Goal: Task Accomplishment & Management: Manage account settings

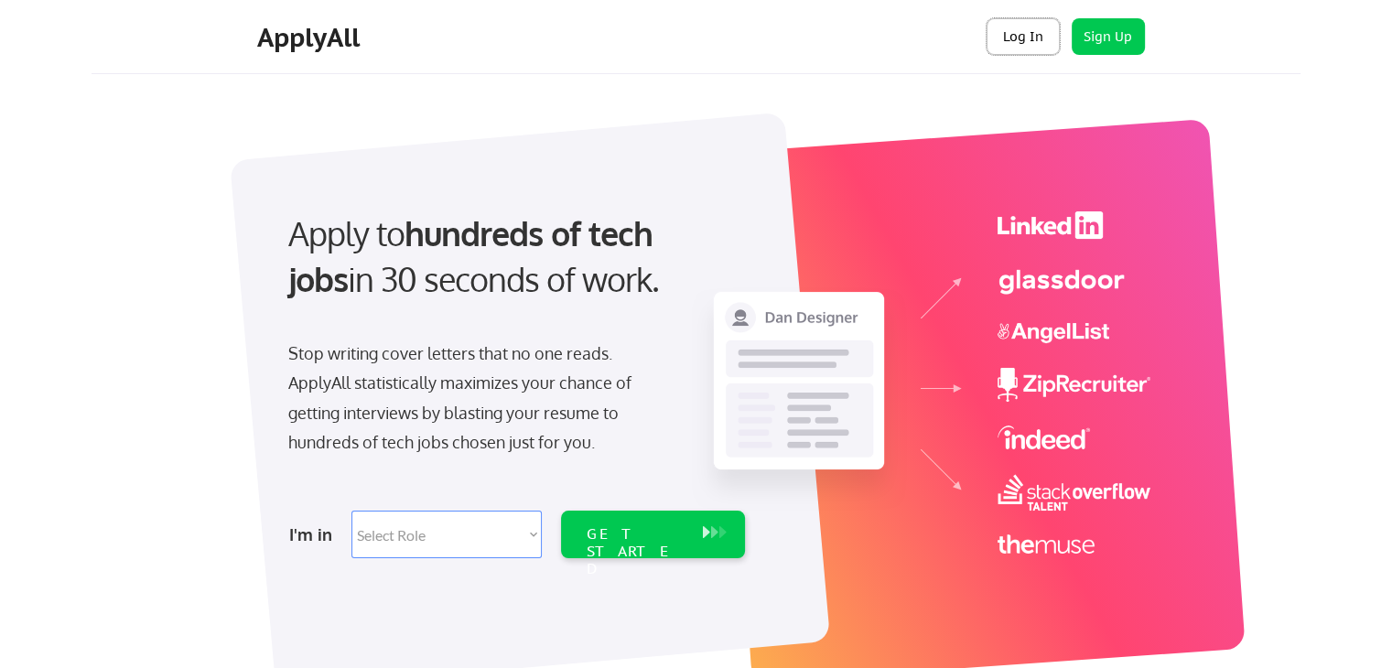
click at [1024, 48] on button "Log In" at bounding box center [1022, 36] width 73 height 37
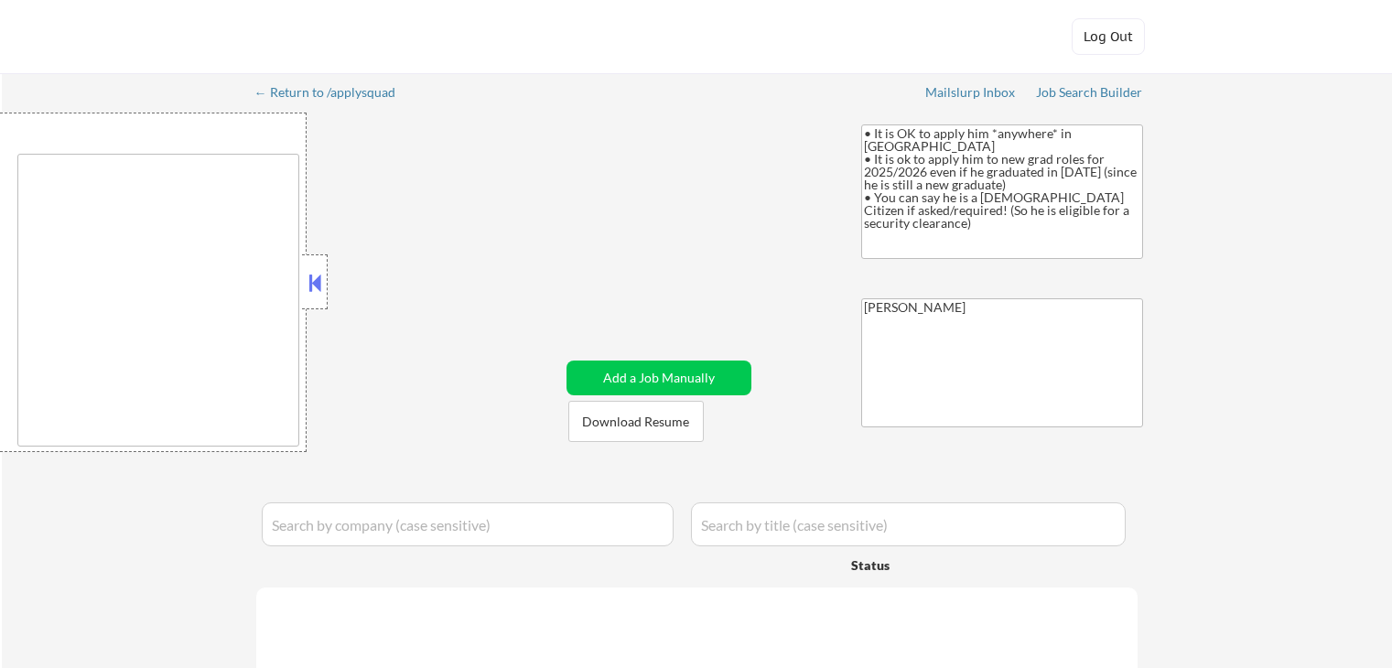
type textarea "country:[GEOGRAPHIC_DATA]"
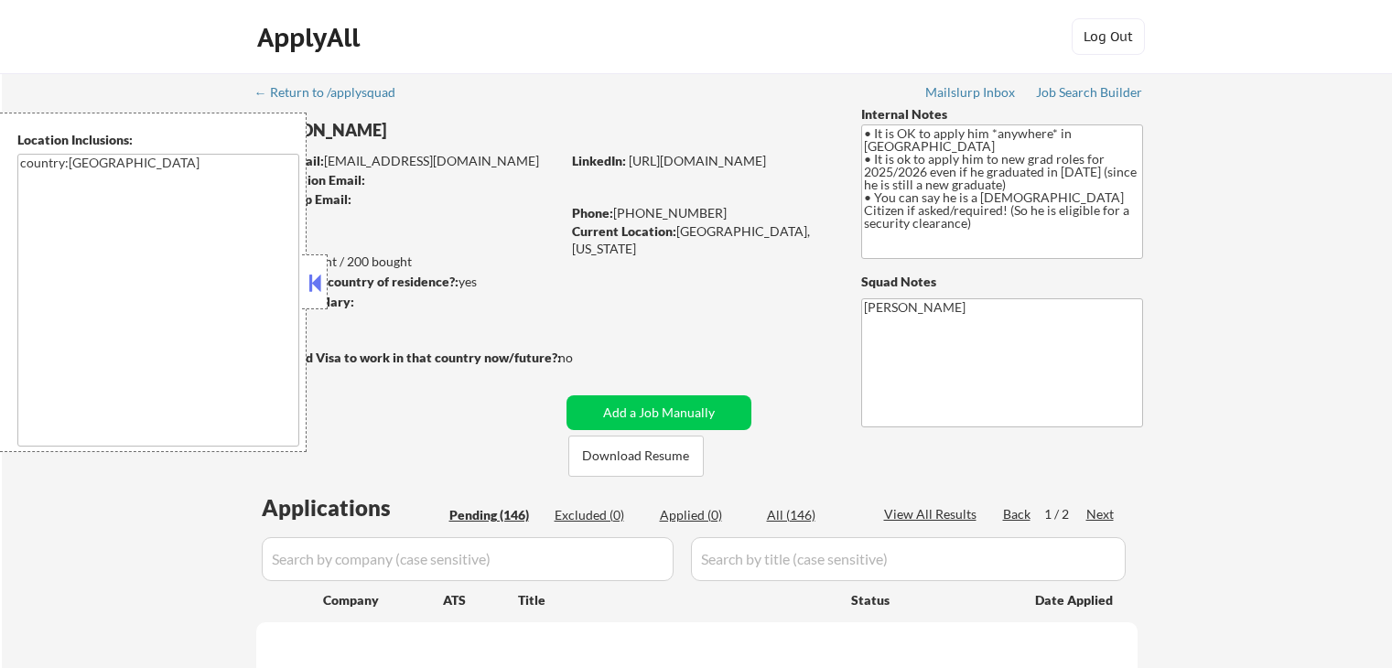
select select ""pending""
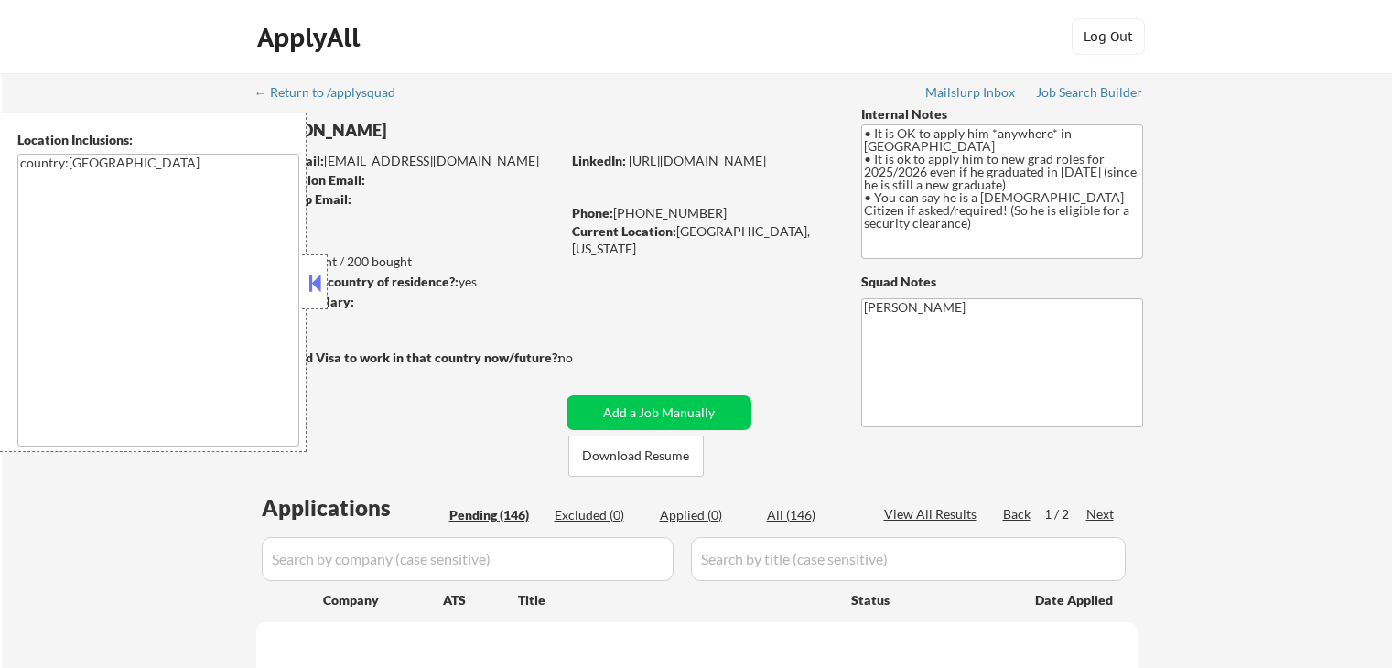
select select ""pending""
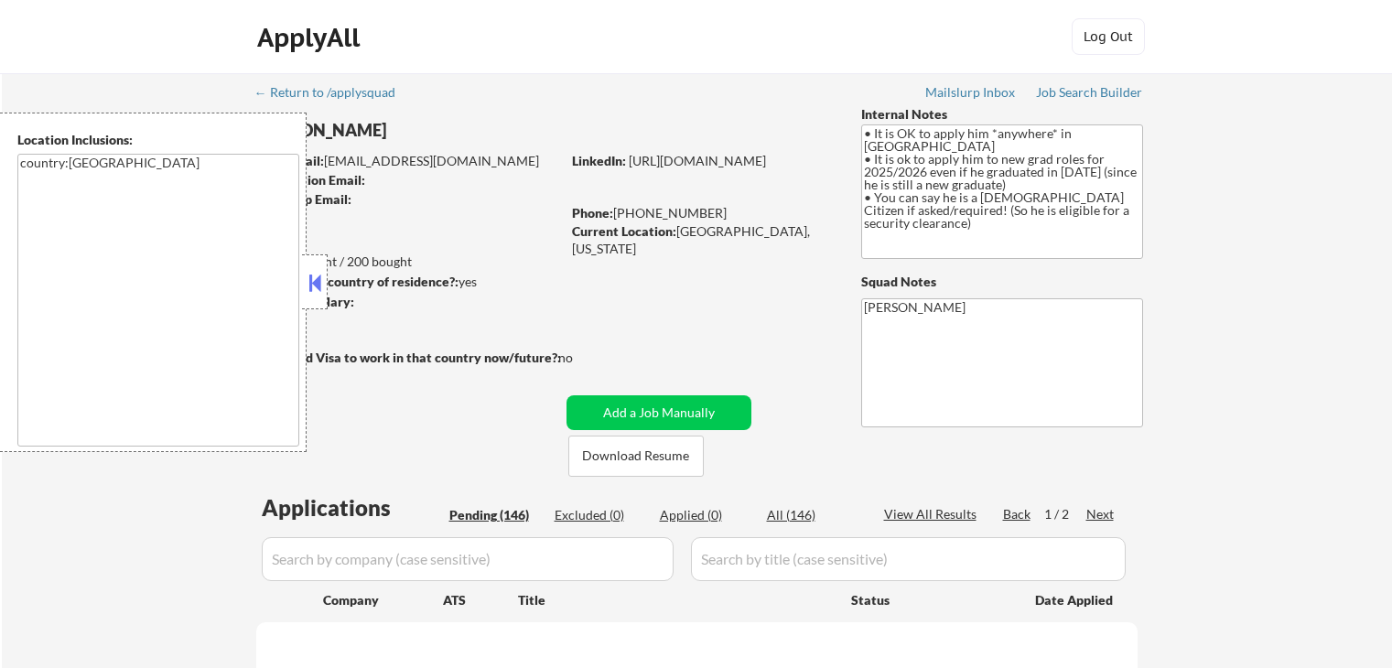
select select ""pending""
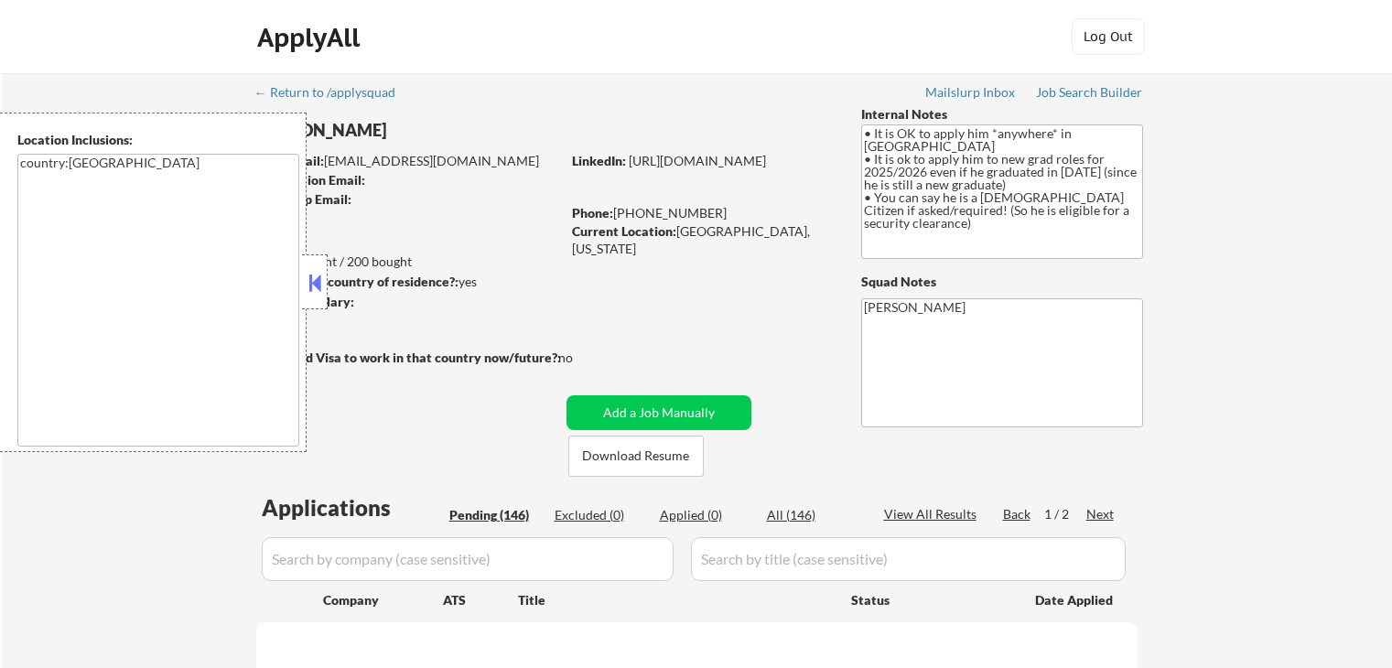
select select ""pending""
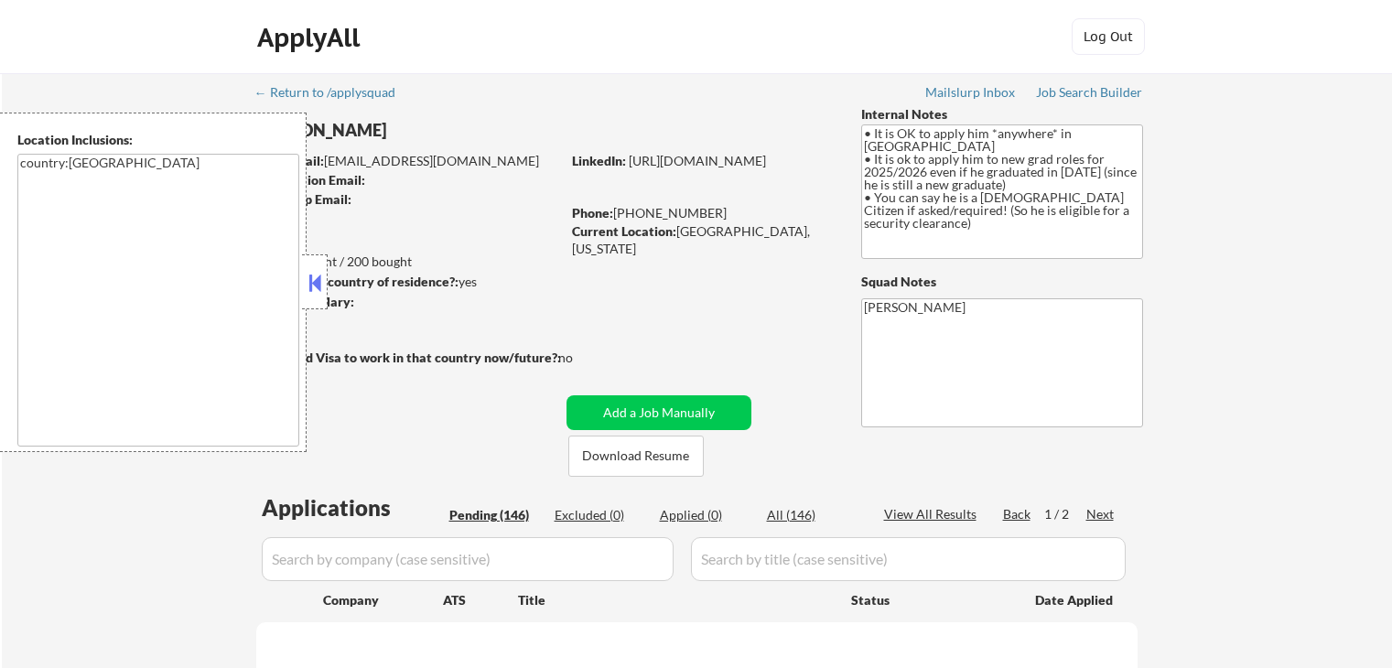
select select ""pending""
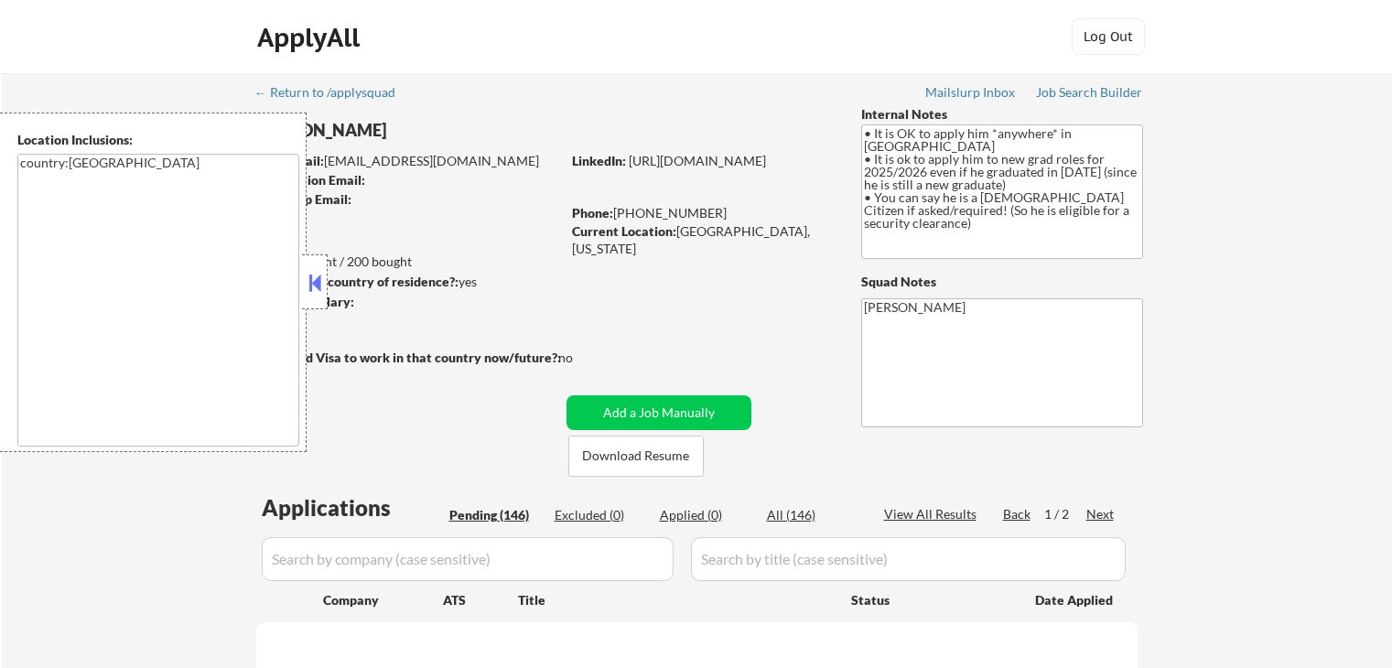
select select ""pending""
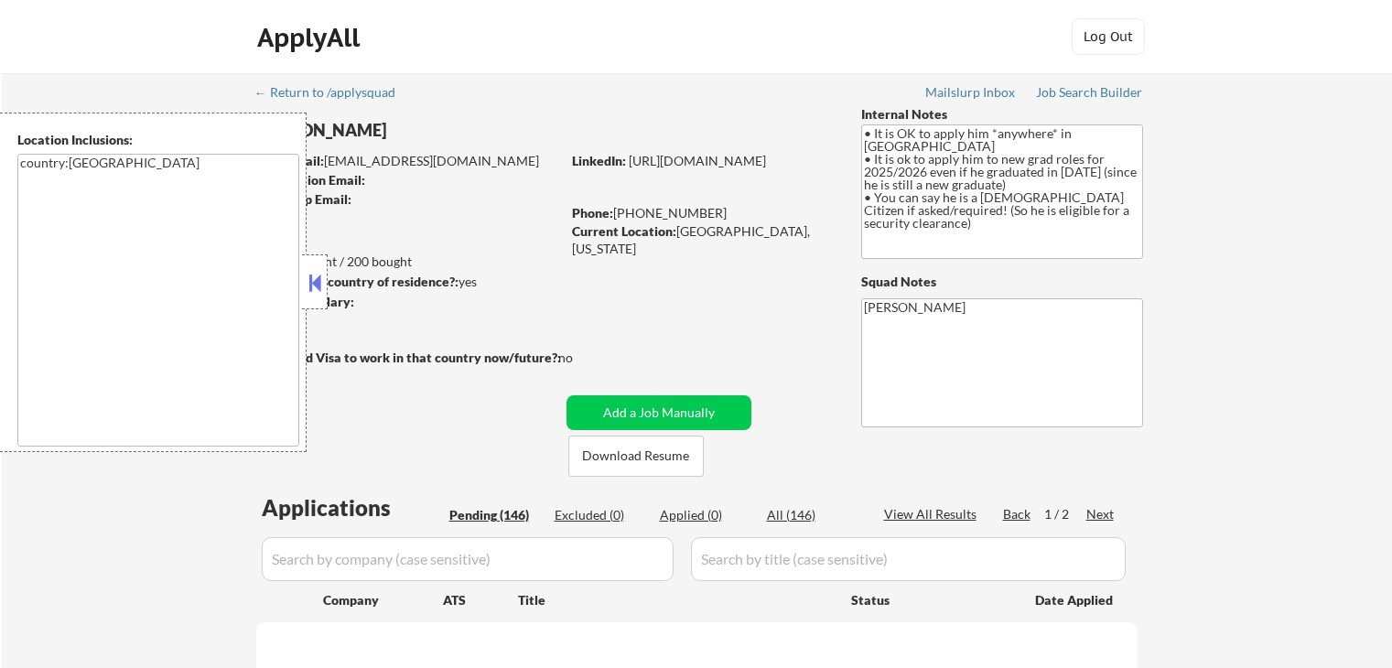
select select ""pending""
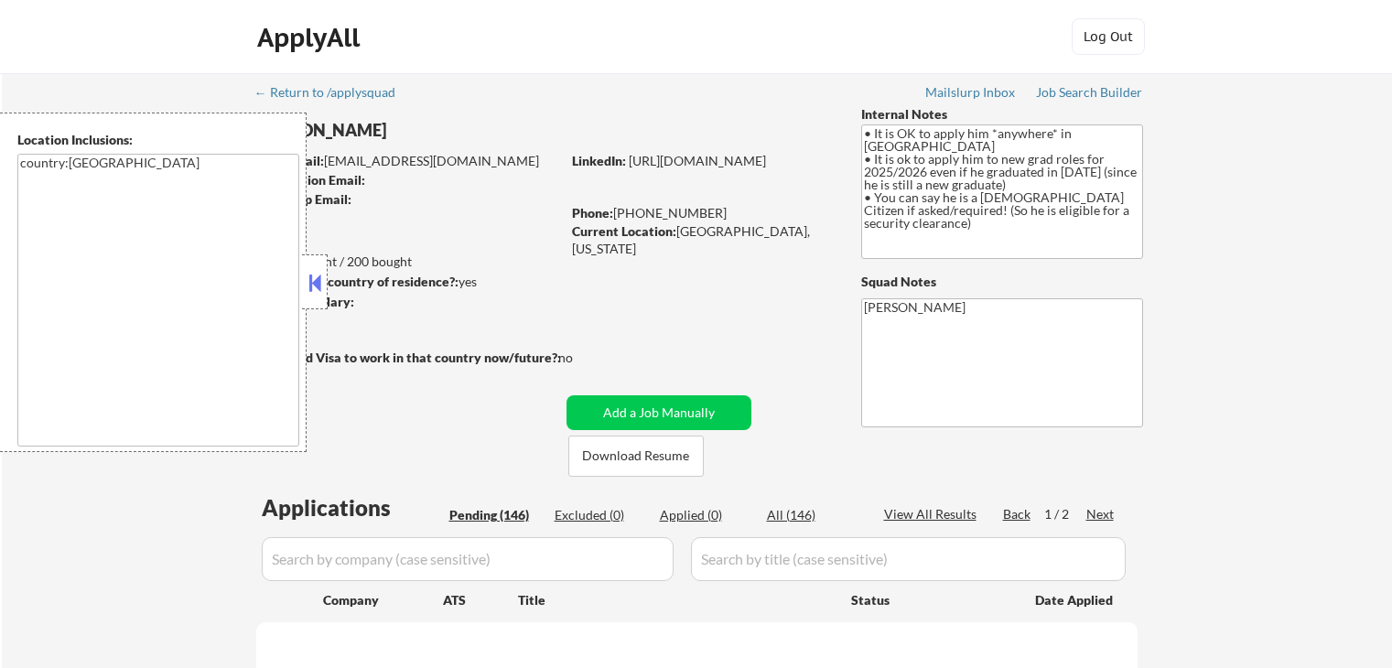
select select ""pending""
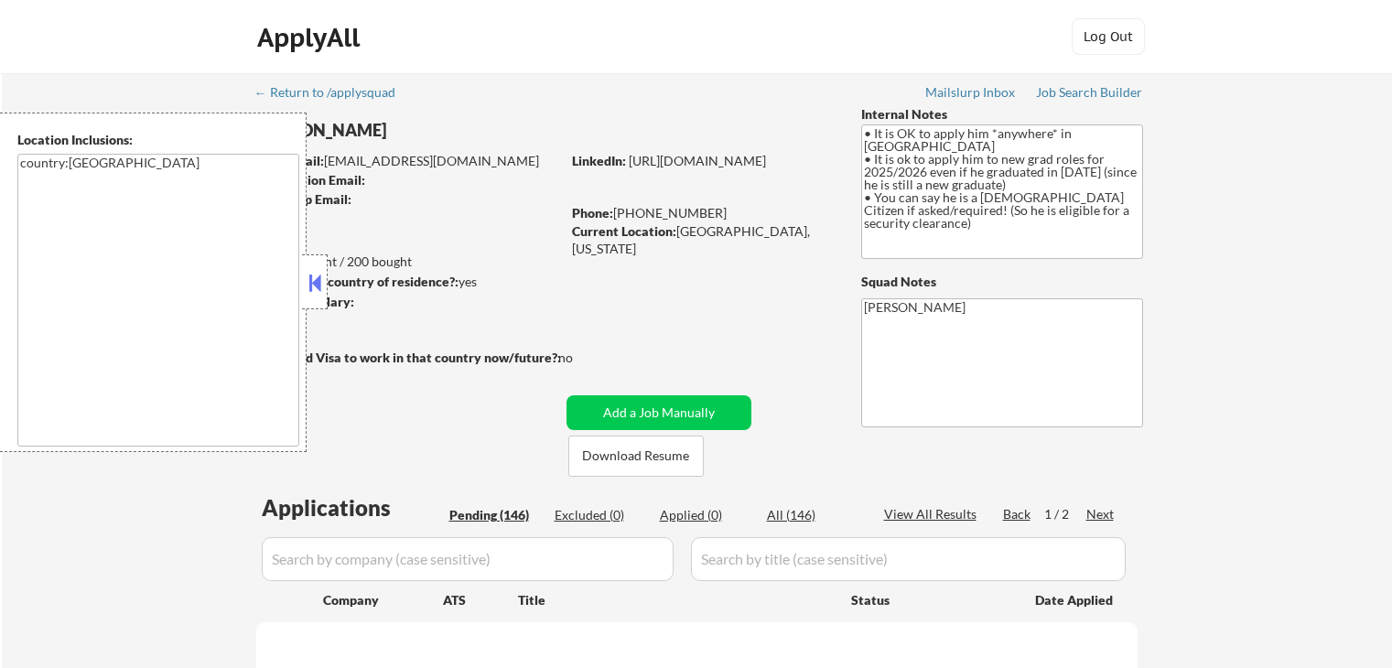
select select ""pending""
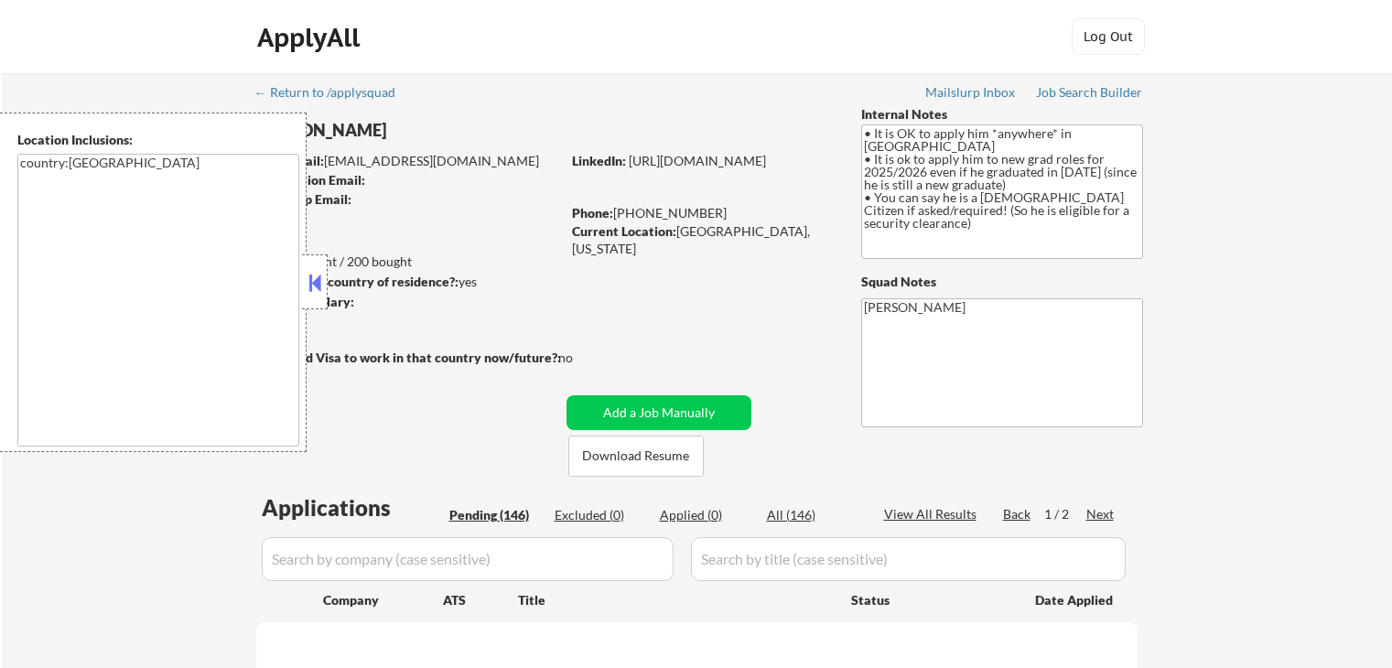
select select ""pending""
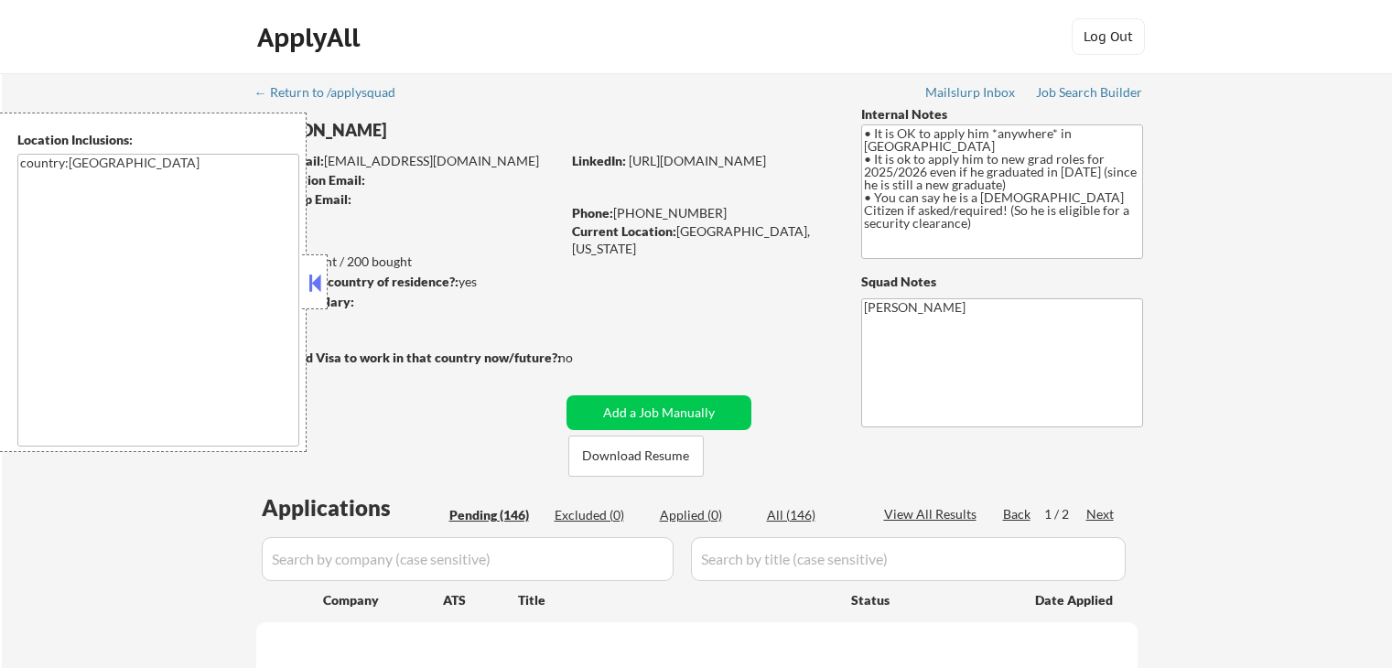
select select ""pending""
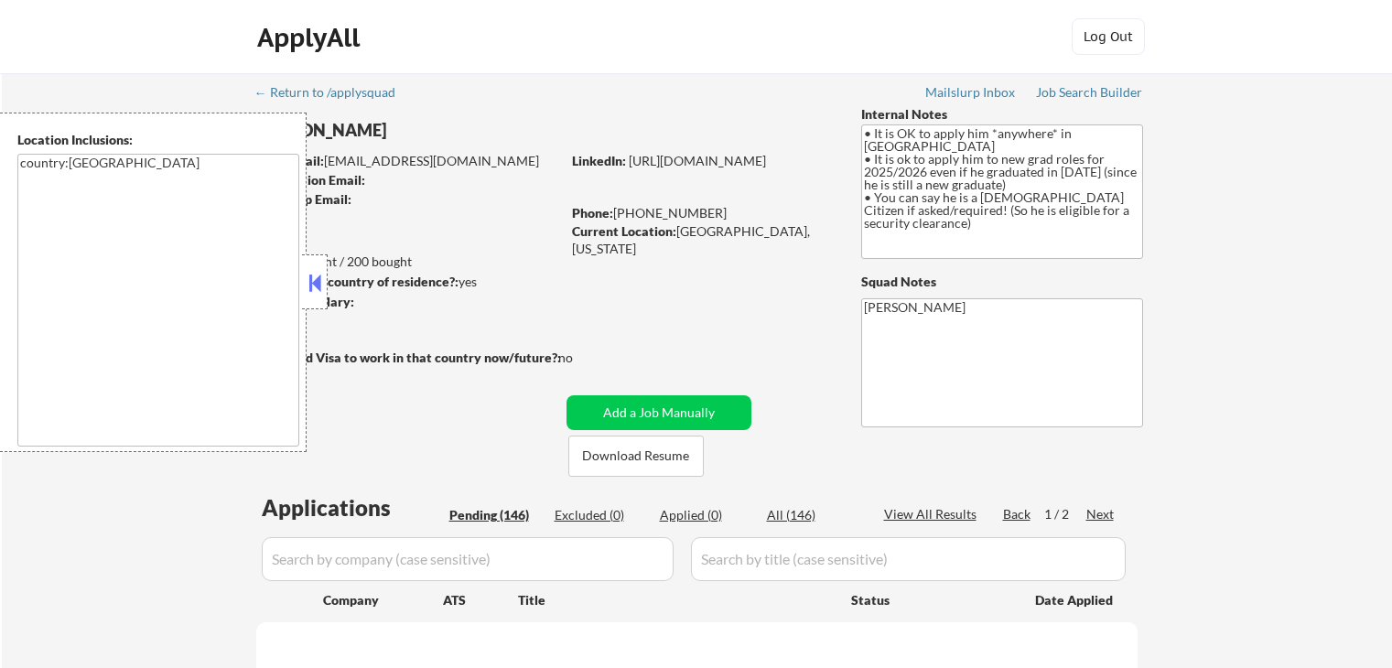
select select ""pending""
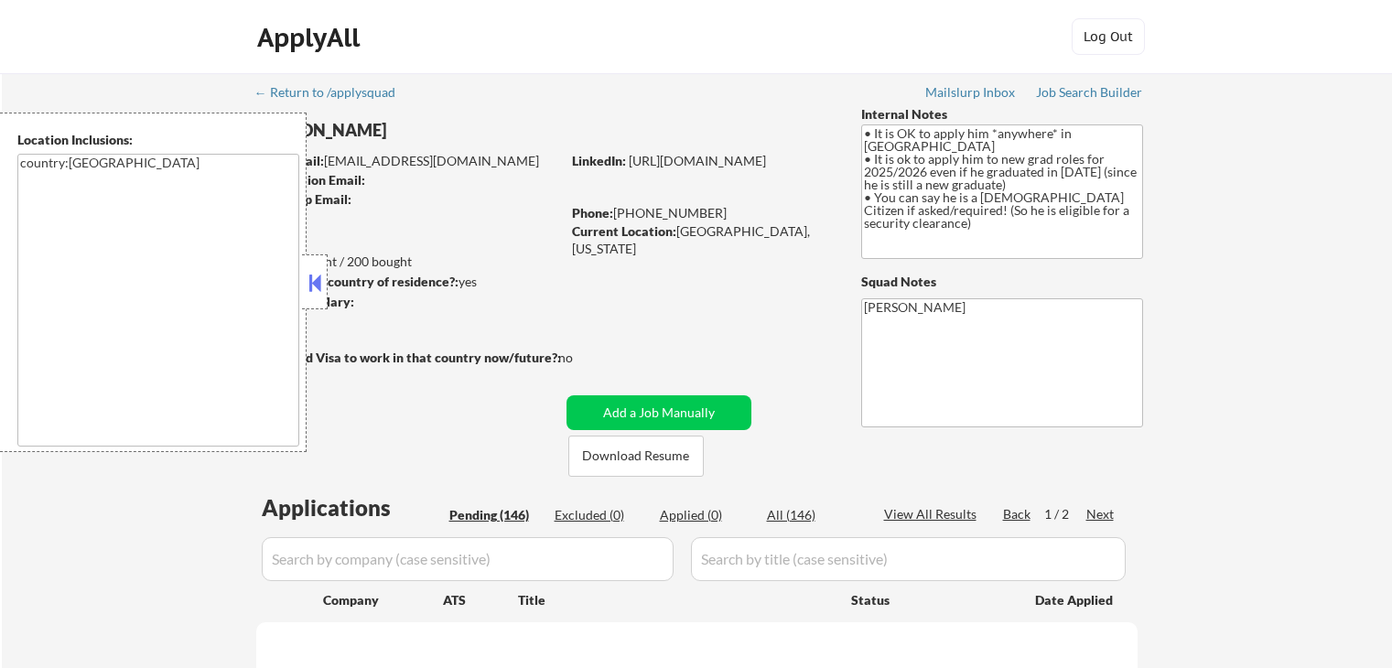
select select ""pending""
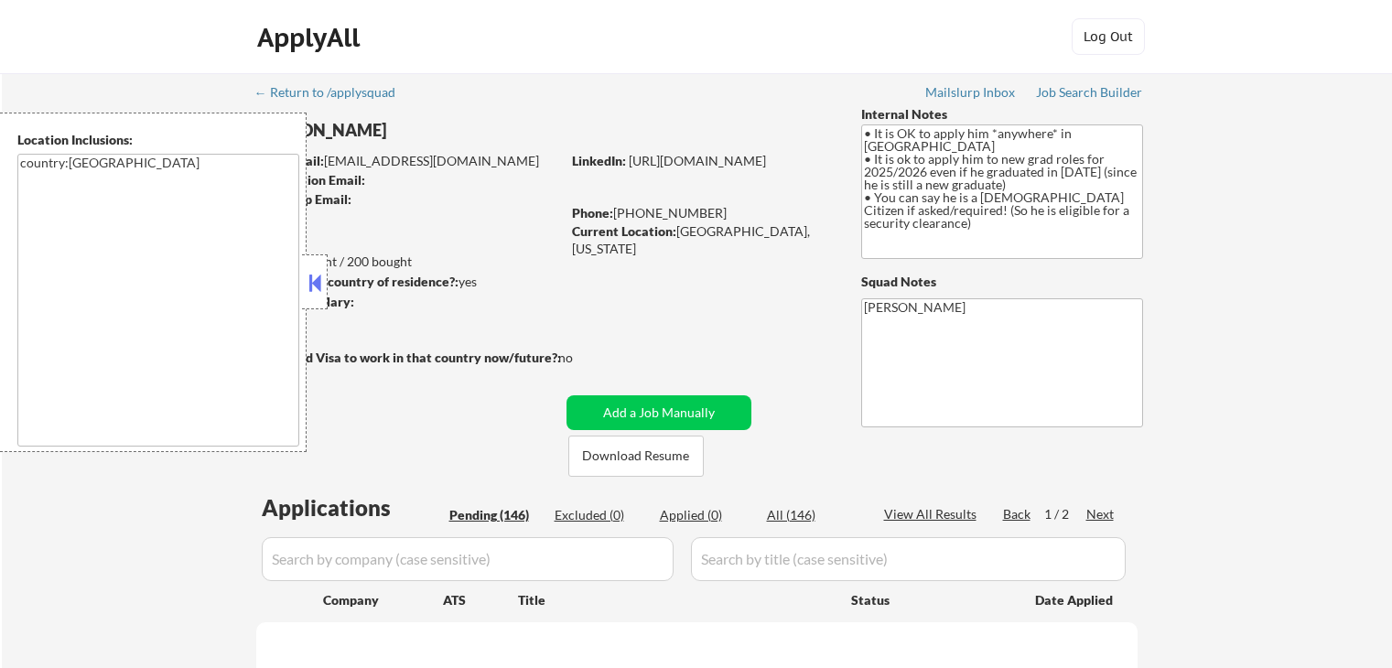
select select ""pending""
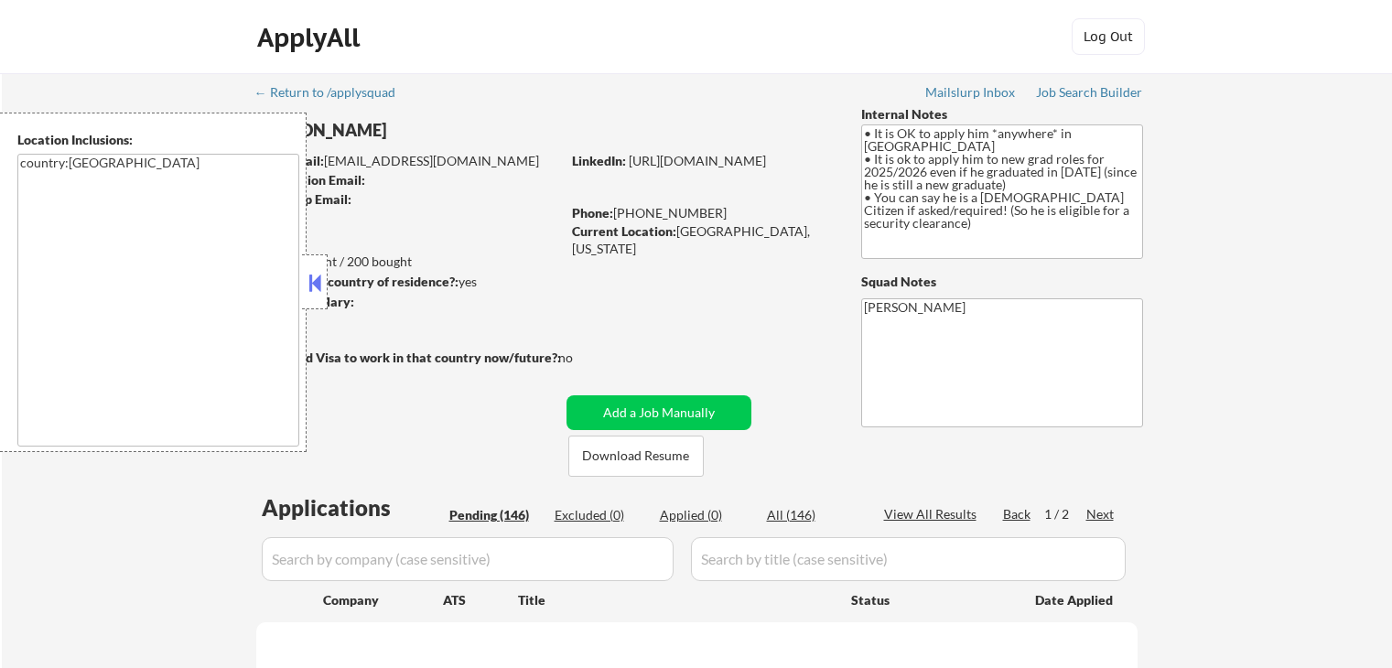
select select ""pending""
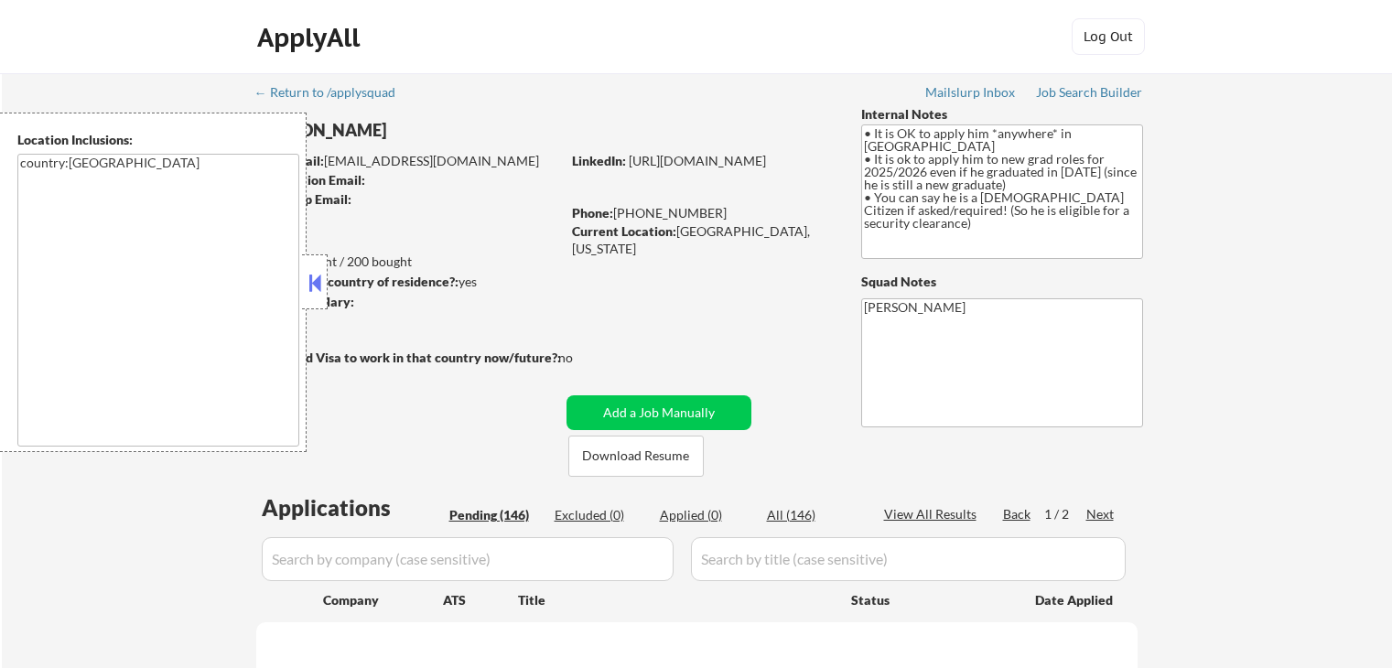
select select ""pending""
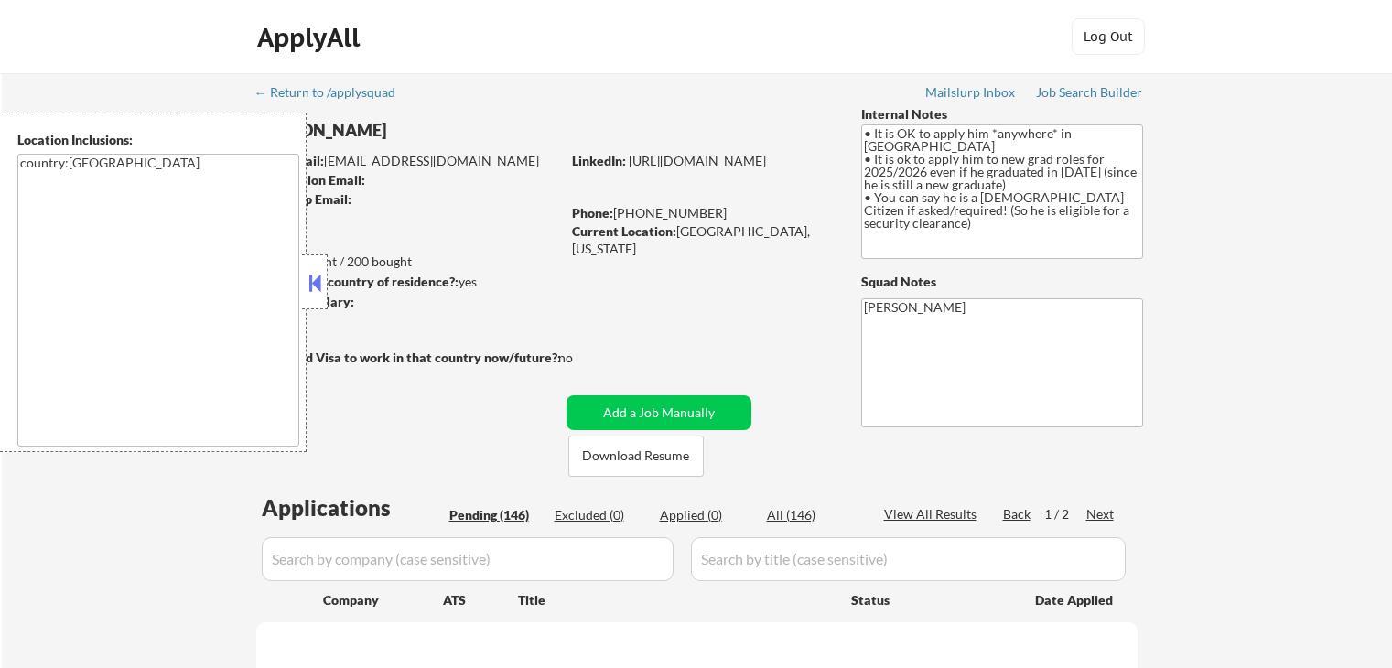
select select ""pending""
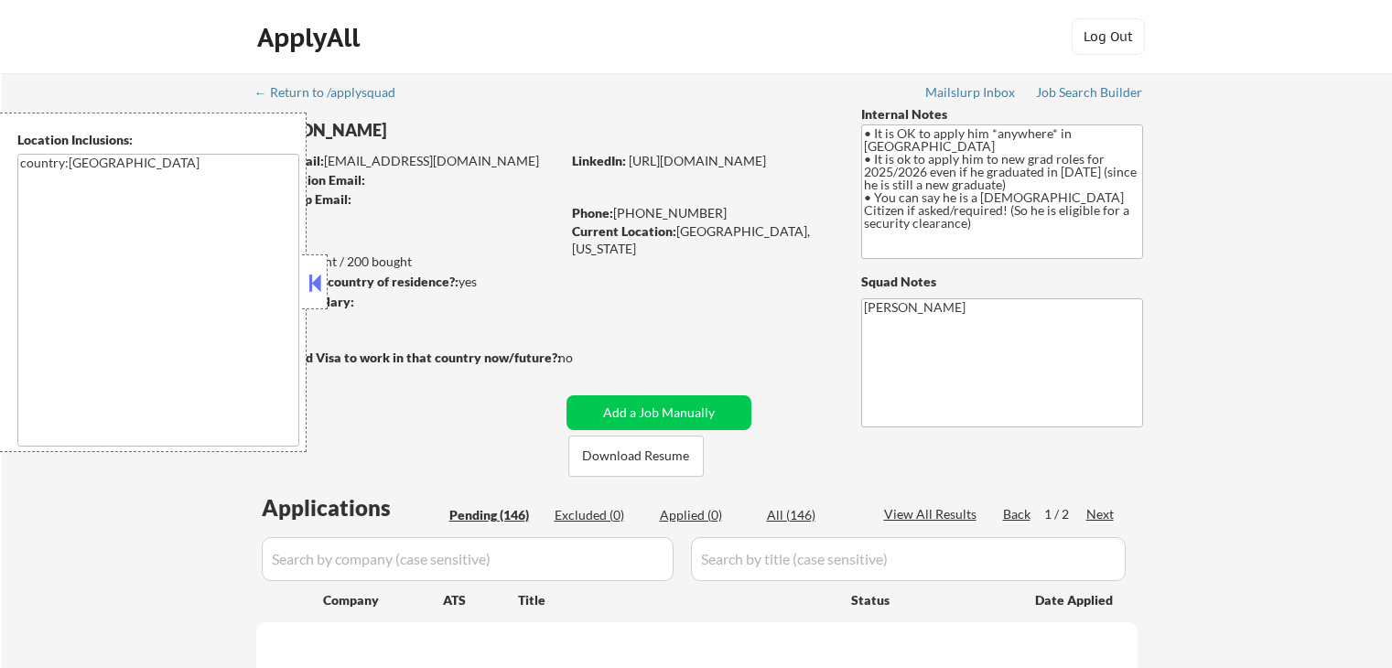
select select ""pending""
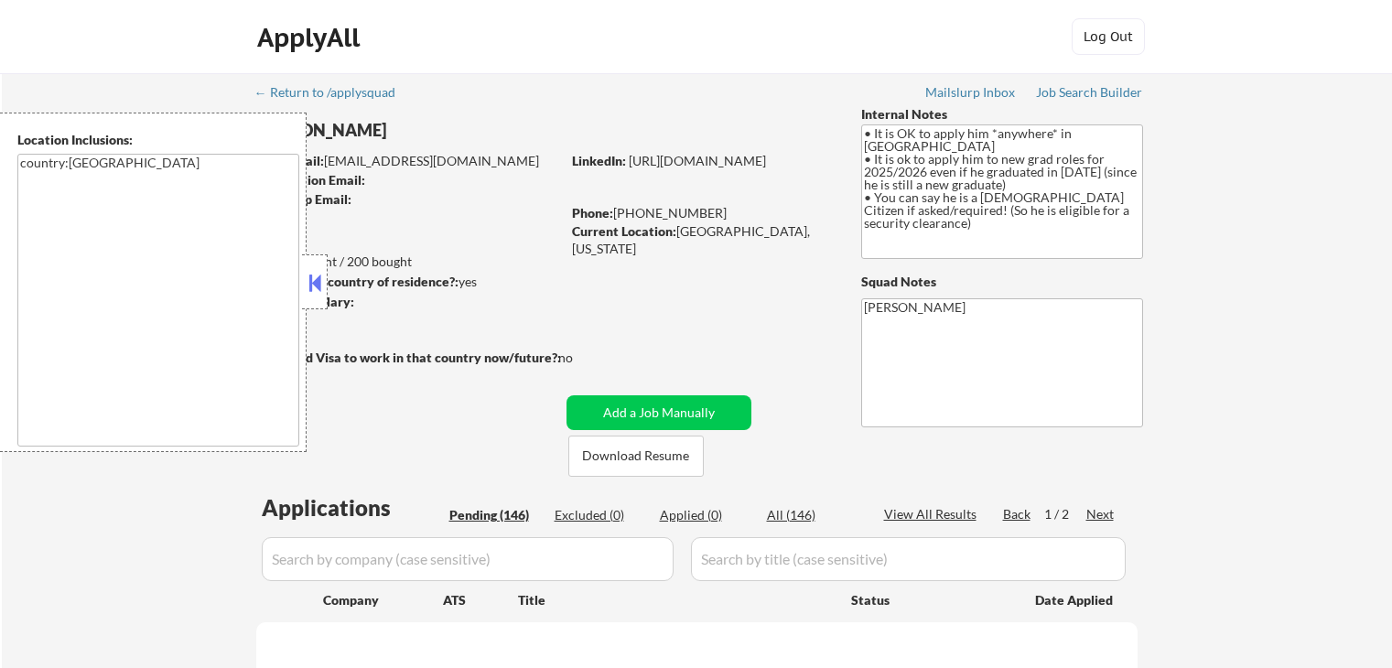
select select ""pending""
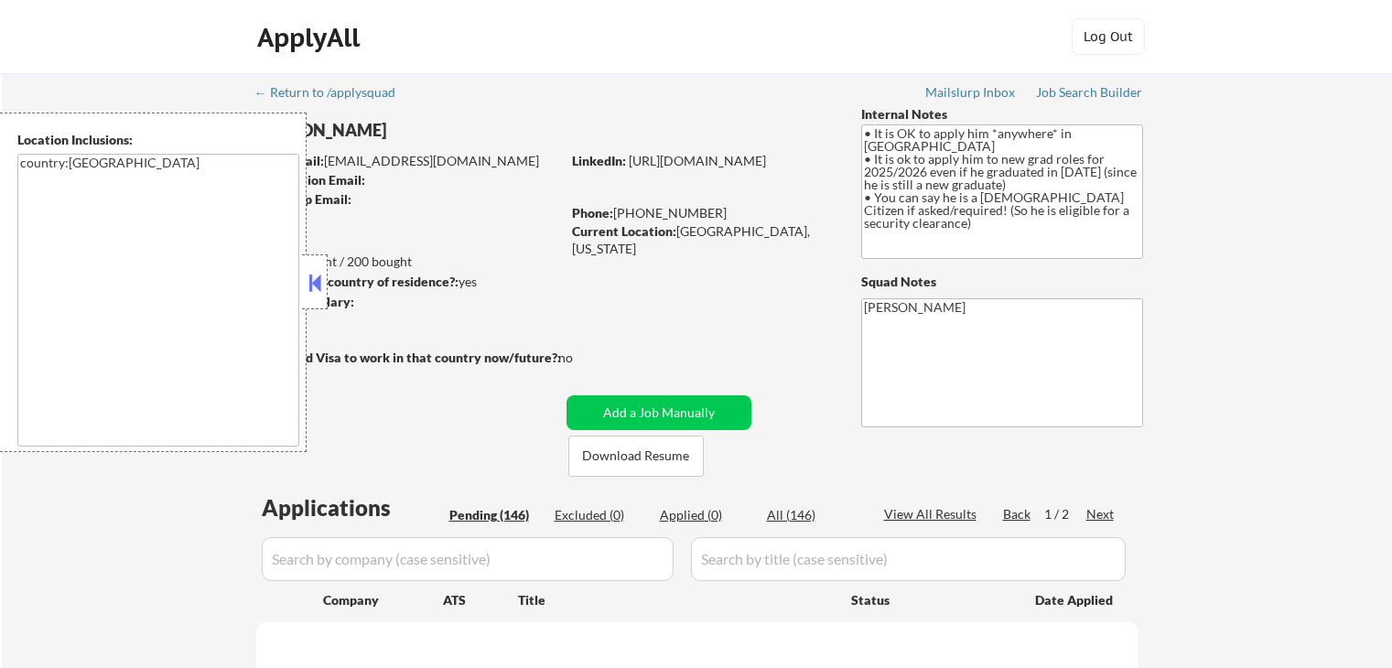
select select ""pending""
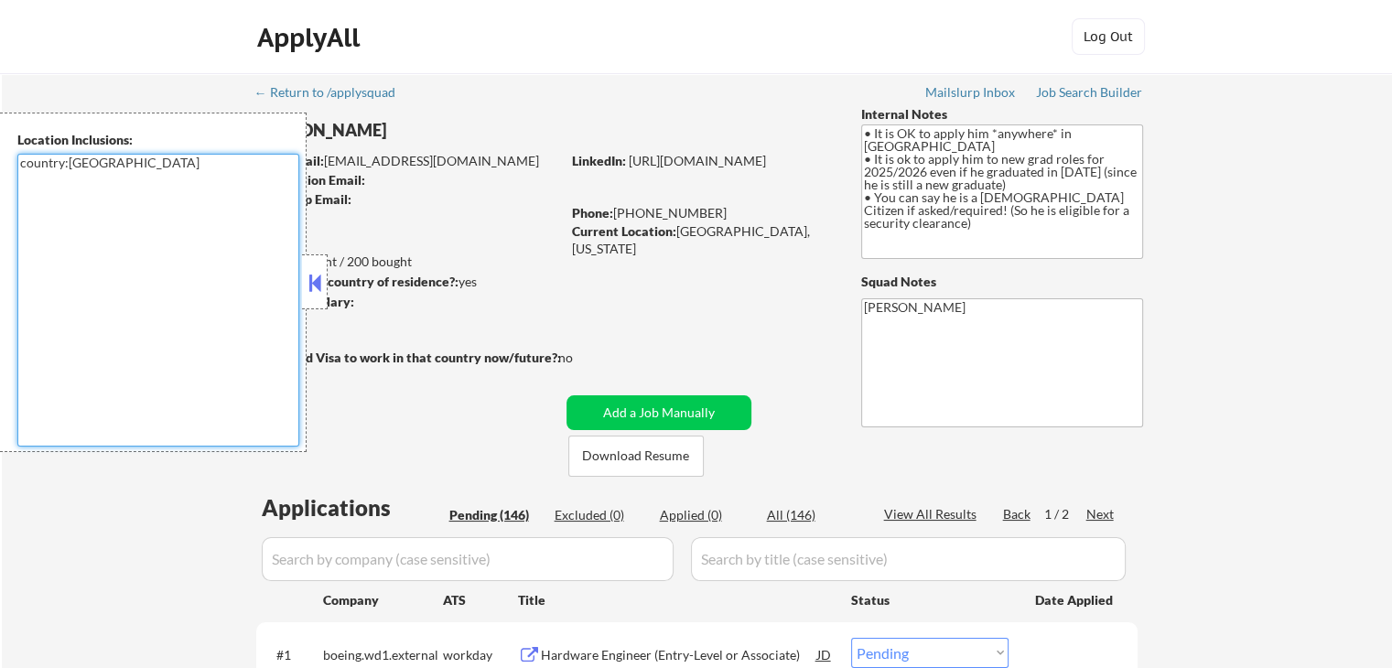
drag, startPoint x: 121, startPoint y: 169, endPoint x: 0, endPoint y: 169, distance: 120.8
click at [0, 169] on div "Location Inclusions: country:[GEOGRAPHIC_DATA]" at bounding box center [153, 282] width 307 height 339
click at [1099, 92] on div "Job Search Builder" at bounding box center [1089, 92] width 107 height 13
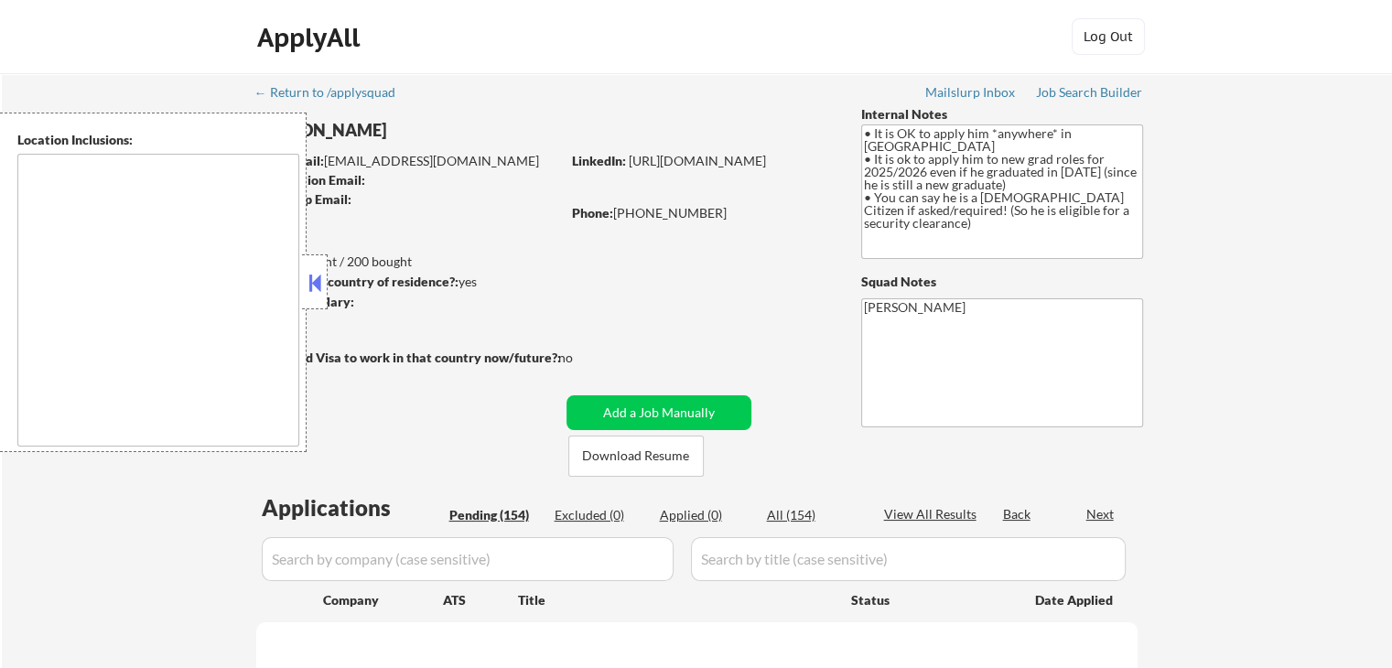
type textarea "country:[GEOGRAPHIC_DATA]"
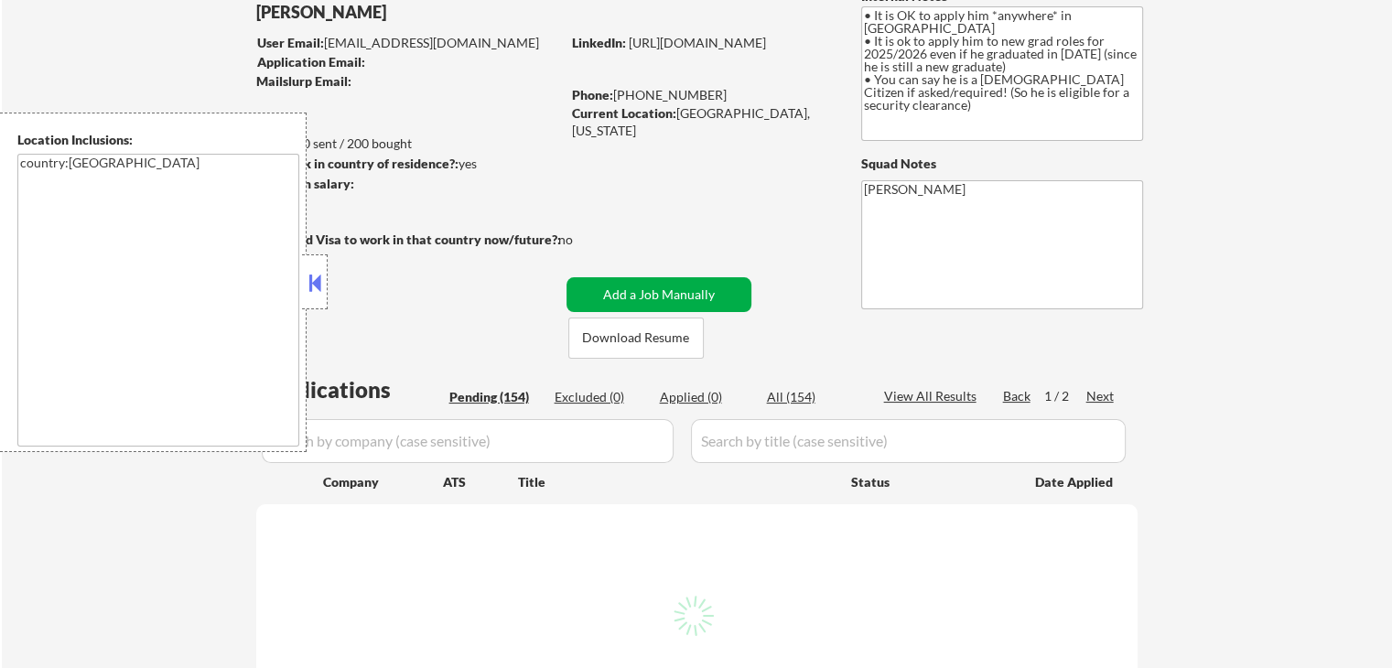
scroll to position [274, 0]
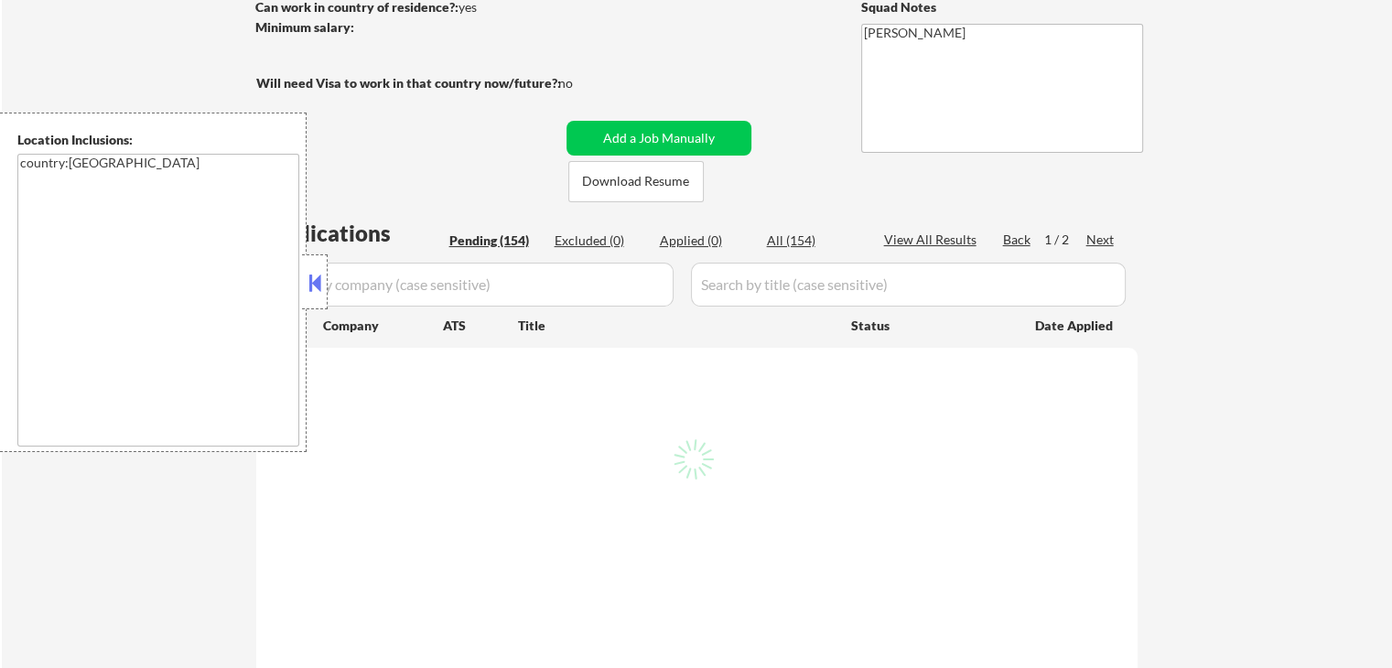
select select ""pending""
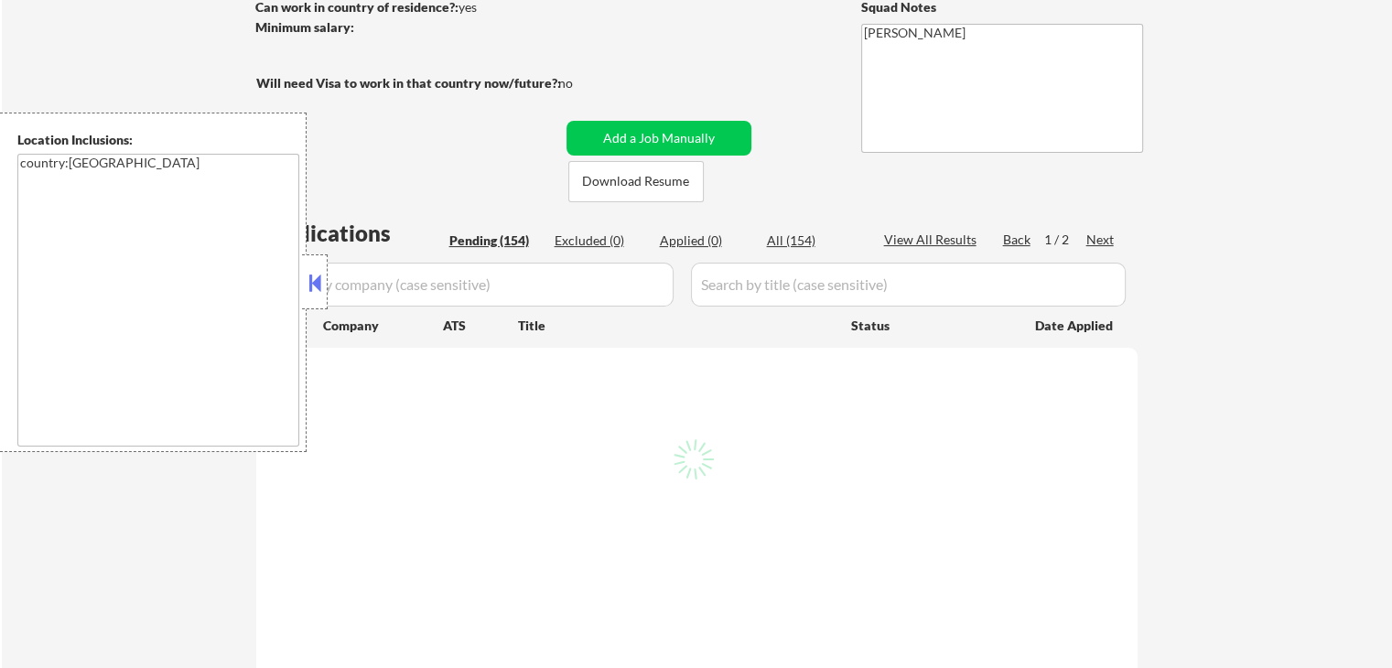
select select ""pending""
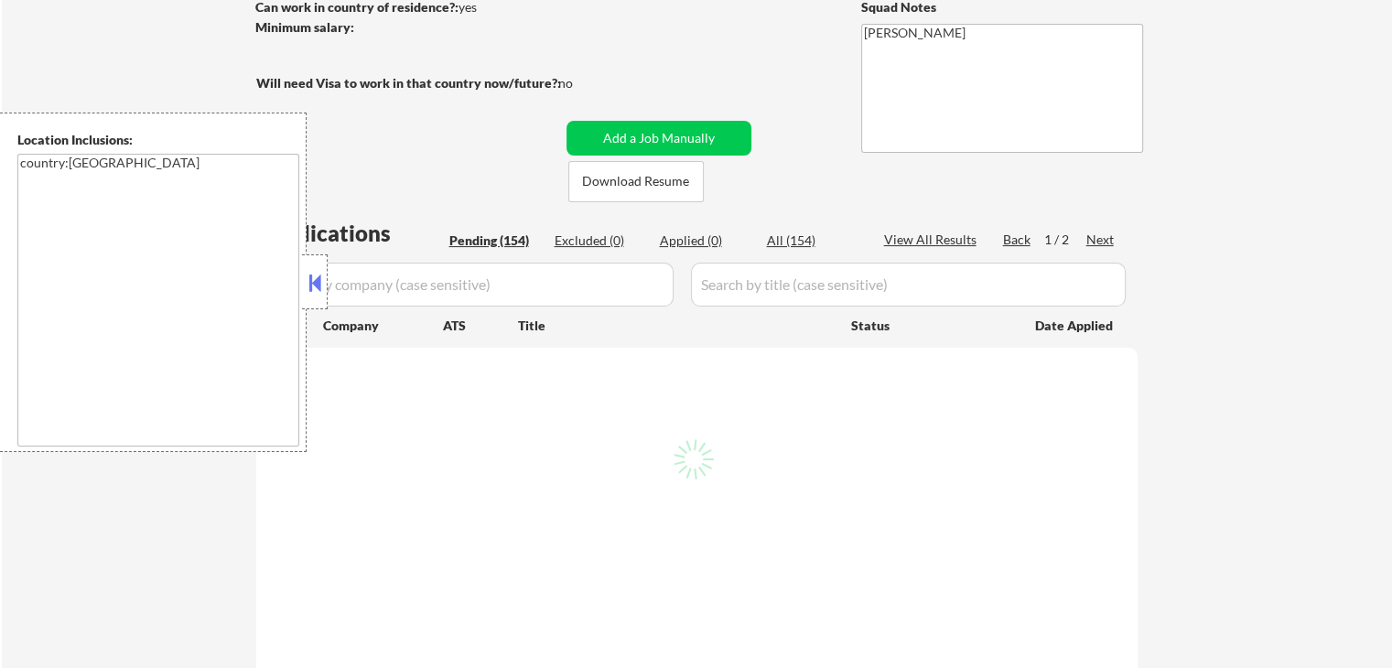
select select ""pending""
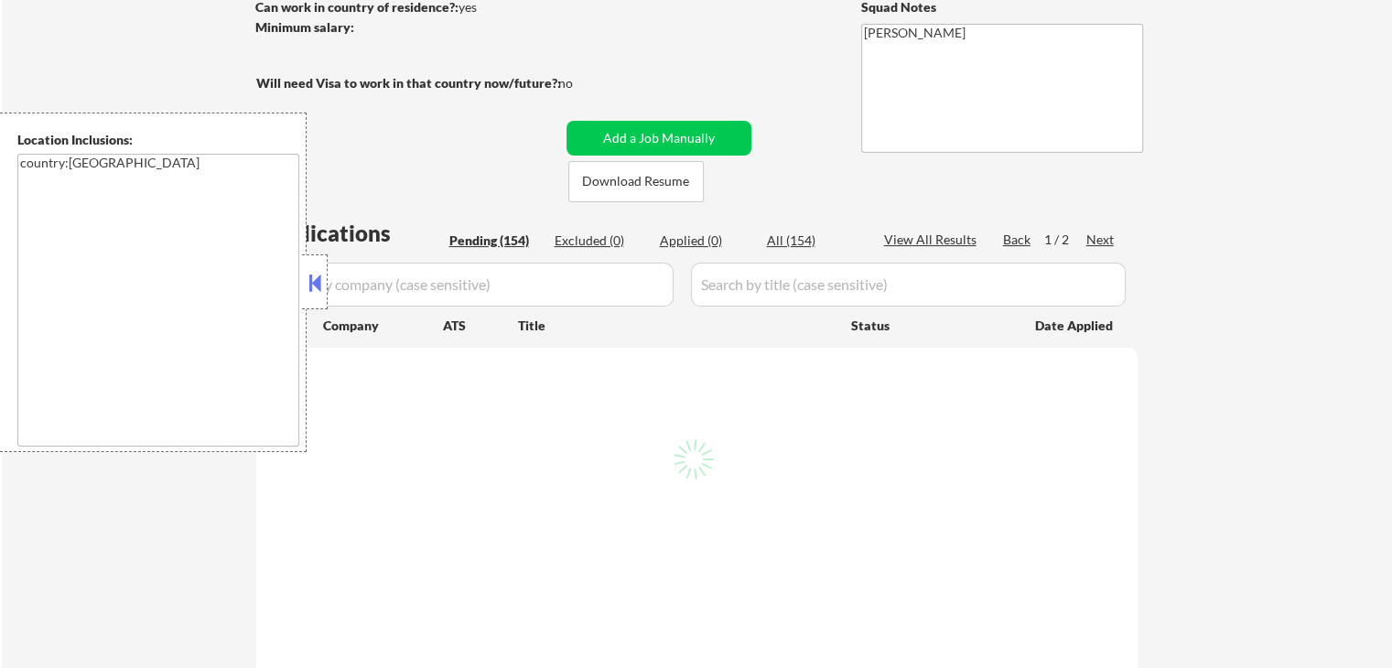
select select ""pending""
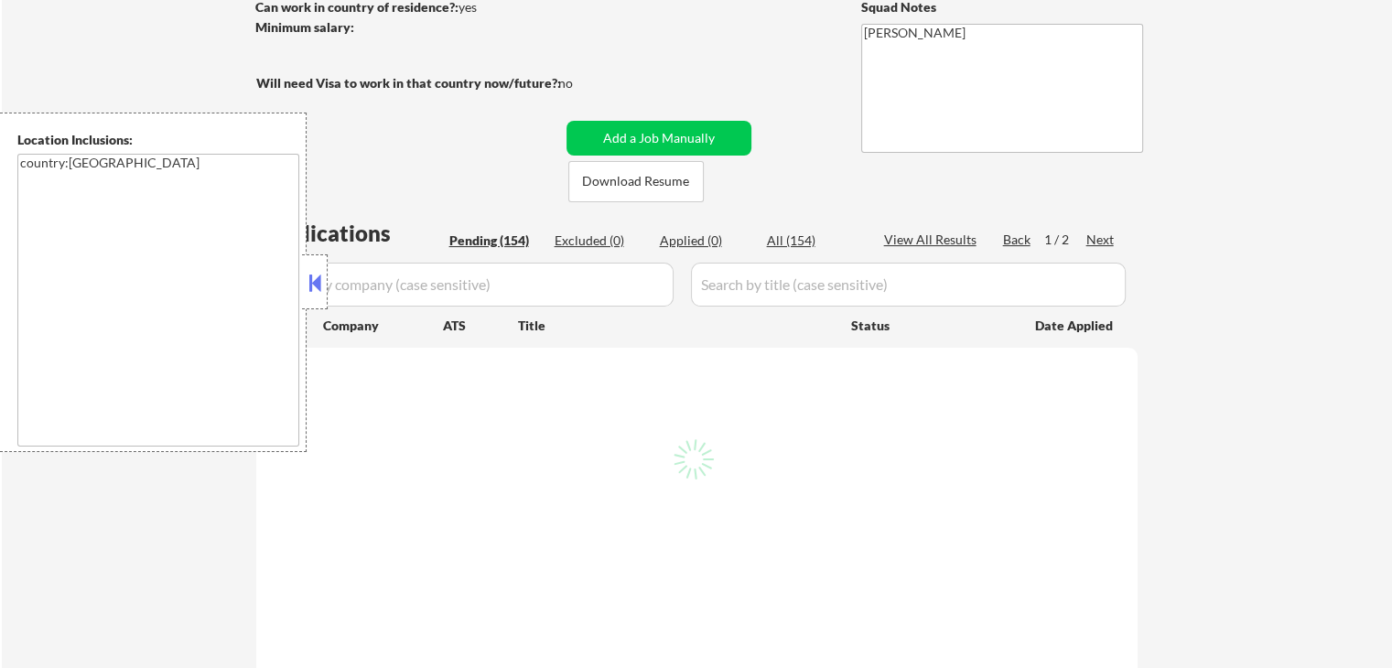
select select ""pending""
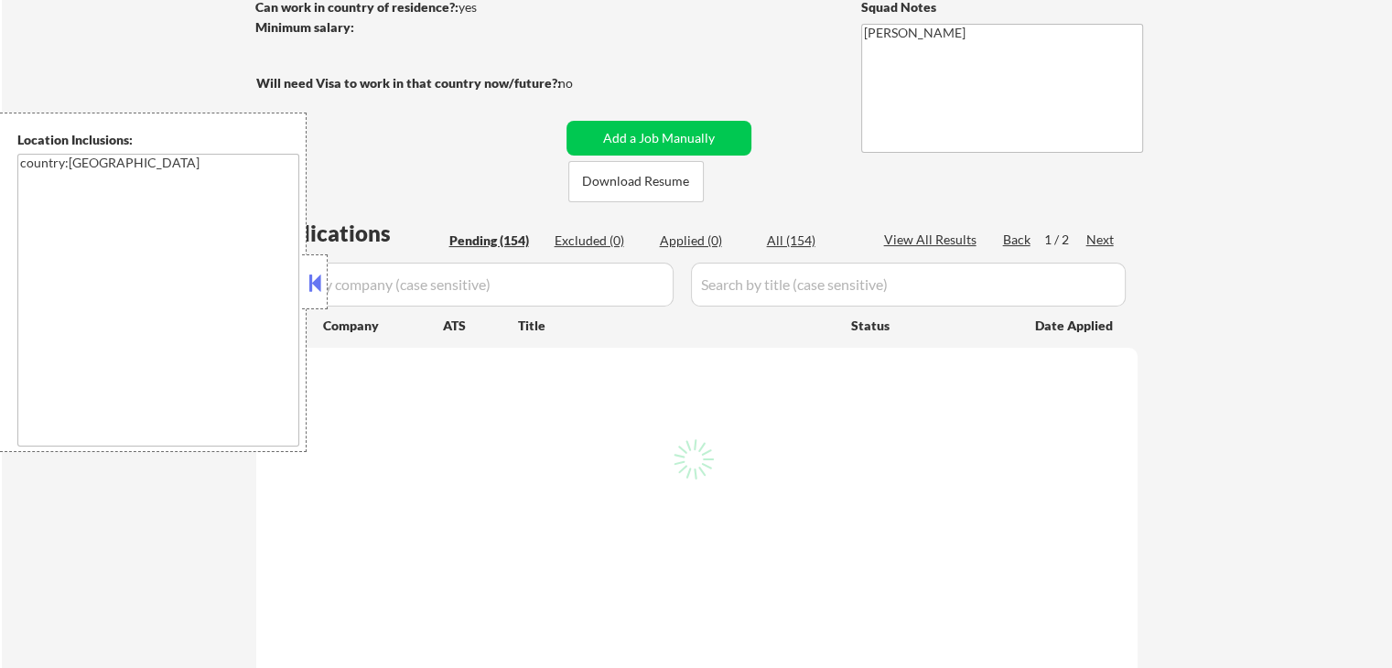
select select ""pending""
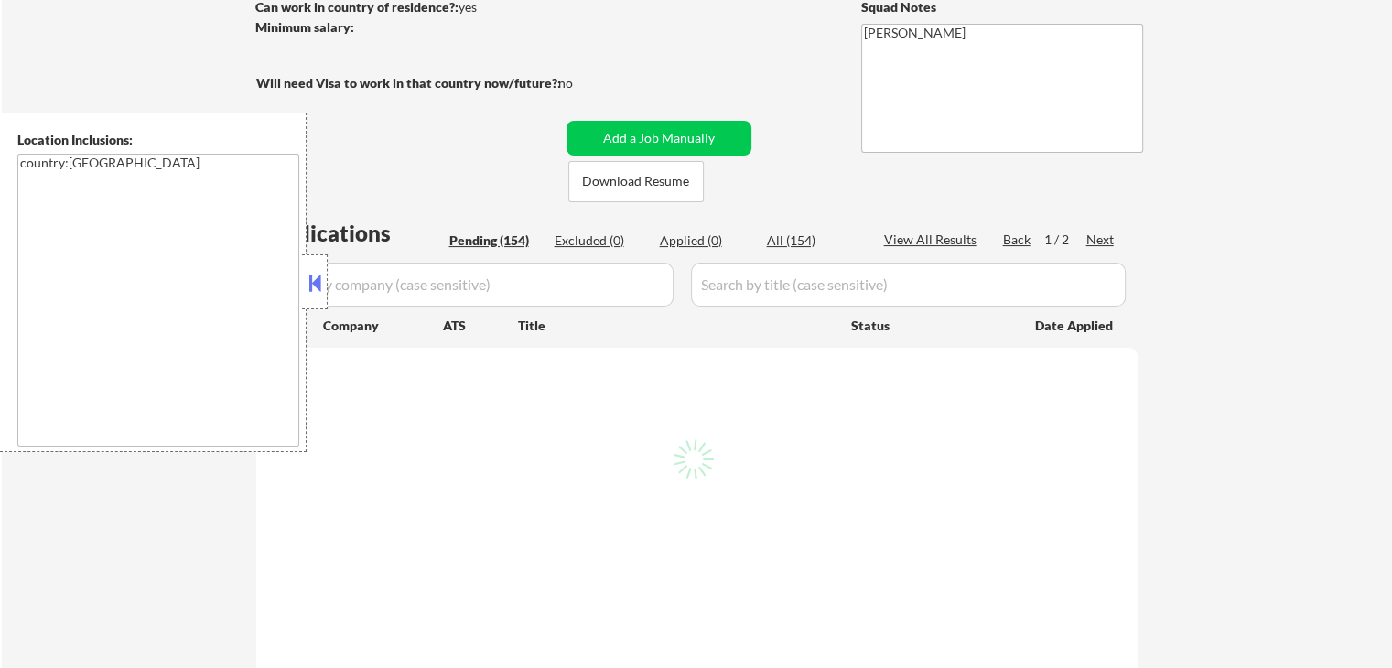
select select ""pending""
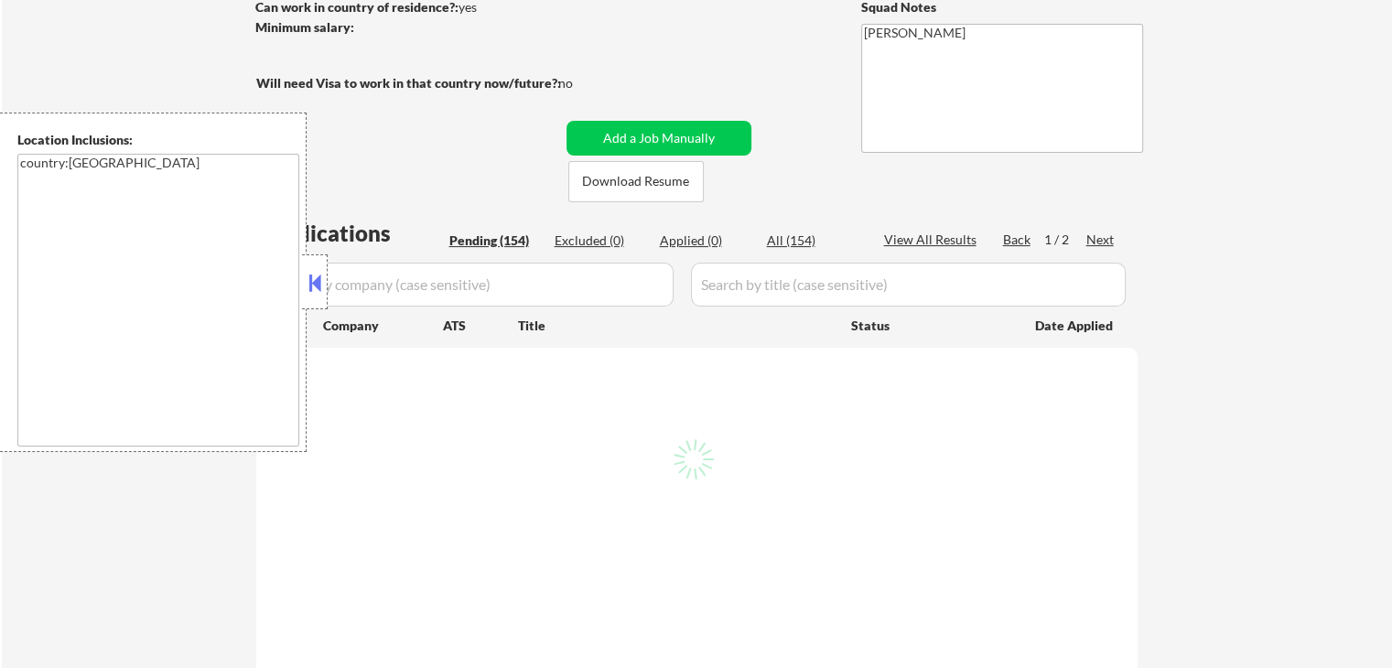
select select ""pending""
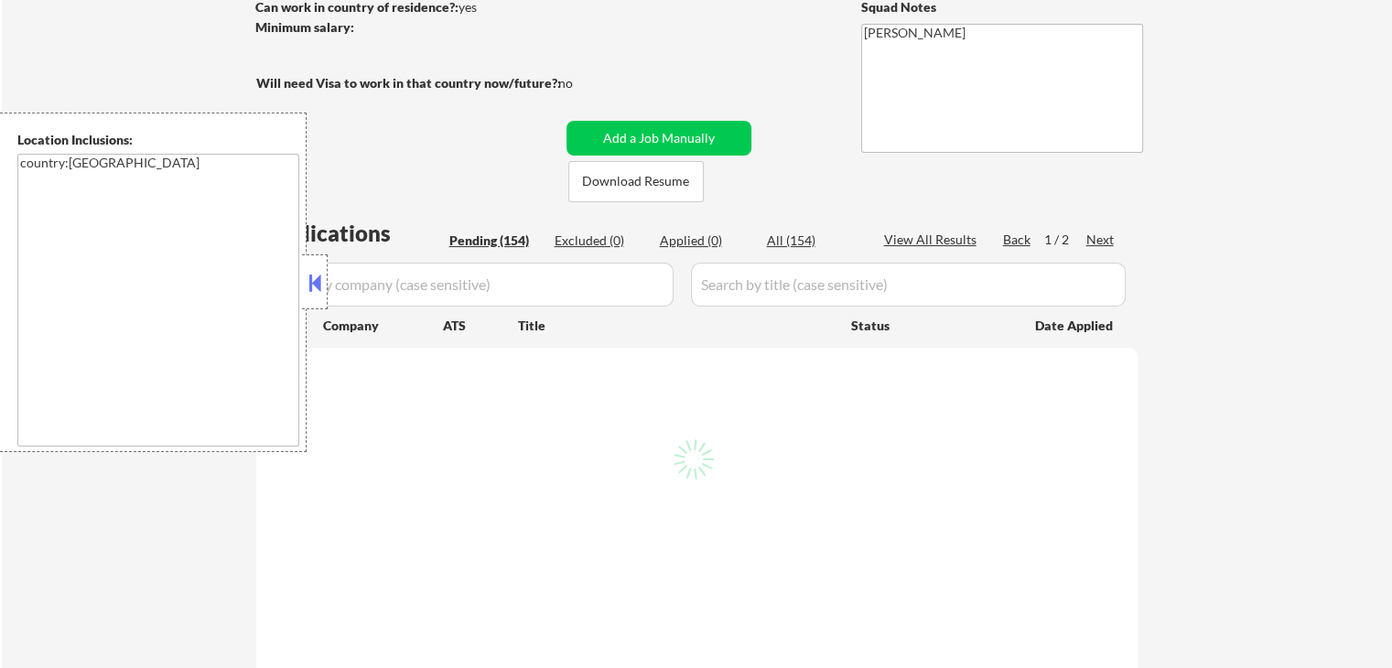
select select ""pending""
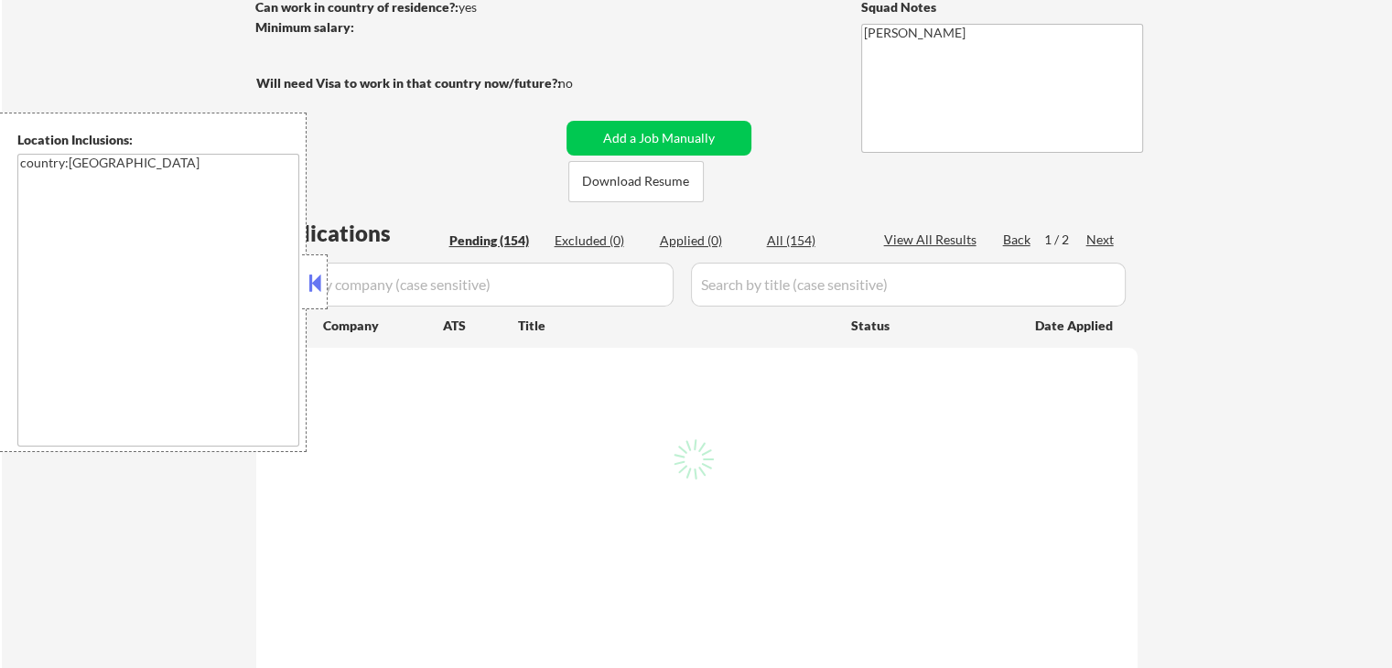
select select ""pending""
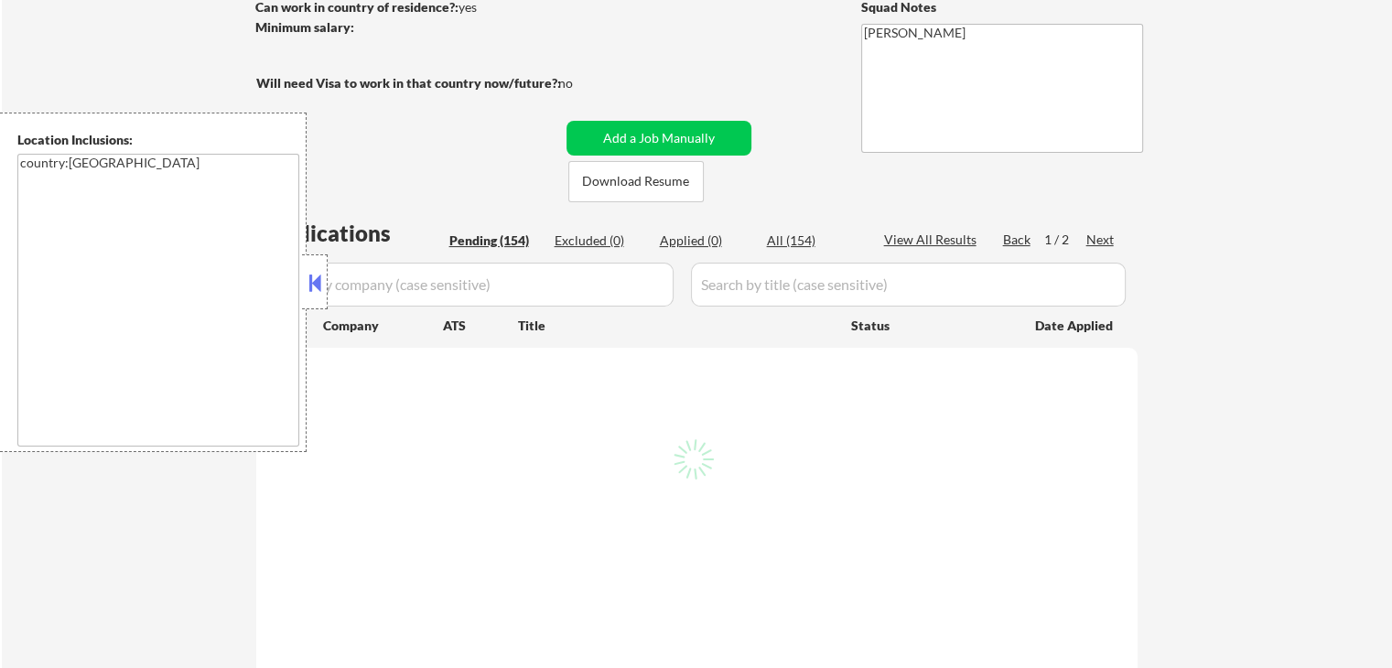
select select ""pending""
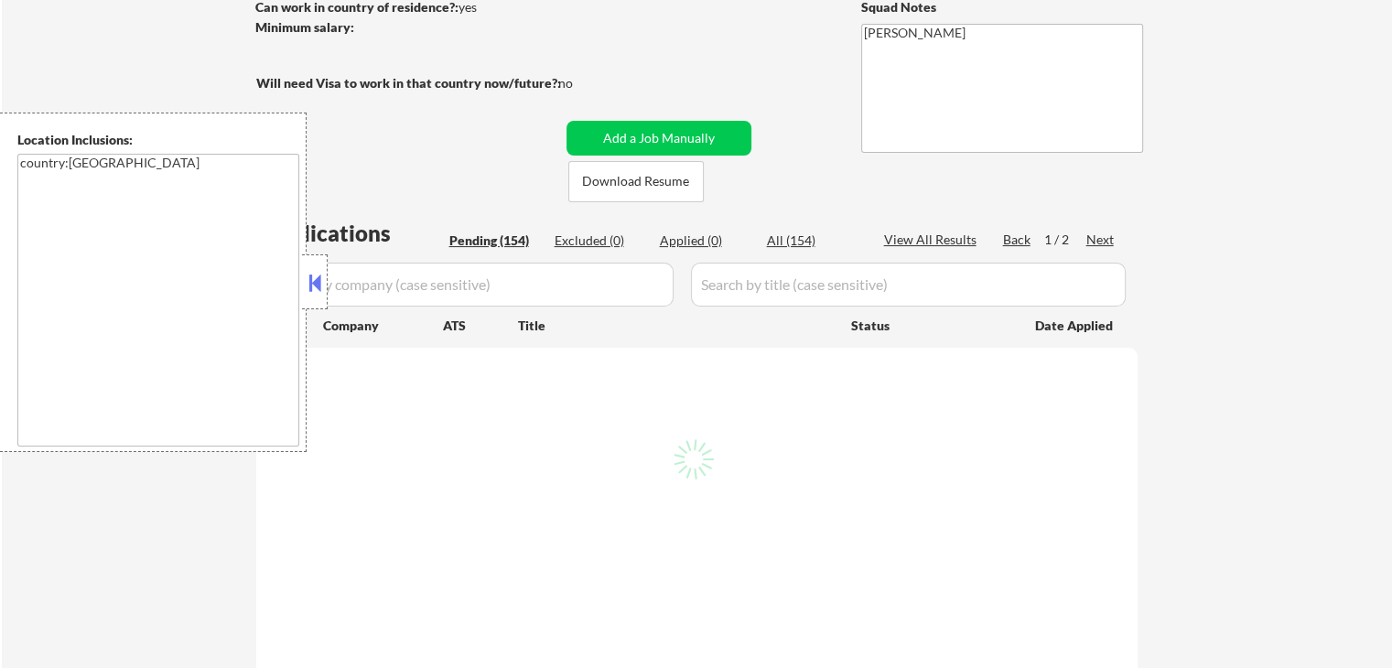
select select ""pending""
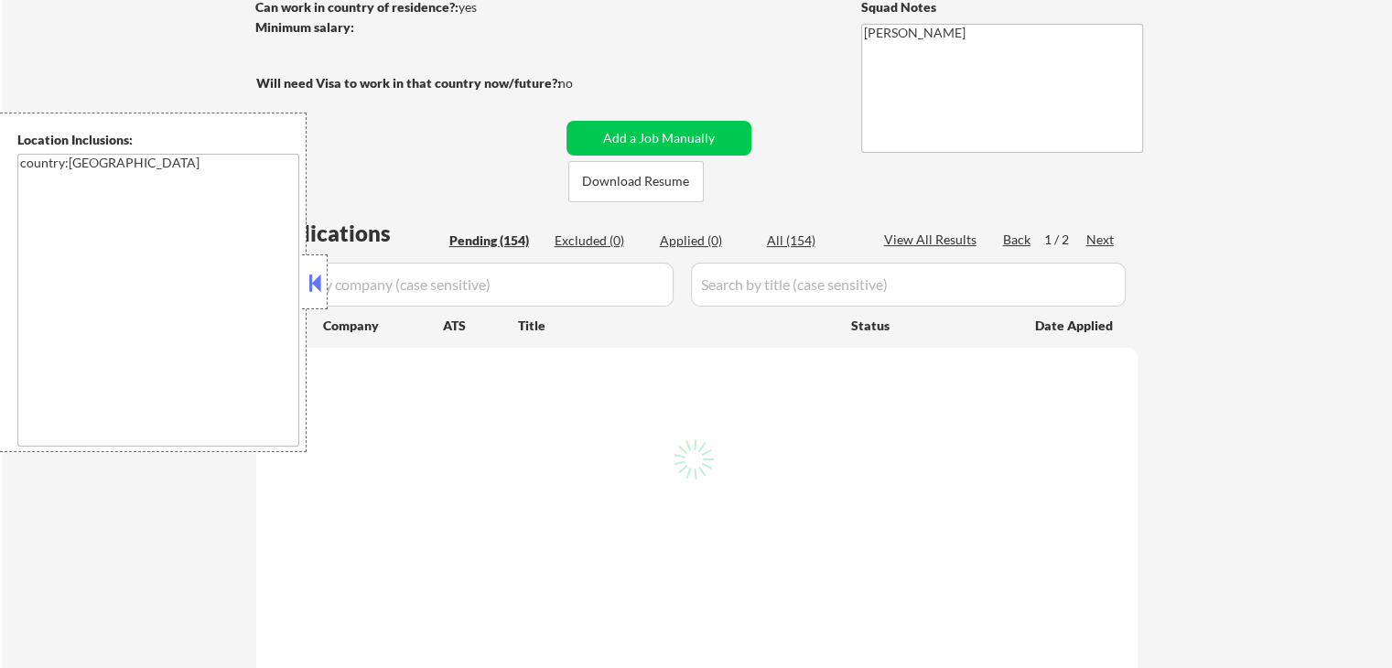
select select ""pending""
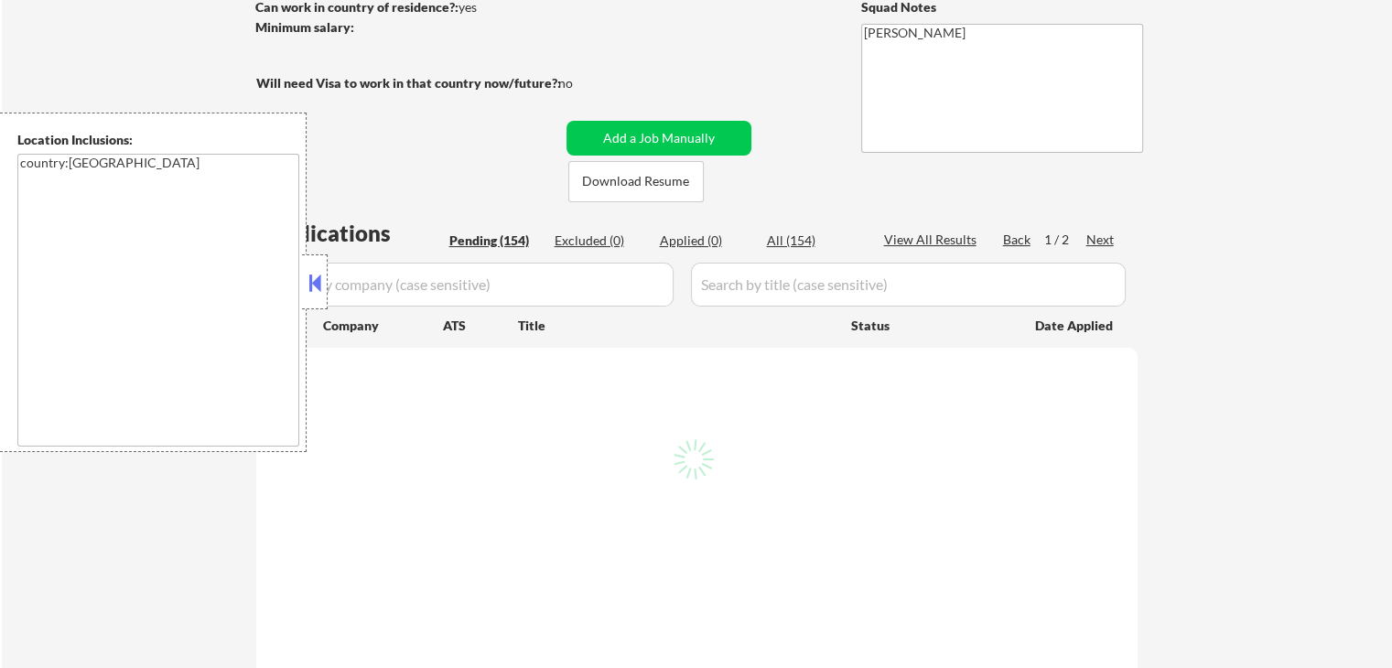
select select ""pending""
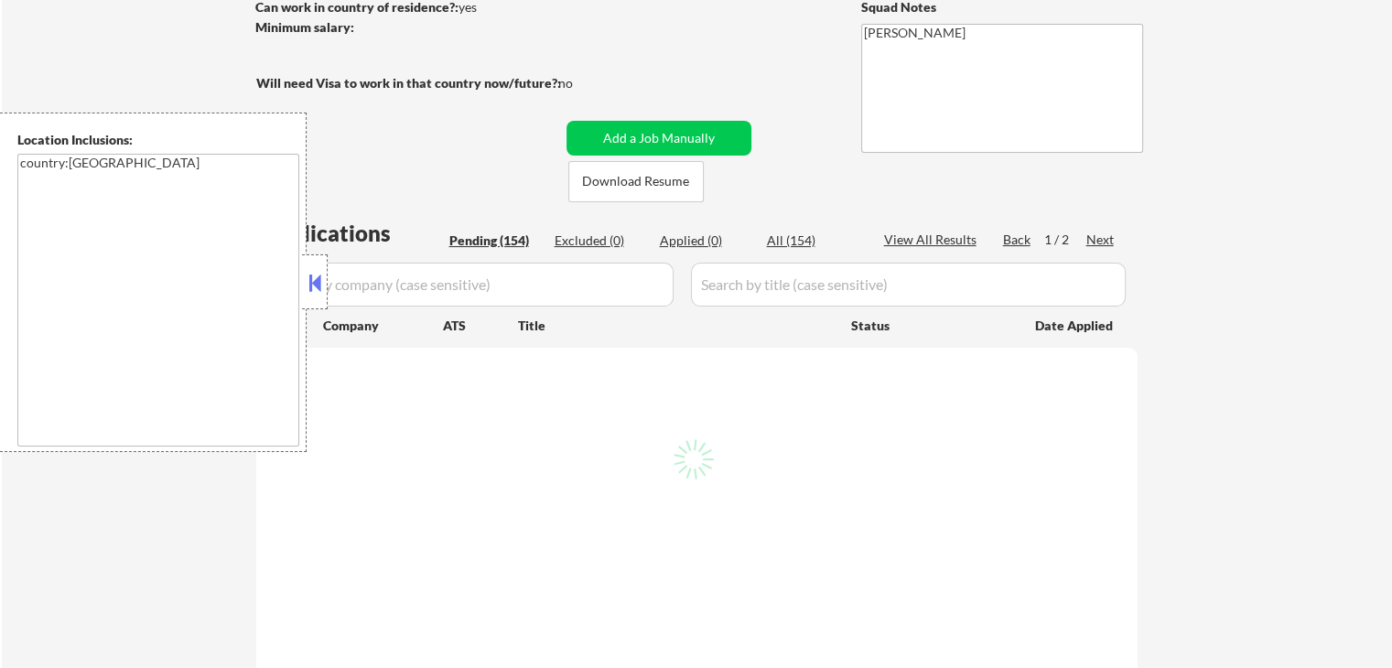
select select ""pending""
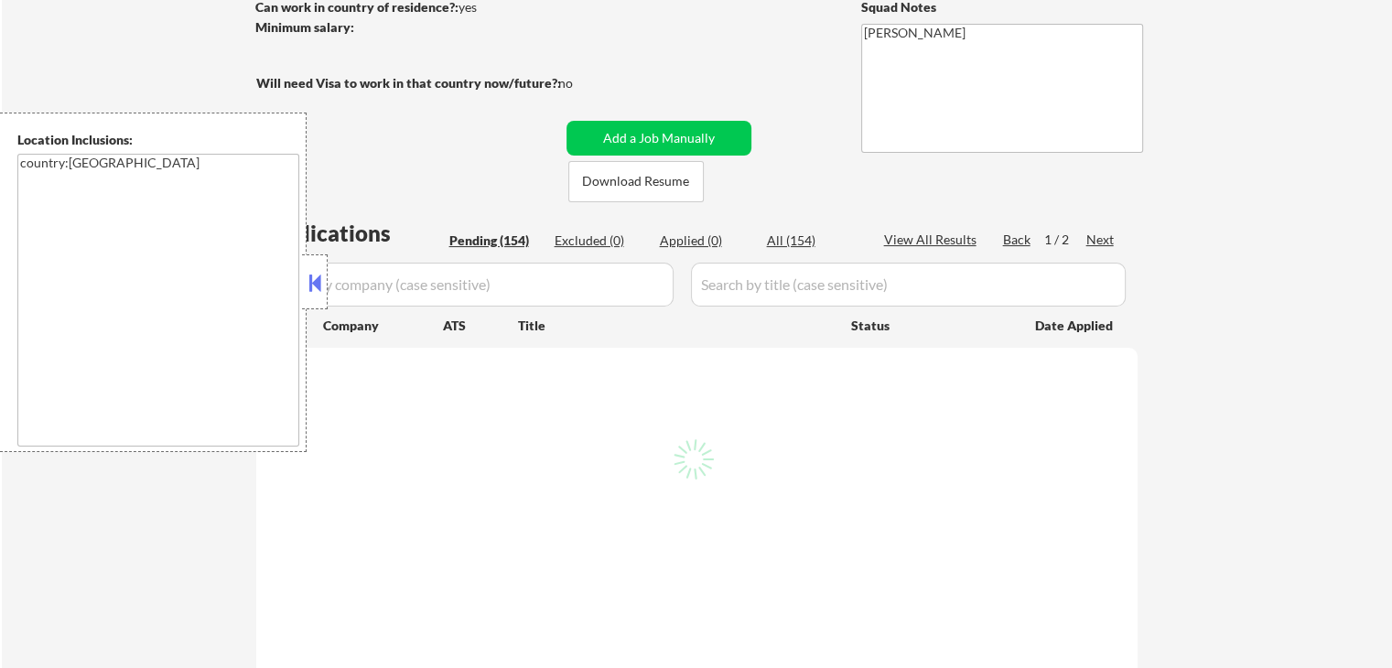
select select ""pending""
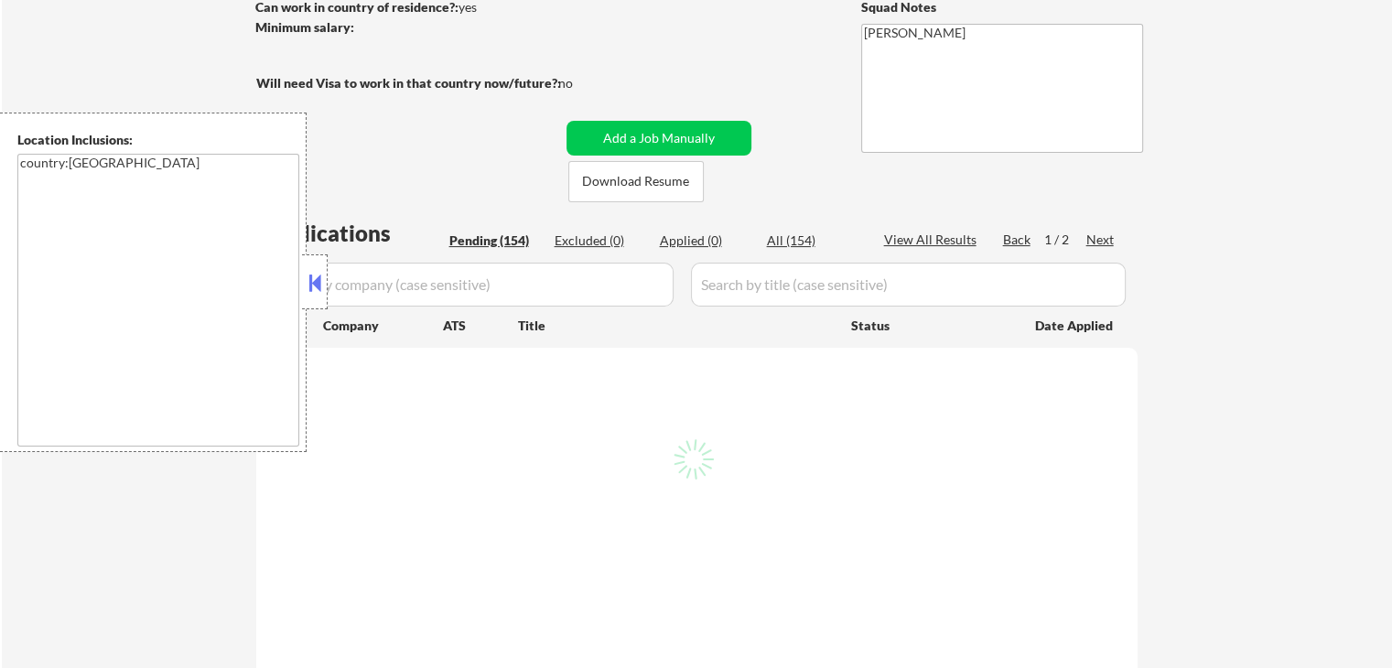
select select ""pending""
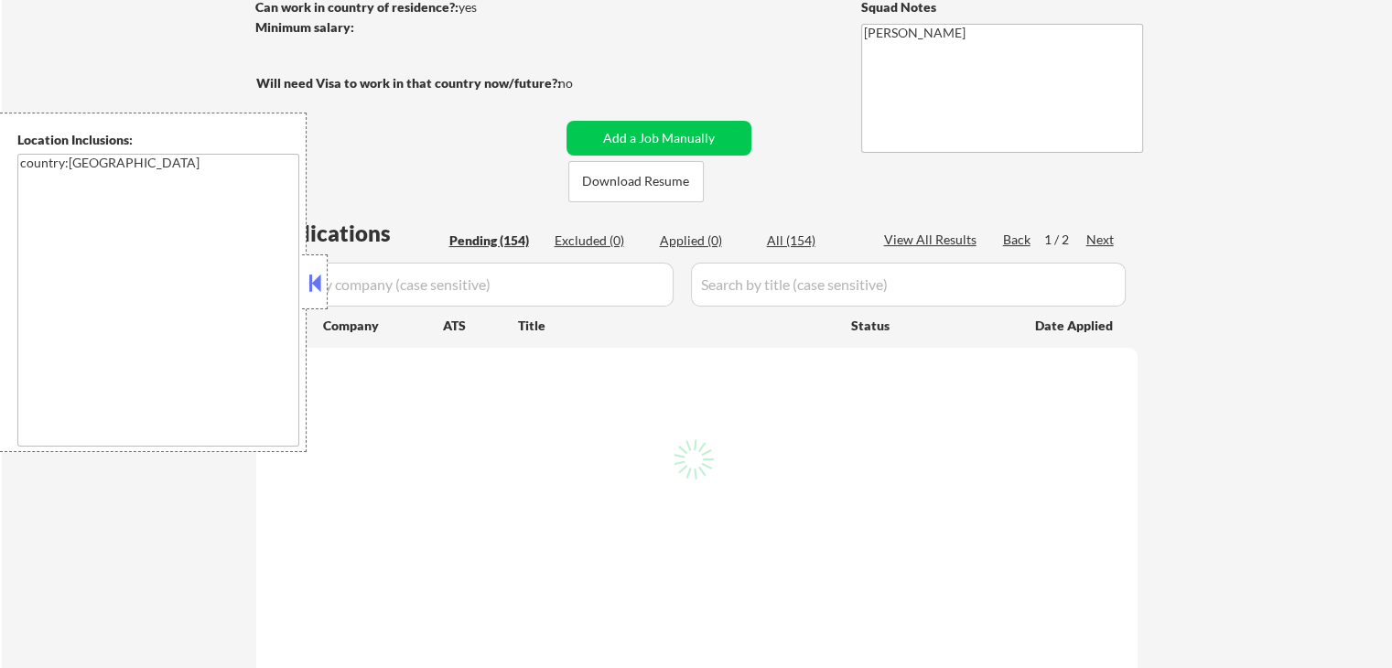
select select ""pending""
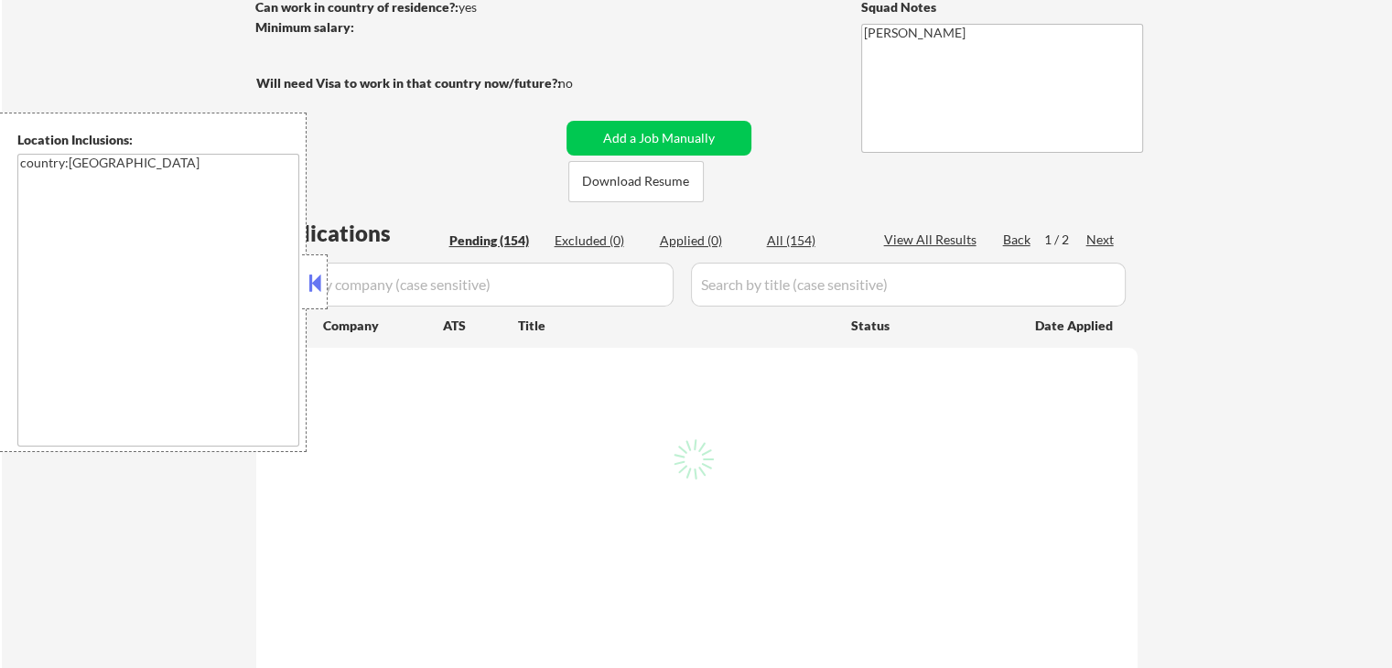
select select ""pending""
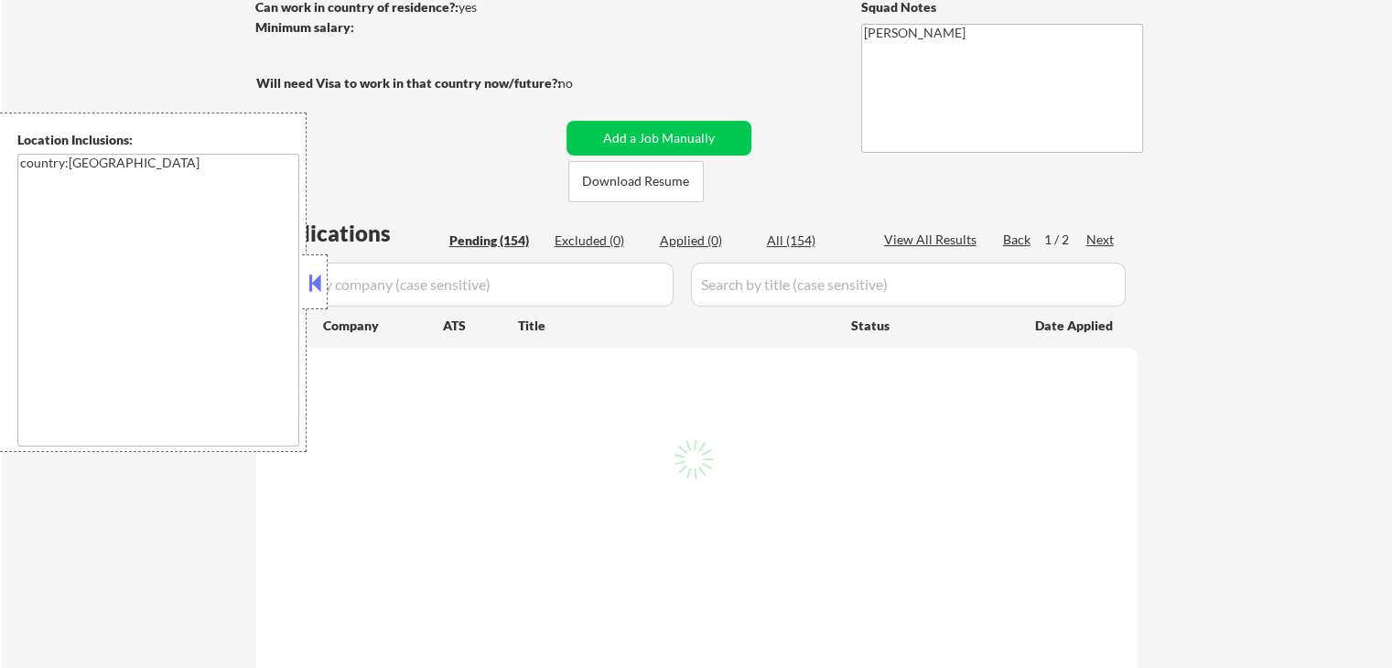
select select ""pending""
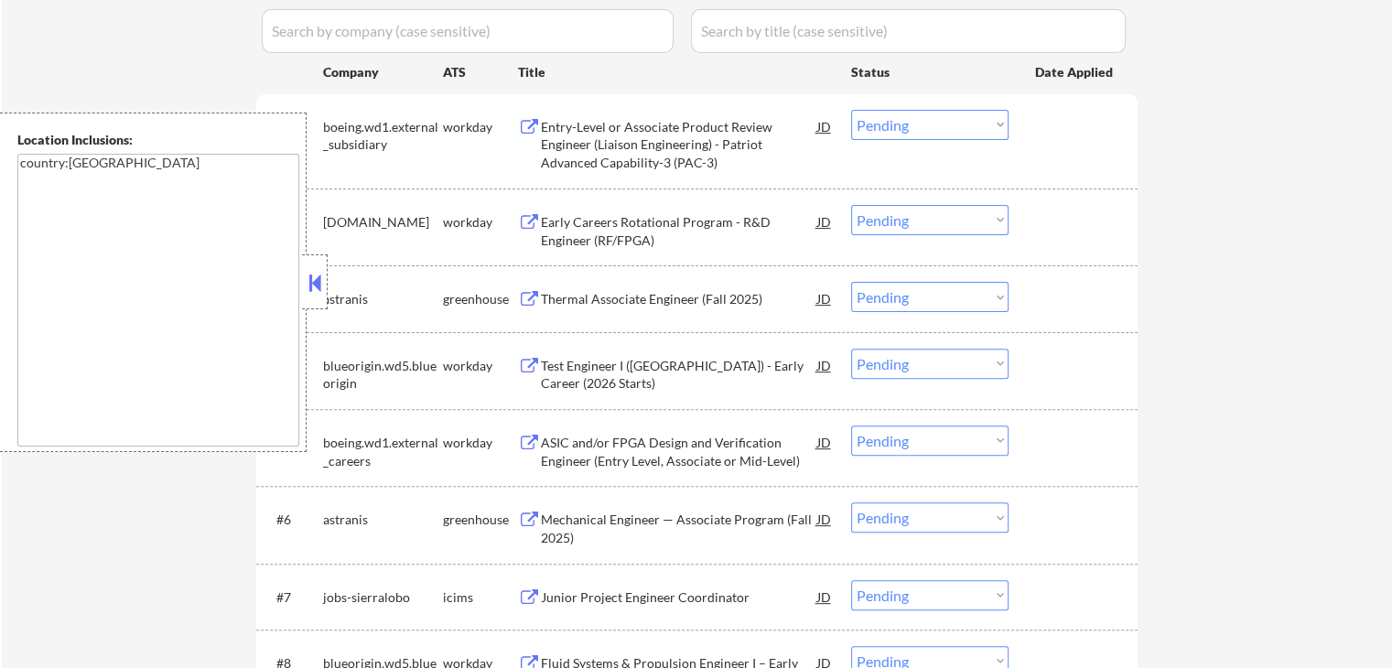
scroll to position [549, 0]
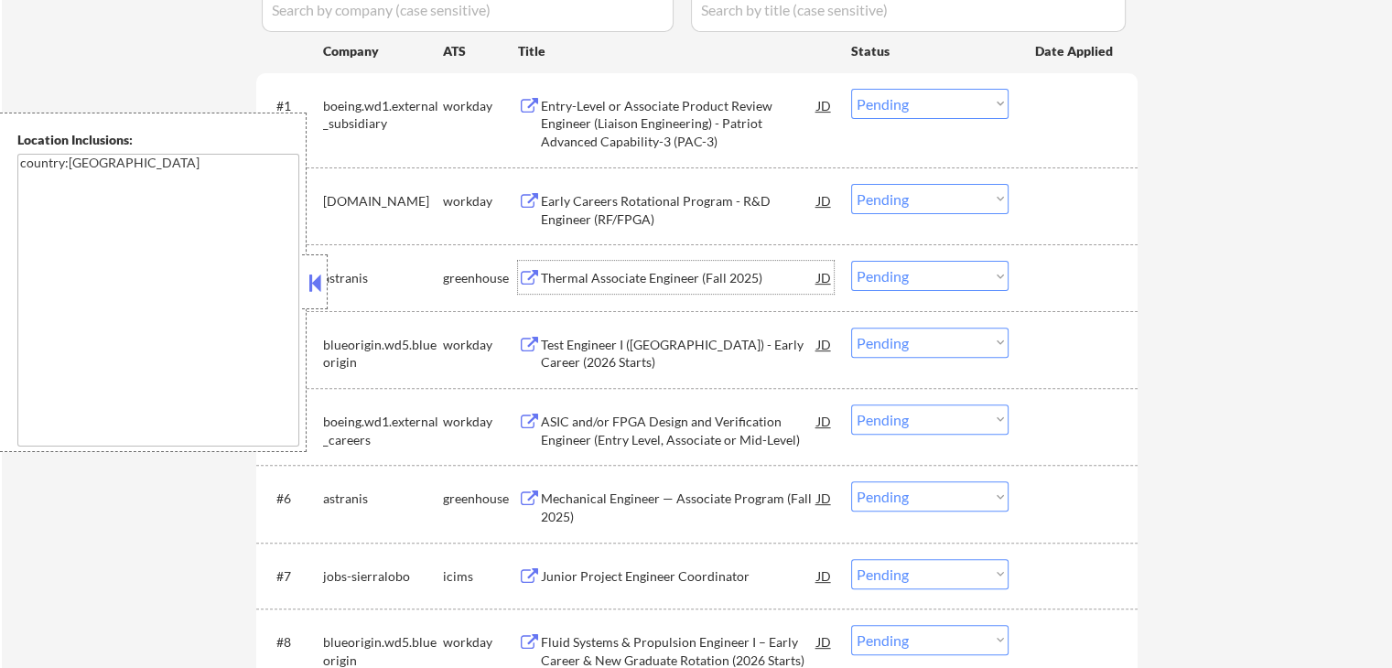
click at [558, 284] on div "Thermal Associate Engineer (Fall 2025)" at bounding box center [679, 278] width 276 height 18
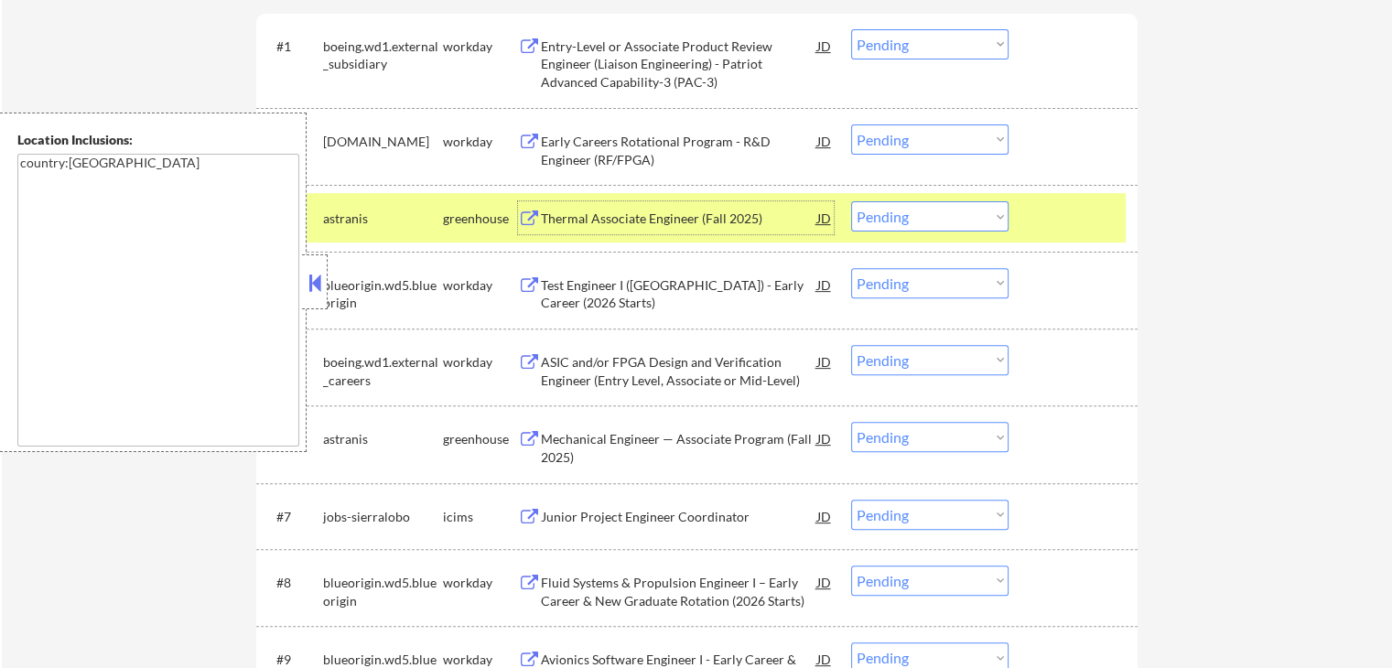
scroll to position [640, 0]
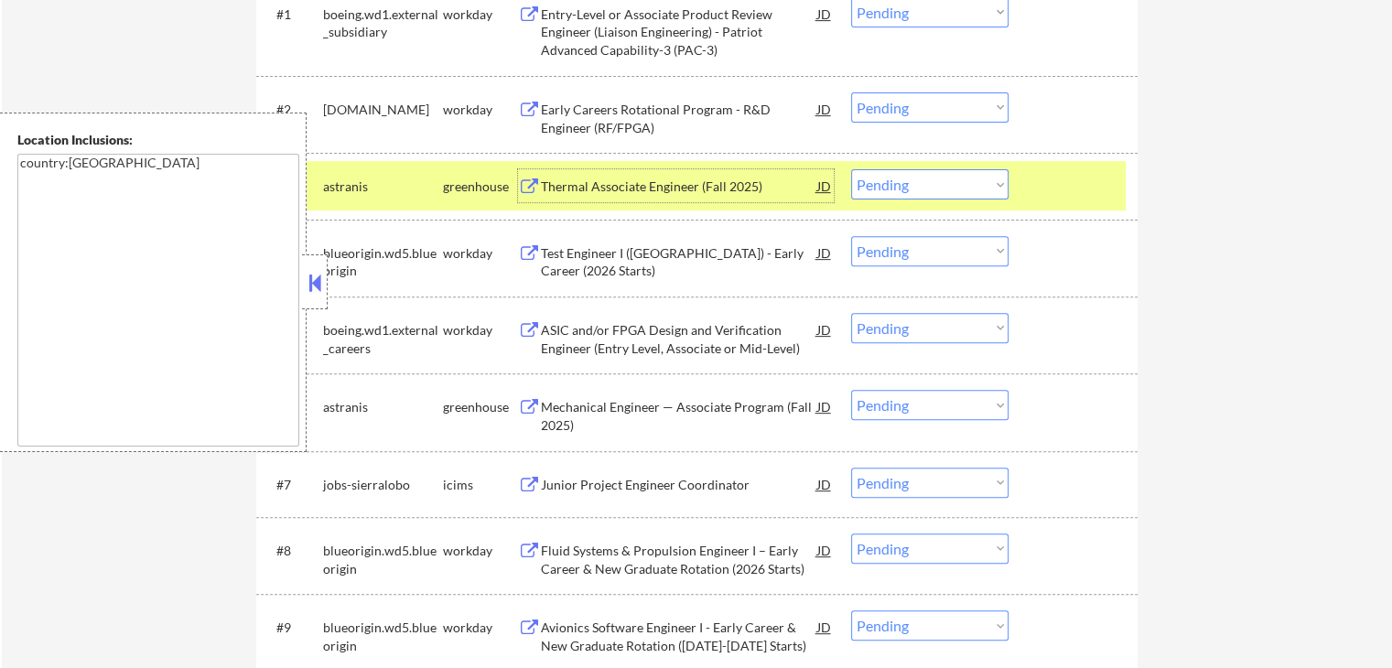
click at [941, 197] on select "Choose an option... Pending Applied Excluded (Questions) Excluded (Expired) Exc…" at bounding box center [929, 184] width 157 height 30
click at [851, 169] on select "Choose an option... Pending Applied Excluded (Questions) Excluded (Expired) Exc…" at bounding box center [929, 184] width 157 height 30
click at [545, 411] on div "Mechanical Engineer — Associate Program (Fall 2025)" at bounding box center [679, 416] width 276 height 36
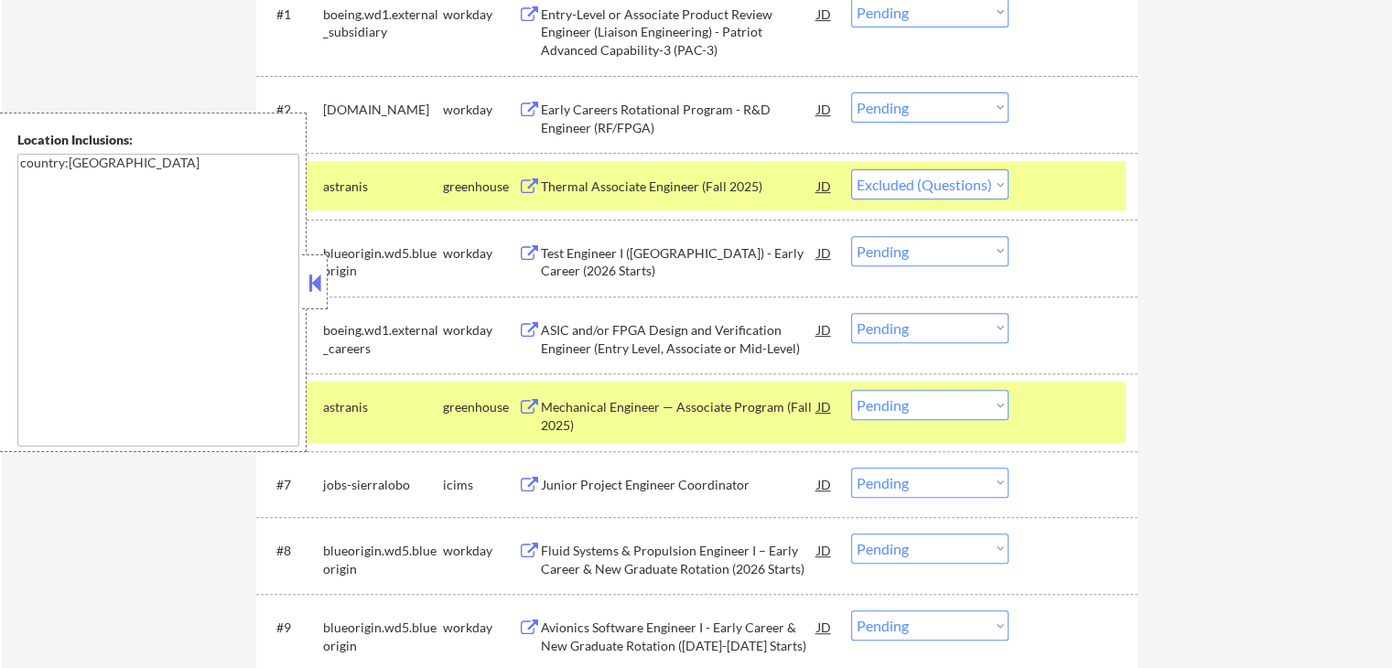
select select ""pending""
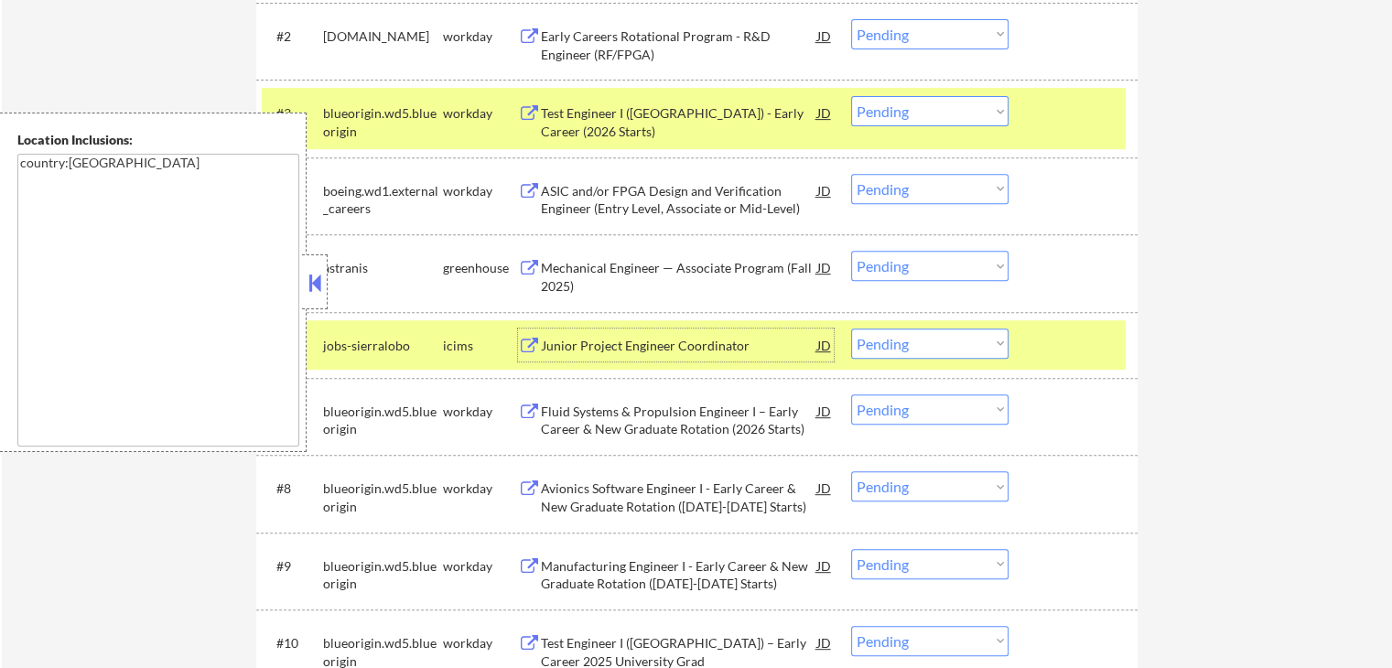
scroll to position [823, 0]
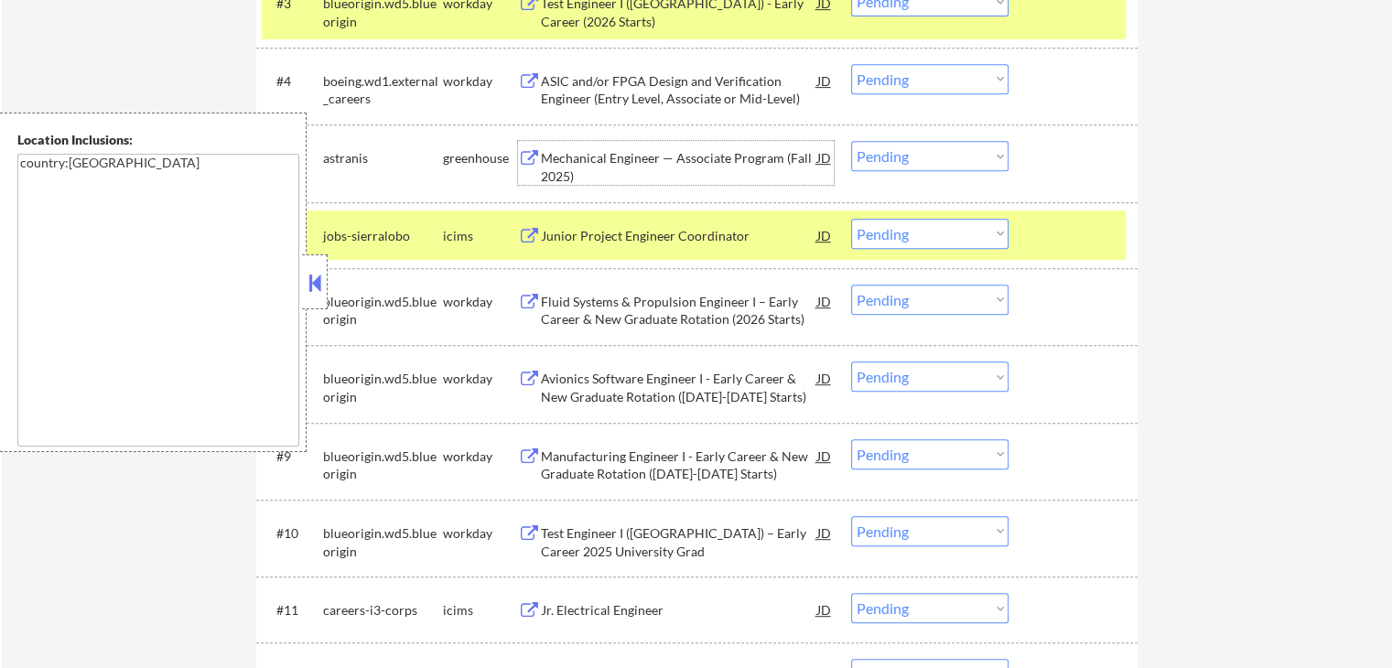
click at [611, 160] on div "Mechanical Engineer — Associate Program (Fall 2025)" at bounding box center [679, 167] width 276 height 36
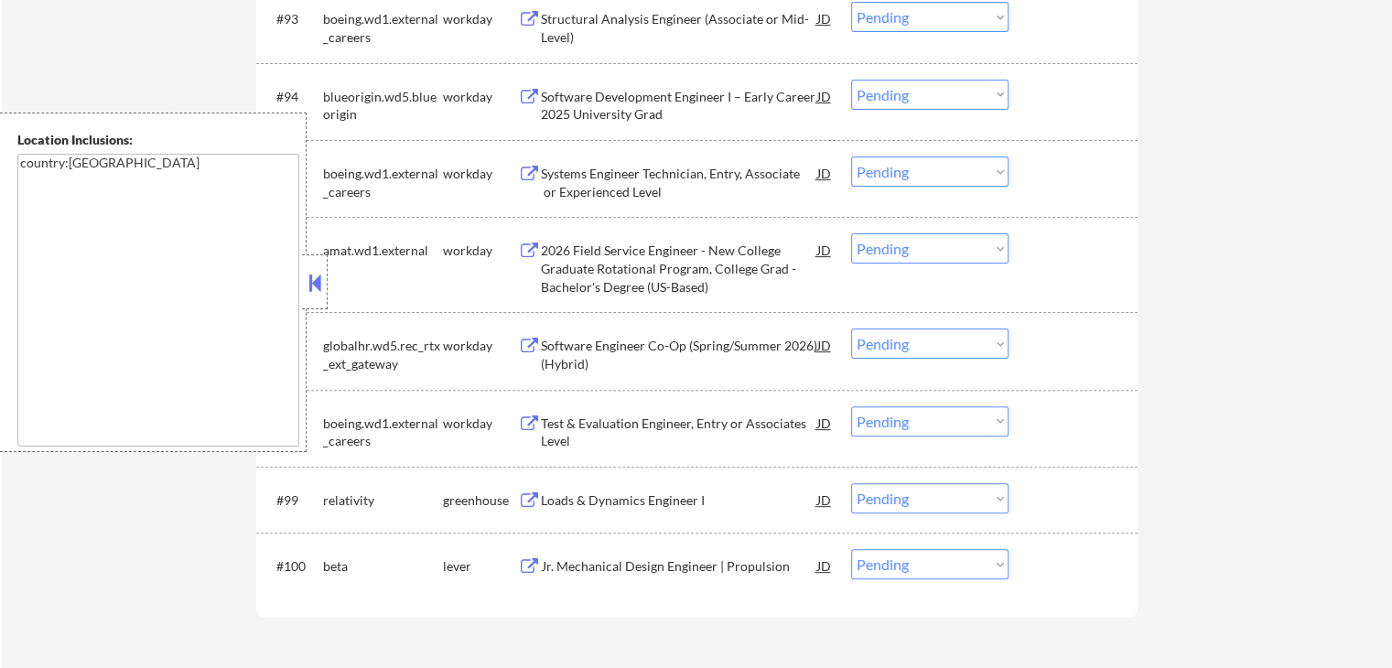
scroll to position [7594, 0]
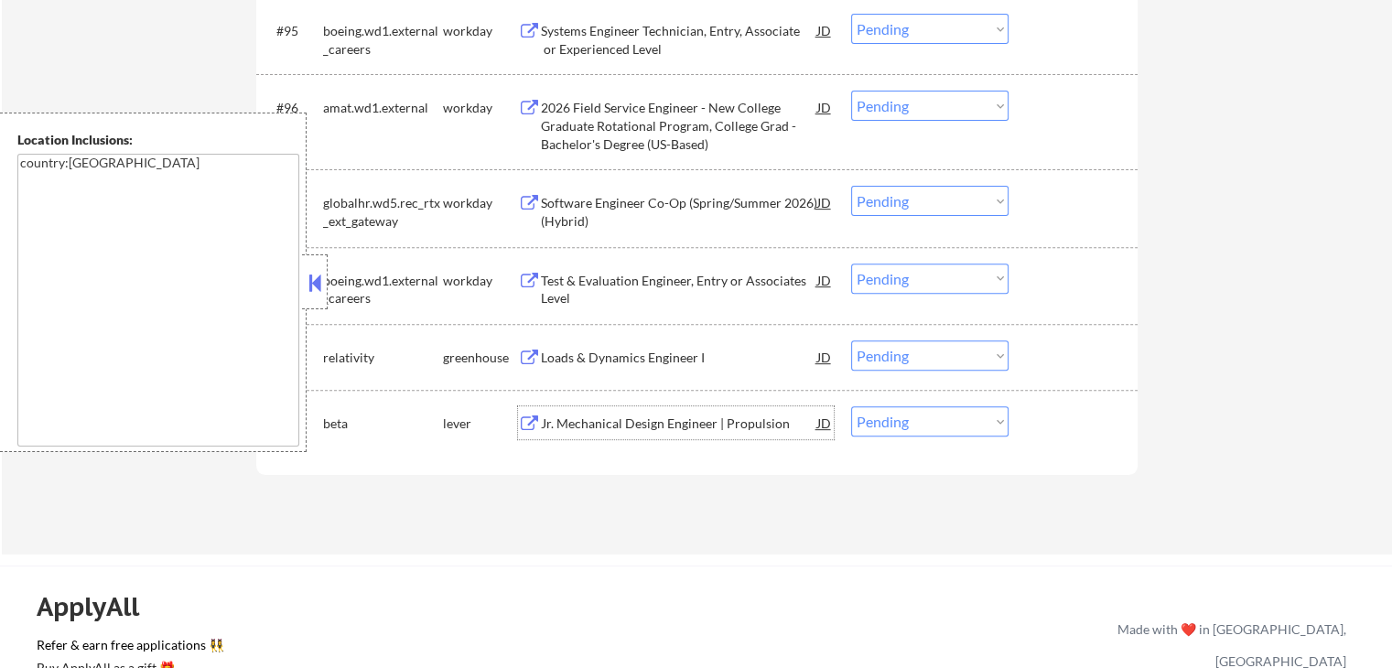
click at [632, 420] on div "Jr. Mechanical Design Engineer | Propulsion" at bounding box center [679, 423] width 276 height 18
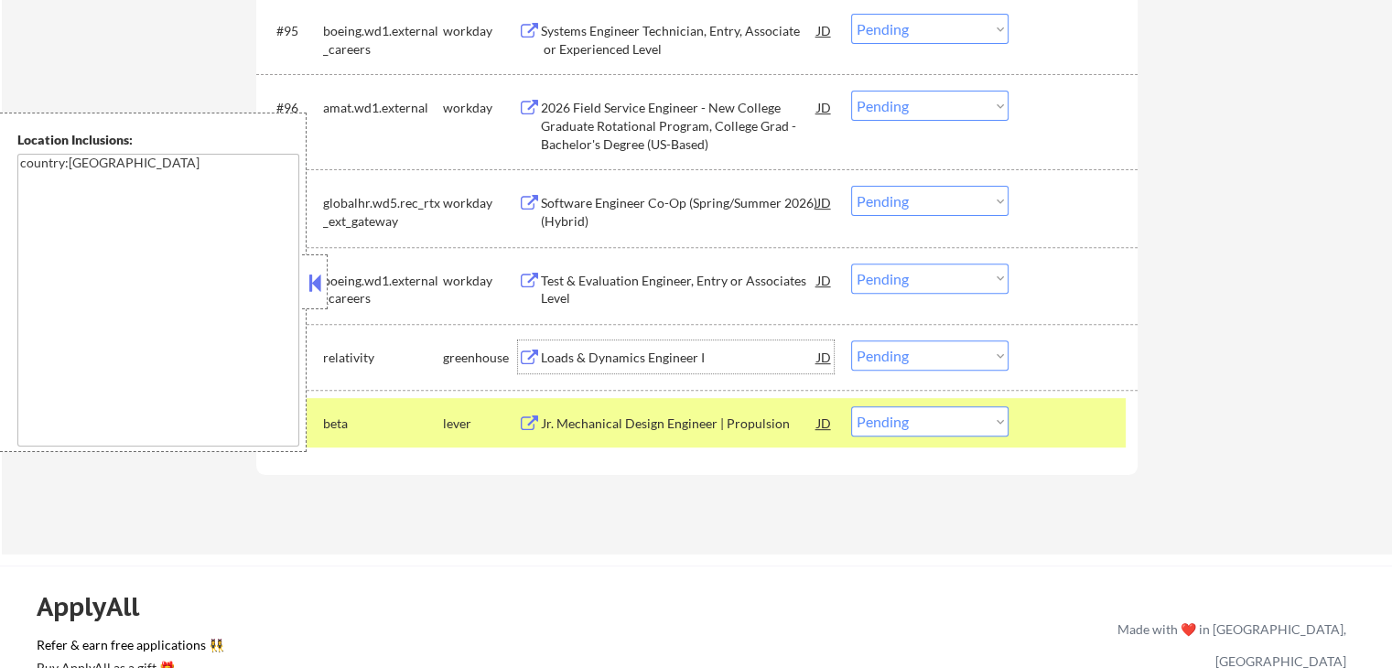
click at [647, 350] on div "Loads & Dynamics Engineer I" at bounding box center [679, 358] width 276 height 18
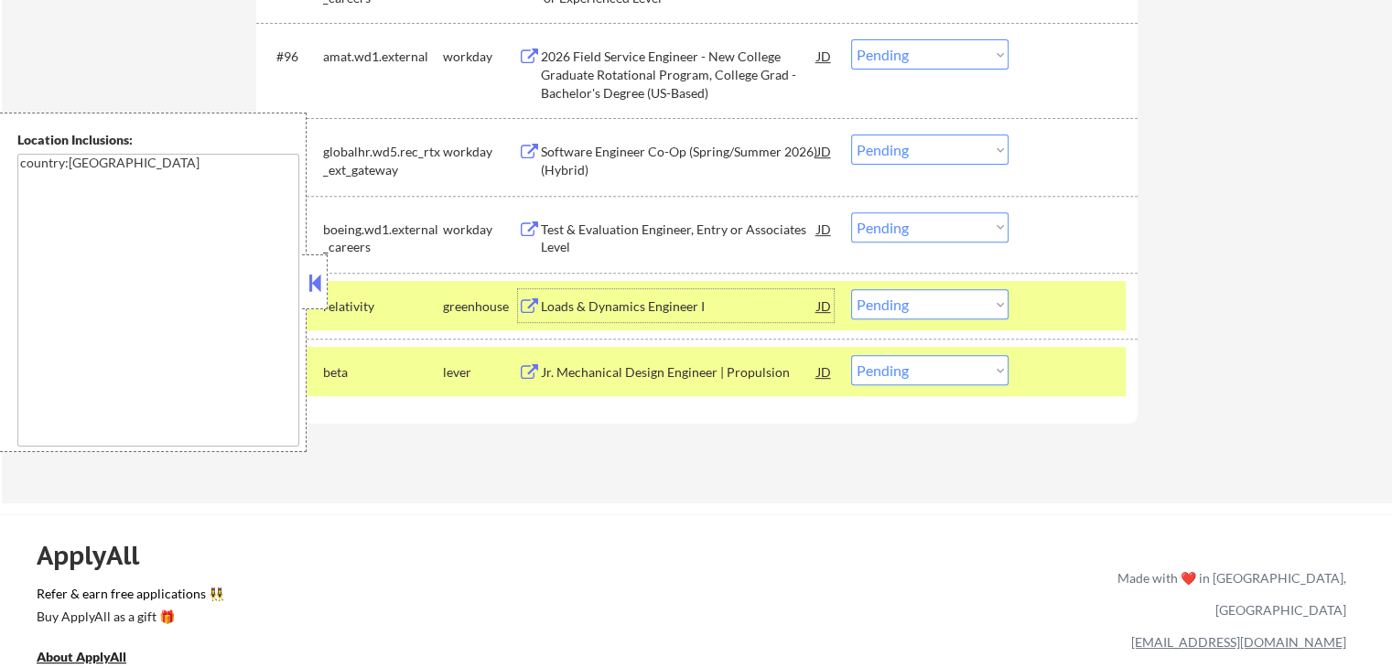
scroll to position [7686, 0]
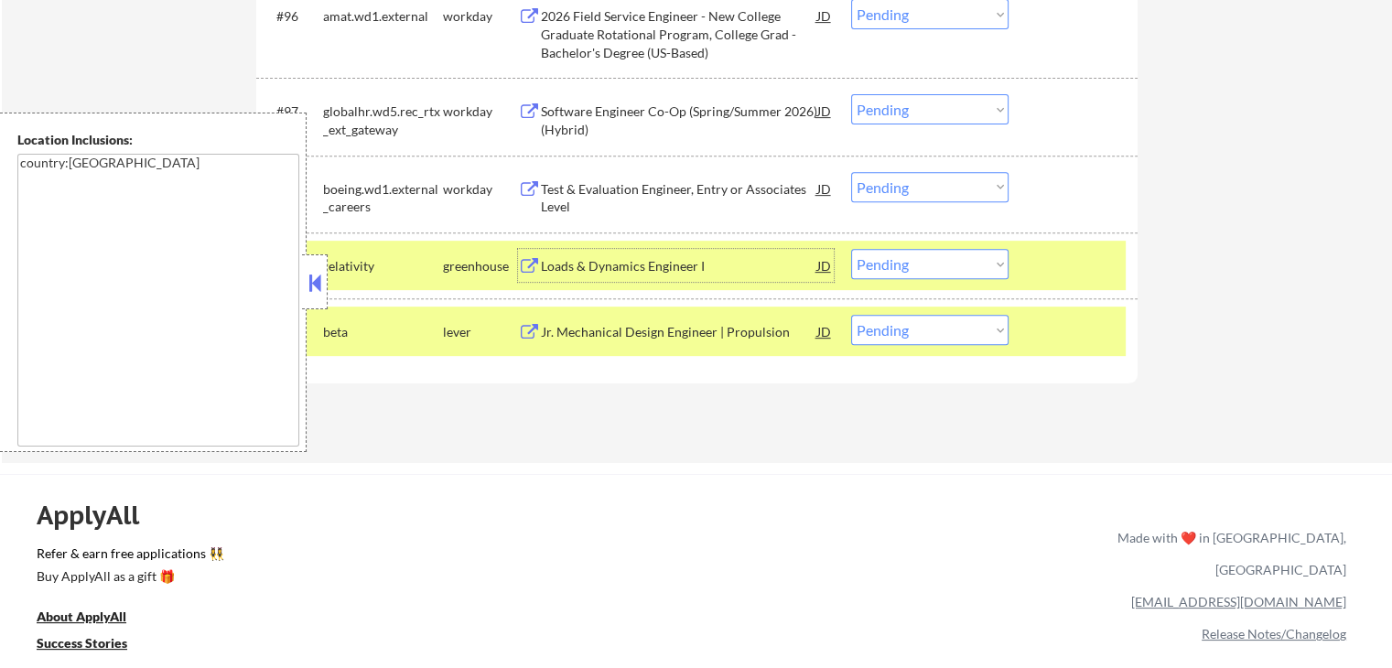
click at [908, 275] on select "Choose an option... Pending Applied Excluded (Questions) Excluded (Expired) Exc…" at bounding box center [929, 264] width 157 height 30
click at [851, 250] on select "Choose an option... Pending Applied Excluded (Questions) Excluded (Expired) Exc…" at bounding box center [929, 264] width 157 height 30
click at [923, 265] on select "Choose an option... Pending Applied Excluded (Questions) Excluded (Expired) Exc…" at bounding box center [929, 264] width 157 height 30
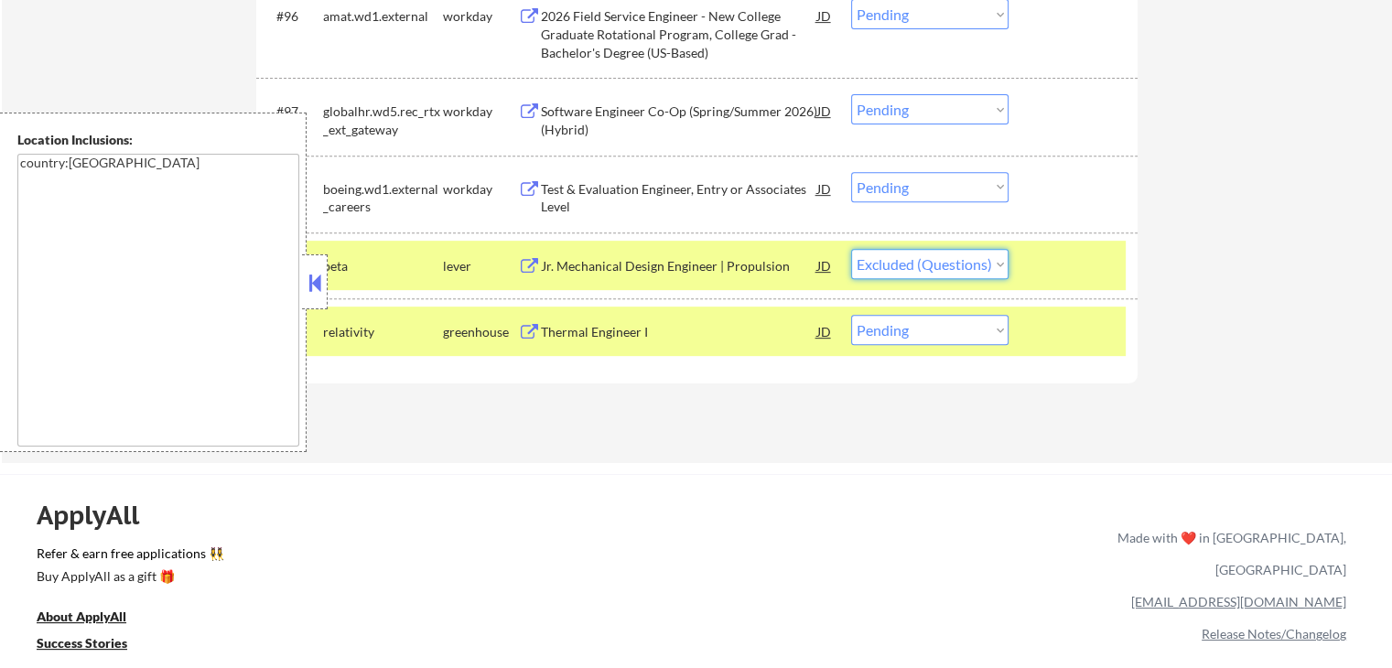
click at [851, 250] on select "Choose an option... Pending Applied Excluded (Questions) Excluded (Expired) Exc…" at bounding box center [929, 264] width 157 height 30
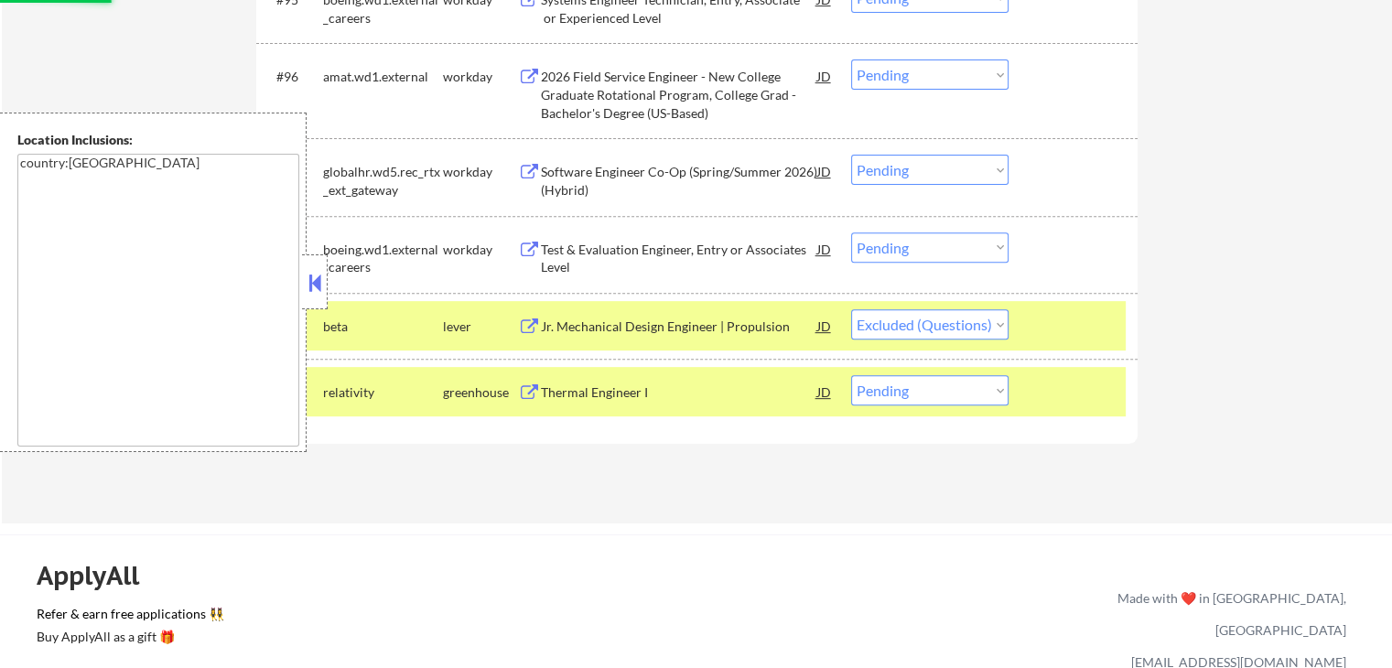
scroll to position [7594, 0]
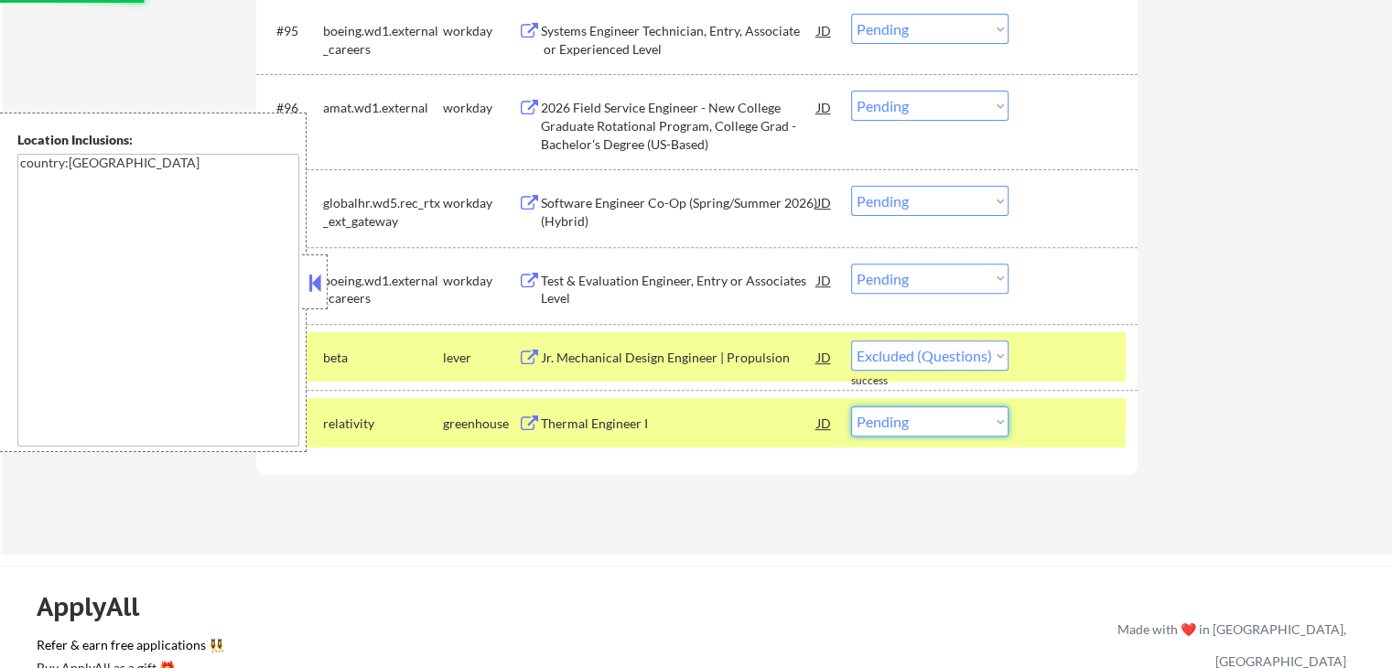
select select ""pending""
drag, startPoint x: 915, startPoint y: 420, endPoint x: 919, endPoint y: 435, distance: 15.1
click at [916, 421] on select "Choose an option... Pending Applied Excluded (Questions) Excluded (Expired) Exc…" at bounding box center [929, 421] width 157 height 30
click at [851, 407] on select "Choose an option... Pending Applied Excluded (Questions) Excluded (Expired) Exc…" at bounding box center [929, 421] width 157 height 30
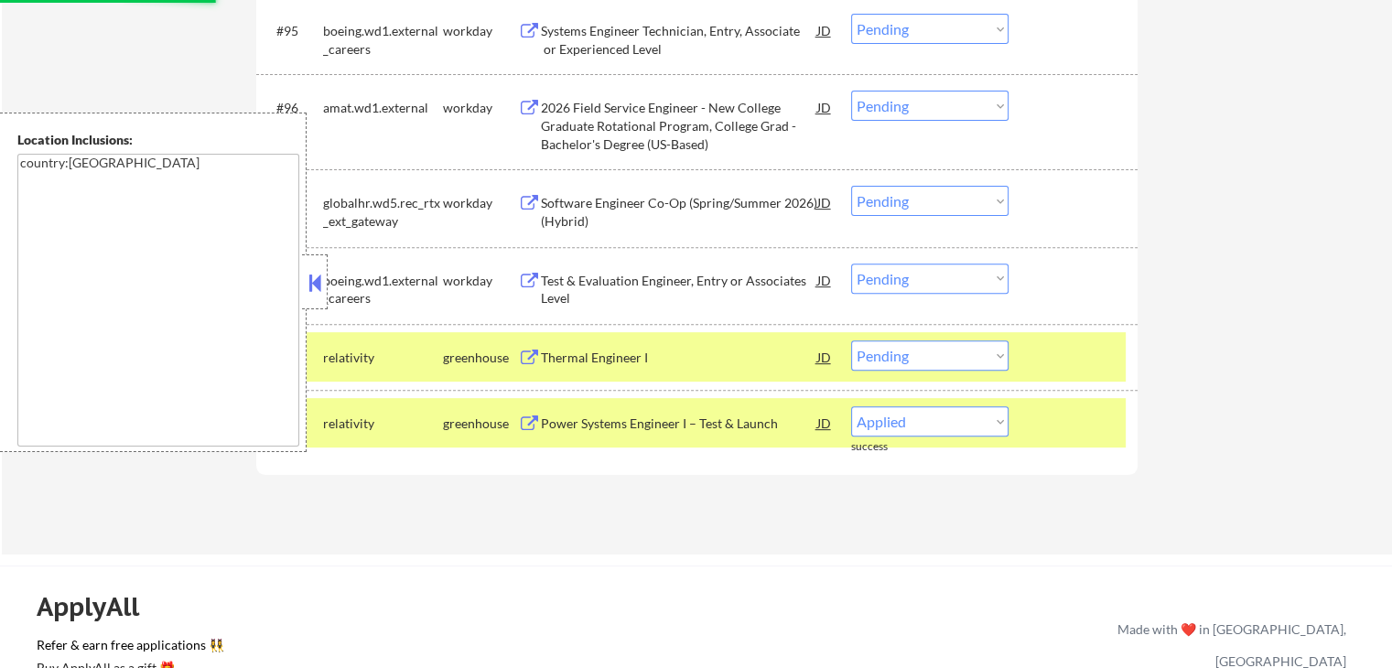
select select ""pending""
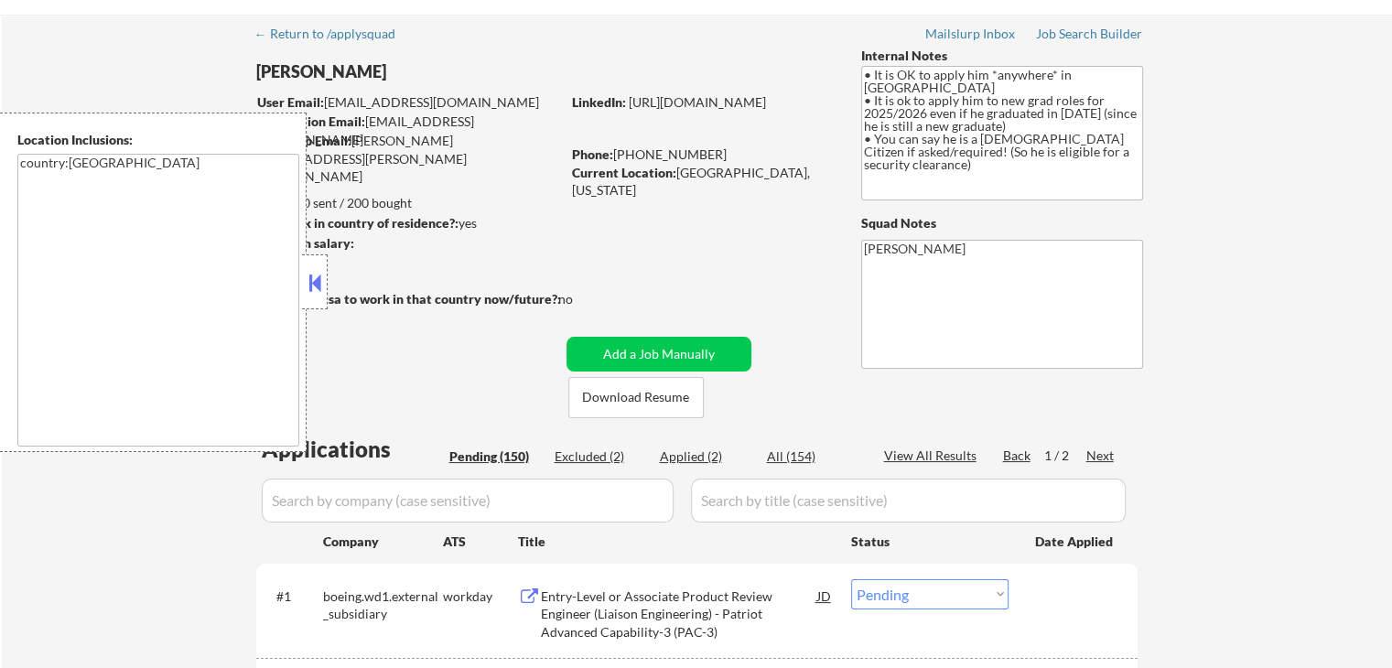
scroll to position [16, 0]
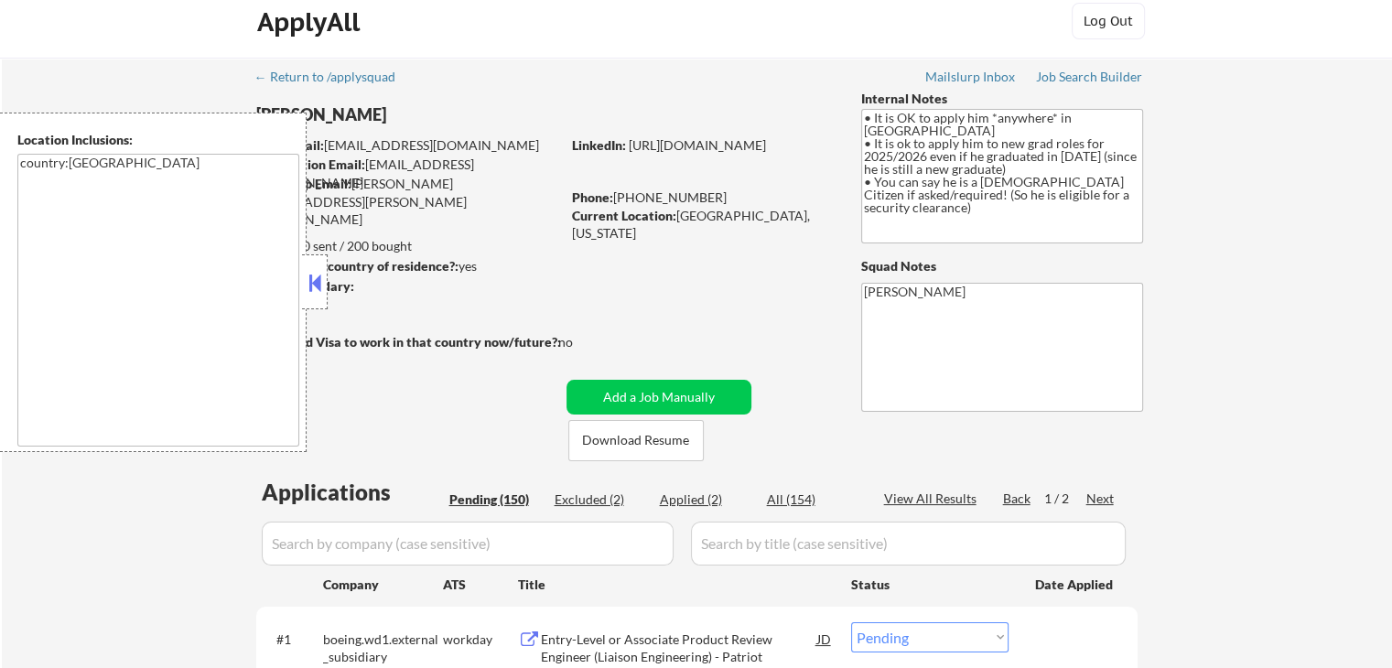
click at [701, 498] on div "Applied (2)" at bounding box center [705, 499] width 91 height 18
select select ""applied""
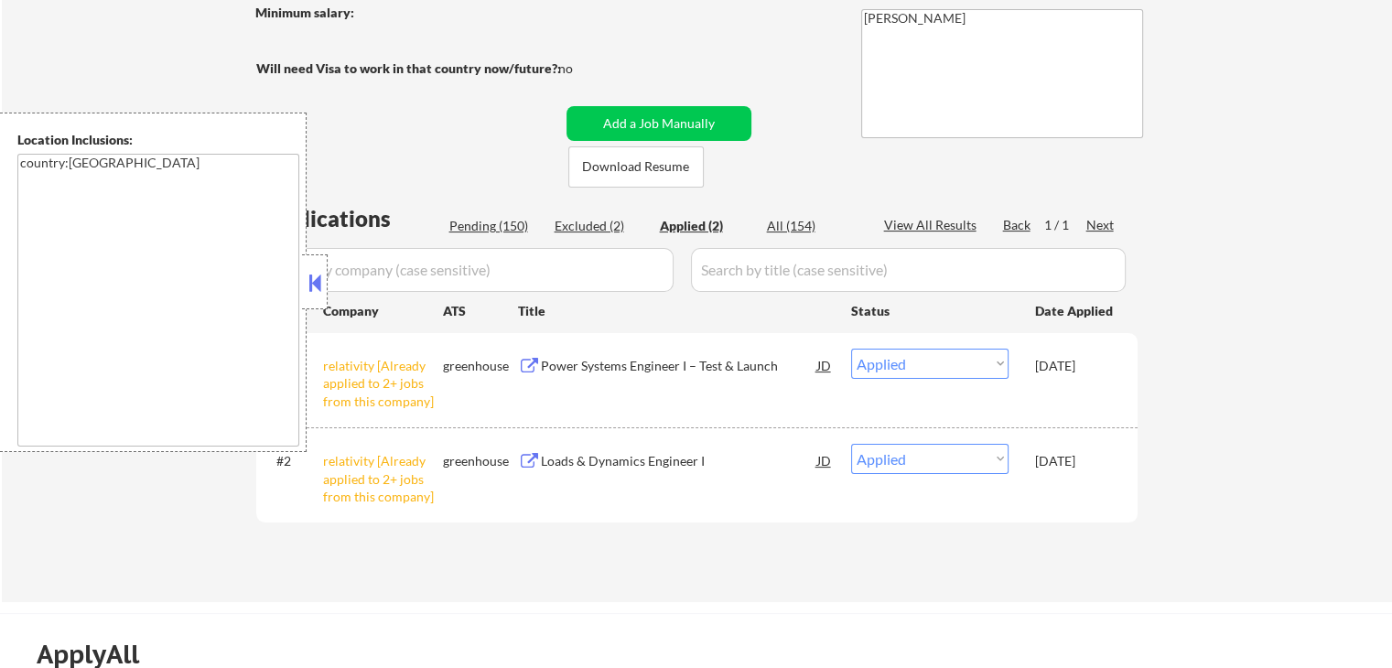
scroll to position [290, 0]
click at [684, 366] on div "Power Systems Engineer I – Test & Launch" at bounding box center [679, 365] width 276 height 18
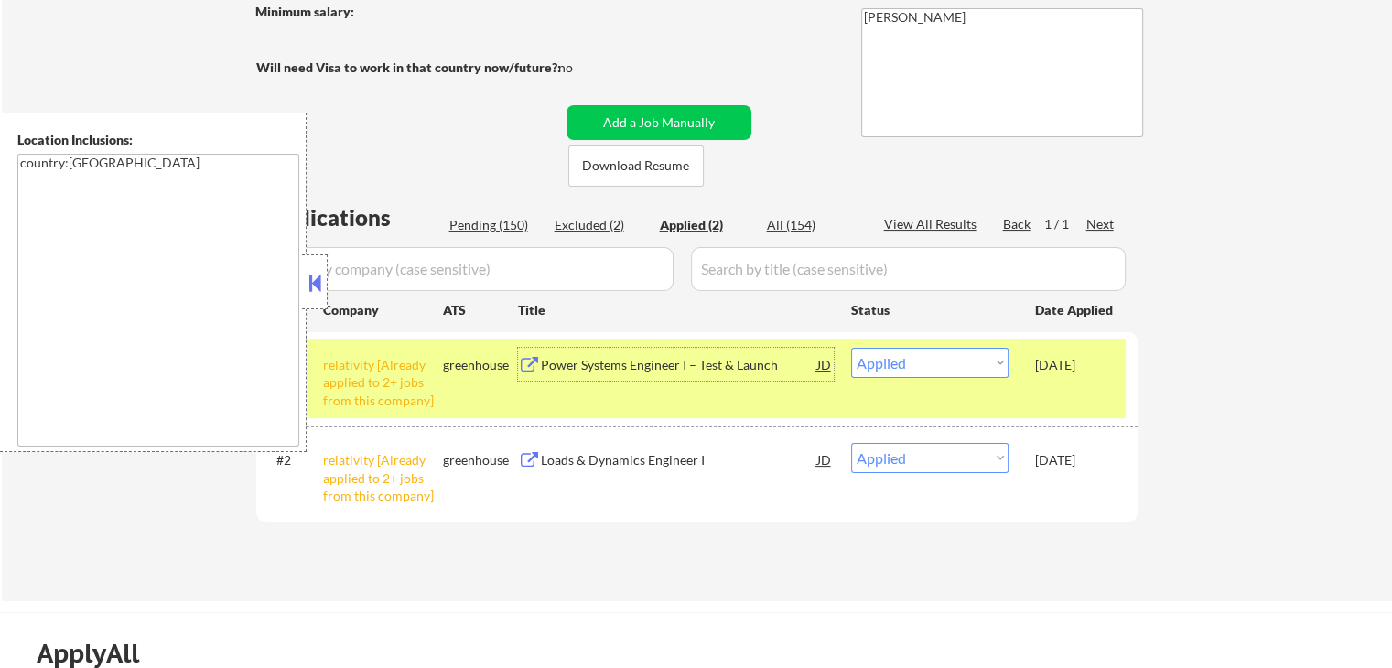
scroll to position [382, 0]
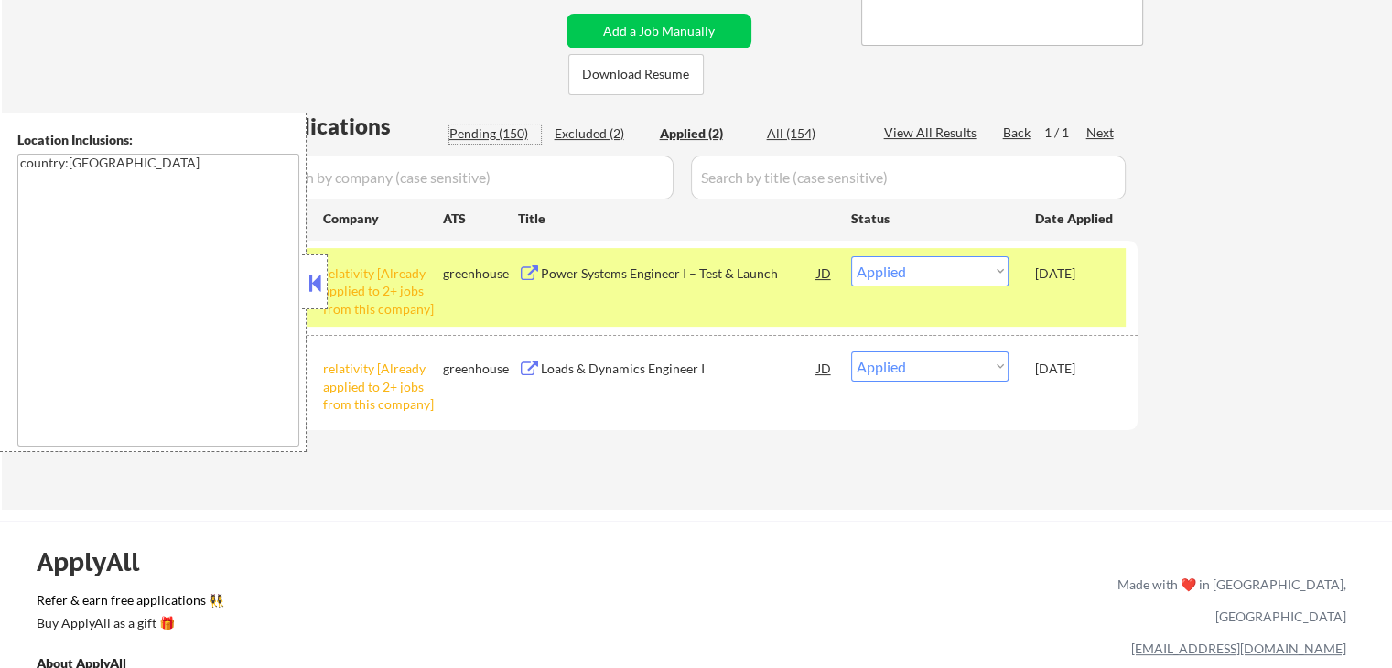
click at [491, 135] on div "Pending (150)" at bounding box center [494, 133] width 91 height 18
select select ""pending""
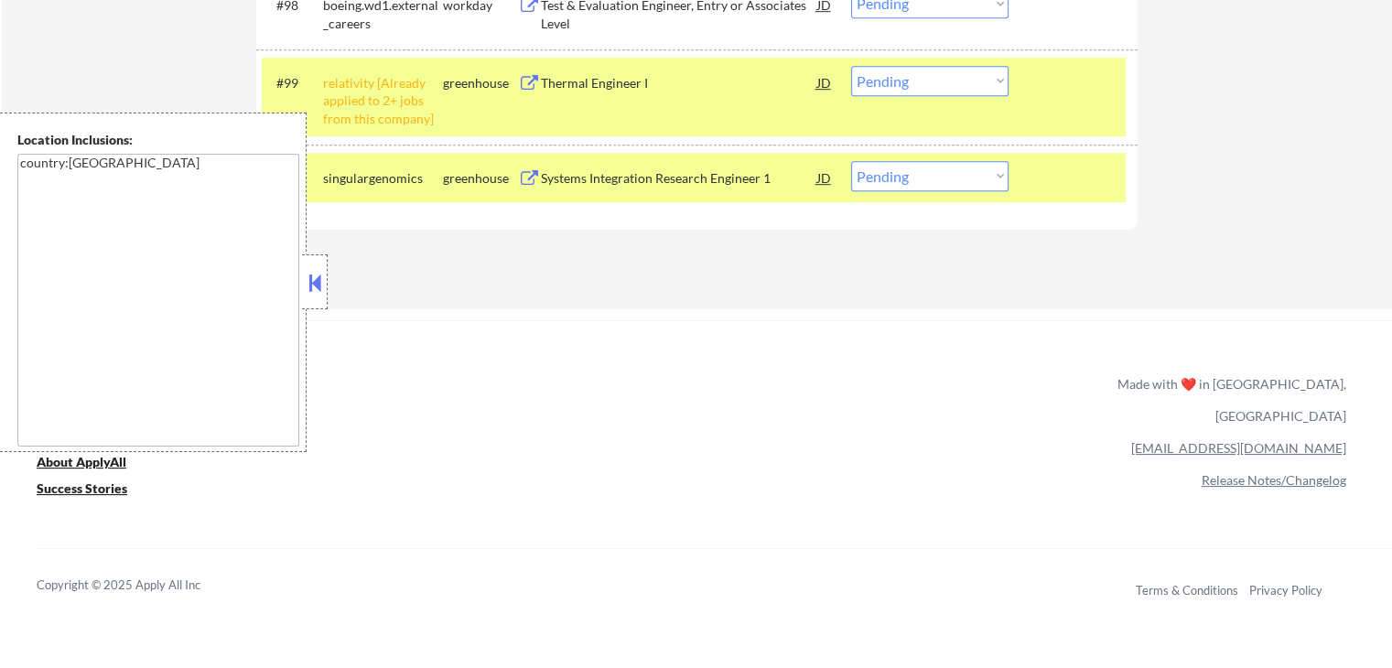
scroll to position [7884, 0]
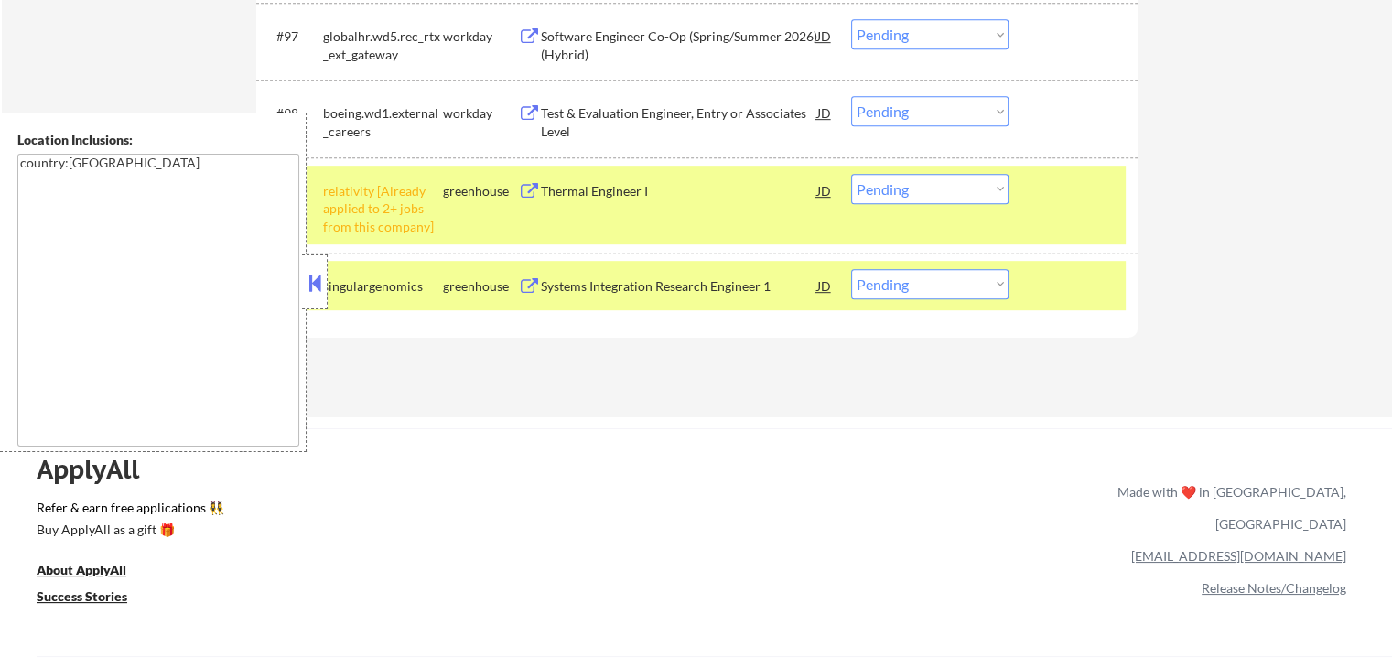
click at [923, 196] on select "Choose an option... Pending Applied Excluded (Questions) Excluded (Expired) Exc…" at bounding box center [929, 189] width 157 height 30
click at [851, 174] on select "Choose an option... Pending Applied Excluded (Questions) Excluded (Expired) Exc…" at bounding box center [929, 189] width 157 height 30
click at [615, 294] on div "Systems Integration Research Engineer 1" at bounding box center [679, 286] width 276 height 18
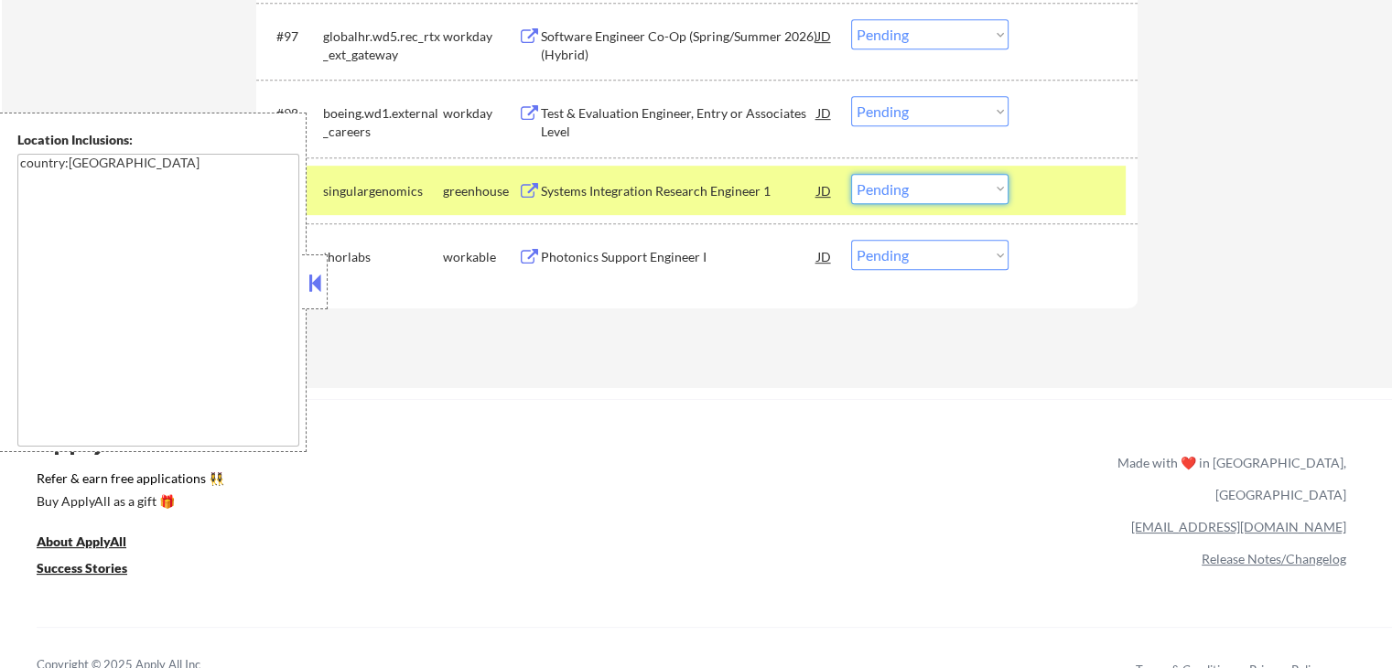
drag, startPoint x: 905, startPoint y: 190, endPoint x: 913, endPoint y: 200, distance: 13.0
click at [905, 190] on select "Choose an option... Pending Applied Excluded (Questions) Excluded (Expired) Exc…" at bounding box center [929, 189] width 157 height 30
click at [851, 174] on select "Choose an option... Pending Applied Excluded (Questions) Excluded (Expired) Exc…" at bounding box center [929, 189] width 157 height 30
click at [605, 267] on div "Photonics Support Engineer I" at bounding box center [679, 256] width 276 height 33
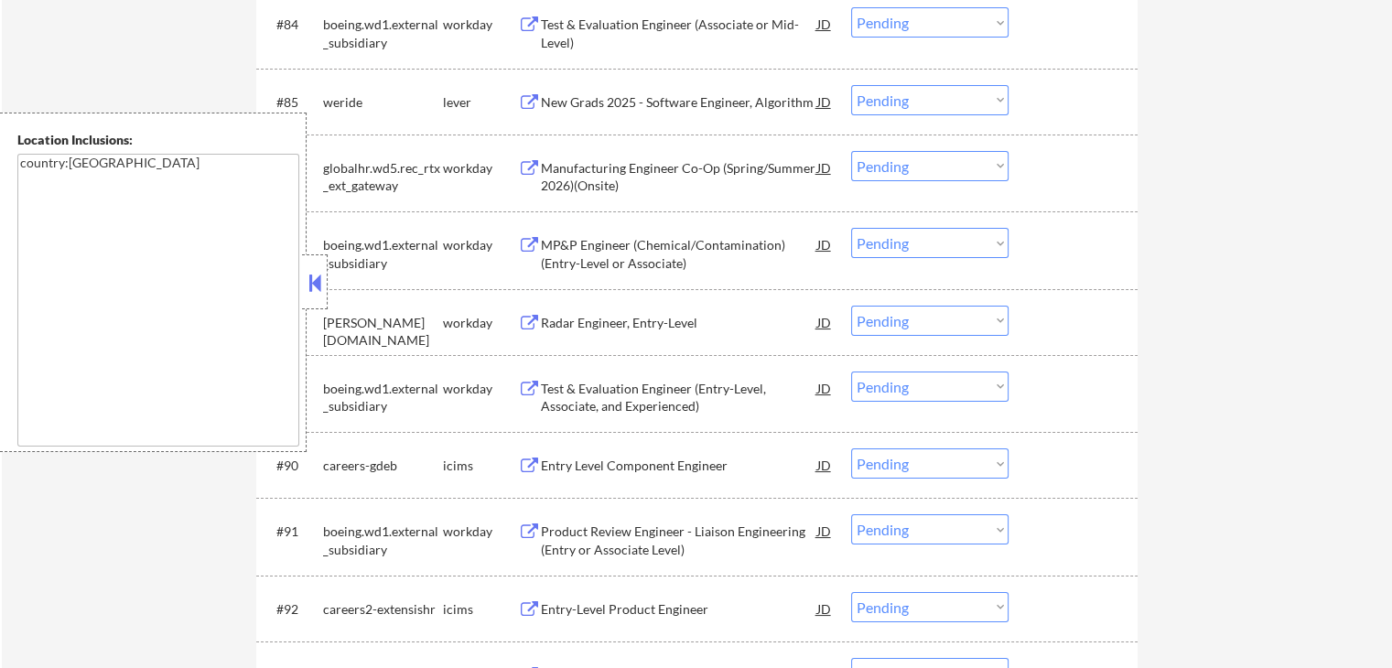
scroll to position [6878, 0]
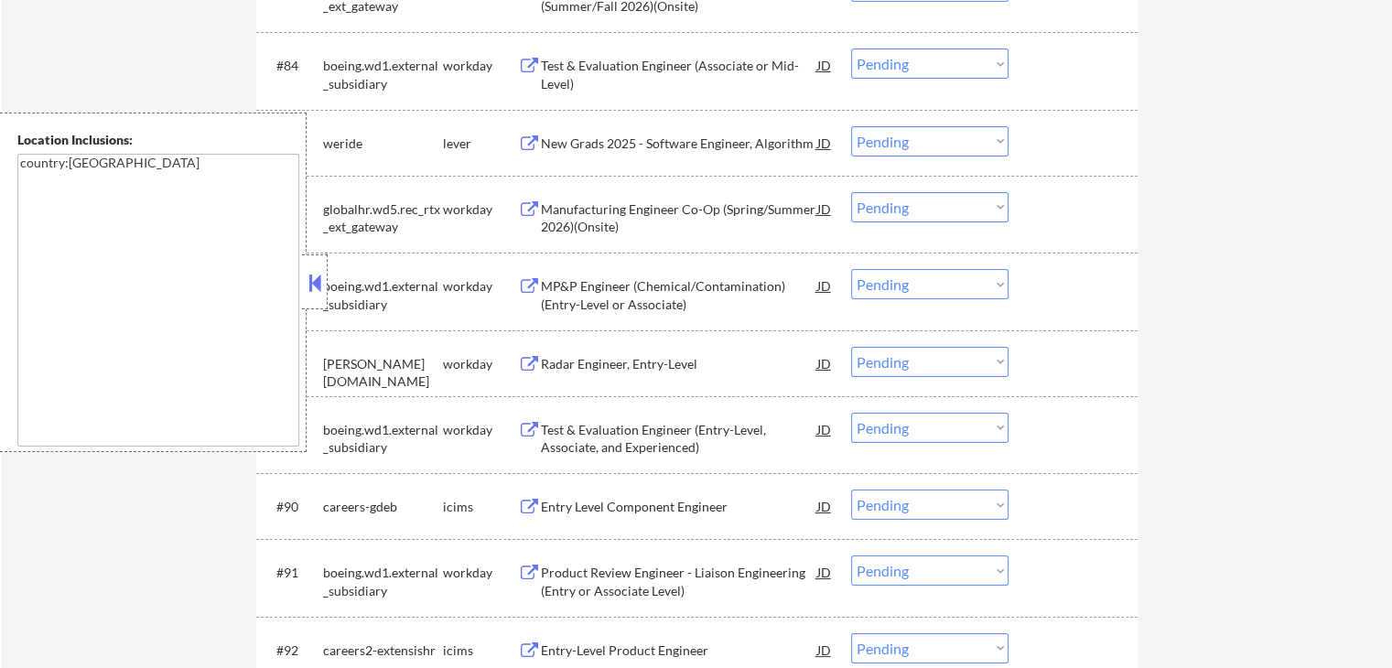
click at [600, 155] on div "New Grads 2025 - Software Engineer, Algorithm" at bounding box center [679, 142] width 276 height 33
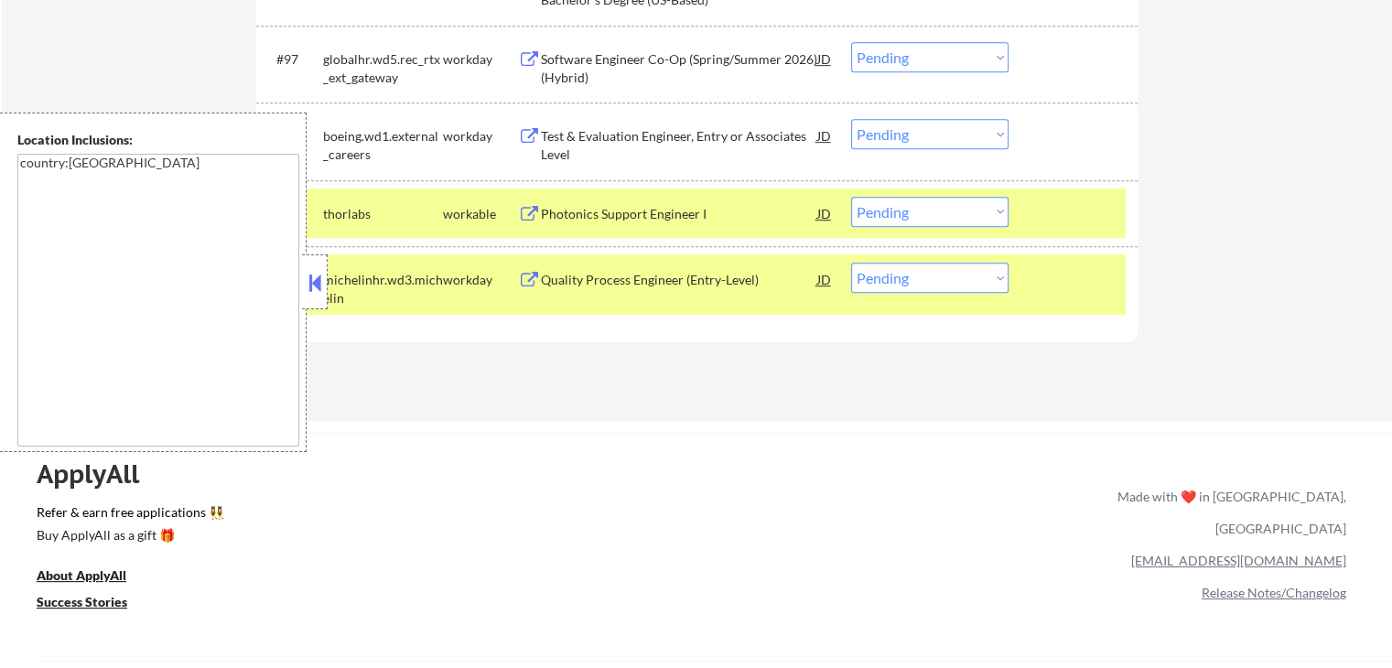
scroll to position [7884, 0]
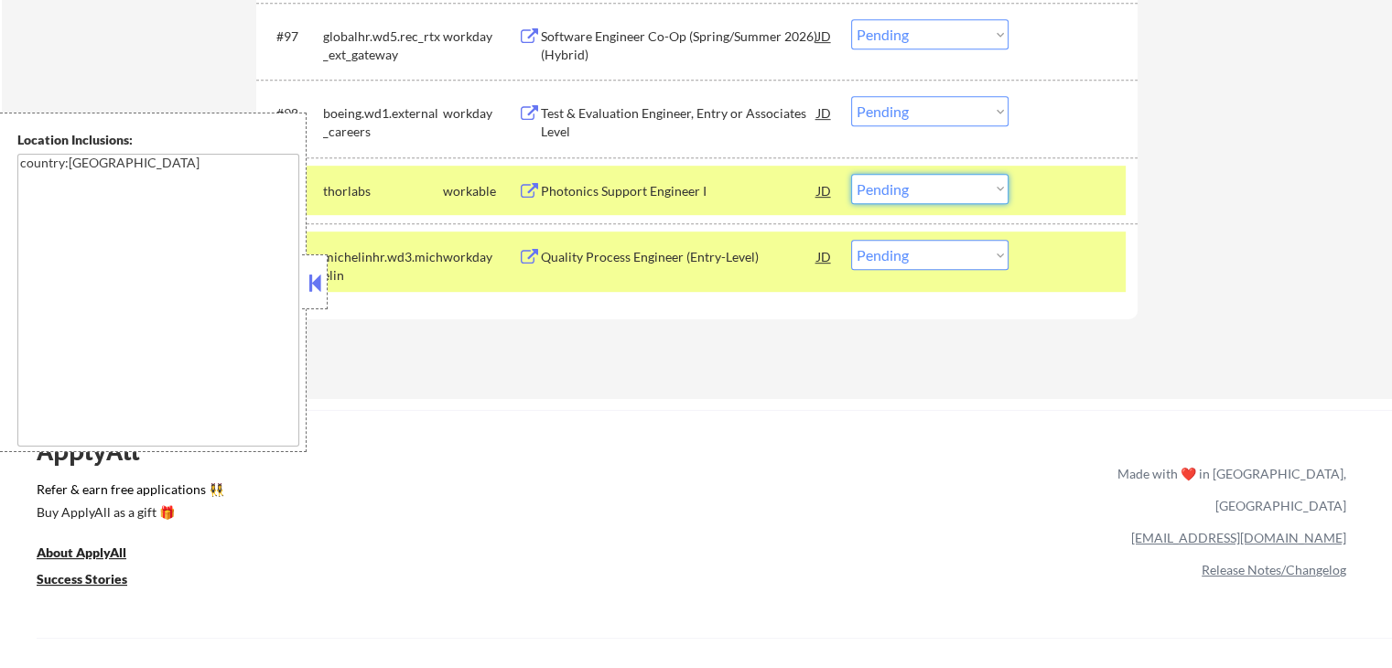
click at [945, 199] on select "Choose an option... Pending Applied Excluded (Questions) Excluded (Expired) Exc…" at bounding box center [929, 189] width 157 height 30
click at [851, 174] on select "Choose an option... Pending Applied Excluded (Questions) Excluded (Expired) Exc…" at bounding box center [929, 189] width 157 height 30
select select ""pending""
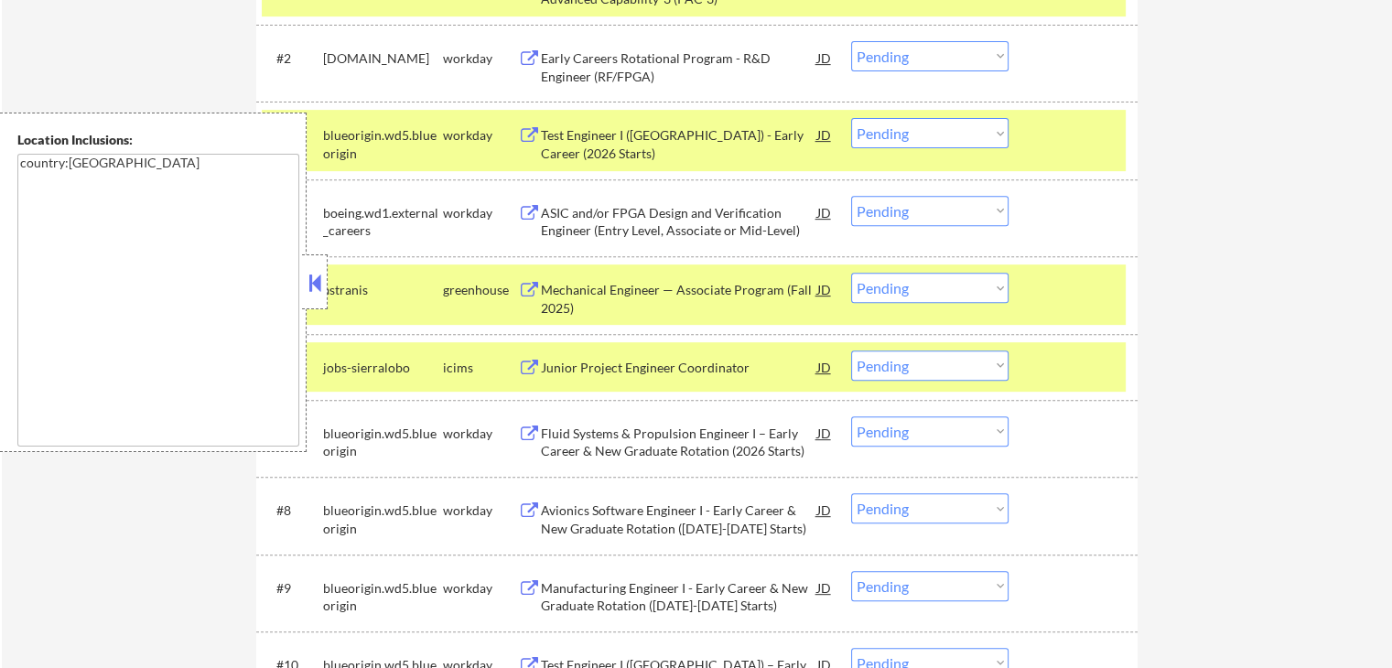
scroll to position [565, 0]
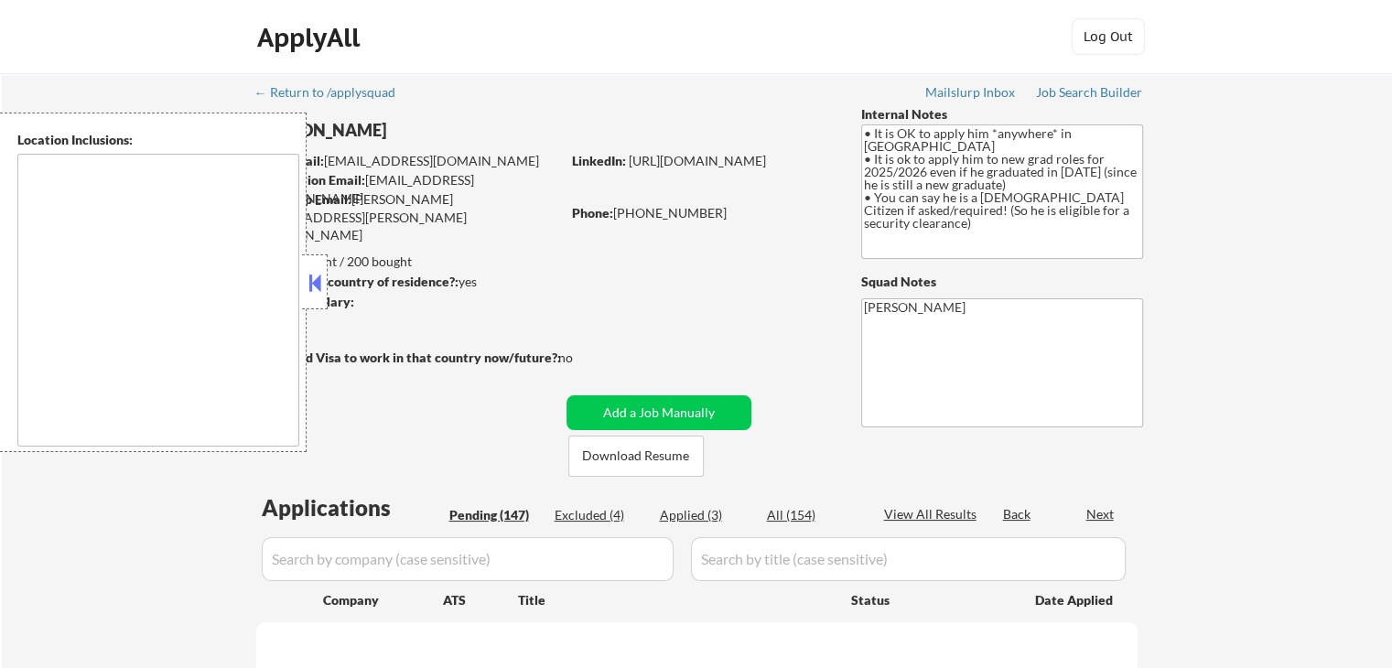
type textarea "country:[GEOGRAPHIC_DATA]"
select select ""pending""
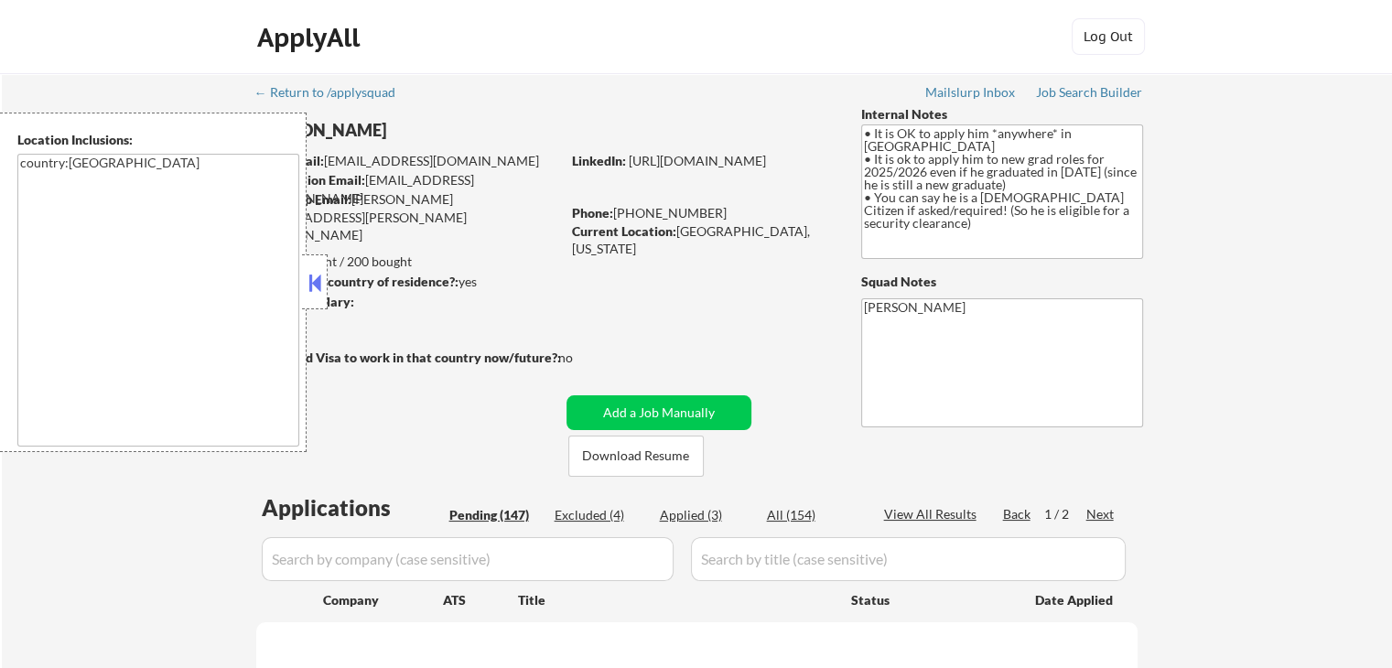
select select ""pending""
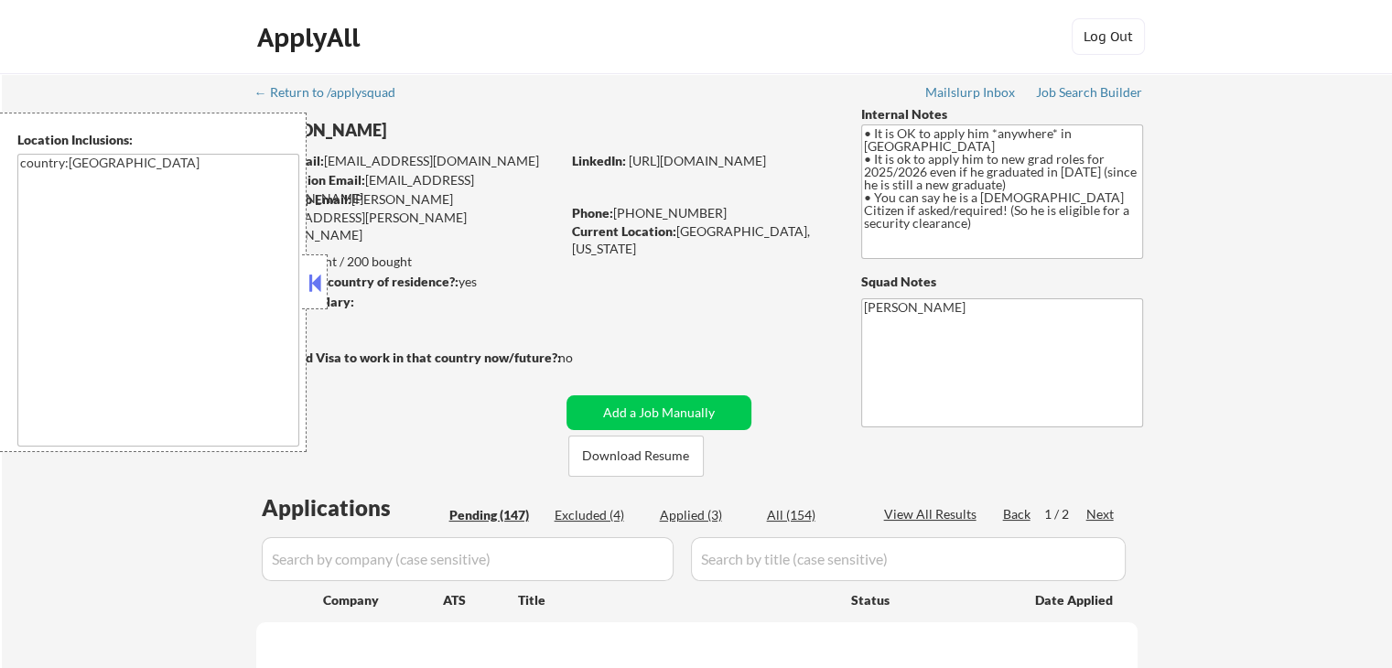
select select ""pending""
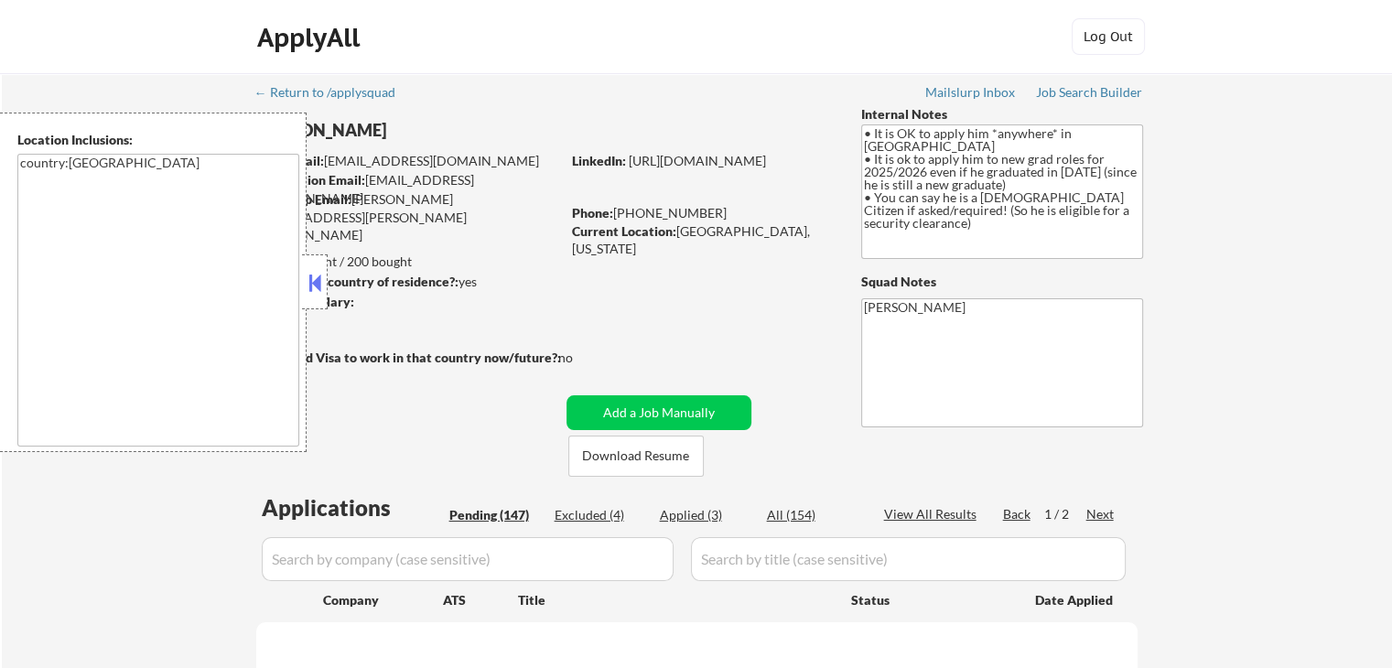
select select ""pending""
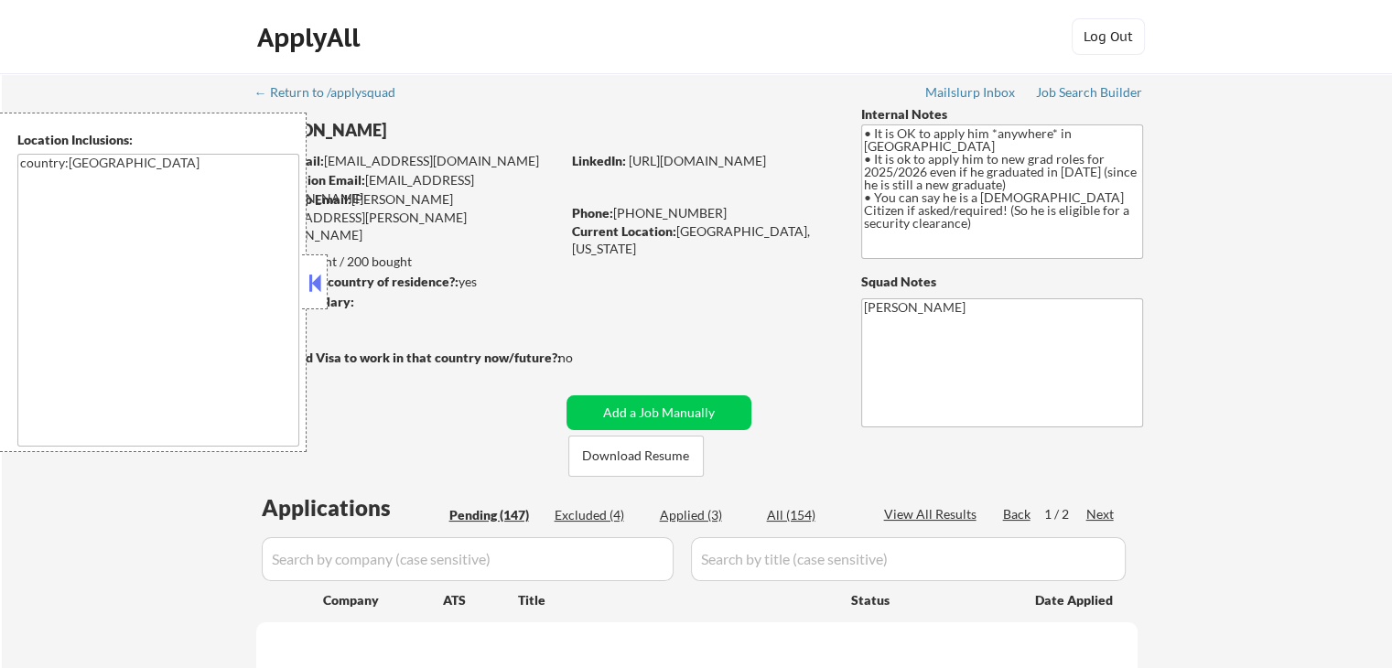
select select ""pending""
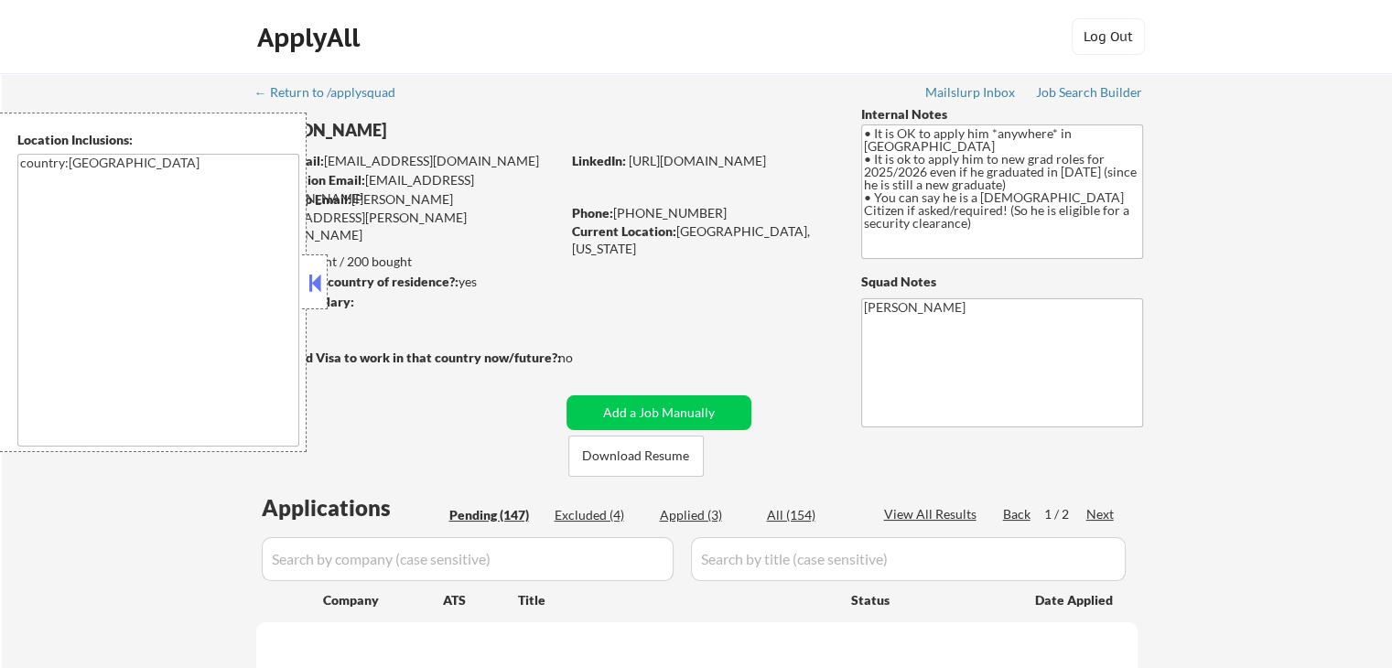
select select ""pending""
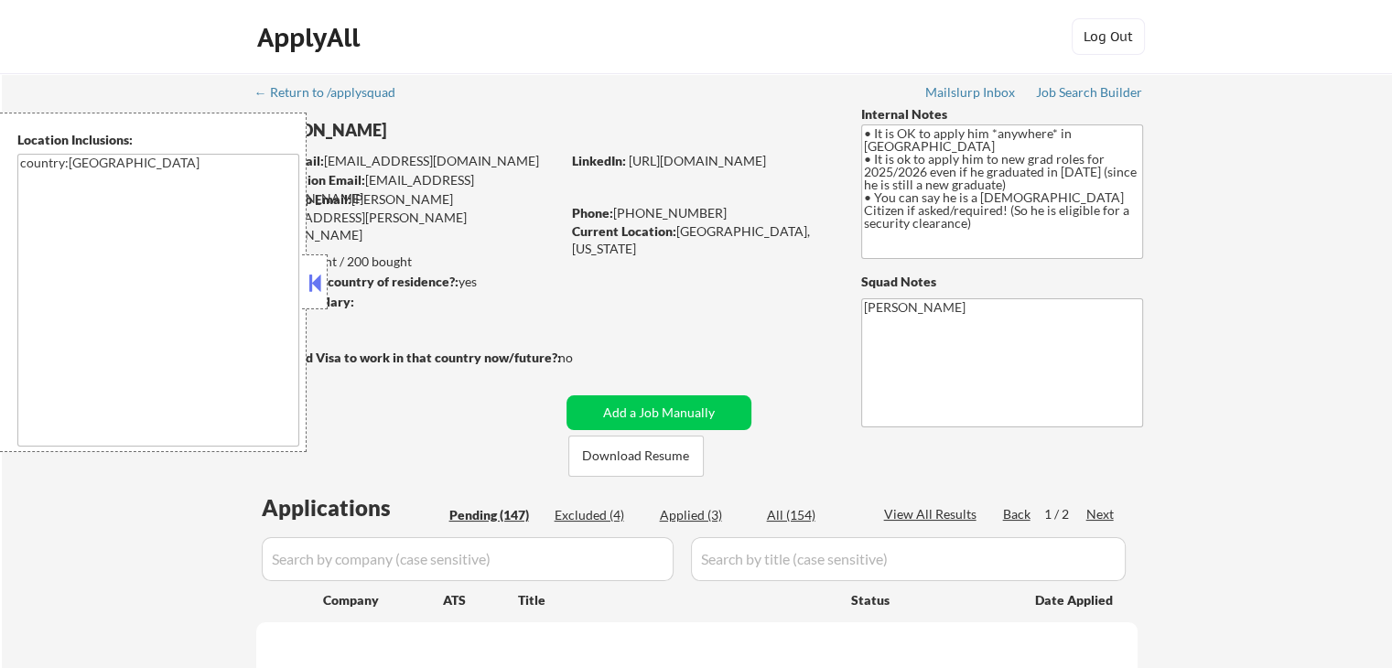
select select ""pending""
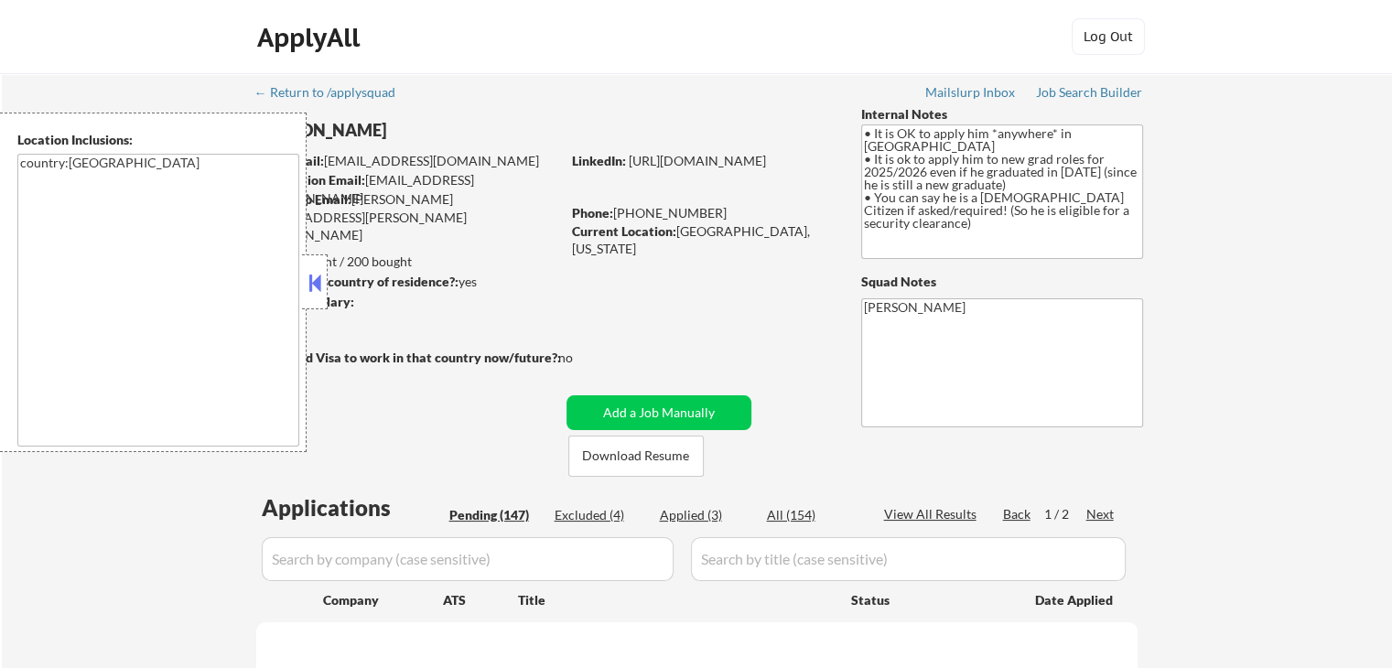
select select ""pending""
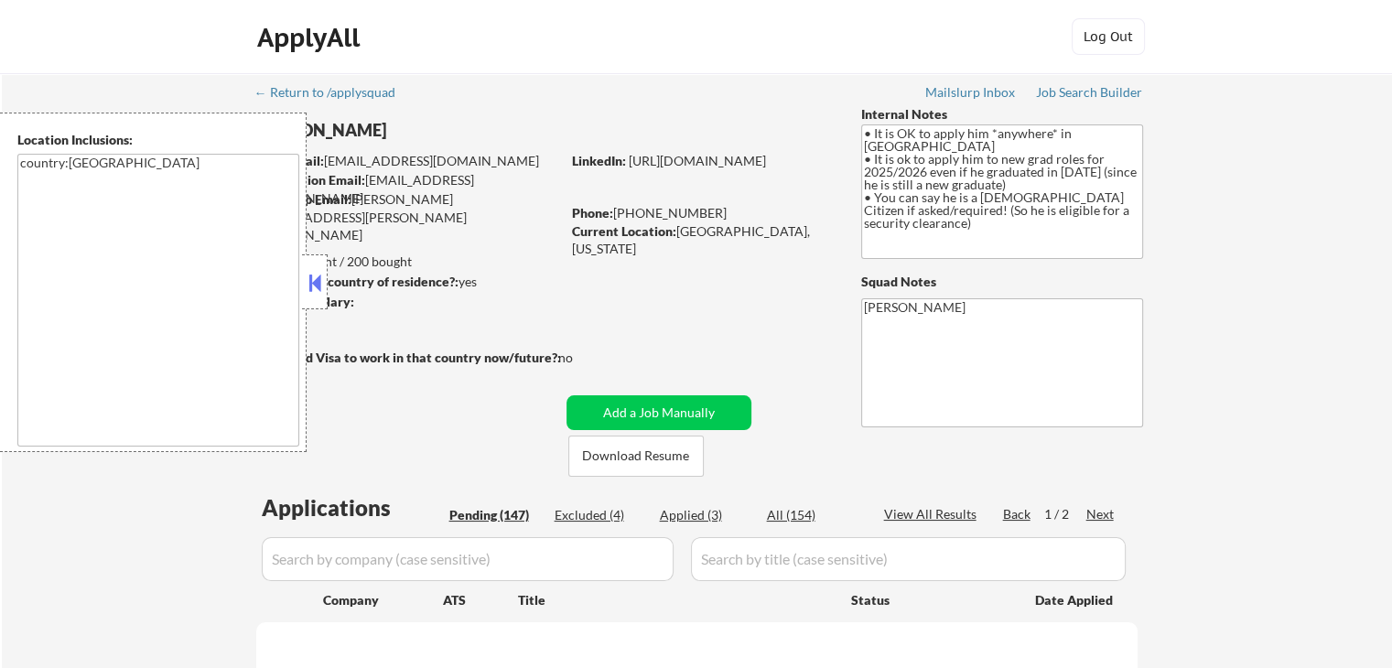
select select ""pending""
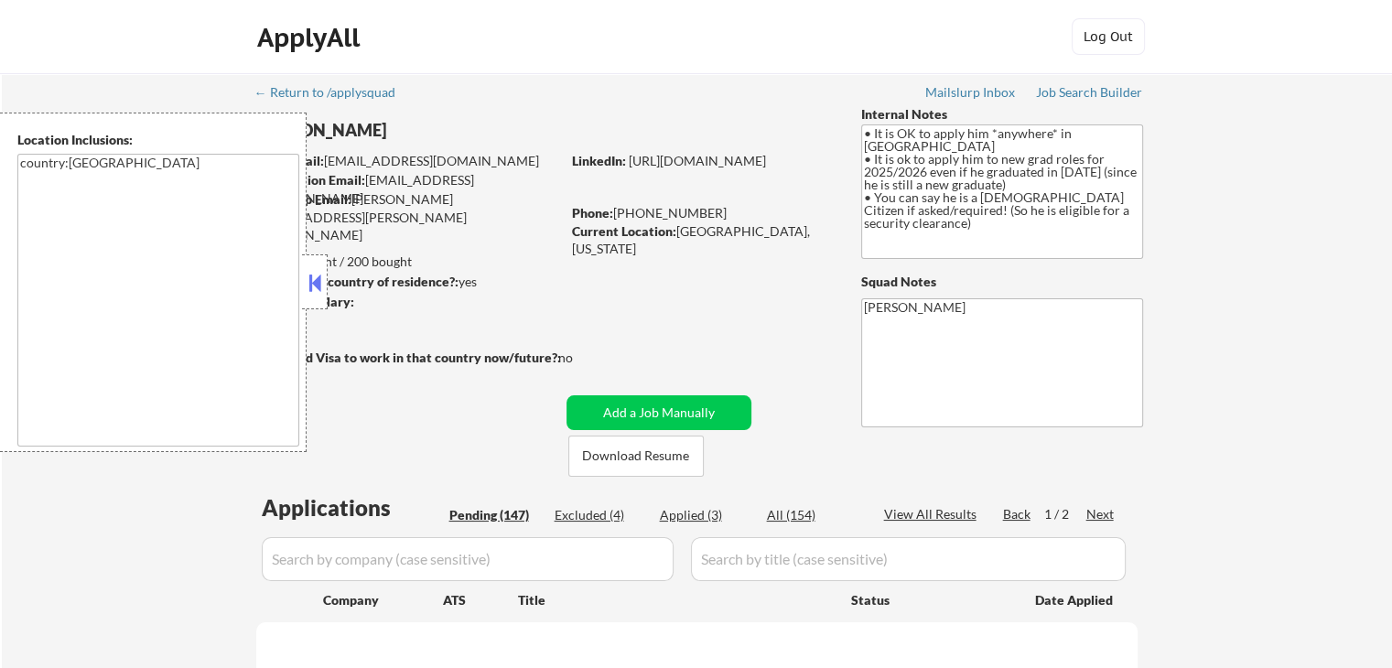
select select ""pending""
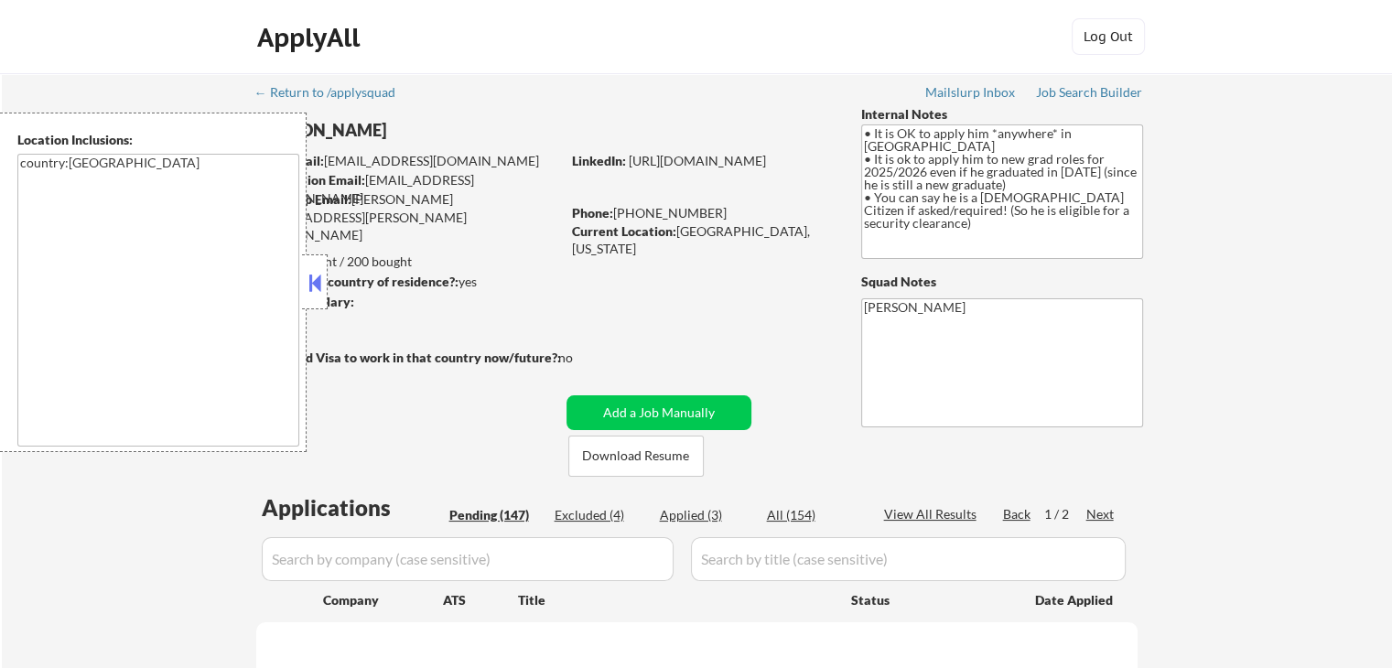
select select ""pending""
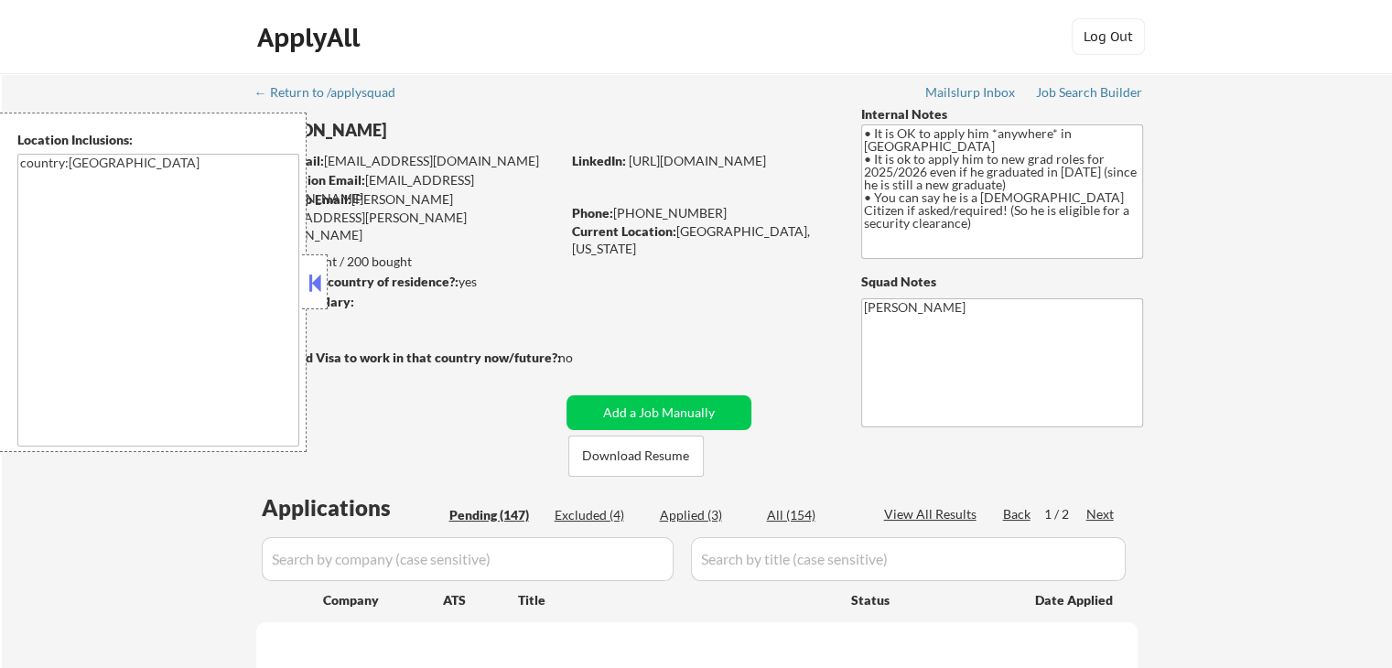
select select ""pending""
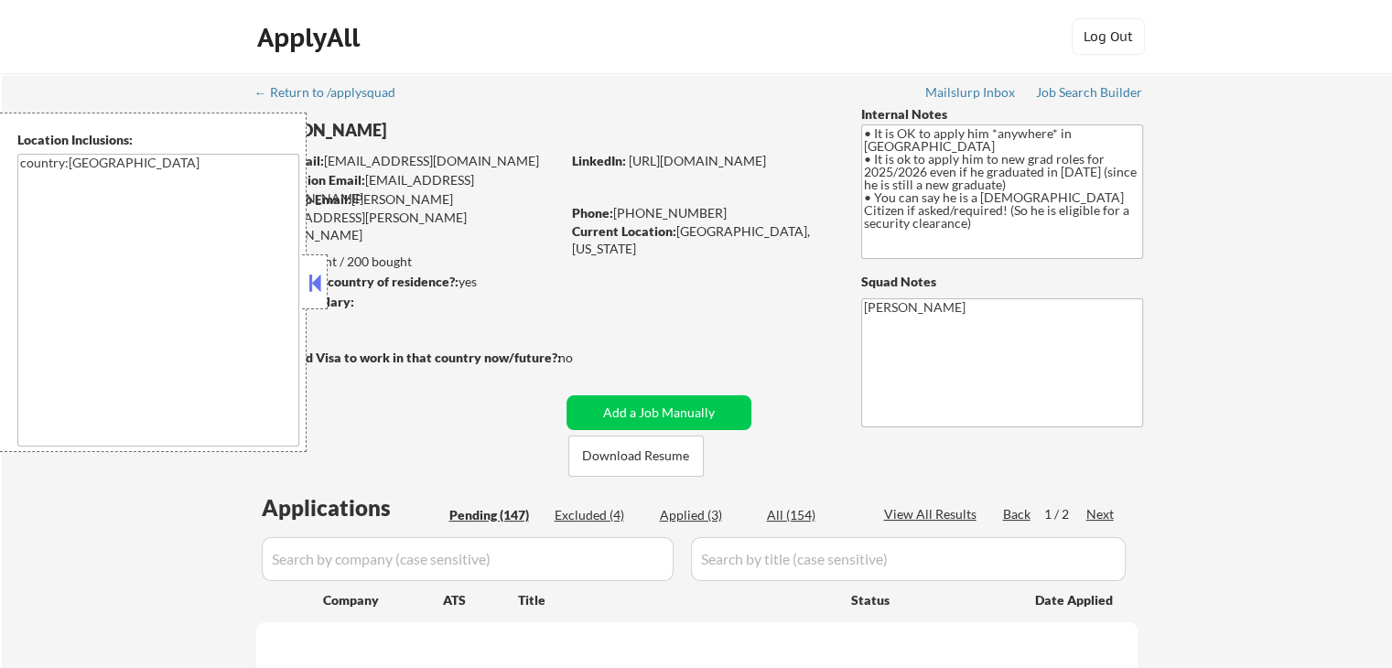
select select ""pending""
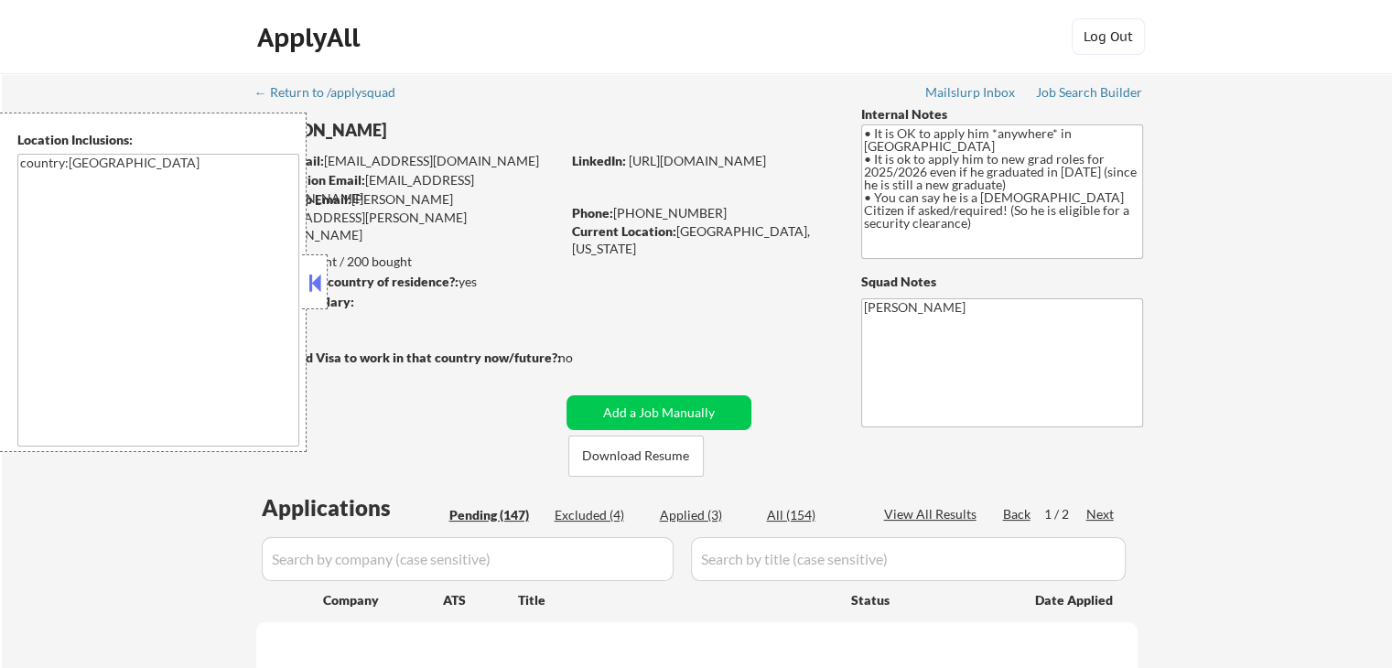
select select ""pending""
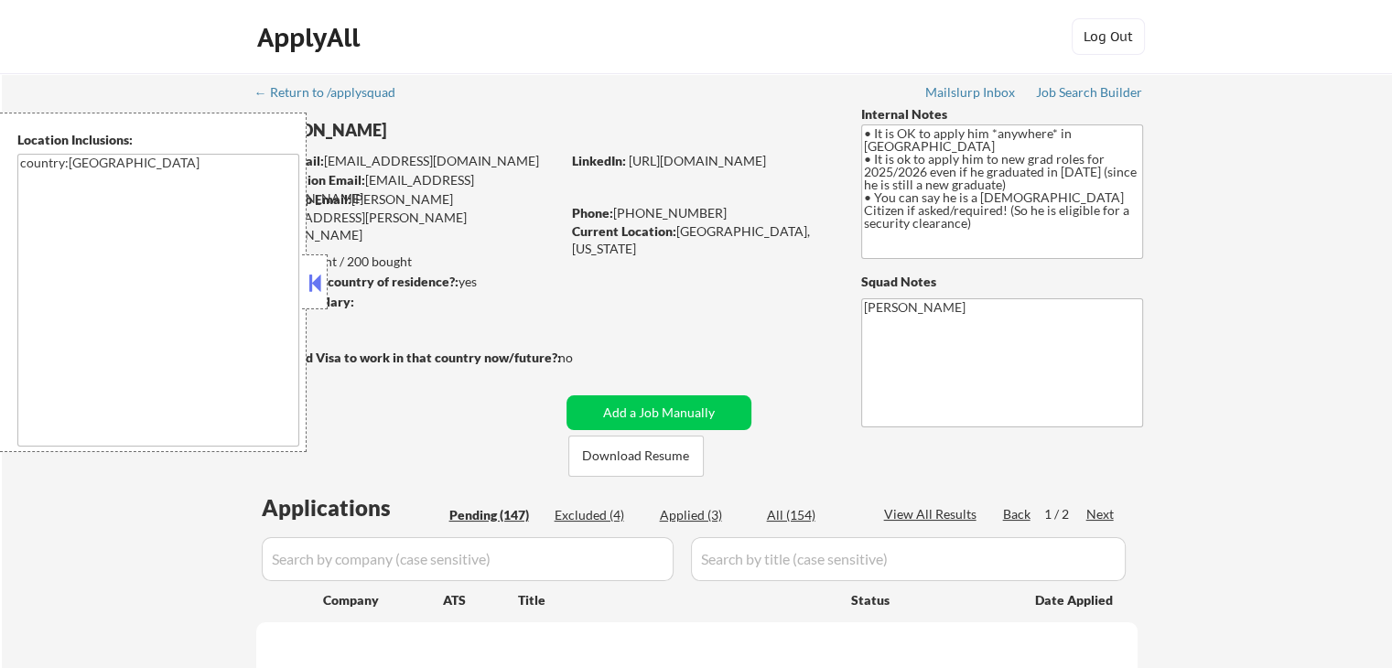
select select ""pending""
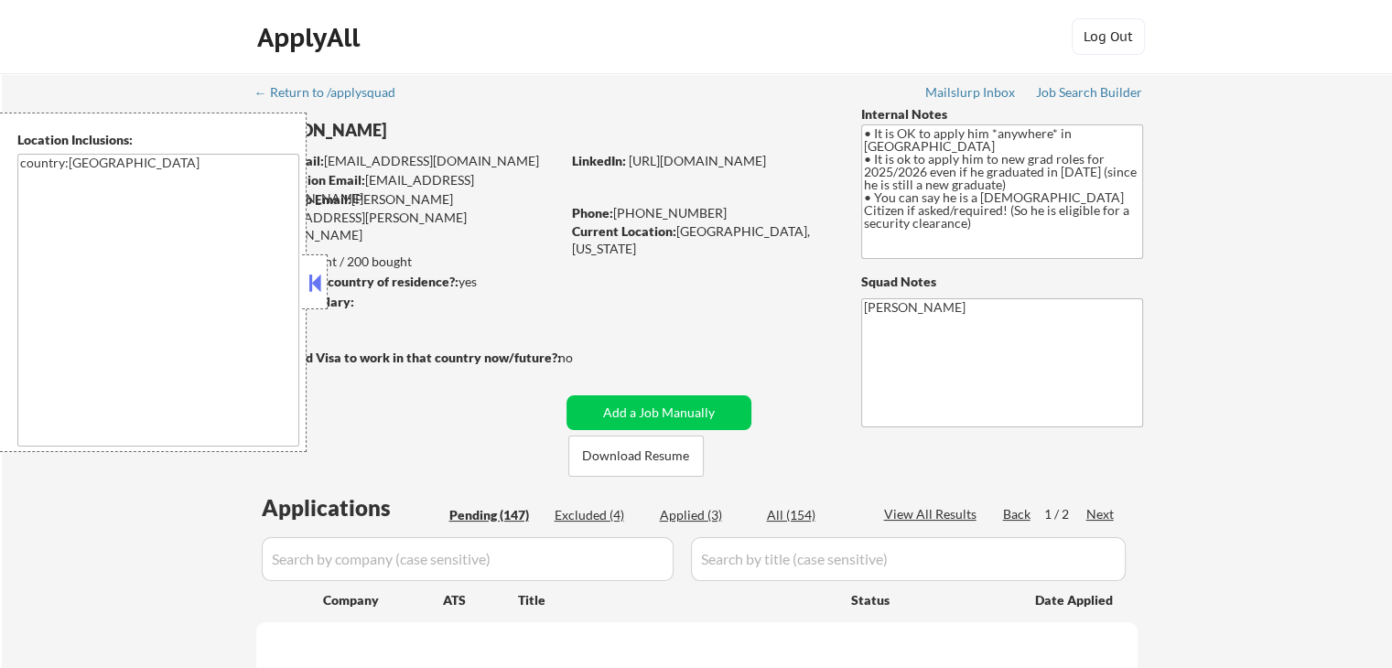
select select ""pending""
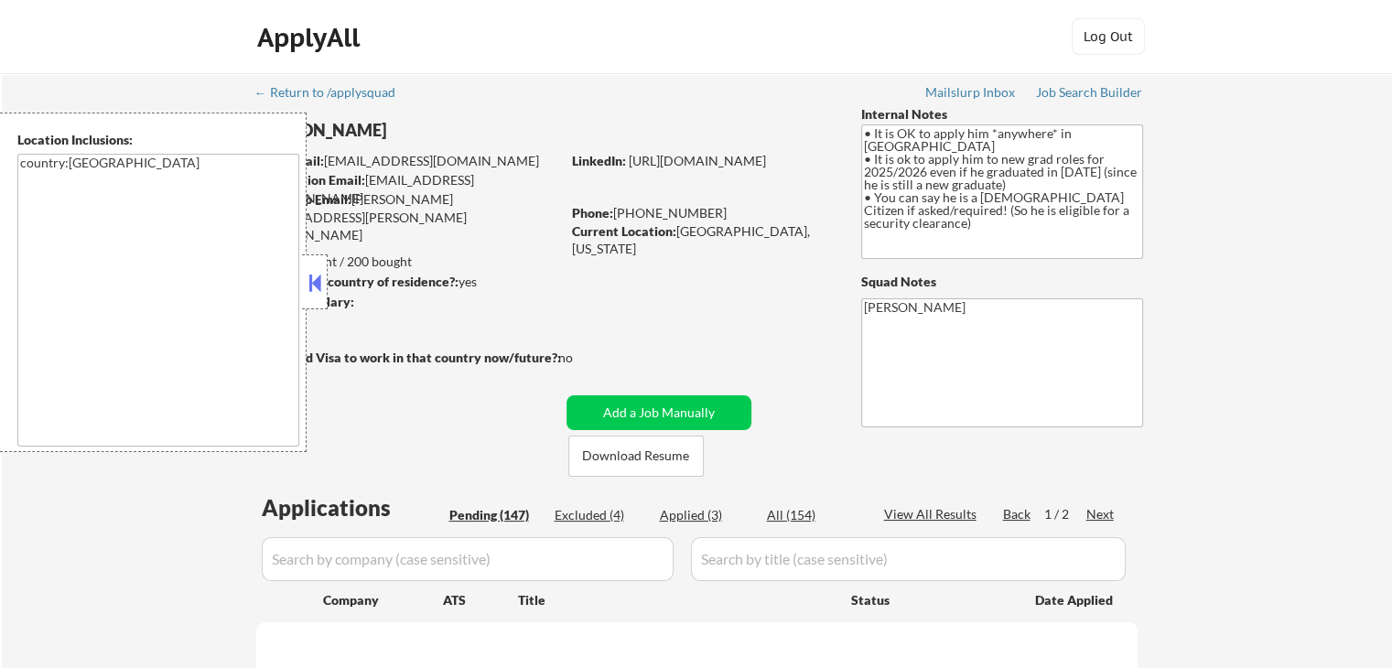
select select ""pending""
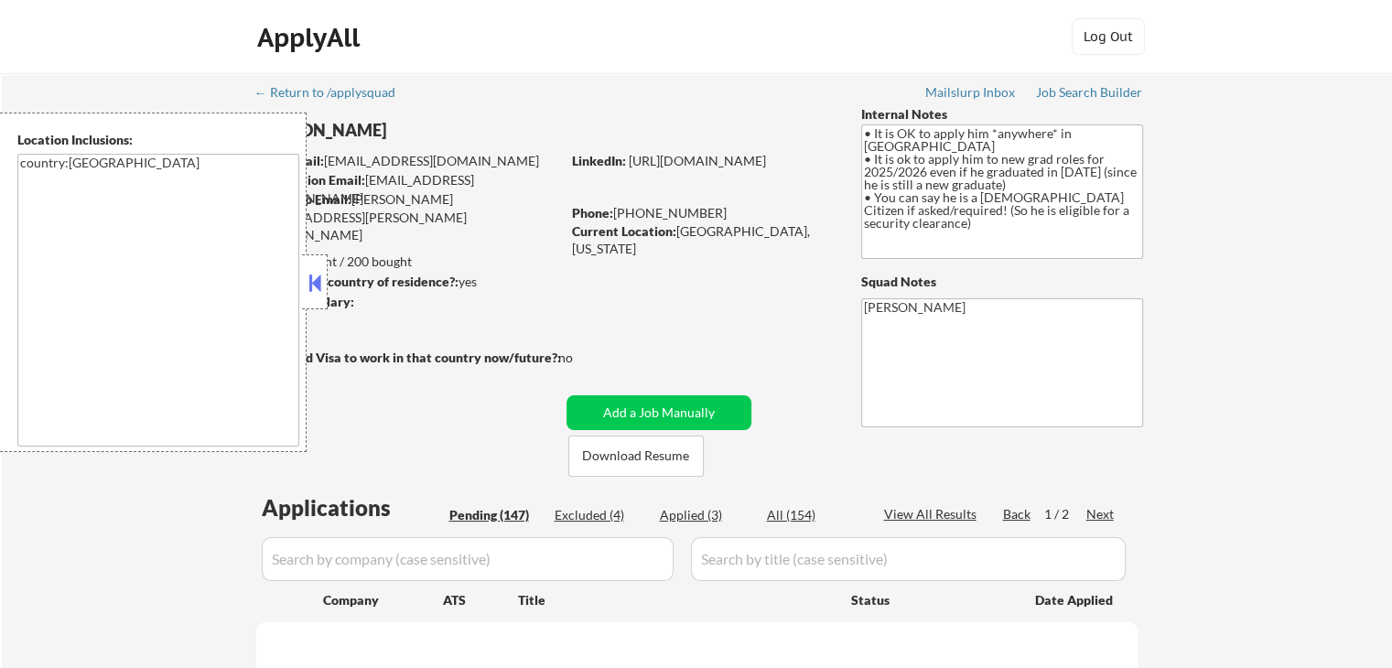
select select ""pending""
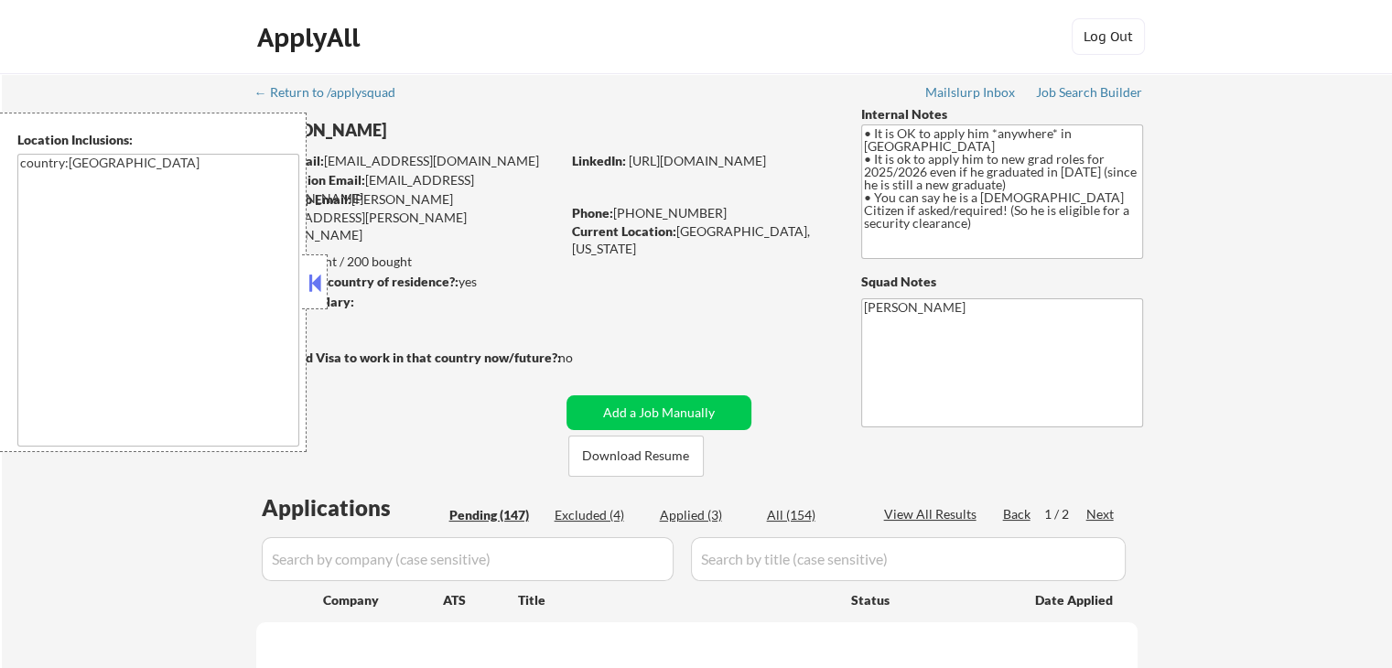
select select ""pending""
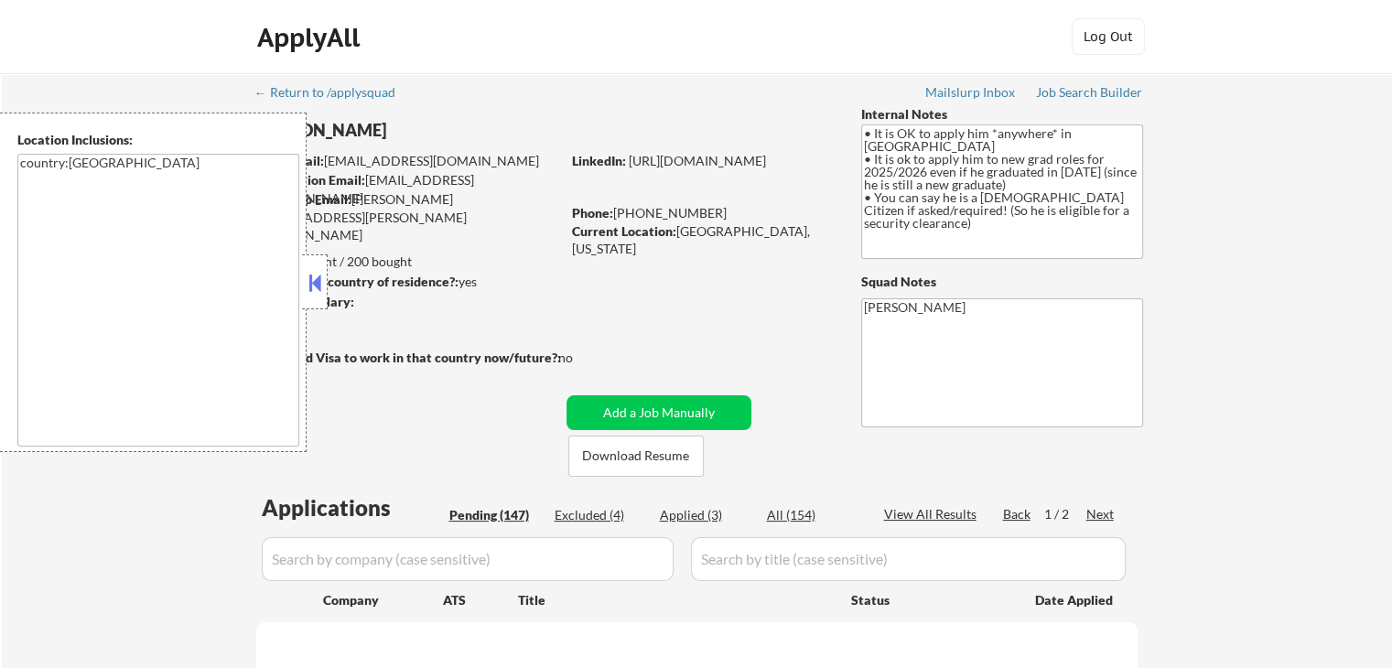
select select ""pending""
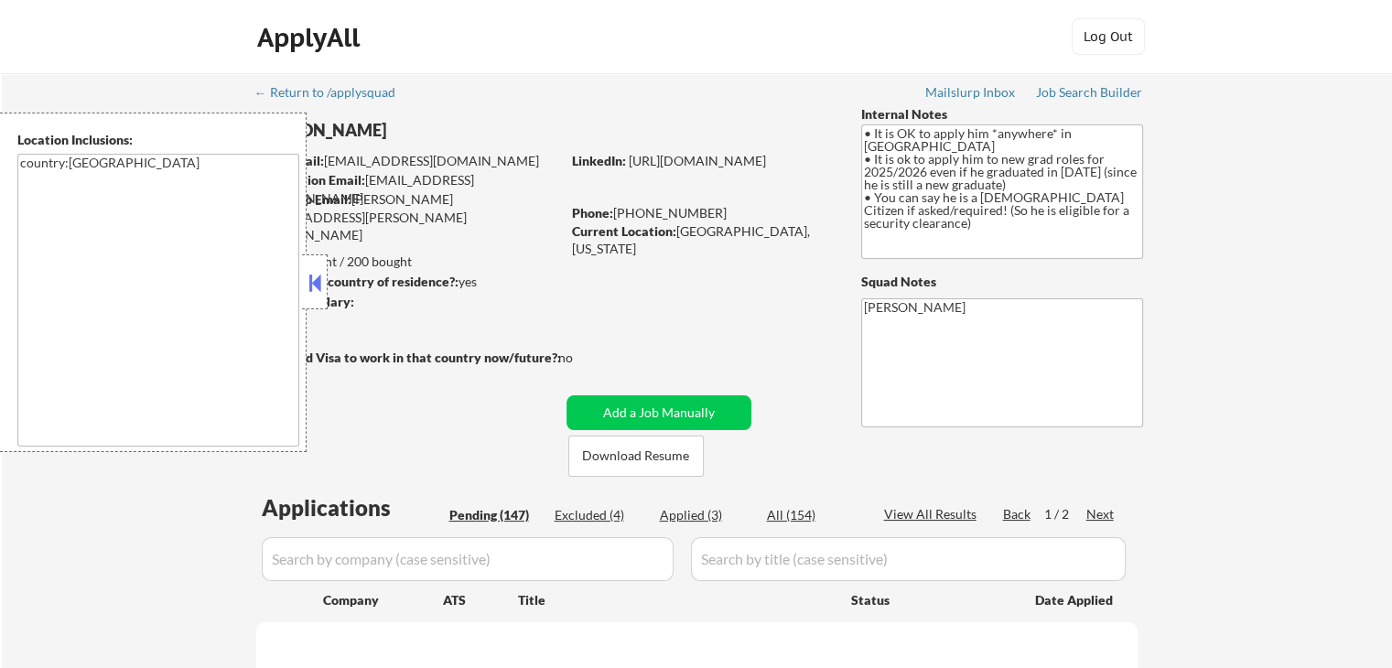
select select ""pending""
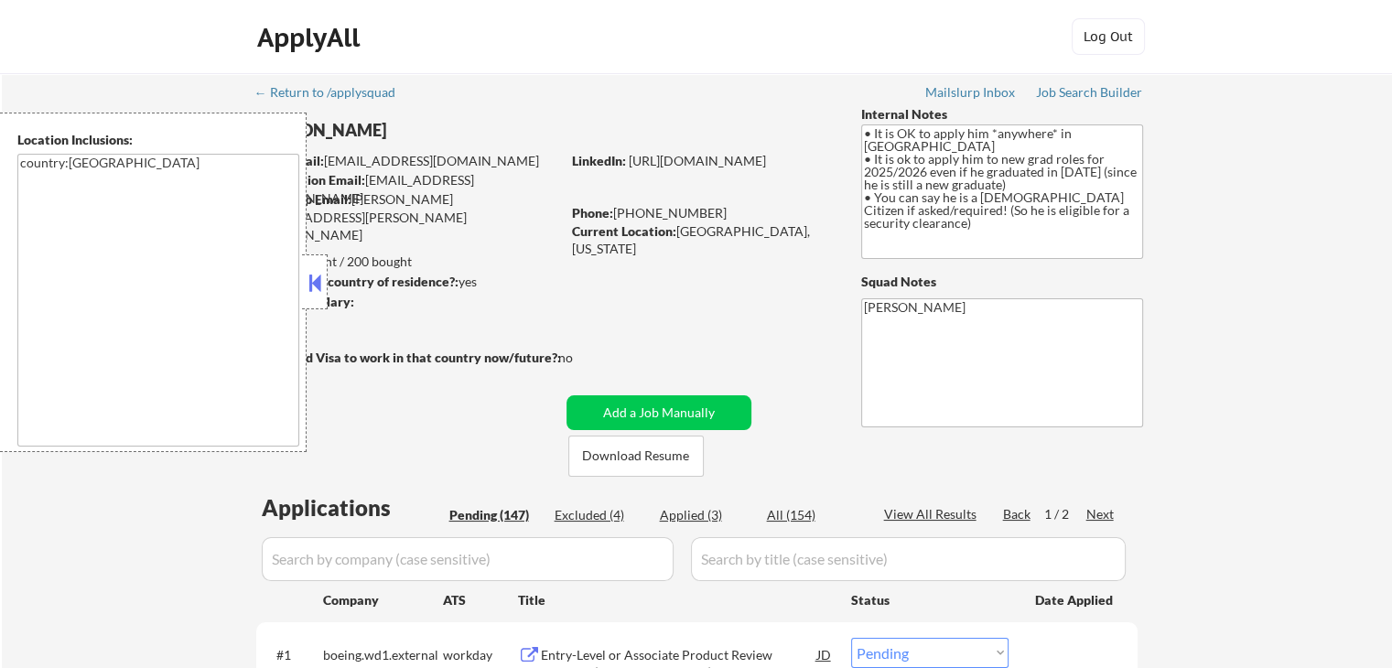
click at [312, 282] on button at bounding box center [315, 282] width 20 height 27
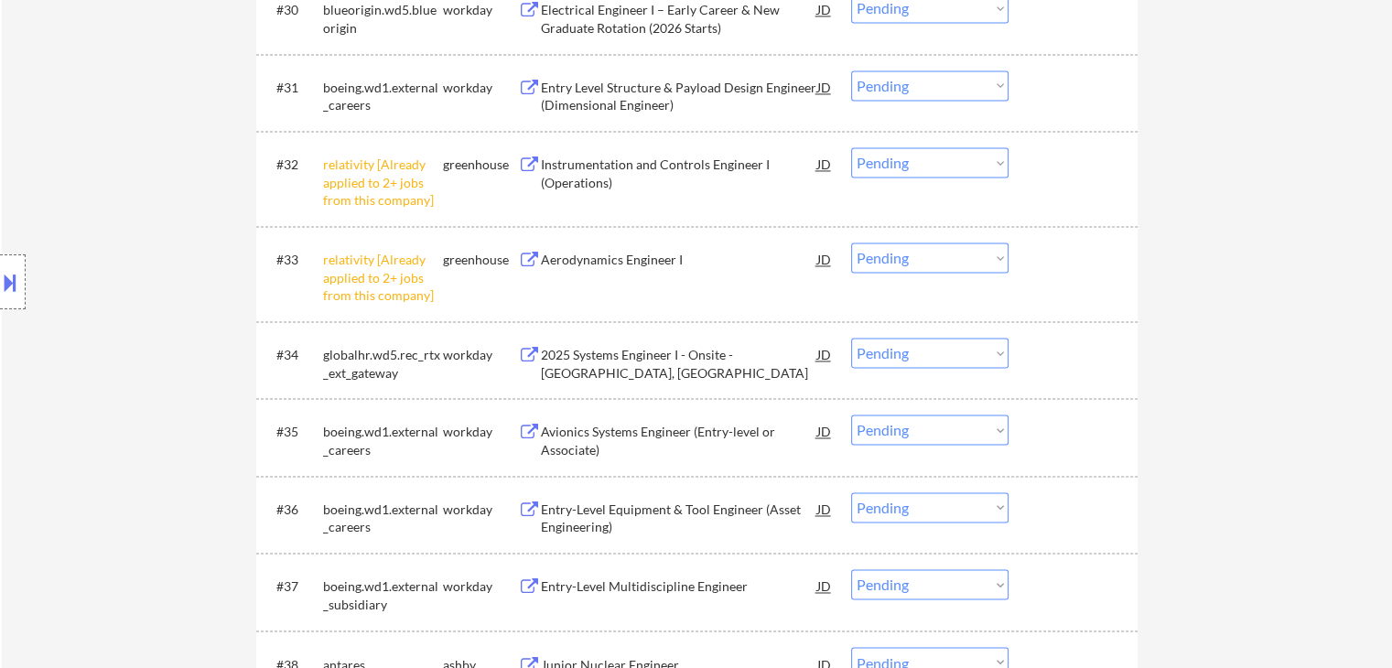
scroll to position [2836, 0]
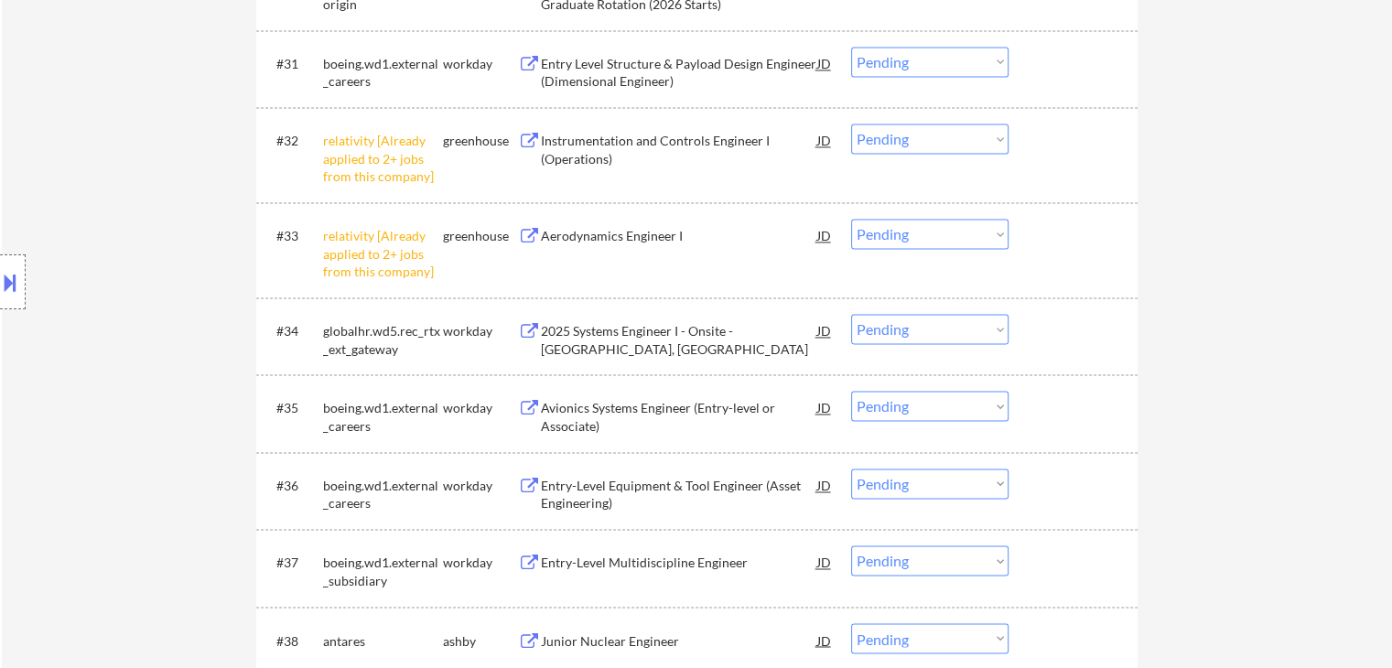
click at [908, 228] on select "Choose an option... Pending Applied Excluded (Questions) Excluded (Expired) Exc…" at bounding box center [929, 234] width 157 height 30
click at [851, 219] on select "Choose an option... Pending Applied Excluded (Questions) Excluded (Expired) Exc…" at bounding box center [929, 234] width 157 height 30
select select ""pending""
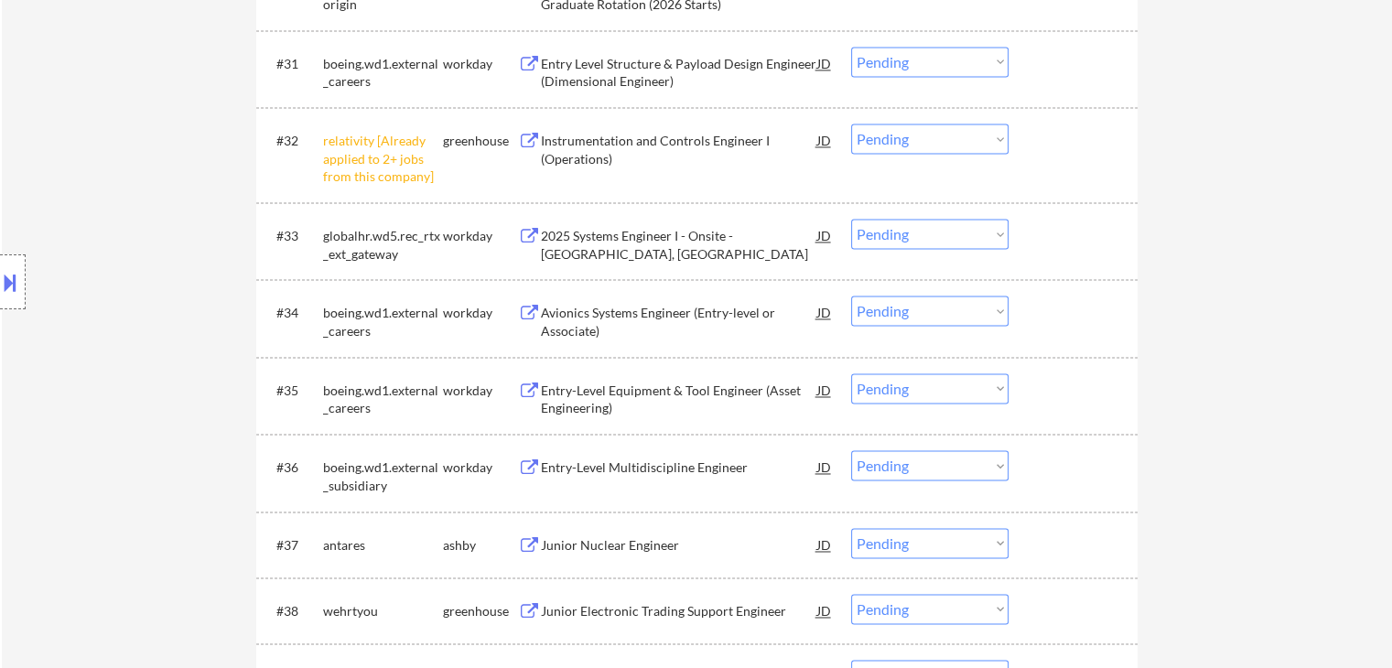
click at [919, 144] on select "Choose an option... Pending Applied Excluded (Questions) Excluded (Expired) Exc…" at bounding box center [929, 139] width 157 height 30
click at [851, 124] on select "Choose an option... Pending Applied Excluded (Questions) Excluded (Expired) Exc…" at bounding box center [929, 139] width 157 height 30
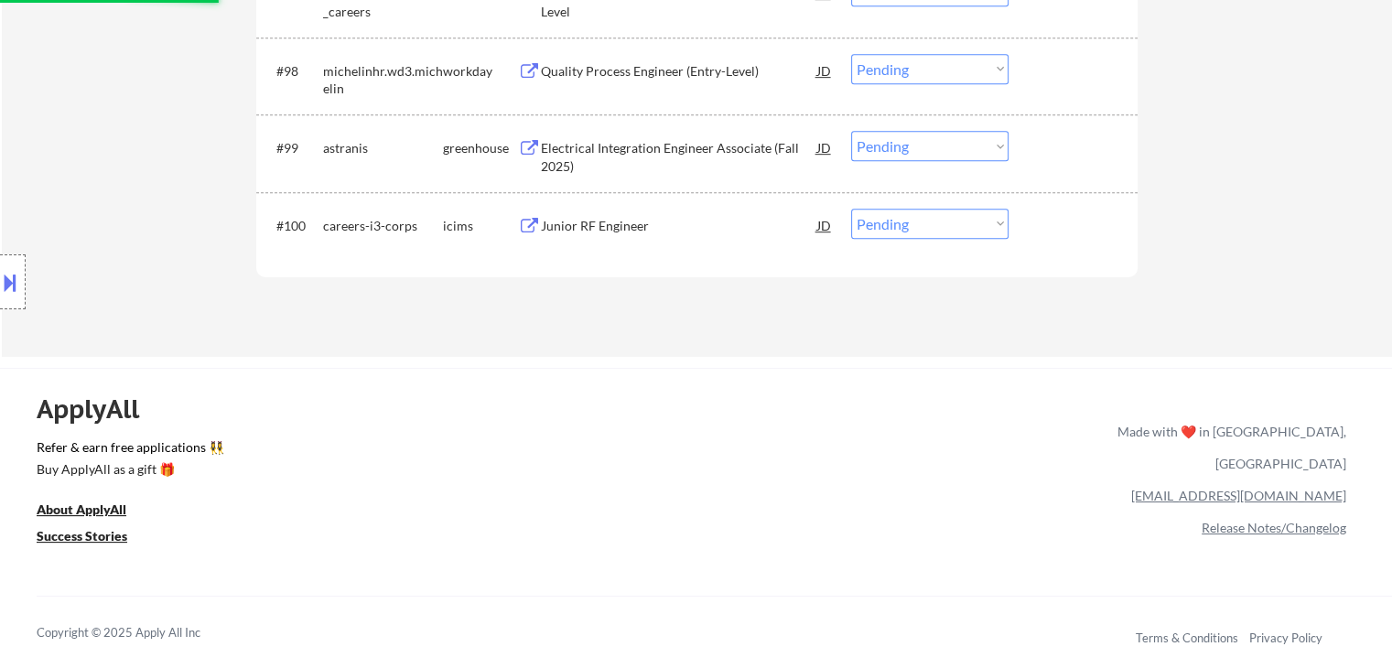
scroll to position [7799, 0]
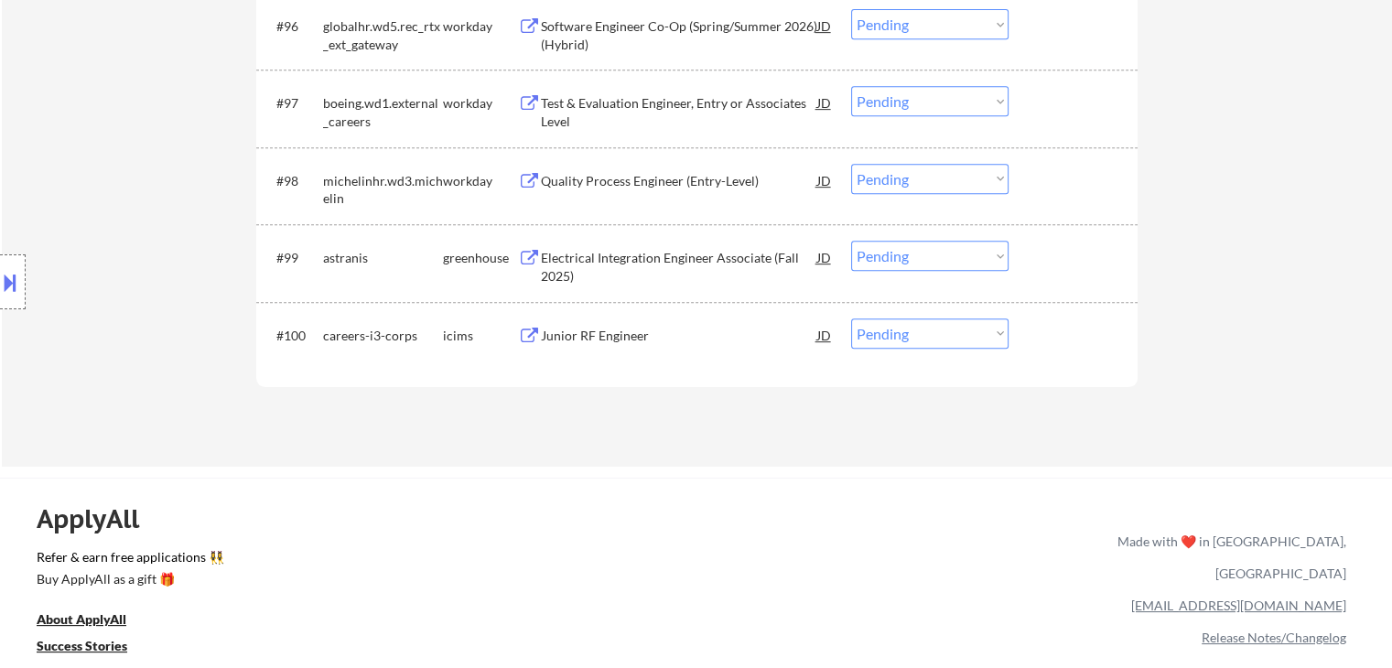
select select ""pending""
click at [610, 252] on div "#99 astranis greenhouse Electrical Integration Engineer Associate (Fall 2025) J…" at bounding box center [694, 262] width 864 height 60
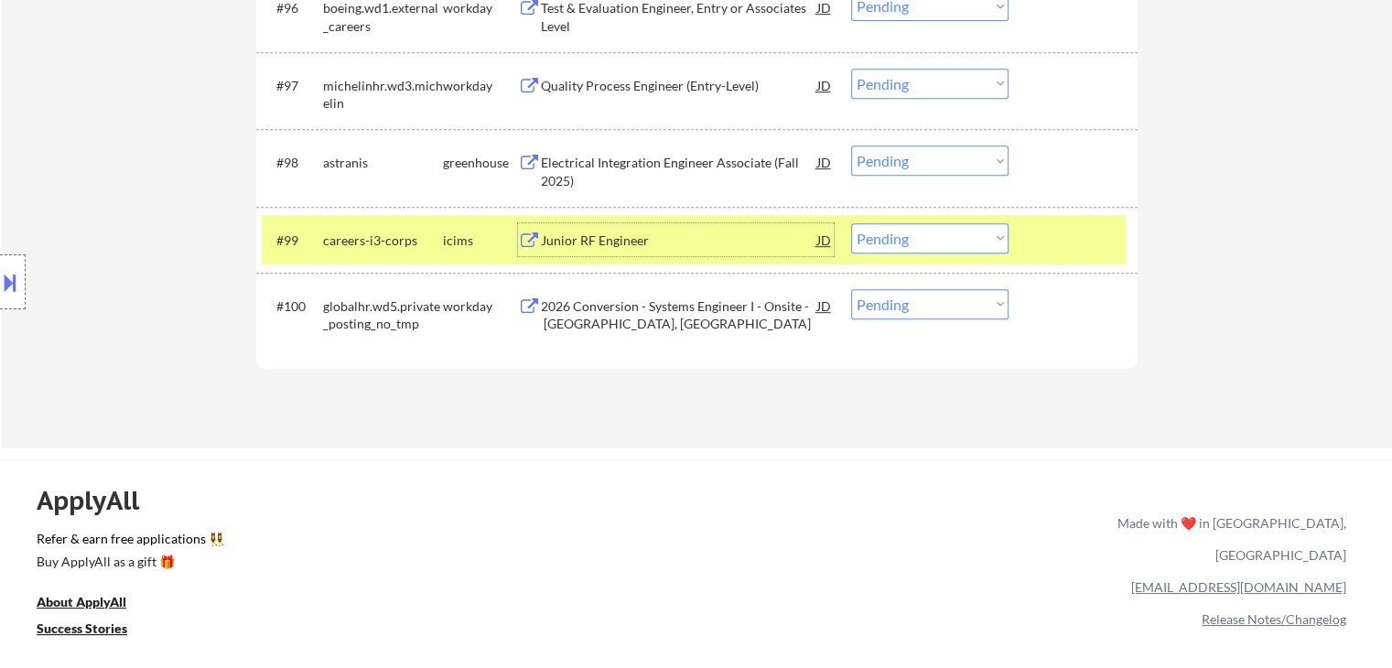
click at [658, 166] on div "Electrical Integration Engineer Associate (Fall 2025)" at bounding box center [679, 172] width 276 height 36
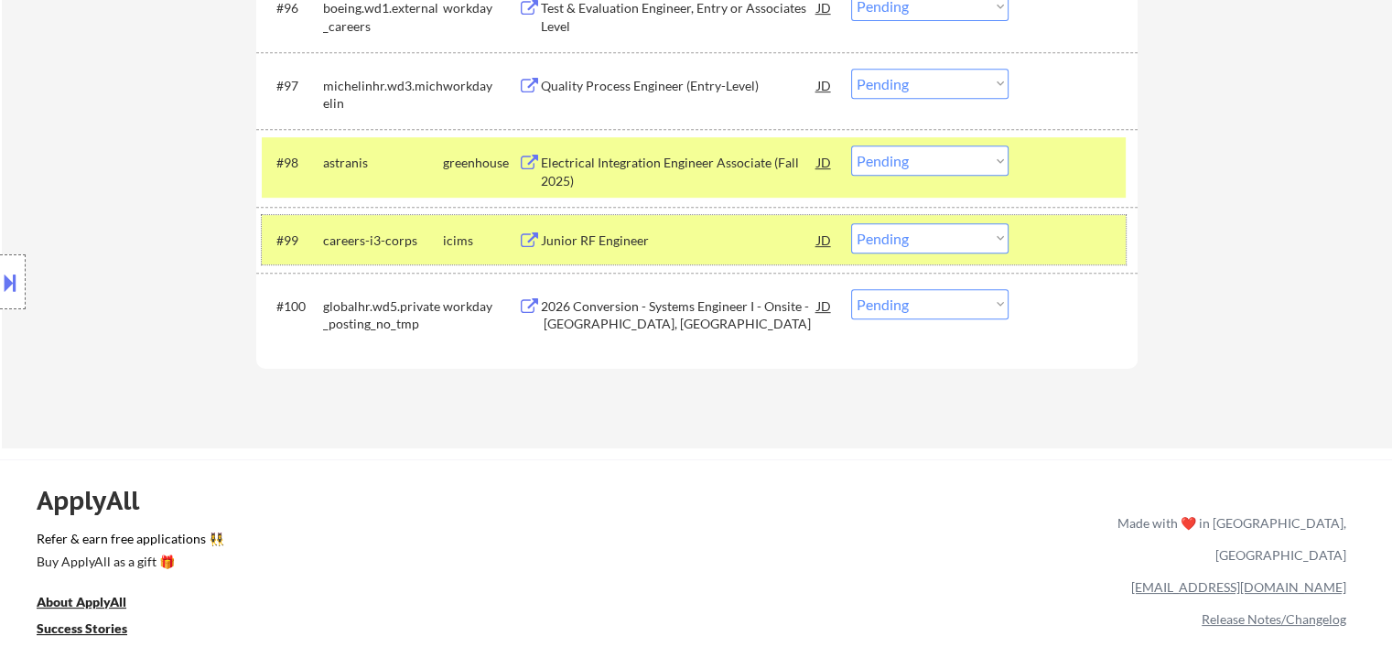
click at [1074, 242] on div at bounding box center [1075, 239] width 81 height 33
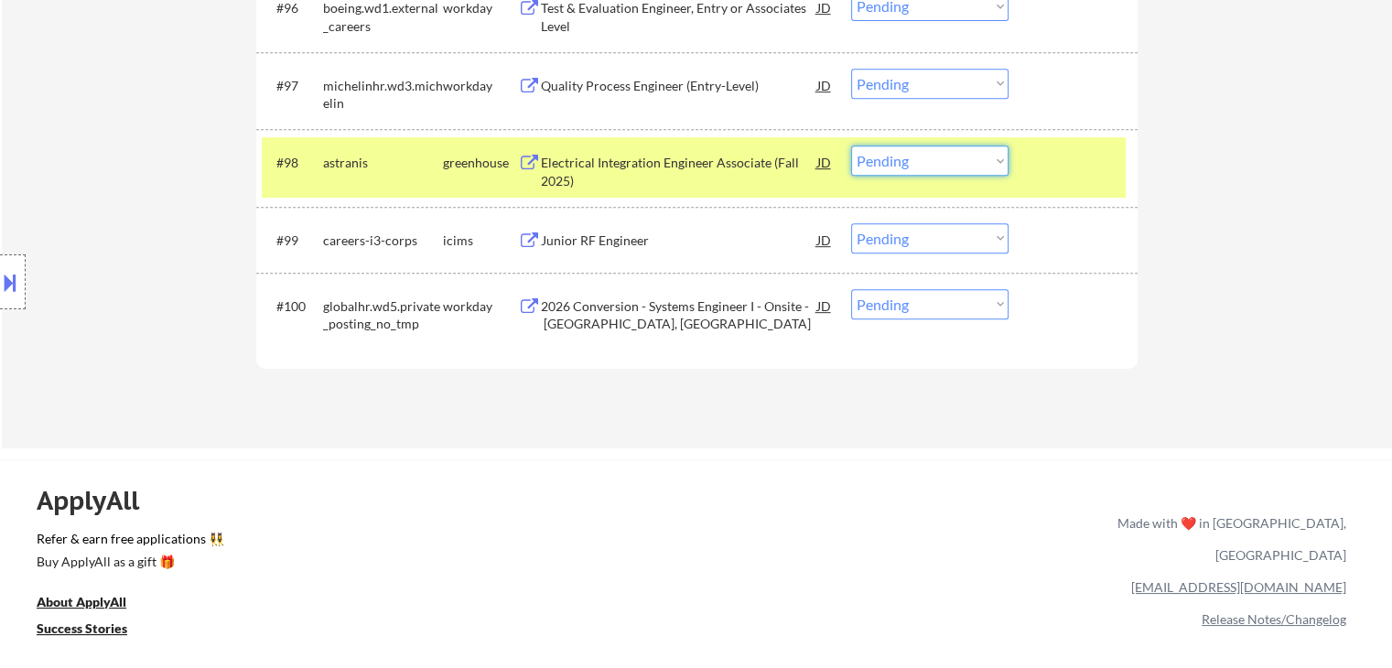
click at [972, 169] on select "Choose an option... Pending Applied Excluded (Questions) Excluded (Expired) Exc…" at bounding box center [929, 160] width 157 height 30
click at [851, 146] on select "Choose an option... Pending Applied Excluded (Questions) Excluded (Expired) Exc…" at bounding box center [929, 160] width 157 height 30
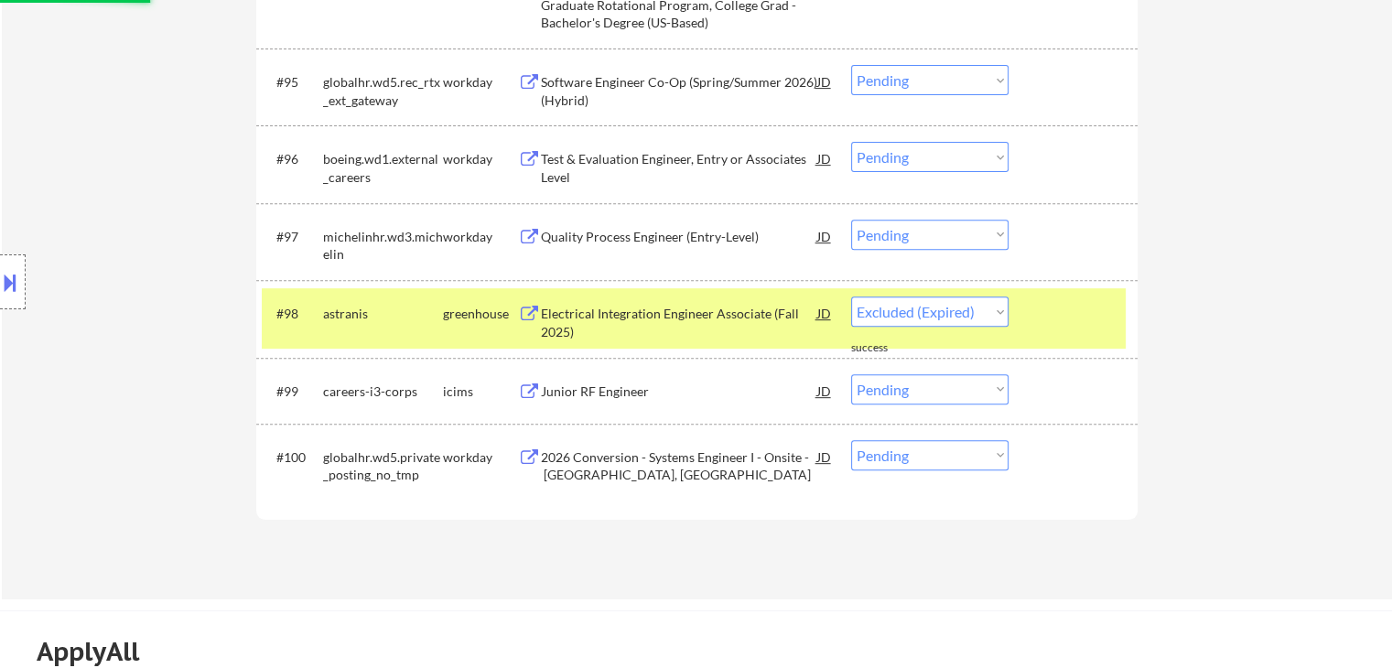
scroll to position [7616, 0]
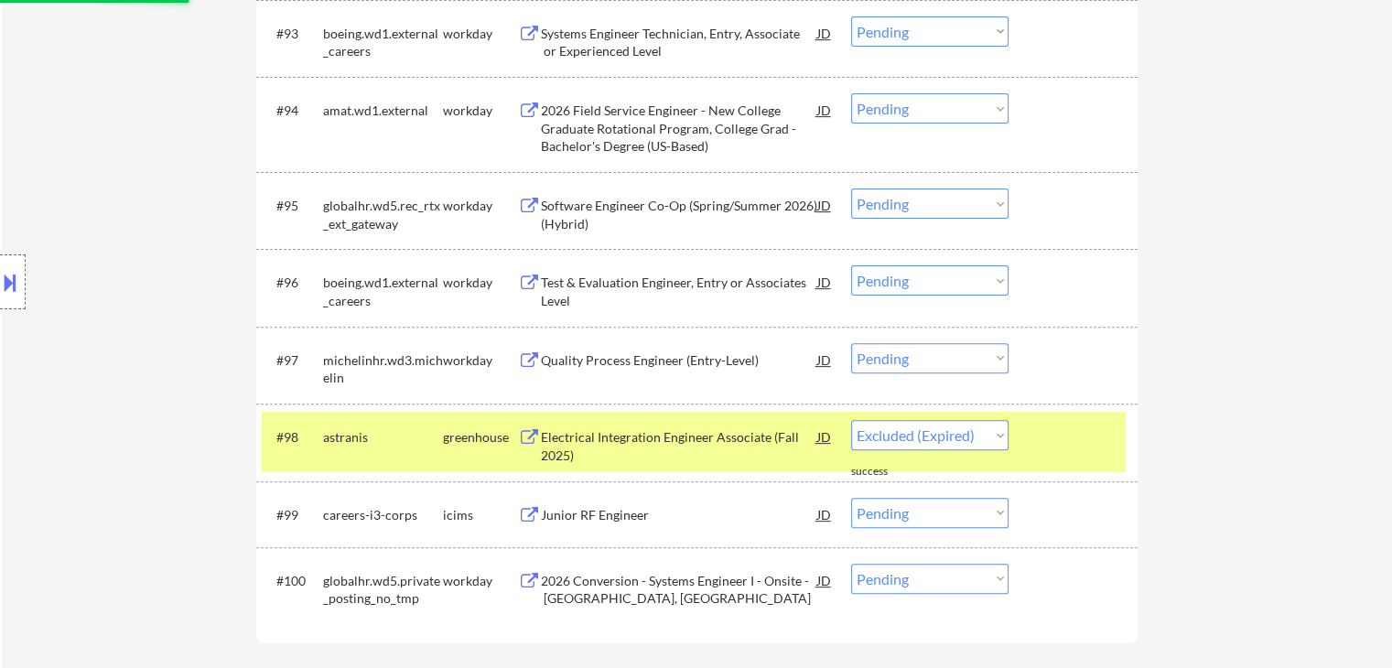
select select ""pending""
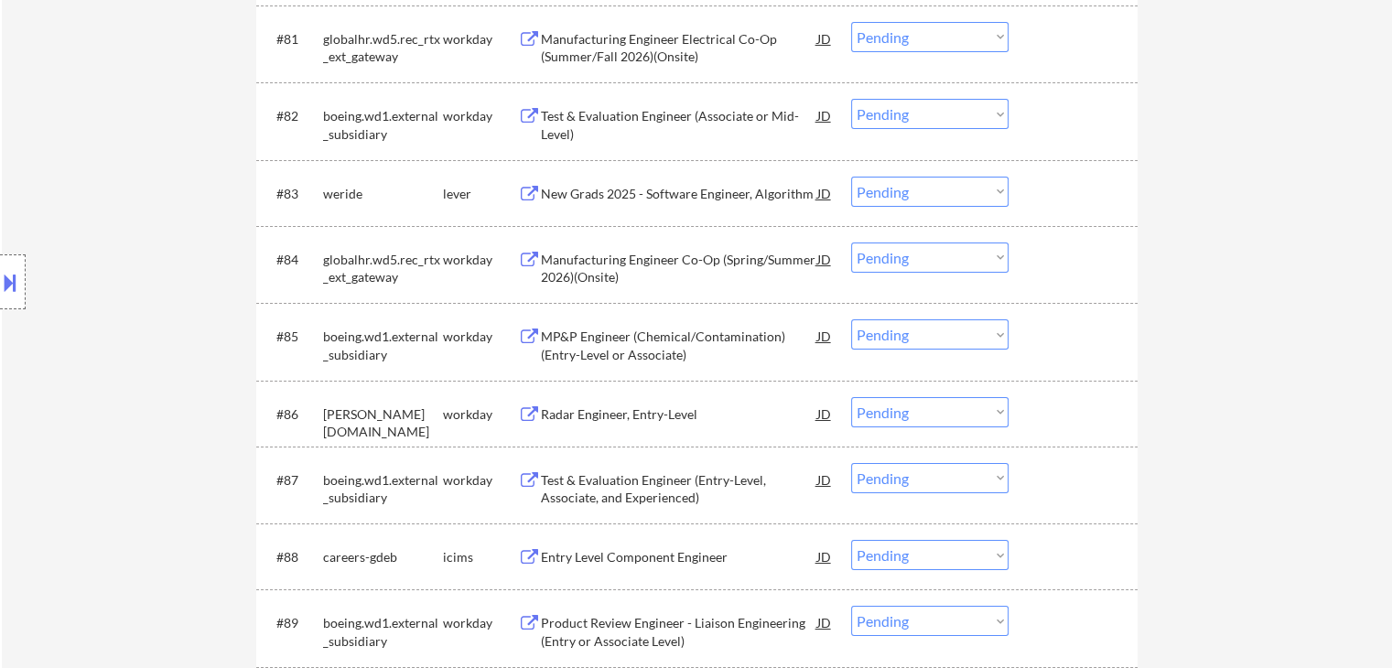
scroll to position [6610, 0]
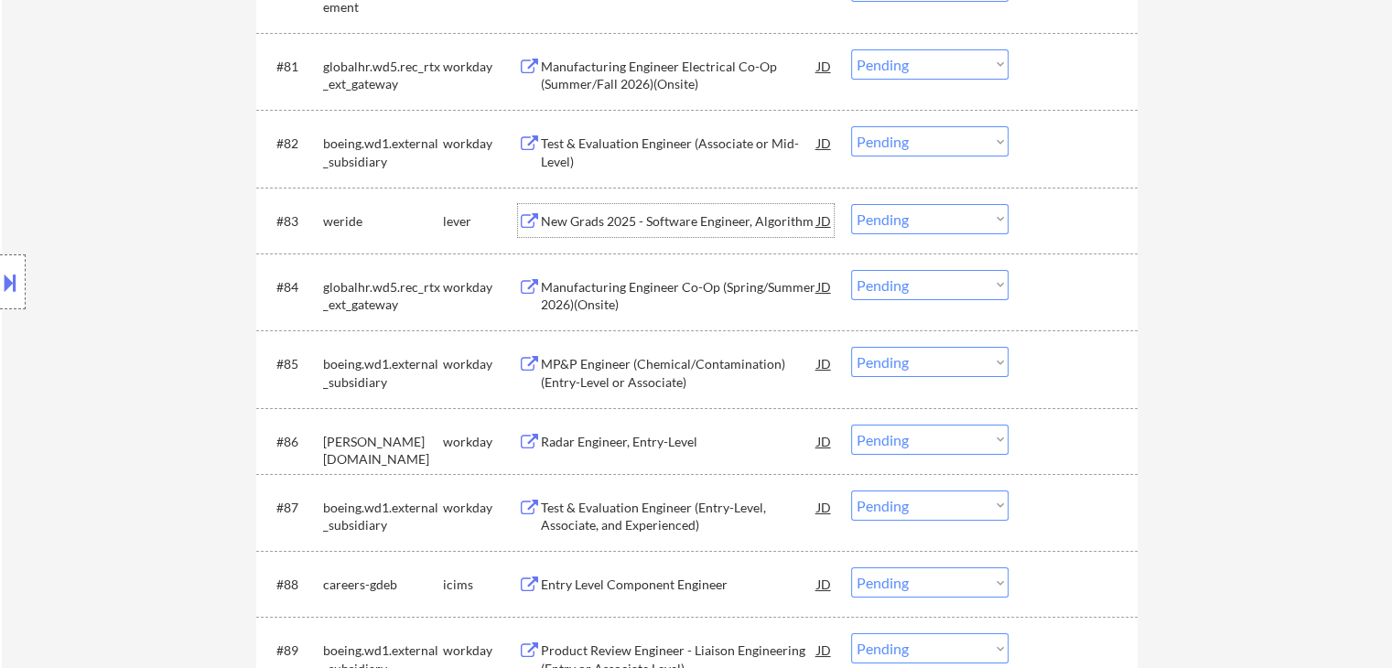
click at [692, 219] on div "New Grads 2025 - Software Engineer, Algorithm" at bounding box center [679, 221] width 276 height 18
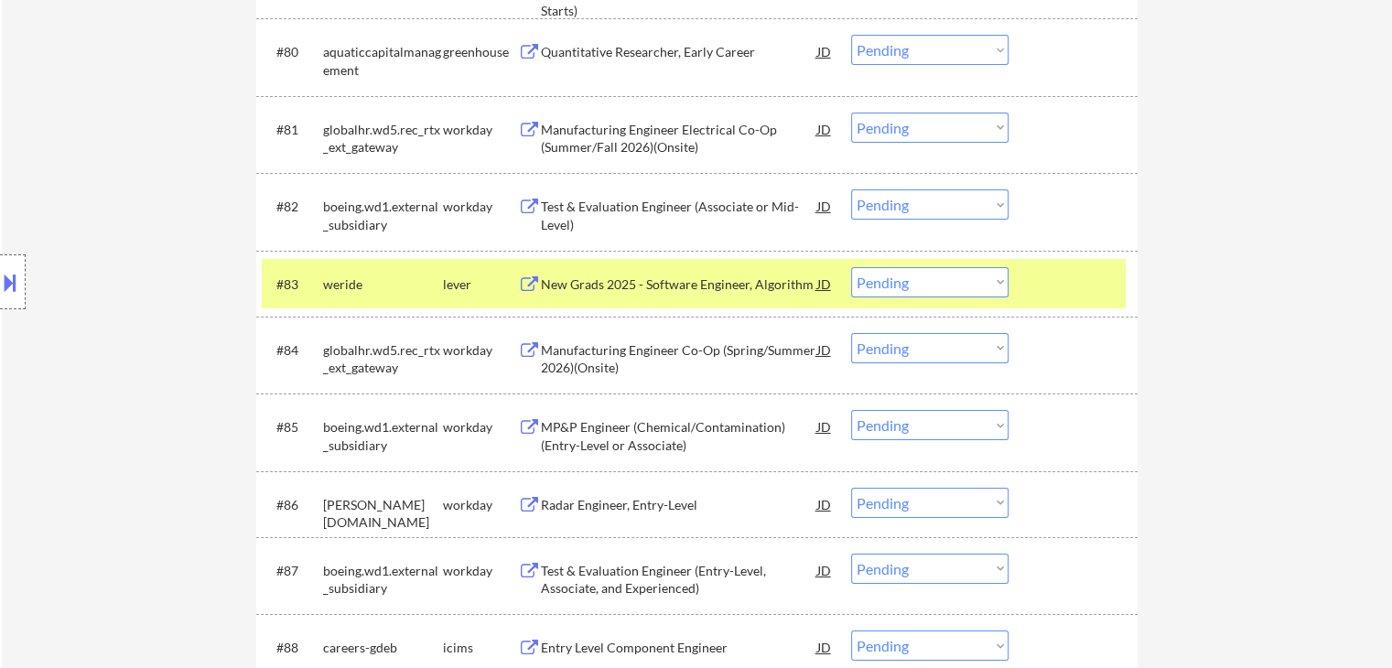
scroll to position [6588, 0]
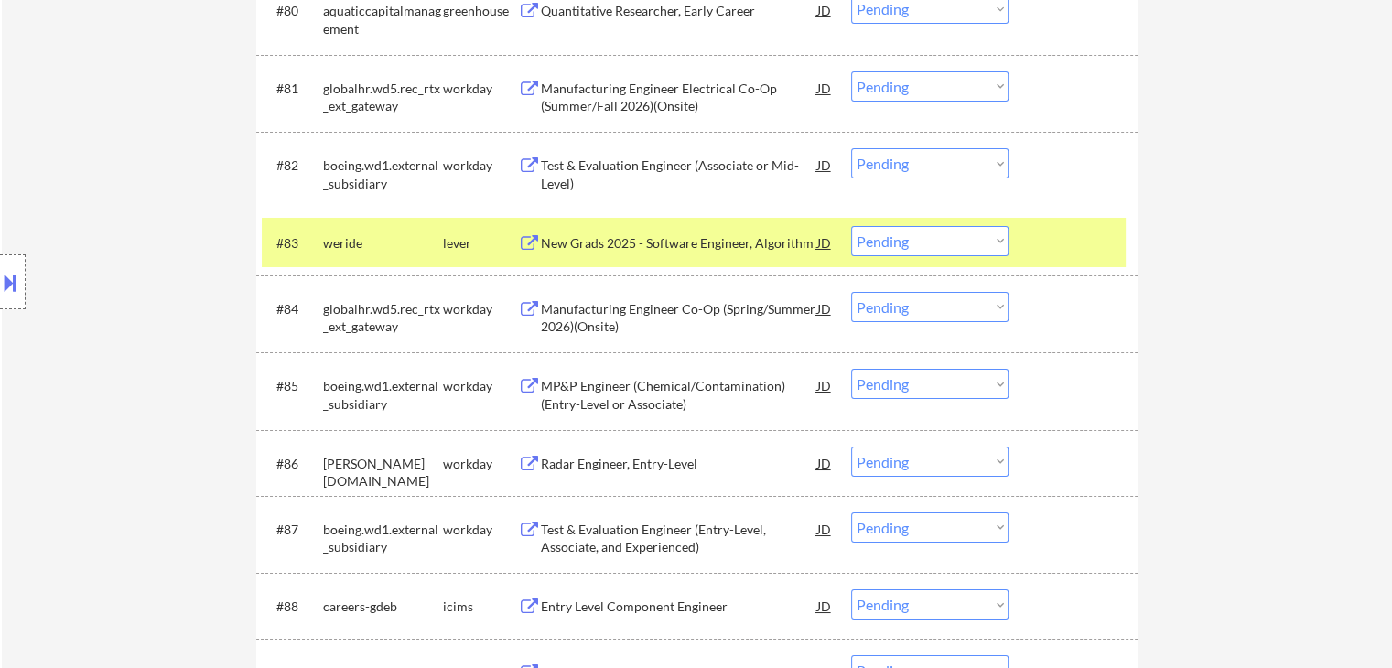
click at [924, 242] on select "Choose an option... Pending Applied Excluded (Questions) Excluded (Expired) Exc…" at bounding box center [929, 241] width 157 height 30
click at [851, 226] on select "Choose an option... Pending Applied Excluded (Questions) Excluded (Expired) Exc…" at bounding box center [929, 241] width 157 height 30
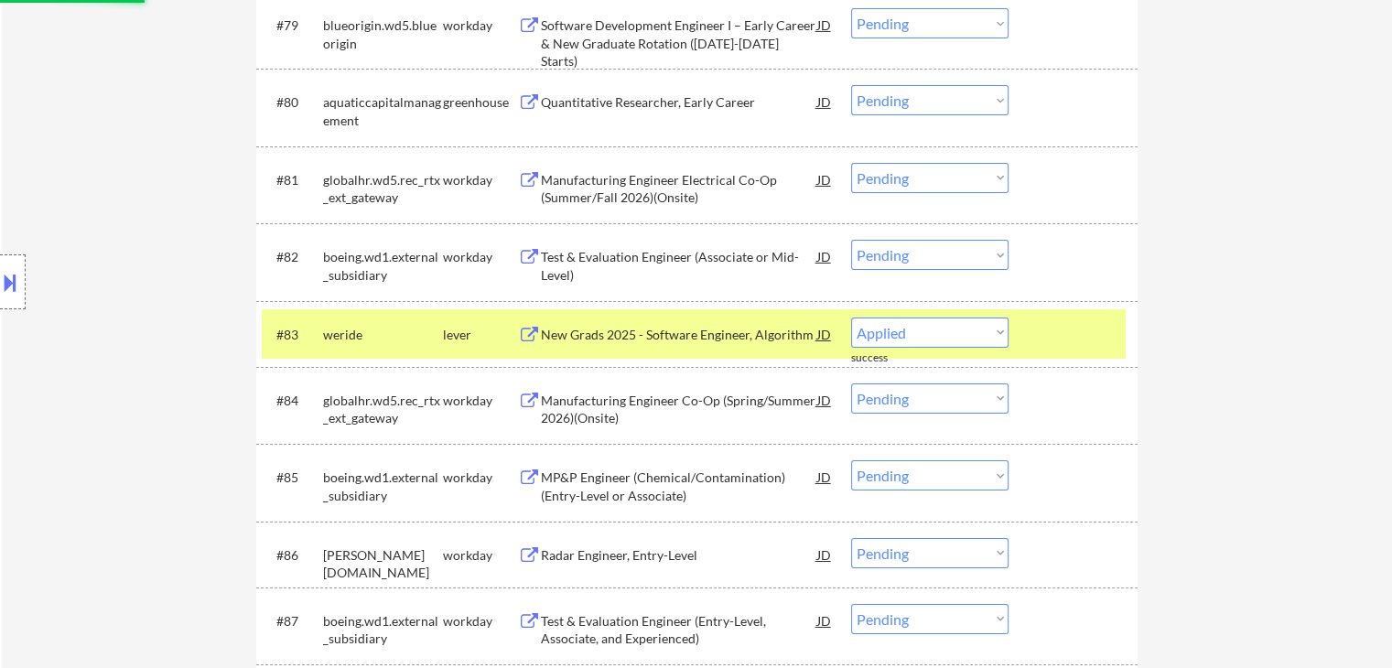
scroll to position [6405, 0]
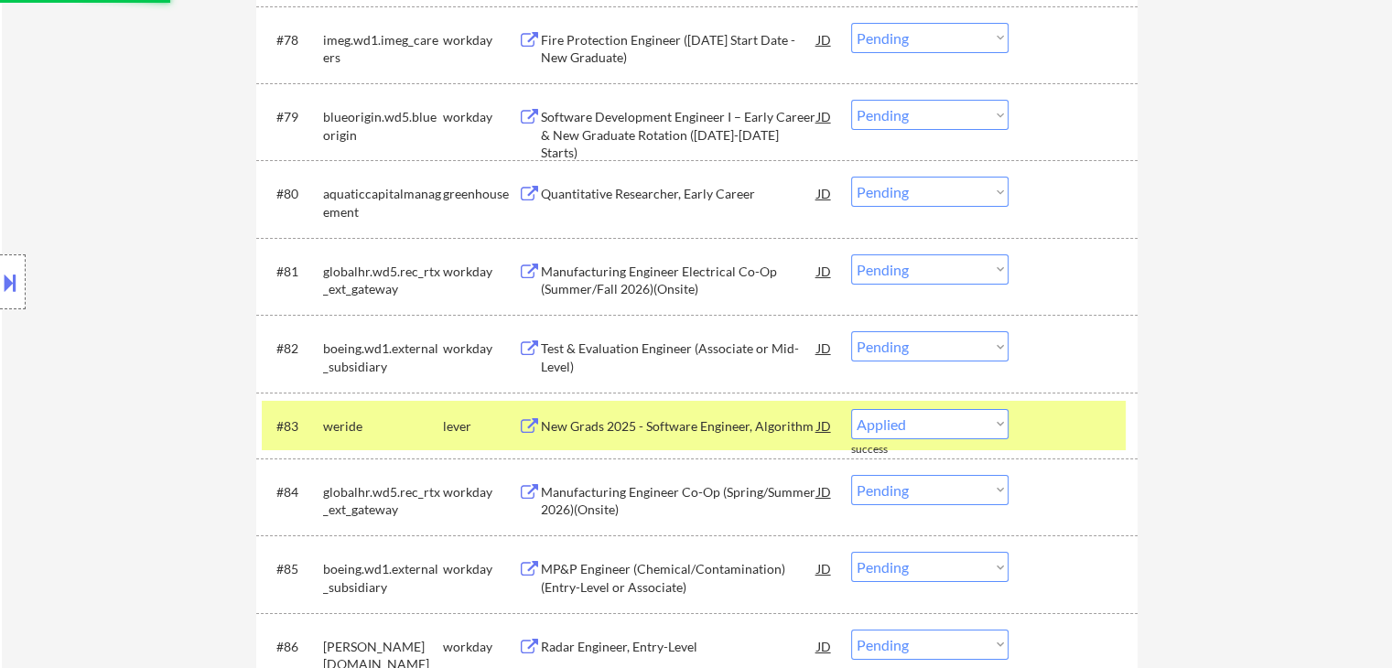
select select ""pending""
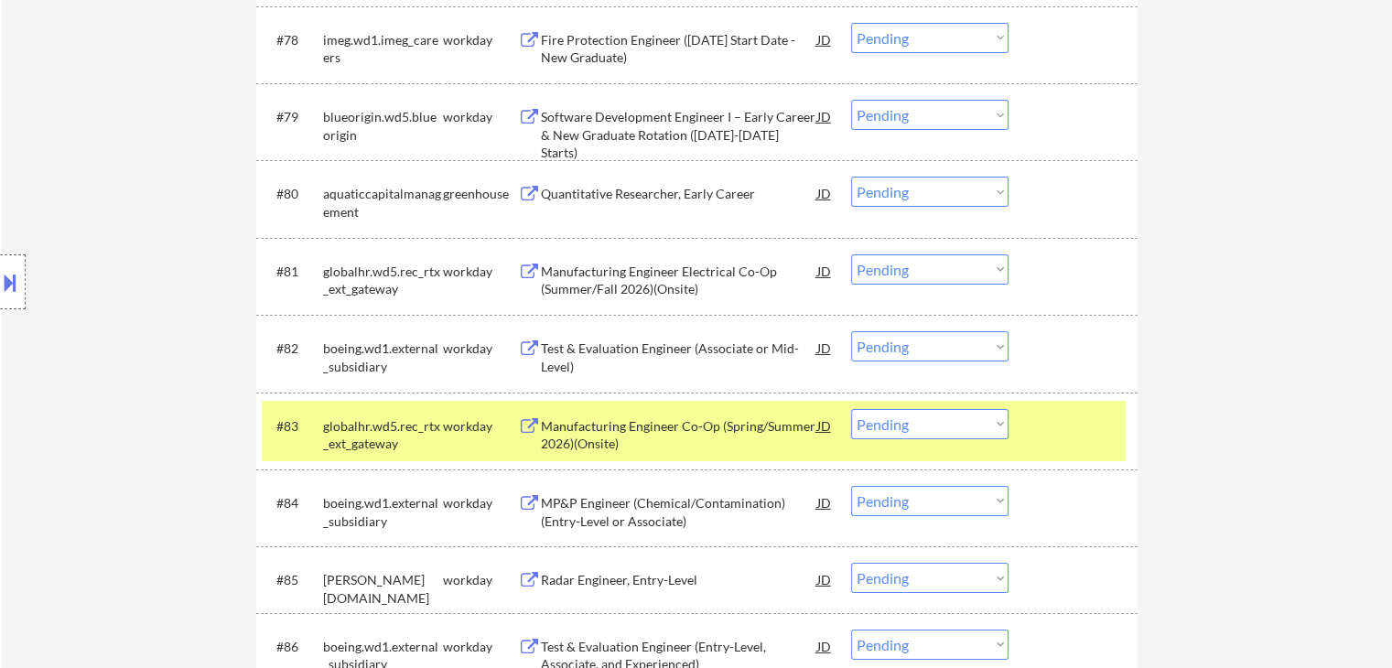
click at [651, 195] on div "Quantitative Researcher, Early Career" at bounding box center [679, 194] width 276 height 18
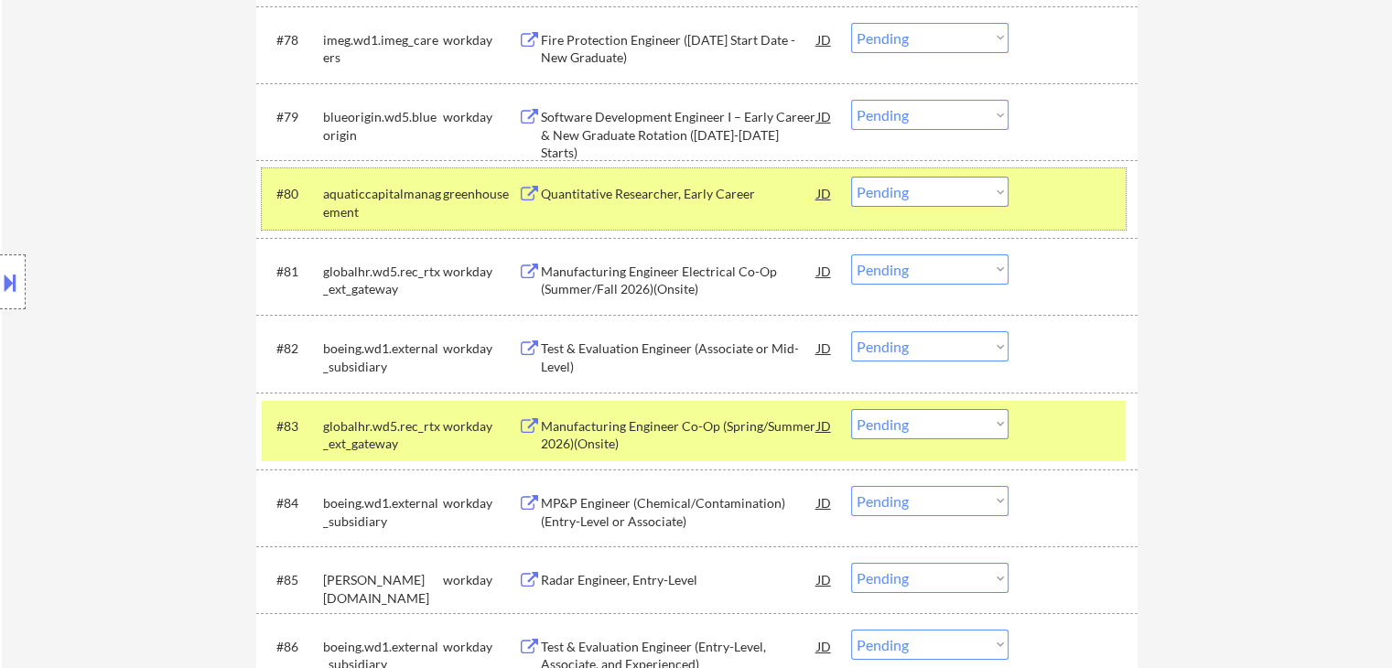
click at [1047, 210] on div at bounding box center [1075, 193] width 81 height 33
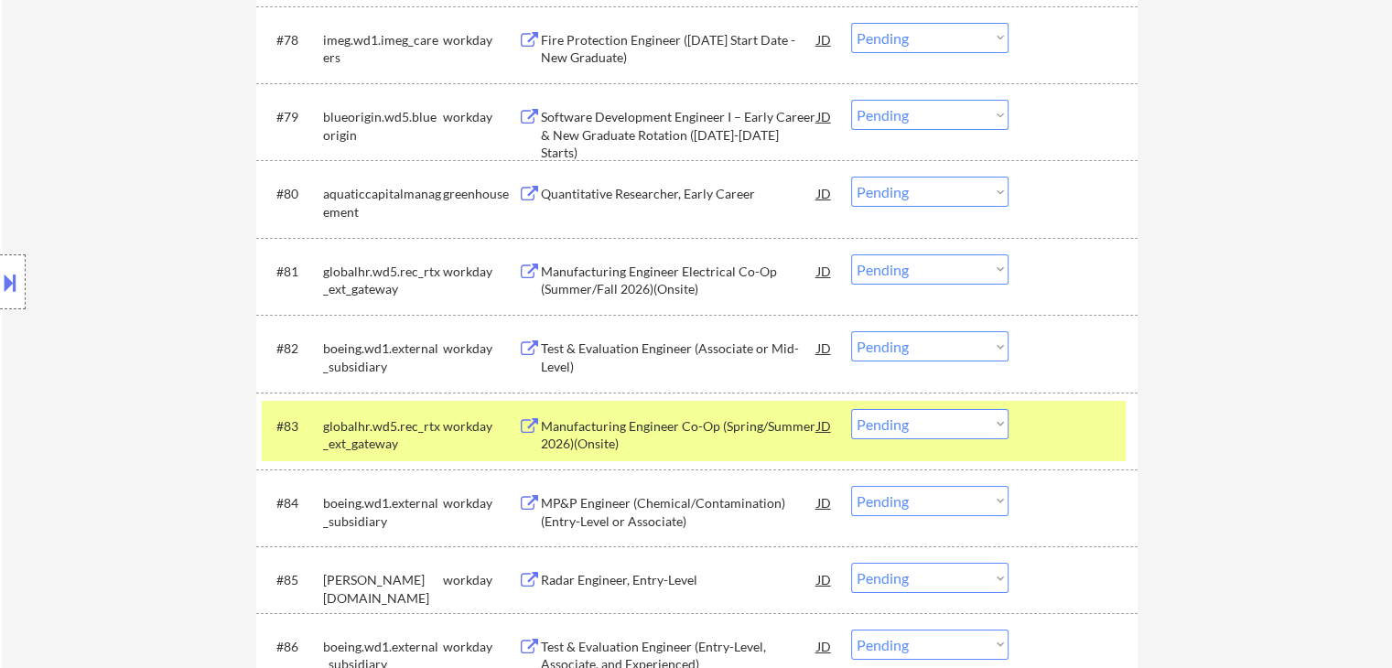
click at [1059, 421] on div at bounding box center [1075, 425] width 81 height 33
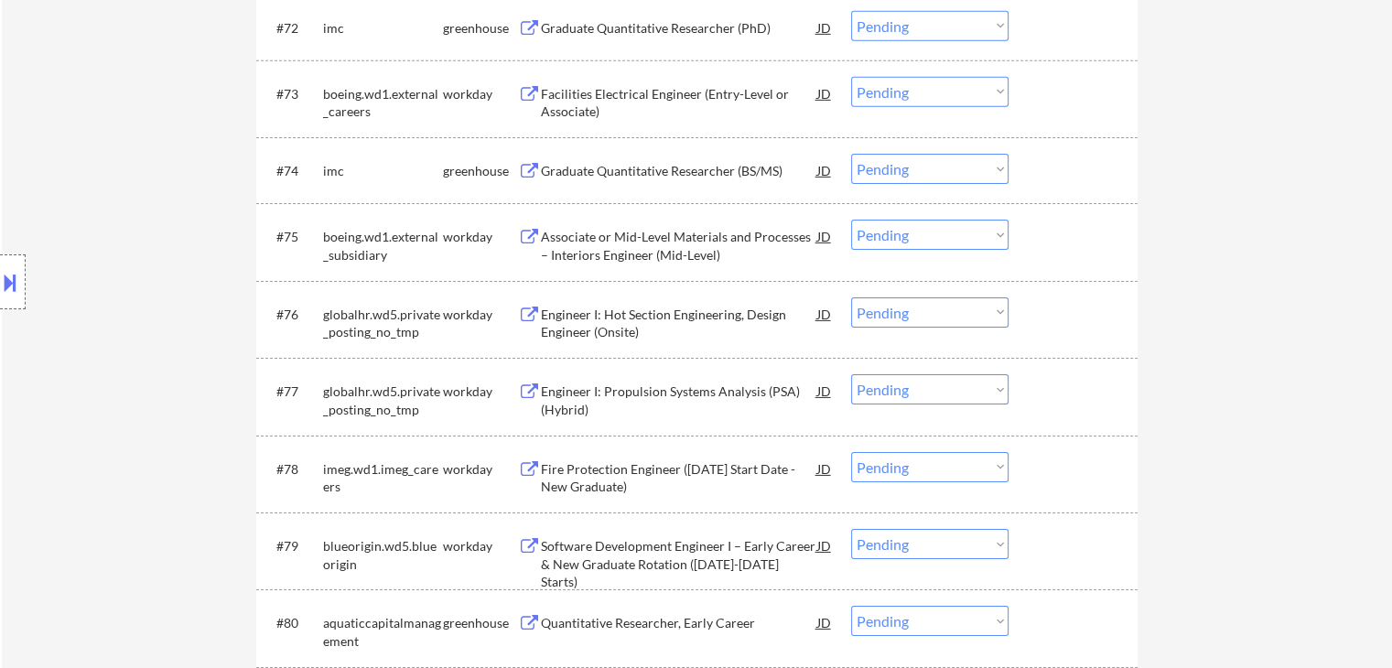
scroll to position [5947, 0]
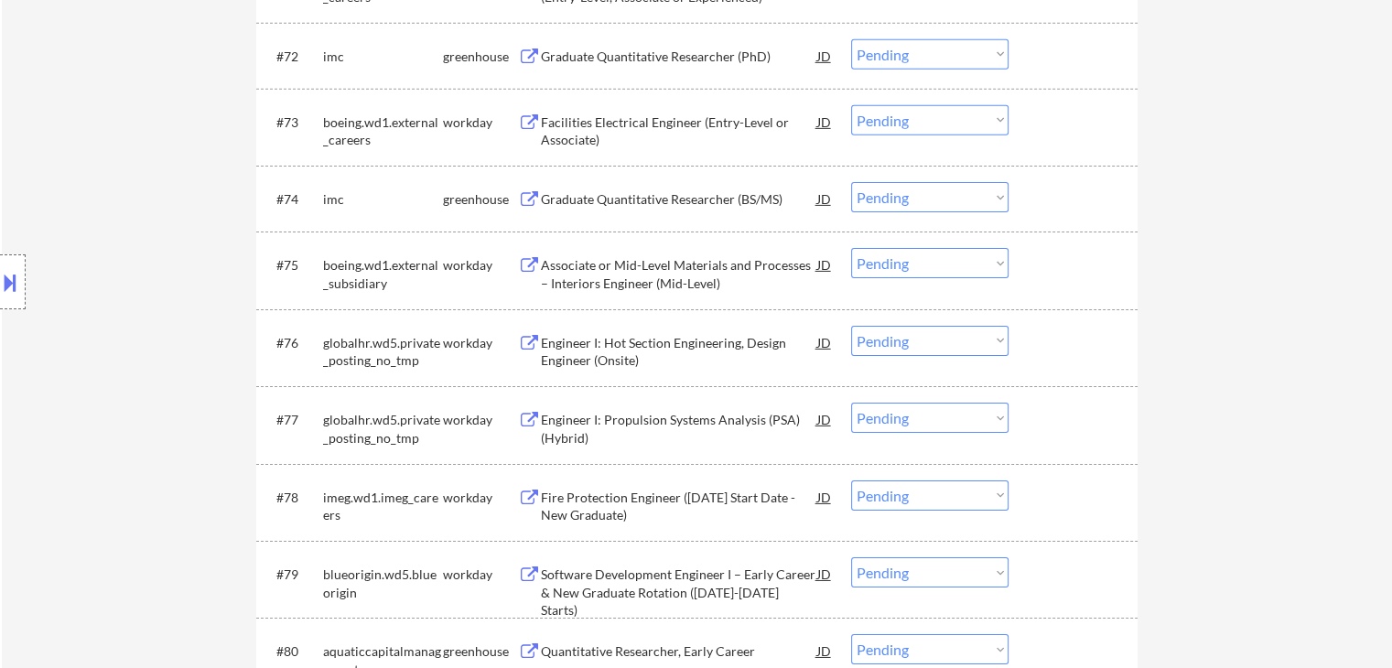
click at [648, 195] on div "Graduate Quantitative Researcher (BS/MS)" at bounding box center [679, 199] width 276 height 18
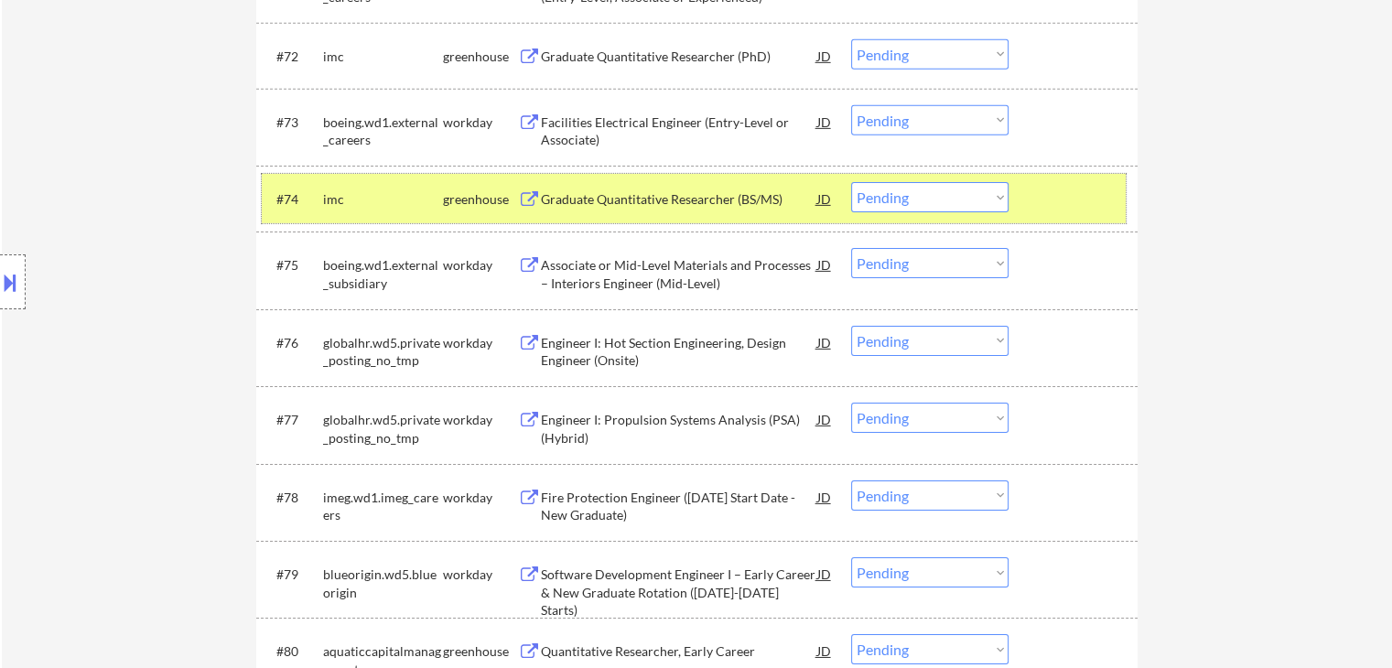
click at [1087, 198] on div at bounding box center [1075, 198] width 81 height 33
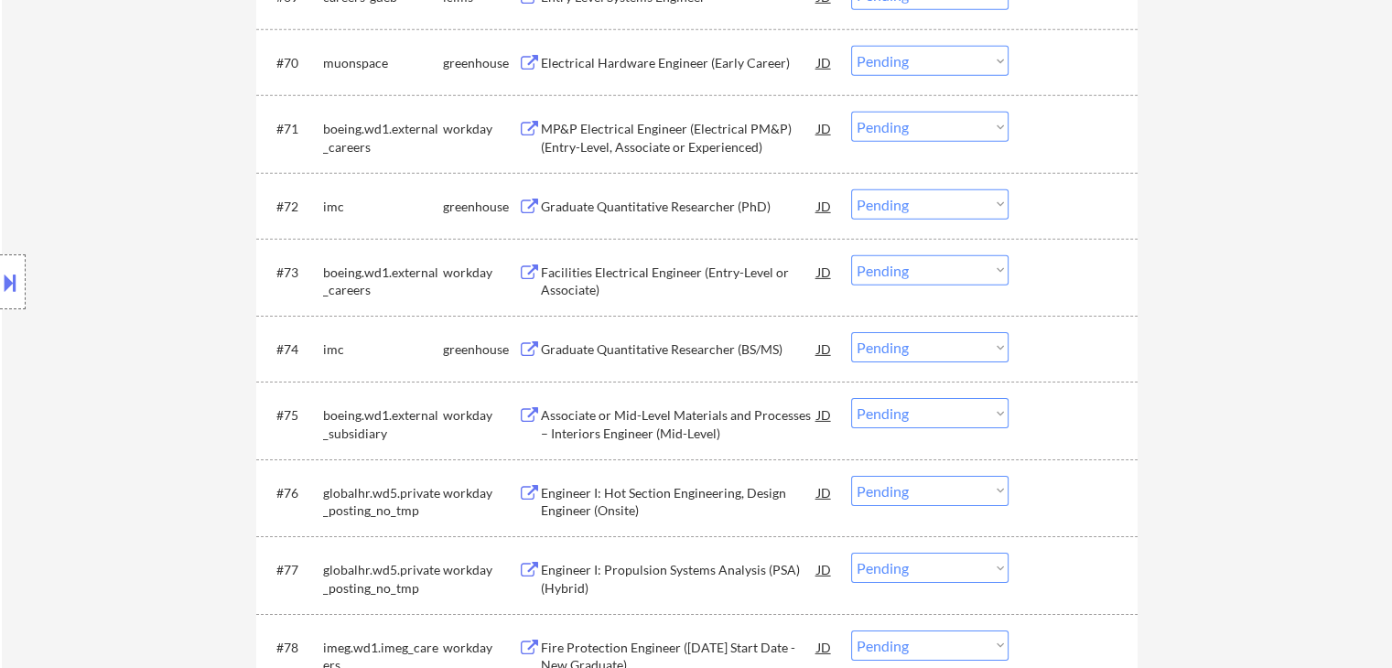
scroll to position [5764, 0]
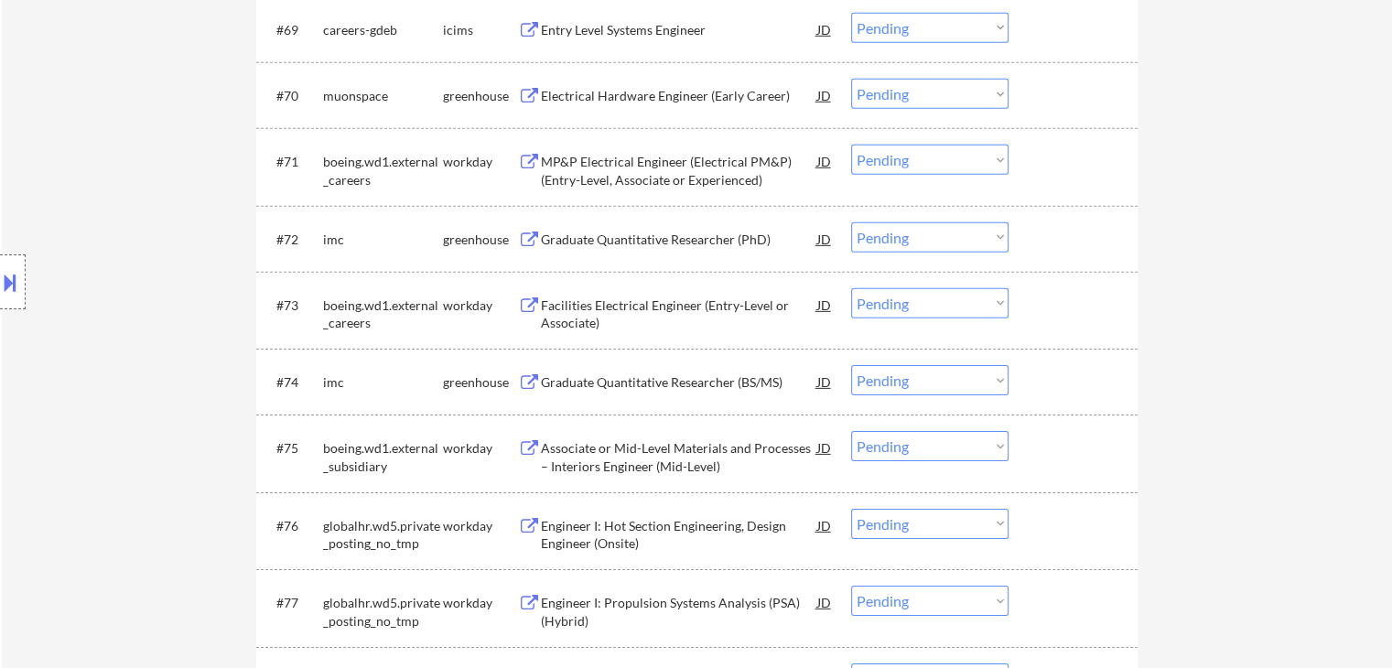
click at [703, 236] on div "Graduate Quantitative Researcher (PhD)" at bounding box center [679, 240] width 276 height 18
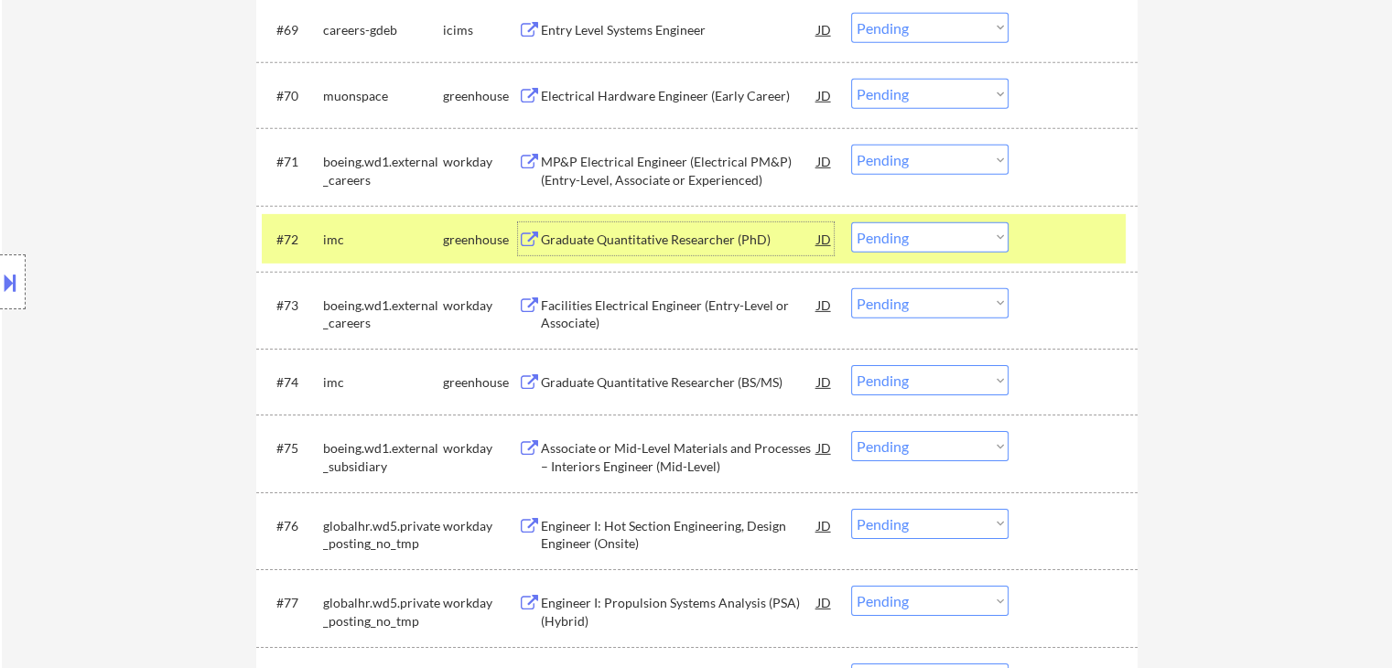
click at [1063, 233] on div at bounding box center [1075, 238] width 81 height 33
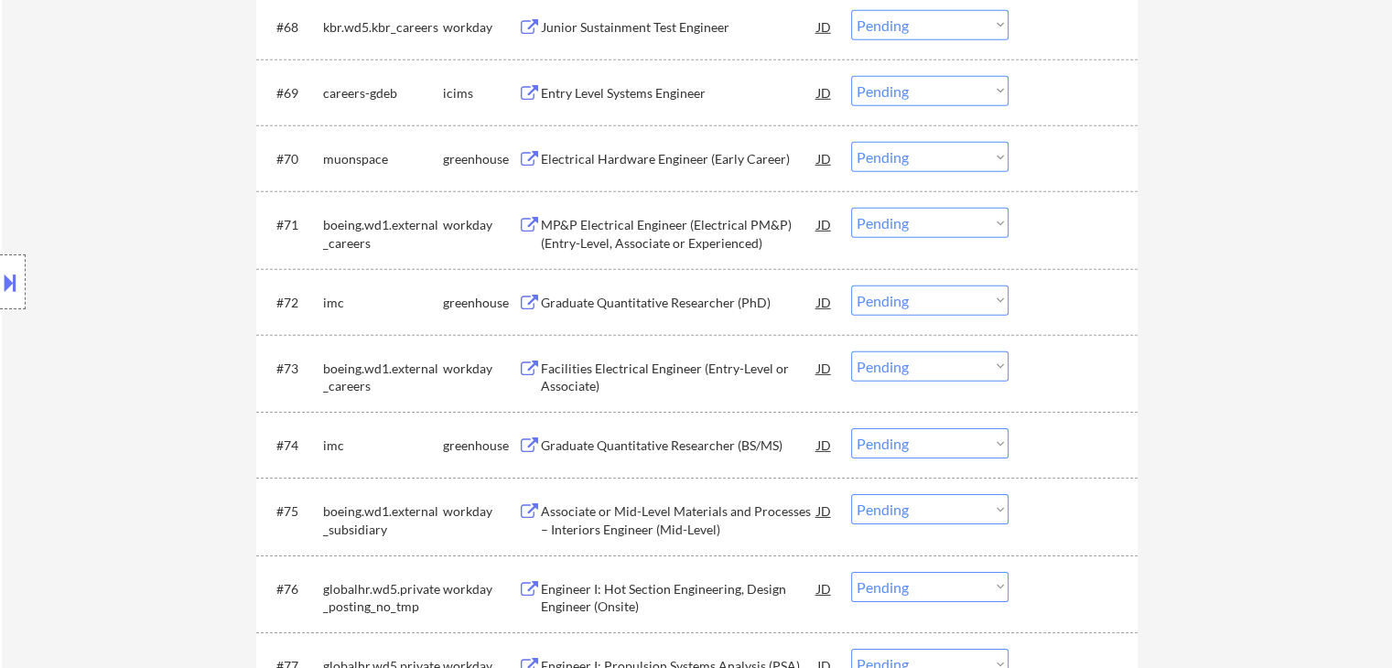
scroll to position [5673, 0]
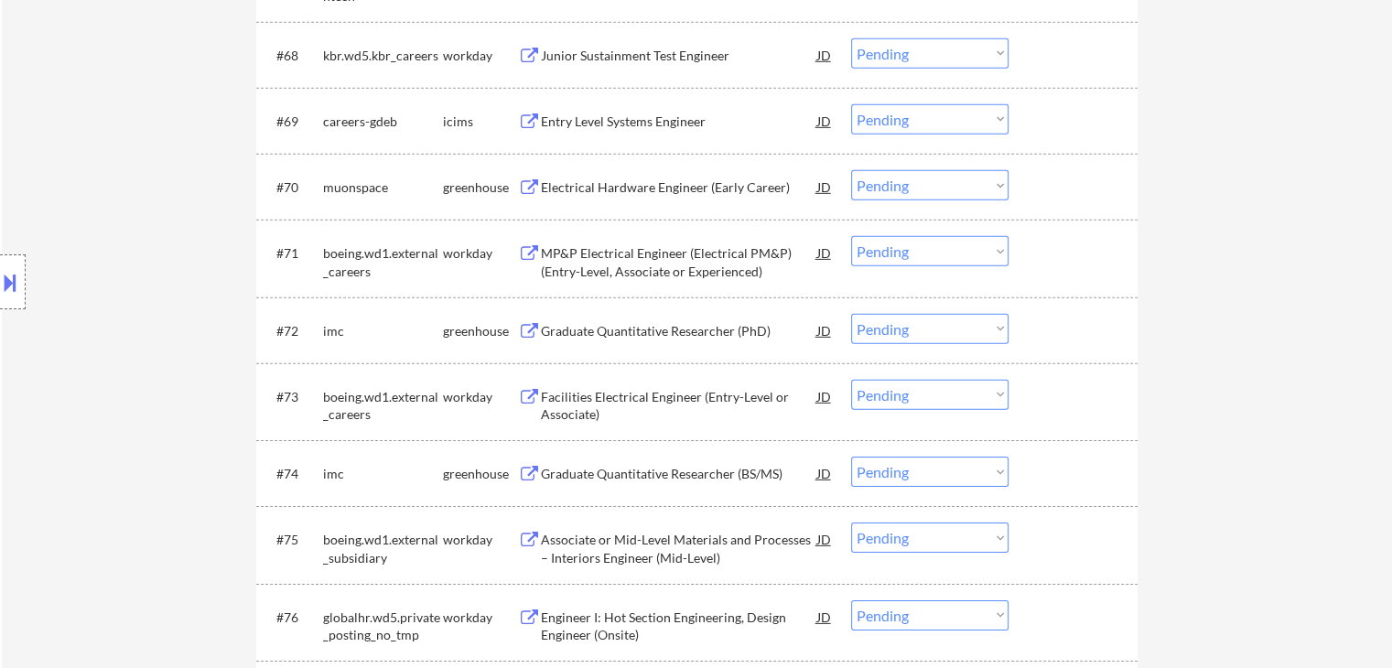
click at [653, 190] on div "Electrical Hardware Engineer (Early Career)" at bounding box center [679, 187] width 276 height 18
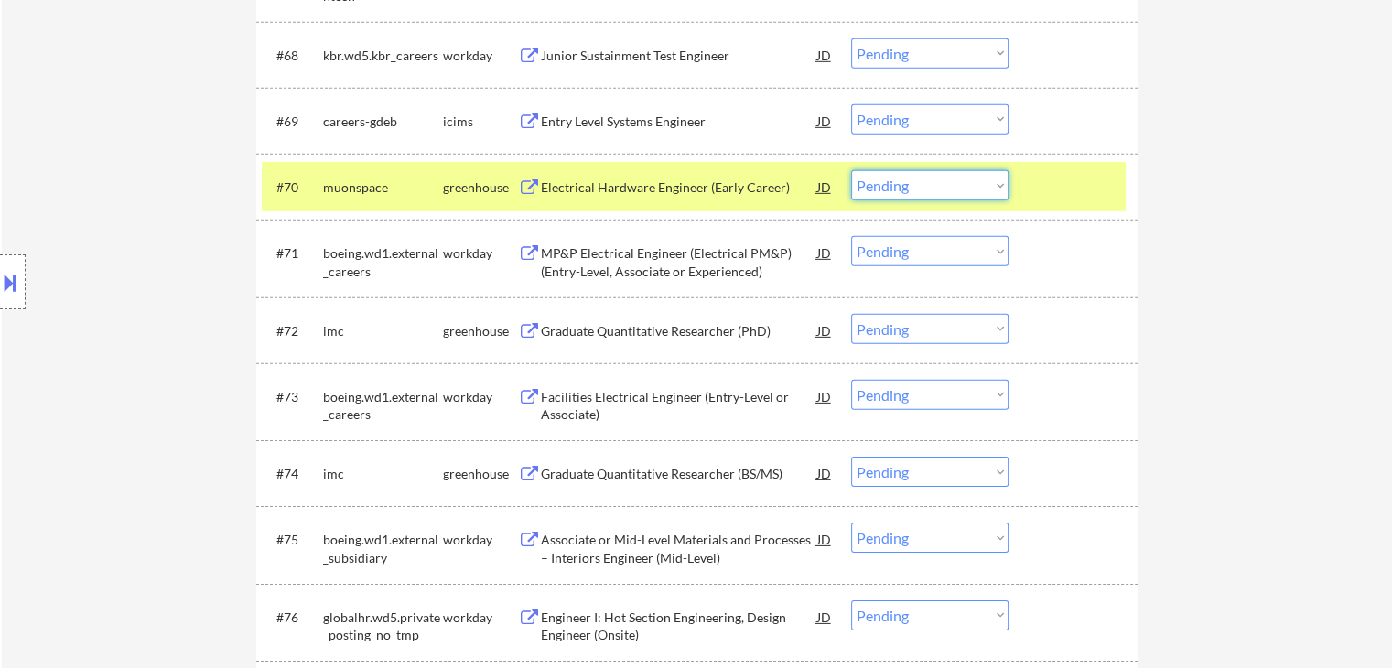
drag, startPoint x: 915, startPoint y: 188, endPoint x: 901, endPoint y: 191, distance: 14.0
click at [915, 188] on select "Choose an option... Pending Applied Excluded (Questions) Excluded (Expired) Exc…" at bounding box center [929, 185] width 157 height 30
click at [851, 170] on select "Choose an option... Pending Applied Excluded (Questions) Excluded (Expired) Exc…" at bounding box center [929, 185] width 157 height 30
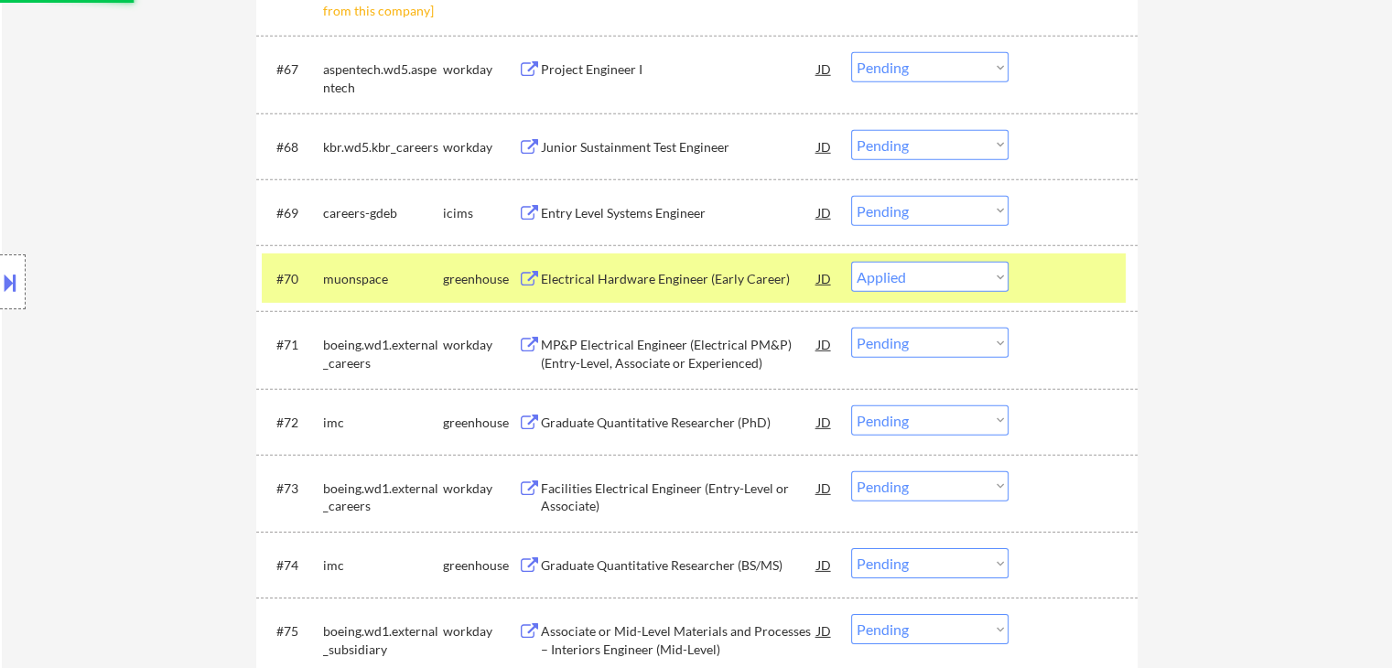
scroll to position [5490, 0]
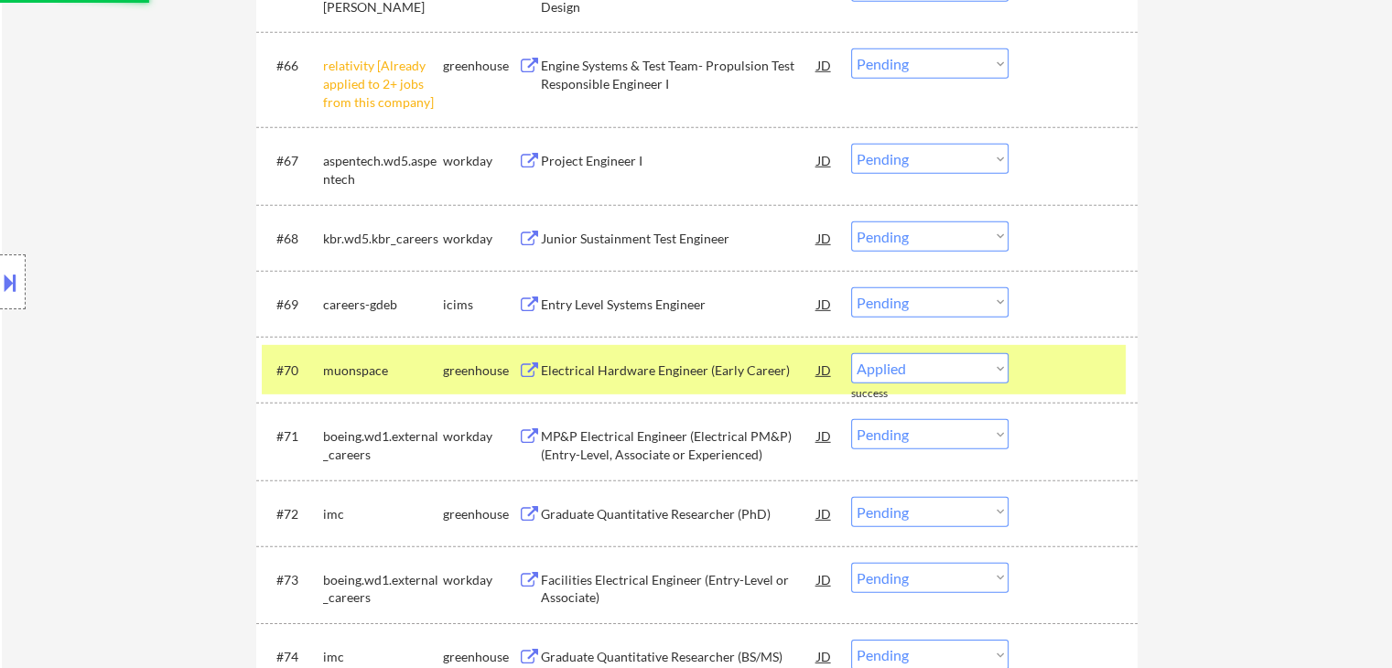
select select ""pending""
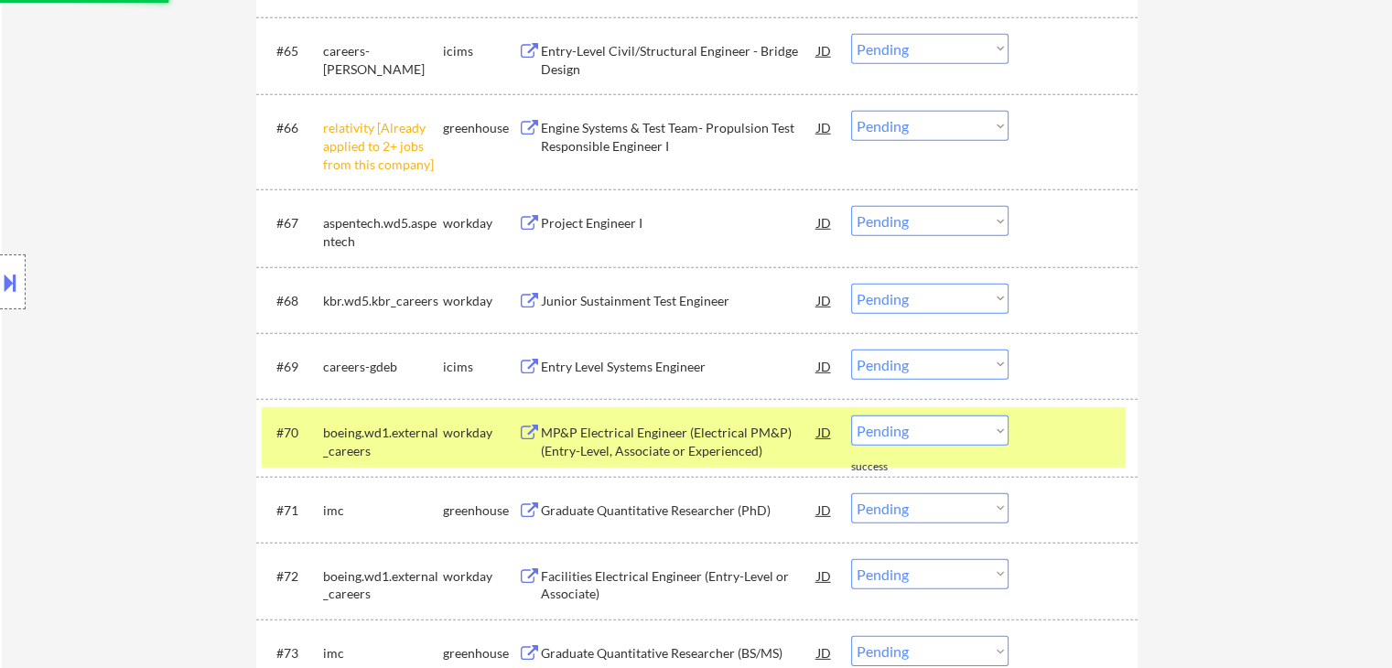
scroll to position [5398, 0]
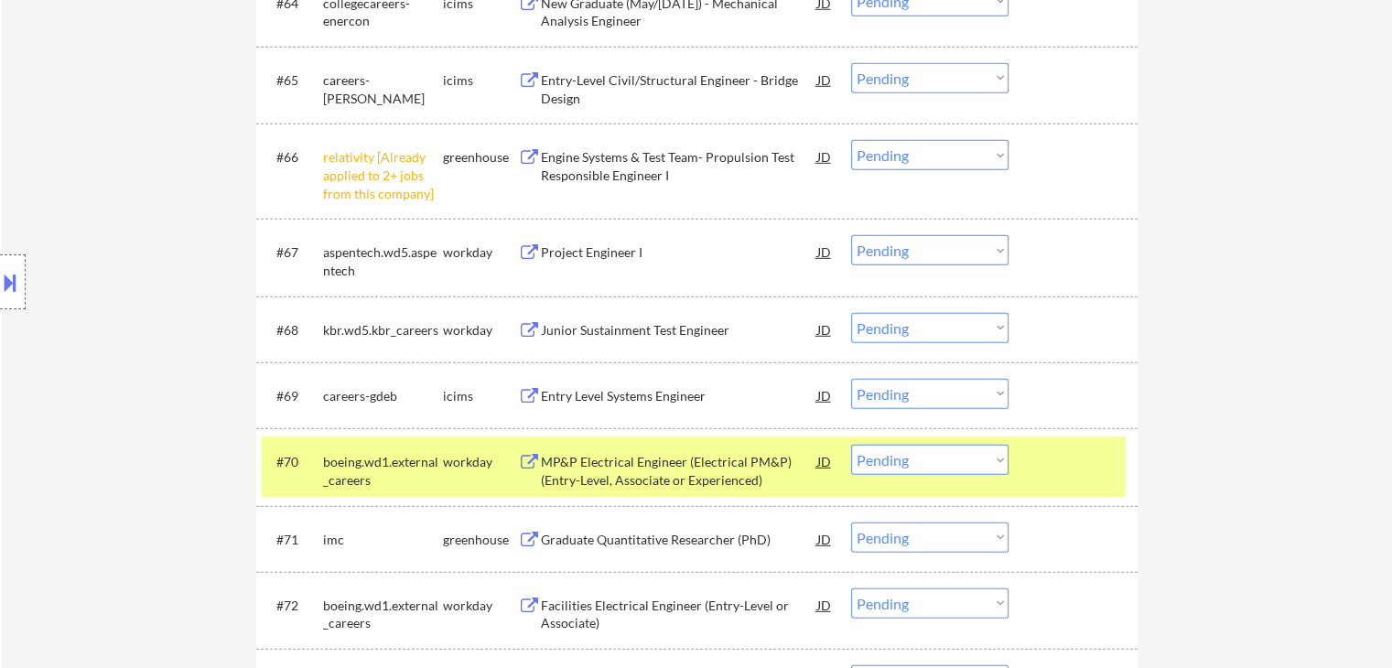
click at [891, 154] on select "Choose an option... Pending Applied Excluded (Questions) Excluded (Expired) Exc…" at bounding box center [929, 155] width 157 height 30
click at [851, 140] on select "Choose an option... Pending Applied Excluded (Questions) Excluded (Expired) Exc…" at bounding box center [929, 155] width 157 height 30
select select ""pending""
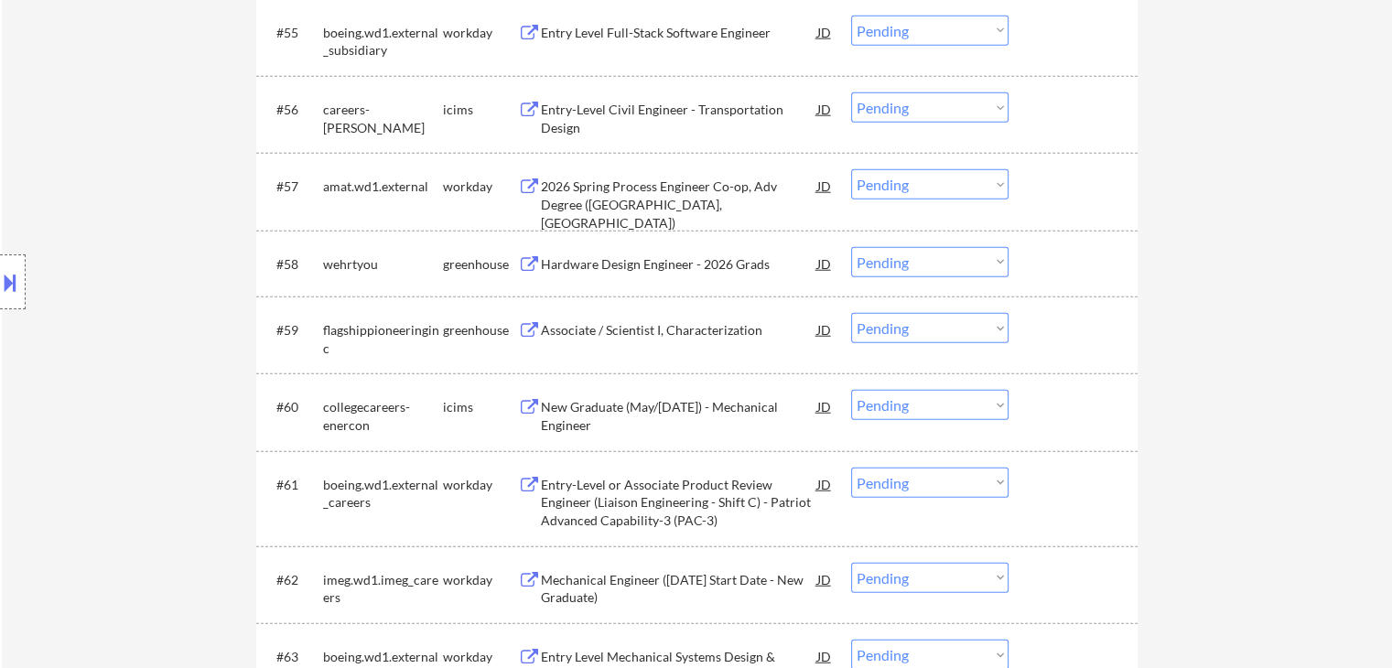
scroll to position [4666, 0]
click at [635, 330] on div "Associate / Scientist I, Characterization" at bounding box center [679, 331] width 276 height 18
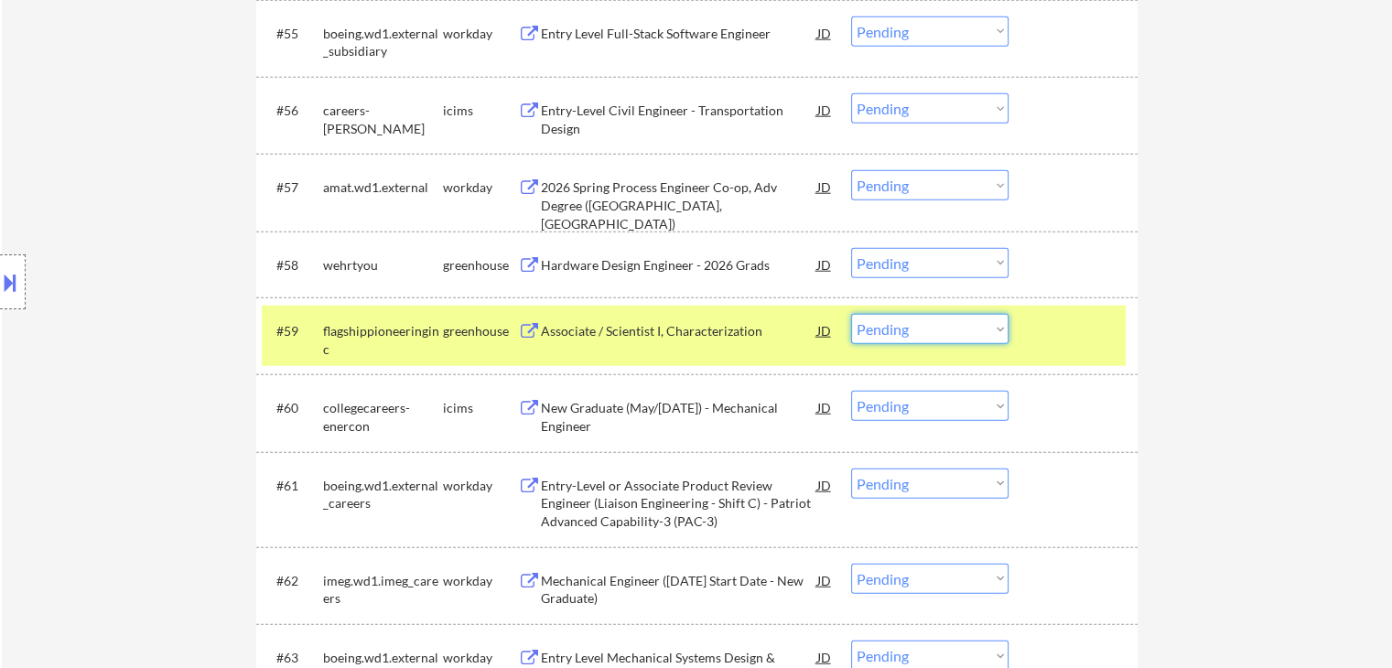
click at [910, 339] on select "Choose an option... Pending Applied Excluded (Questions) Excluded (Expired) Exc…" at bounding box center [929, 329] width 157 height 30
click at [851, 314] on select "Choose an option... Pending Applied Excluded (Questions) Excluded (Expired) Exc…" at bounding box center [929, 329] width 157 height 30
select select ""pending""
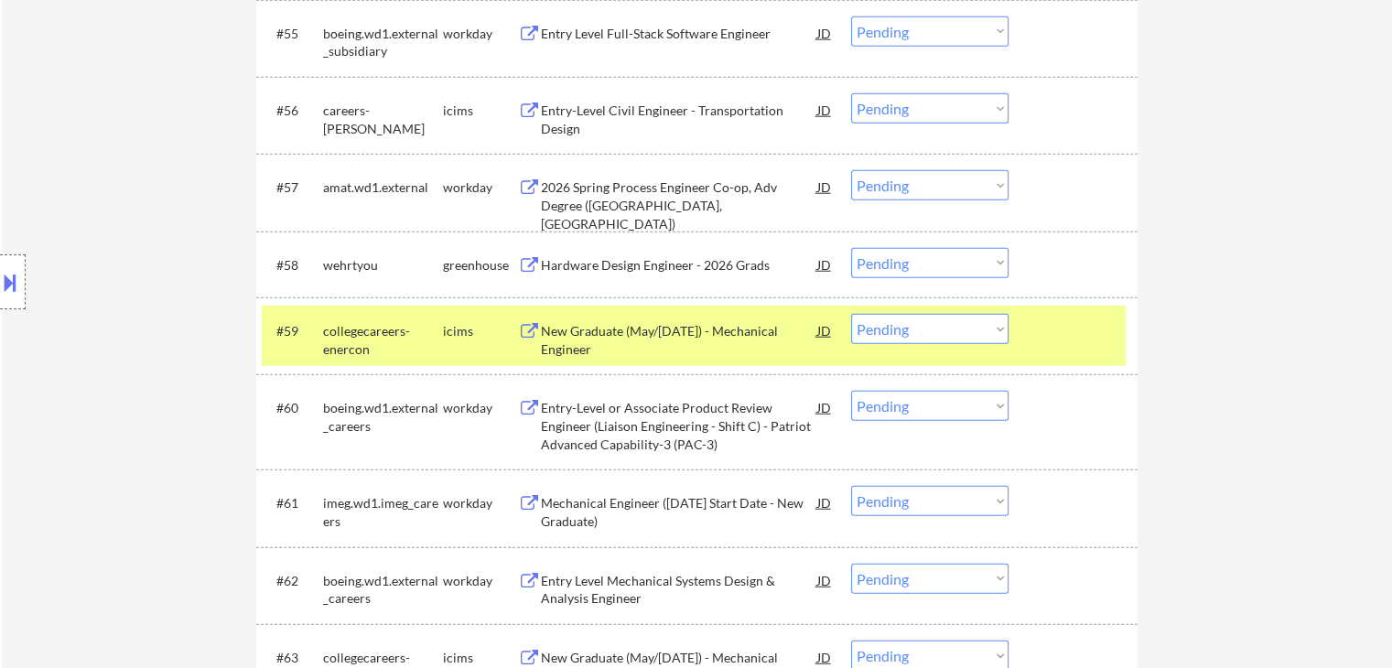
click at [652, 264] on div "Hardware Design Engineer - 2026 Grads" at bounding box center [679, 265] width 276 height 18
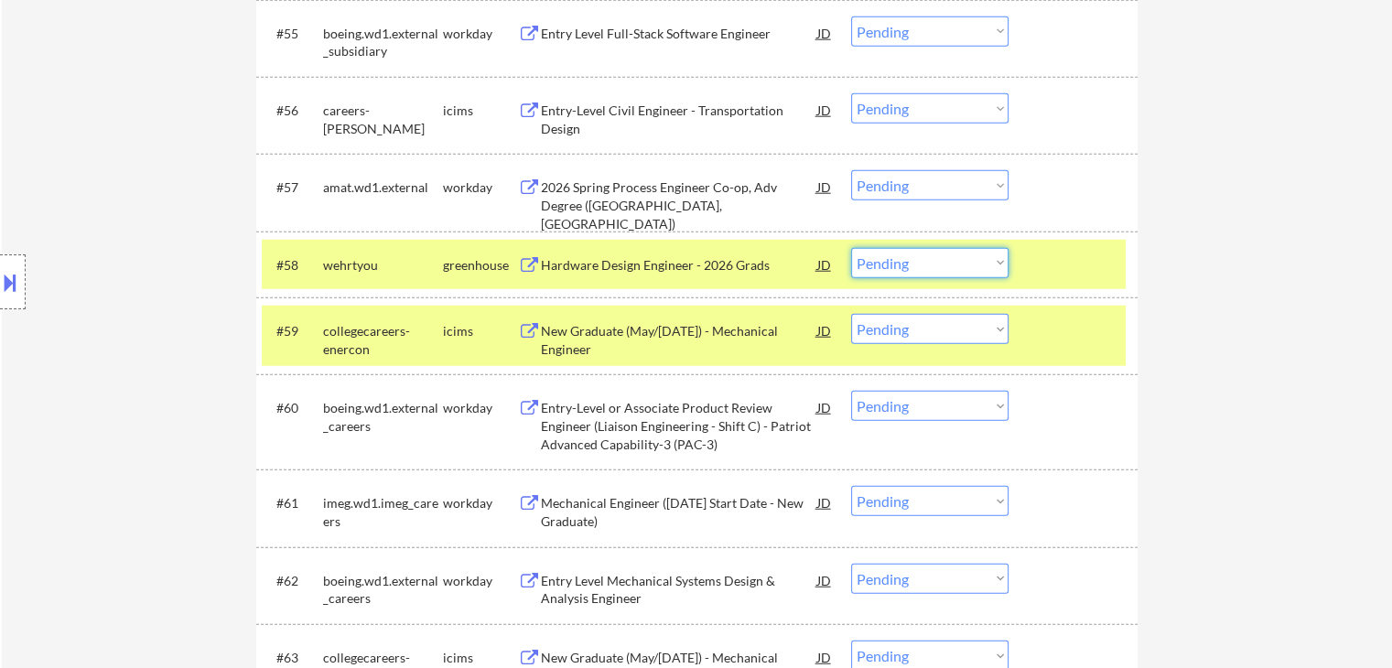
click at [900, 263] on select "Choose an option... Pending Applied Excluded (Questions) Excluded (Expired) Exc…" at bounding box center [929, 263] width 157 height 30
click at [851, 248] on select "Choose an option... Pending Applied Excluded (Questions) Excluded (Expired) Exc…" at bounding box center [929, 263] width 157 height 30
select select ""pending""
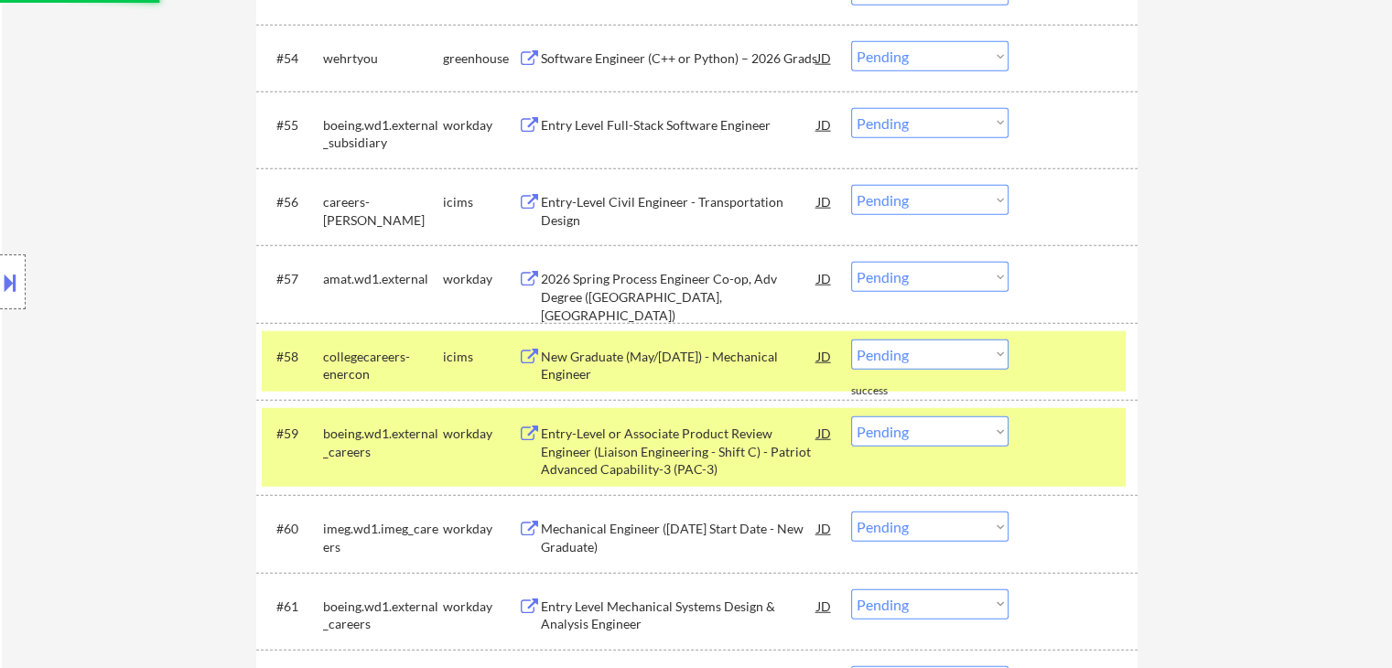
scroll to position [4483, 0]
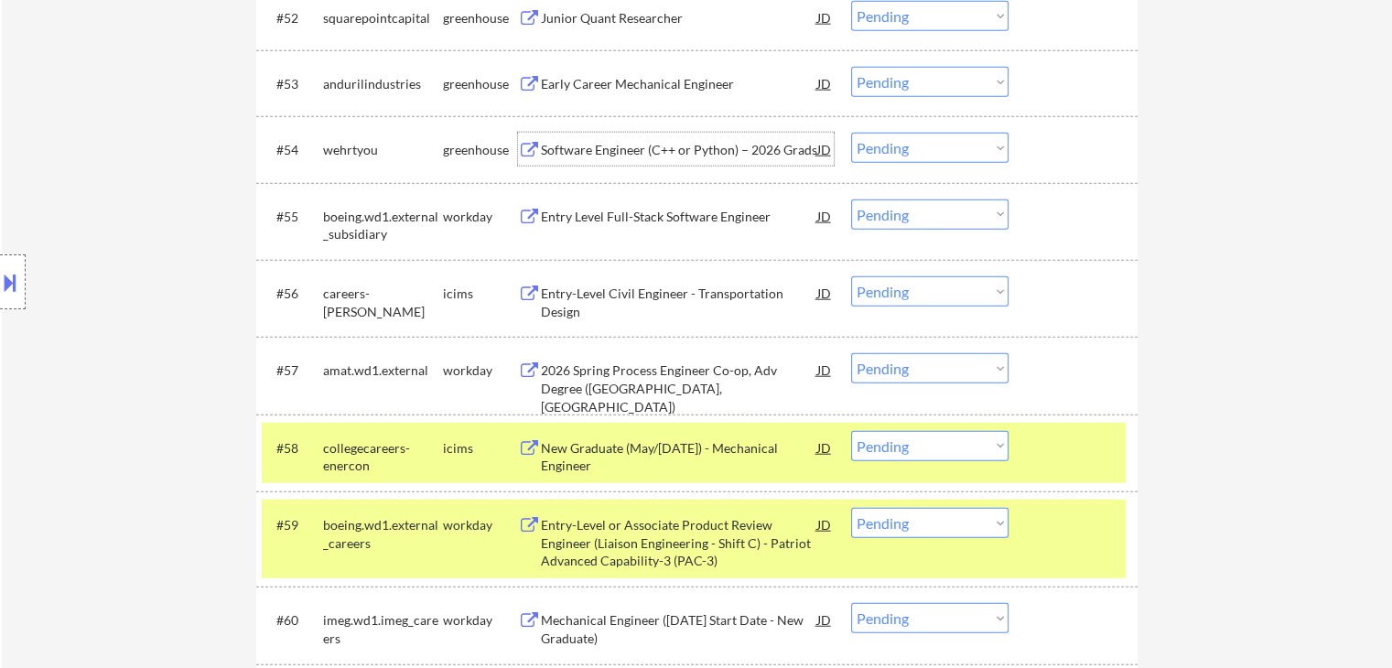
click at [701, 147] on div "Software Engineer (C++ or Python) – 2026 Grads" at bounding box center [679, 150] width 276 height 18
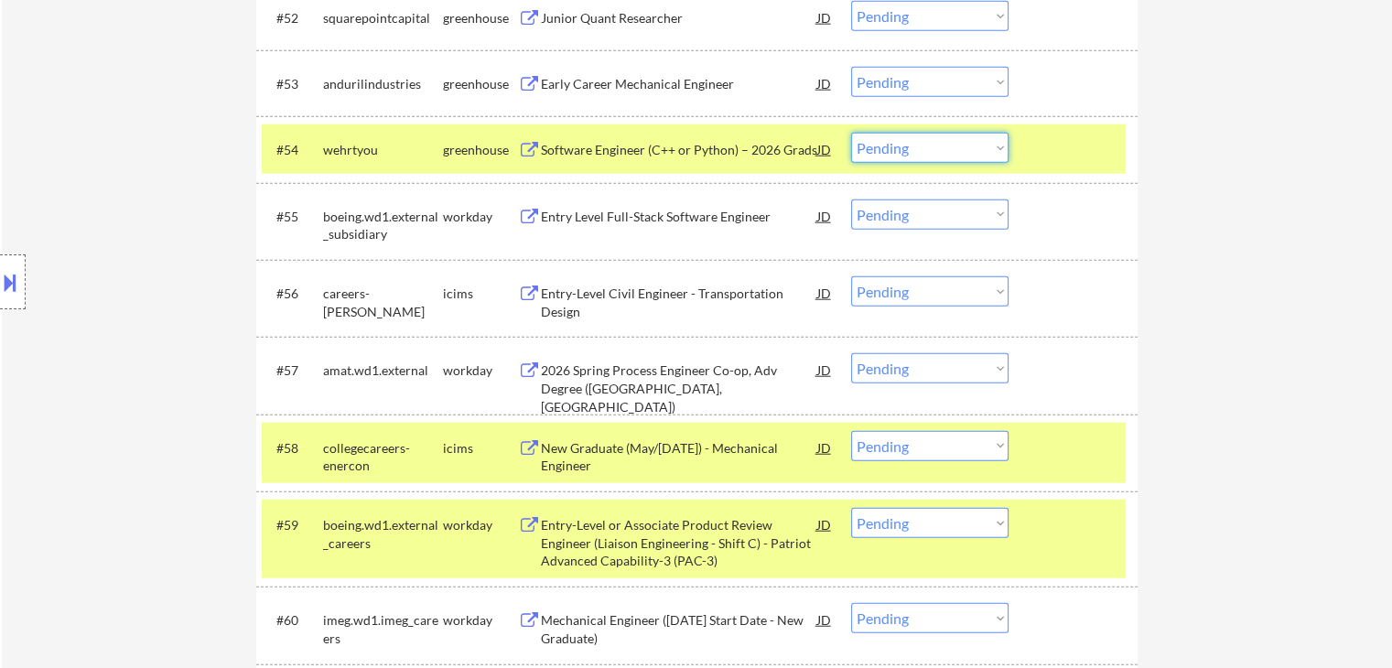
click at [899, 152] on select "Choose an option... Pending Applied Excluded (Questions) Excluded (Expired) Exc…" at bounding box center [929, 148] width 157 height 30
click at [851, 133] on select "Choose an option... Pending Applied Excluded (Questions) Excluded (Expired) Exc…" at bounding box center [929, 148] width 157 height 30
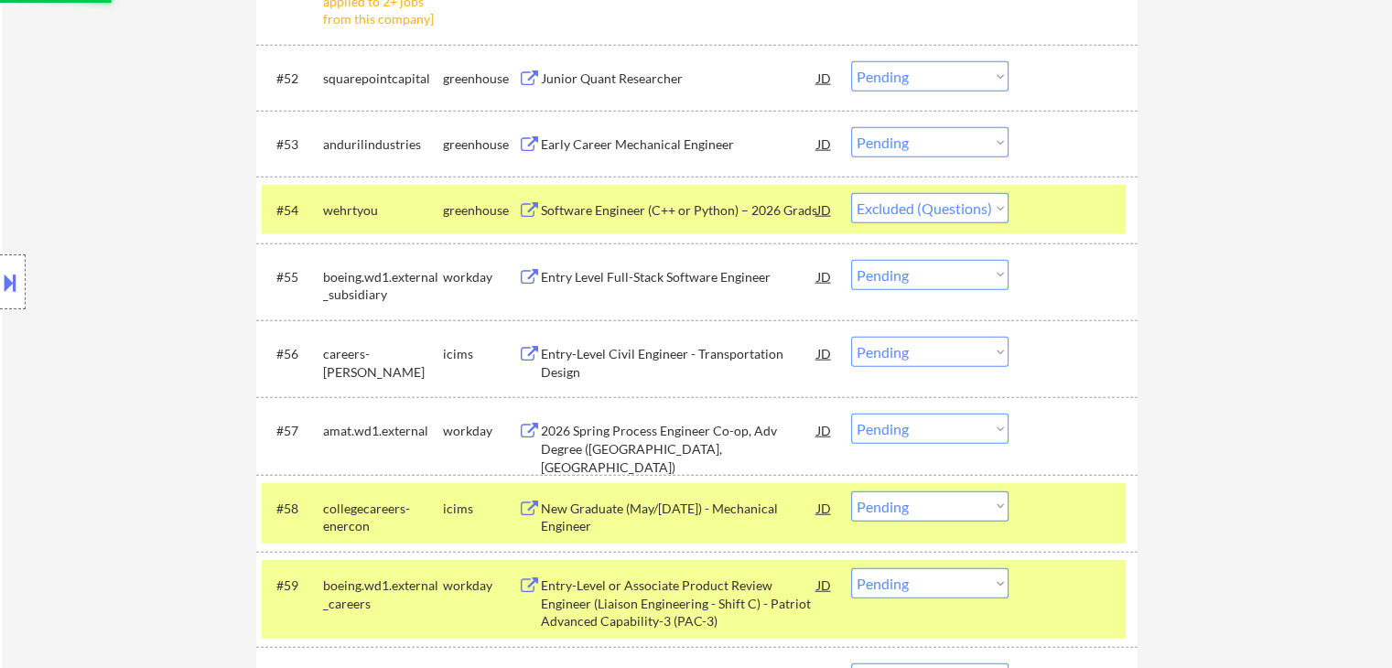
scroll to position [4392, 0]
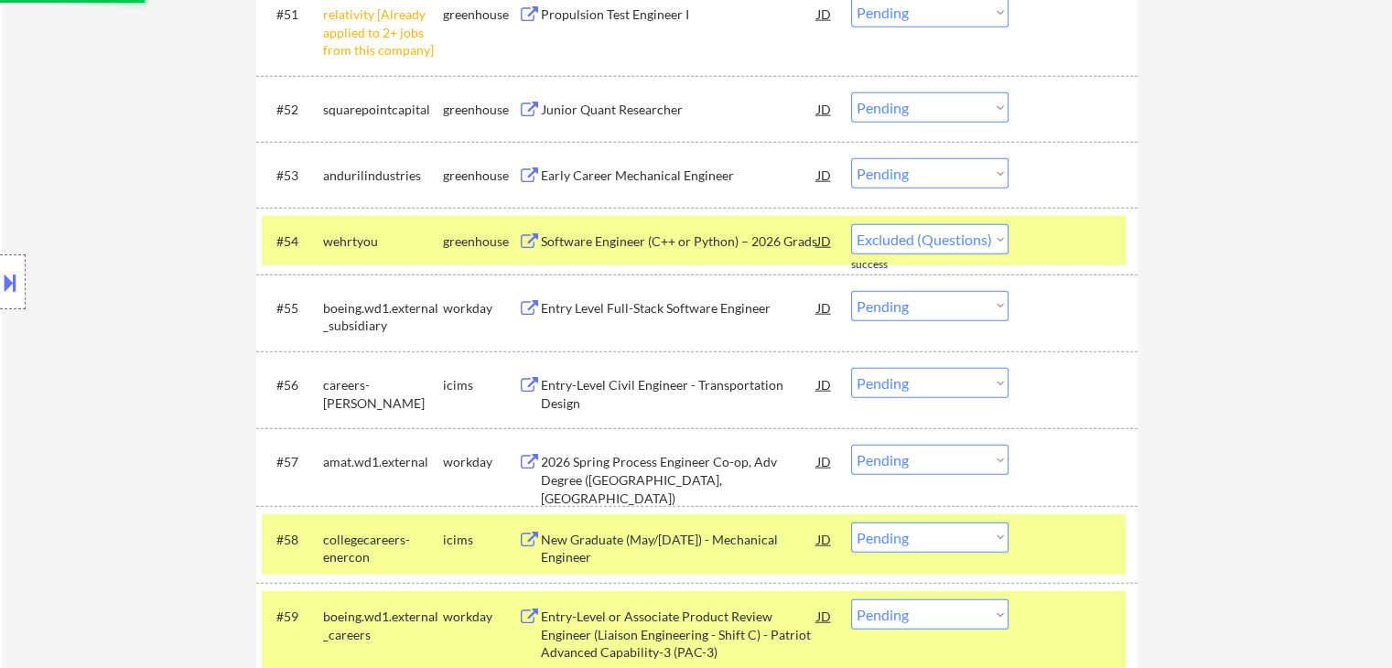
select select ""pending""
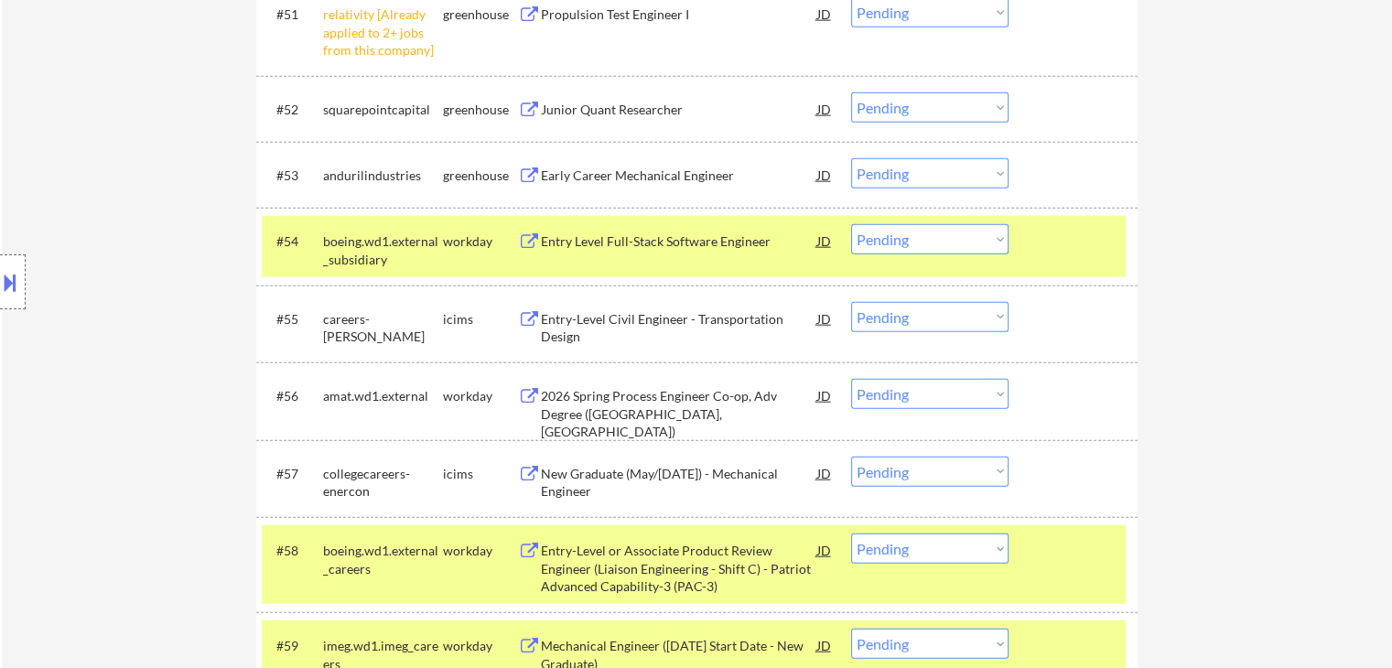
click at [651, 169] on div "Early Career Mechanical Engineer" at bounding box center [679, 176] width 276 height 18
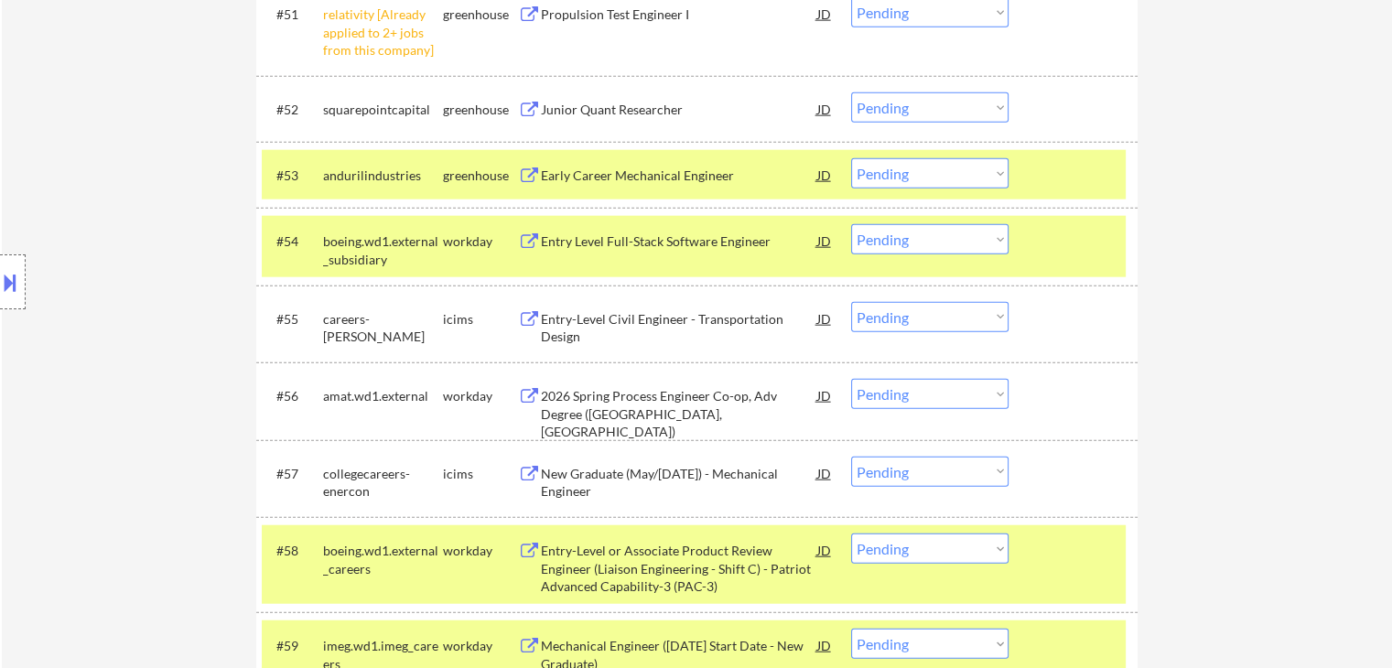
drag, startPoint x: 923, startPoint y: 173, endPoint x: 917, endPoint y: 183, distance: 11.9
click at [923, 173] on select "Choose an option... Pending Applied Excluded (Questions) Excluded (Expired) Exc…" at bounding box center [929, 173] width 157 height 30
click at [851, 158] on select "Choose an option... Pending Applied Excluded (Questions) Excluded (Expired) Exc…" at bounding box center [929, 173] width 157 height 30
select select ""pending""
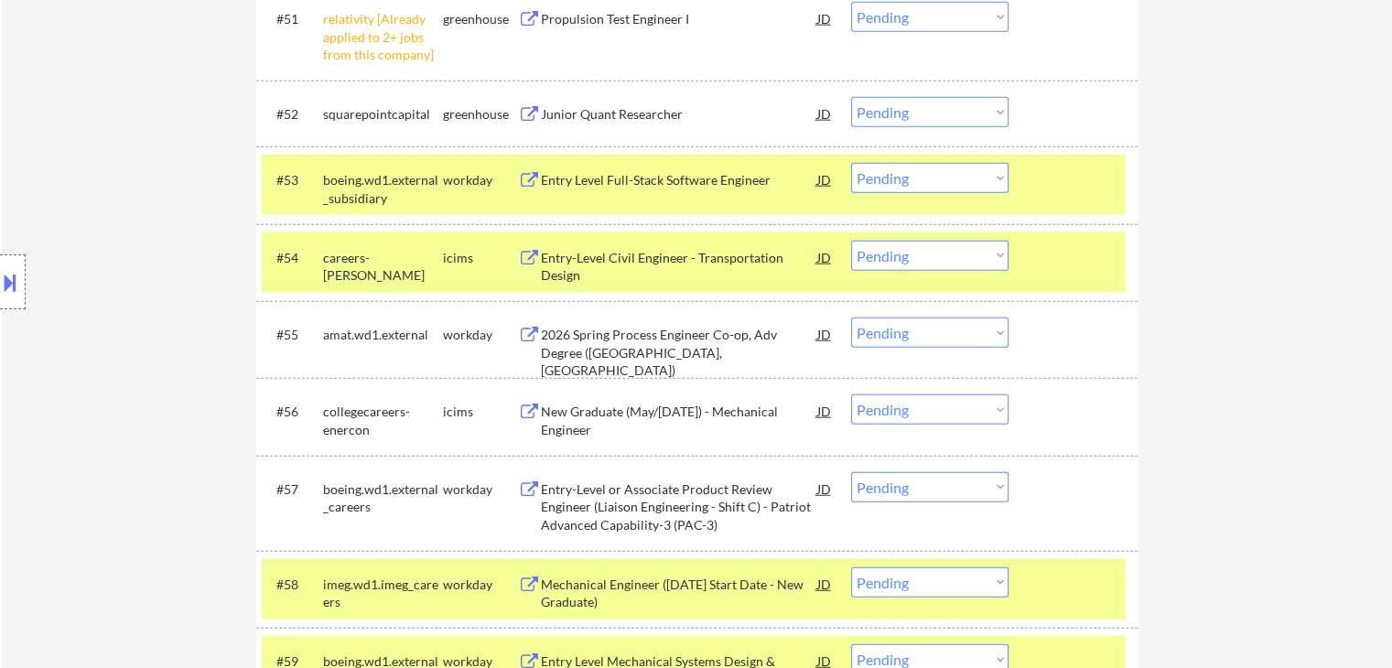
scroll to position [4300, 0]
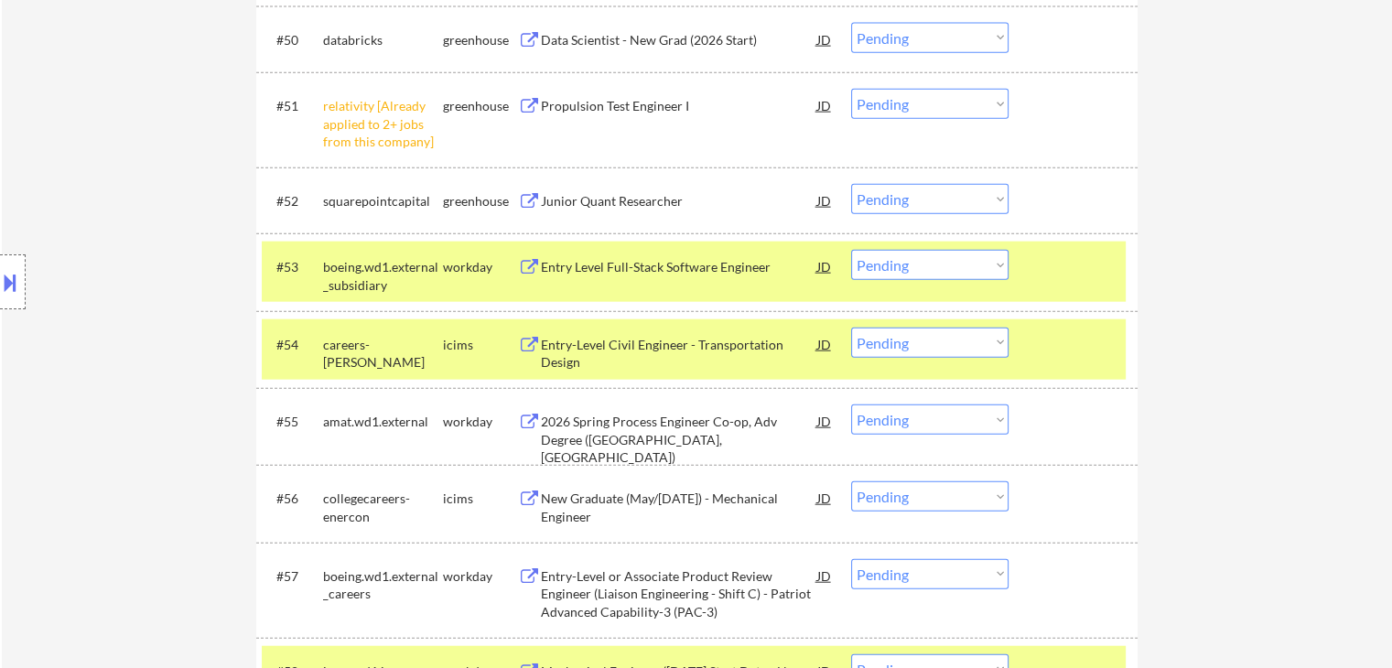
click at [637, 200] on div "Junior Quant Researcher" at bounding box center [679, 201] width 276 height 18
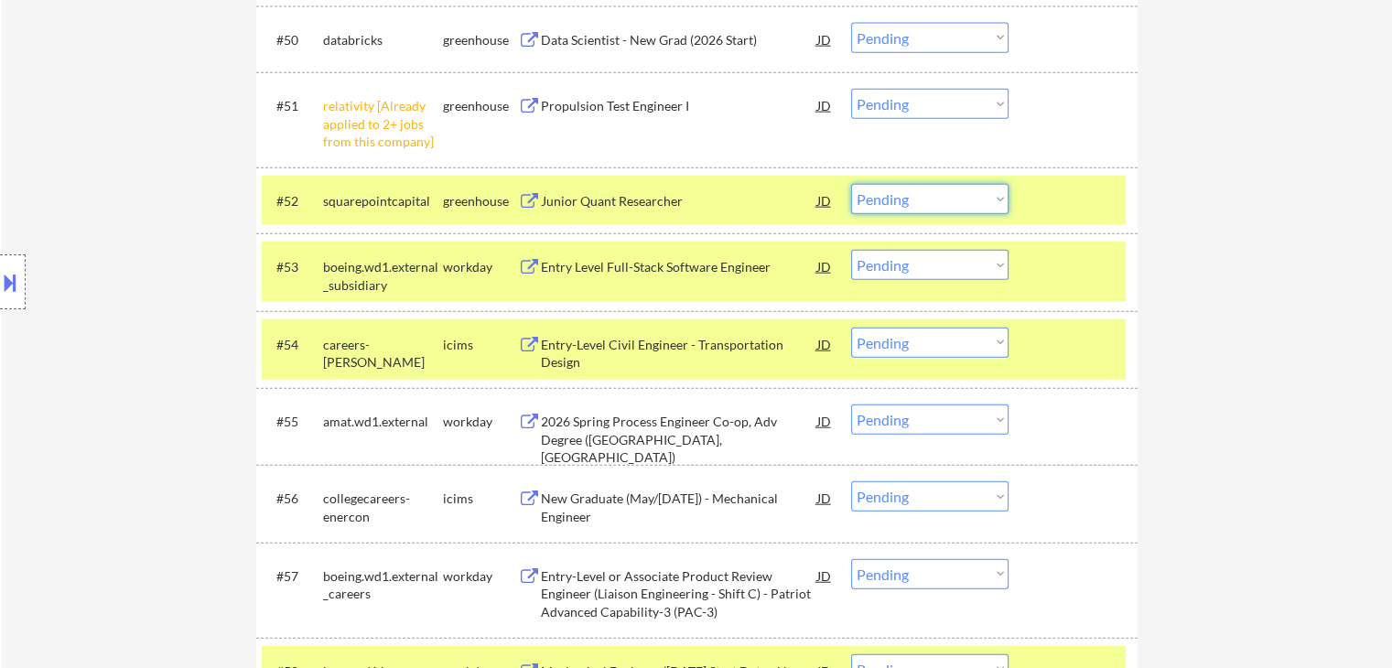
click at [903, 202] on select "Choose an option... Pending Applied Excluded (Questions) Excluded (Expired) Exc…" at bounding box center [929, 199] width 157 height 30
click at [851, 184] on select "Choose an option... Pending Applied Excluded (Questions) Excluded (Expired) Exc…" at bounding box center [929, 199] width 157 height 30
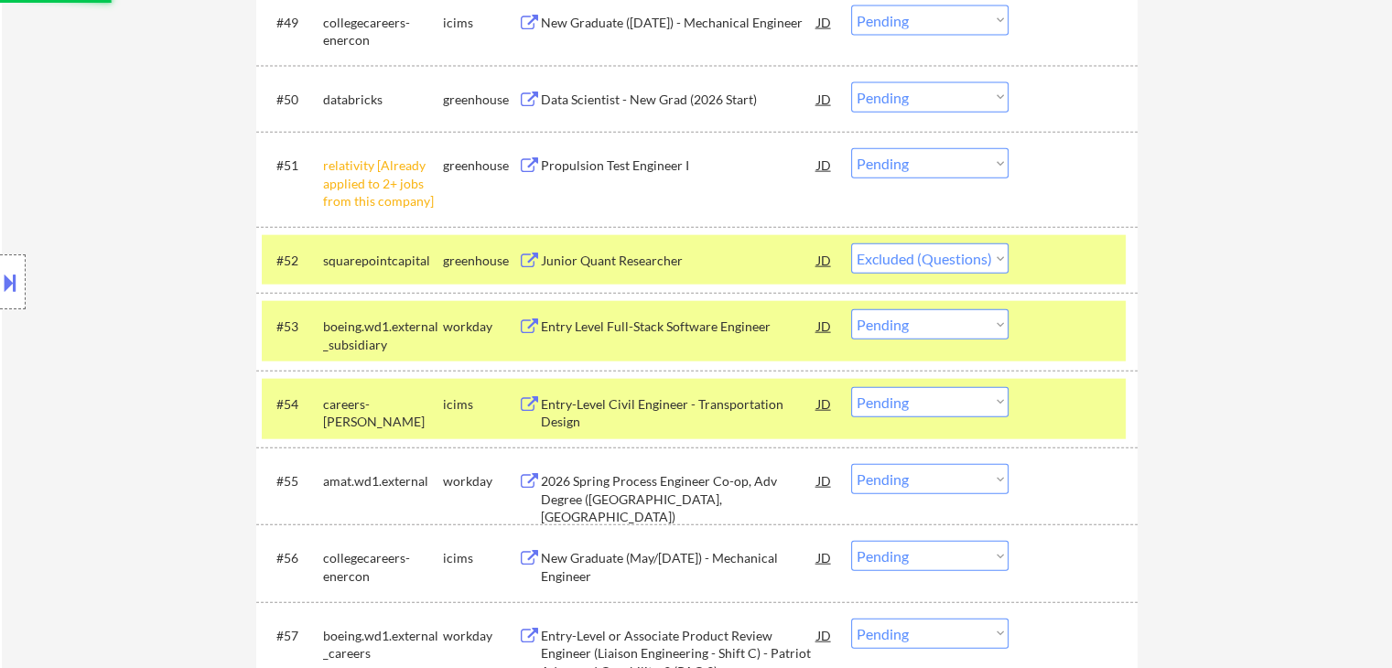
scroll to position [4209, 0]
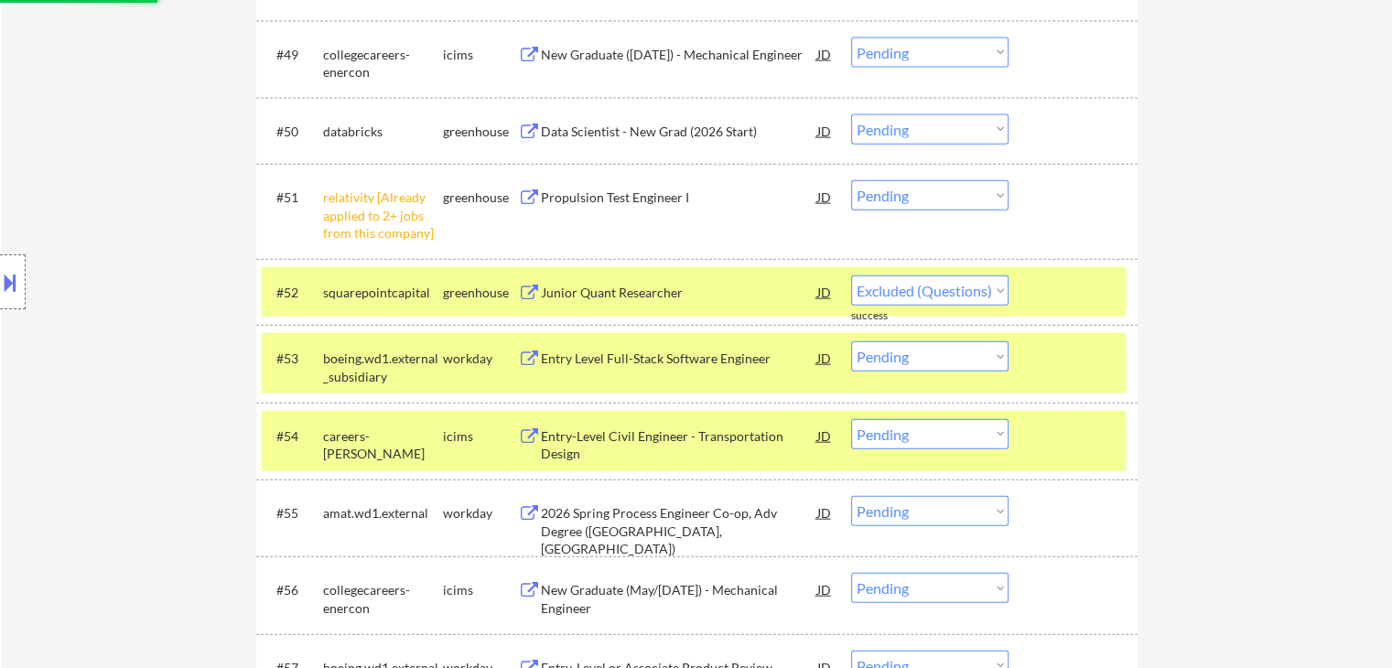
select select ""pending""
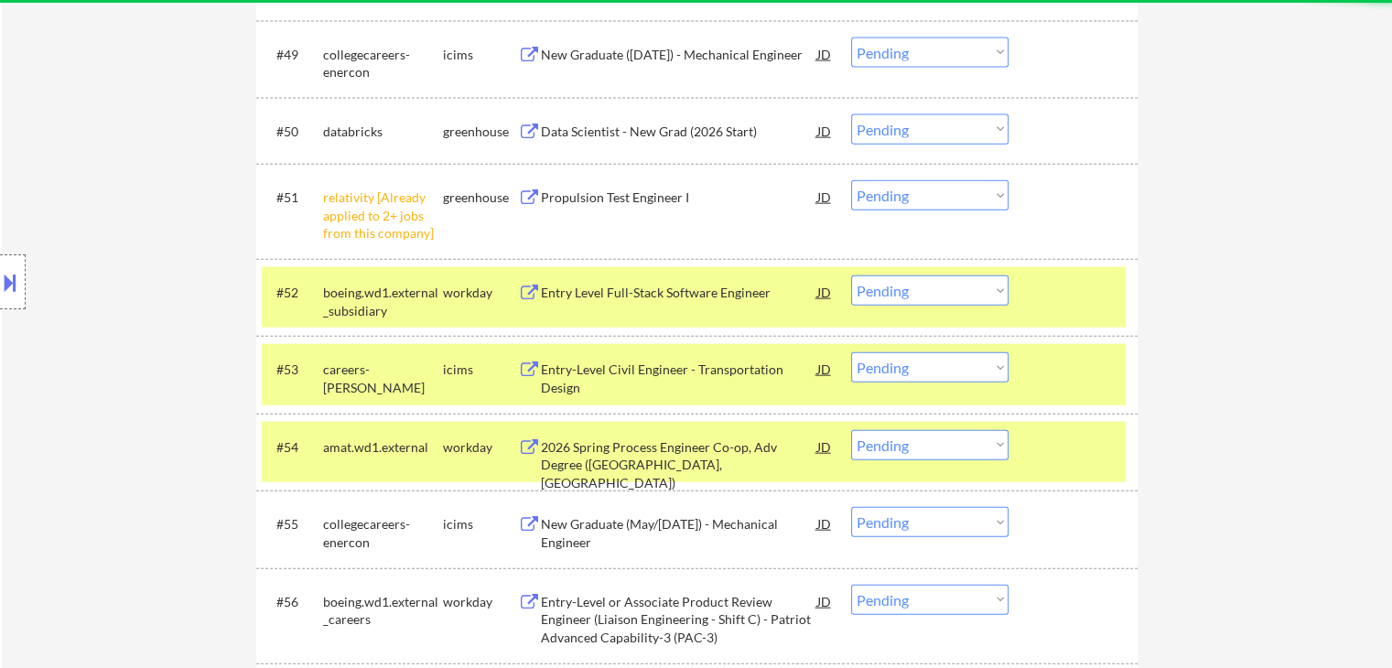
click at [884, 197] on select "Choose an option... Pending Applied Excluded (Questions) Excluded (Expired) Exc…" at bounding box center [929, 195] width 157 height 30
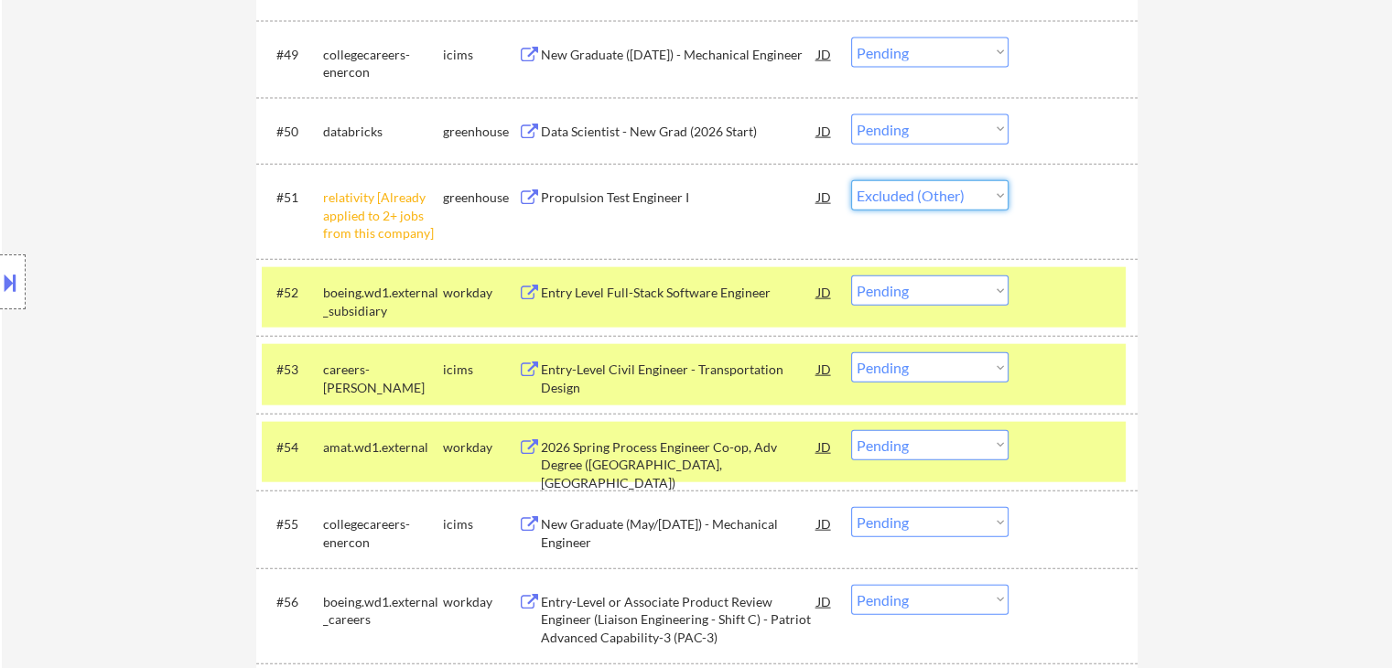
click at [851, 180] on select "Choose an option... Pending Applied Excluded (Questions) Excluded (Expired) Exc…" at bounding box center [929, 195] width 157 height 30
select select ""pending""
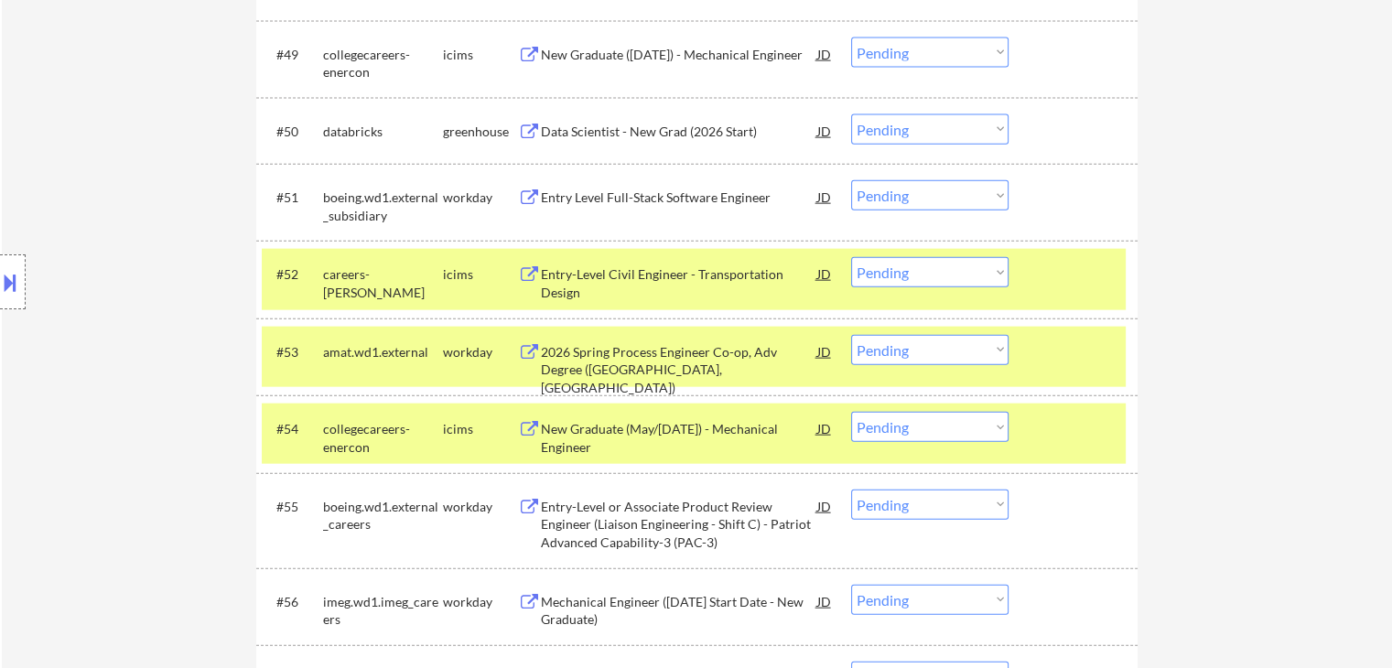
click at [695, 133] on div "Data Scientist - New Grad (2026 Start)" at bounding box center [679, 132] width 276 height 18
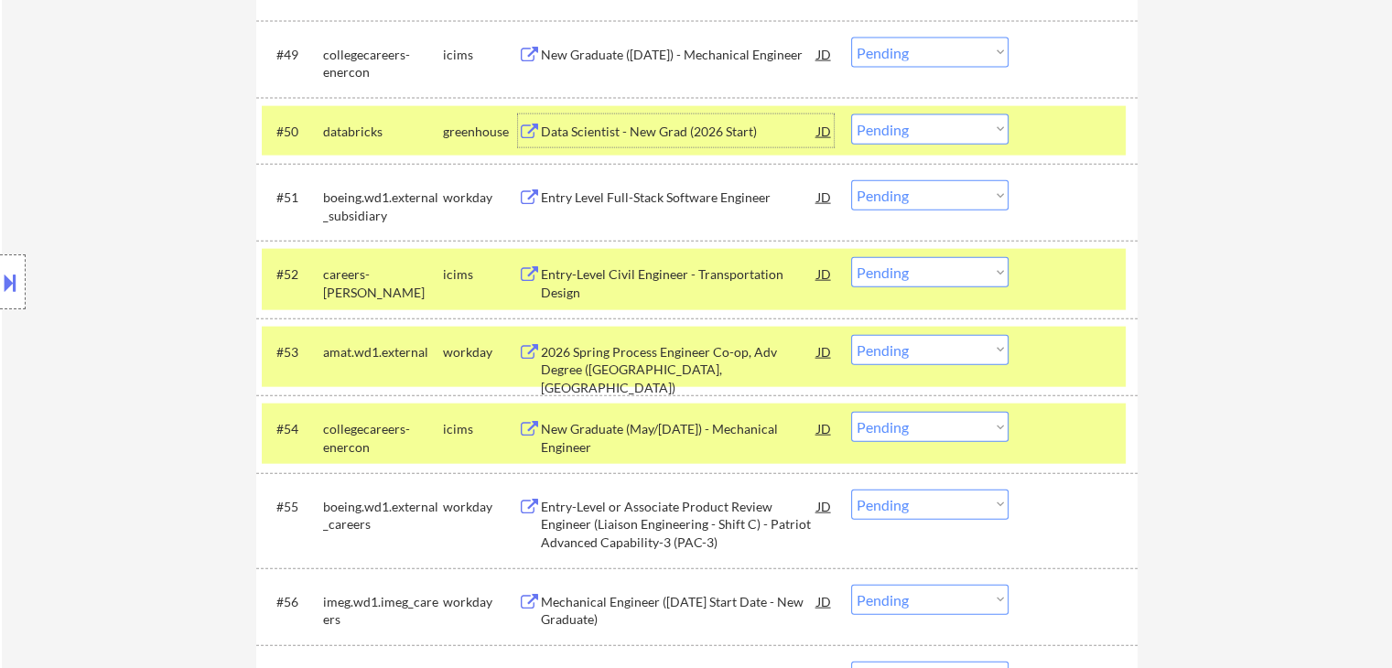
click at [909, 130] on select "Choose an option... Pending Applied Excluded (Questions) Excluded (Expired) Exc…" at bounding box center [929, 129] width 157 height 30
click at [851, 114] on select "Choose an option... Pending Applied Excluded (Questions) Excluded (Expired) Exc…" at bounding box center [929, 129] width 157 height 30
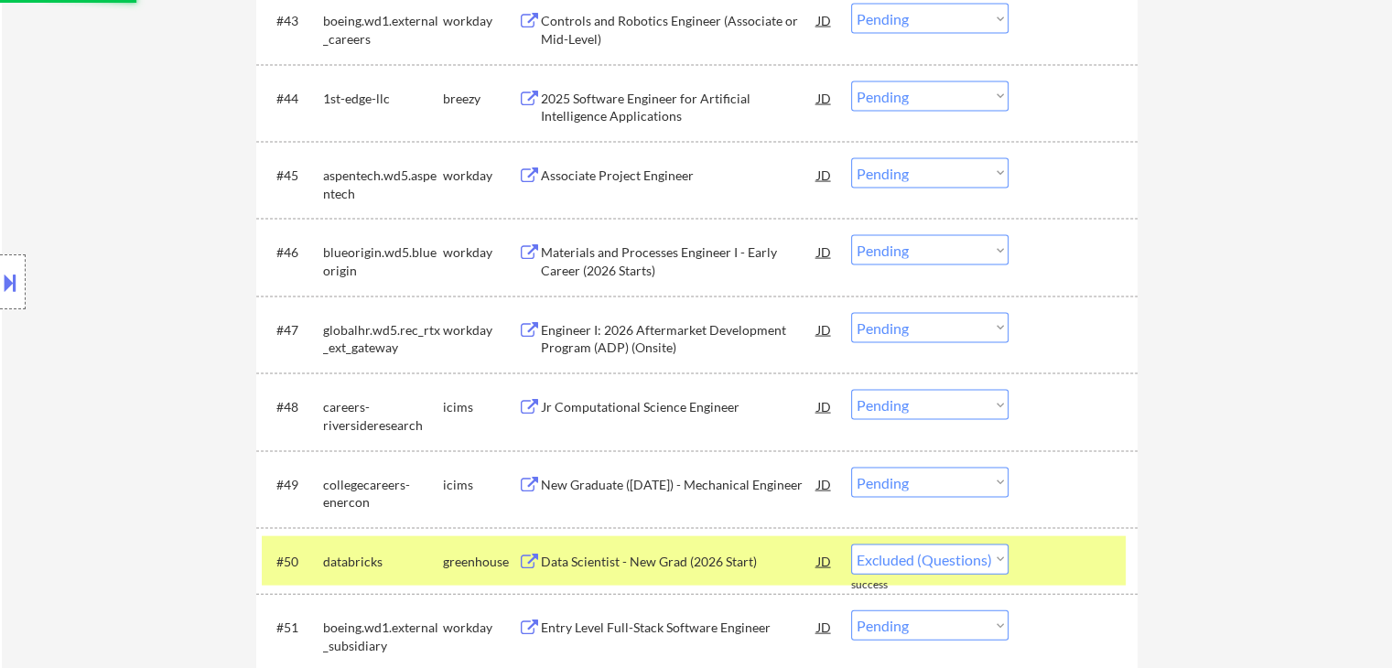
scroll to position [3751, 0]
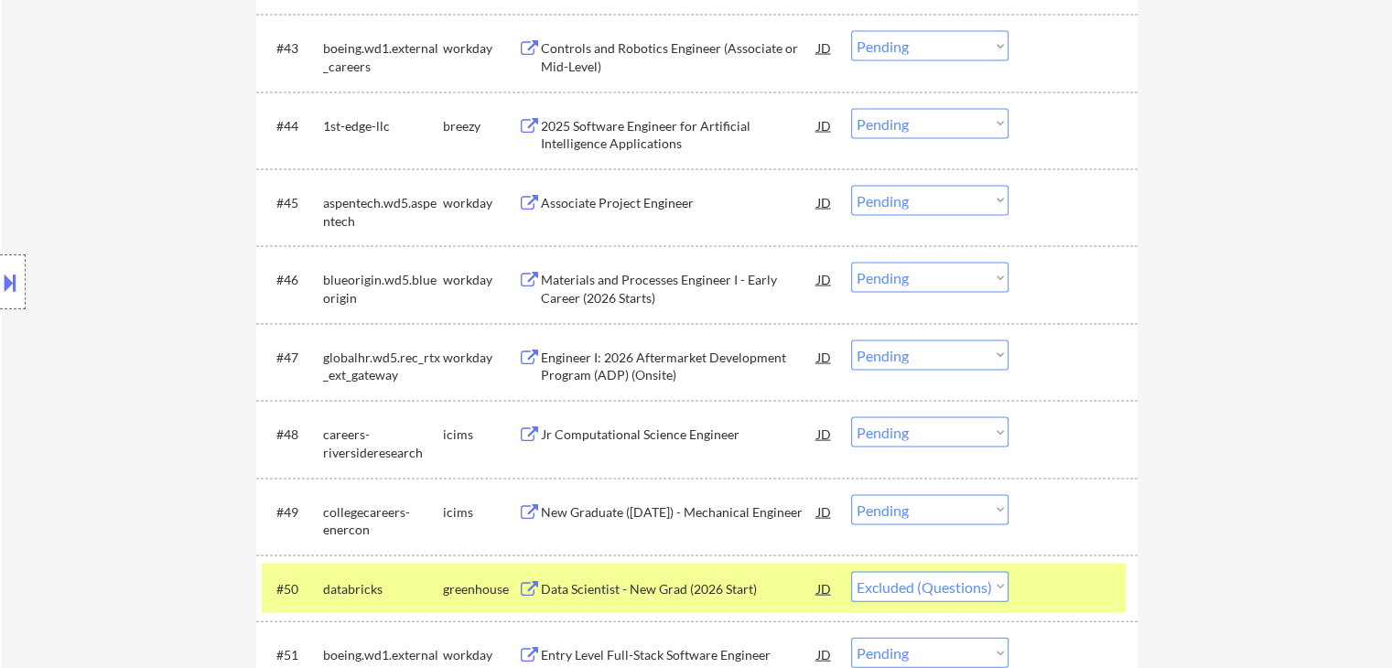
select select ""pending""
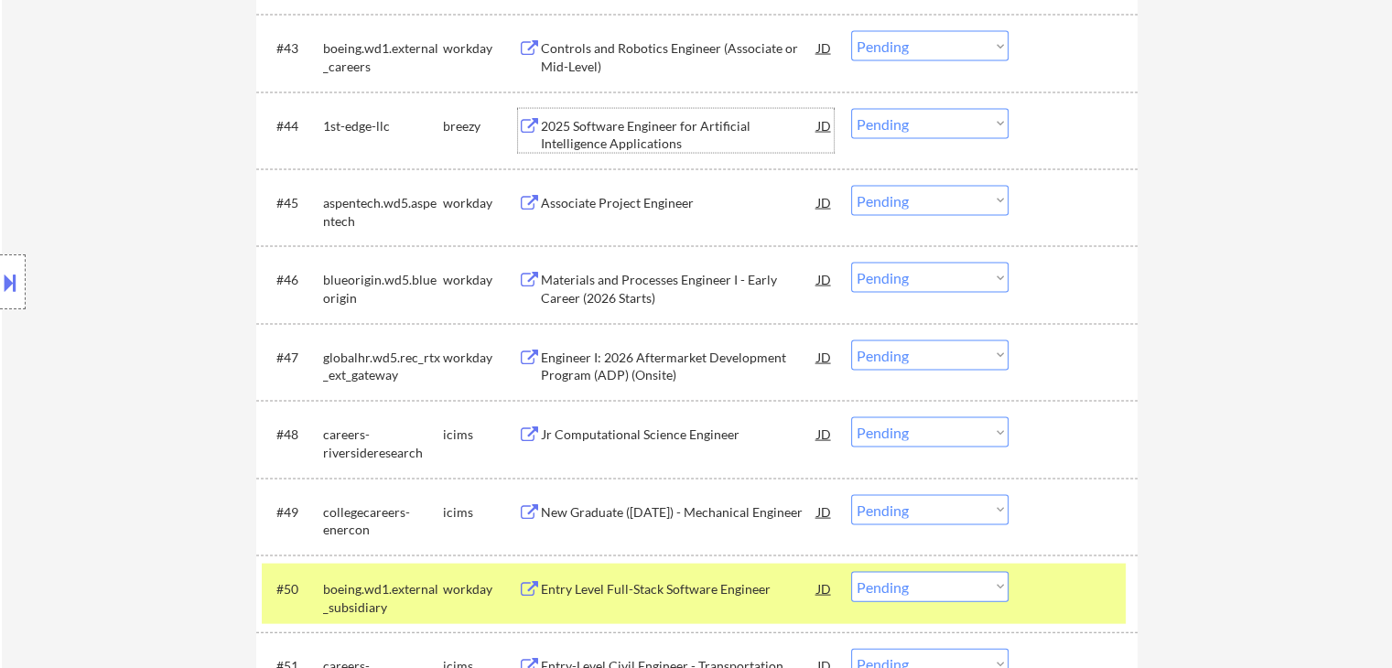
click at [708, 121] on div "2025 Software Engineer for Artificial Intelligence Applications" at bounding box center [679, 135] width 276 height 36
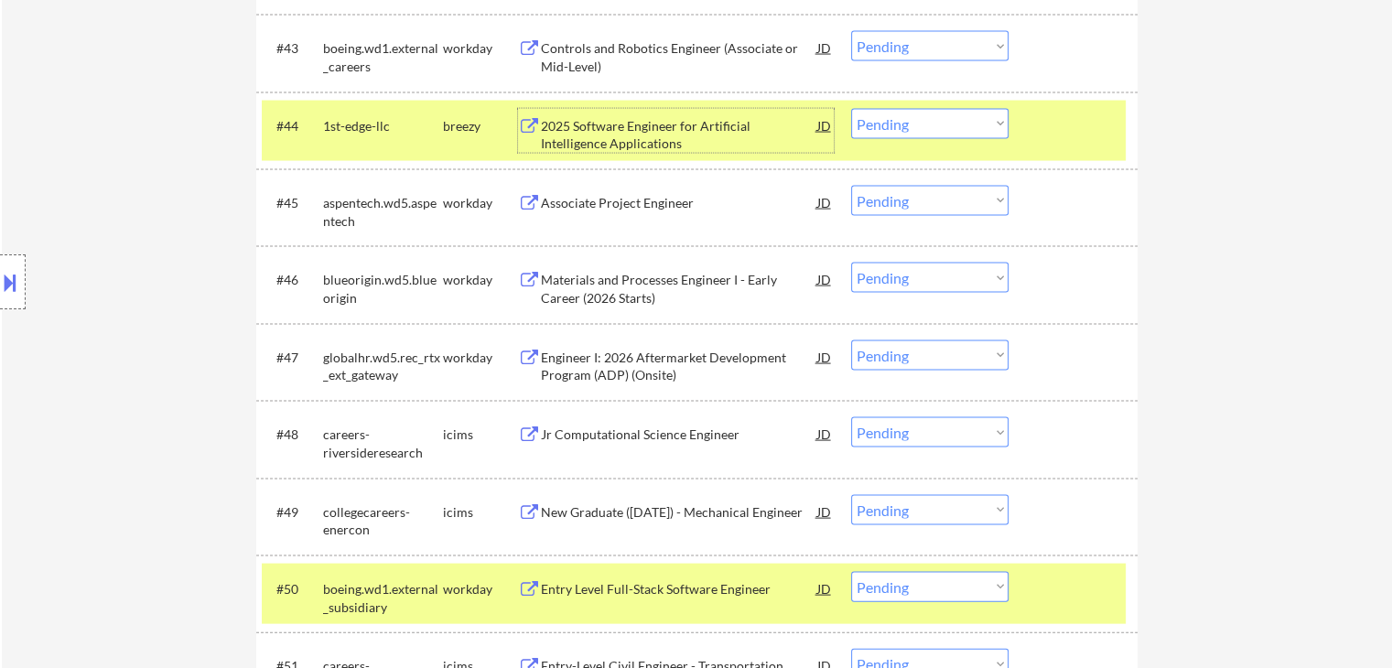
click at [888, 132] on select "Choose an option... Pending Applied Excluded (Questions) Excluded (Expired) Exc…" at bounding box center [929, 124] width 157 height 30
click at [851, 109] on select "Choose an option... Pending Applied Excluded (Questions) Excluded (Expired) Exc…" at bounding box center [929, 124] width 157 height 30
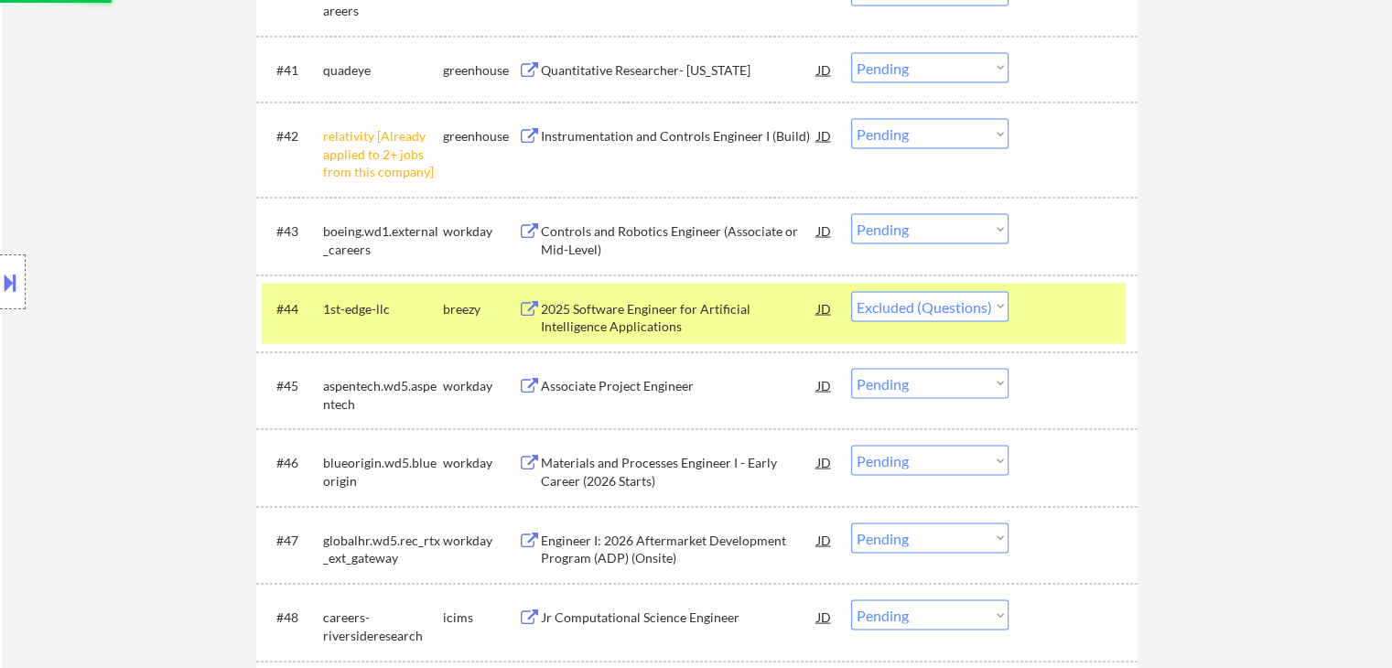
scroll to position [3477, 0]
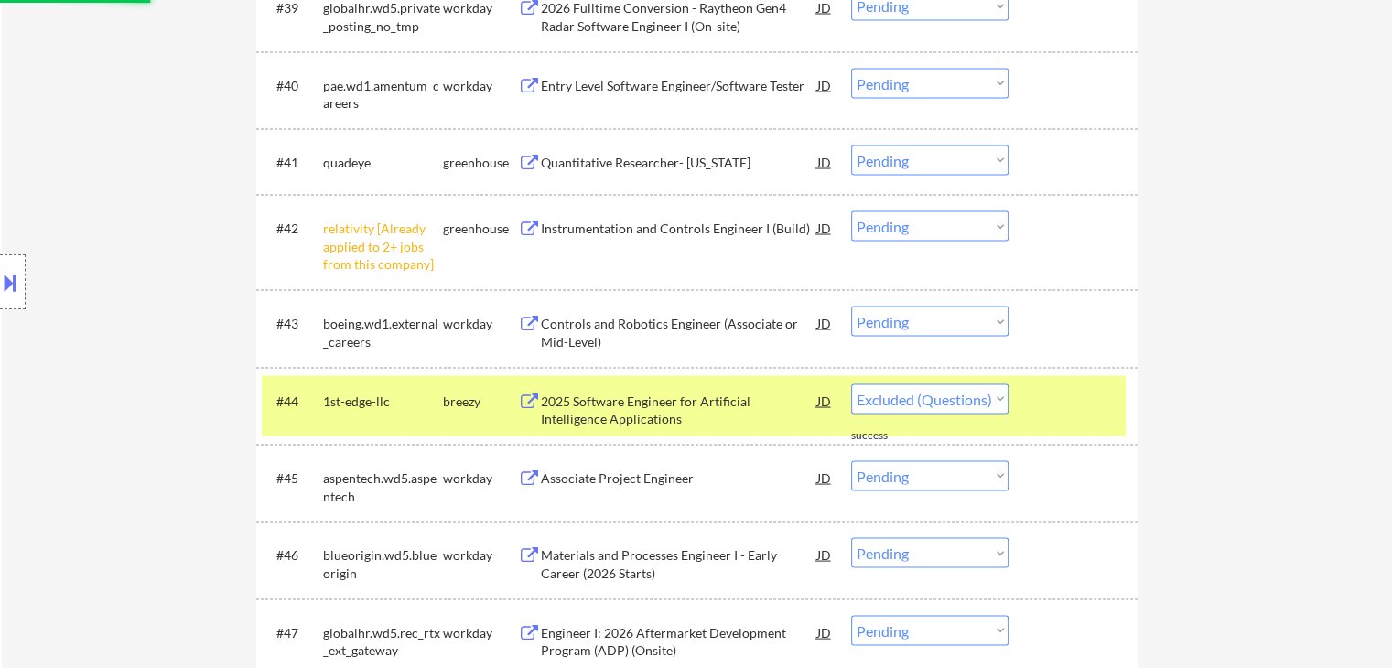
select select ""pending""
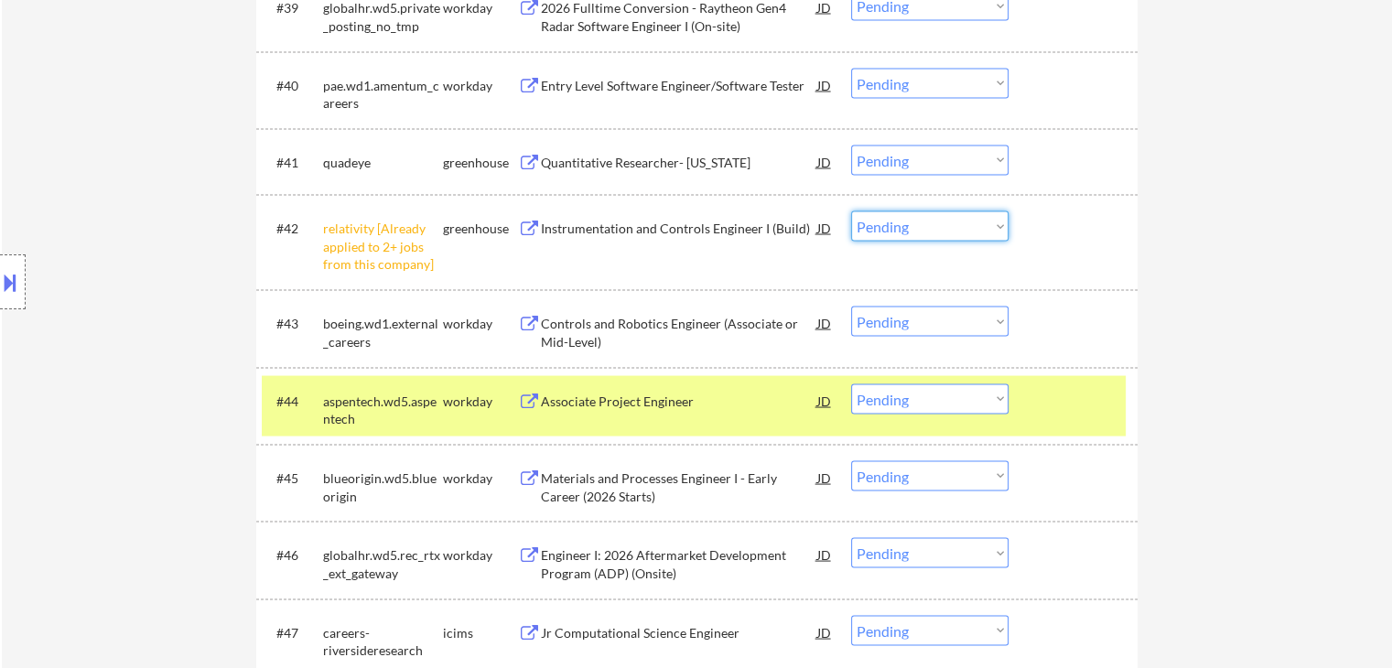
drag, startPoint x: 896, startPoint y: 224, endPoint x: 886, endPoint y: 196, distance: 30.1
click at [896, 224] on select "Choose an option... Pending Applied Excluded (Questions) Excluded (Expired) Exc…" at bounding box center [929, 225] width 157 height 30
click at [851, 210] on select "Choose an option... Pending Applied Excluded (Questions) Excluded (Expired) Exc…" at bounding box center [929, 225] width 157 height 30
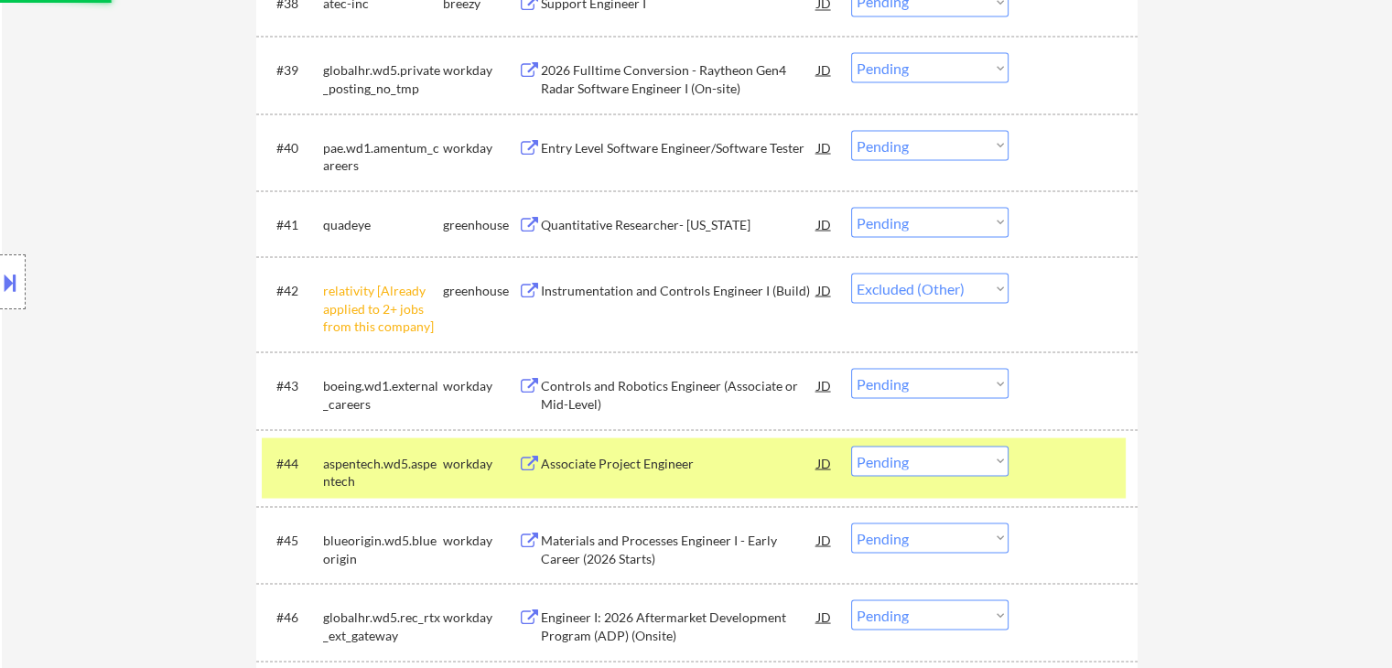
scroll to position [3385, 0]
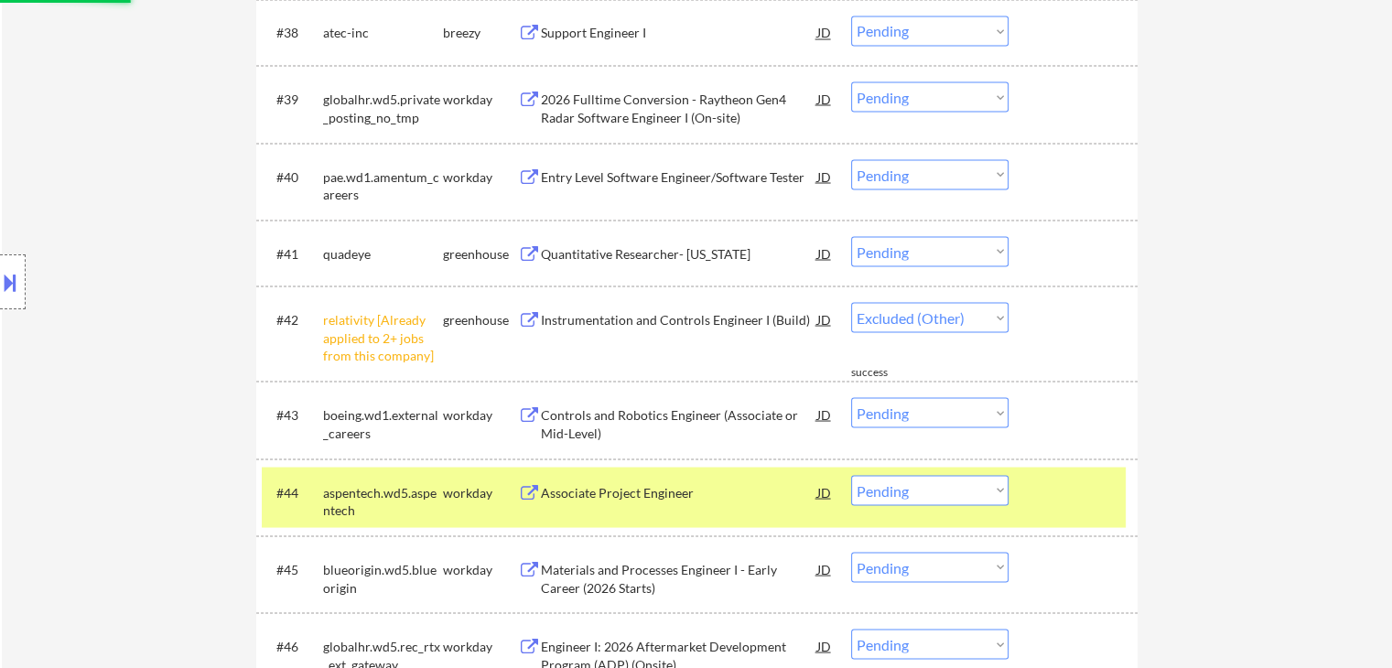
select select ""pending""
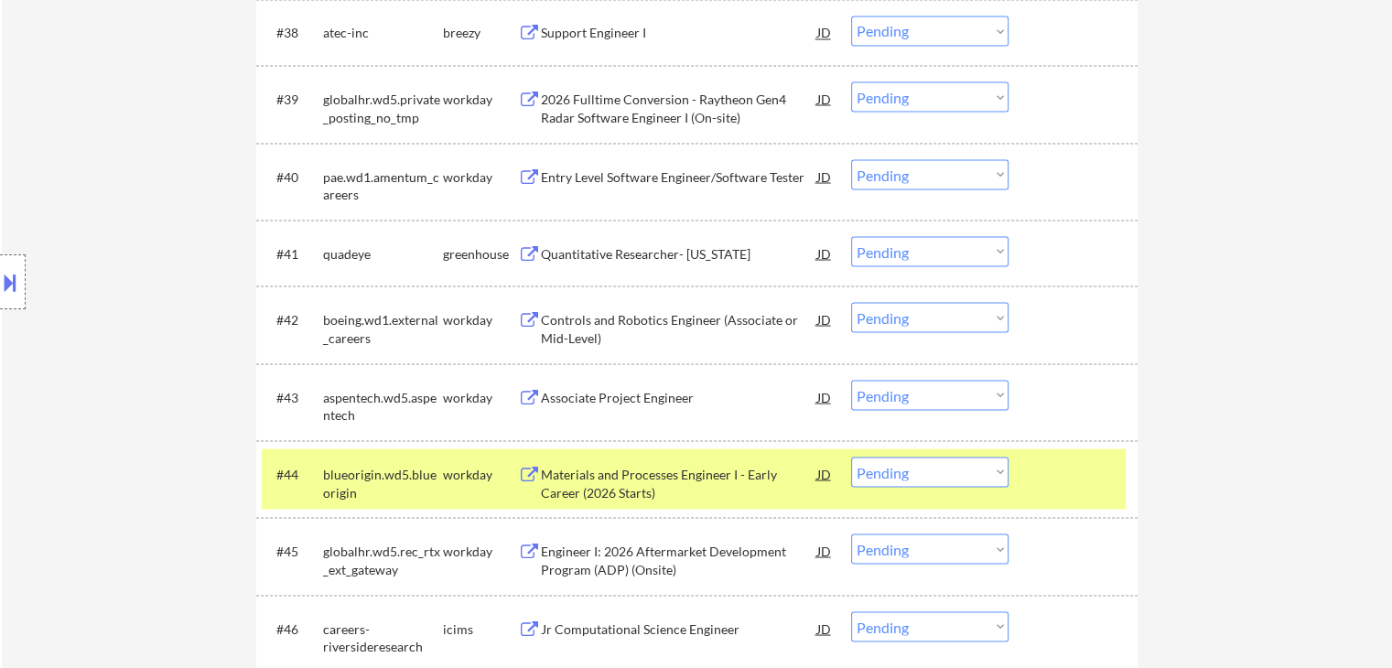
click at [662, 260] on div "Quantitative Researcher- [US_STATE]" at bounding box center [679, 253] width 276 height 18
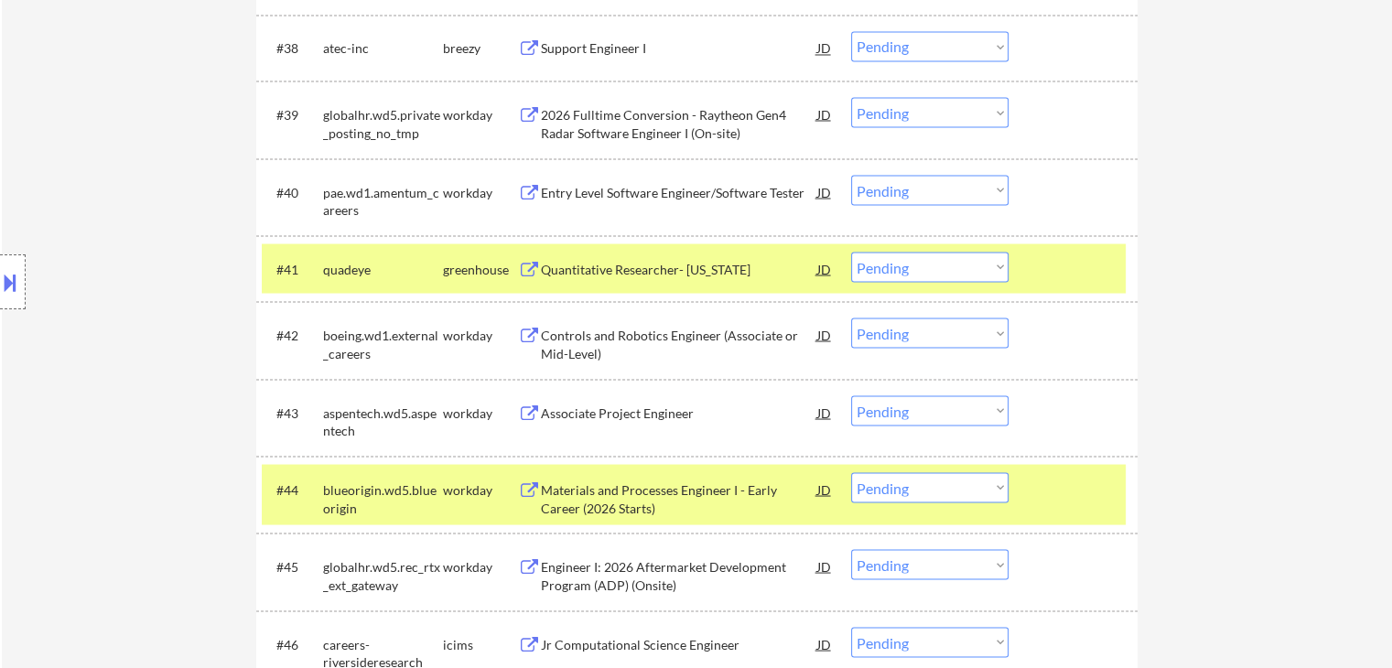
scroll to position [3396, 0]
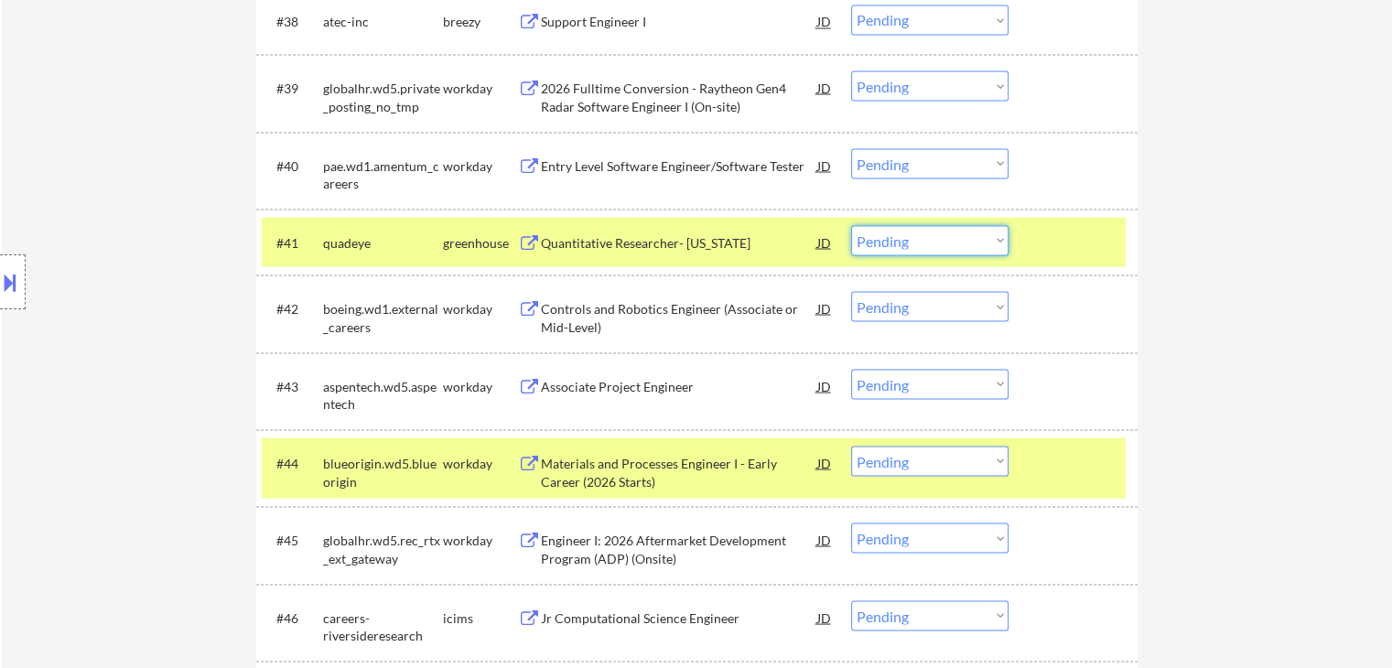
click at [895, 239] on select "Choose an option... Pending Applied Excluded (Questions) Excluded (Expired) Exc…" at bounding box center [929, 240] width 157 height 30
click at [851, 225] on select "Choose an option... Pending Applied Excluded (Questions) Excluded (Expired) Exc…" at bounding box center [929, 240] width 157 height 30
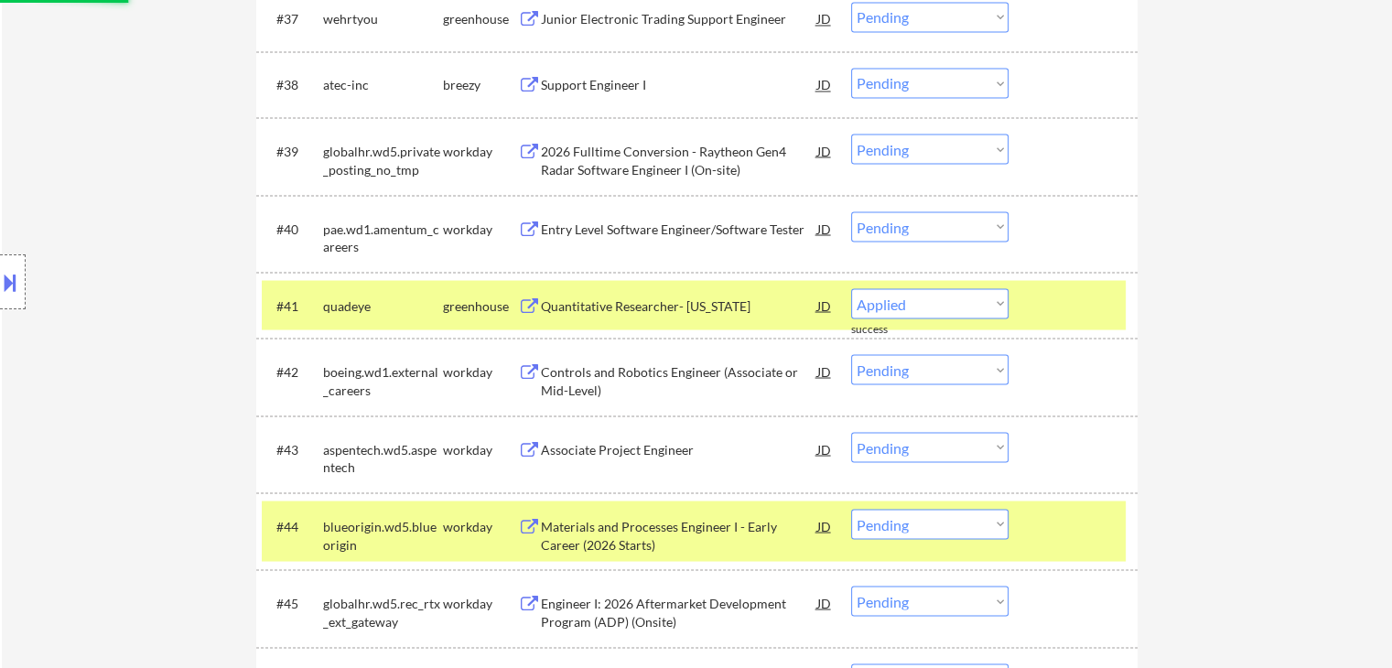
scroll to position [3305, 0]
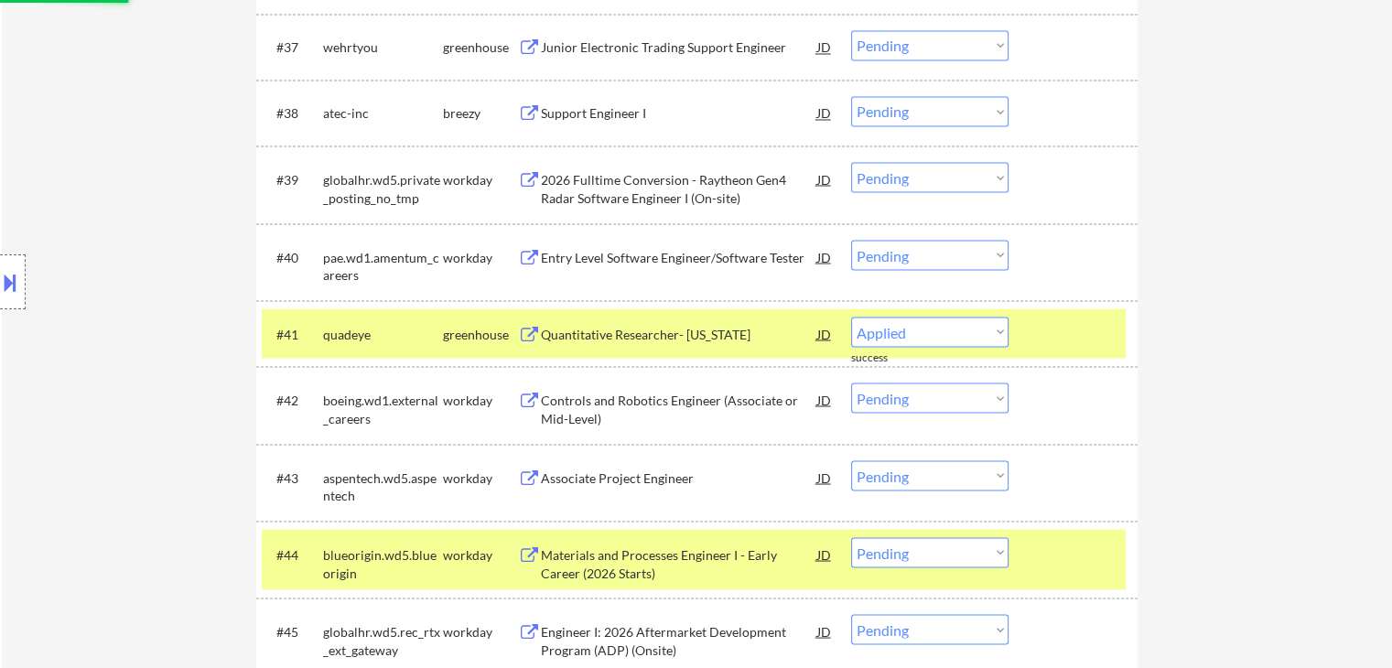
select select ""pending""
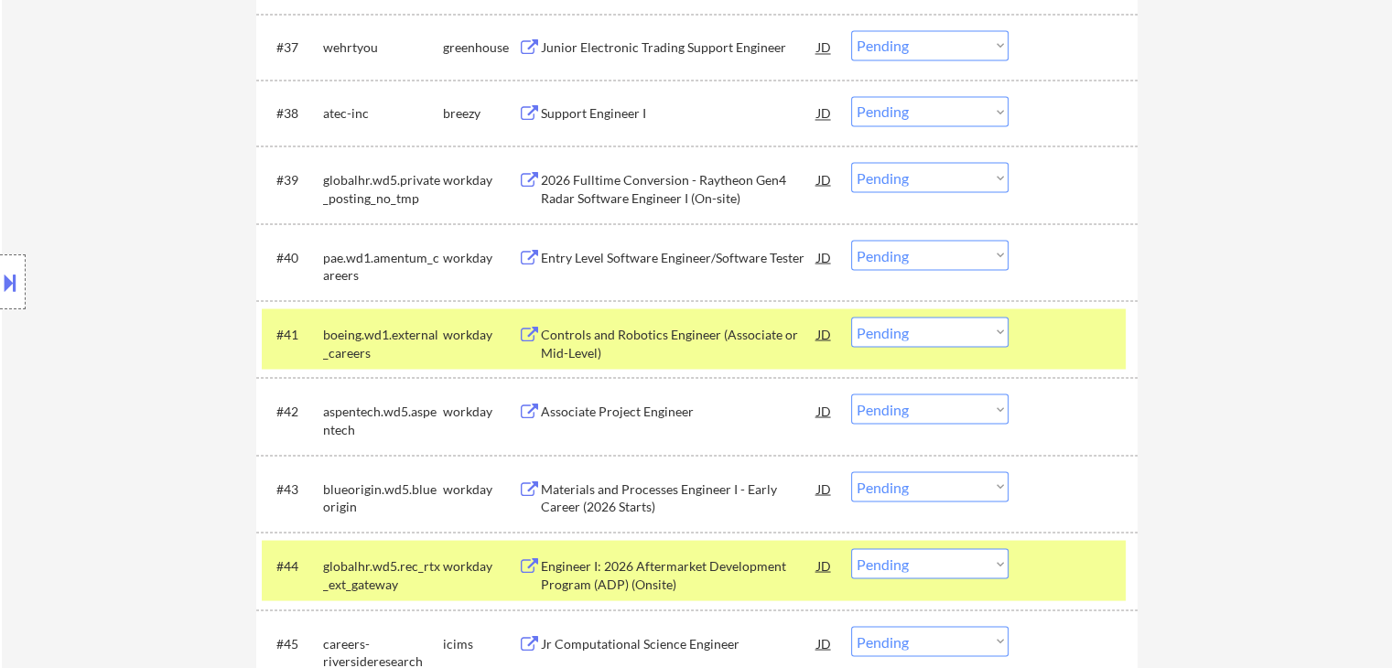
click at [601, 111] on div "Support Engineer I" at bounding box center [679, 113] width 276 height 18
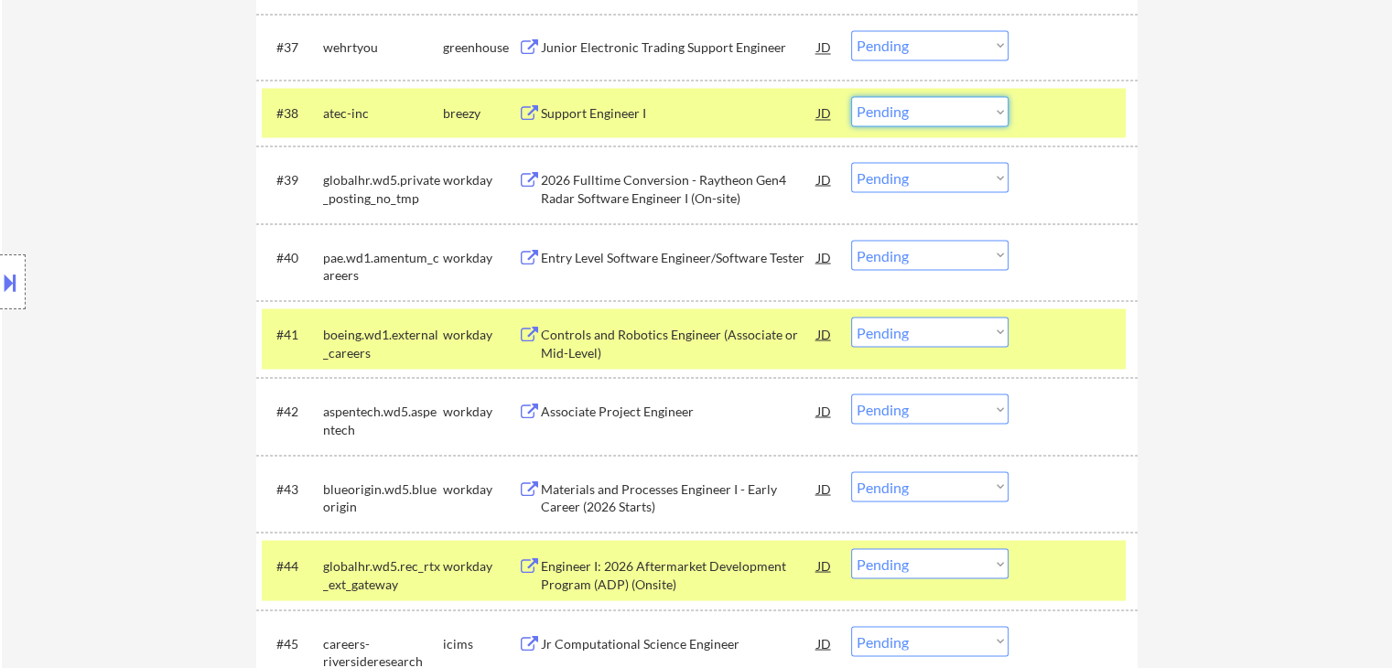
click at [898, 107] on select "Choose an option... Pending Applied Excluded (Questions) Excluded (Expired) Exc…" at bounding box center [929, 111] width 157 height 30
click at [851, 96] on select "Choose an option... Pending Applied Excluded (Questions) Excluded (Expired) Exc…" at bounding box center [929, 111] width 157 height 30
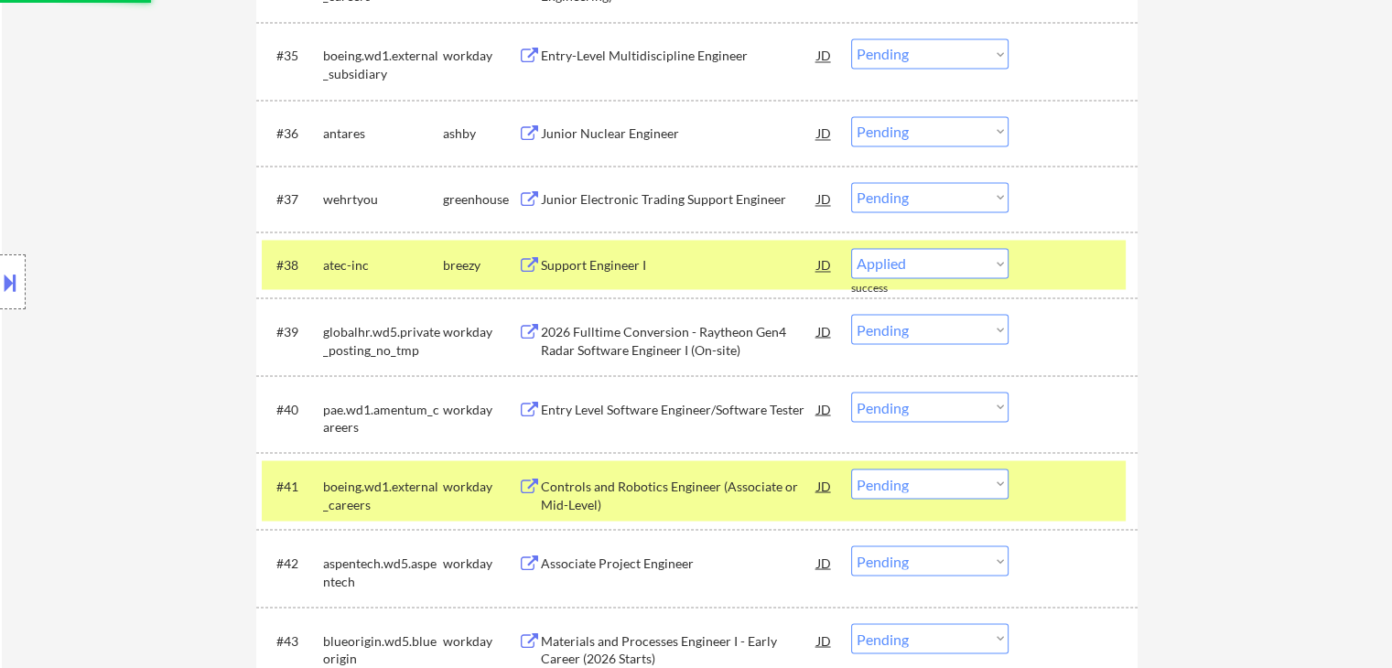
scroll to position [3122, 0]
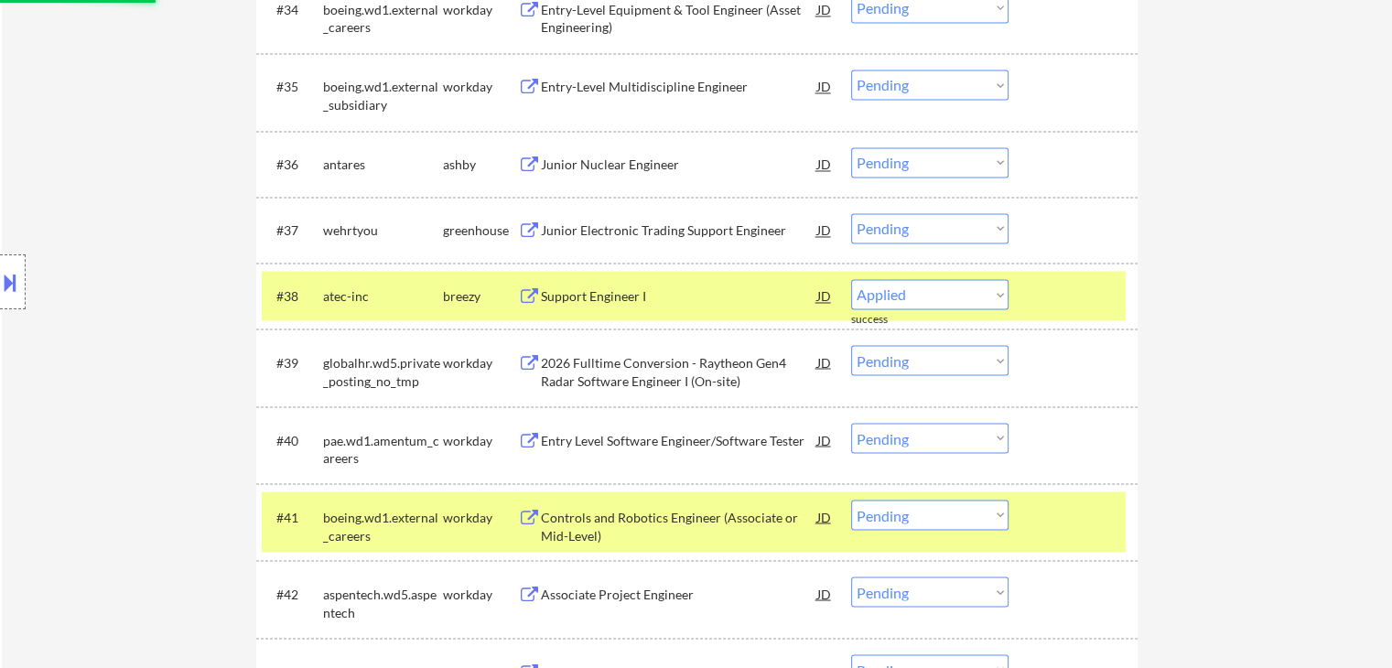
select select ""pending""
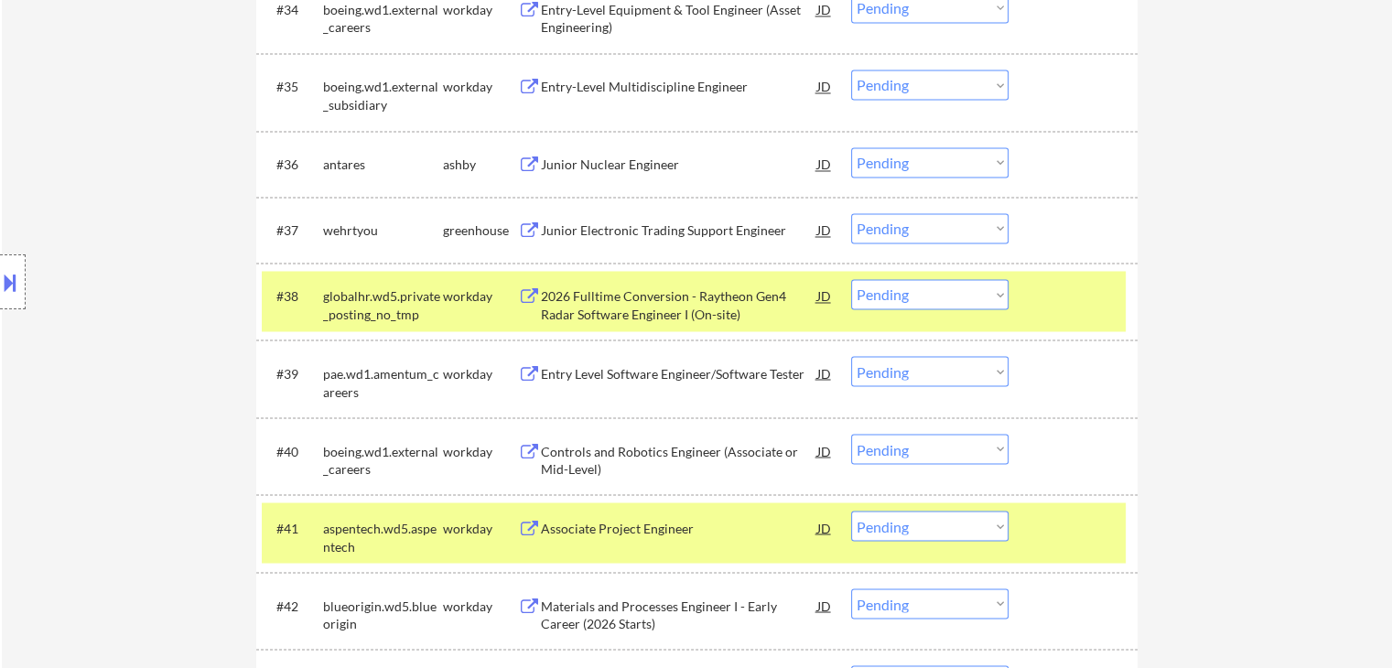
click at [681, 231] on div "Junior Electronic Trading Support Engineer" at bounding box center [679, 230] width 276 height 18
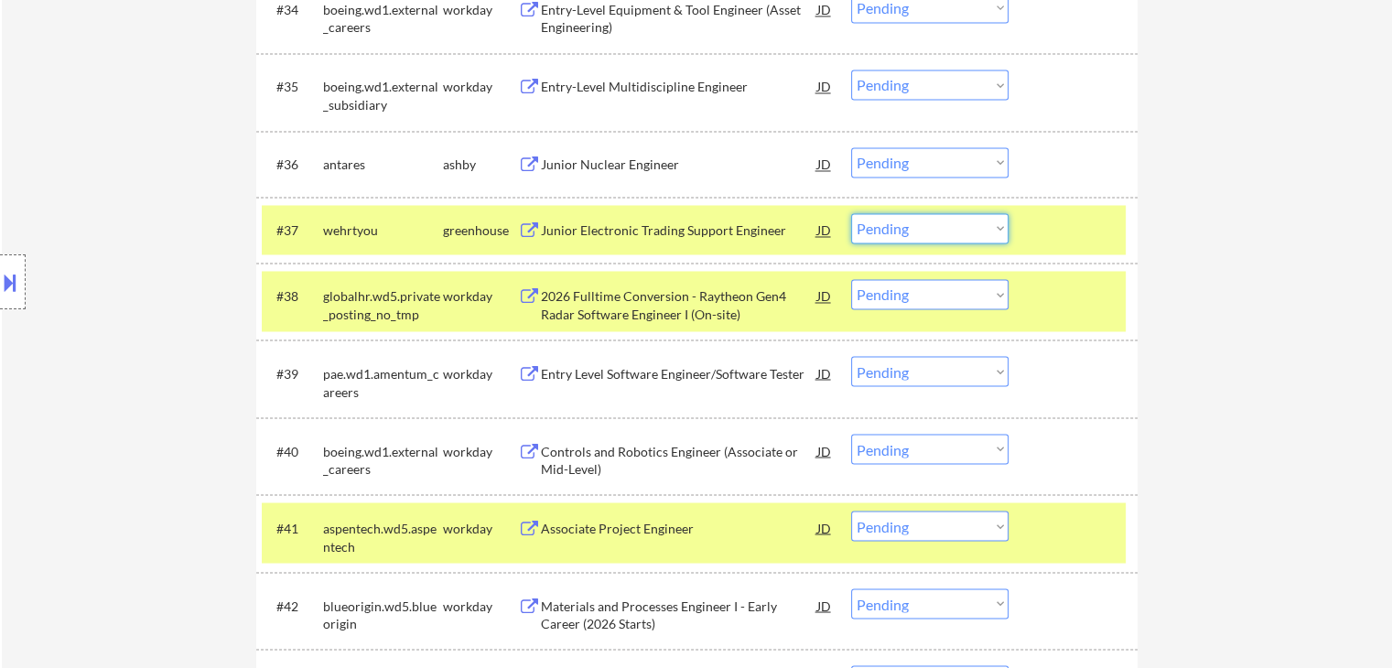
click at [930, 224] on select "Choose an option... Pending Applied Excluded (Questions) Excluded (Expired) Exc…" at bounding box center [929, 228] width 157 height 30
click at [851, 213] on select "Choose an option... Pending Applied Excluded (Questions) Excluded (Expired) Exc…" at bounding box center [929, 228] width 157 height 30
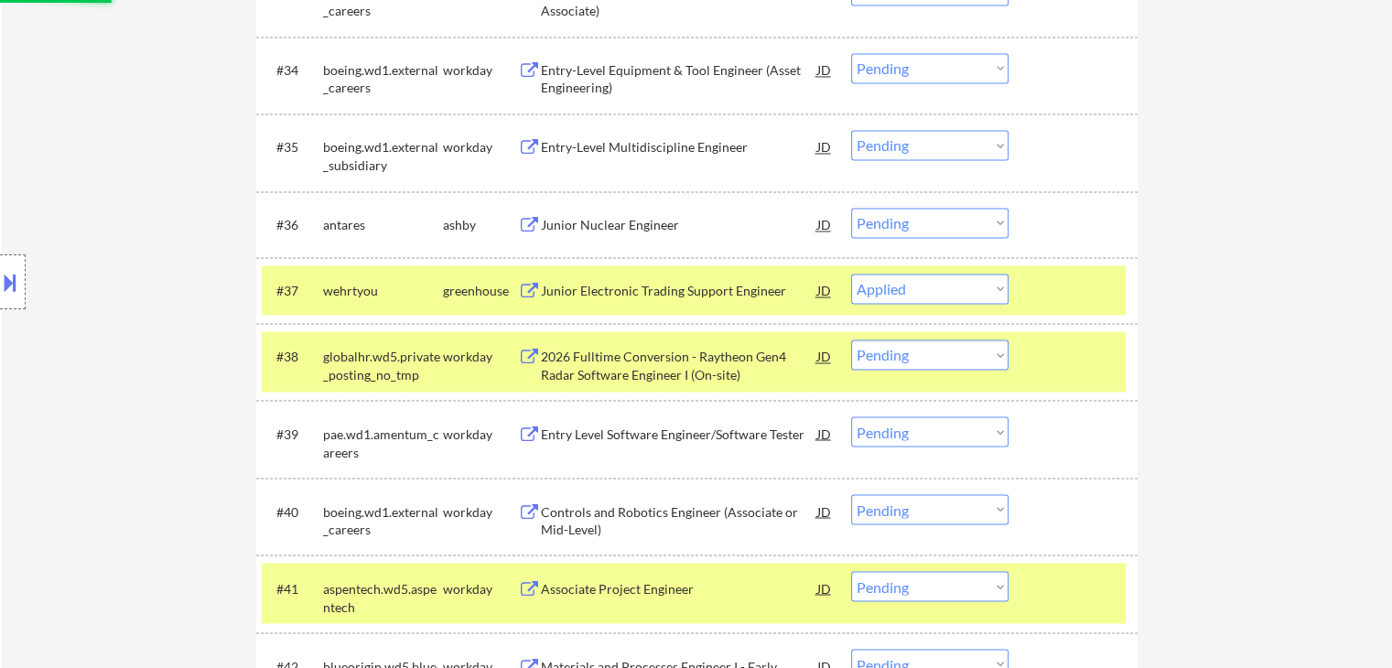
scroll to position [3030, 0]
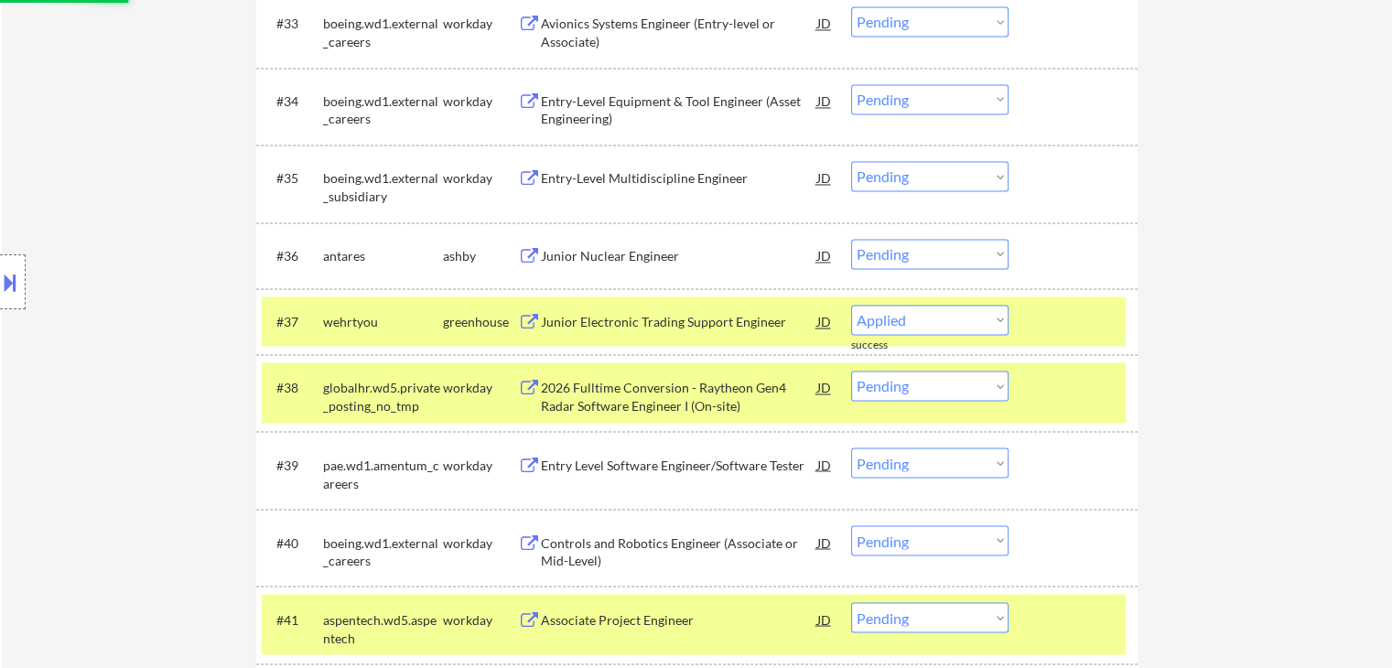
select select ""pending""
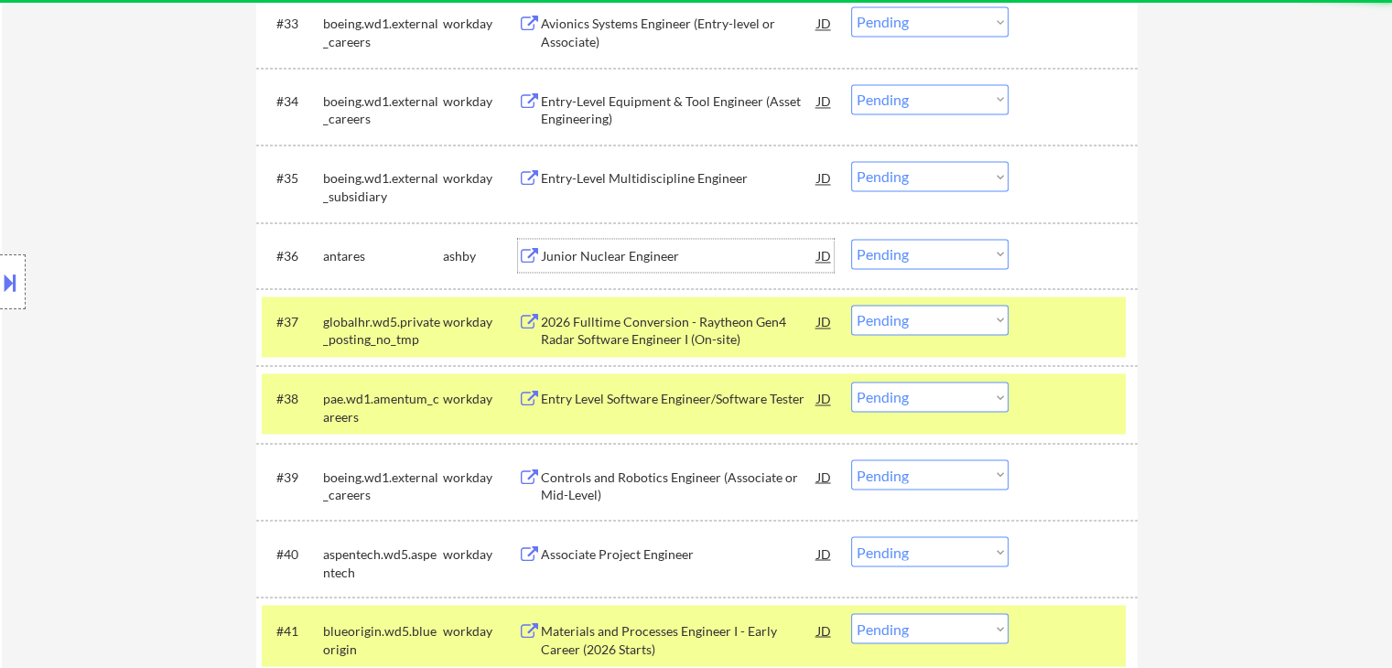
click at [632, 253] on div "Junior Nuclear Engineer" at bounding box center [679, 256] width 276 height 18
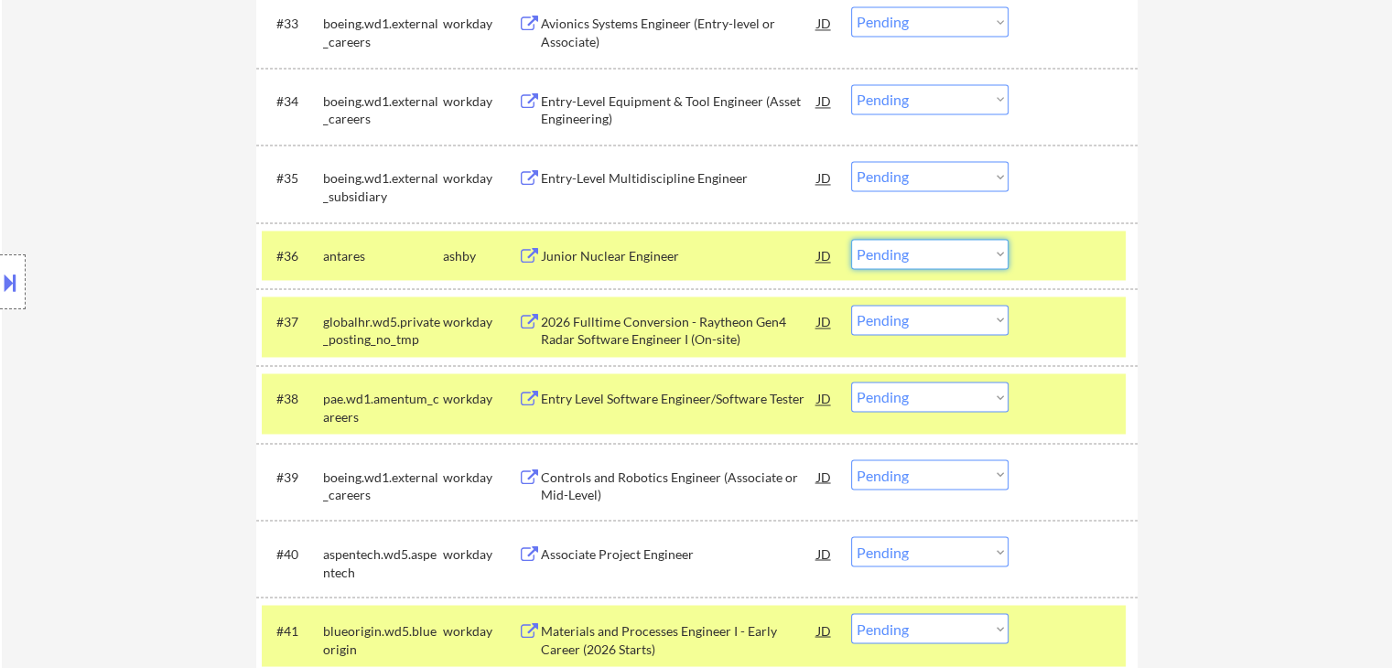
click at [933, 246] on select "Choose an option... Pending Applied Excluded (Questions) Excluded (Expired) Exc…" at bounding box center [929, 254] width 157 height 30
click at [851, 239] on select "Choose an option... Pending Applied Excluded (Questions) Excluded (Expired) Exc…" at bounding box center [929, 254] width 157 height 30
select select ""pending""
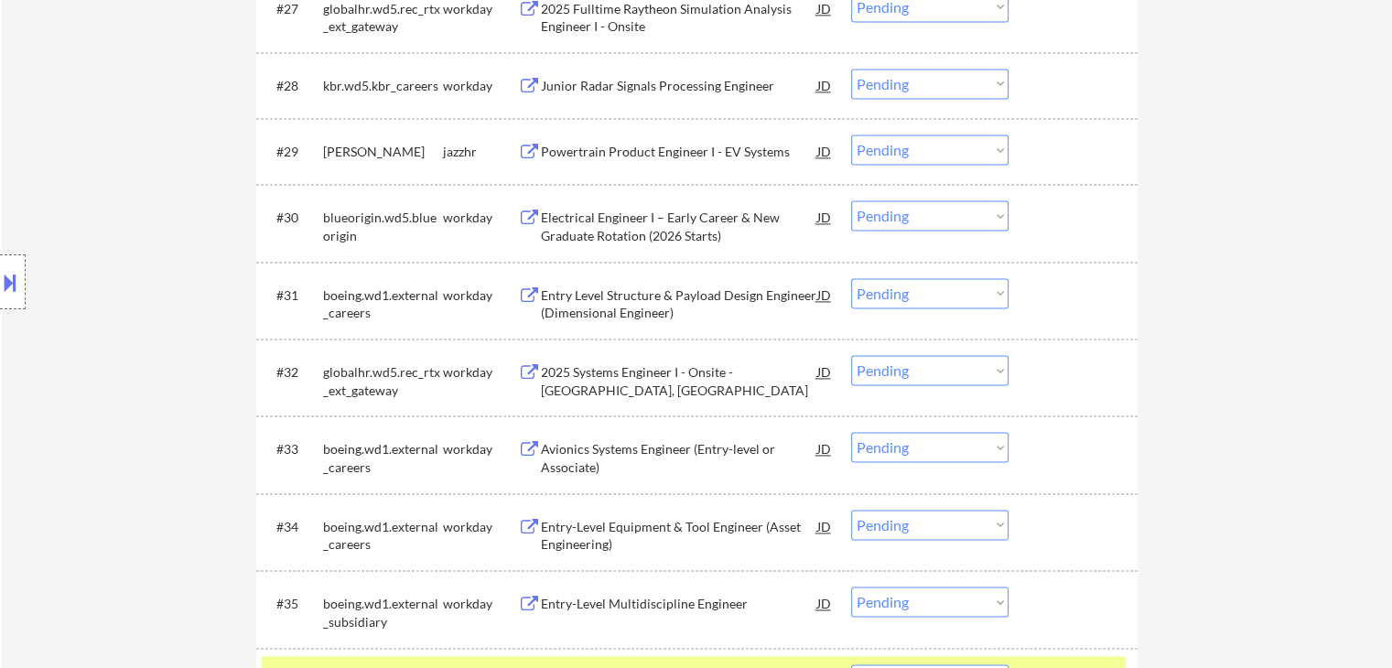
scroll to position [2573, 0]
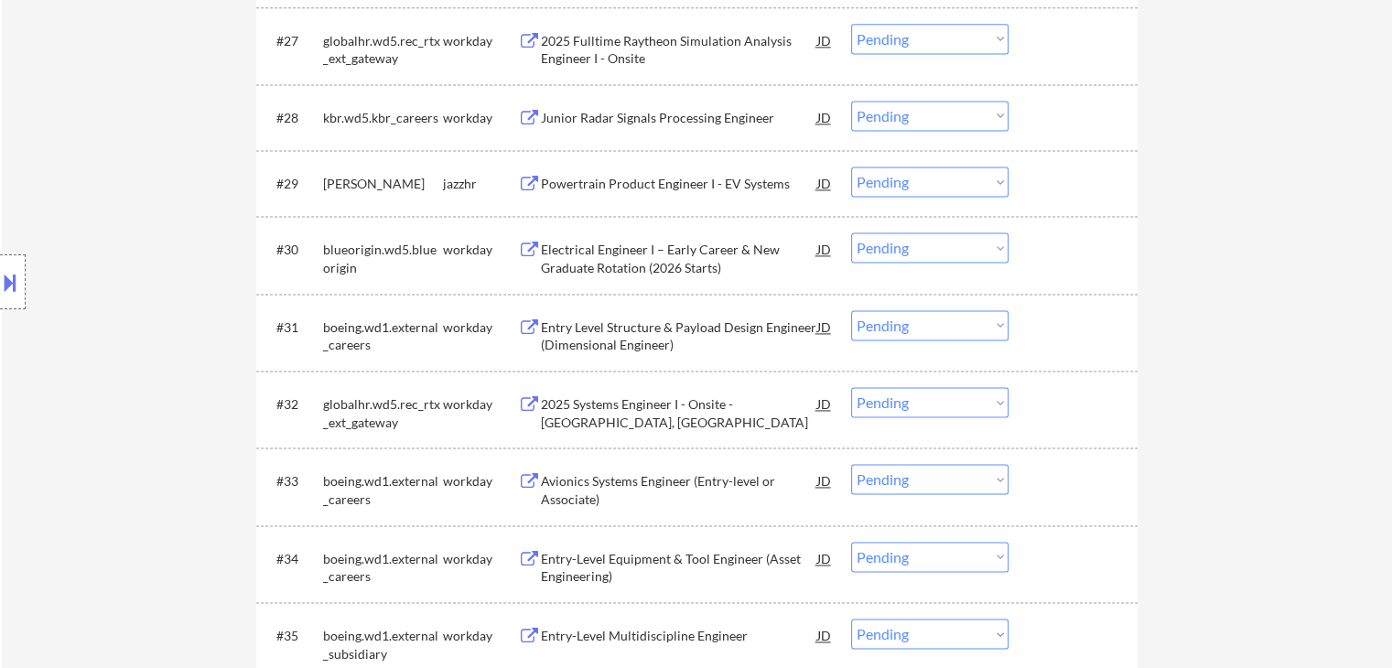
click at [646, 185] on div "Powertrain Product Engineer I - EV Systems" at bounding box center [679, 184] width 276 height 18
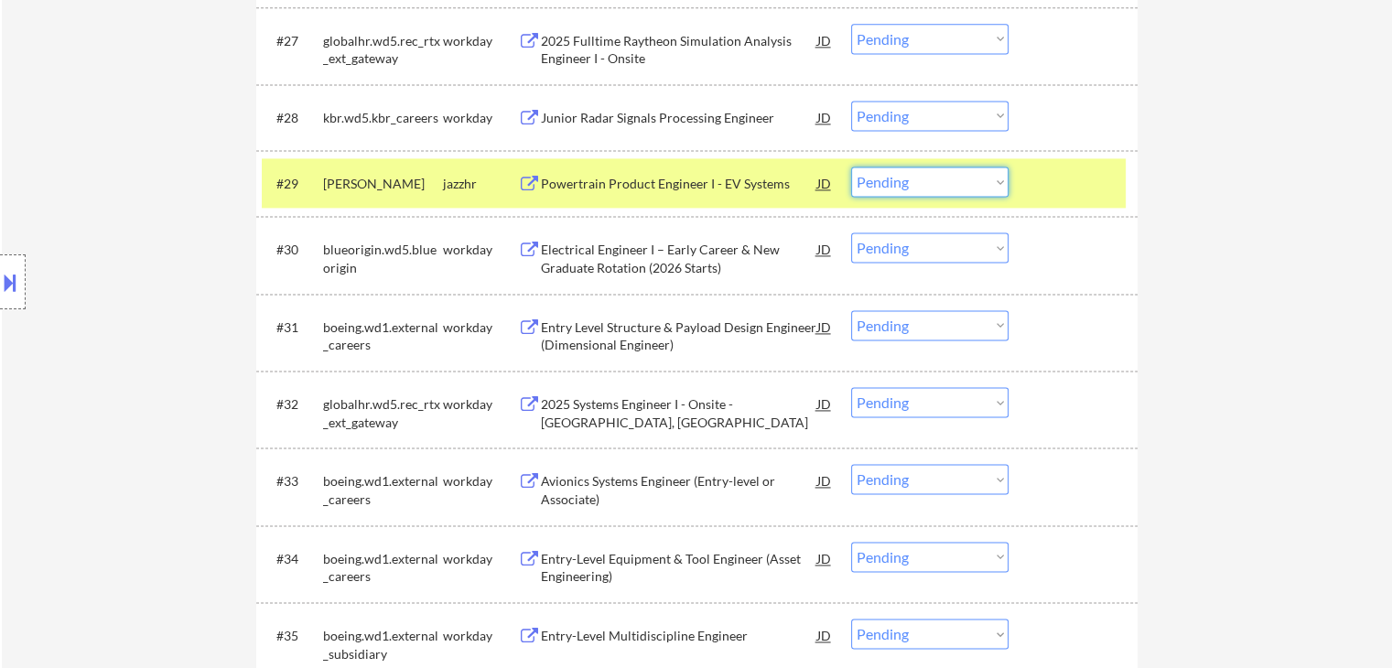
click at [910, 185] on select "Choose an option... Pending Applied Excluded (Questions) Excluded (Expired) Exc…" at bounding box center [929, 182] width 157 height 30
click at [851, 167] on select "Choose an option... Pending Applied Excluded (Questions) Excluded (Expired) Exc…" at bounding box center [929, 182] width 157 height 30
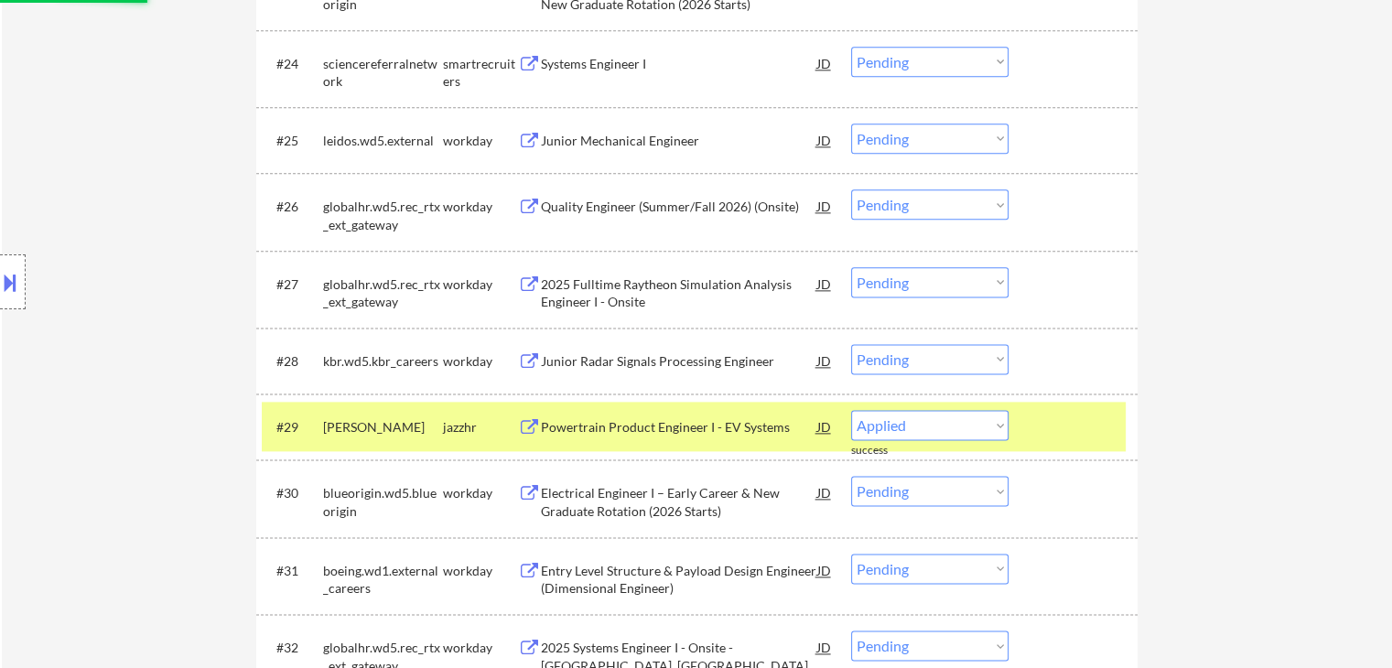
scroll to position [2298, 0]
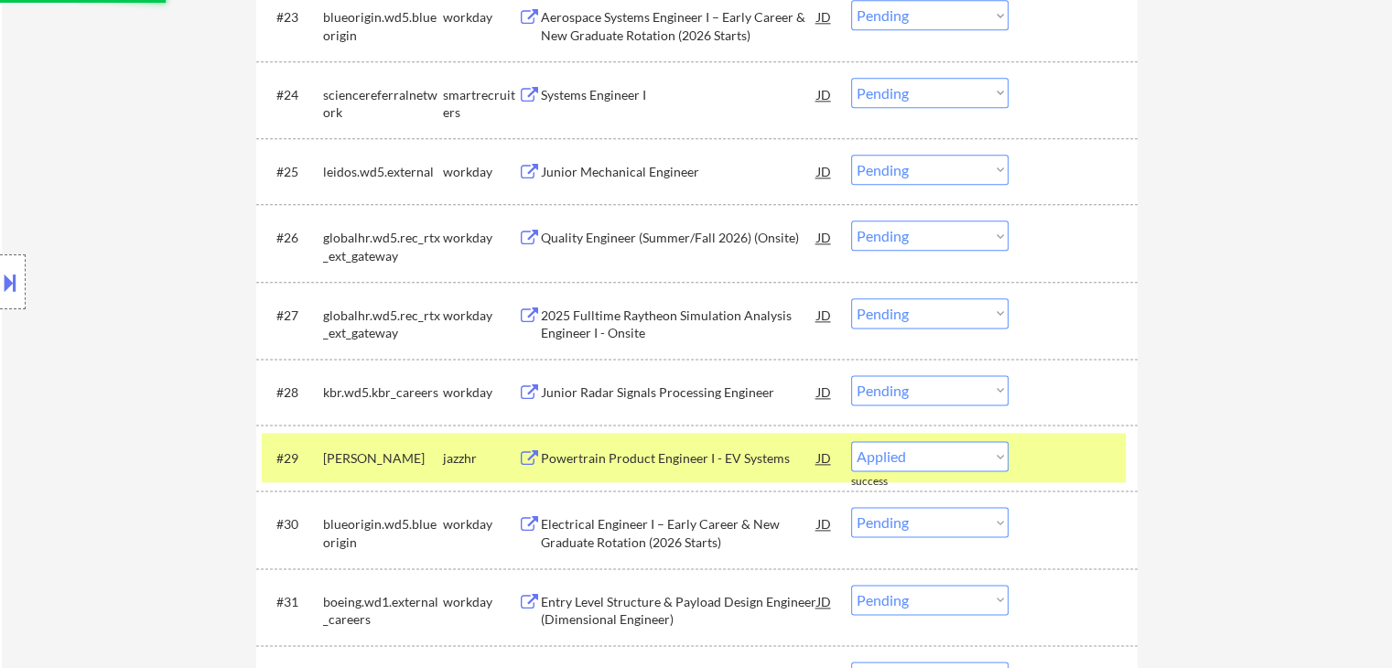
click at [608, 89] on div "Systems Engineer I" at bounding box center [679, 95] width 276 height 18
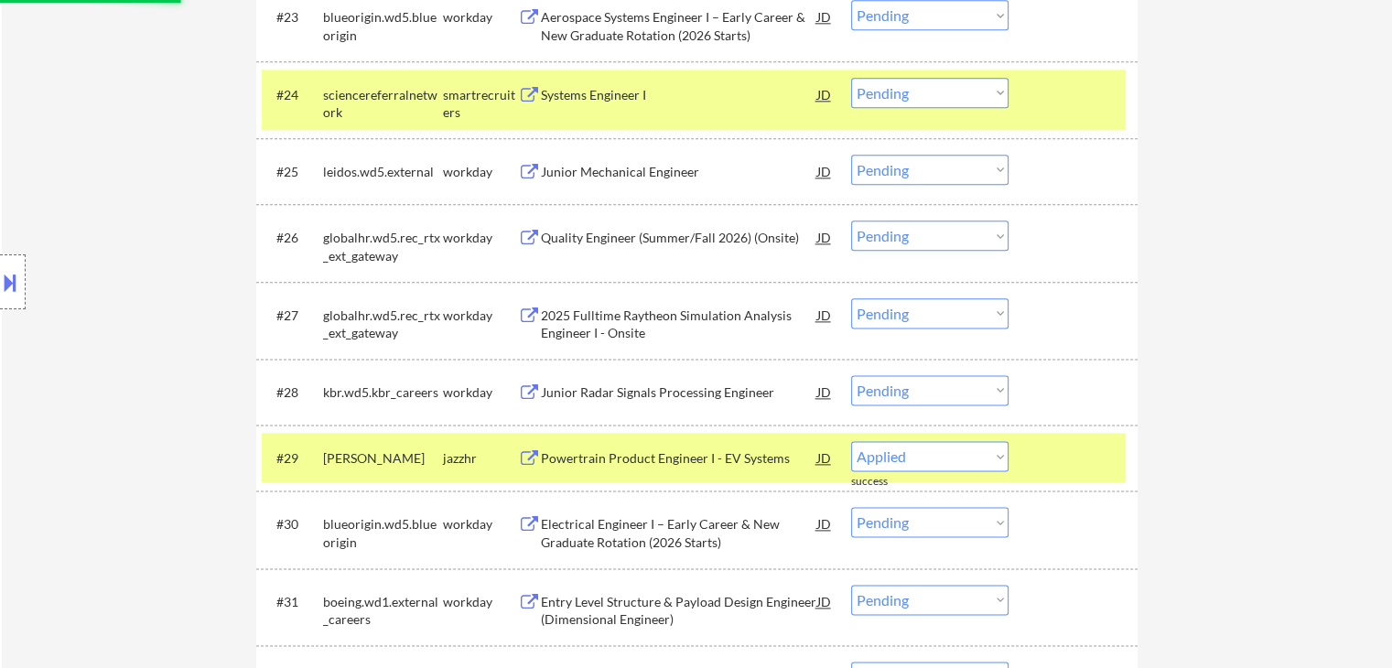
select select ""pending""
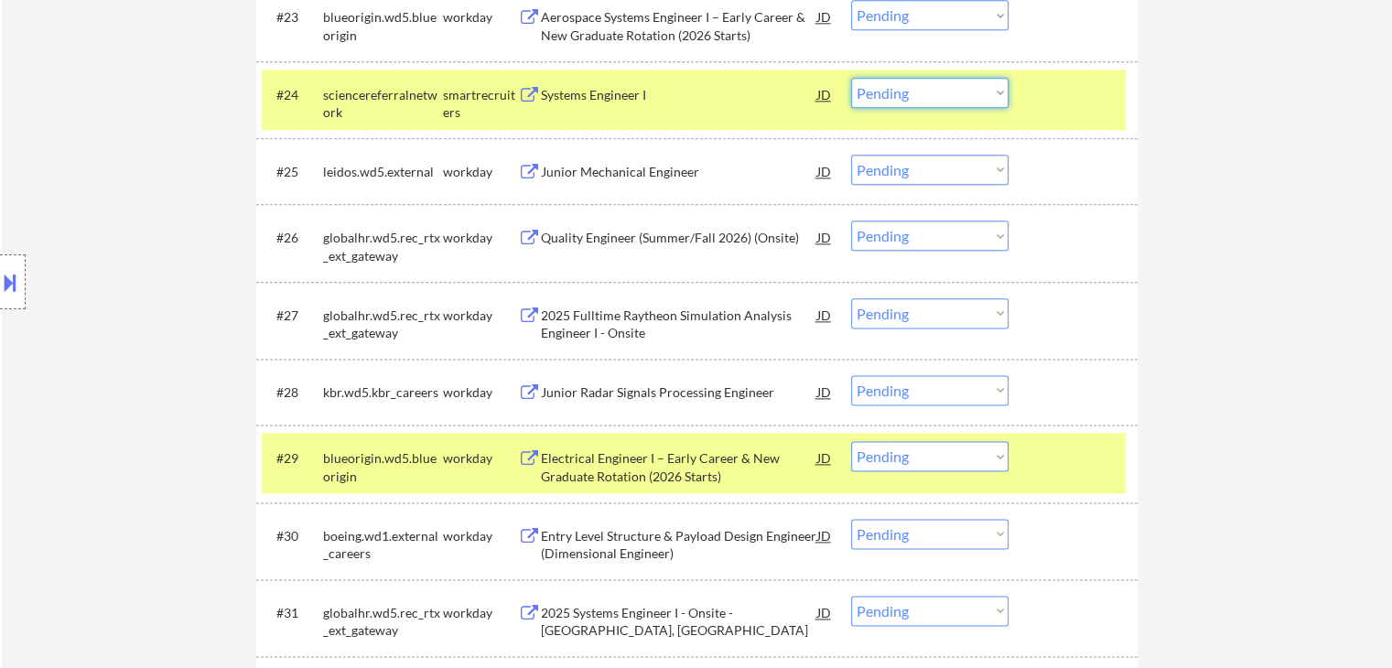
click at [877, 91] on select "Choose an option... Pending Applied Excluded (Questions) Excluded (Expired) Exc…" at bounding box center [929, 93] width 157 height 30
click at [851, 78] on select "Choose an option... Pending Applied Excluded (Questions) Excluded (Expired) Exc…" at bounding box center [929, 93] width 157 height 30
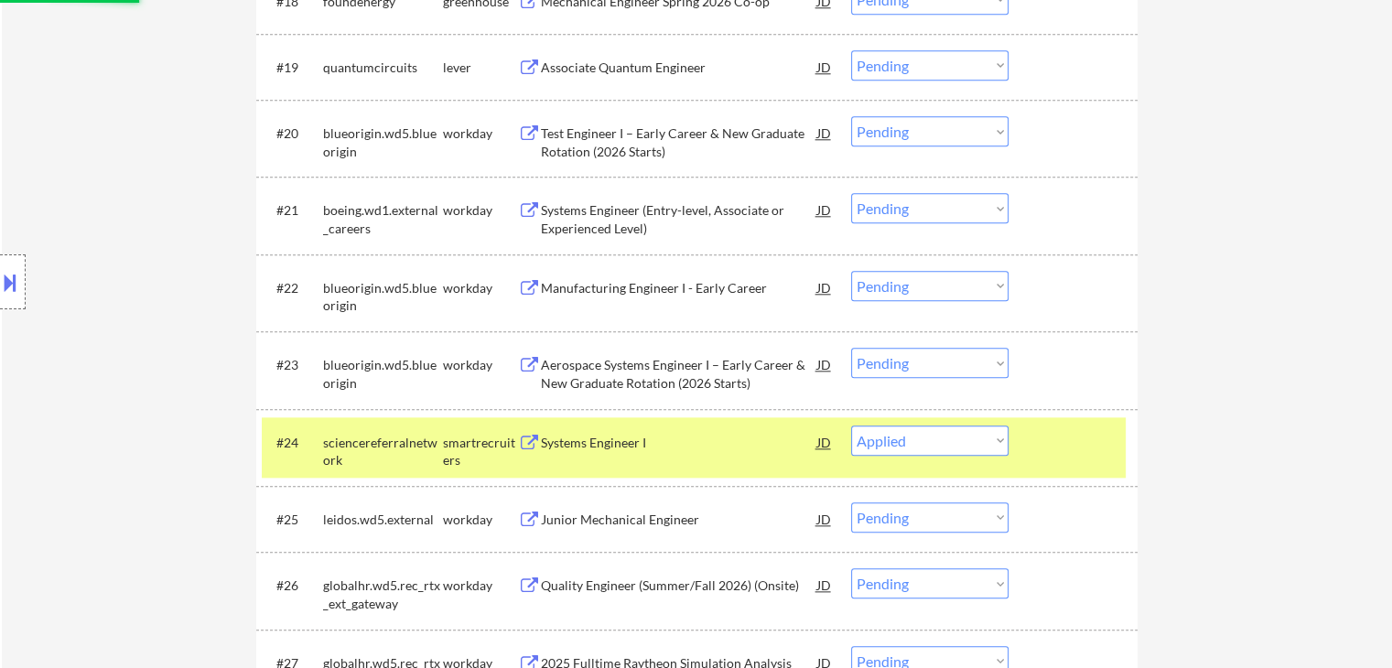
scroll to position [1841, 0]
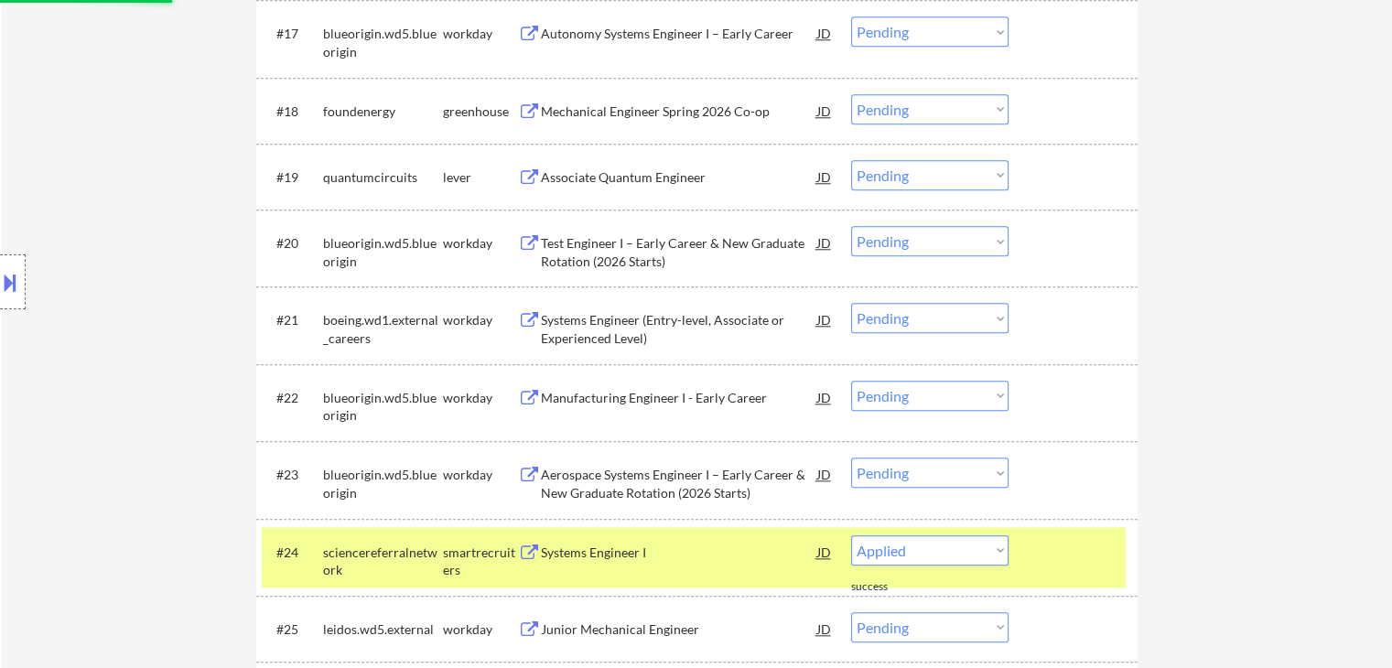
select select ""pending""
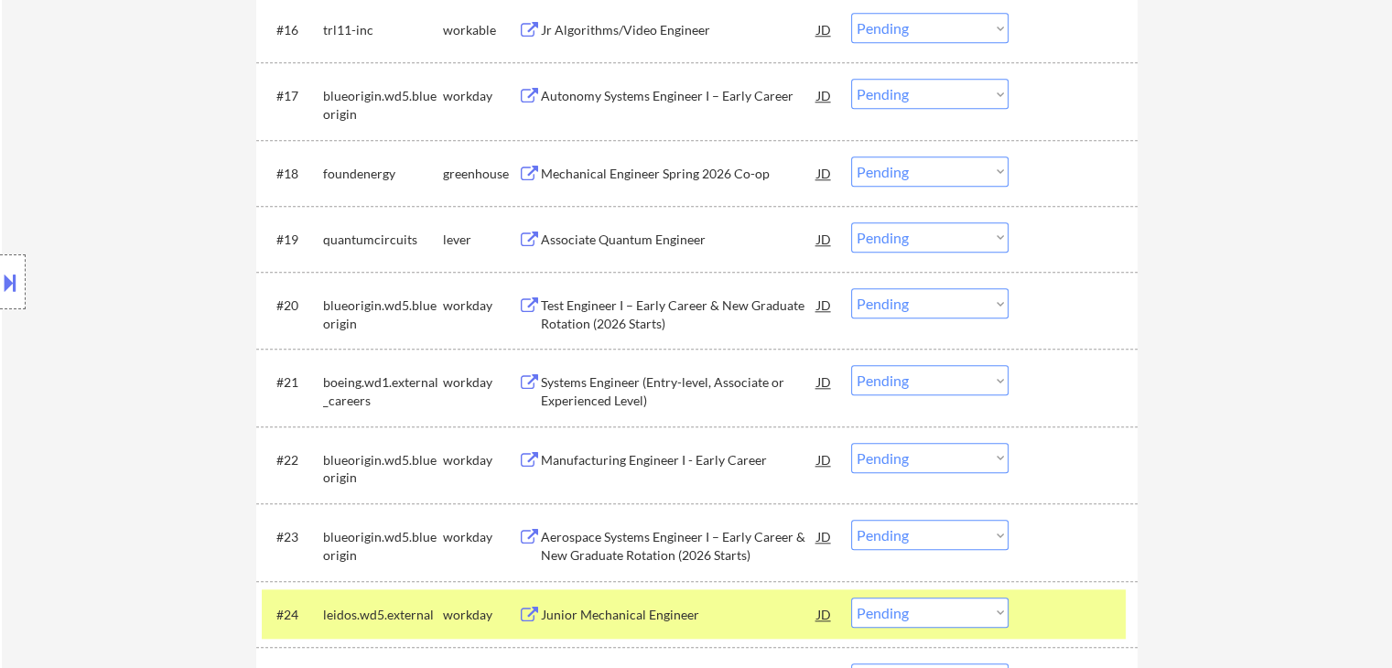
scroll to position [1749, 0]
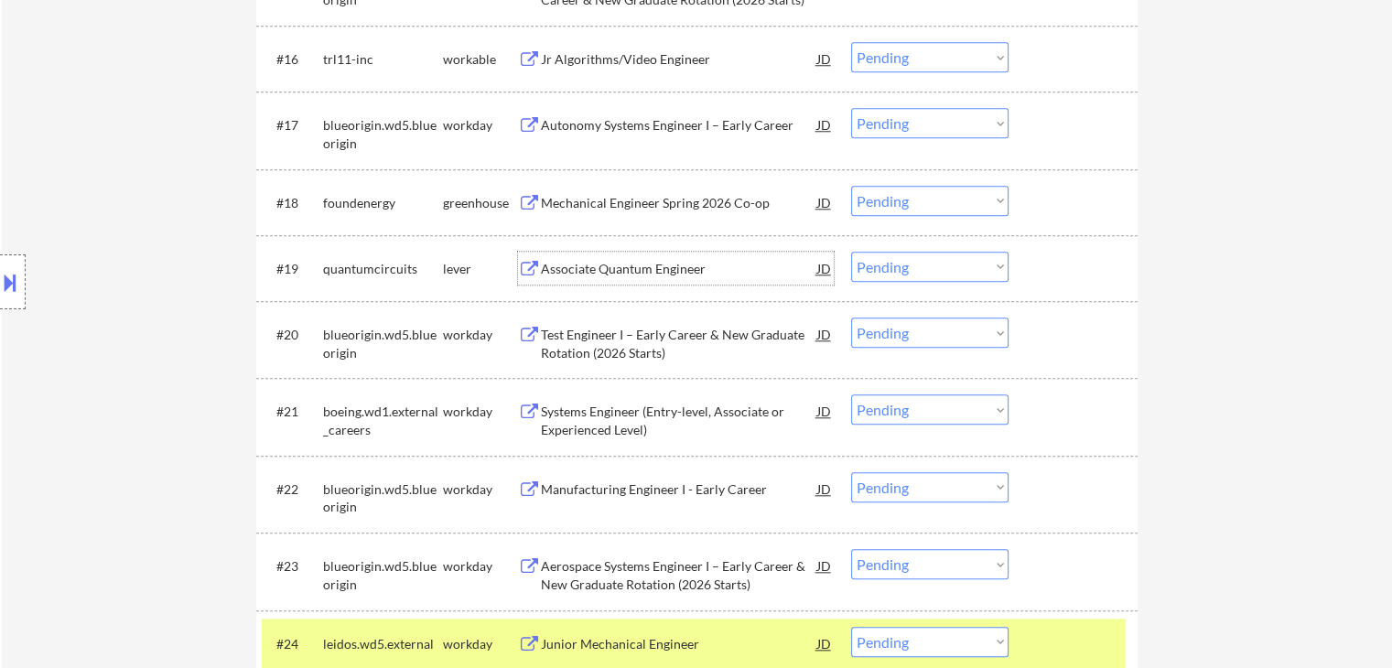
click at [619, 260] on div "Associate Quantum Engineer" at bounding box center [679, 269] width 276 height 18
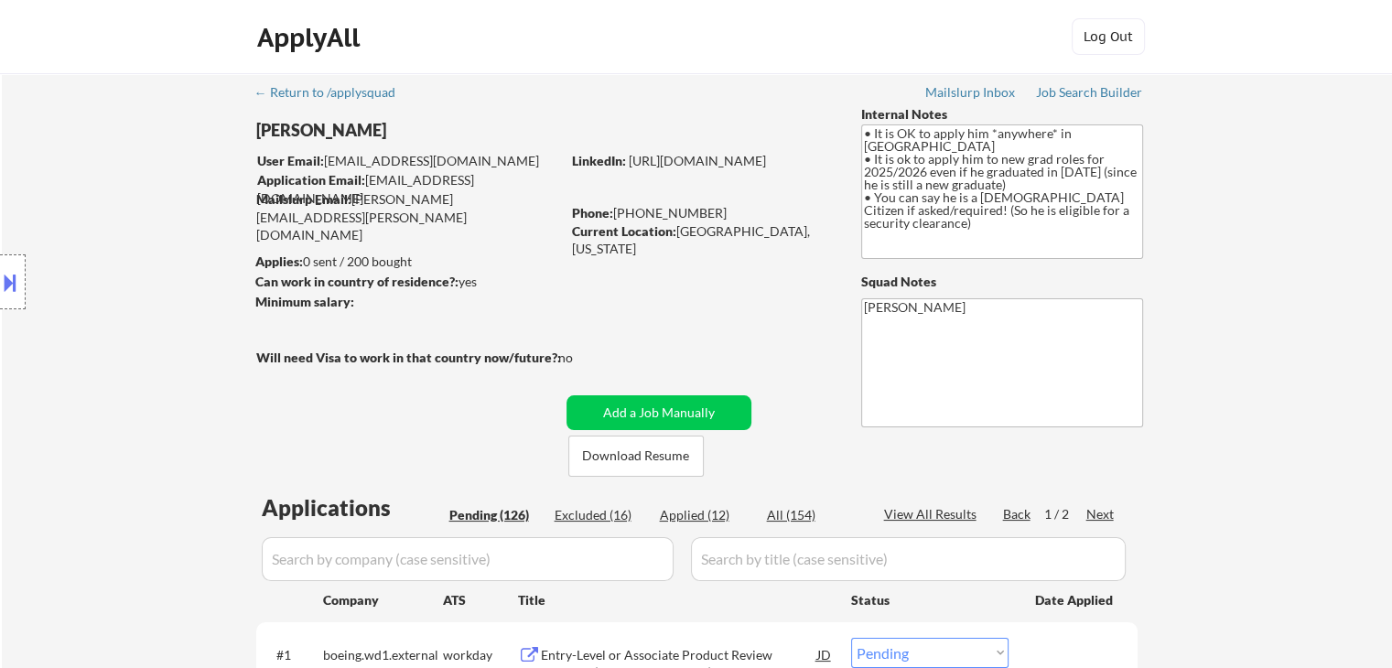
scroll to position [1684, 0]
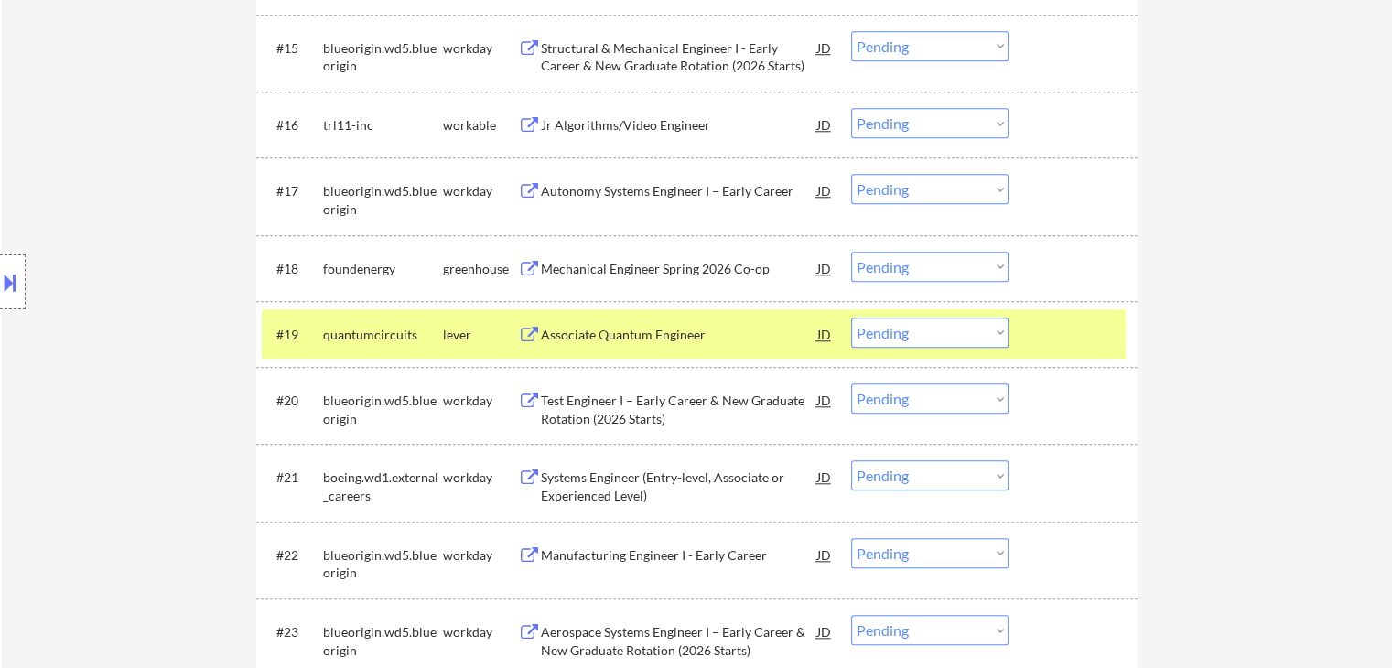
click at [875, 335] on select "Choose an option... Pending Applied Excluded (Questions) Excluded (Expired) Exc…" at bounding box center [929, 333] width 157 height 30
click at [851, 318] on select "Choose an option... Pending Applied Excluded (Questions) Excluded (Expired) Exc…" at bounding box center [929, 333] width 157 height 30
click at [628, 266] on div "Mechanical Engineer Spring 2026 Co-op" at bounding box center [679, 269] width 276 height 18
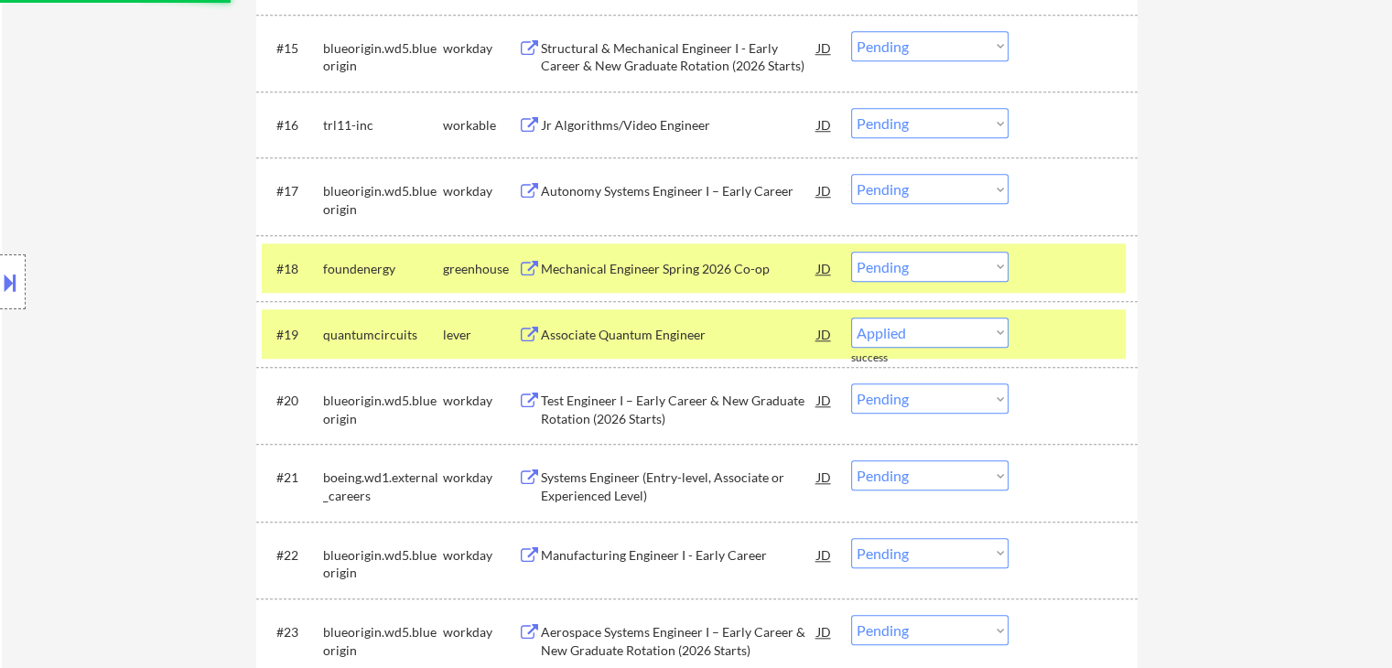
select select ""pending""
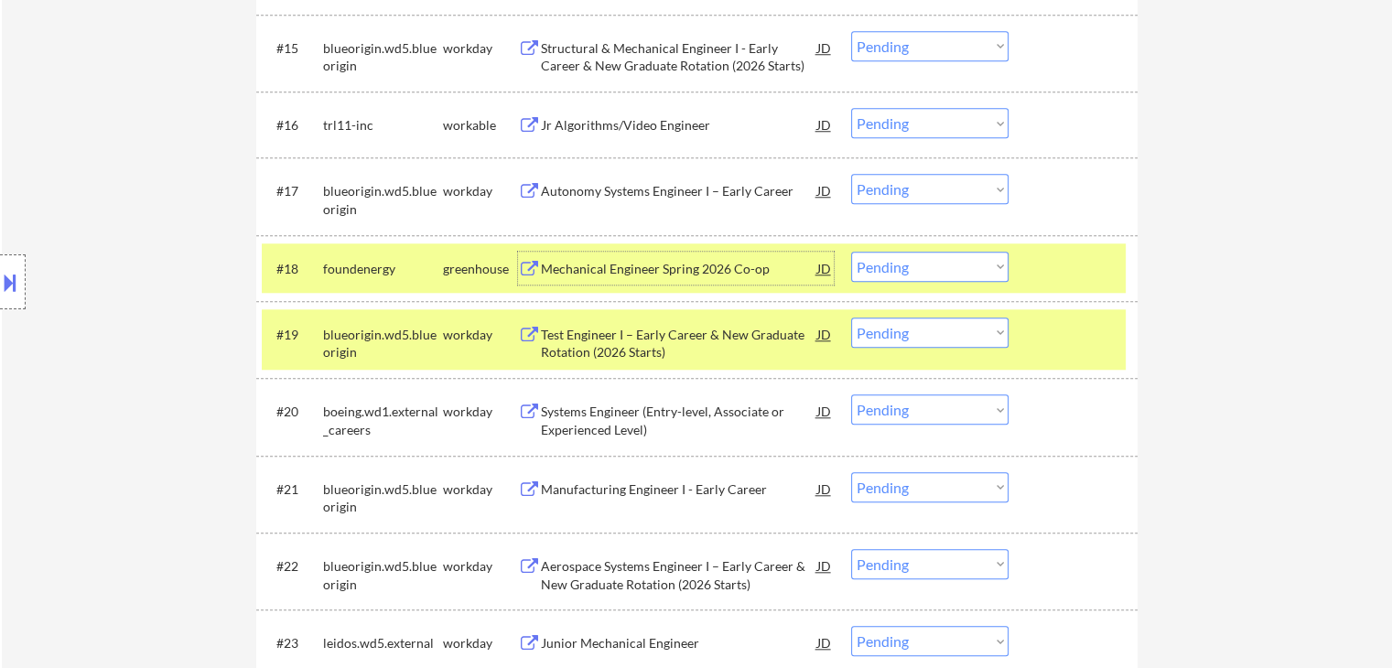
click at [900, 267] on select "Choose an option... Pending Applied Excluded (Questions) Excluded (Expired) Exc…" at bounding box center [929, 267] width 157 height 30
click at [851, 252] on select "Choose an option... Pending Applied Excluded (Questions) Excluded (Expired) Exc…" at bounding box center [929, 267] width 157 height 30
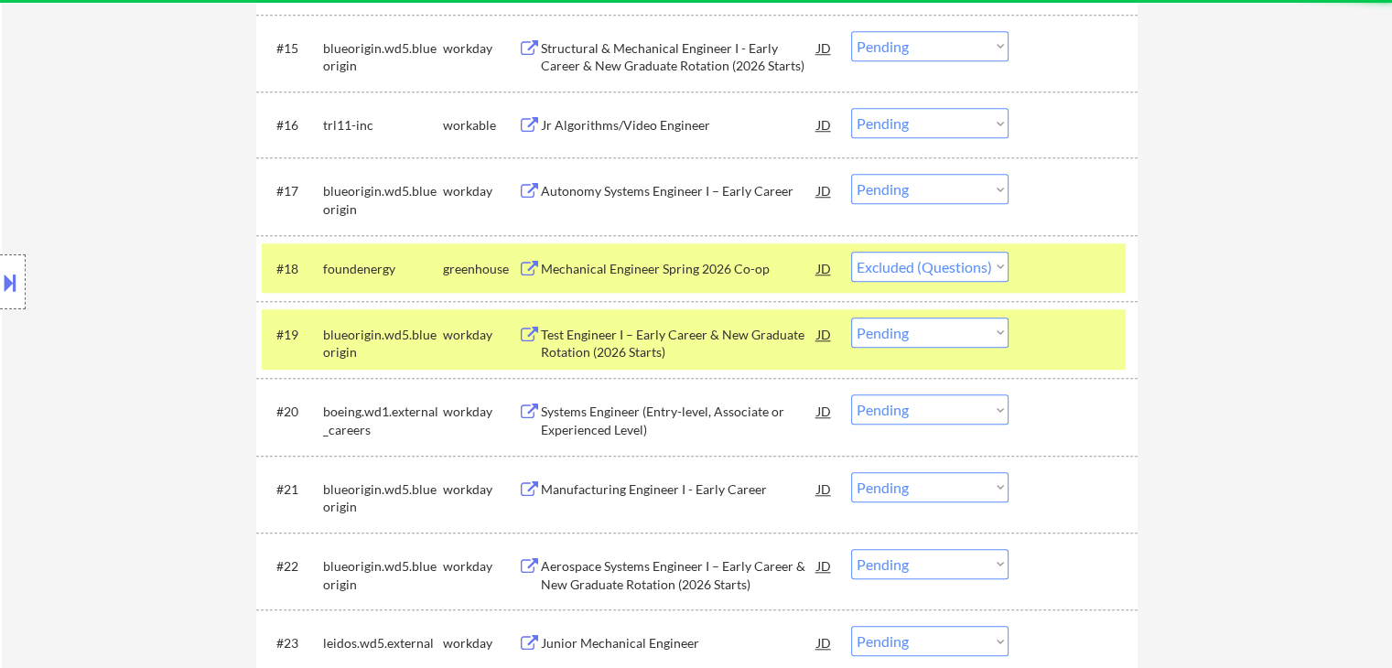
select select ""pending""
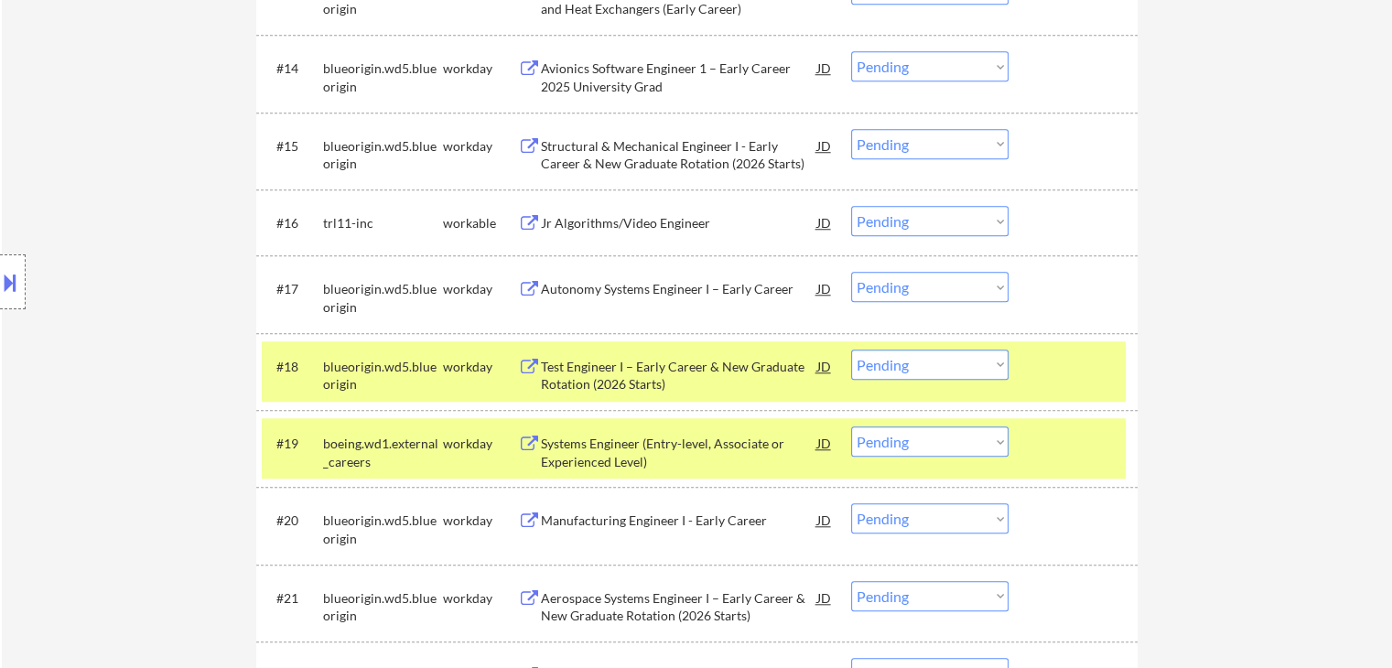
scroll to position [1501, 0]
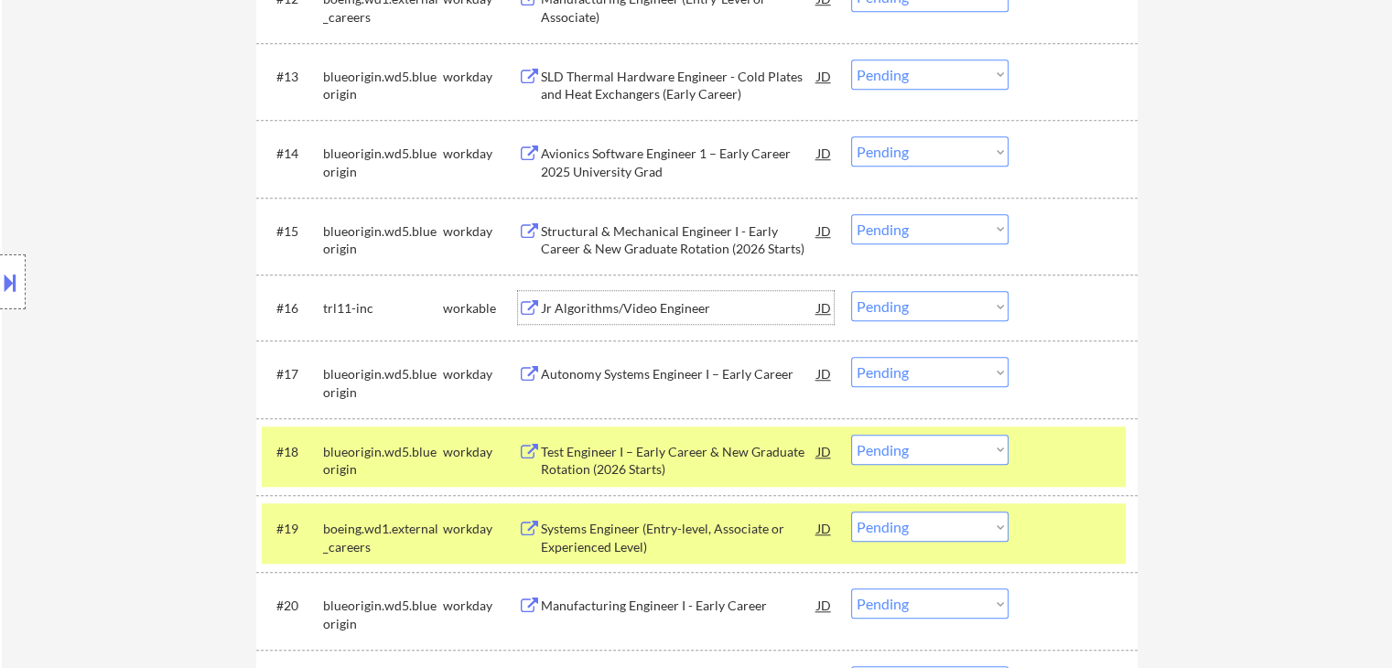
click at [629, 312] on div "Jr Algorithms/Video Engineer" at bounding box center [679, 308] width 276 height 18
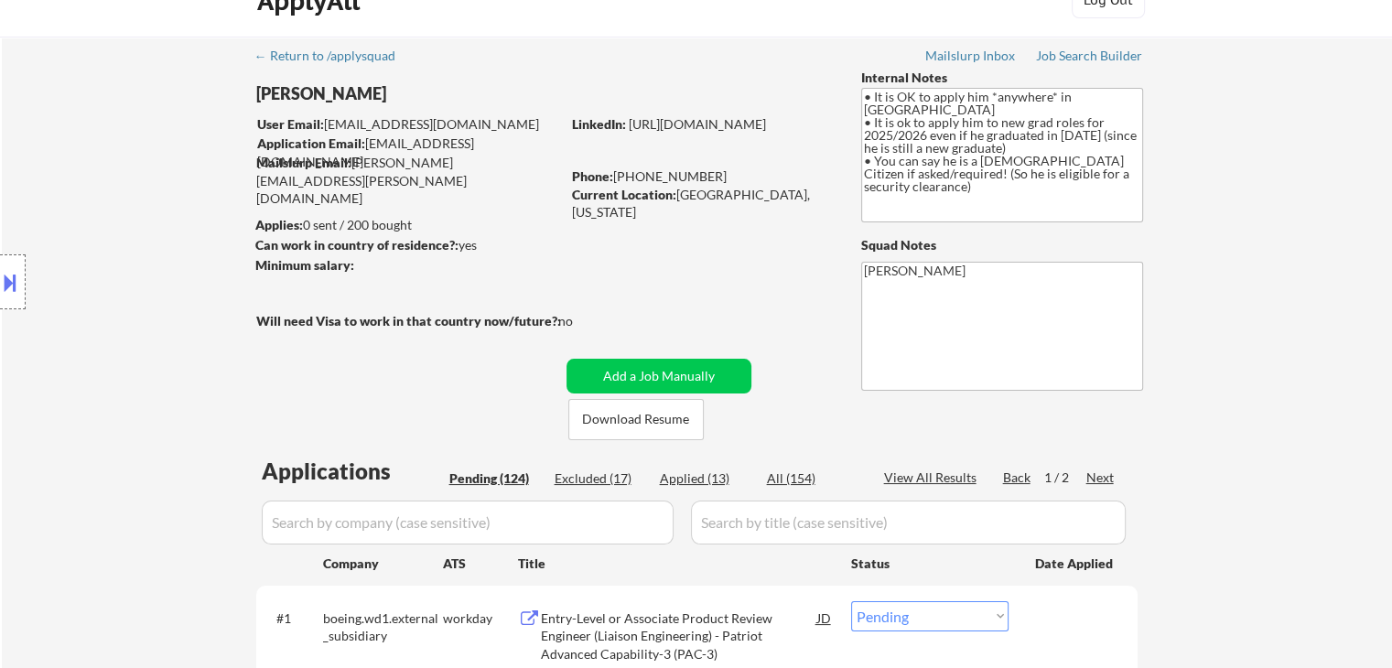
scroll to position [1474, 0]
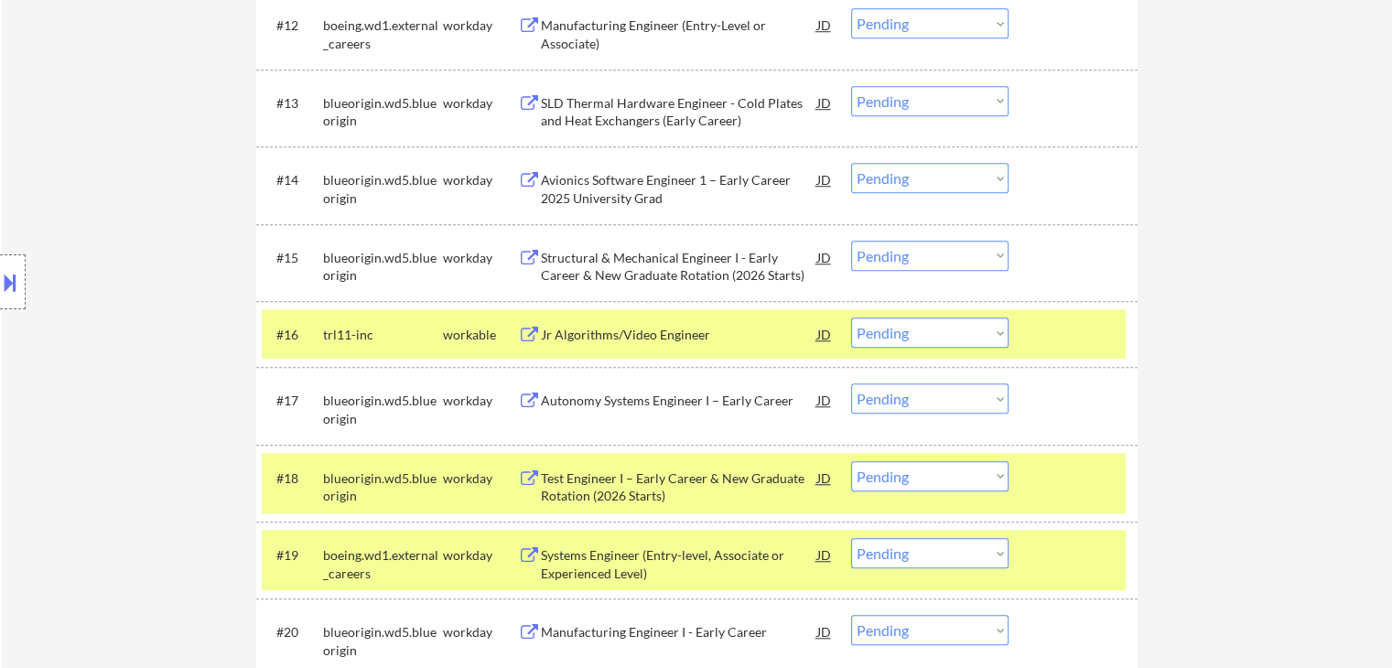
click at [866, 339] on select "Choose an option... Pending Applied Excluded (Questions) Excluded (Expired) Exc…" at bounding box center [929, 333] width 157 height 30
click at [851, 318] on select "Choose an option... Pending Applied Excluded (Questions) Excluded (Expired) Exc…" at bounding box center [929, 333] width 157 height 30
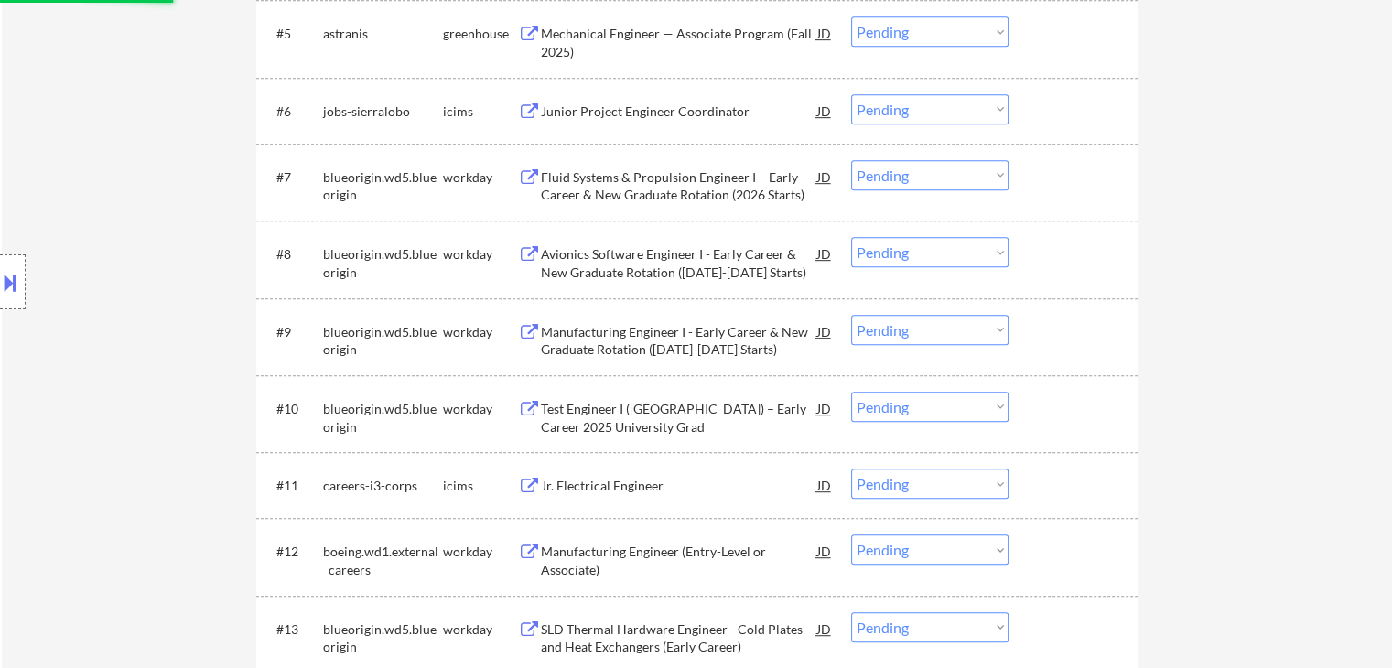
select select ""pending""
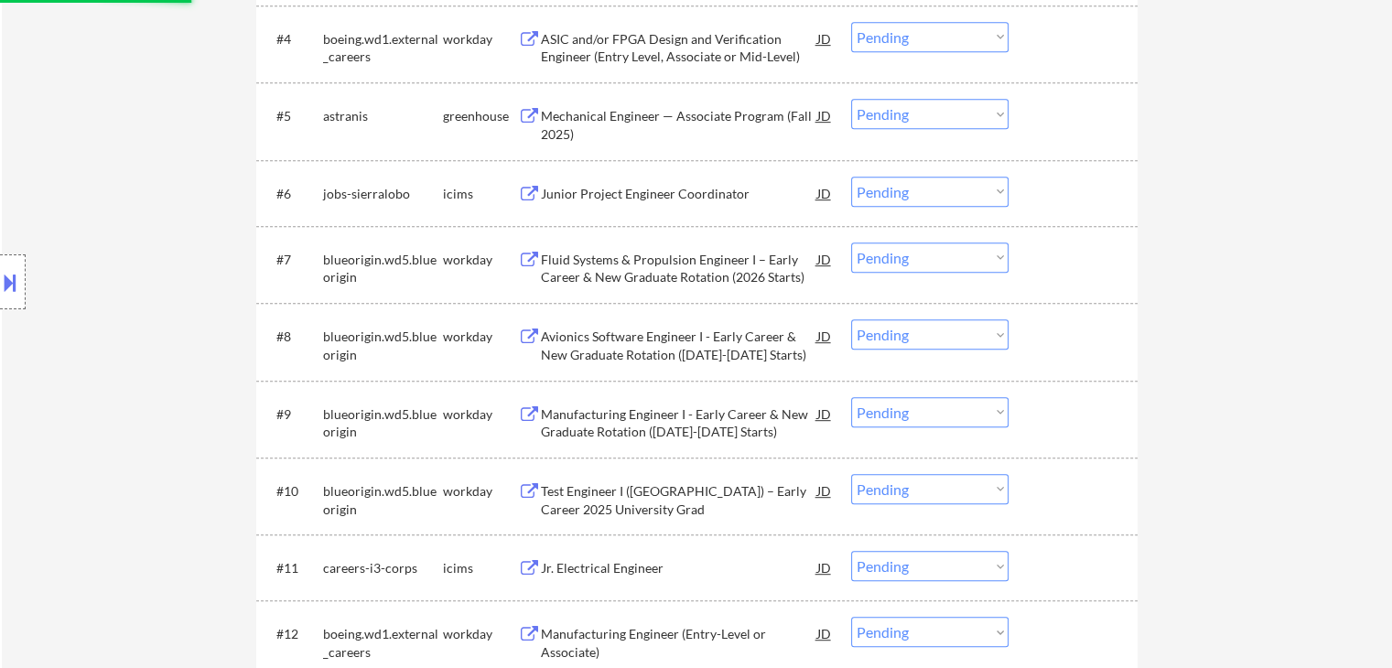
scroll to position [834, 0]
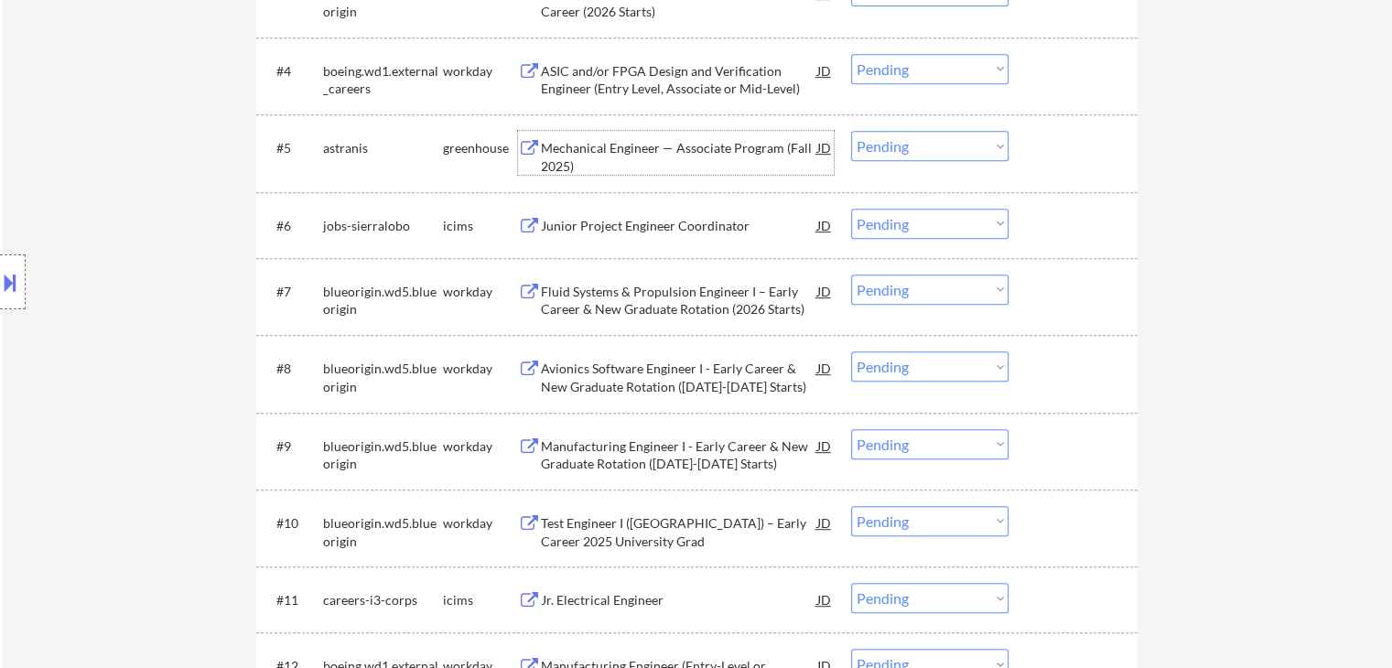
click at [698, 147] on div "Mechanical Engineer — Associate Program (Fall 2025)" at bounding box center [679, 157] width 276 height 36
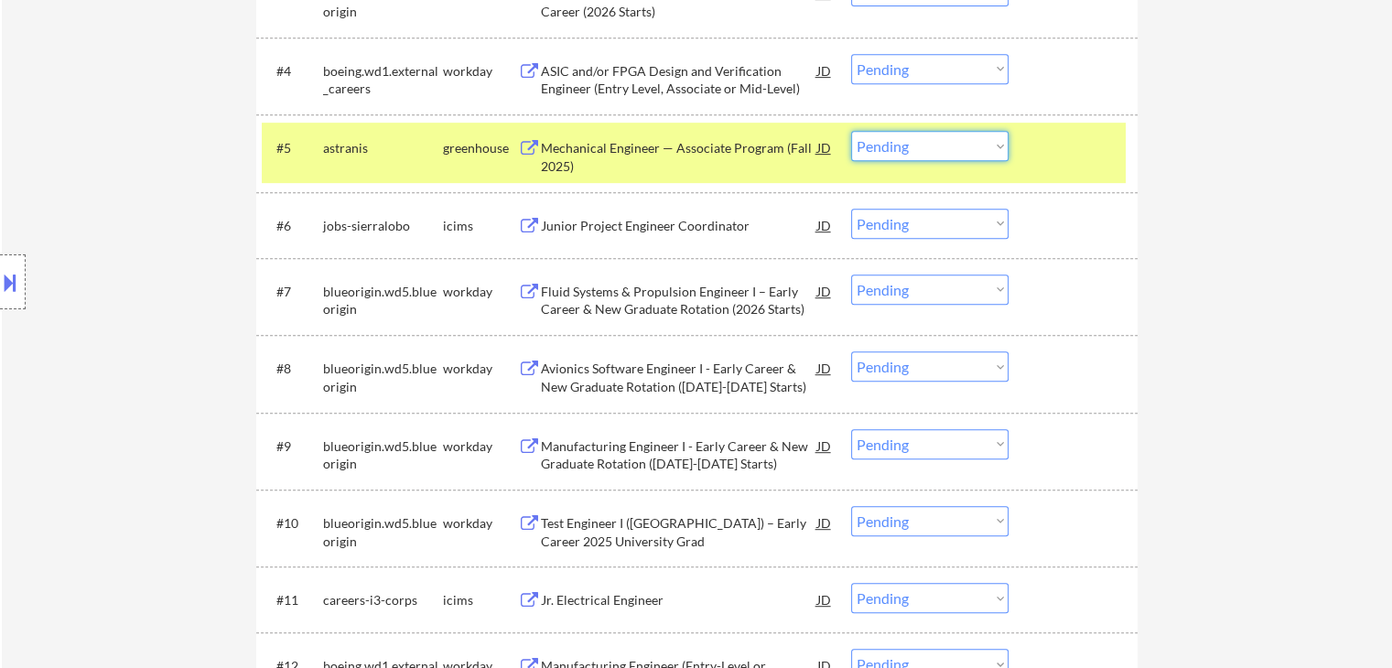
click at [884, 147] on select "Choose an option... Pending Applied Excluded (Questions) Excluded (Expired) Exc…" at bounding box center [929, 146] width 157 height 30
click at [851, 131] on select "Choose an option... Pending Applied Excluded (Questions) Excluded (Expired) Exc…" at bounding box center [929, 146] width 157 height 30
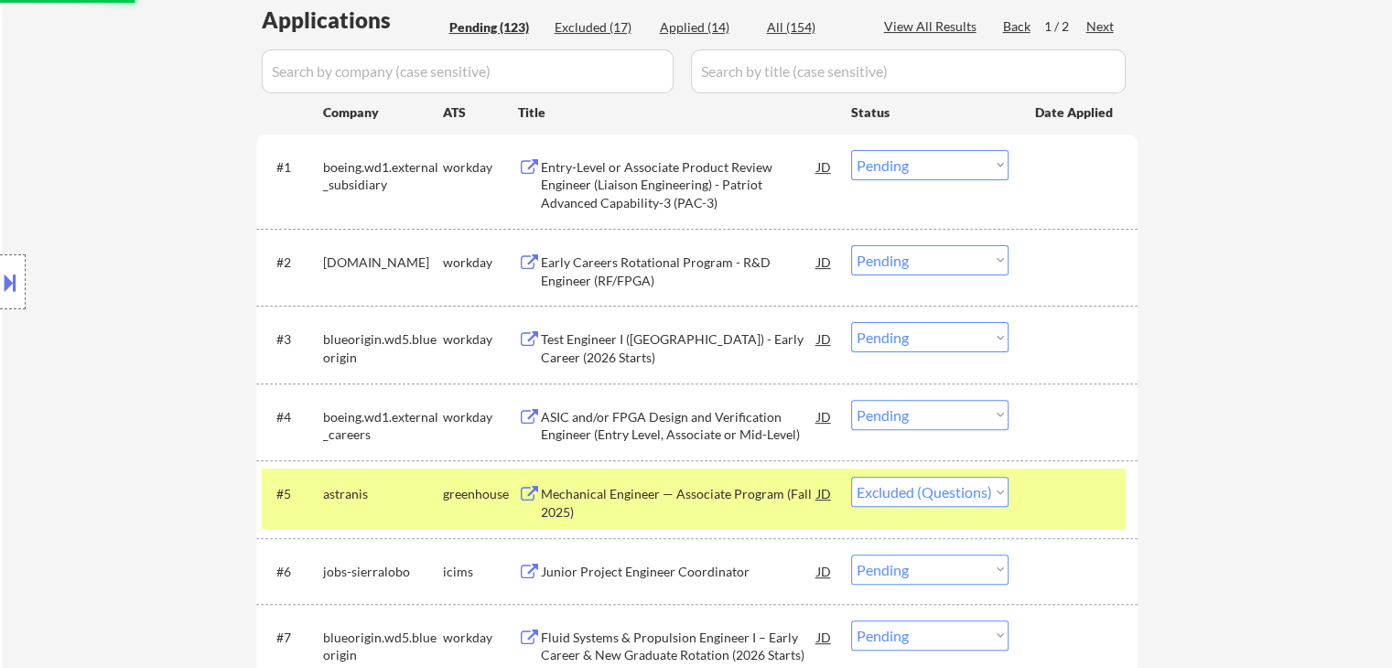
scroll to position [468, 0]
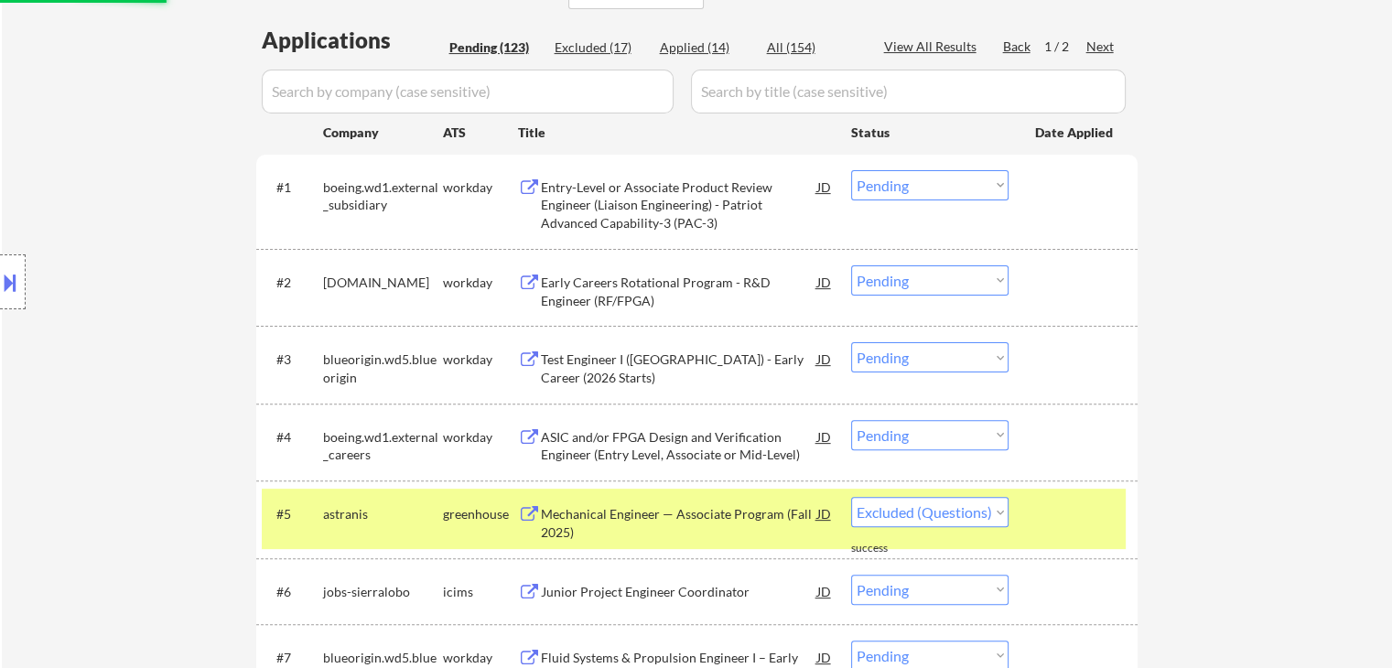
select select ""pending""
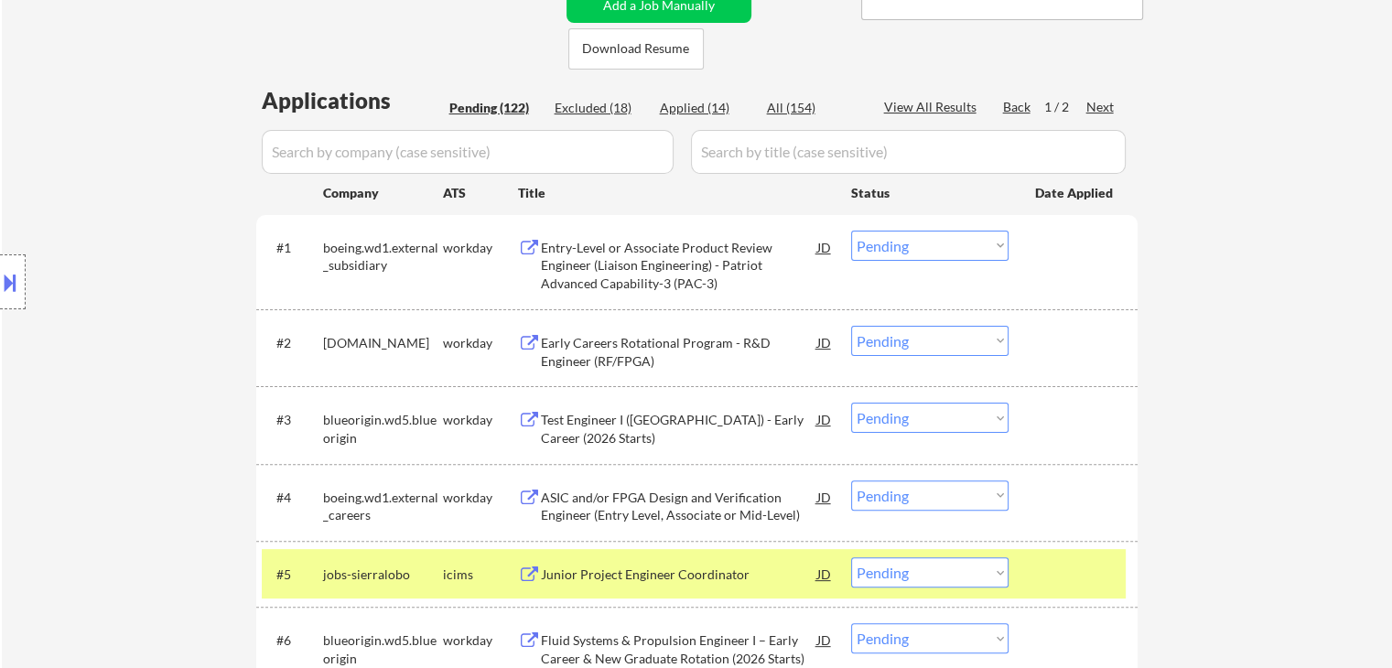
scroll to position [376, 0]
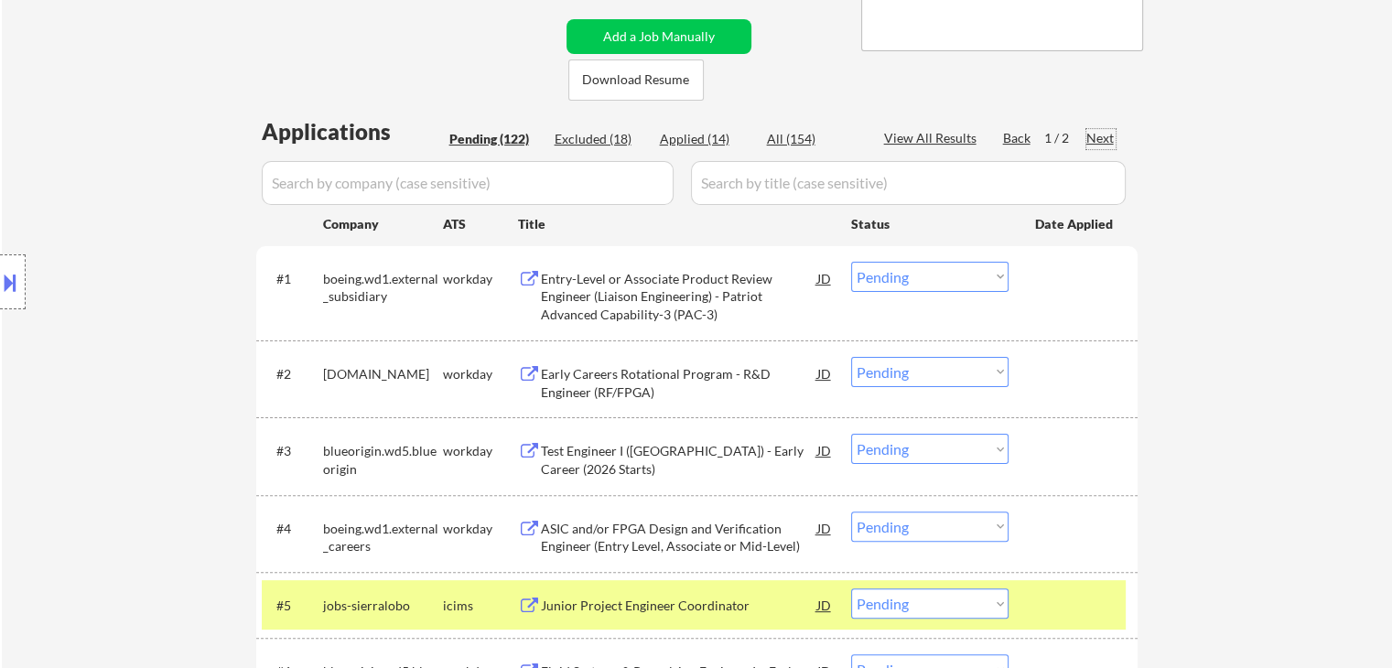
click at [1111, 141] on div "Next" at bounding box center [1100, 138] width 29 height 18
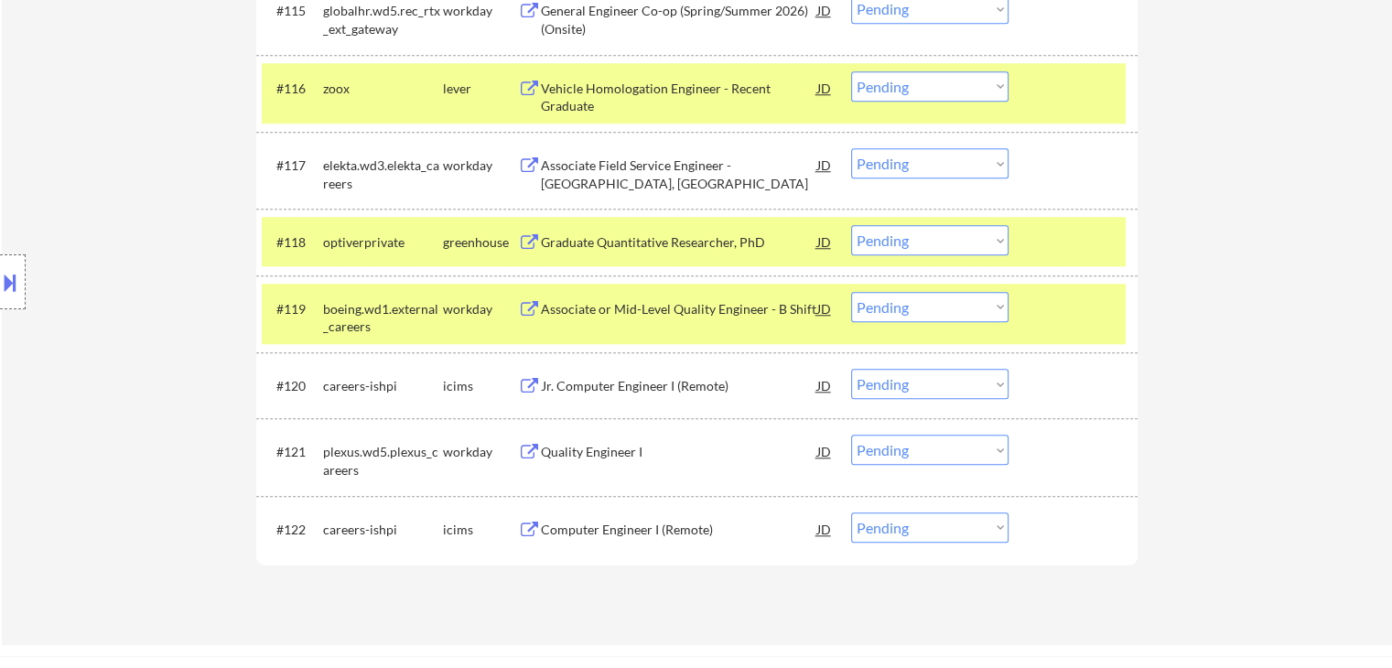
scroll to position [1657, 0]
click at [633, 234] on div "Graduate Quantitative Researcher, PhD" at bounding box center [679, 243] width 276 height 18
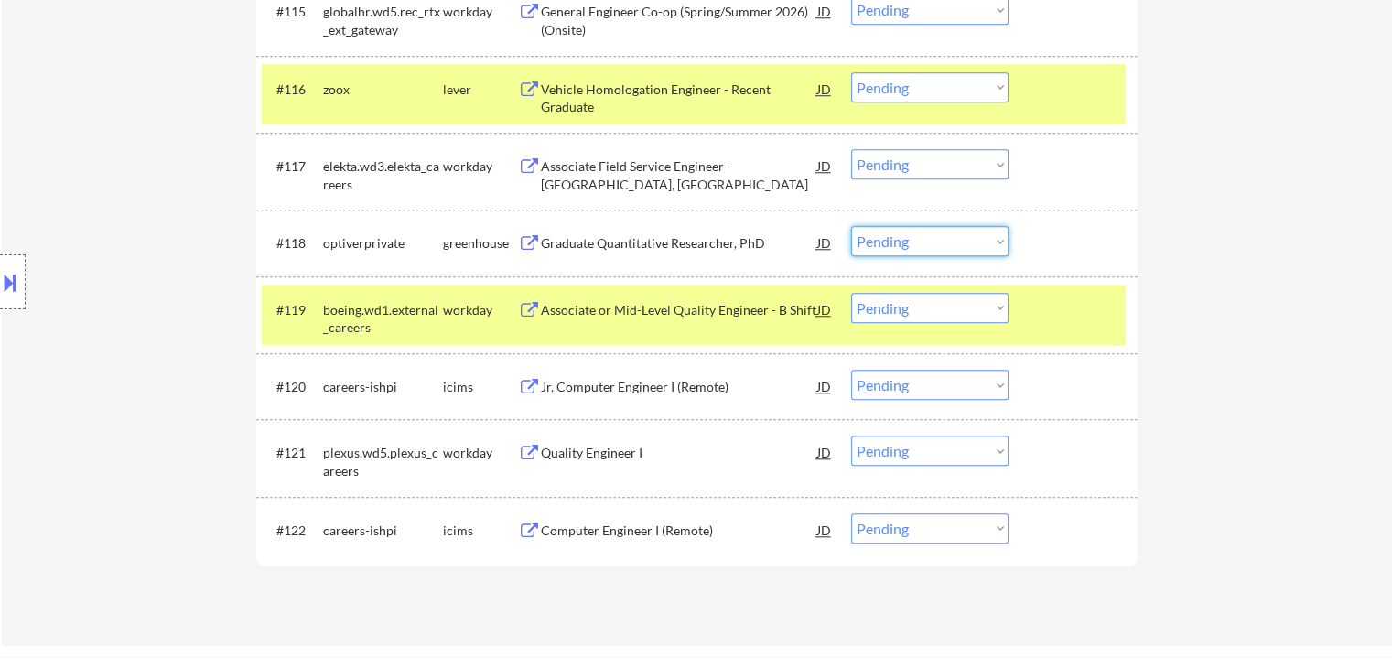
click at [910, 246] on select "Choose an option... Pending Applied Excluded (Questions) Excluded (Expired) Exc…" at bounding box center [929, 241] width 157 height 30
click at [851, 226] on select "Choose an option... Pending Applied Excluded (Questions) Excluded (Expired) Exc…" at bounding box center [929, 241] width 157 height 30
select select ""pending""
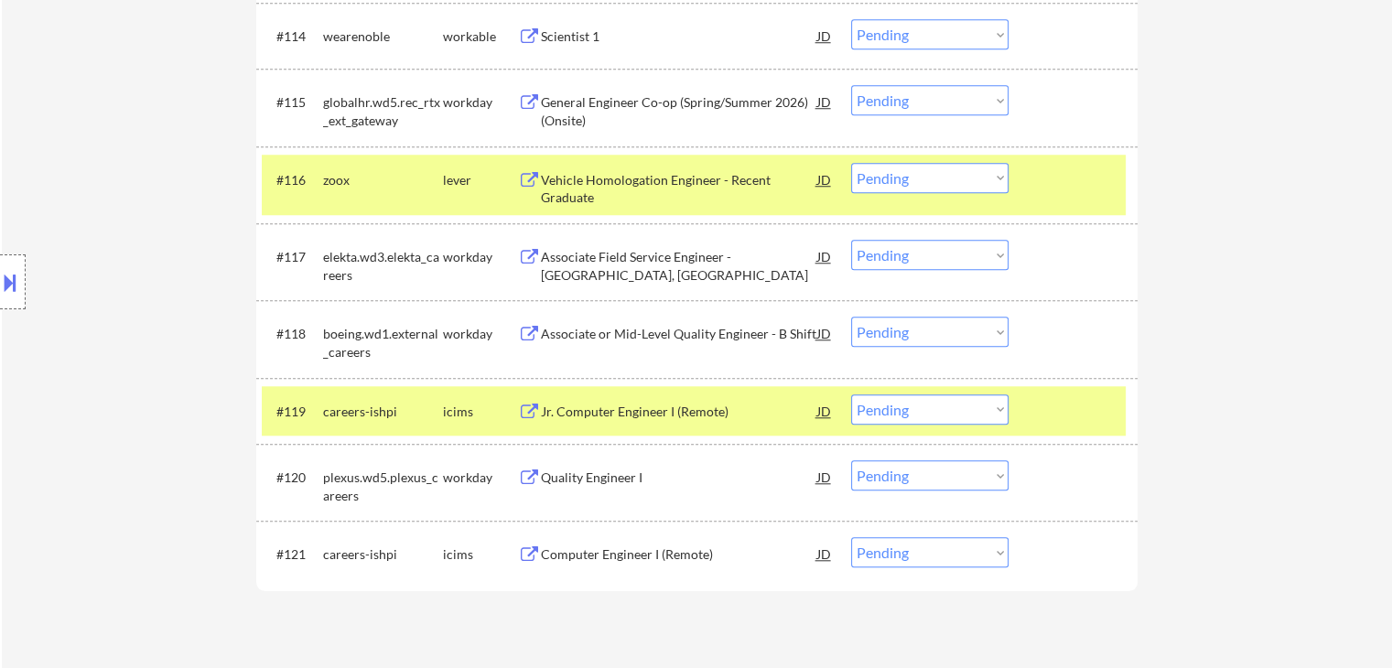
scroll to position [1566, 0]
click at [686, 177] on div "Vehicle Homologation Engineer - Recent Graduate" at bounding box center [679, 190] width 276 height 36
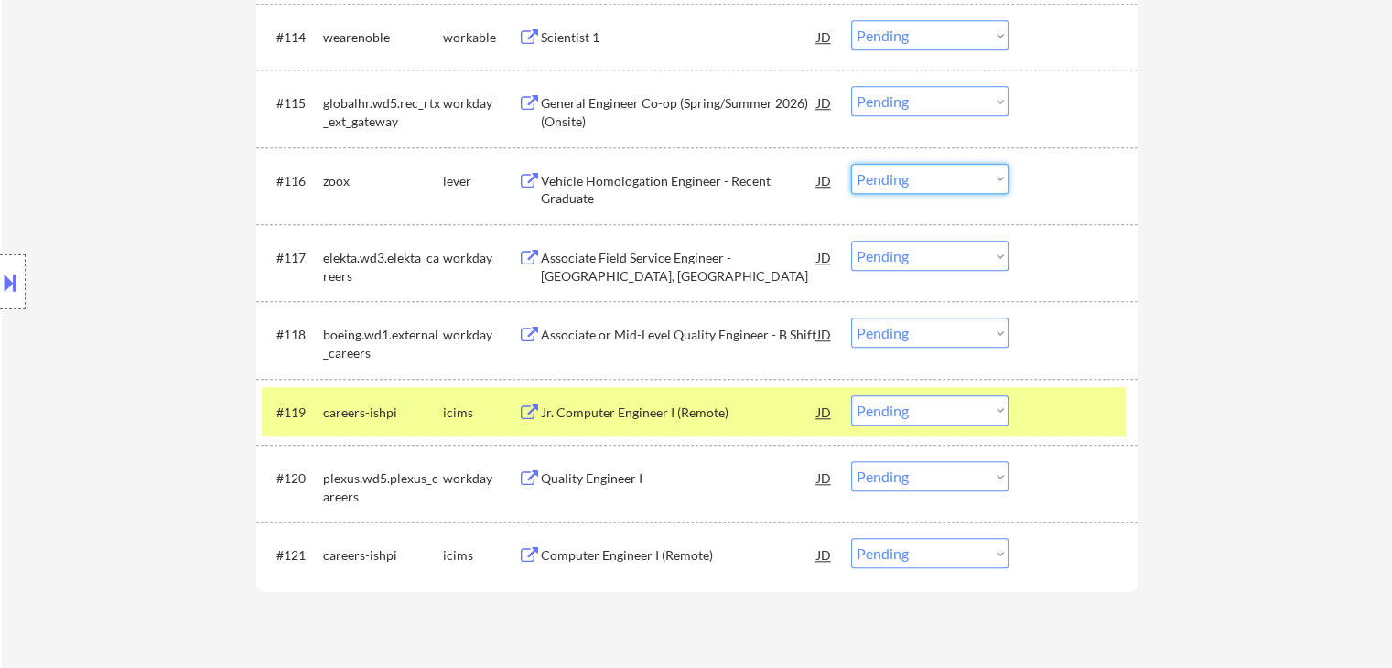
click at [890, 177] on select "Choose an option... Pending Applied Excluded (Questions) Excluded (Expired) Exc…" at bounding box center [929, 179] width 157 height 30
click at [851, 164] on select "Choose an option... Pending Applied Excluded (Questions) Excluded (Expired) Exc…" at bounding box center [929, 179] width 157 height 30
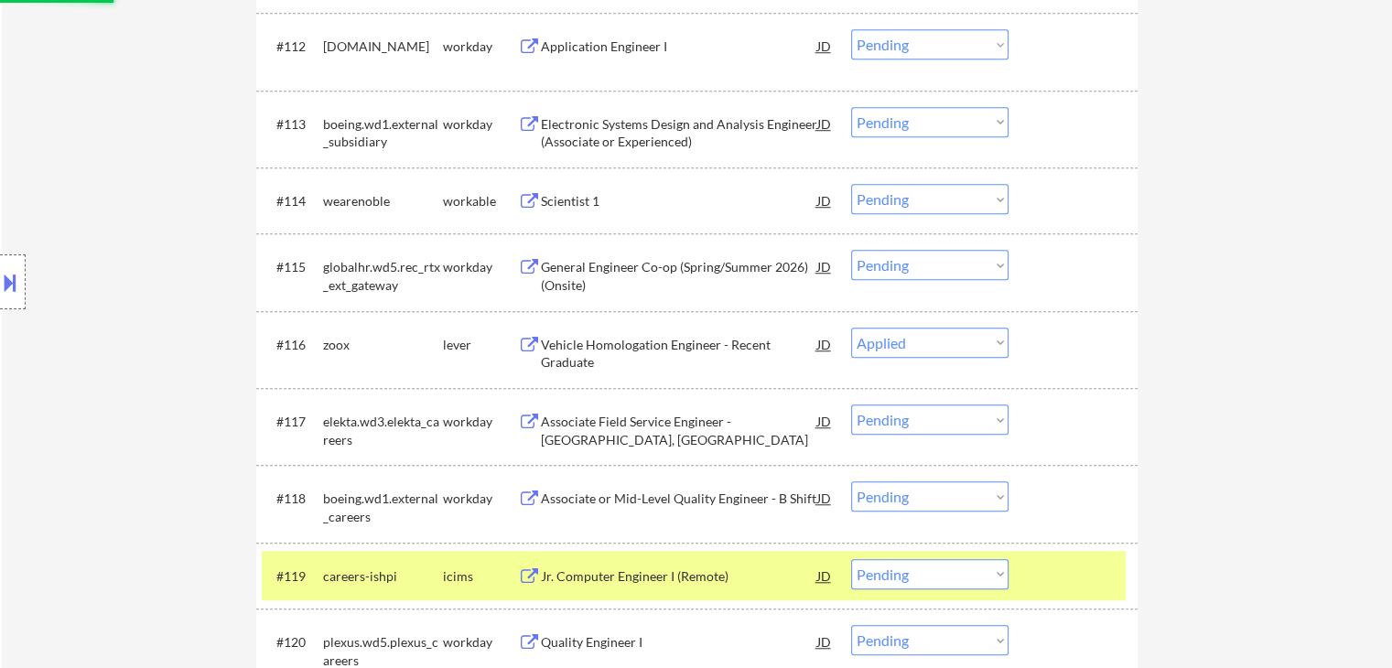
scroll to position [1383, 0]
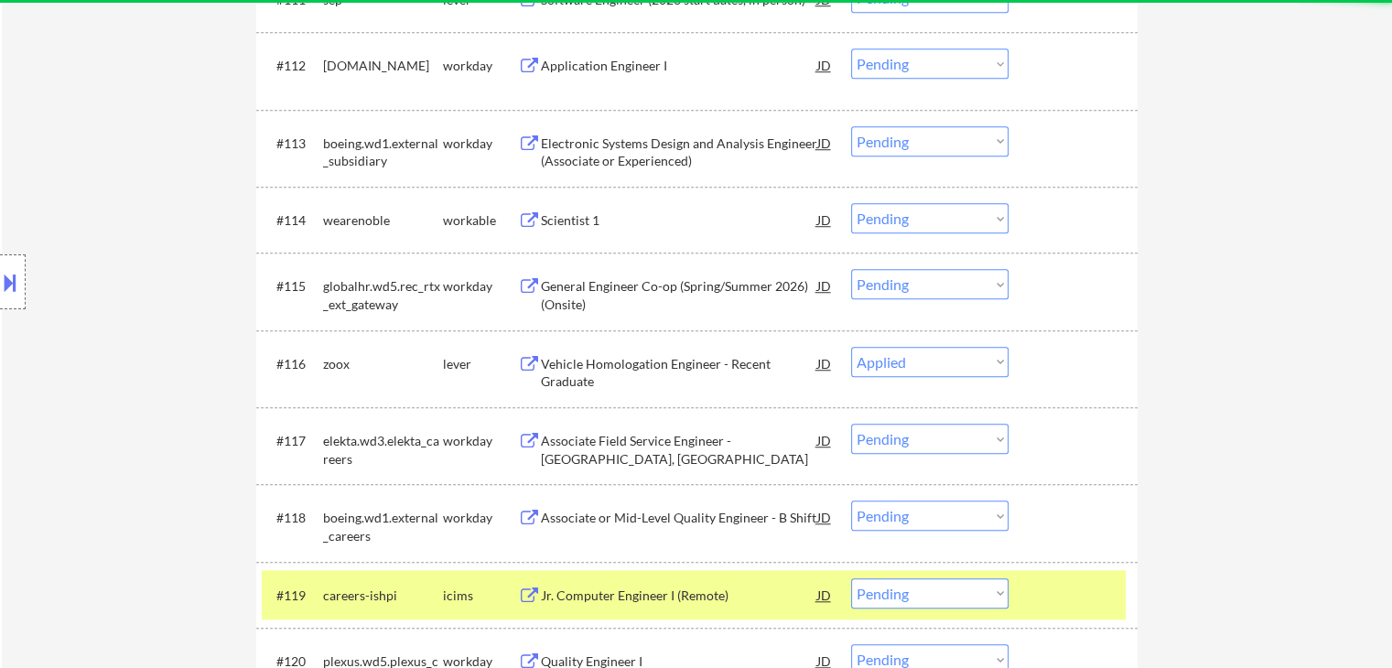
select select ""pending""
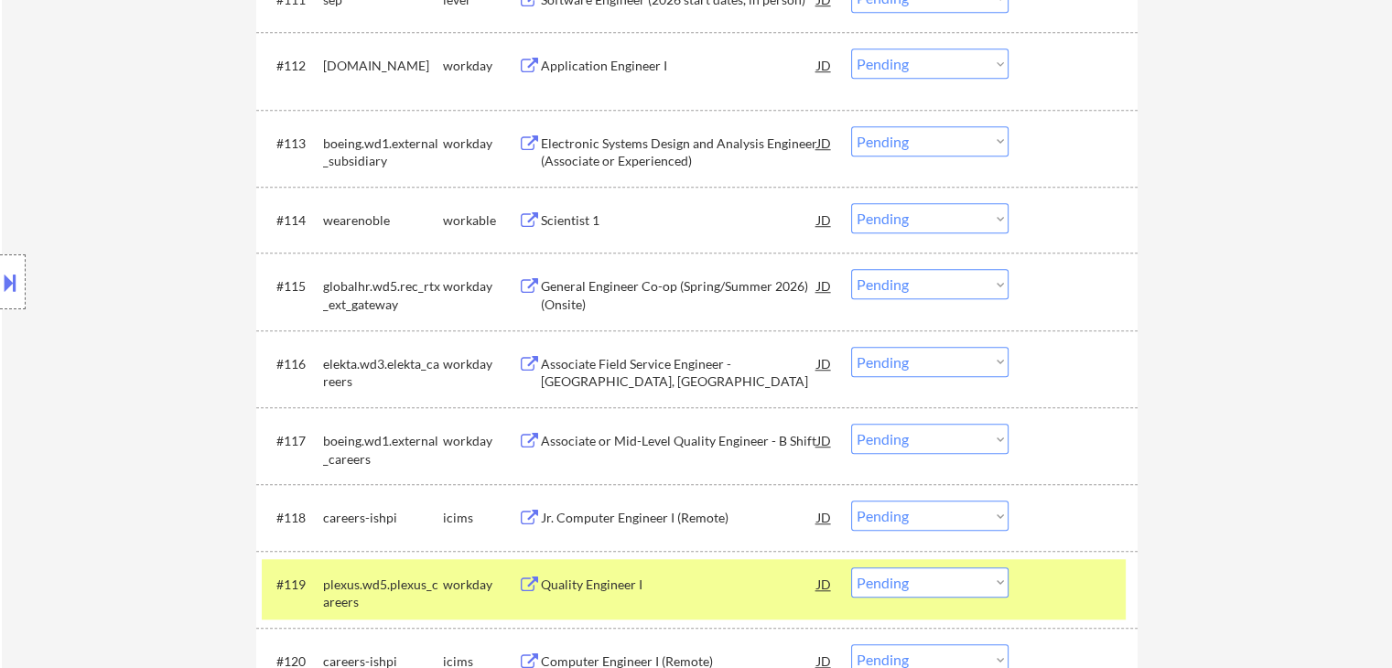
click at [579, 223] on div "Scientist 1" at bounding box center [679, 220] width 276 height 18
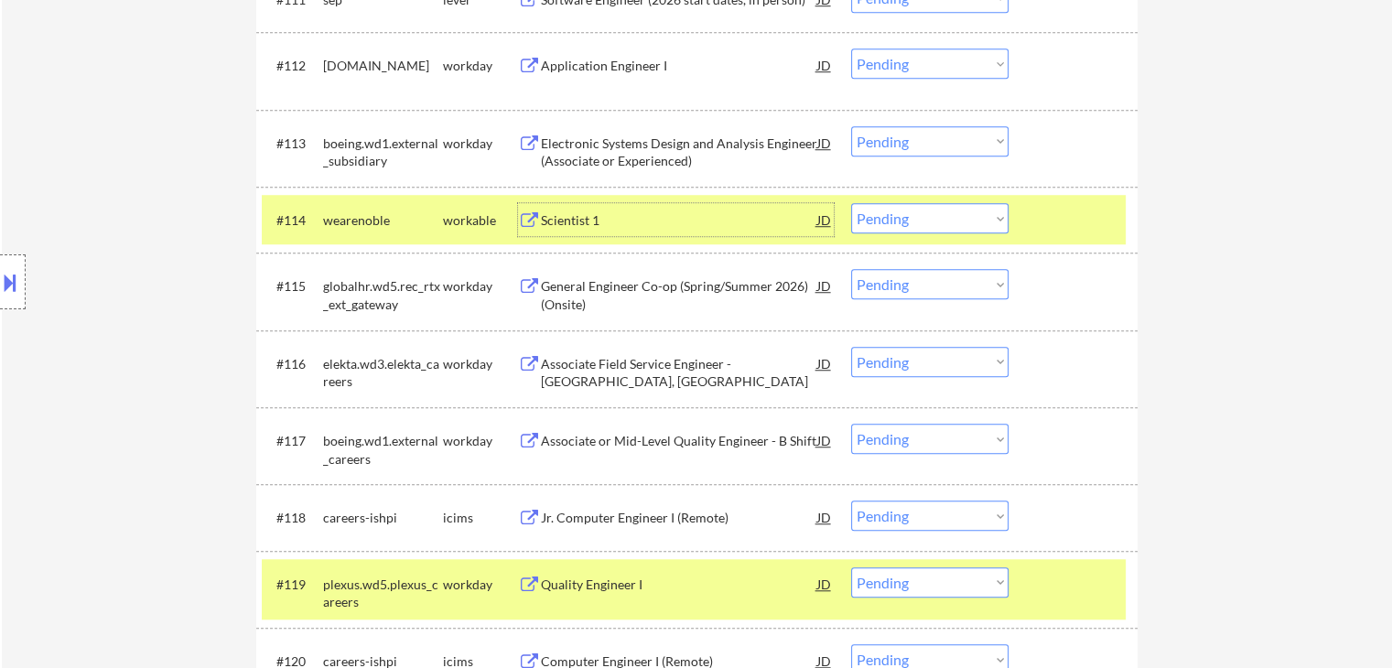
click at [884, 218] on select "Choose an option... Pending Applied Excluded (Questions) Excluded (Expired) Exc…" at bounding box center [929, 218] width 157 height 30
click at [851, 203] on select "Choose an option... Pending Applied Excluded (Questions) Excluded (Expired) Exc…" at bounding box center [929, 218] width 157 height 30
select select ""pending""
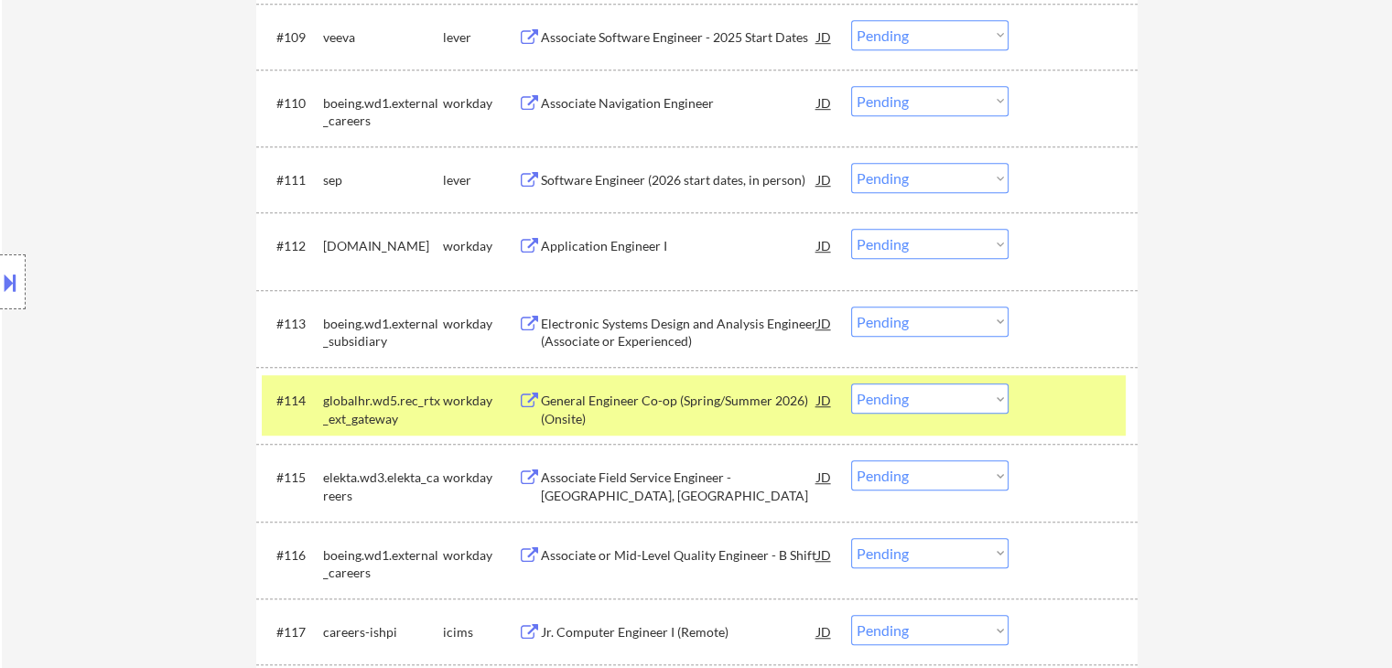
scroll to position [1200, 0]
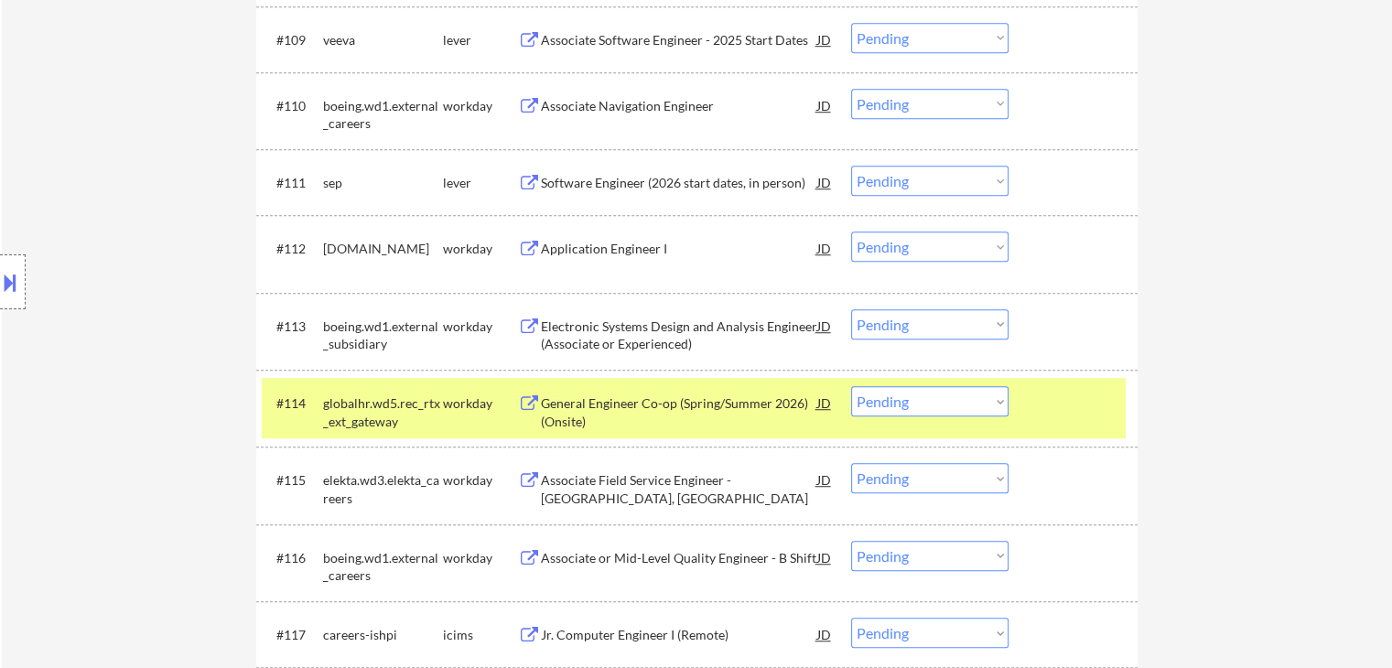
click at [670, 188] on div "Software Engineer (2026 start dates, in person)" at bounding box center [679, 183] width 276 height 18
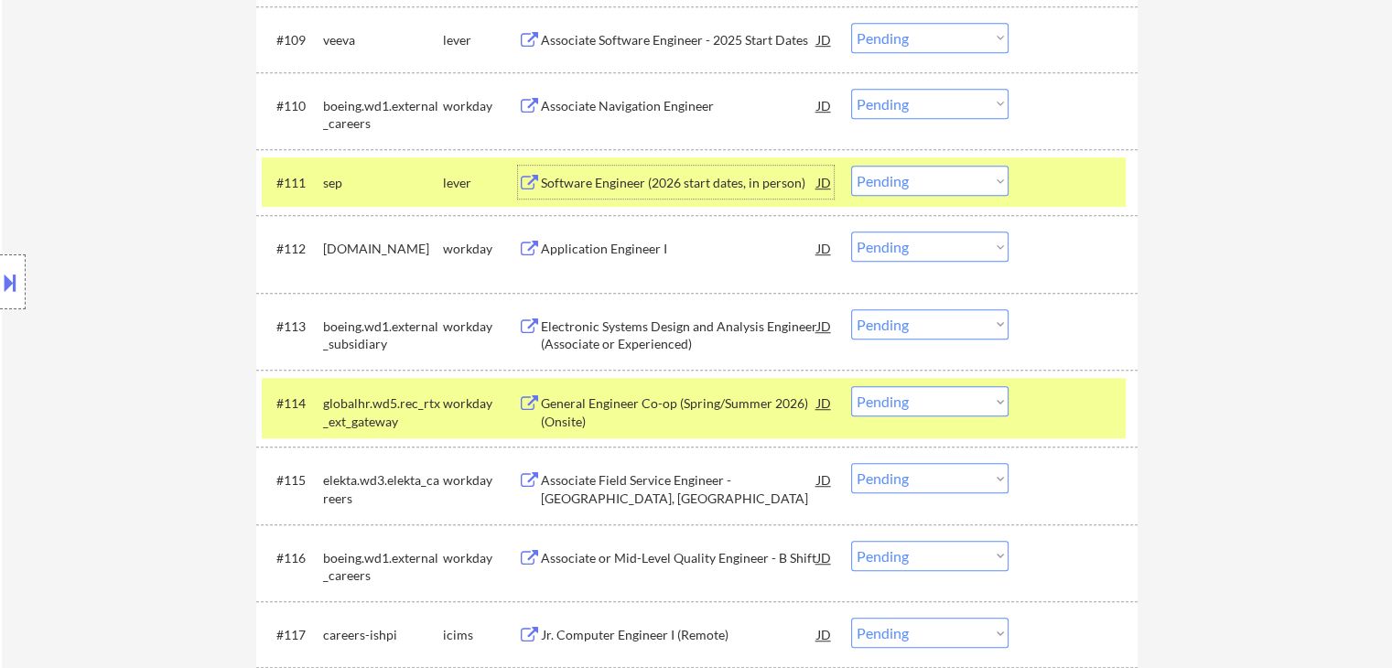
click at [645, 184] on div "Software Engineer (2026 start dates, in person)" at bounding box center [679, 183] width 276 height 18
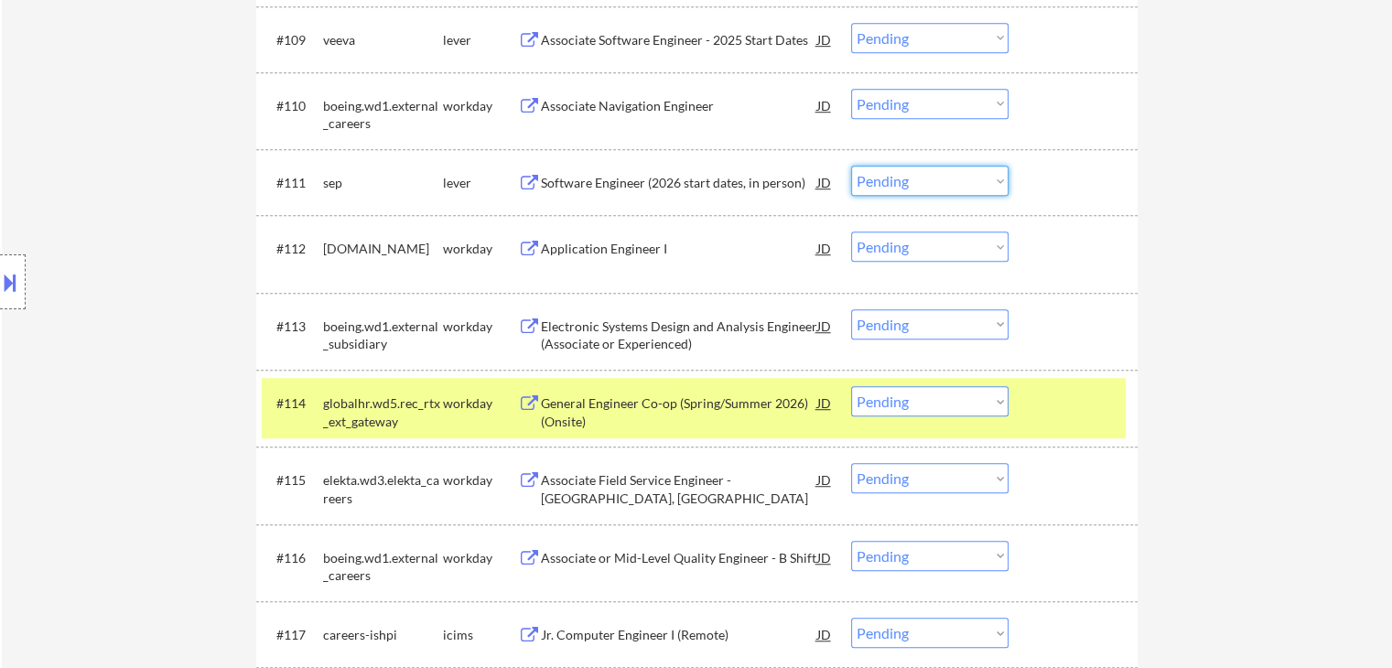
drag, startPoint x: 919, startPoint y: 180, endPoint x: 913, endPoint y: 189, distance: 10.7
click at [919, 180] on select "Choose an option... Pending Applied Excluded (Questions) Excluded (Expired) Exc…" at bounding box center [929, 181] width 157 height 30
click at [851, 166] on select "Choose an option... Pending Applied Excluded (Questions) Excluded (Expired) Exc…" at bounding box center [929, 181] width 157 height 30
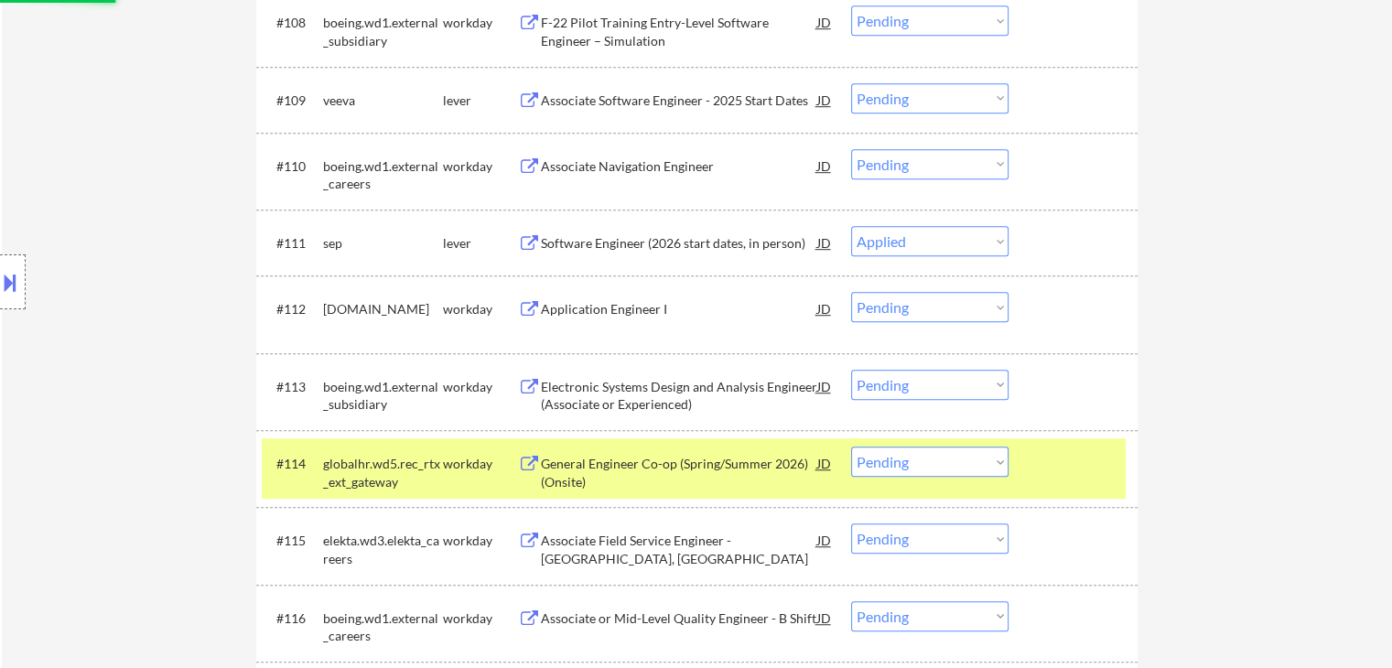
scroll to position [1108, 0]
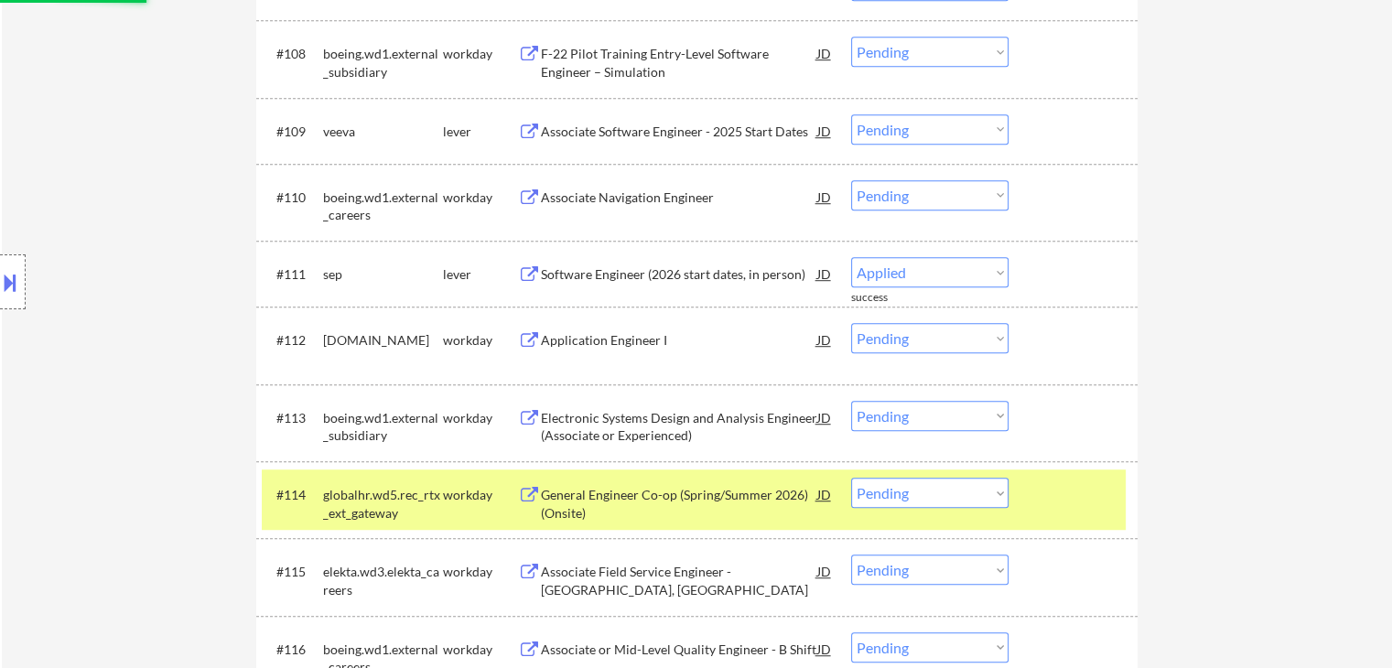
select select ""pending""
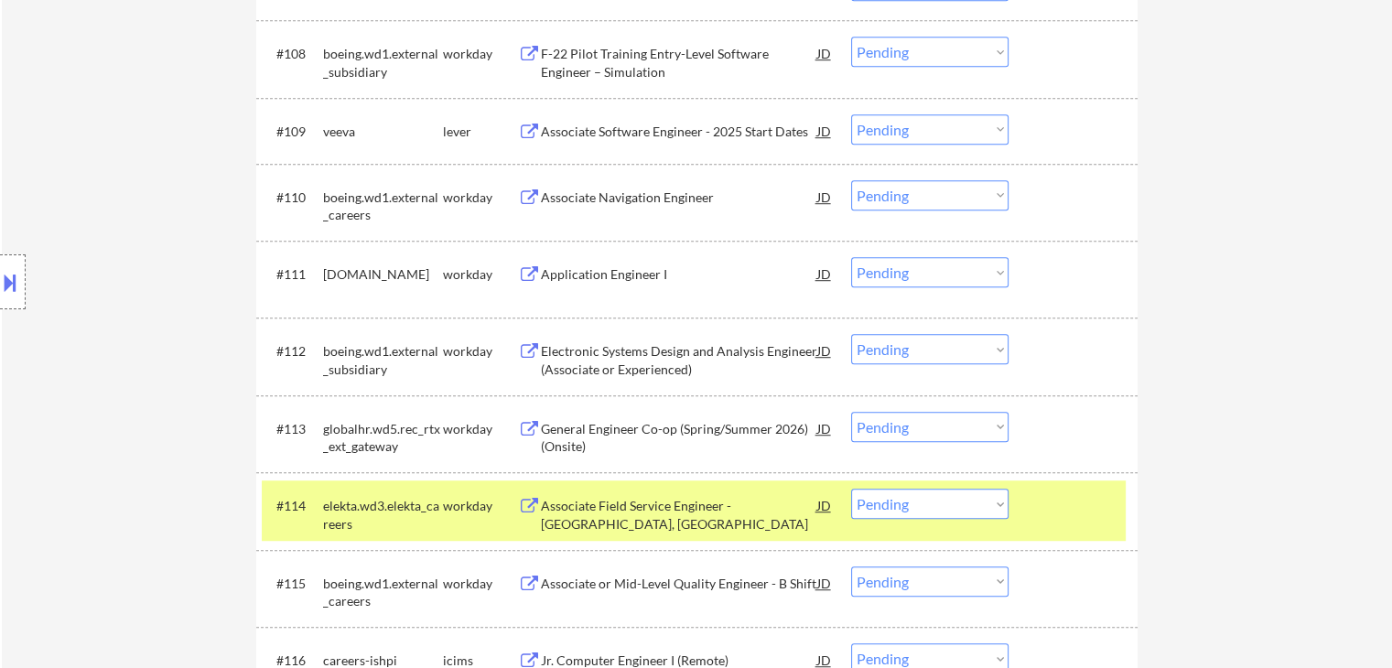
click at [671, 133] on div "Associate Software Engineer - 2025 Start Dates" at bounding box center [679, 132] width 276 height 18
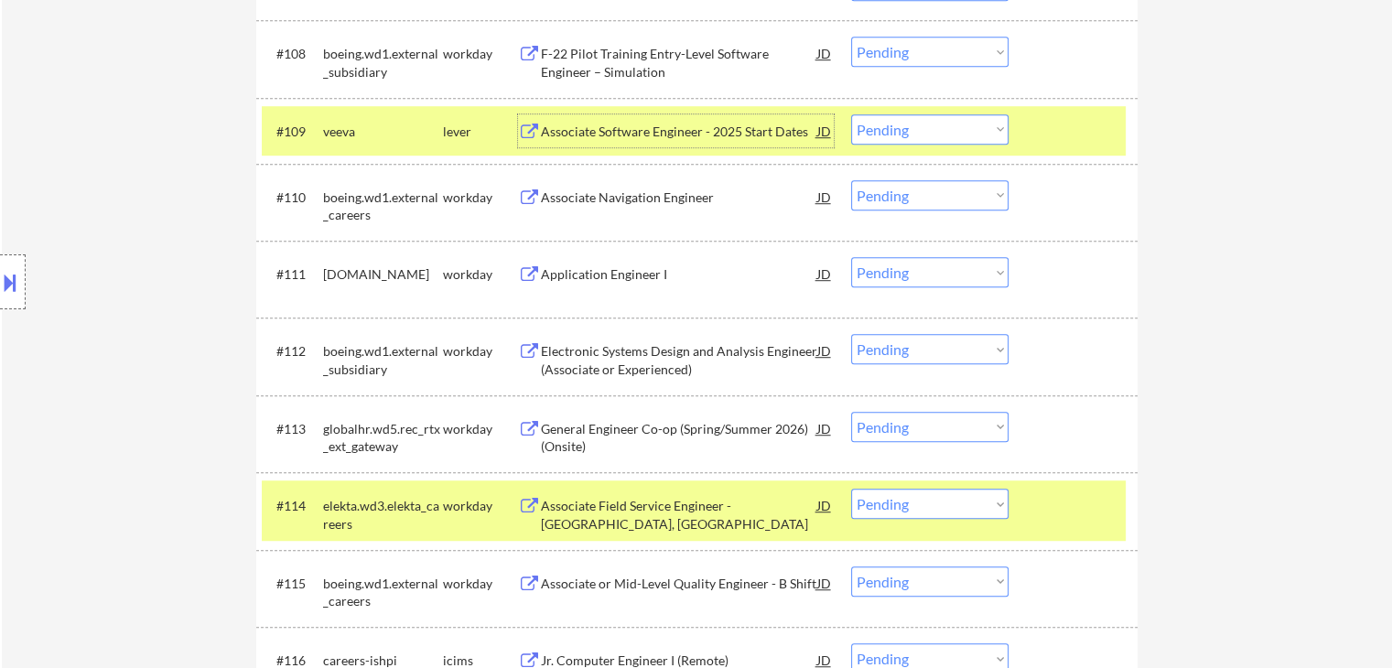
click at [930, 125] on select "Choose an option... Pending Applied Excluded (Questions) Excluded (Expired) Exc…" at bounding box center [929, 129] width 157 height 30
click at [851, 114] on select "Choose an option... Pending Applied Excluded (Questions) Excluded (Expired) Exc…" at bounding box center [929, 129] width 157 height 30
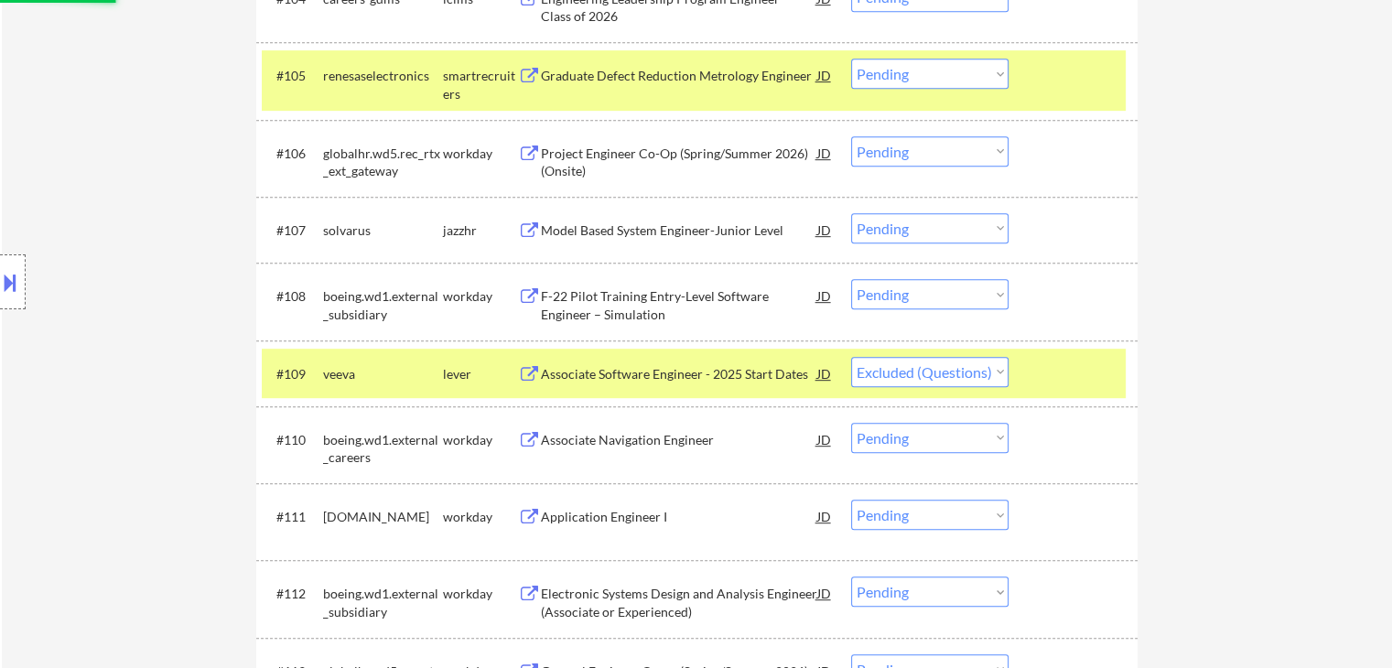
scroll to position [834, 0]
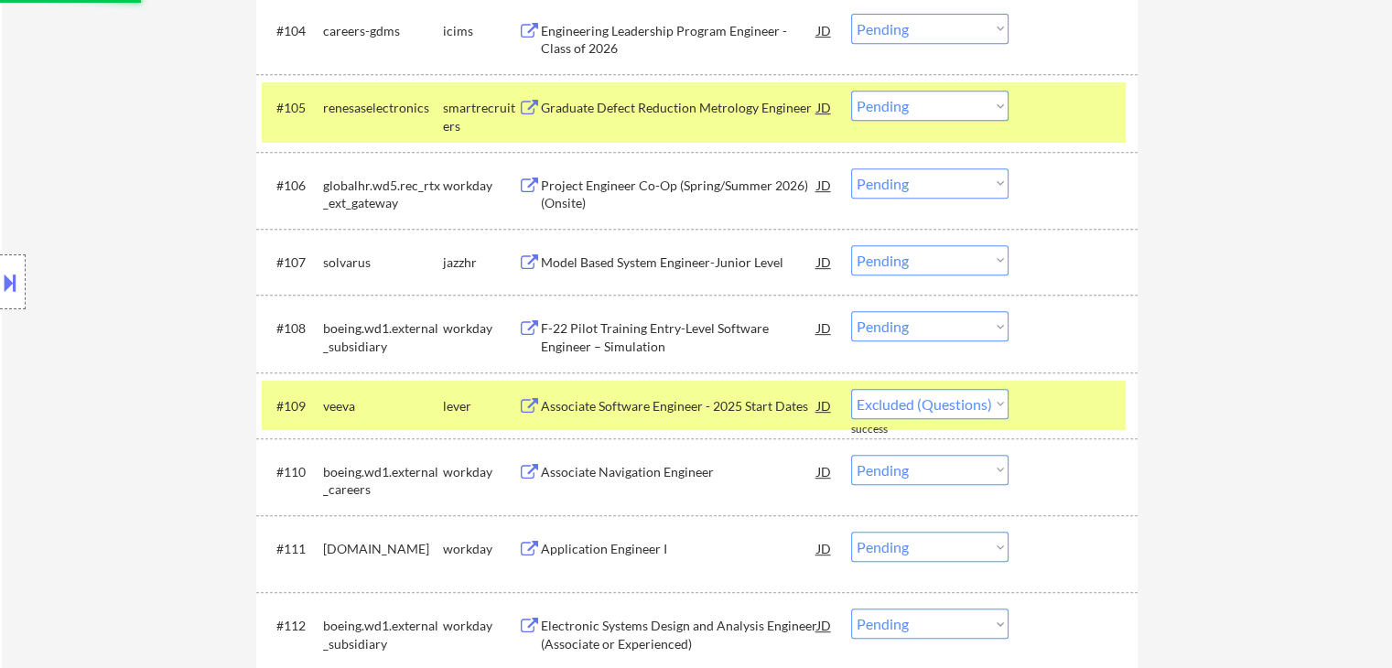
select select ""pending""
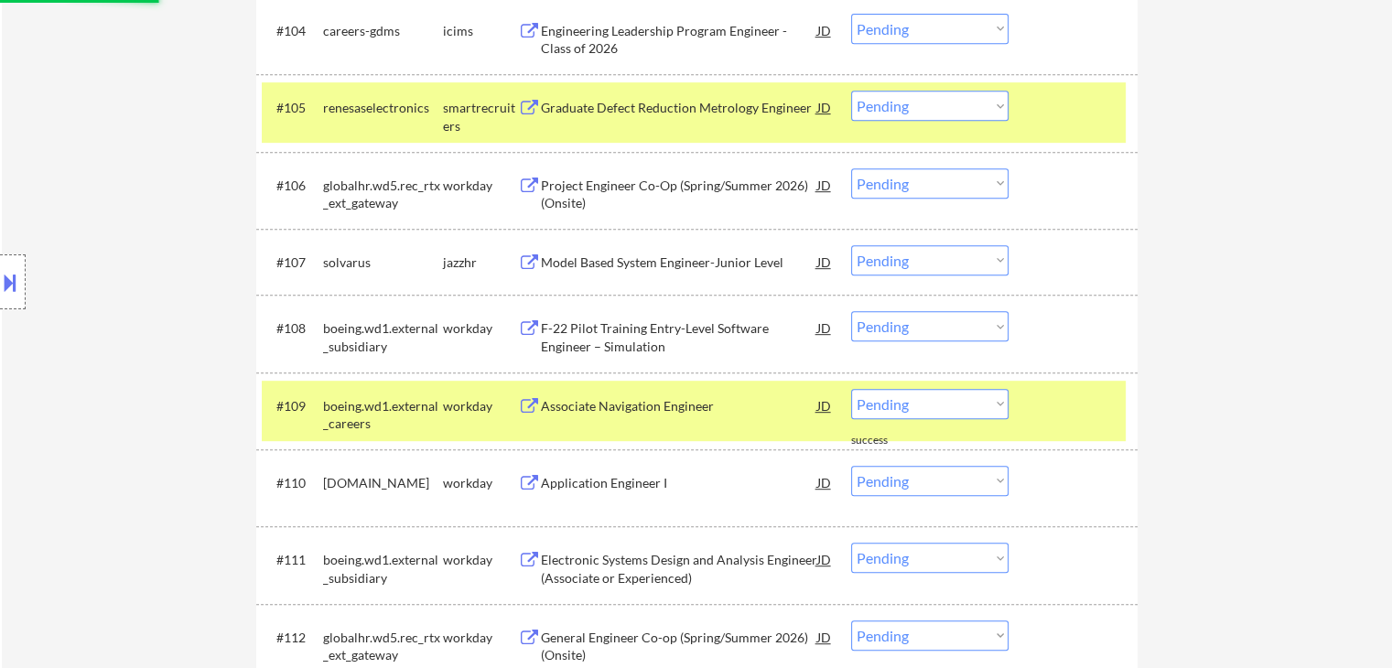
click at [659, 257] on div "Model Based System Engineer-Junior Level" at bounding box center [679, 262] width 276 height 18
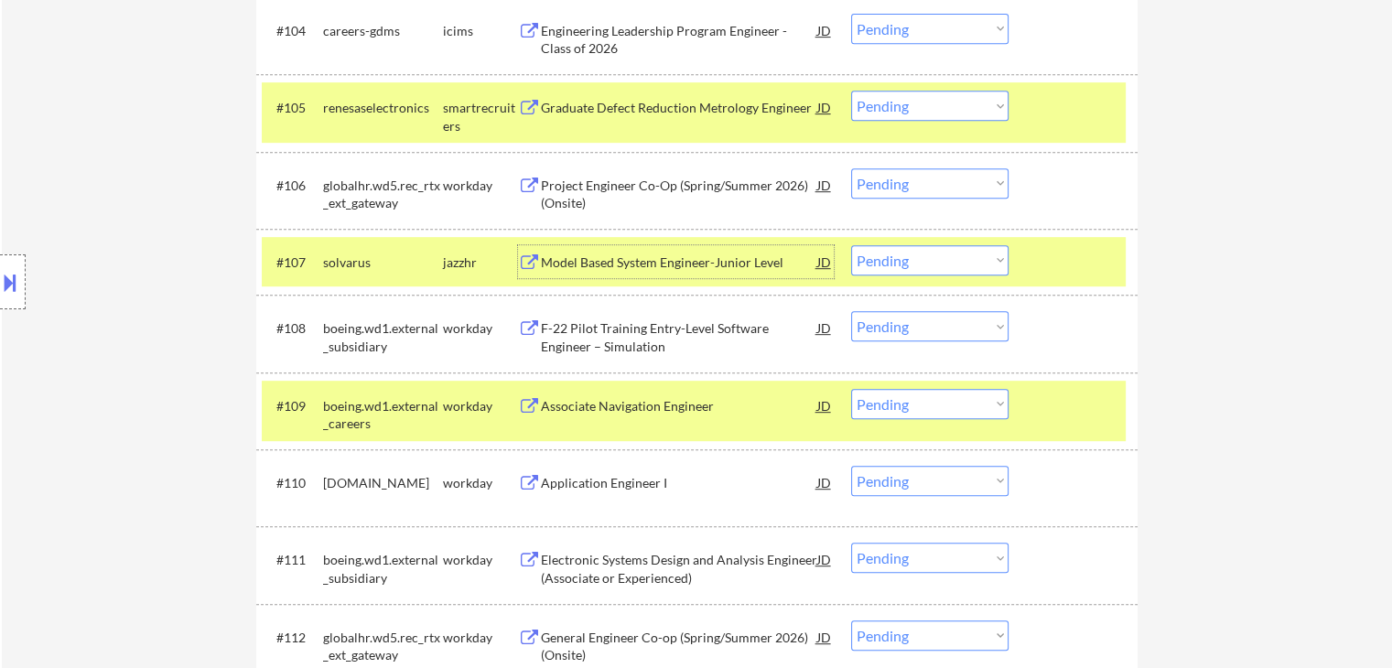
click at [889, 270] on select "Choose an option... Pending Applied Excluded (Questions) Excluded (Expired) Exc…" at bounding box center [929, 260] width 157 height 30
click at [851, 245] on select "Choose an option... Pending Applied Excluded (Questions) Excluded (Expired) Exc…" at bounding box center [929, 260] width 157 height 30
select select ""pending""
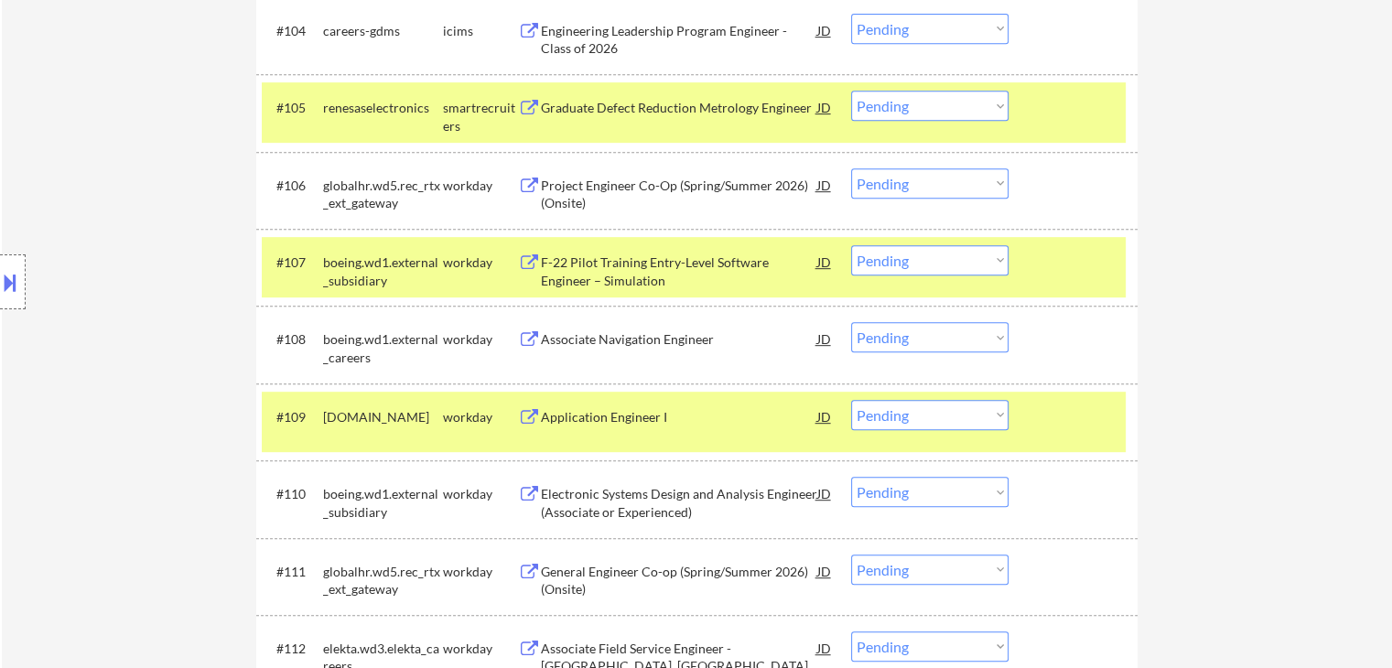
scroll to position [742, 0]
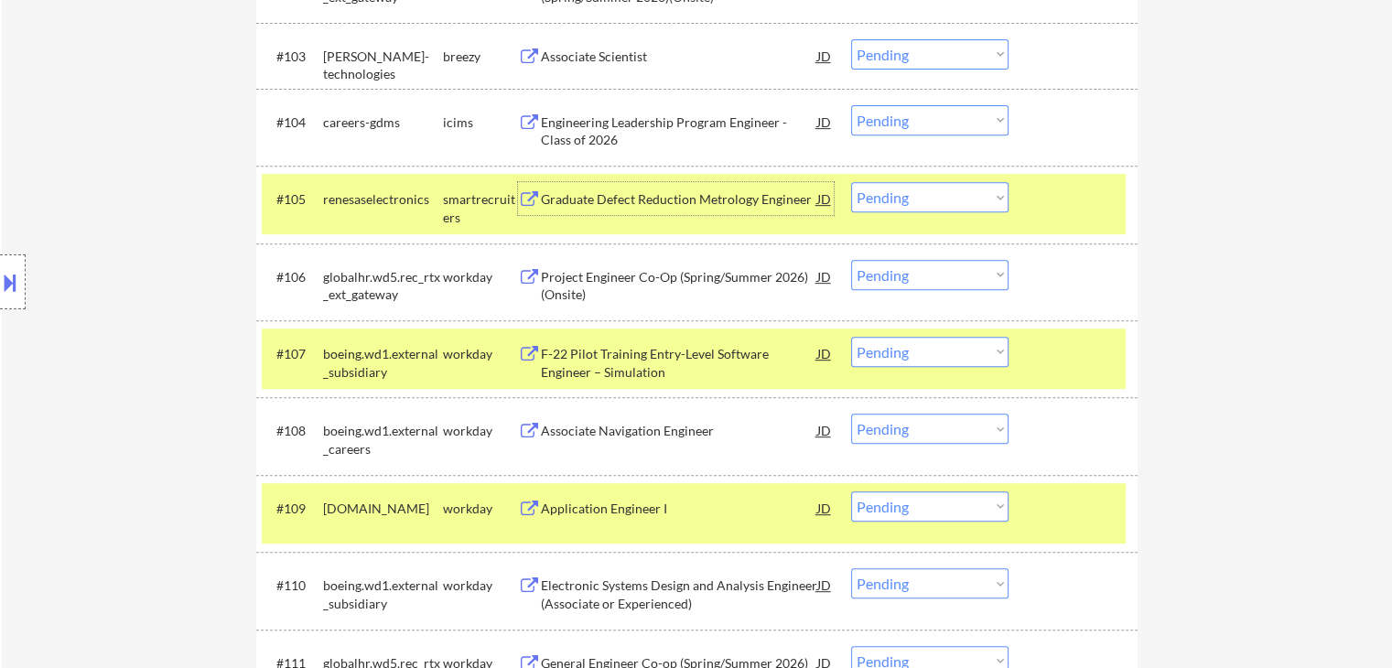
click at [642, 198] on div "Graduate Defect Reduction Metrology Engineer" at bounding box center [679, 199] width 276 height 18
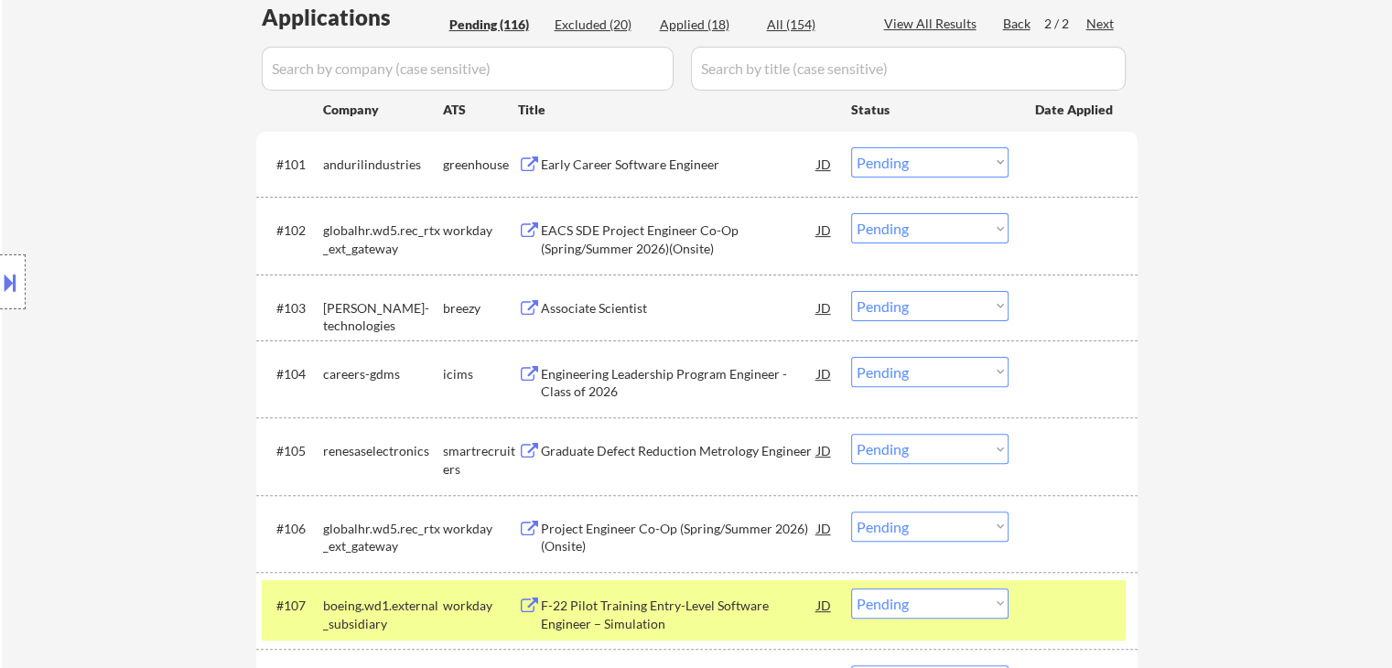
scroll to position [651, 0]
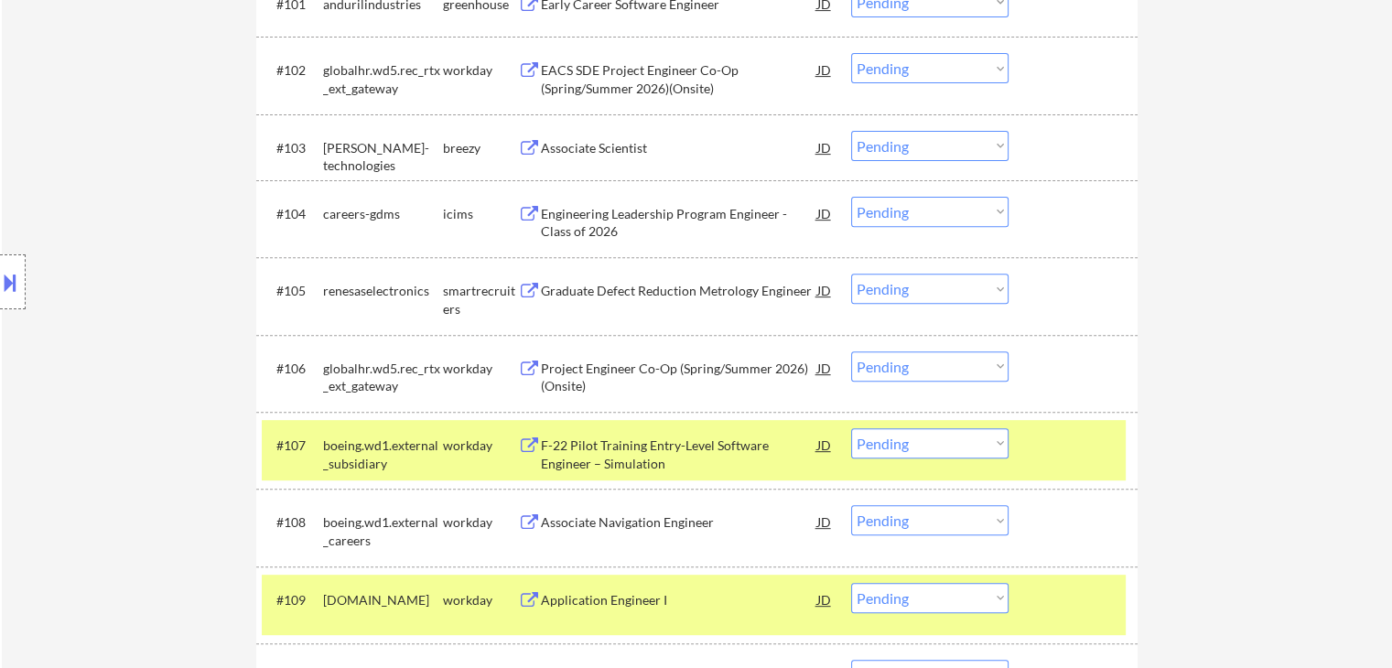
drag, startPoint x: 881, startPoint y: 282, endPoint x: 886, endPoint y: 293, distance: 11.9
click at [881, 282] on select "Choose an option... Pending Applied Excluded (Questions) Excluded (Expired) Exc…" at bounding box center [929, 289] width 157 height 30
click at [851, 274] on select "Choose an option... Pending Applied Excluded (Questions) Excluded (Expired) Exc…" at bounding box center [929, 289] width 157 height 30
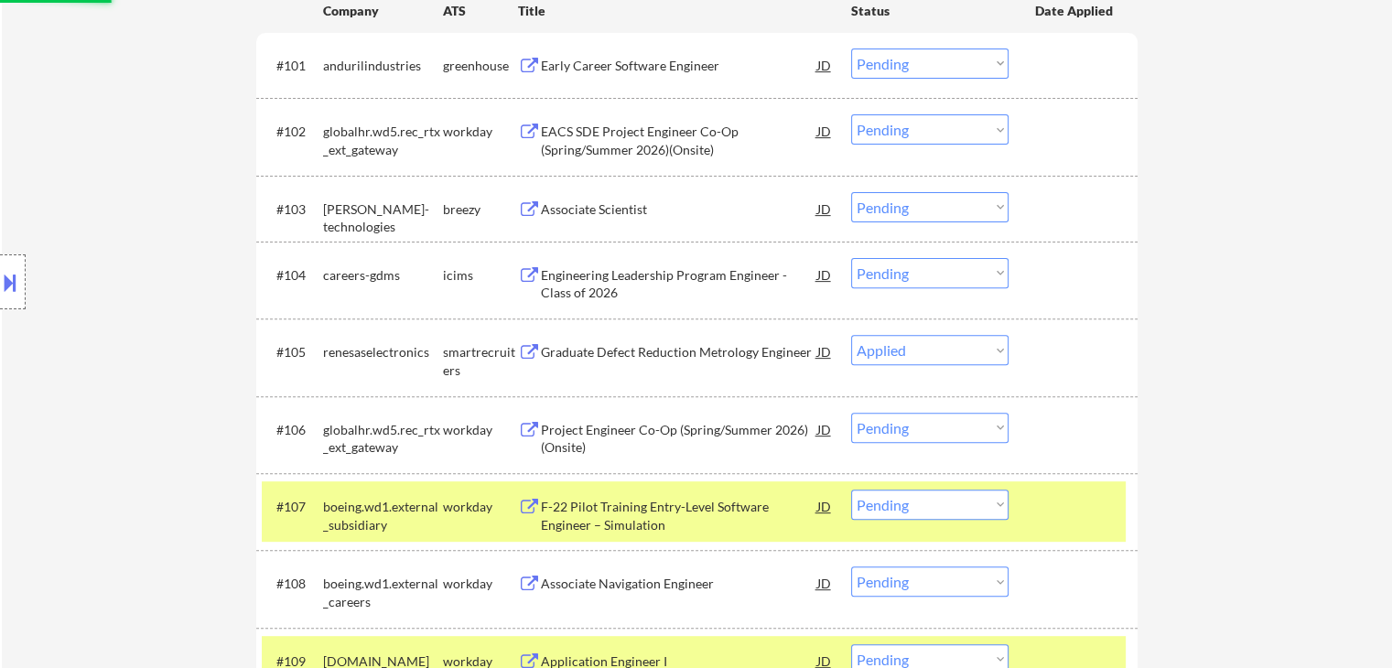
scroll to position [559, 0]
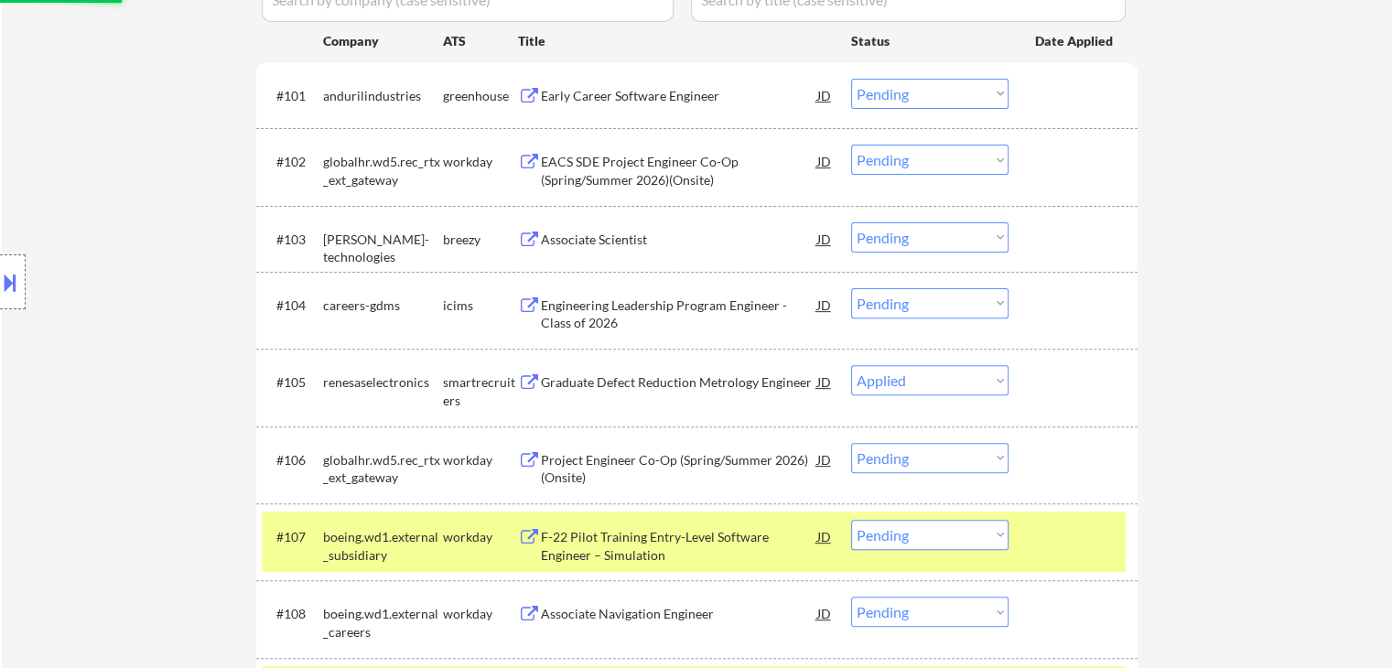
click at [604, 240] on div "Associate Scientist" at bounding box center [679, 240] width 276 height 18
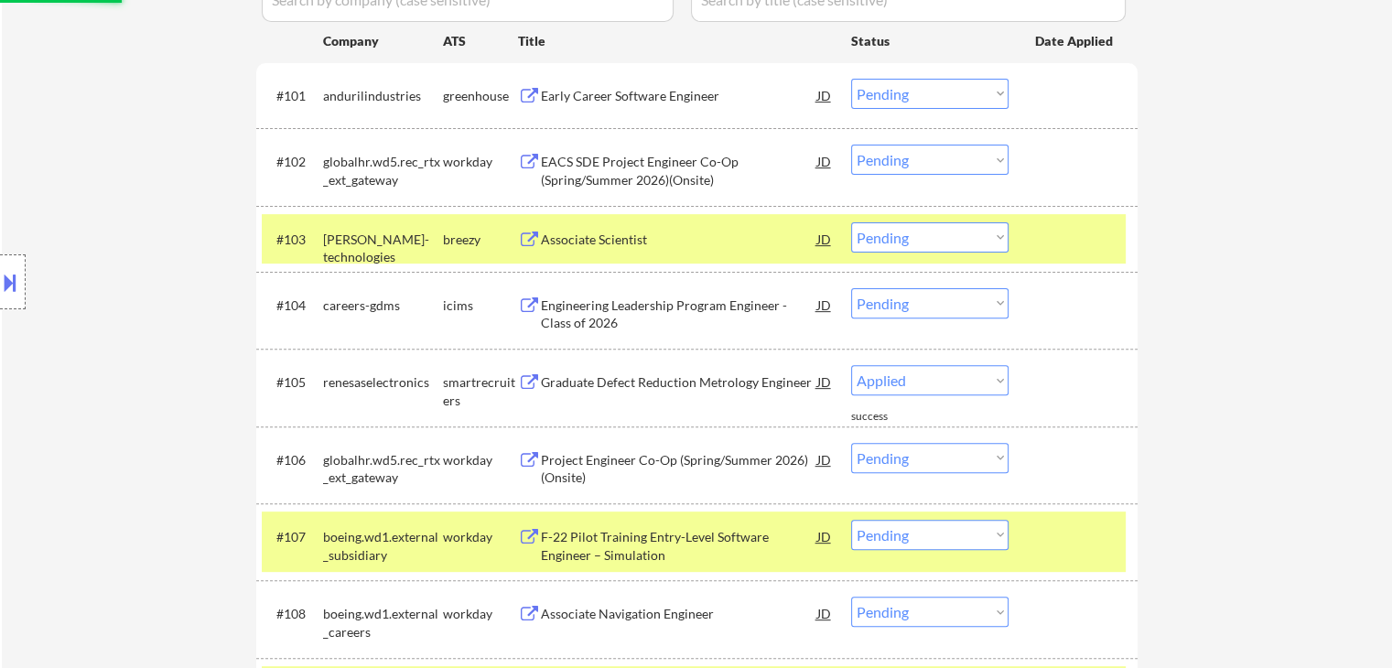
select select ""pending""
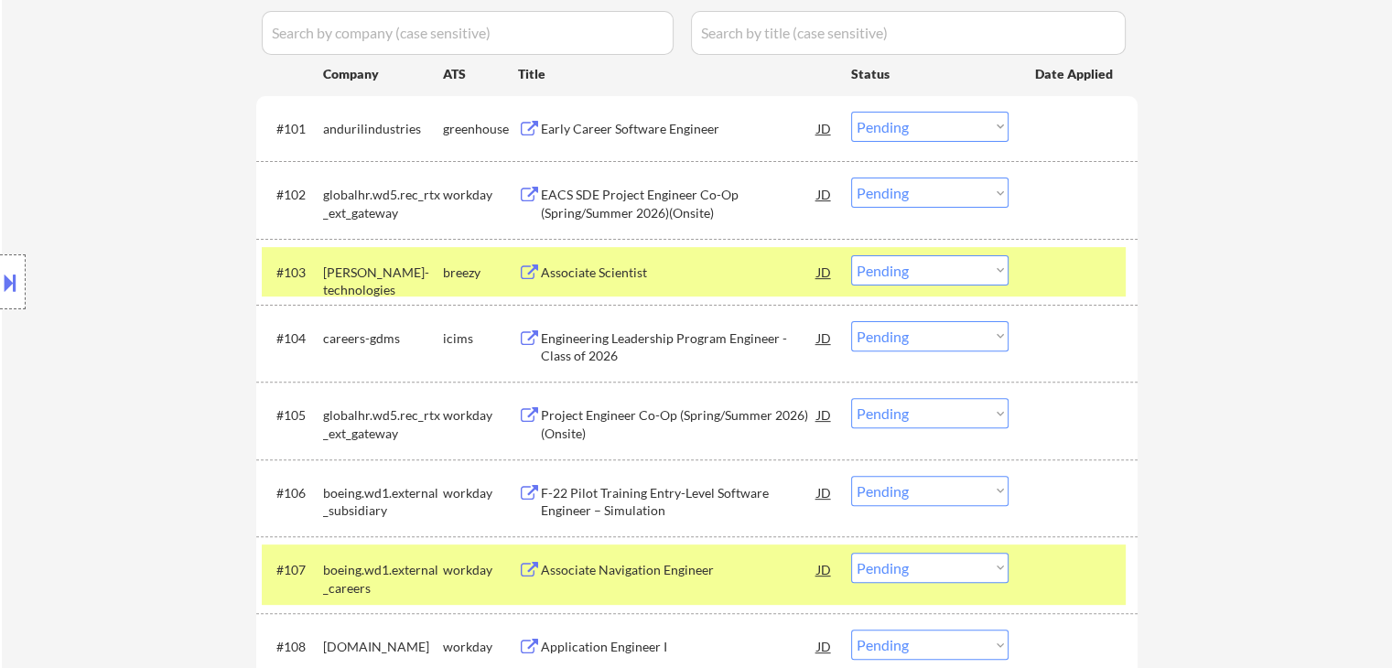
scroll to position [555, 0]
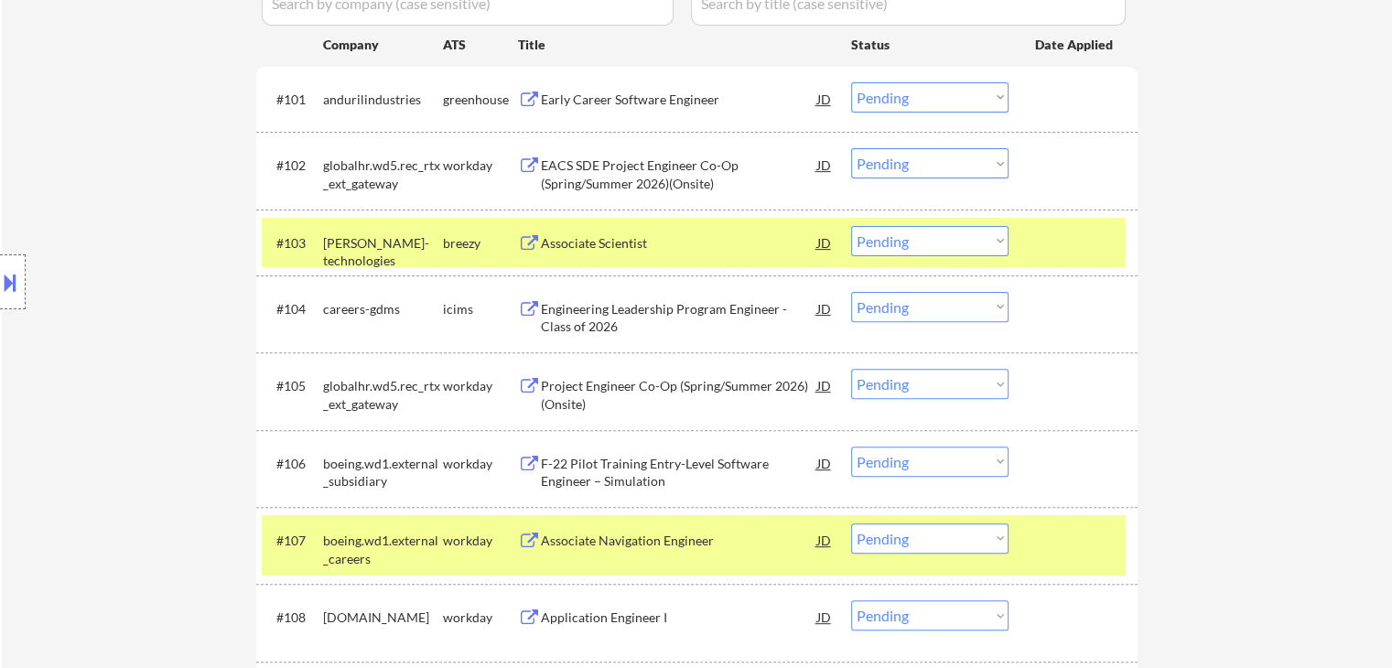
click at [911, 244] on select "Choose an option... Pending Applied Excluded (Questions) Excluded (Expired) Exc…" at bounding box center [929, 241] width 157 height 30
click at [851, 226] on select "Choose an option... Pending Applied Excluded (Questions) Excluded (Expired) Exc…" at bounding box center [929, 241] width 157 height 30
select select ""pending""
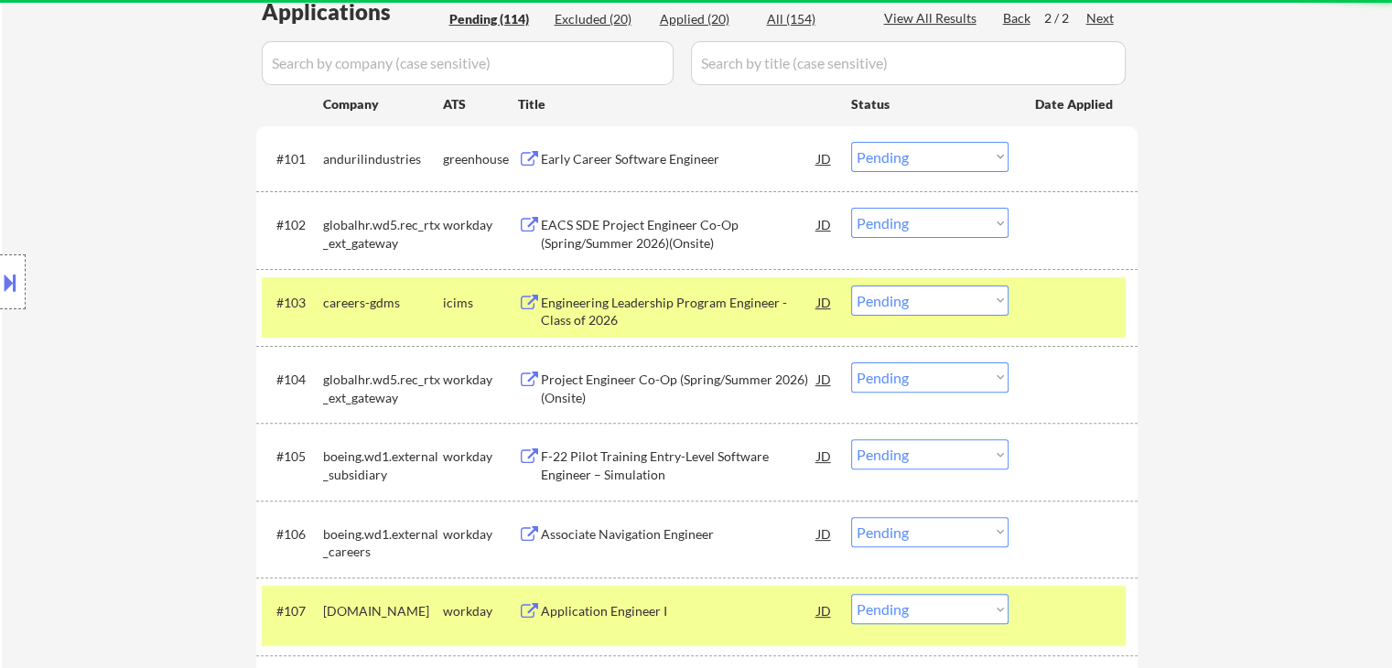
scroll to position [464, 0]
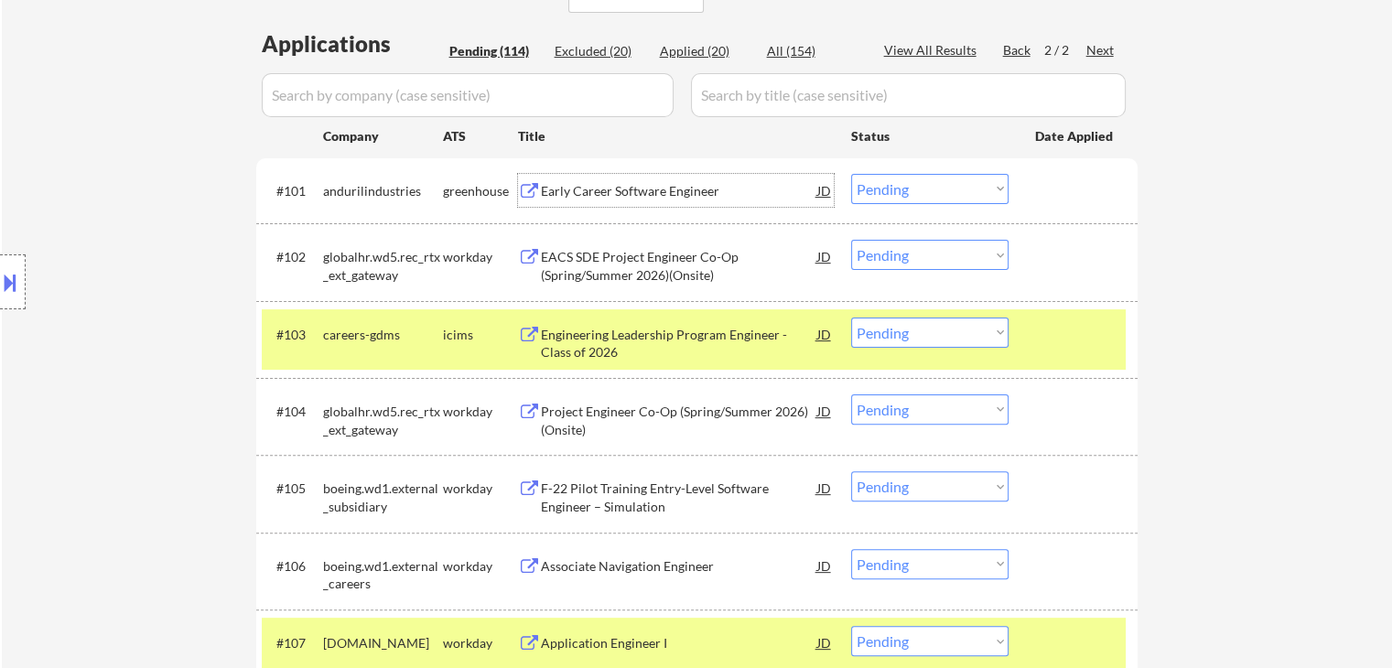
click at [589, 187] on div "Early Career Software Engineer" at bounding box center [679, 191] width 276 height 18
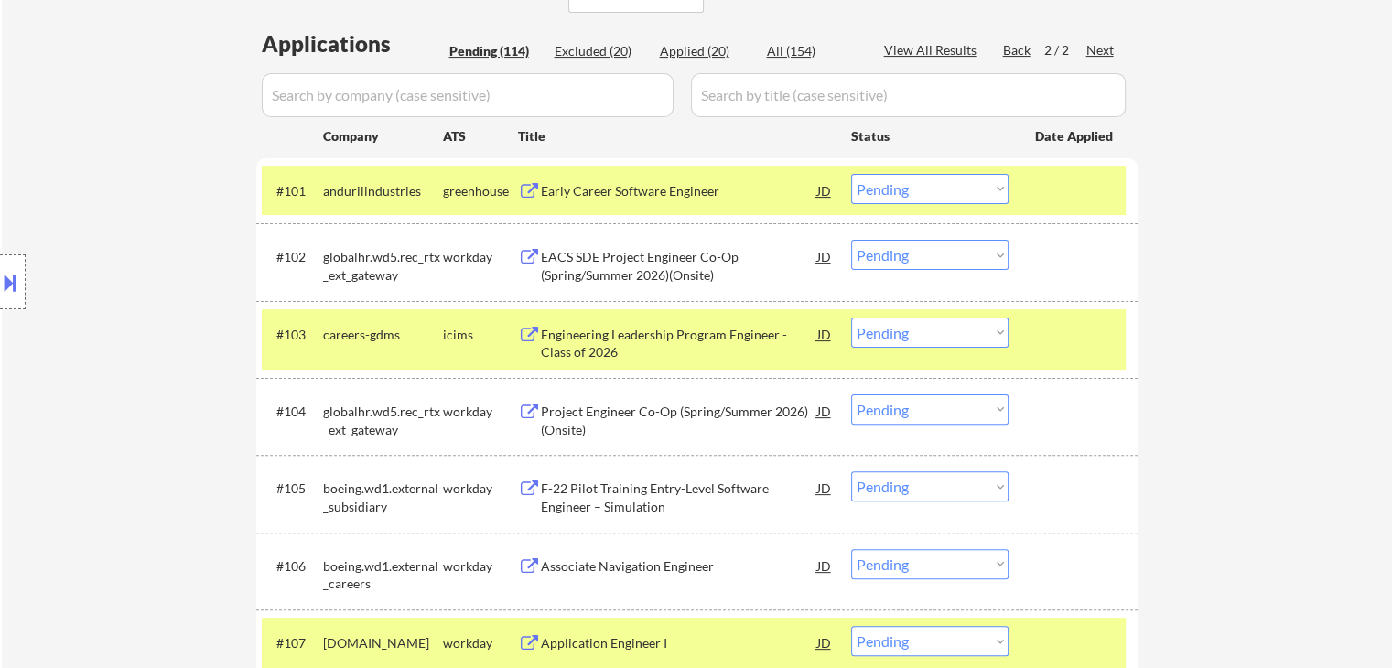
drag, startPoint x: 942, startPoint y: 183, endPoint x: 926, endPoint y: 202, distance: 24.7
click at [942, 183] on select "Choose an option... Pending Applied Excluded (Questions) Excluded (Expired) Exc…" at bounding box center [929, 189] width 157 height 30
click at [851, 174] on select "Choose an option... Pending Applied Excluded (Questions) Excluded (Expired) Exc…" at bounding box center [929, 189] width 157 height 30
select select ""pending""
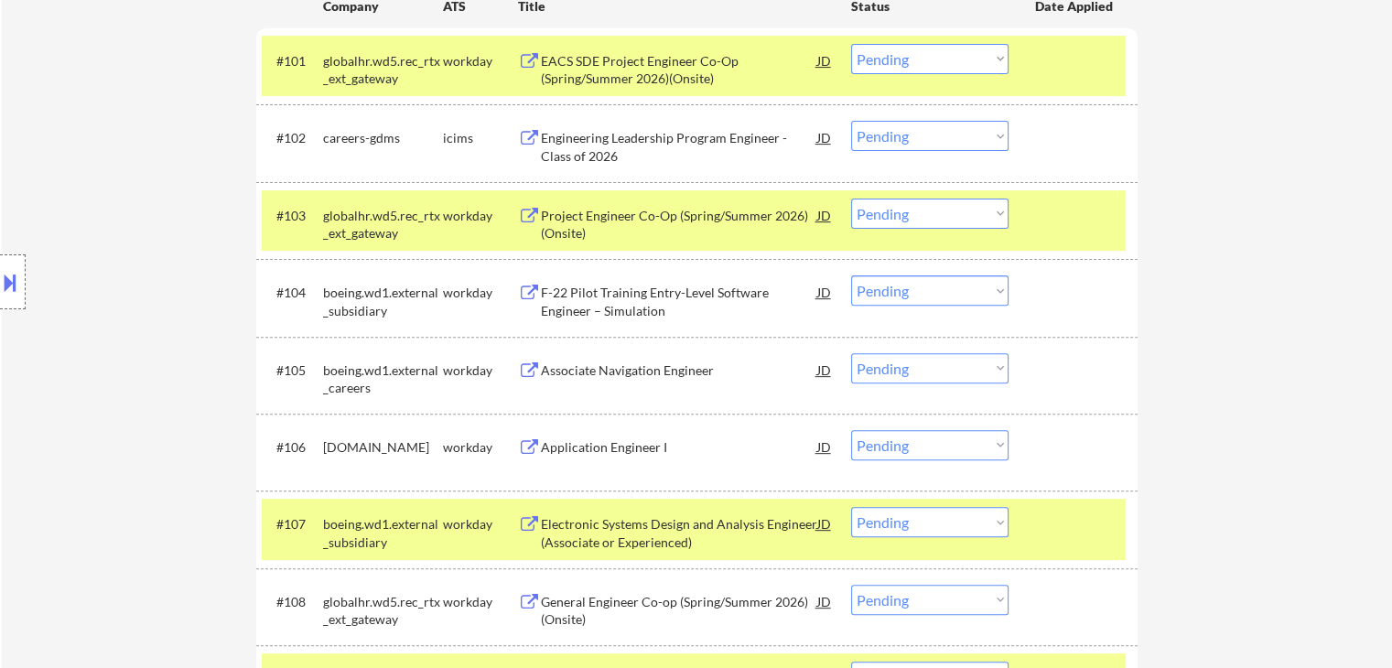
scroll to position [372, 0]
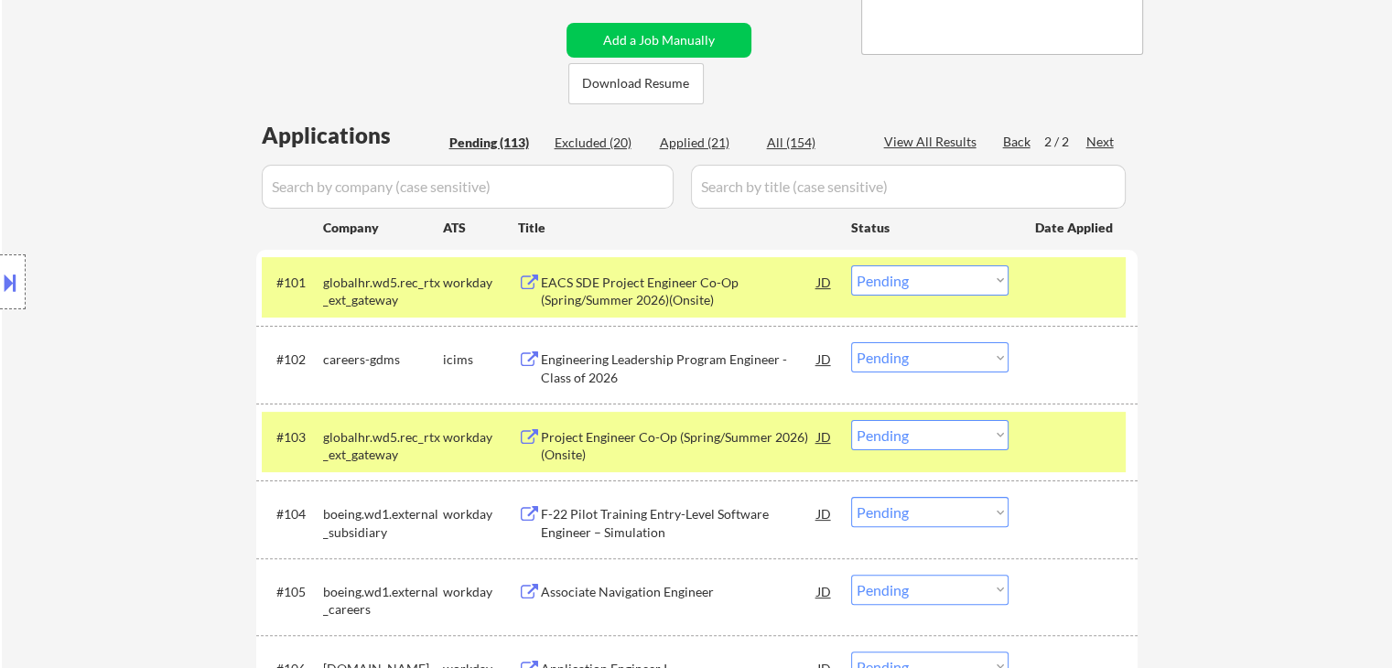
click at [1017, 140] on div "Back" at bounding box center [1017, 142] width 29 height 18
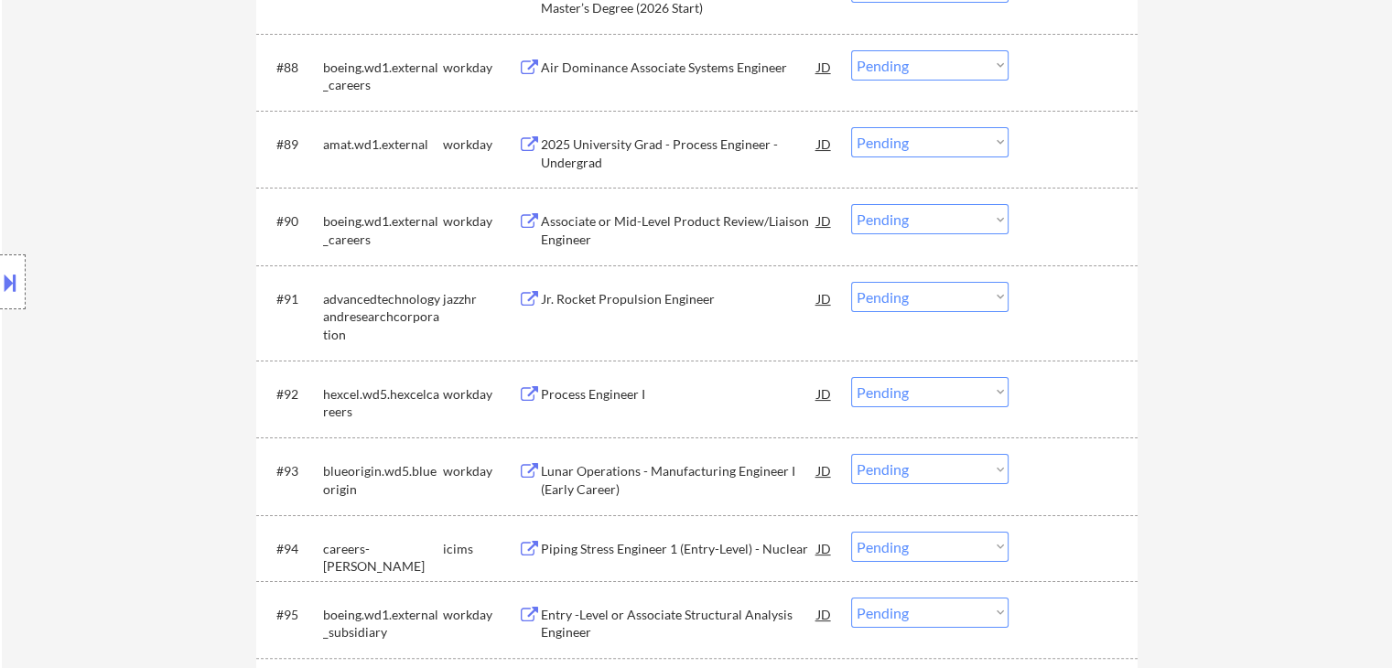
scroll to position [7150, 0]
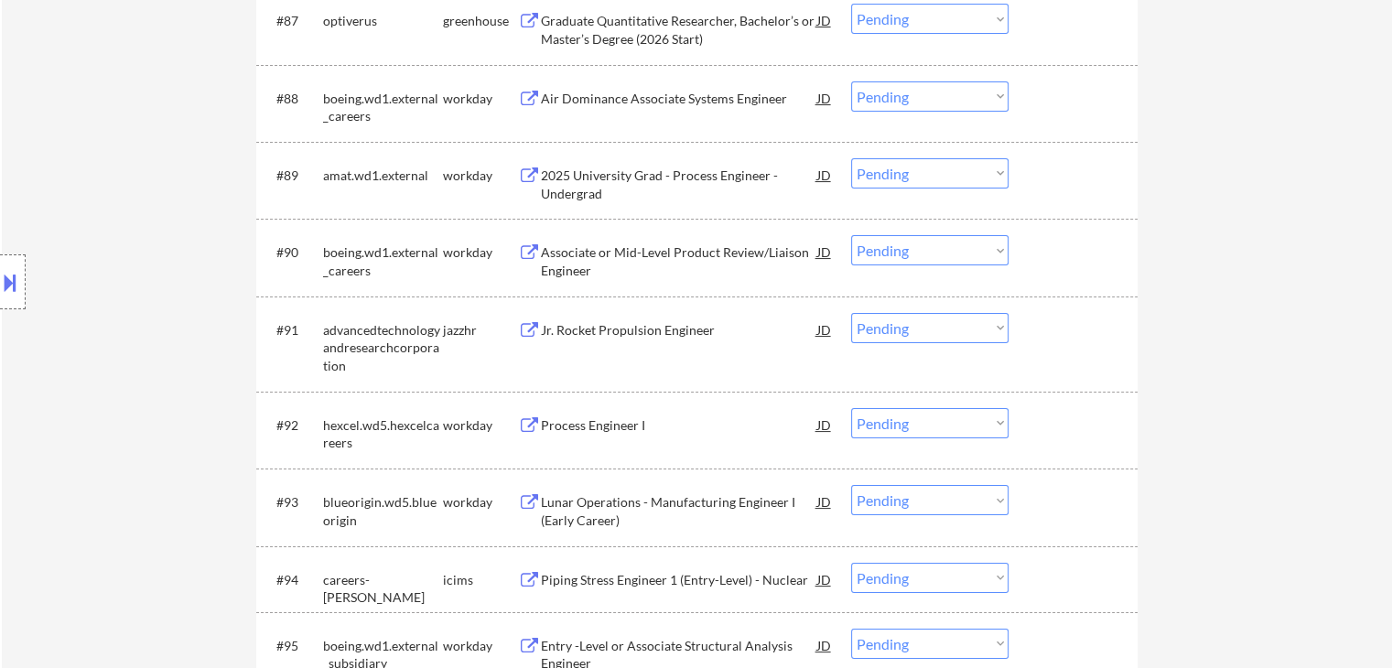
click at [662, 327] on div "Jr. Rocket Propulsion Engineer" at bounding box center [679, 330] width 276 height 18
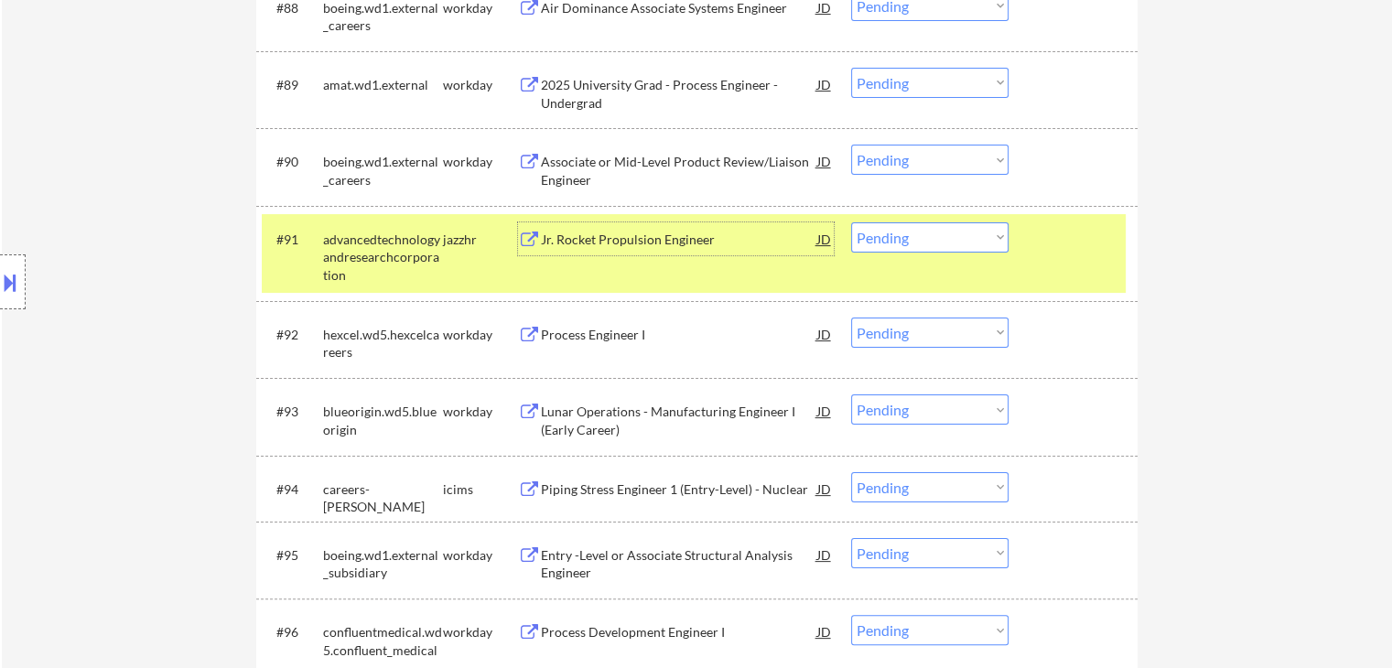
scroll to position [7241, 0]
click at [906, 239] on select "Choose an option... Pending Applied Excluded (Questions) Excluded (Expired) Exc…" at bounding box center [929, 236] width 157 height 30
click at [851, 221] on select "Choose an option... Pending Applied Excluded (Questions) Excluded (Expired) Exc…" at bounding box center [929, 236] width 157 height 30
select select ""pending""
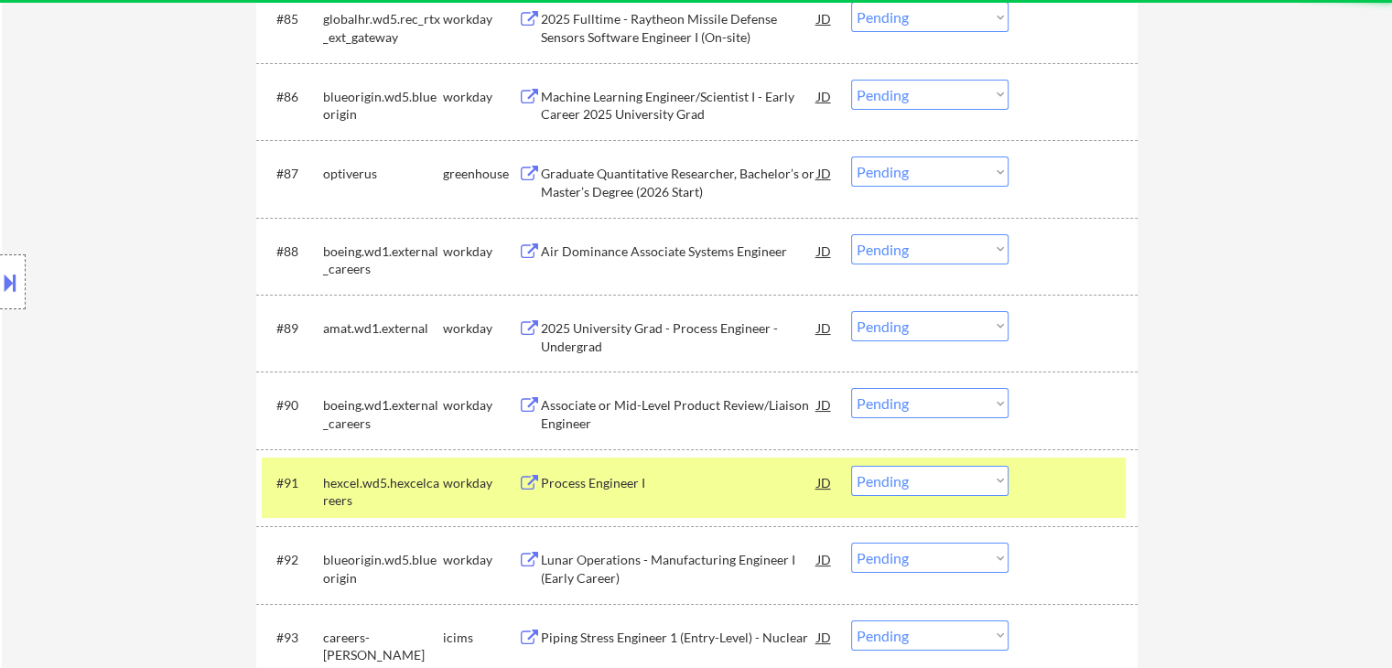
scroll to position [6967, 0]
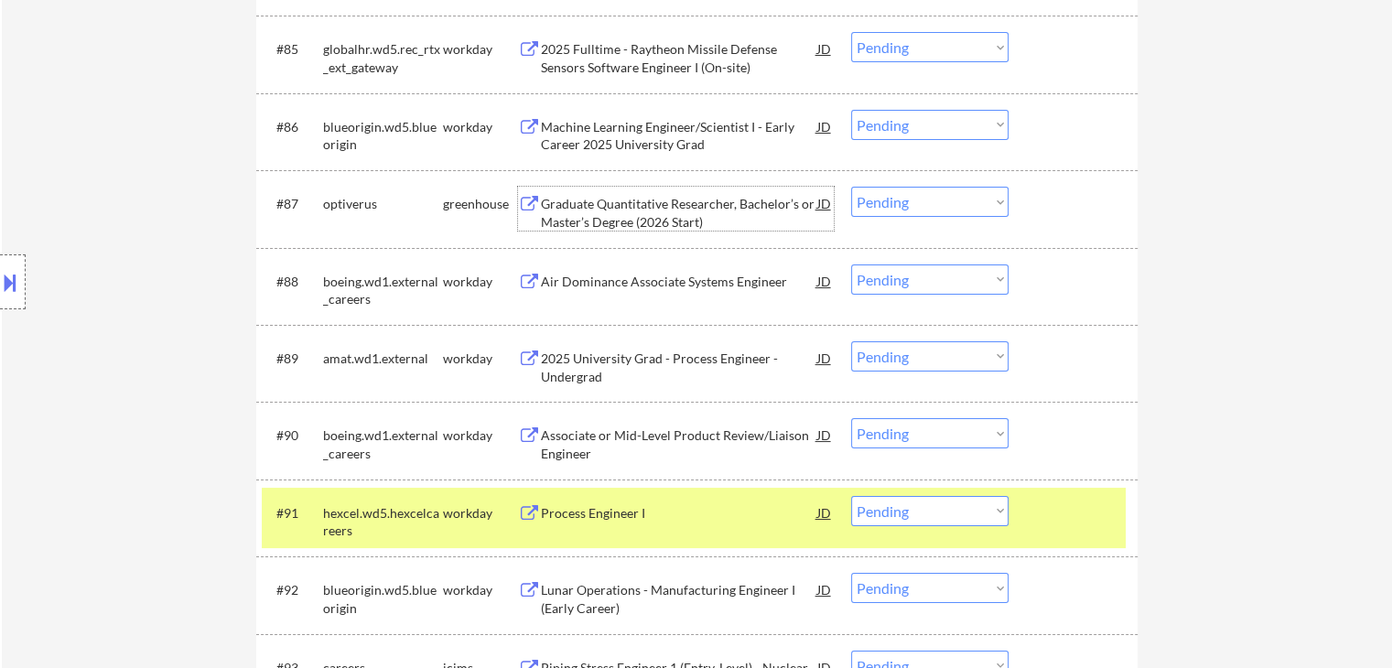
click at [626, 208] on div "Graduate Quantitative Researcher, Bachelor’s or Master’s Degree (2026 Start)" at bounding box center [679, 213] width 276 height 36
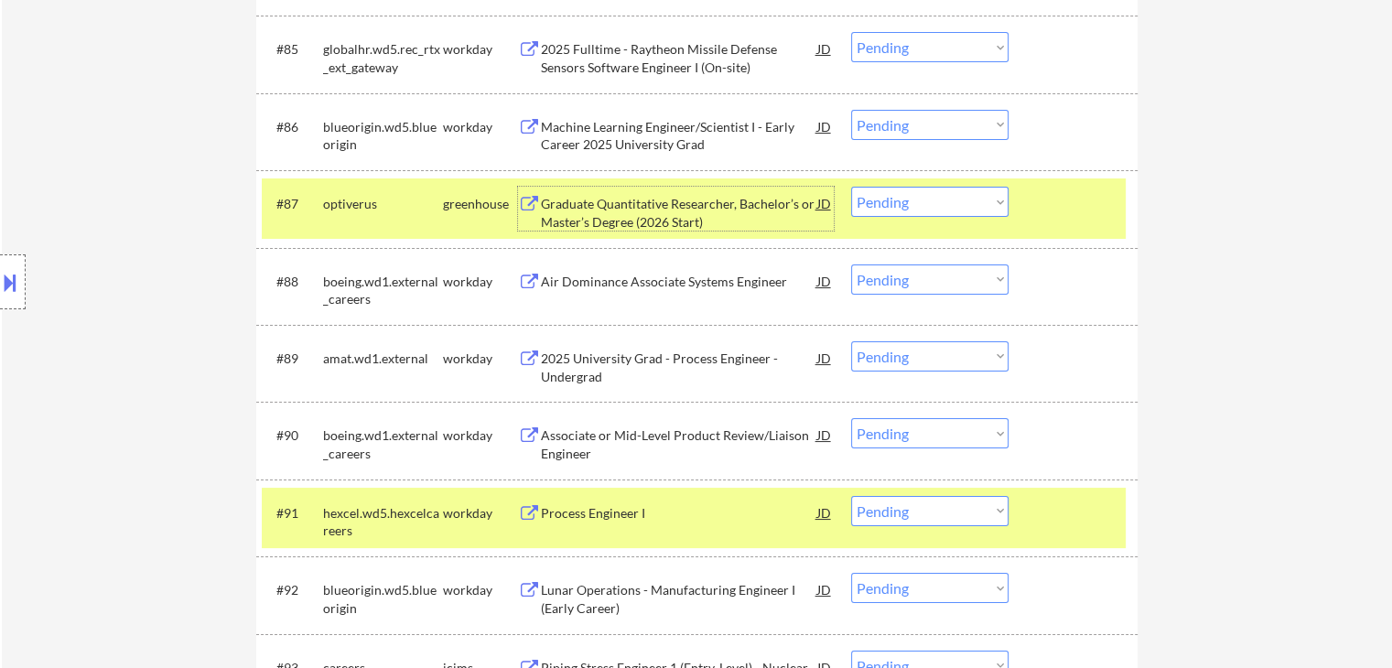
click at [915, 211] on select "Choose an option... Pending Applied Excluded (Questions) Excluded (Expired) Exc…" at bounding box center [929, 202] width 157 height 30
click at [851, 187] on select "Choose an option... Pending Applied Excluded (Questions) Excluded (Expired) Exc…" at bounding box center [929, 202] width 157 height 30
select select ""pending""
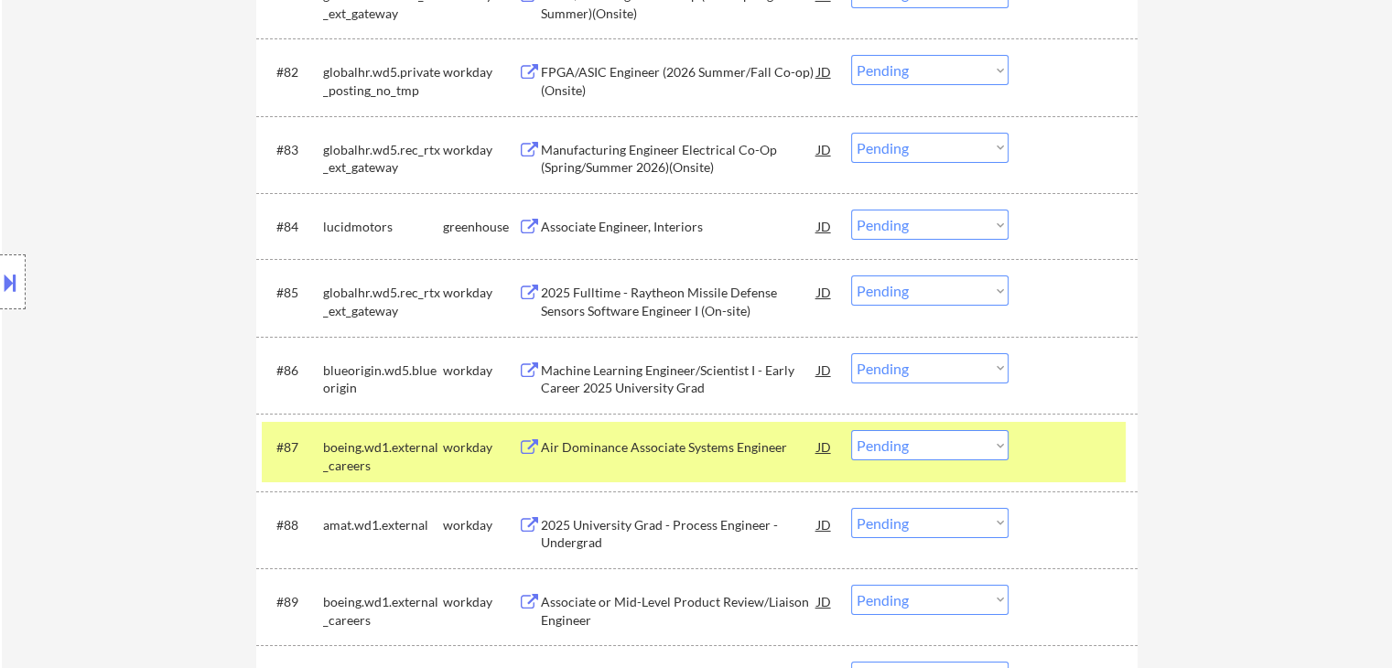
scroll to position [6692, 0]
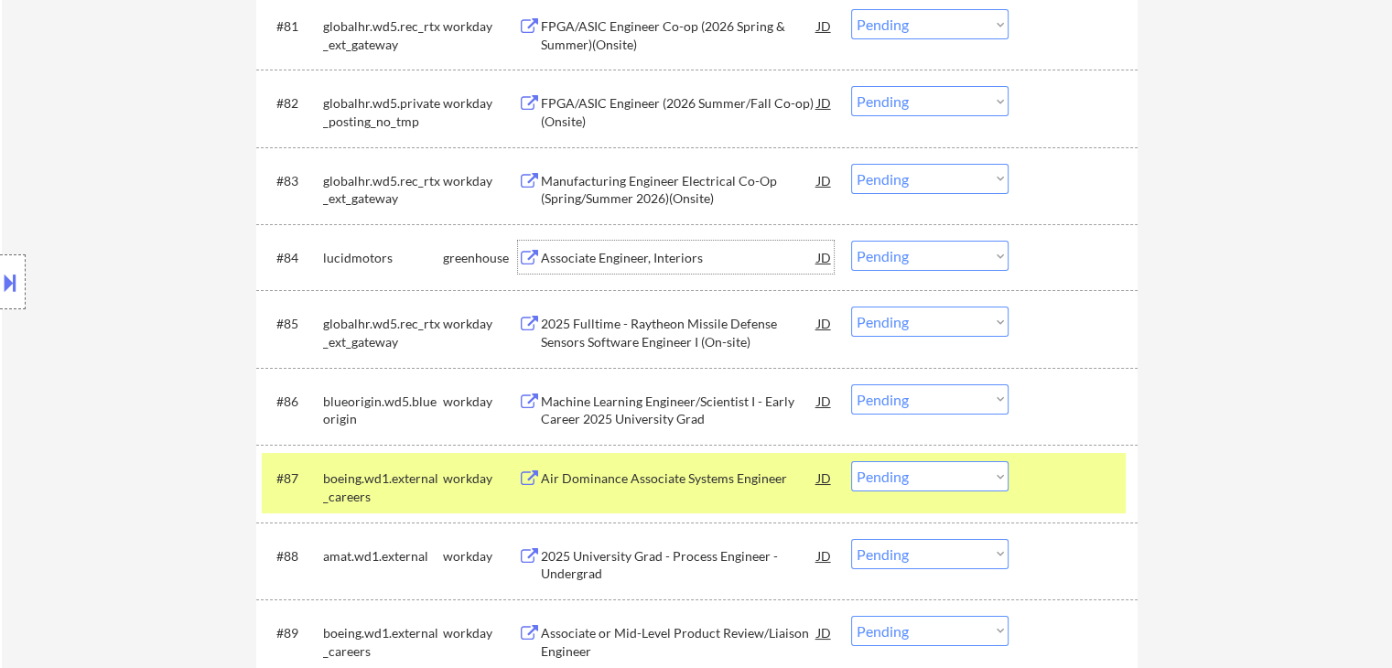
click at [664, 261] on div "Associate Engineer, Interiors" at bounding box center [679, 258] width 276 height 18
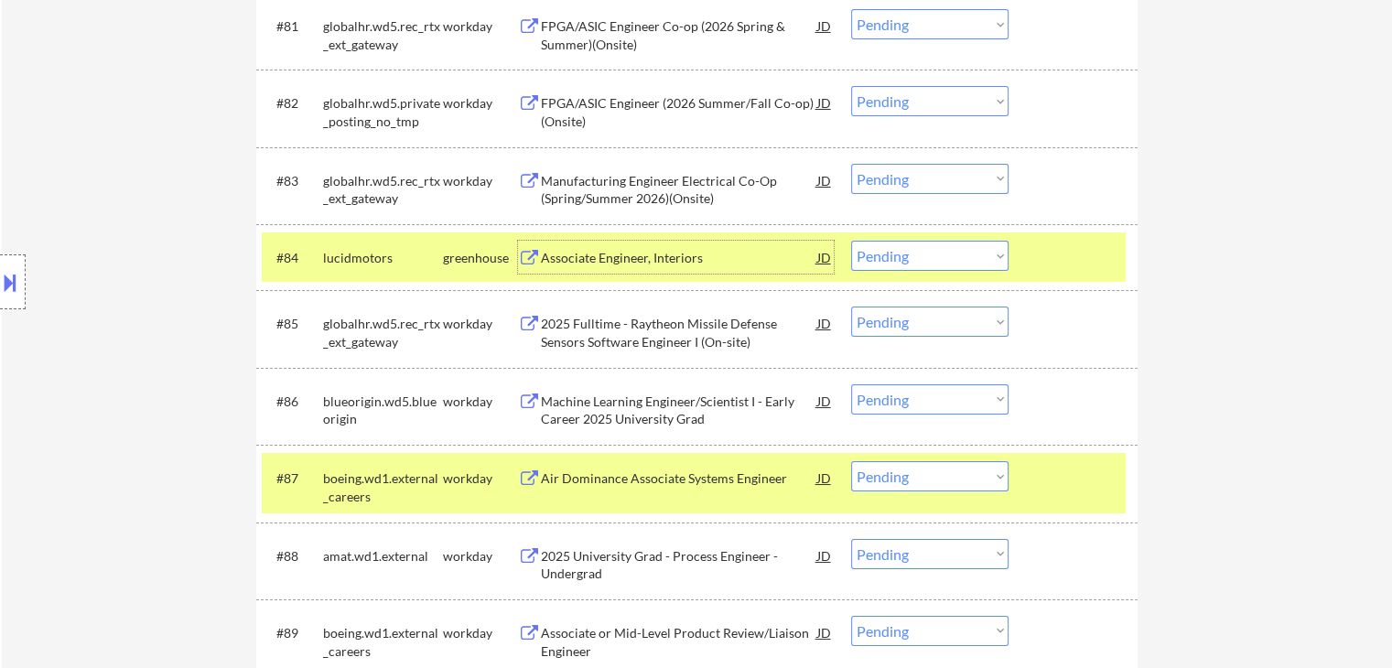
click at [919, 258] on select "Choose an option... Pending Applied Excluded (Questions) Excluded (Expired) Exc…" at bounding box center [929, 256] width 157 height 30
click at [851, 241] on select "Choose an option... Pending Applied Excluded (Questions) Excluded (Expired) Exc…" at bounding box center [929, 256] width 157 height 30
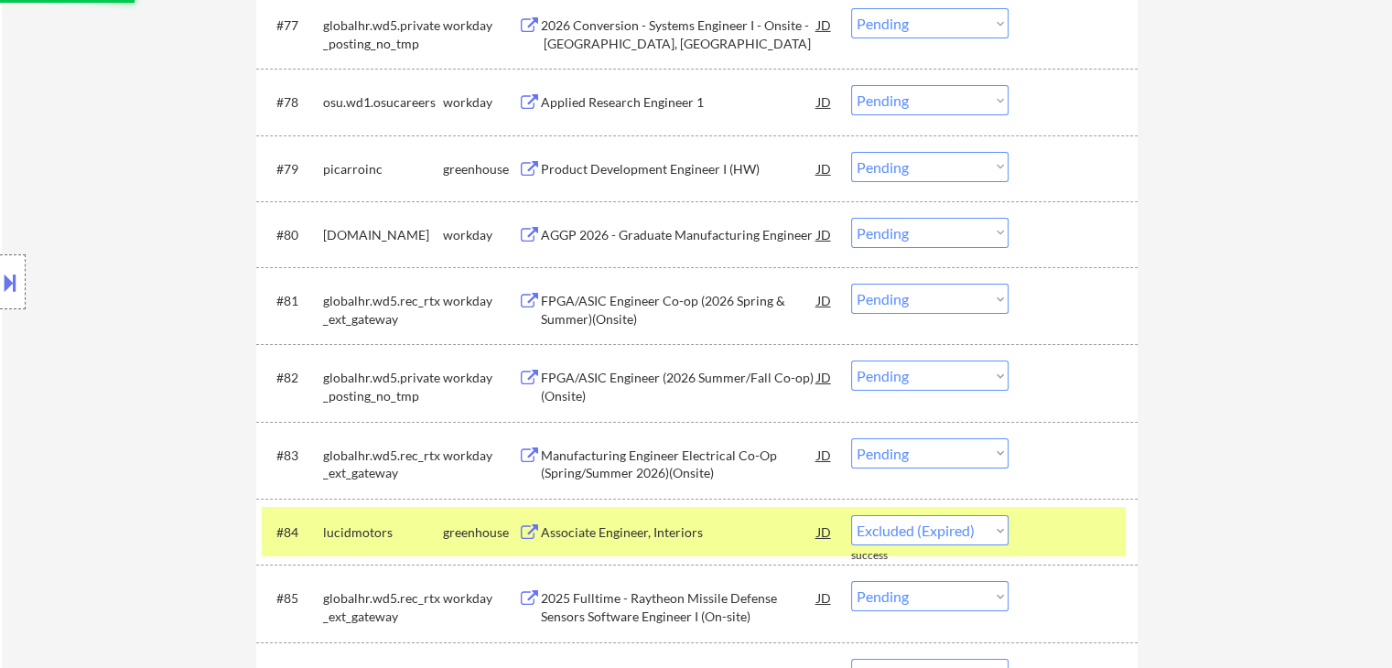
scroll to position [6326, 0]
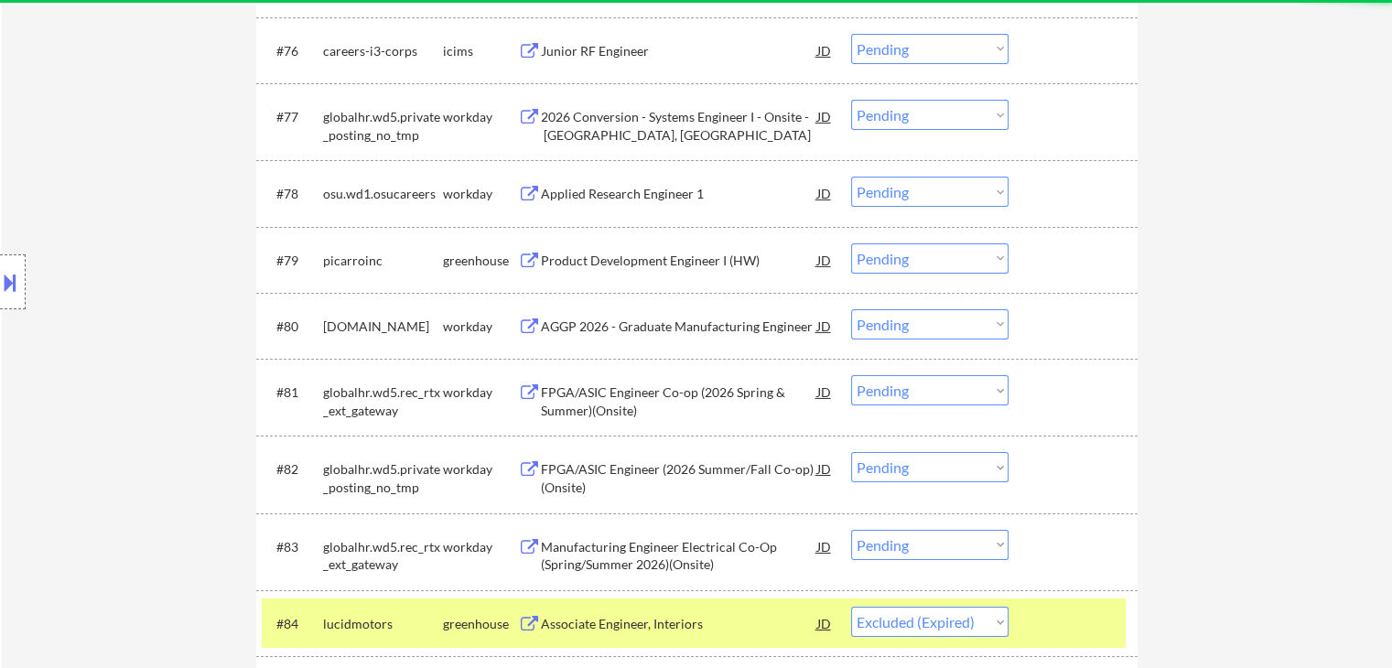
select select ""pending""
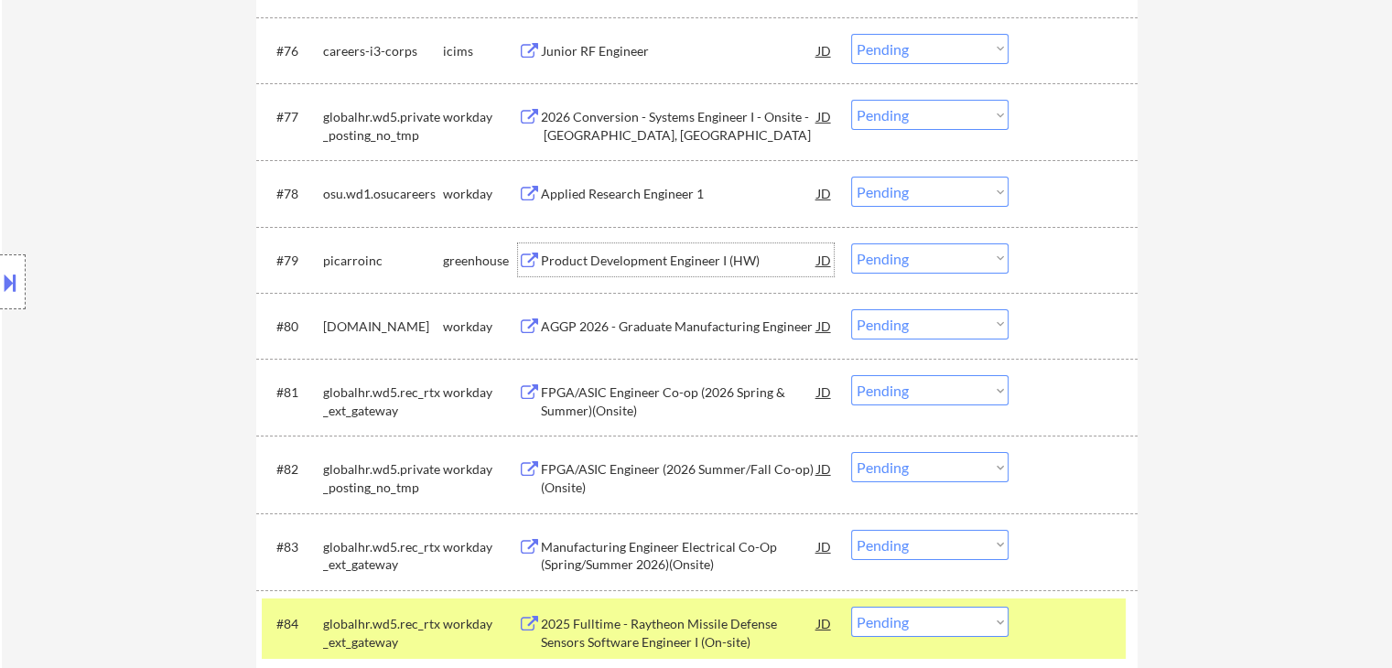
click at [627, 261] on div "Product Development Engineer I (HW)" at bounding box center [679, 261] width 276 height 18
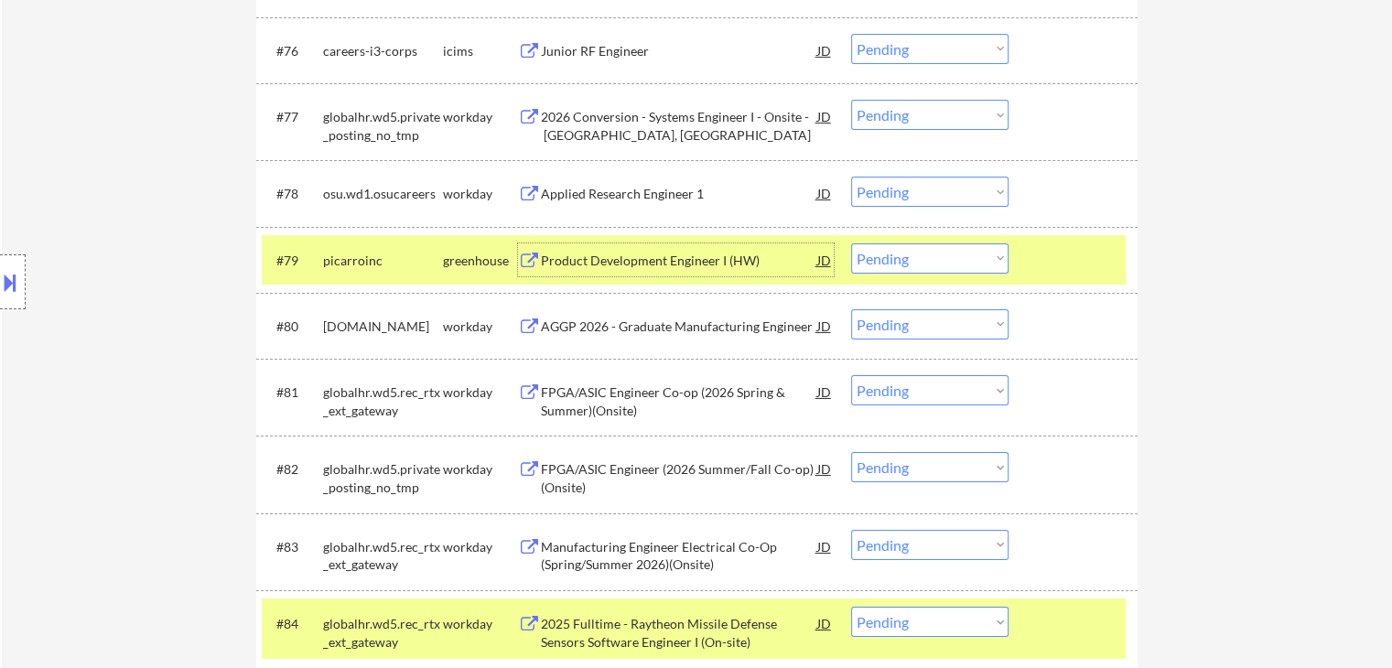
click at [884, 259] on select "Choose an option... Pending Applied Excluded (Questions) Excluded (Expired) Exc…" at bounding box center [929, 258] width 157 height 30
click at [851, 243] on select "Choose an option... Pending Applied Excluded (Questions) Excluded (Expired) Exc…" at bounding box center [929, 258] width 157 height 30
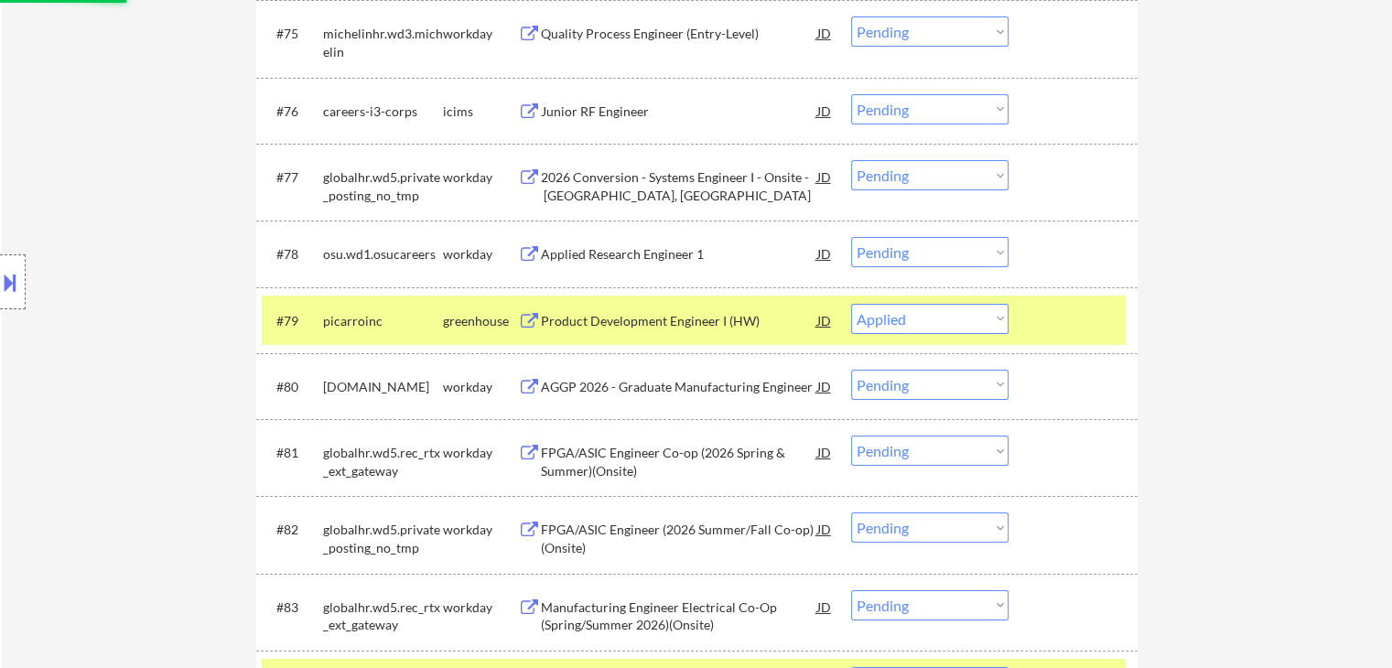
scroll to position [6235, 0]
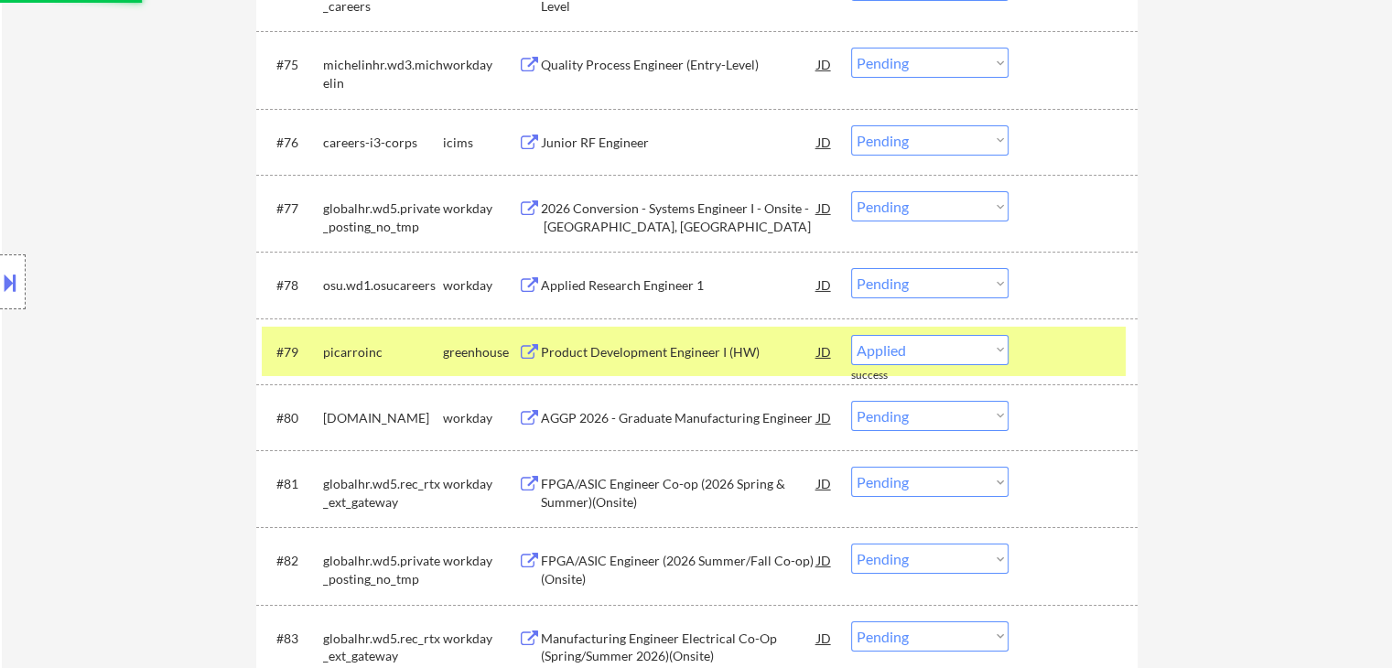
select select ""pending""
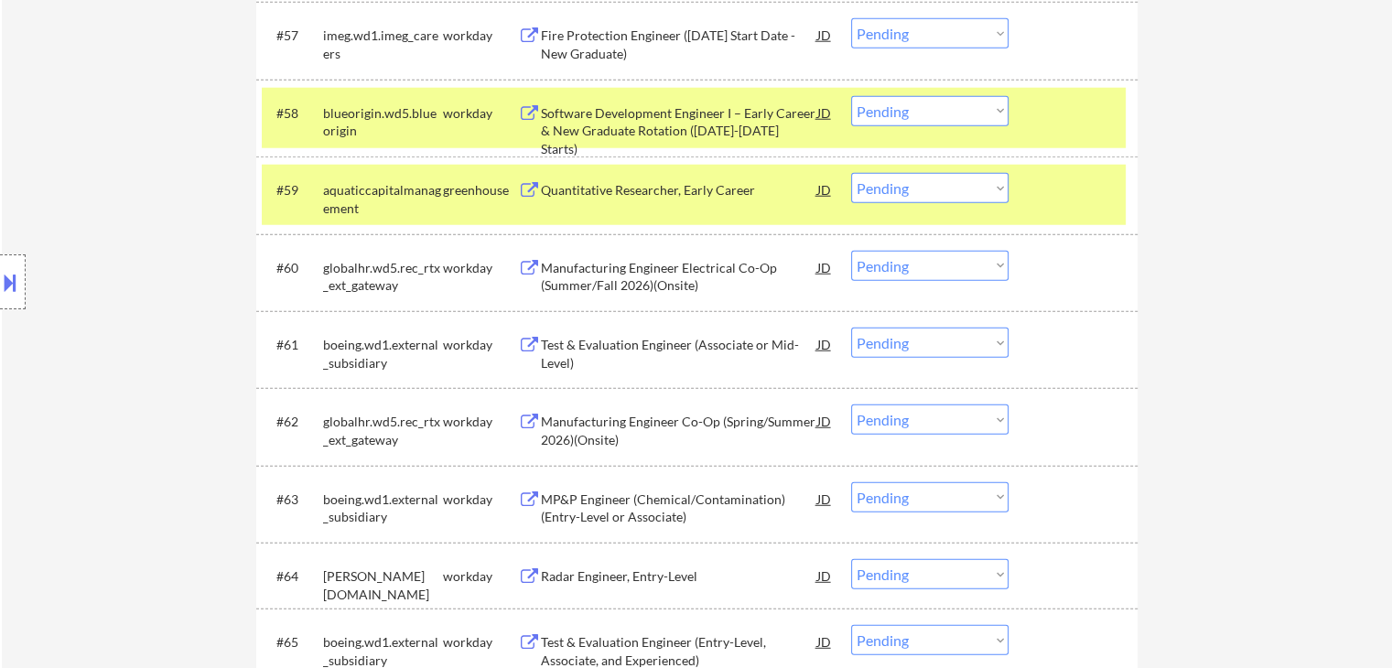
scroll to position [4862, 0]
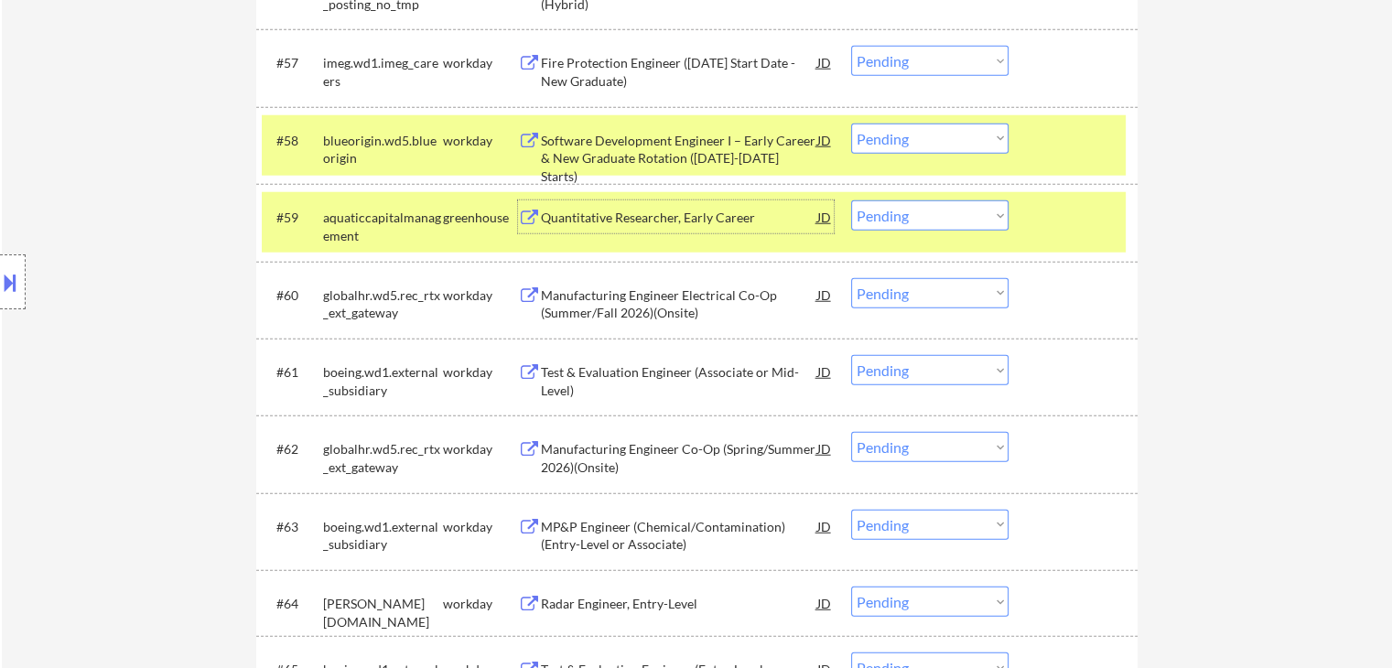
click at [677, 207] on div "Quantitative Researcher, Early Career" at bounding box center [679, 216] width 276 height 33
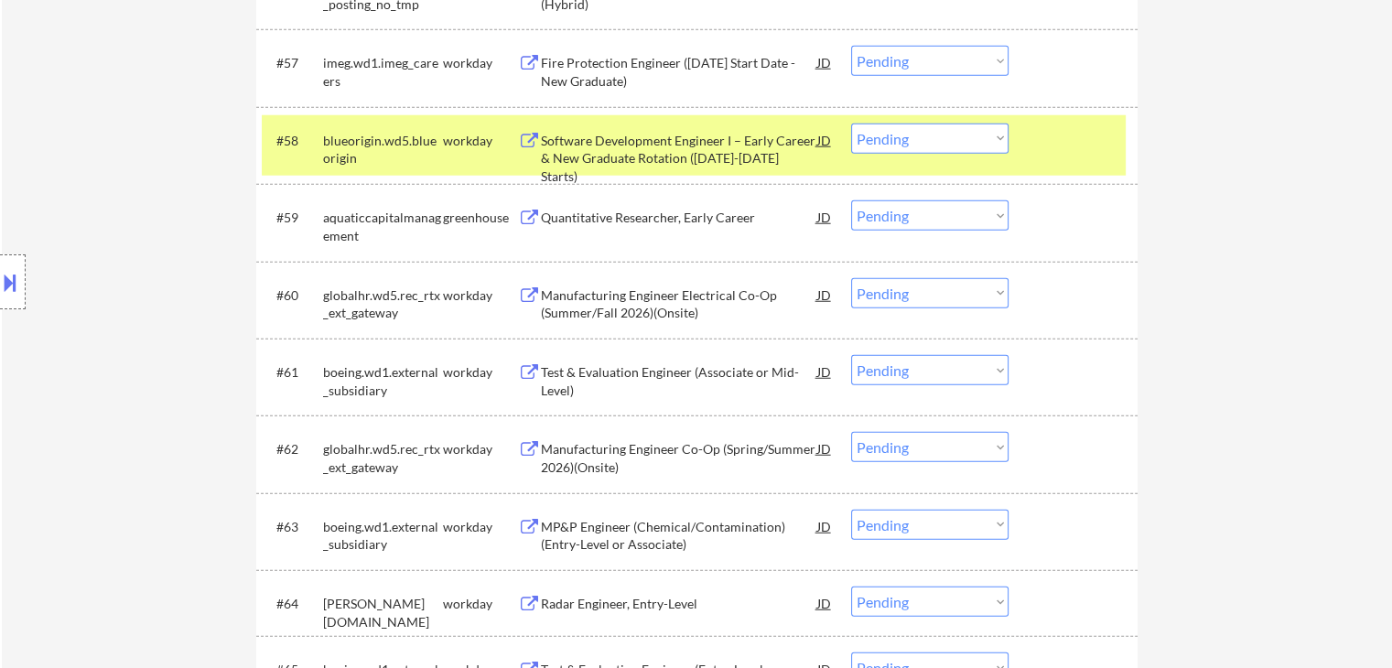
click at [877, 214] on select "Choose an option... Pending Applied Excluded (Questions) Excluded (Expired) Exc…" at bounding box center [929, 215] width 157 height 30
click at [851, 200] on select "Choose an option... Pending Applied Excluded (Questions) Excluded (Expired) Exc…" at bounding box center [929, 215] width 157 height 30
select select ""pending""
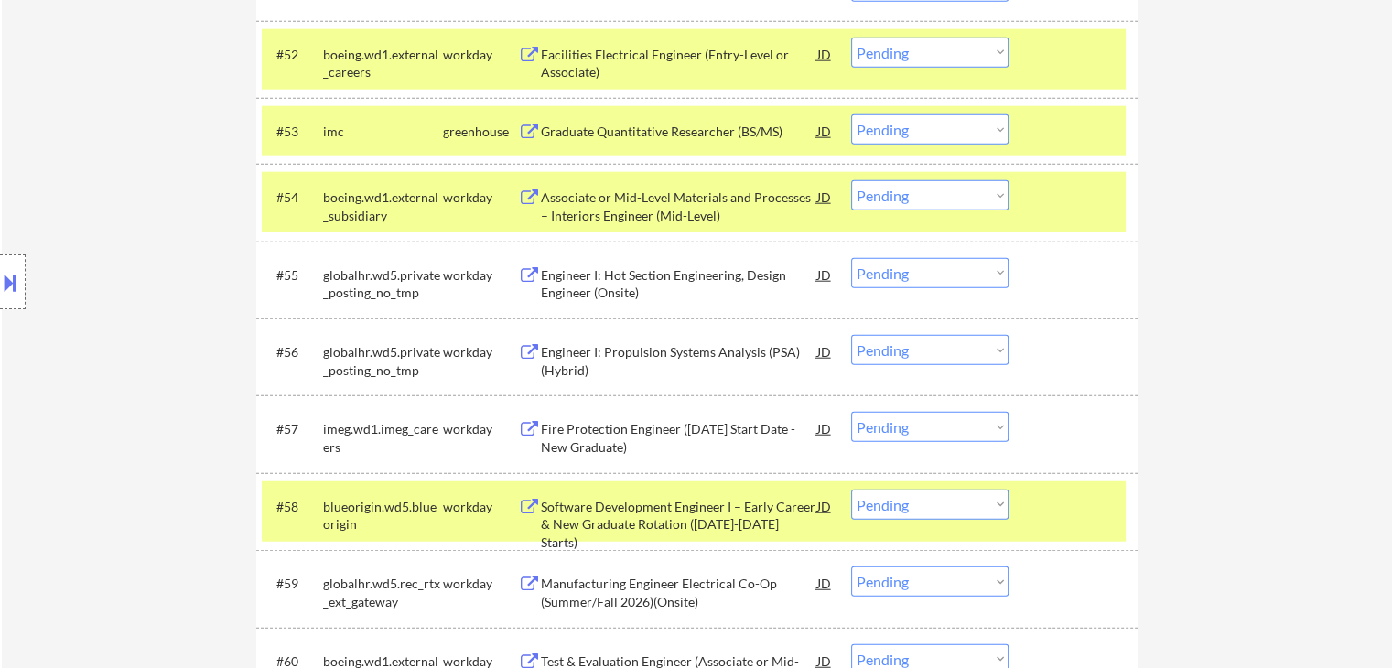
scroll to position [4405, 0]
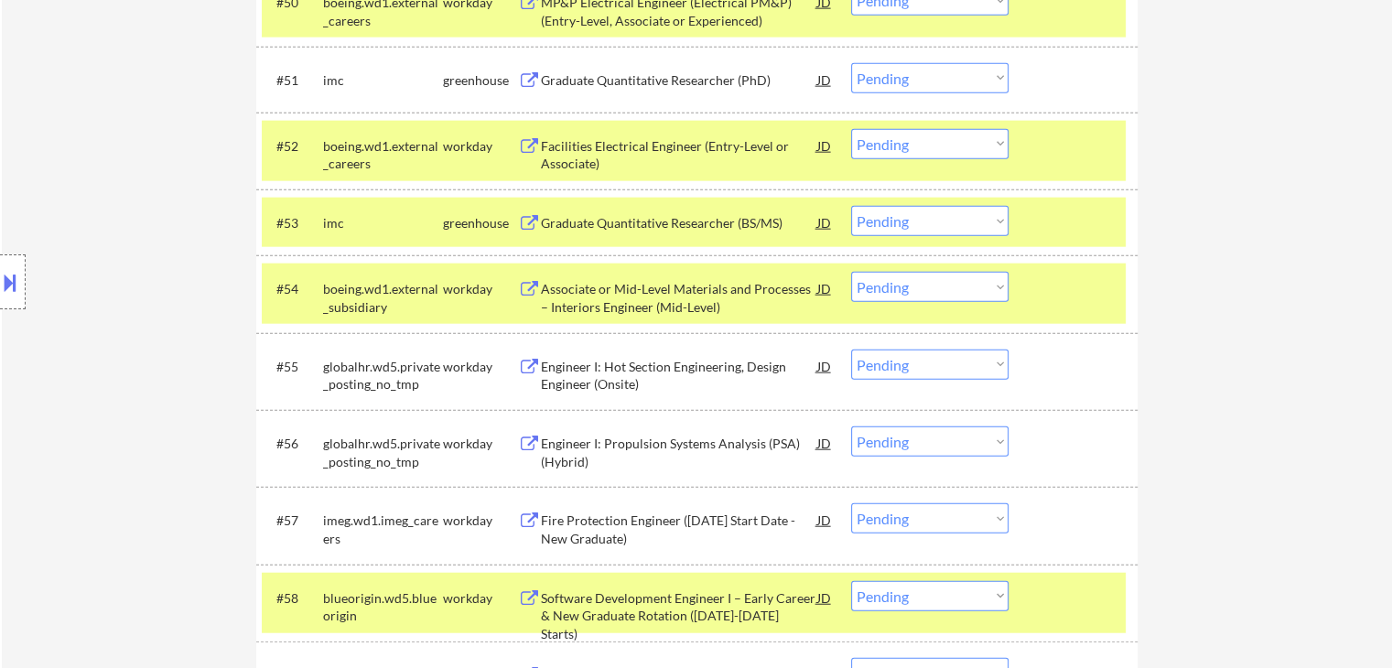
click at [672, 217] on div "Graduate Quantitative Researcher (BS/MS)" at bounding box center [679, 223] width 276 height 18
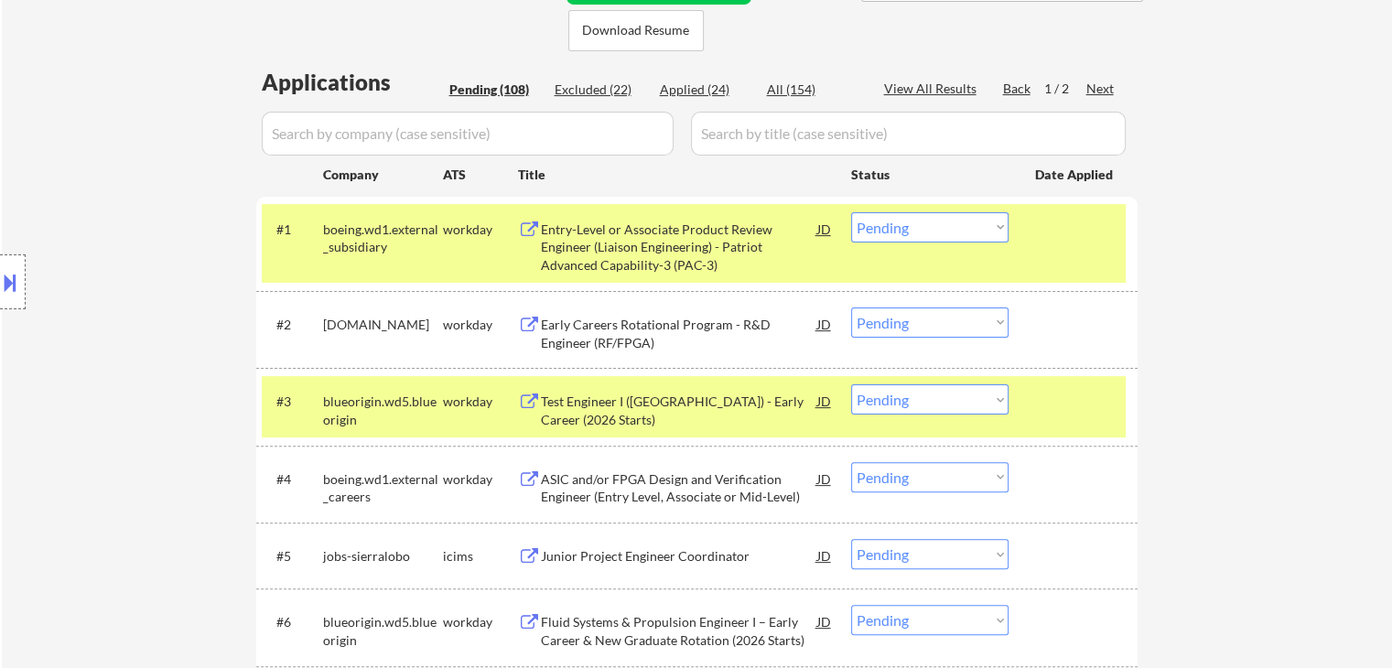
scroll to position [457, 0]
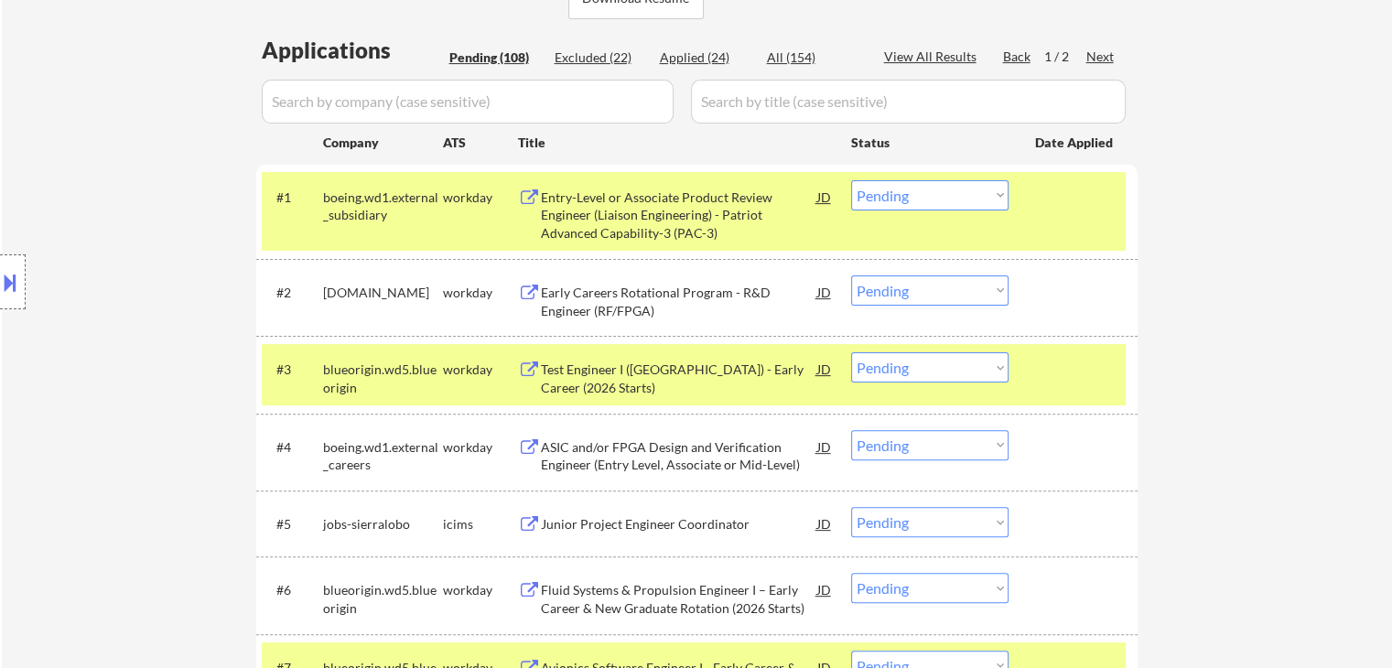
click at [647, 370] on div "Test Engineer I ([GEOGRAPHIC_DATA]) - Early Career (2026 Starts)" at bounding box center [679, 379] width 276 height 36
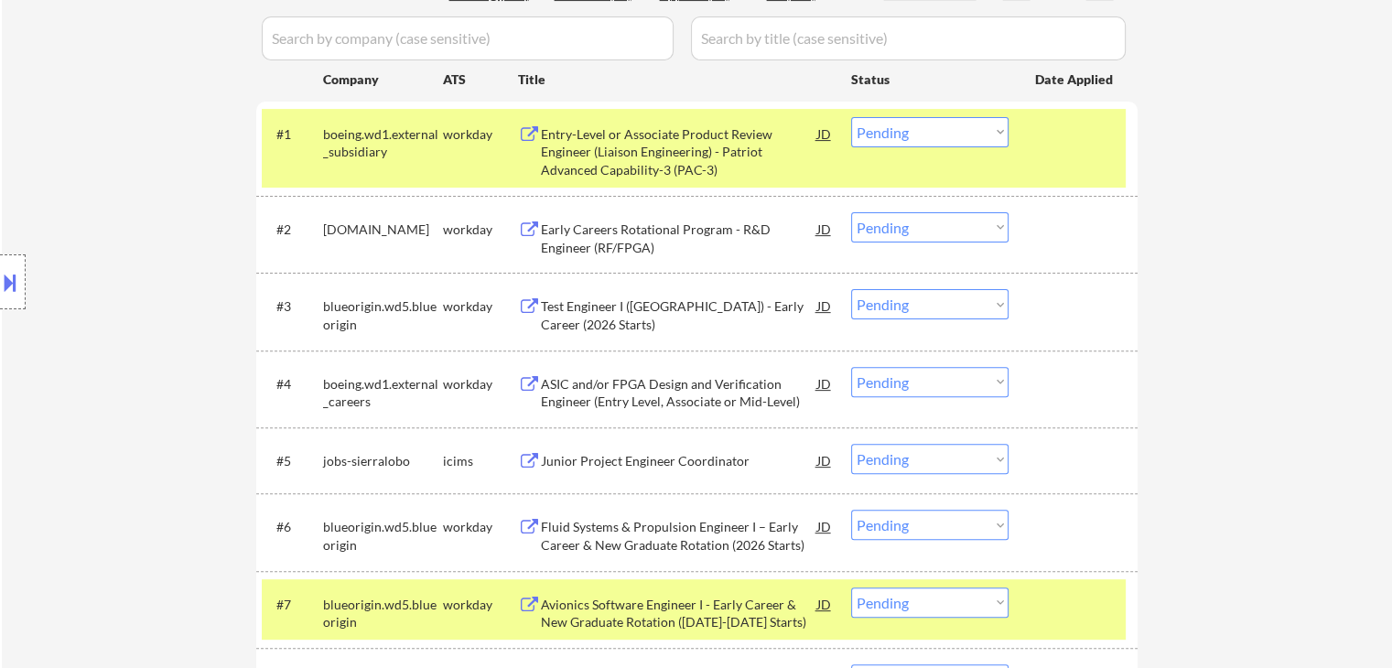
scroll to position [549, 0]
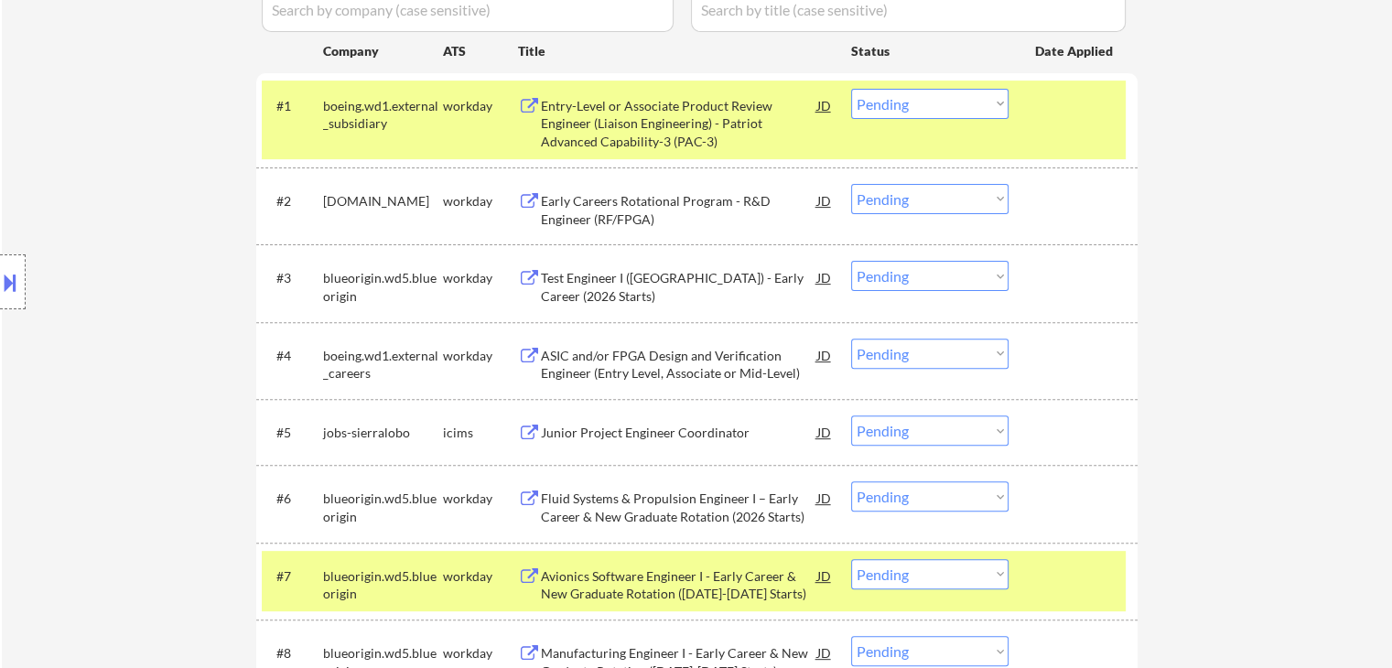
click at [619, 274] on div "Test Engineer I ([GEOGRAPHIC_DATA]) - Early Career (2026 Starts)" at bounding box center [679, 287] width 276 height 36
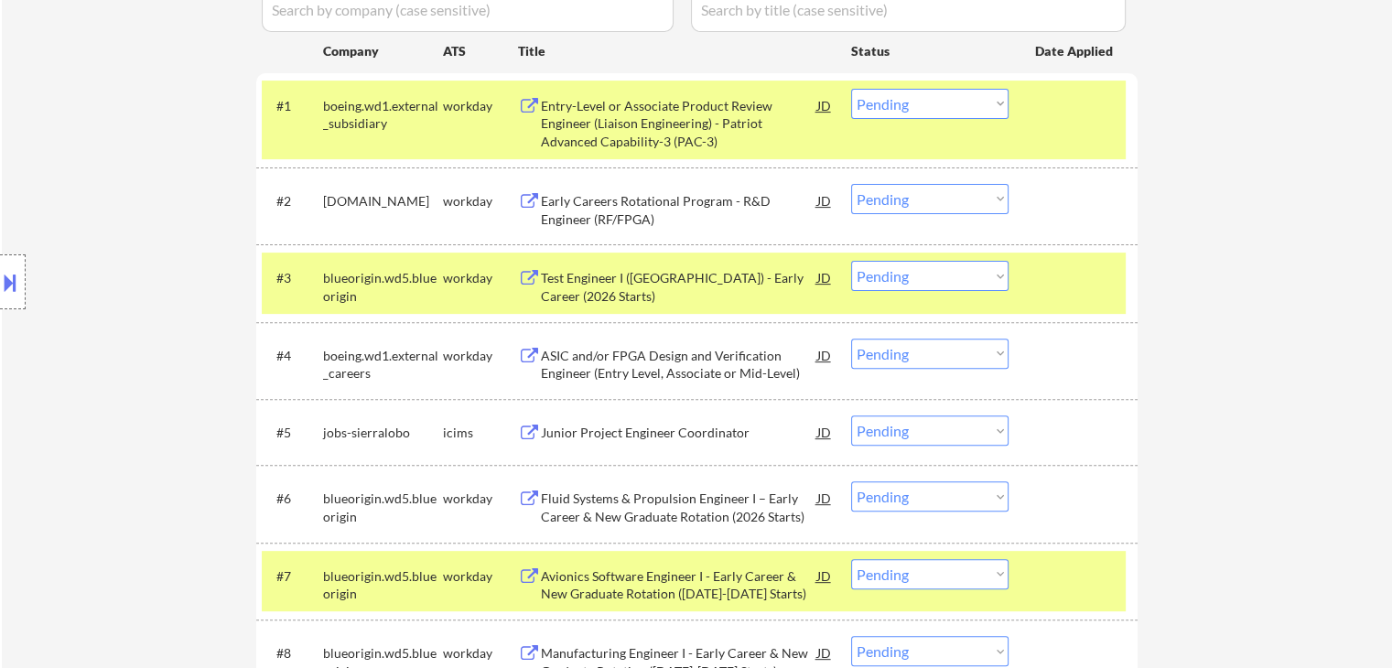
click at [913, 274] on select "Choose an option... Pending Applied Excluded (Questions) Excluded (Expired) Exc…" at bounding box center [929, 276] width 157 height 30
click at [851, 261] on select "Choose an option... Pending Applied Excluded (Questions) Excluded (Expired) Exc…" at bounding box center [929, 276] width 157 height 30
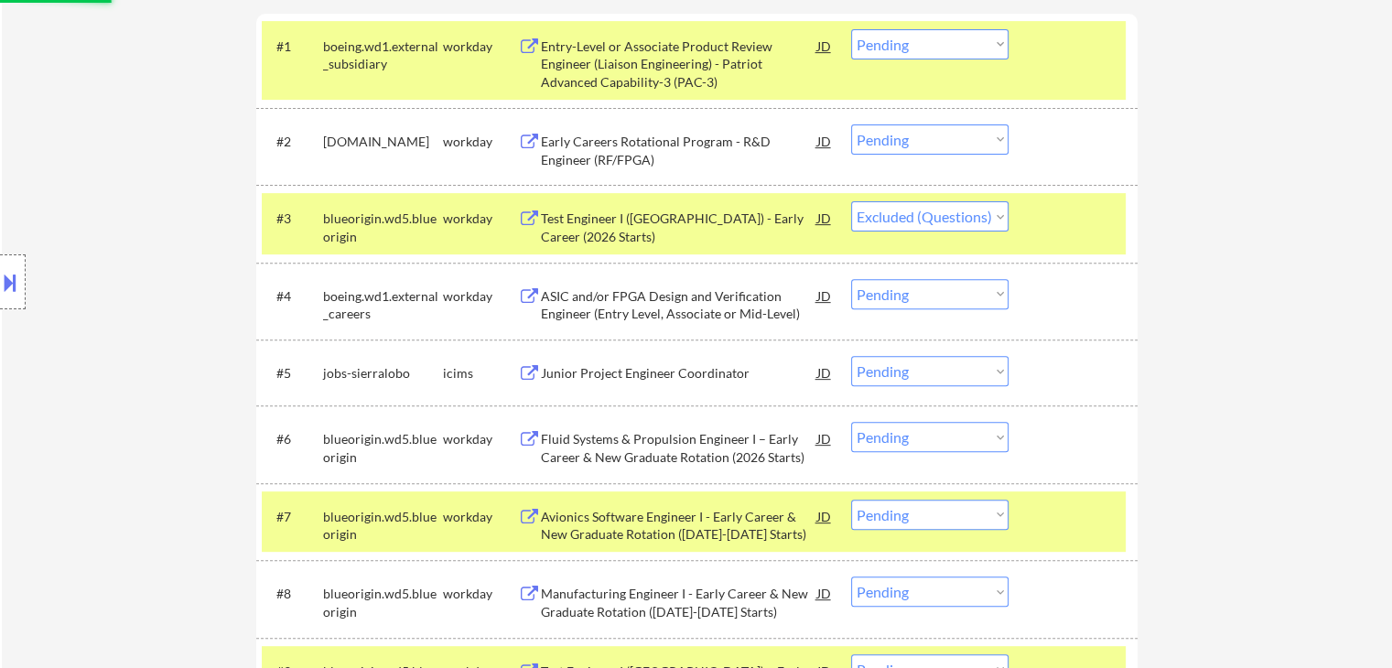
scroll to position [640, 0]
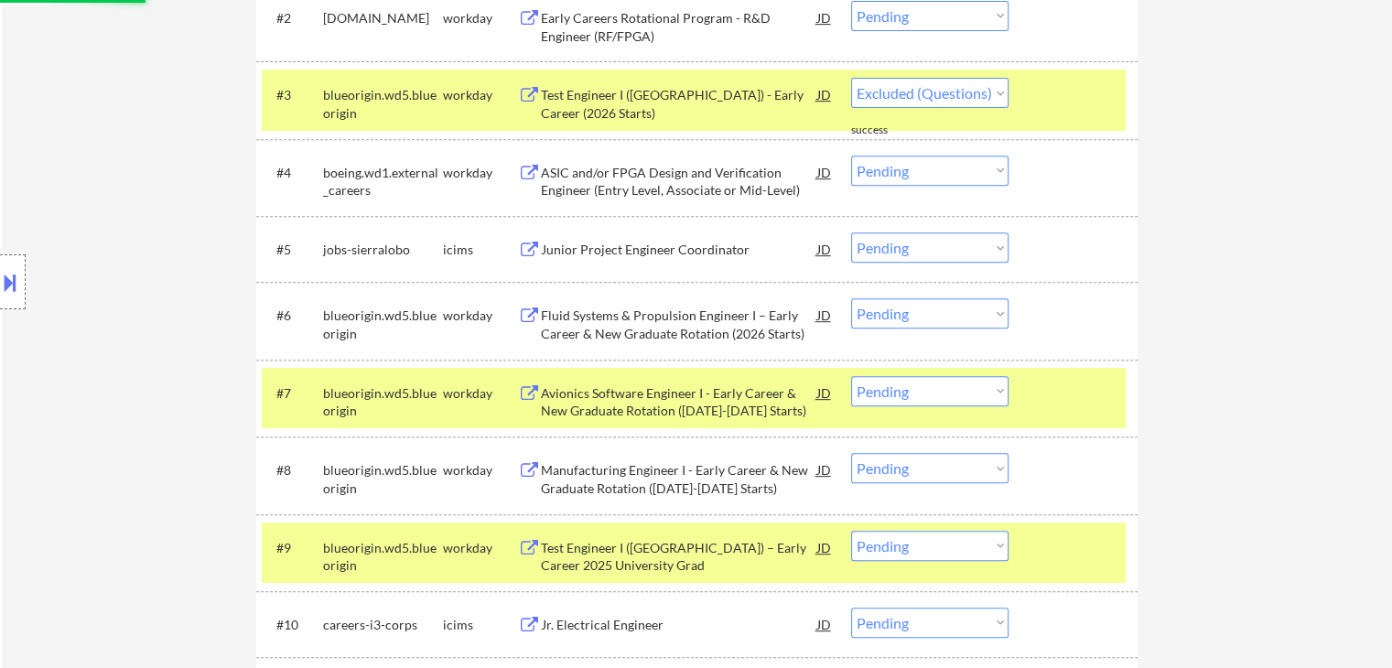
select select ""pending""
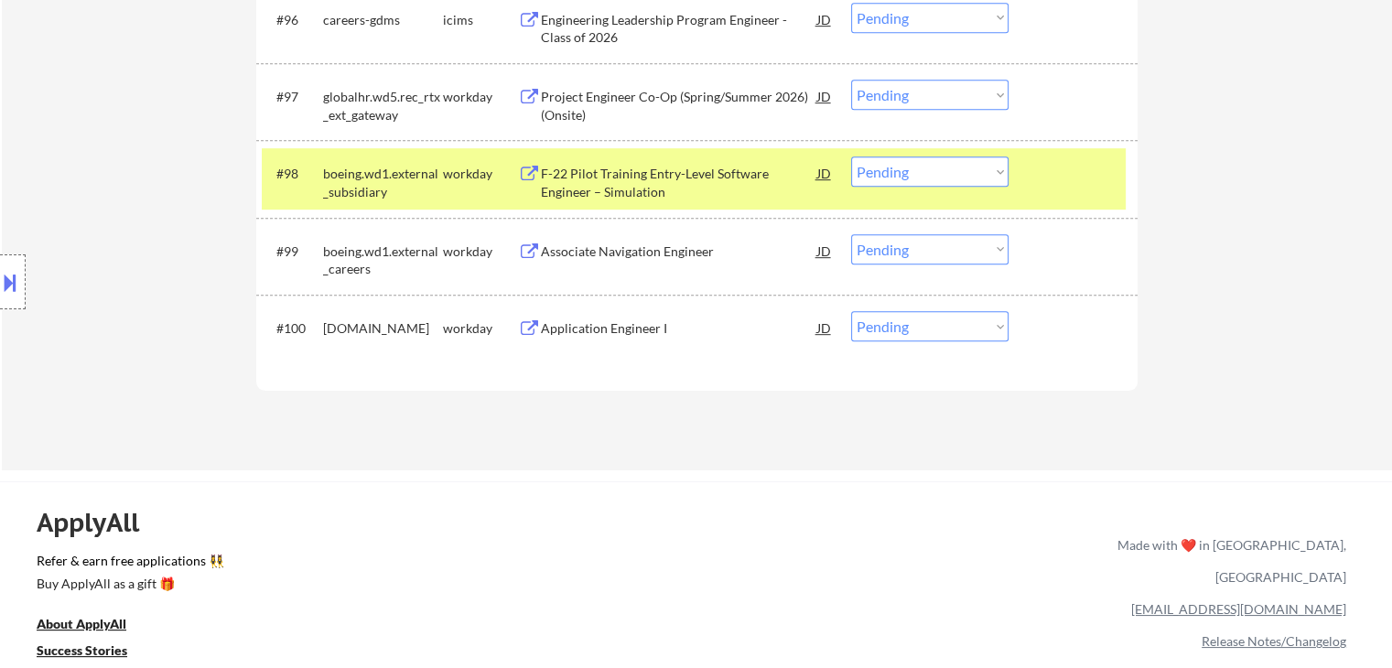
scroll to position [7814, 0]
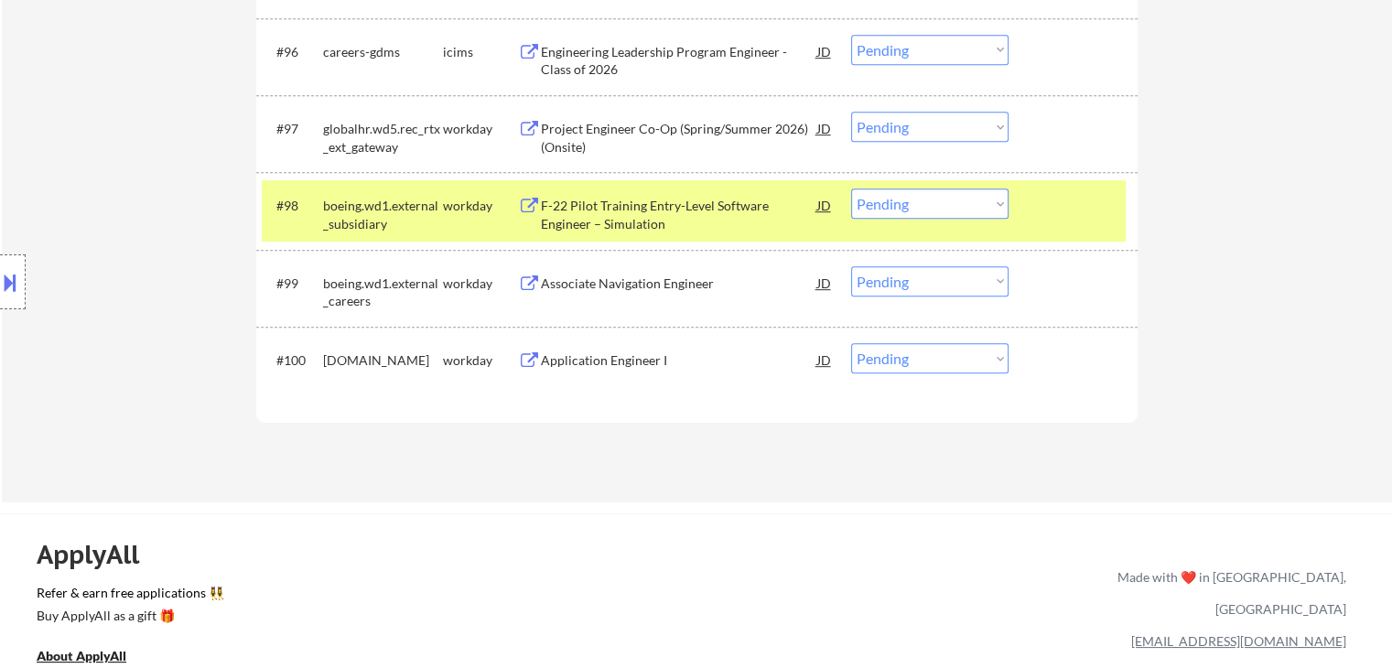
click at [600, 361] on div "Application Engineer I" at bounding box center [679, 360] width 276 height 18
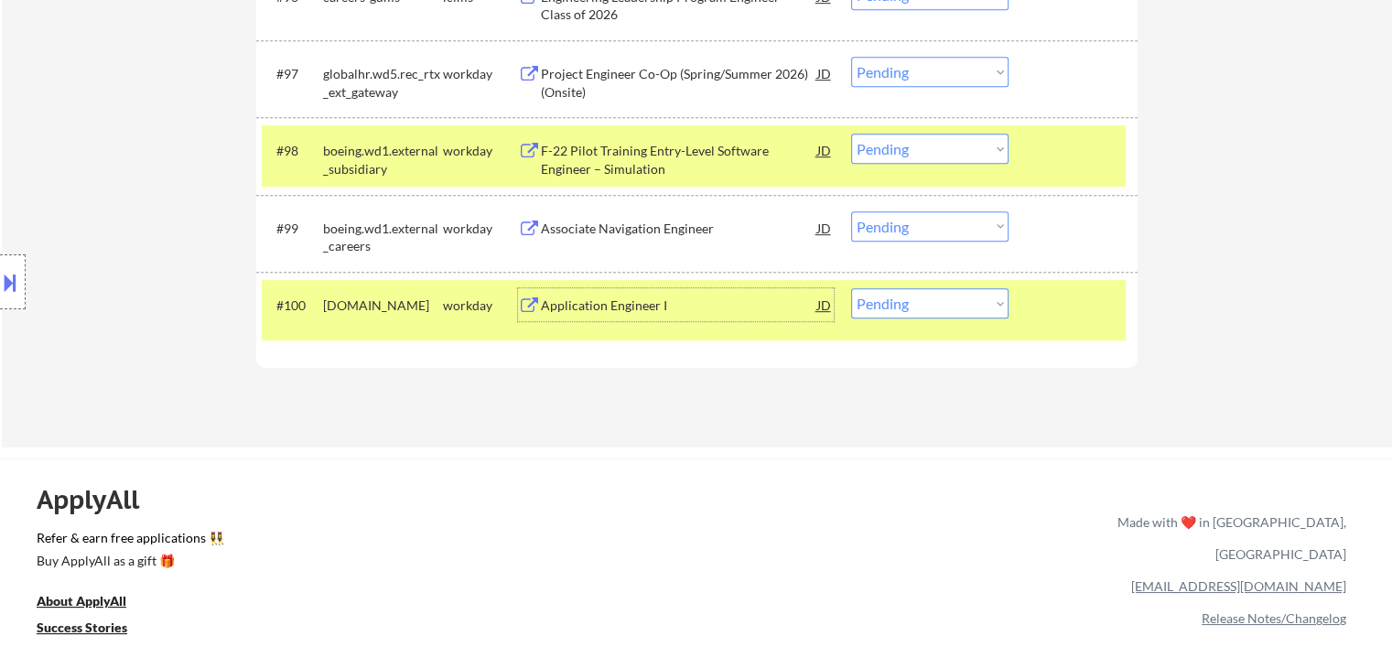
scroll to position [7843, 0]
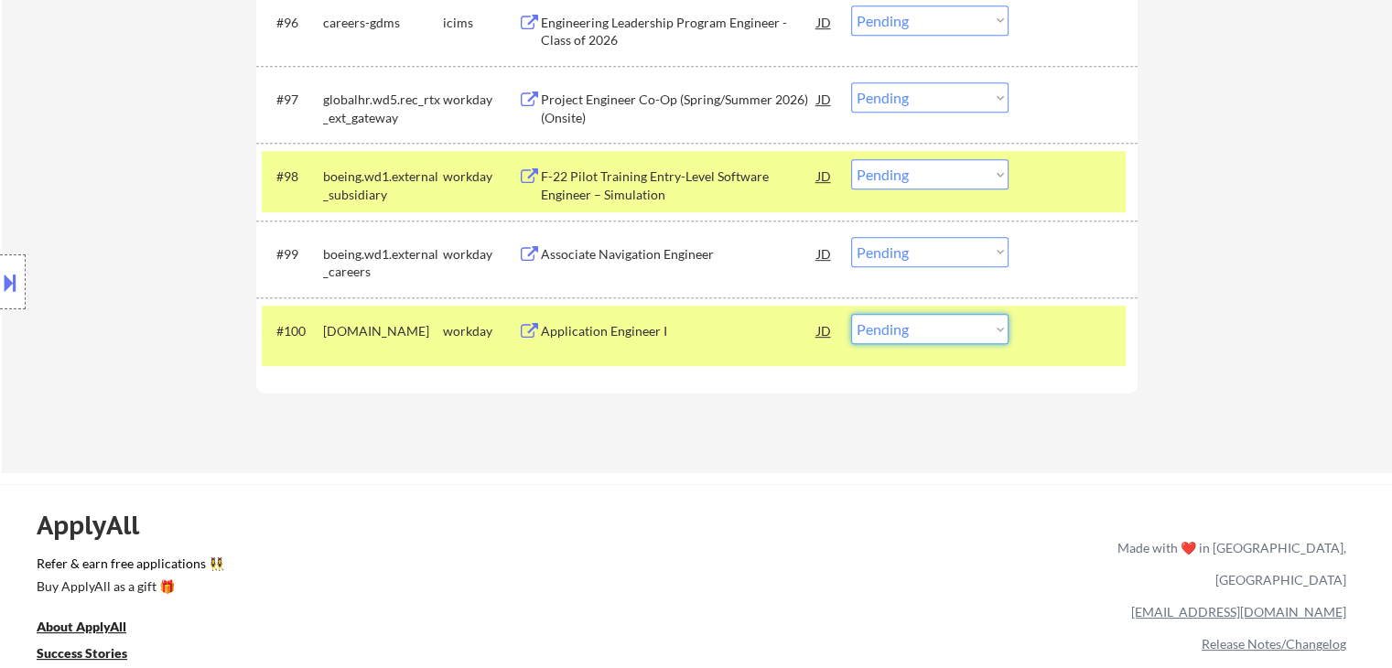
click at [907, 338] on select "Choose an option... Pending Applied Excluded (Questions) Excluded (Expired) Exc…" at bounding box center [929, 329] width 157 height 30
click at [851, 315] on select "Choose an option... Pending Applied Excluded (Questions) Excluded (Expired) Exc…" at bounding box center [929, 329] width 157 height 30
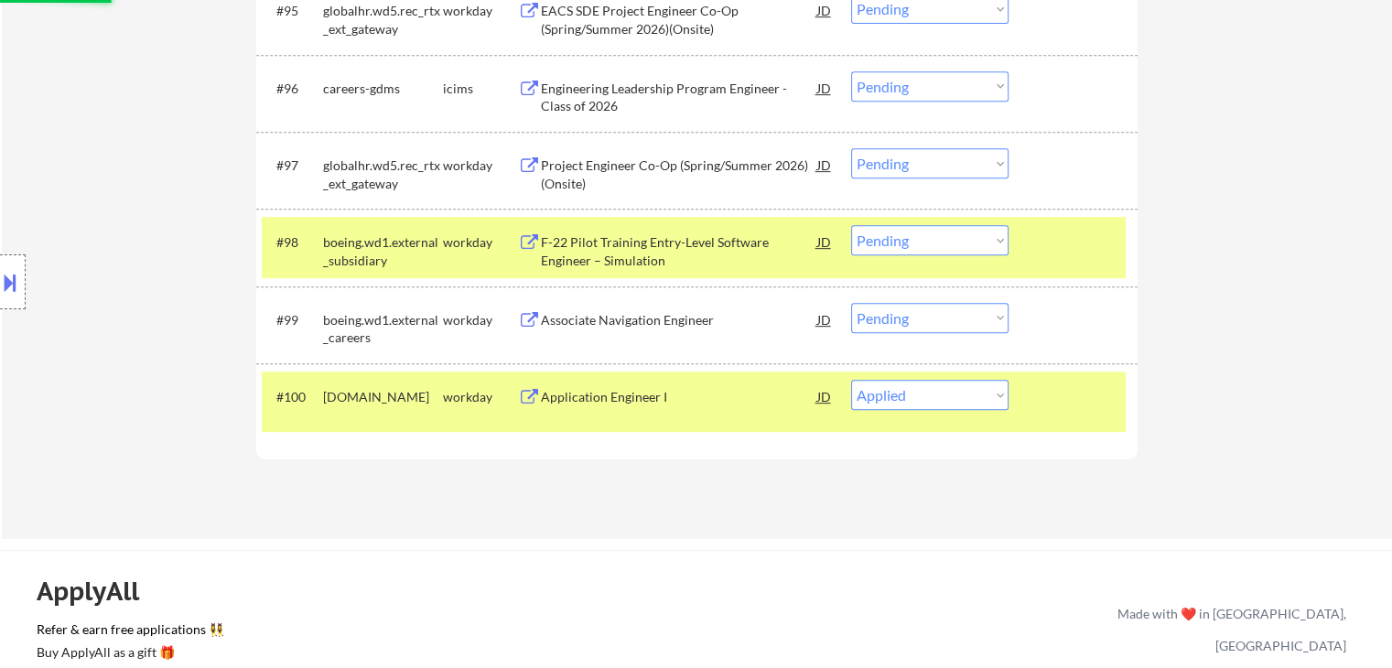
scroll to position [7752, 0]
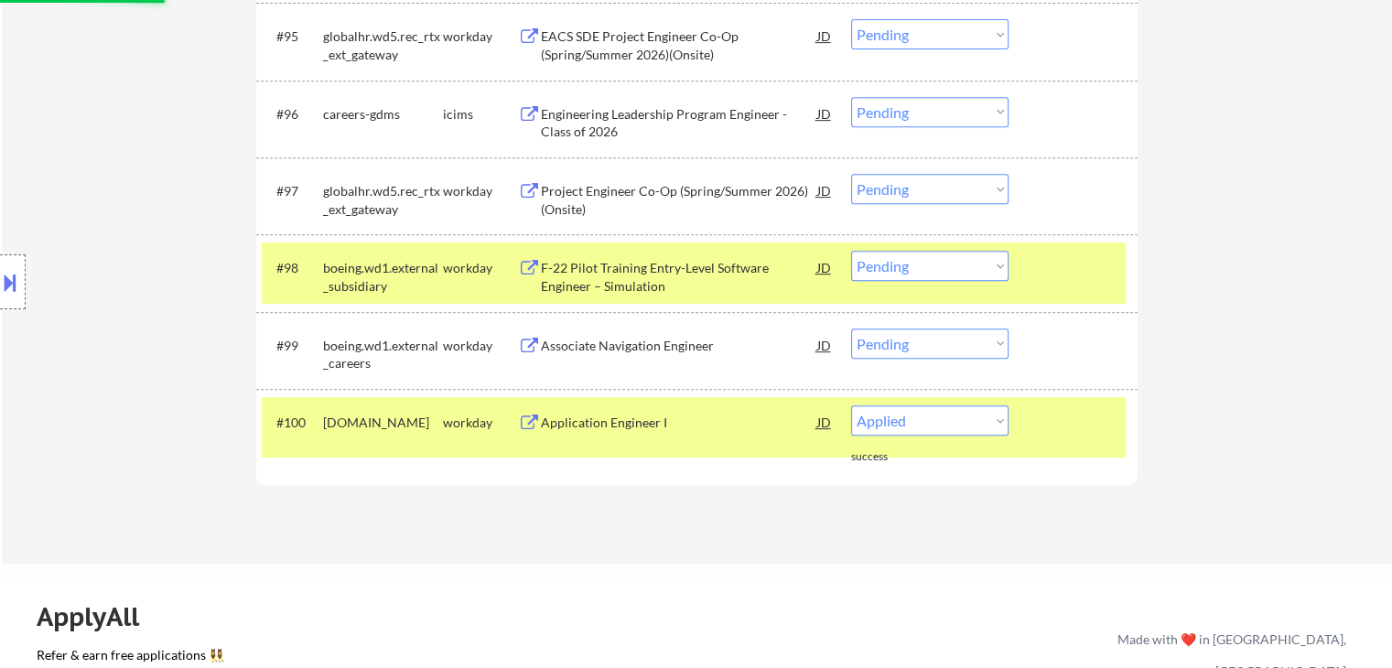
select select ""pending""
click at [711, 190] on div "Project Engineer Co-Op (Spring/Summer 2026)(Onsite)" at bounding box center [679, 200] width 276 height 36
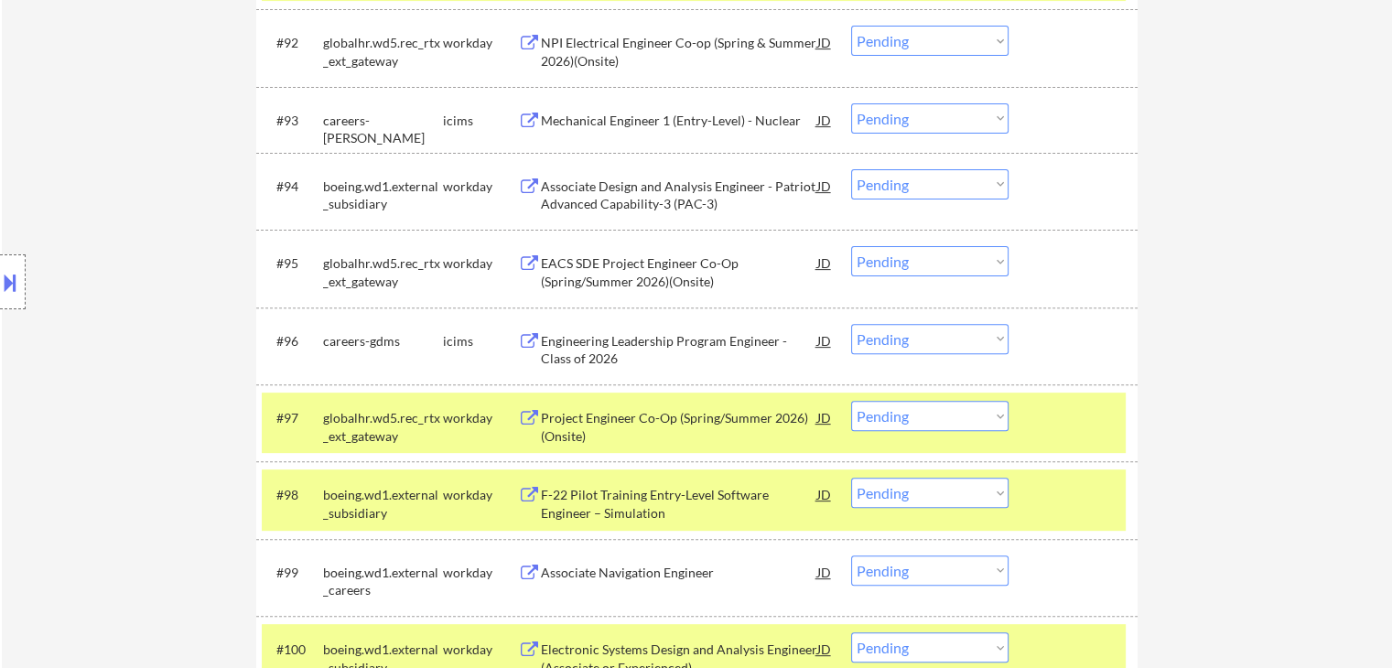
scroll to position [7647, 0]
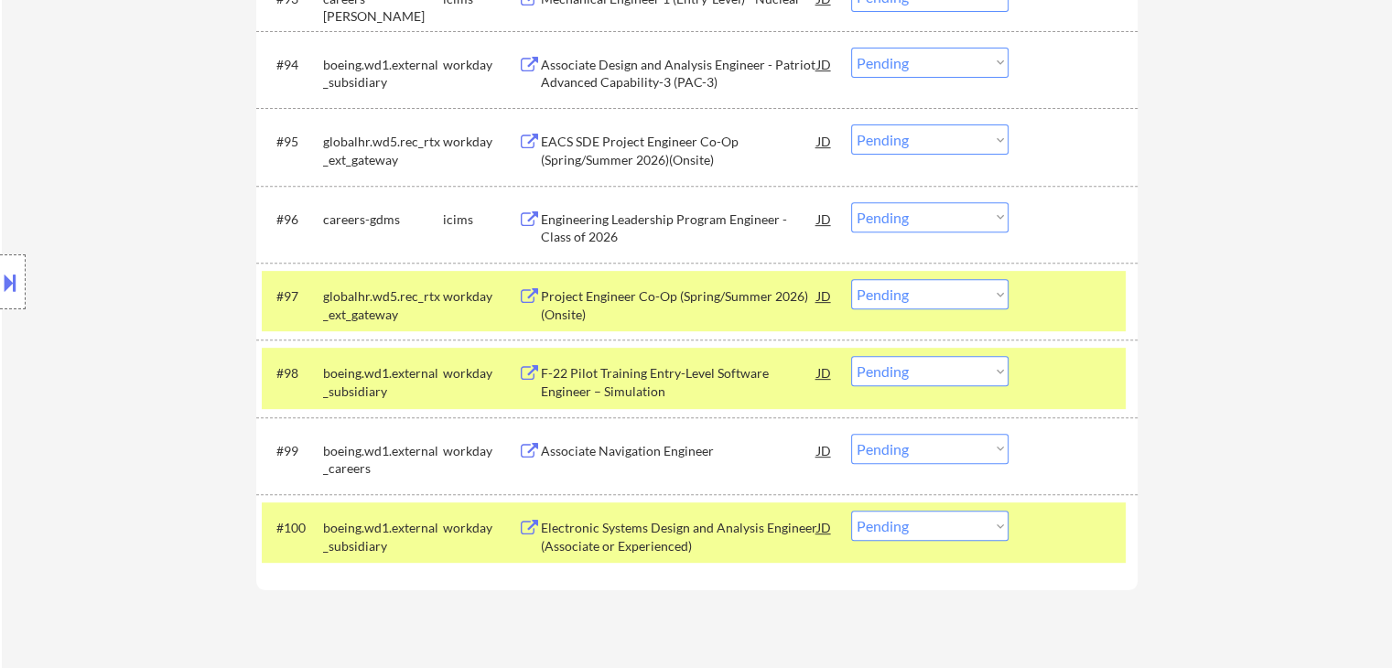
click at [884, 142] on select "Choose an option... Pending Applied Excluded (Questions) Excluded (Expired) Exc…" at bounding box center [929, 139] width 157 height 30
click at [186, 340] on div "Location Inclusions: country:[GEOGRAPHIC_DATA]" at bounding box center [164, 282] width 328 height 339
click at [888, 297] on select "Choose an option... Pending Applied Excluded (Questions) Excluded (Expired) Exc…" at bounding box center [929, 294] width 157 height 30
click at [851, 279] on select "Choose an option... Pending Applied Excluded (Questions) Excluded (Expired) Exc…" at bounding box center [929, 294] width 157 height 30
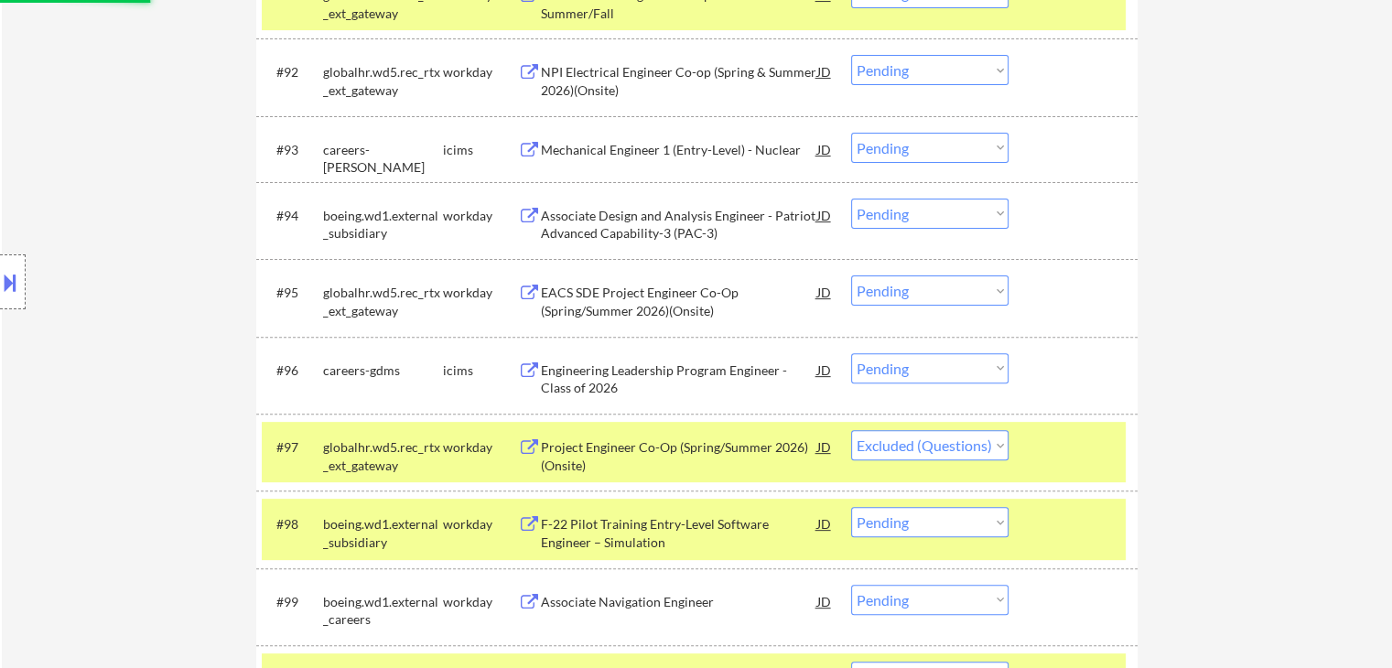
scroll to position [7464, 0]
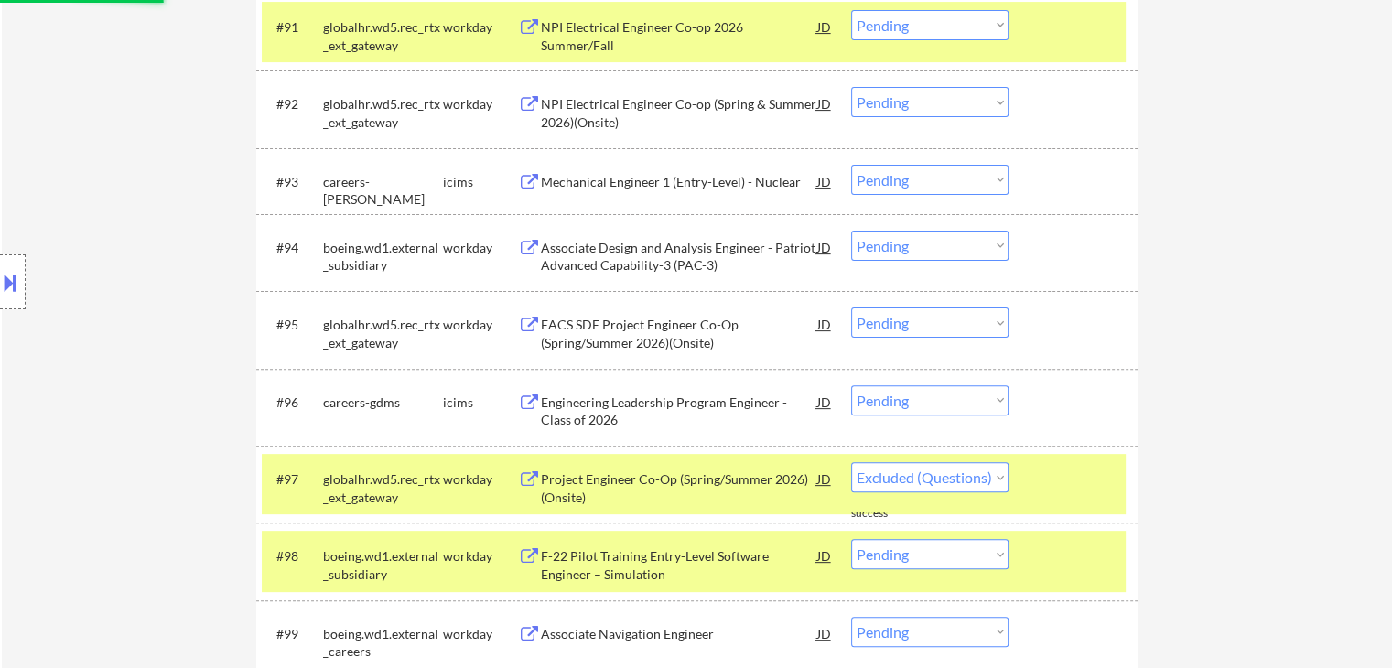
select select ""pending""
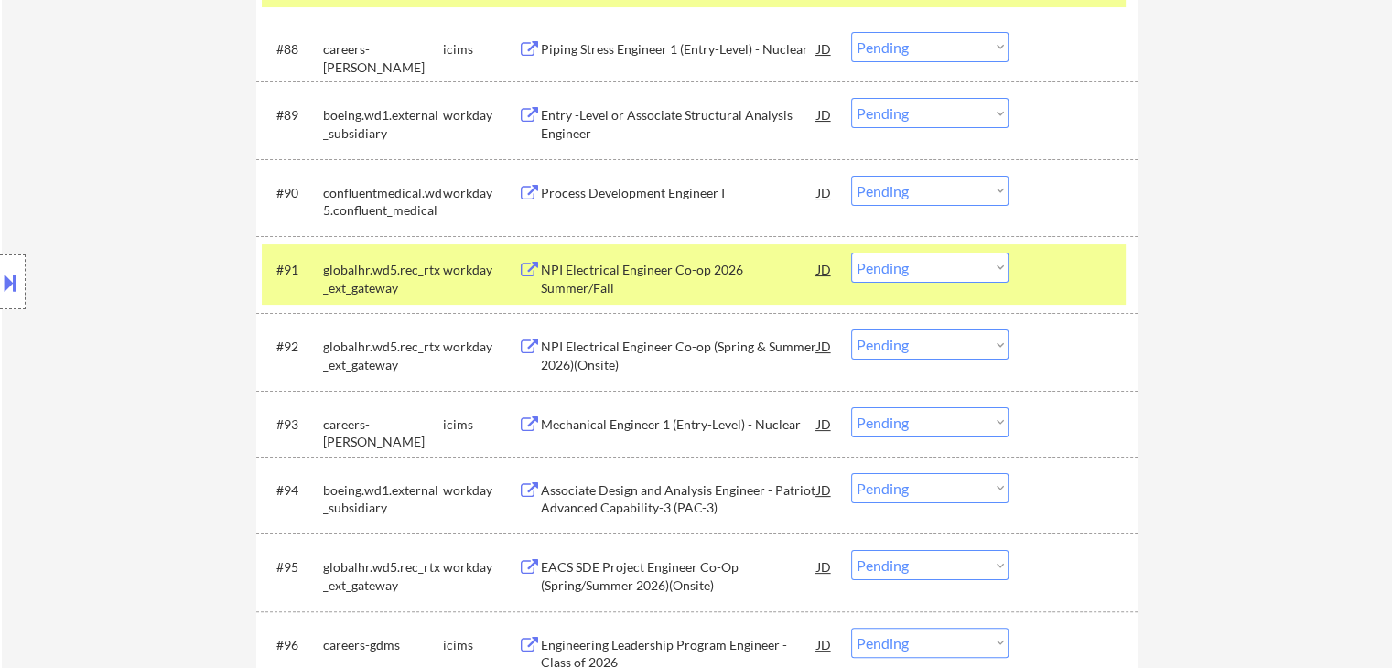
scroll to position [7189, 0]
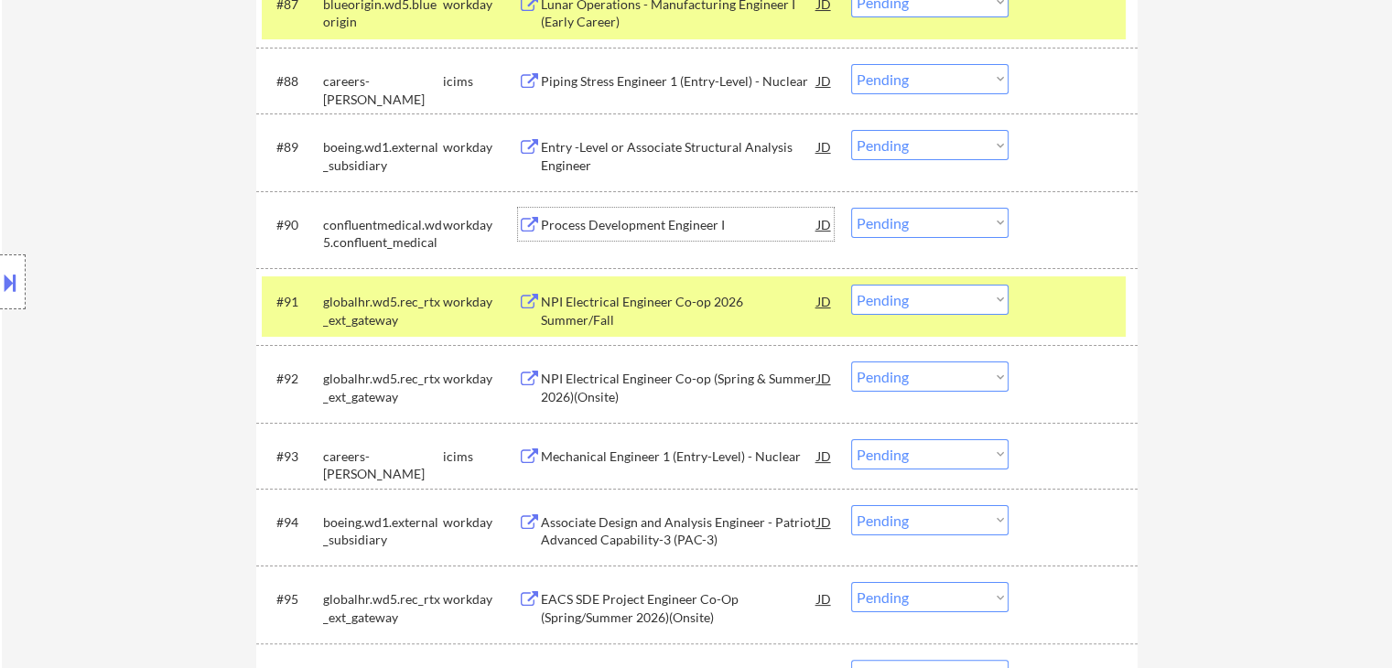
click at [628, 218] on div "Process Development Engineer I" at bounding box center [679, 225] width 276 height 18
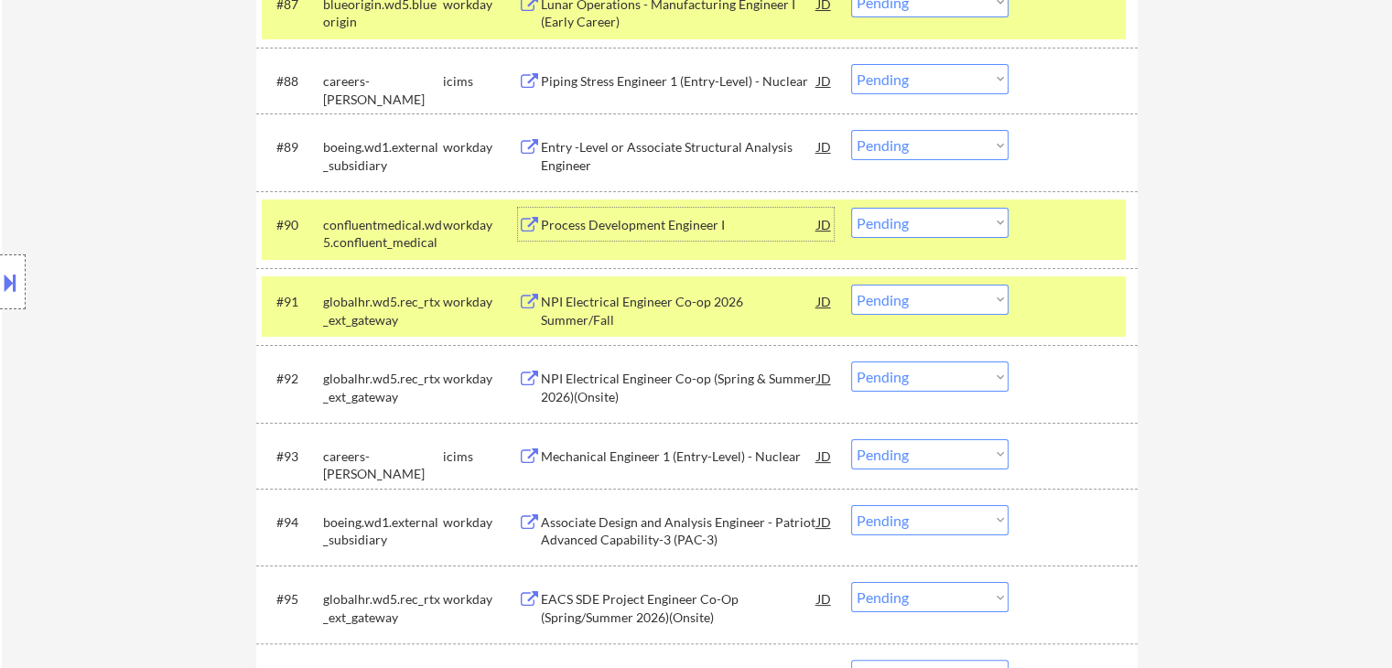
click at [635, 229] on div "Process Development Engineer I" at bounding box center [679, 225] width 276 height 18
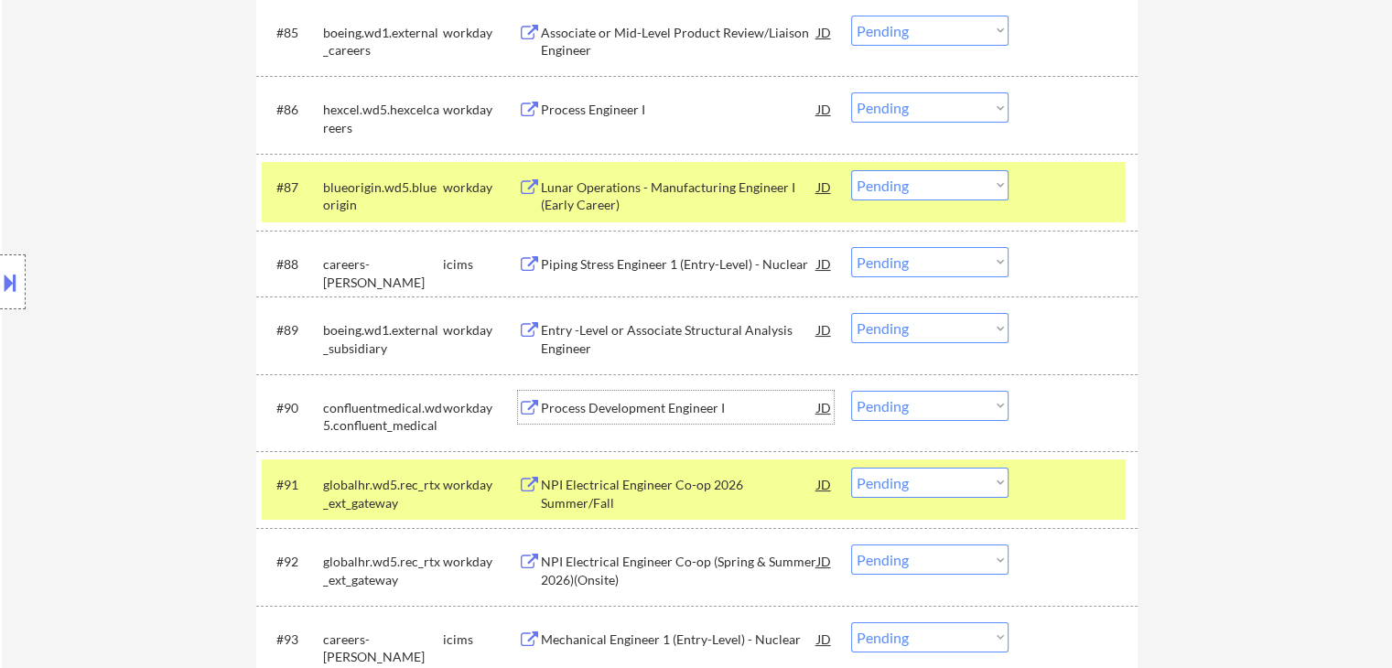
scroll to position [6915, 0]
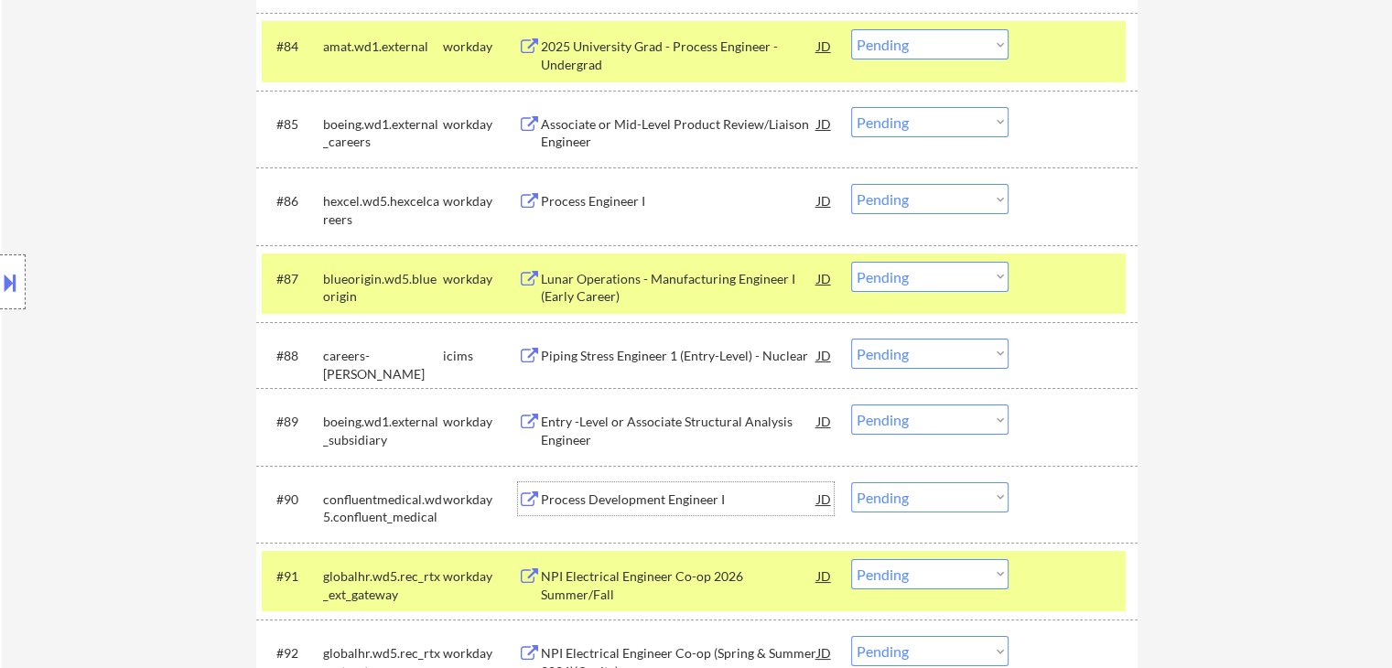
click at [619, 200] on div "Process Engineer I" at bounding box center [679, 201] width 276 height 18
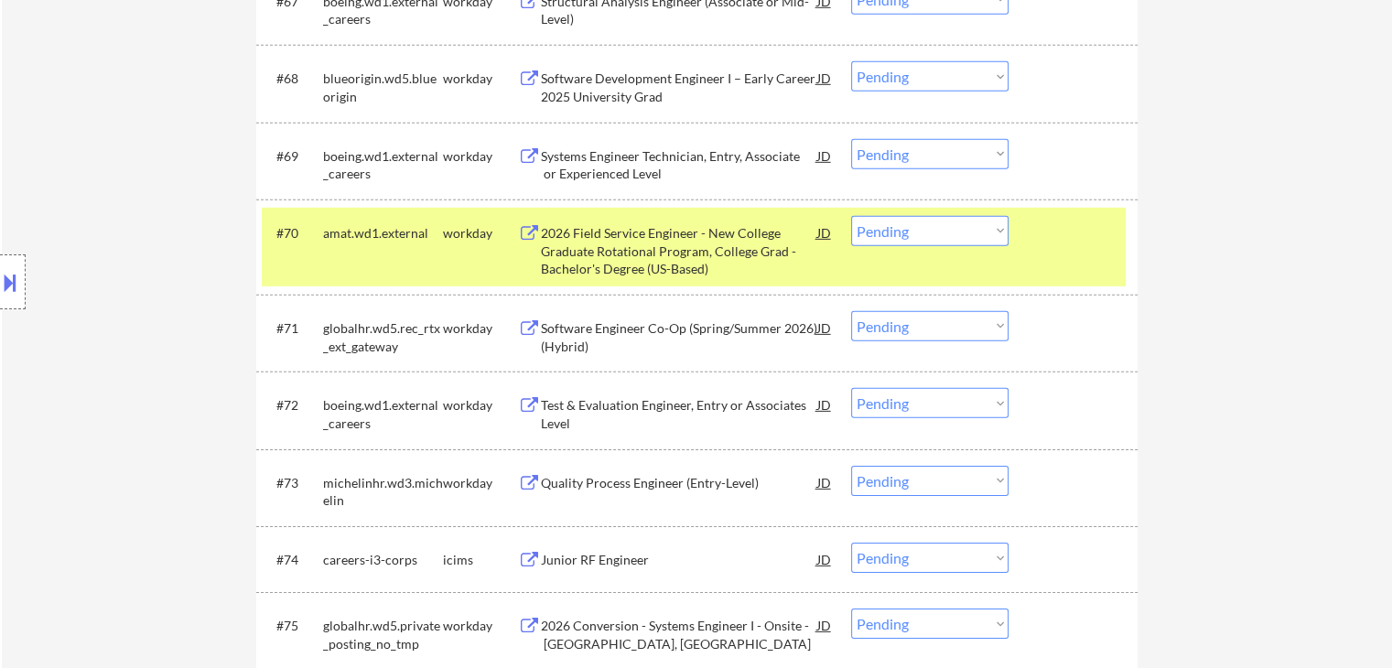
scroll to position [6782, 0]
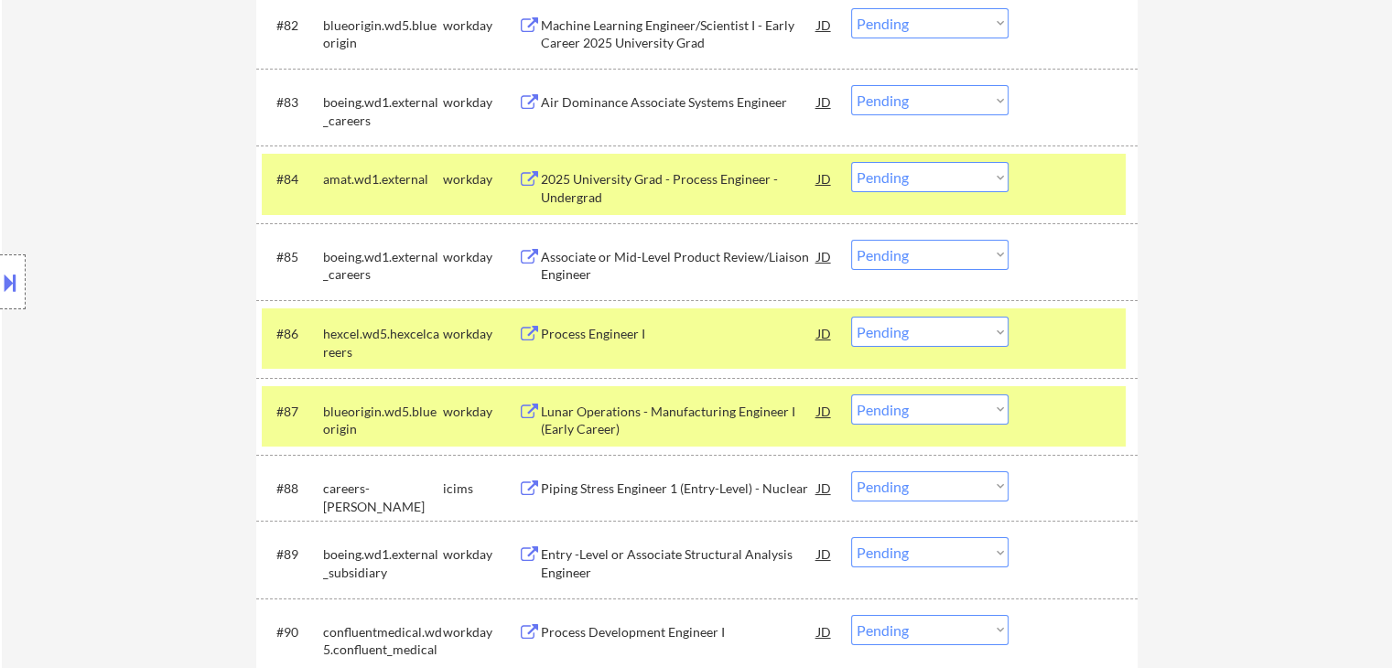
drag, startPoint x: 910, startPoint y: 331, endPoint x: 904, endPoint y: 341, distance: 11.9
click at [910, 331] on select "Choose an option... Pending Applied Excluded (Questions) Excluded (Expired) Exc…" at bounding box center [929, 332] width 157 height 30
click at [851, 317] on select "Choose an option... Pending Applied Excluded (Questions) Excluded (Expired) Exc…" at bounding box center [929, 332] width 157 height 30
select select ""pending""
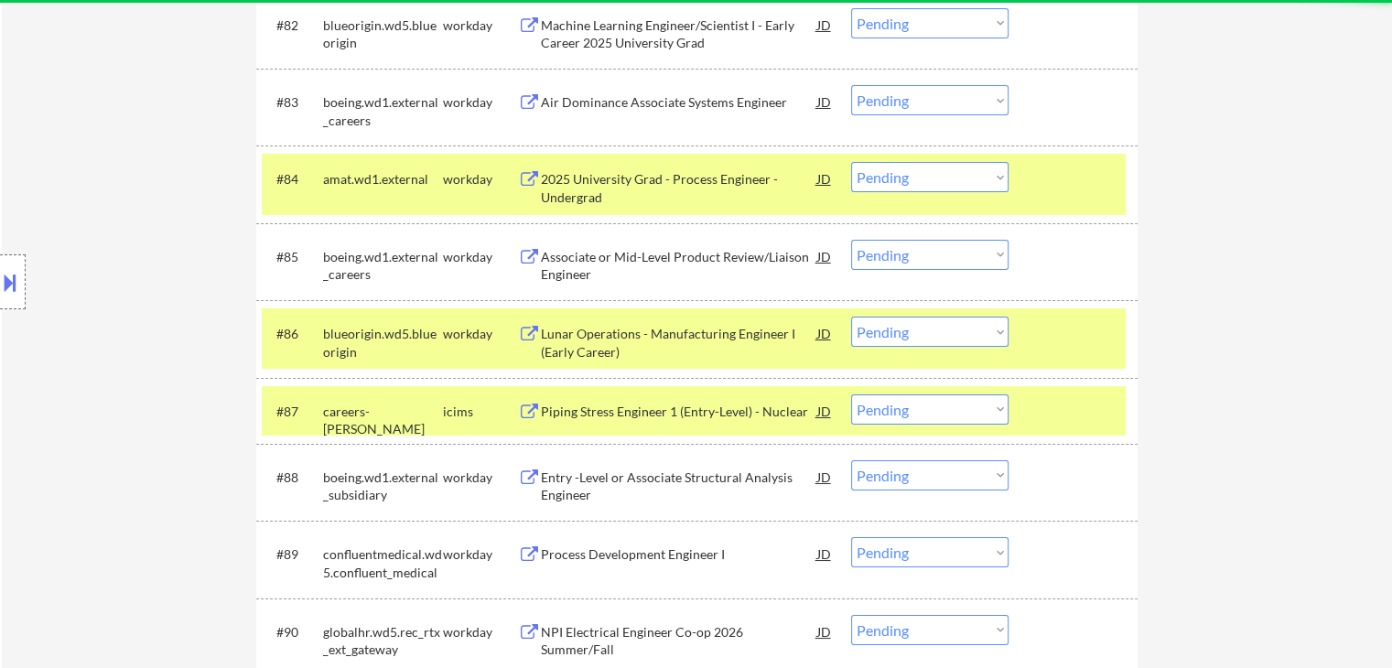
click at [566, 180] on div "2025 University Grad - Process Engineer - Undergrad" at bounding box center [679, 188] width 276 height 36
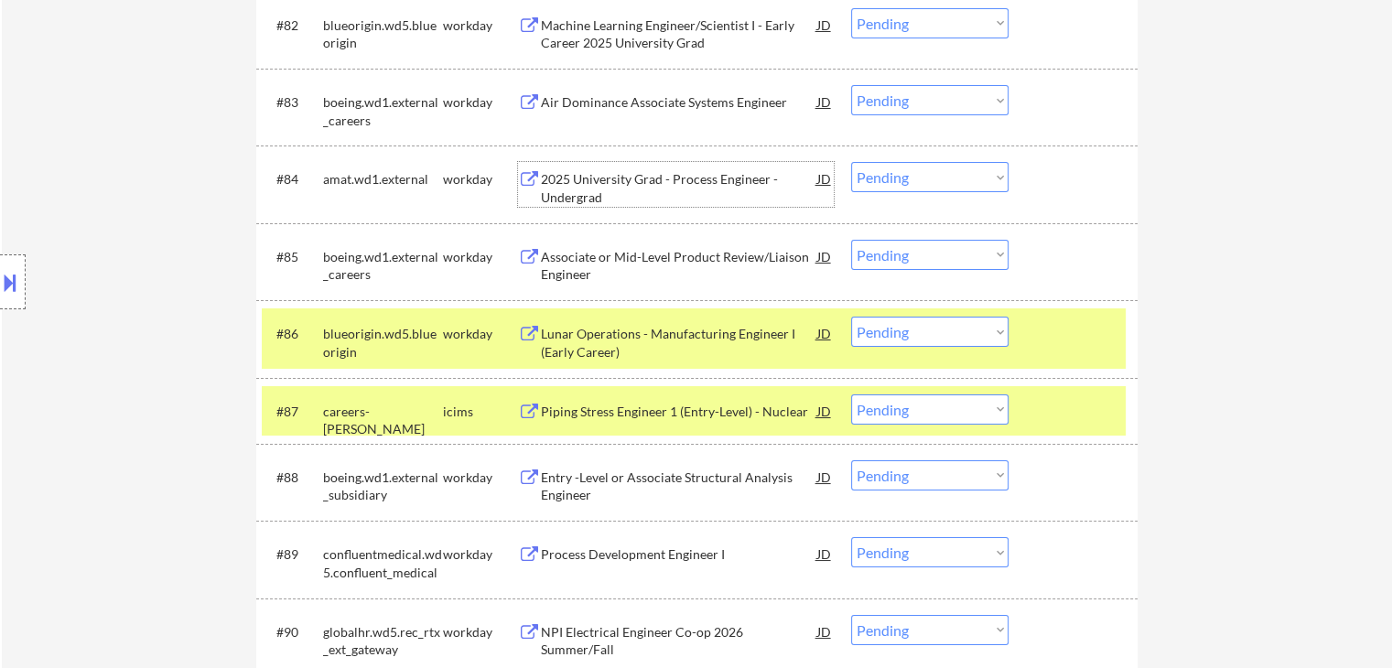
click at [924, 178] on select "Choose an option... Pending Applied Excluded (Questions) Excluded (Expired) Exc…" at bounding box center [929, 177] width 157 height 30
click at [851, 163] on select "Choose an option... Pending Applied Excluded (Questions) Excluded (Expired) Exc…" at bounding box center [929, 177] width 157 height 30
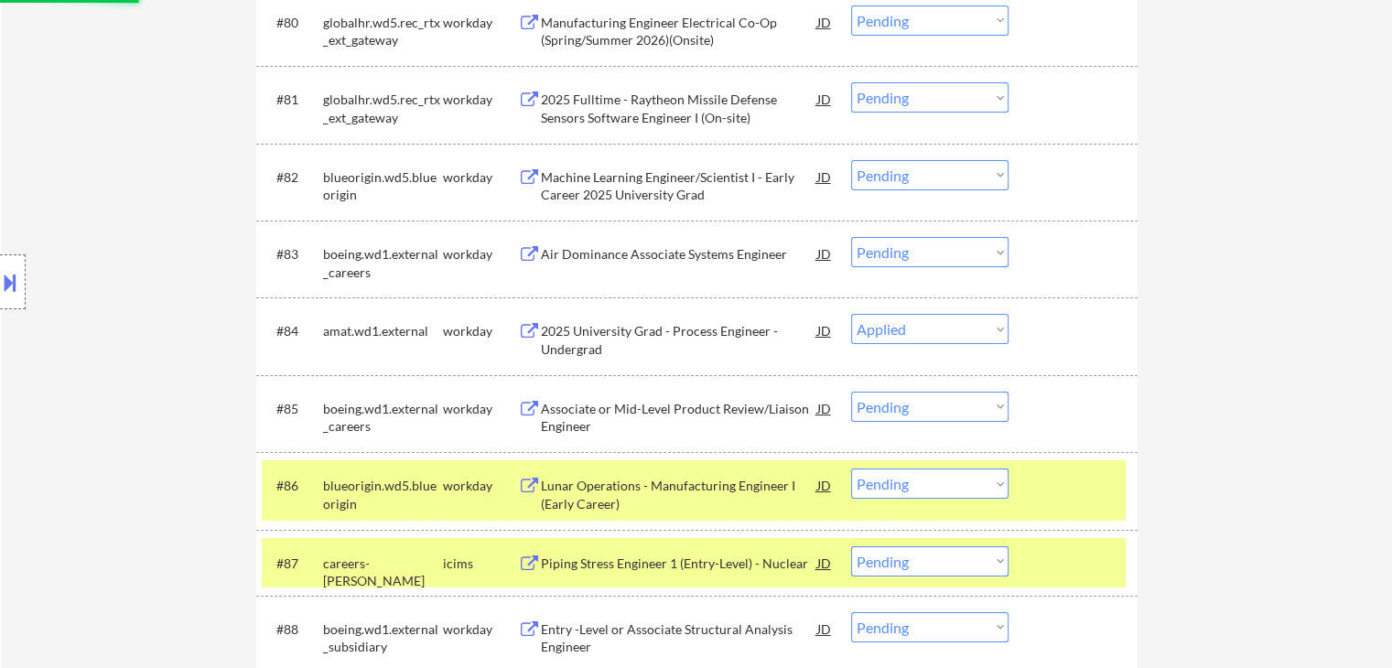
scroll to position [6599, 0]
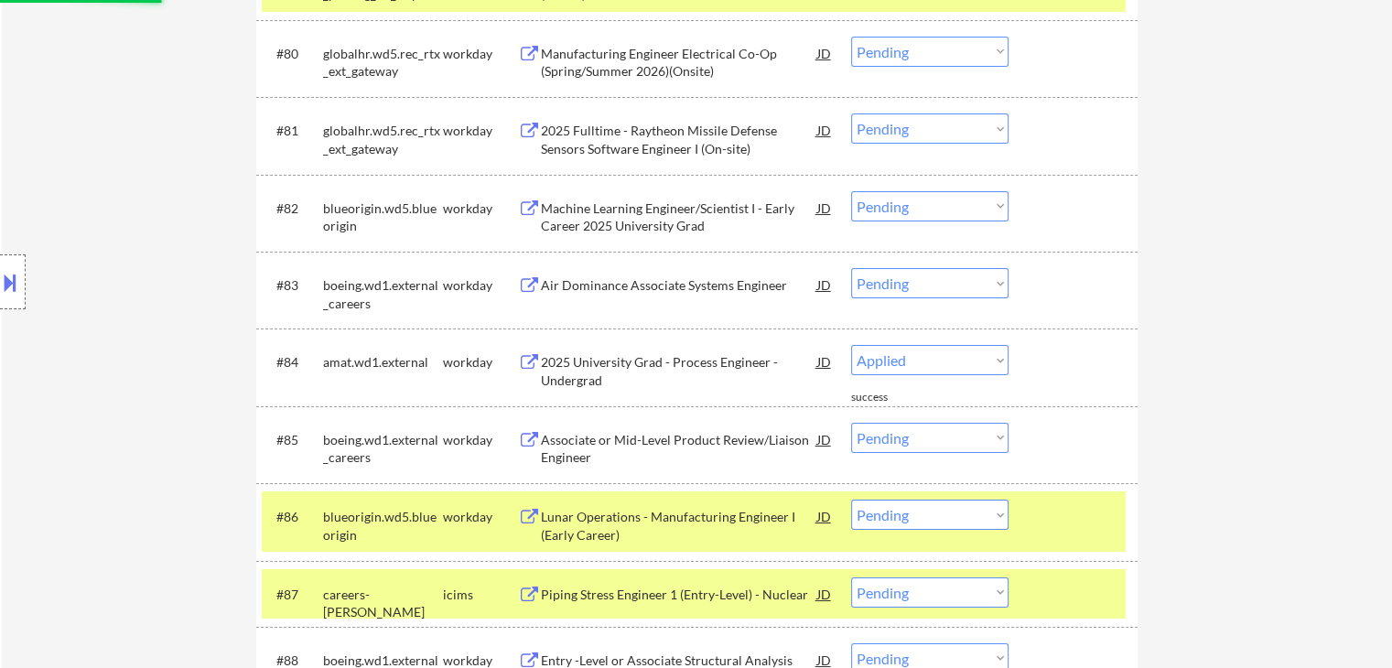
select select ""pending""
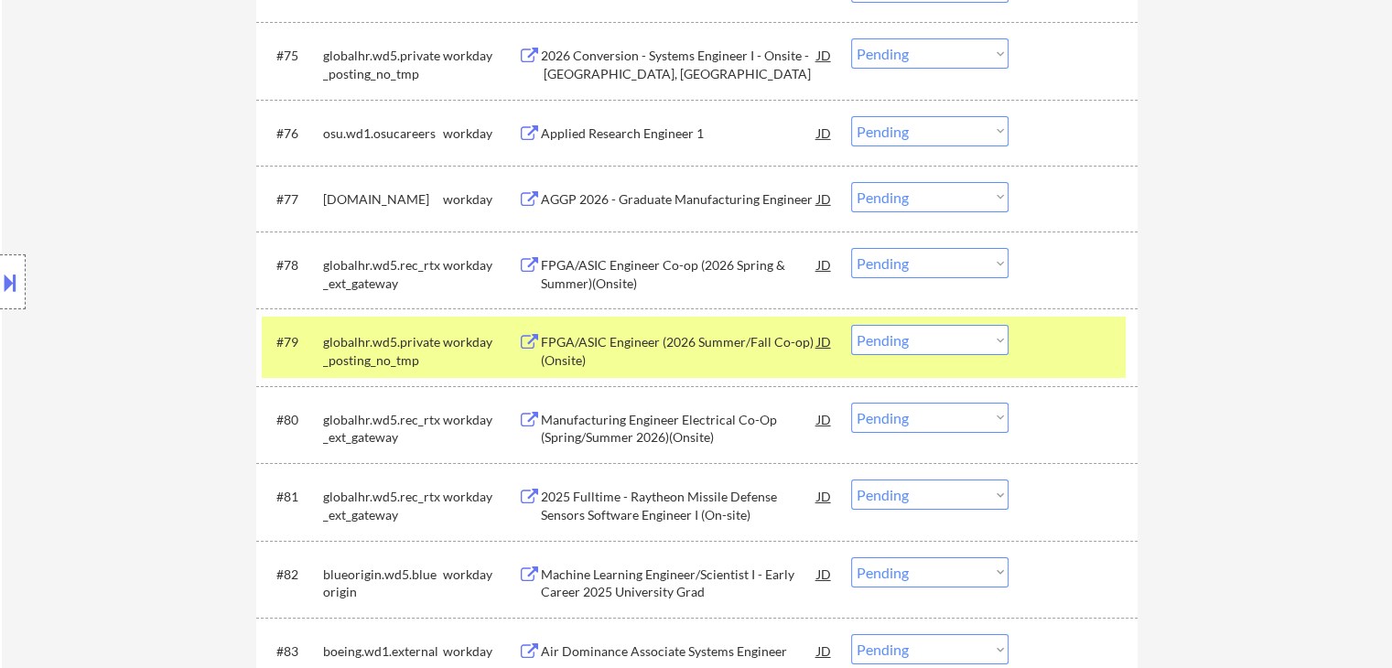
scroll to position [6141, 0]
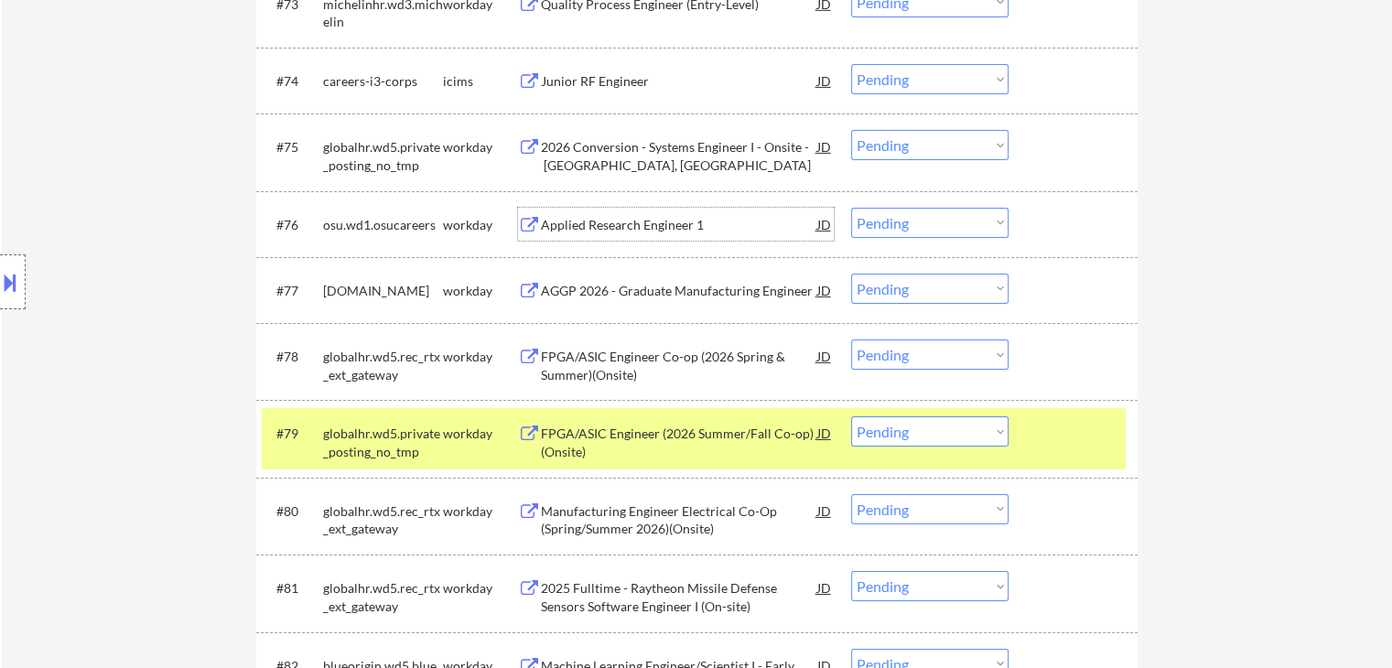
click at [649, 224] on div "Applied Research Engineer 1" at bounding box center [679, 225] width 276 height 18
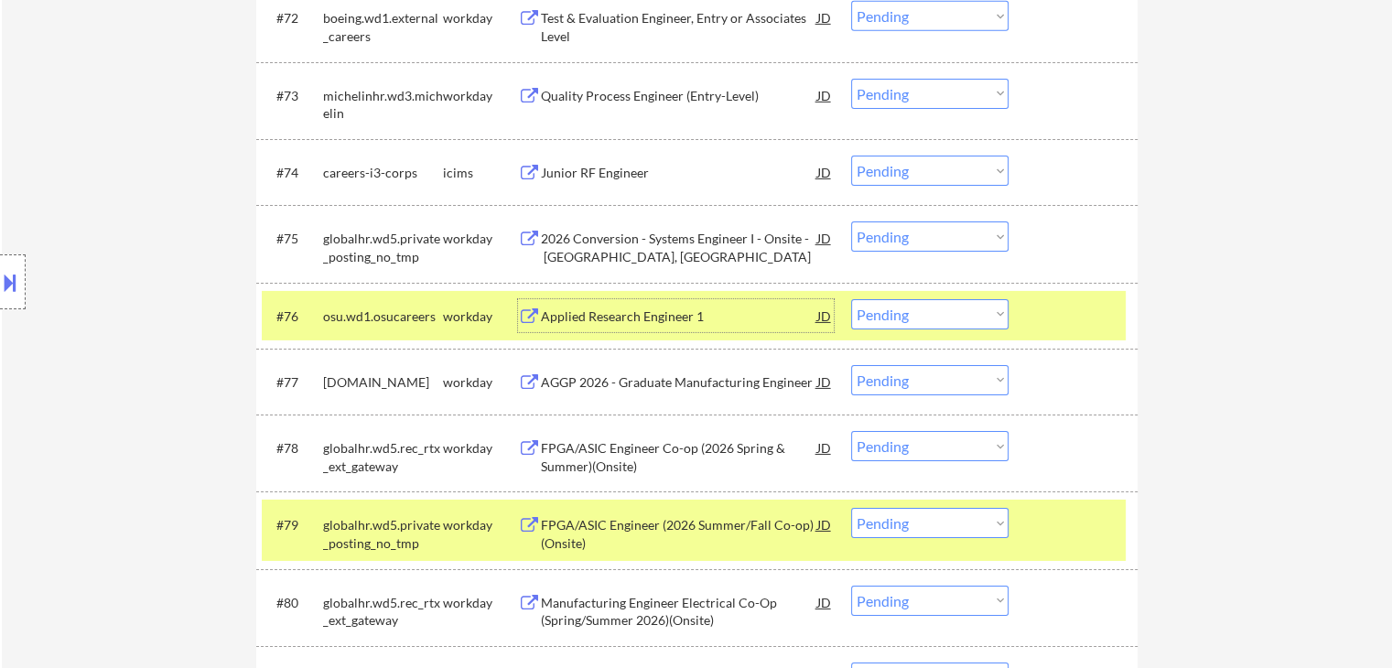
scroll to position [5958, 0]
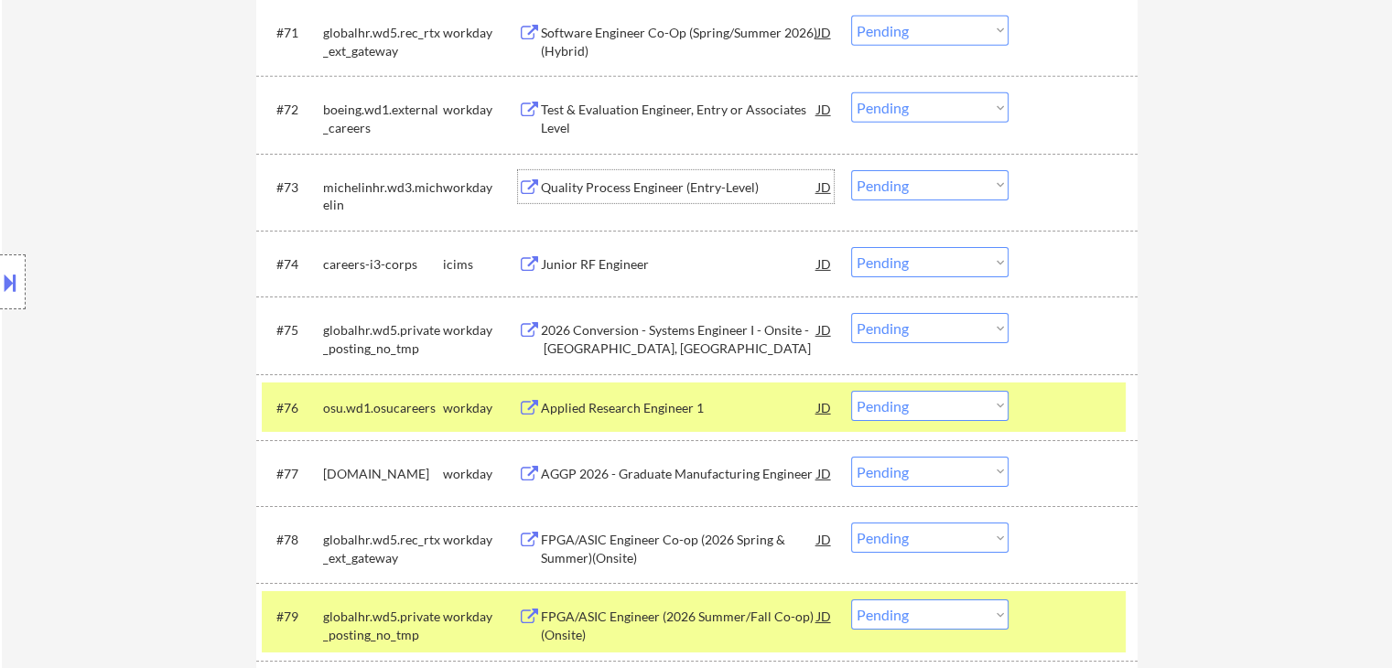
click at [683, 186] on div "Quality Process Engineer (Entry-Level)" at bounding box center [679, 187] width 276 height 18
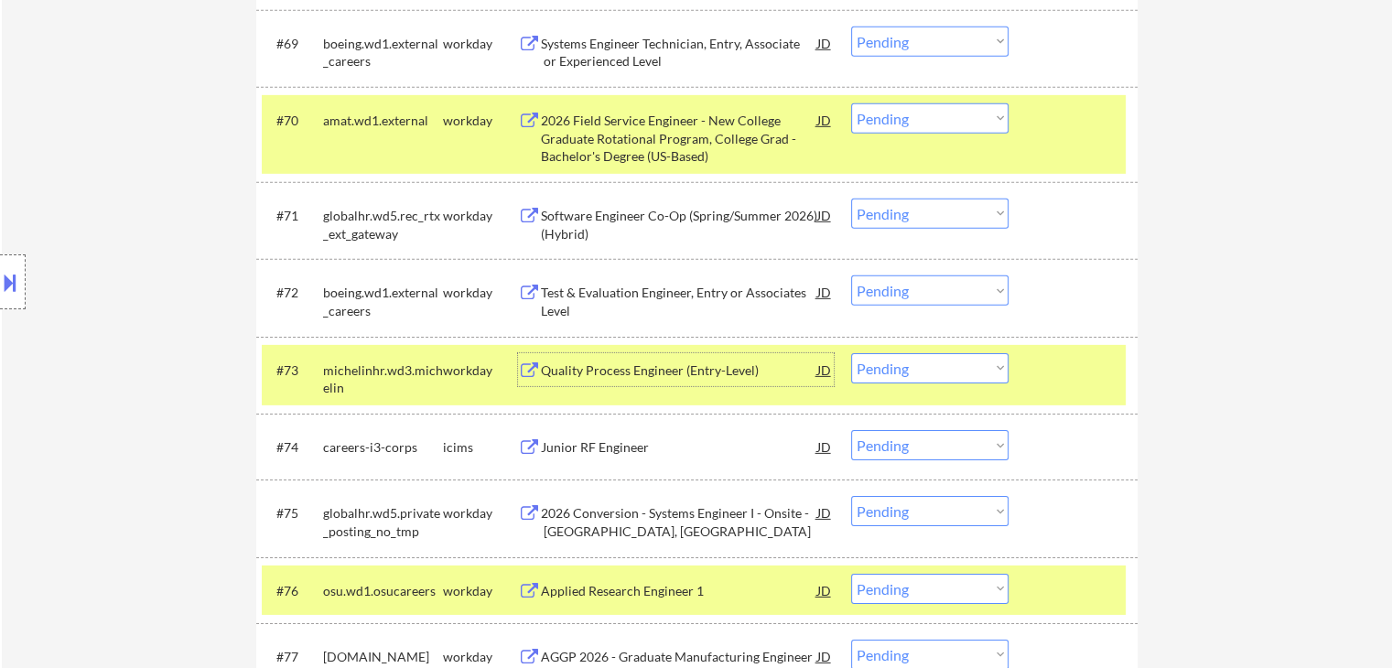
scroll to position [5684, 0]
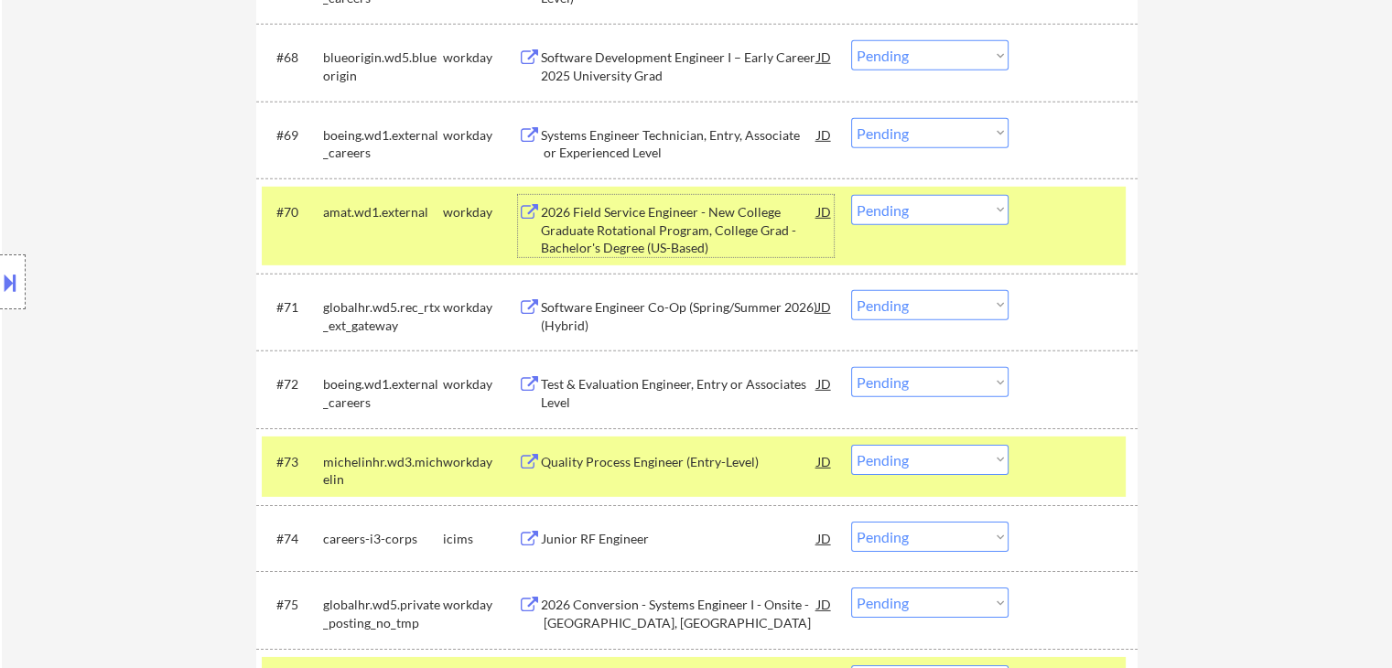
click at [651, 210] on div "2026 Field Service Engineer - New College Graduate Rotational Program, College …" at bounding box center [679, 230] width 276 height 54
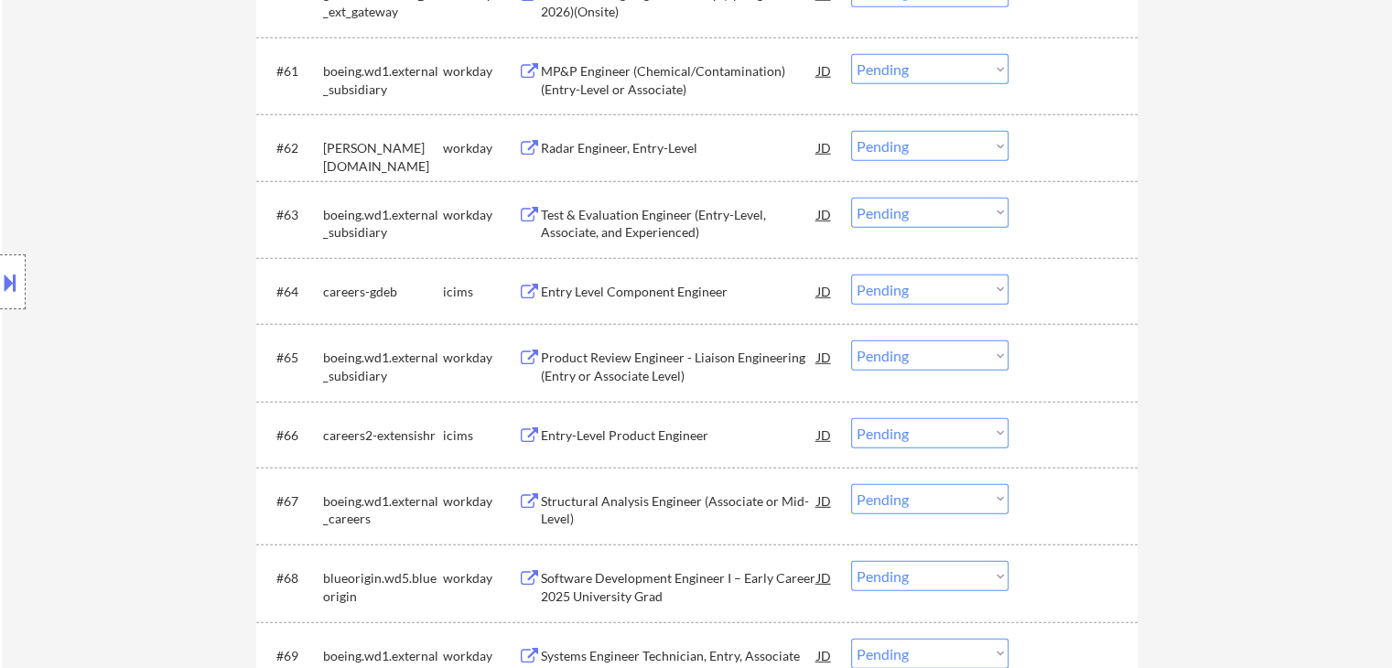
scroll to position [5135, 0]
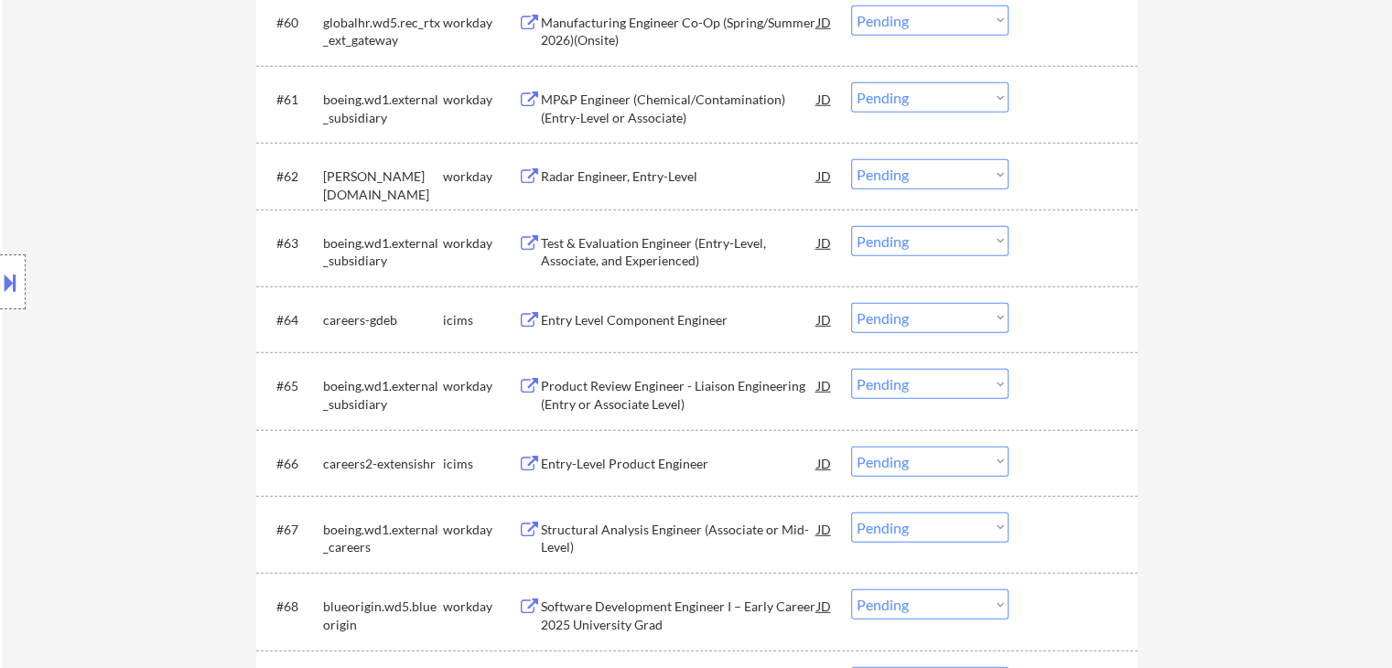
click at [653, 172] on div "Radar Engineer, Entry-Level" at bounding box center [679, 176] width 276 height 18
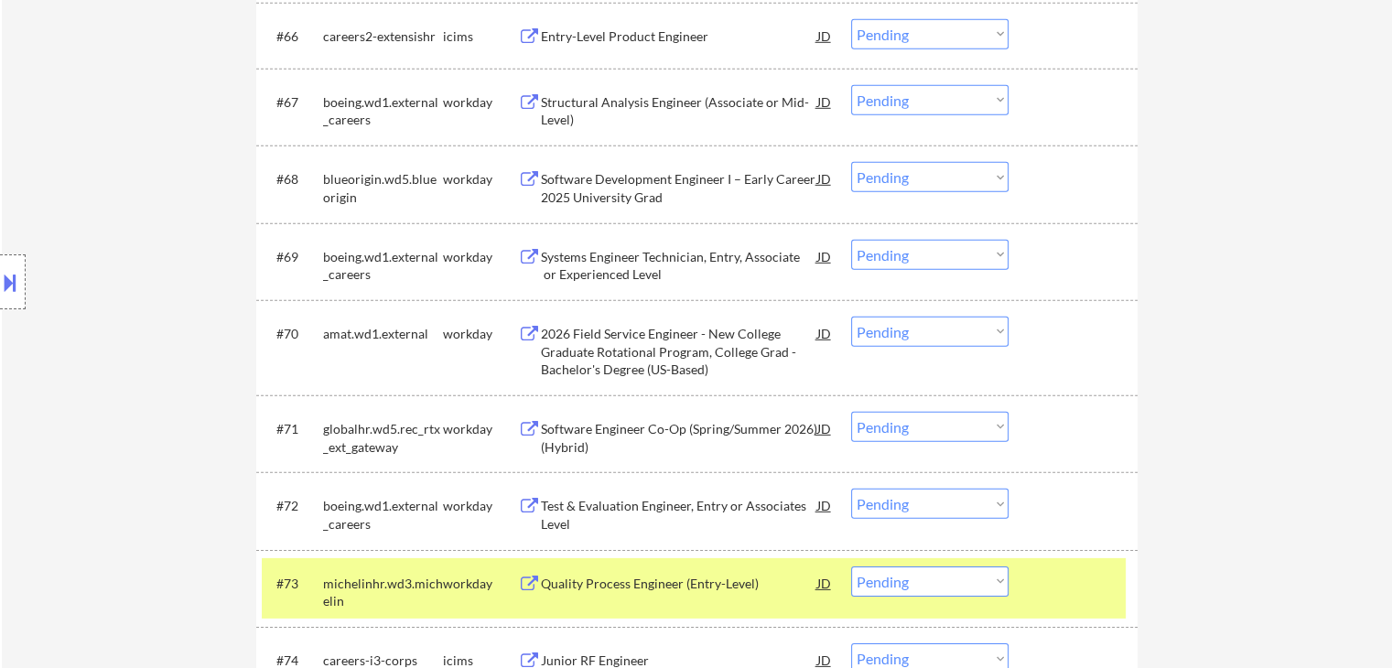
scroll to position [3228, 0]
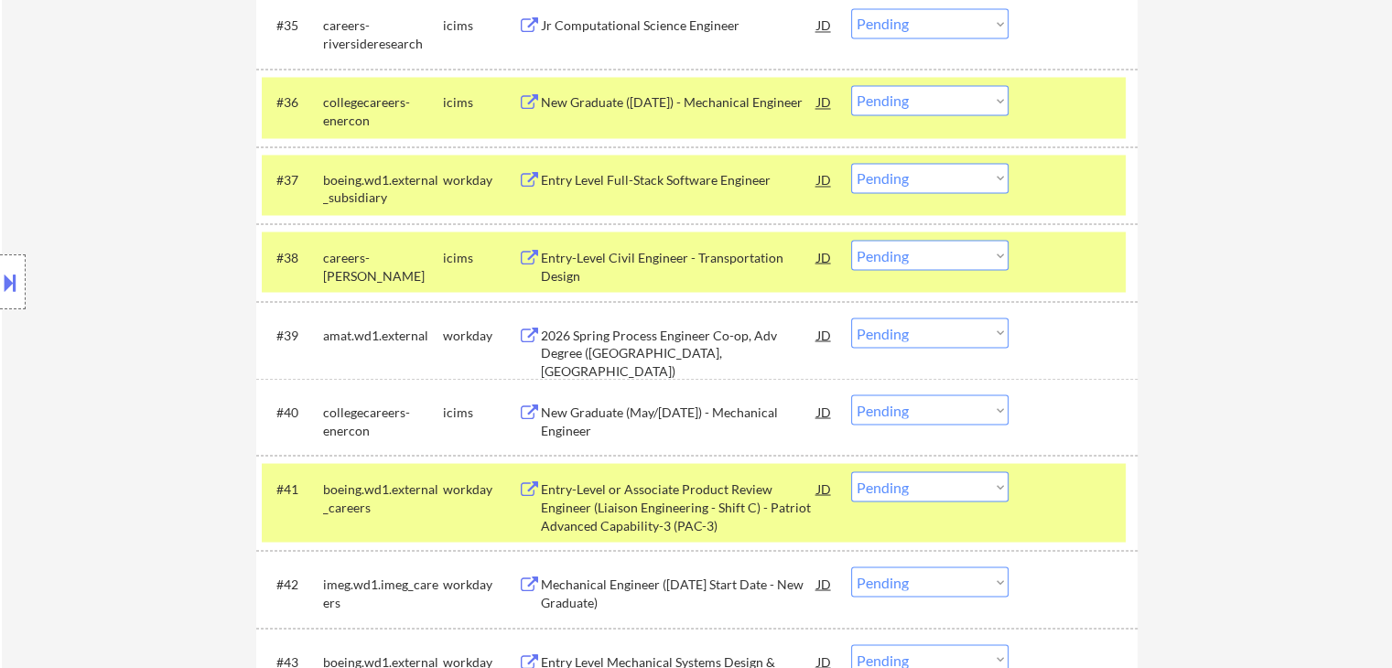
click at [640, 327] on div "2026 Spring Process Engineer Co-op, Adv Degree ([GEOGRAPHIC_DATA], [GEOGRAPHIC_…" at bounding box center [679, 353] width 276 height 54
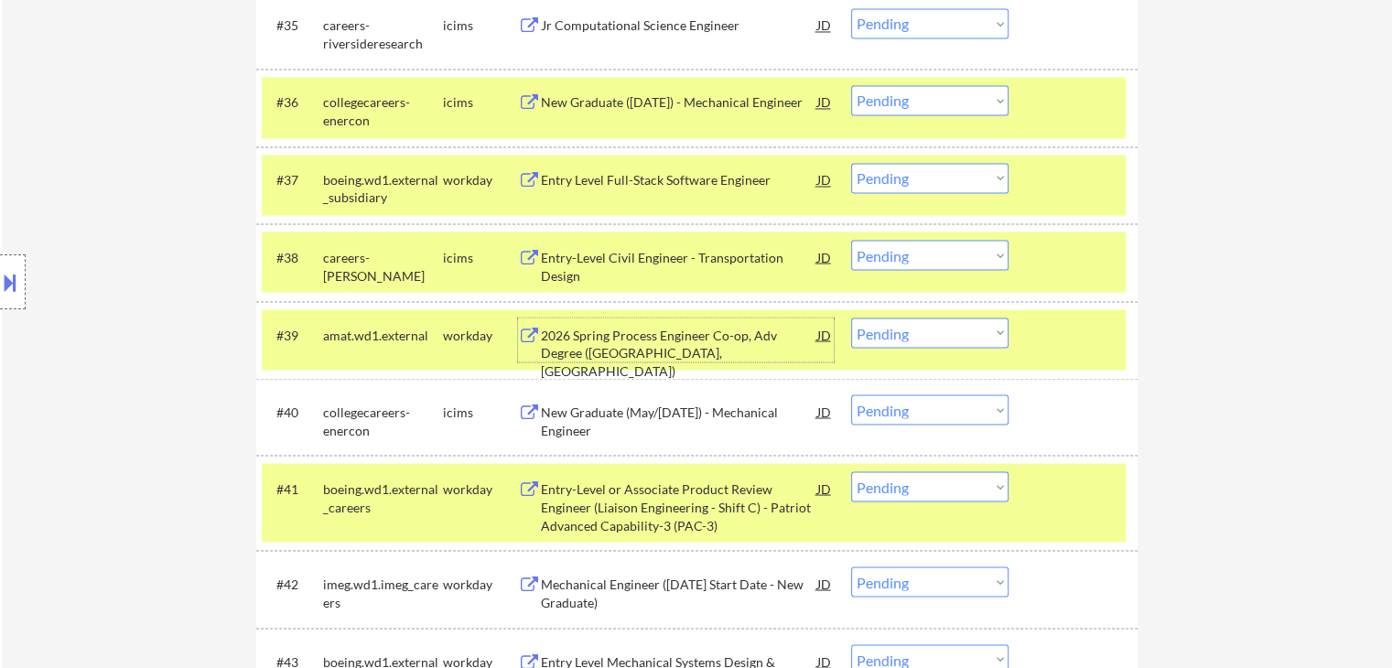
click at [905, 332] on select "Choose an option... Pending Applied Excluded (Questions) Excluded (Expired) Exc…" at bounding box center [929, 333] width 157 height 30
click at [851, 318] on select "Choose an option... Pending Applied Excluded (Questions) Excluded (Expired) Exc…" at bounding box center [929, 333] width 157 height 30
select select ""pending""
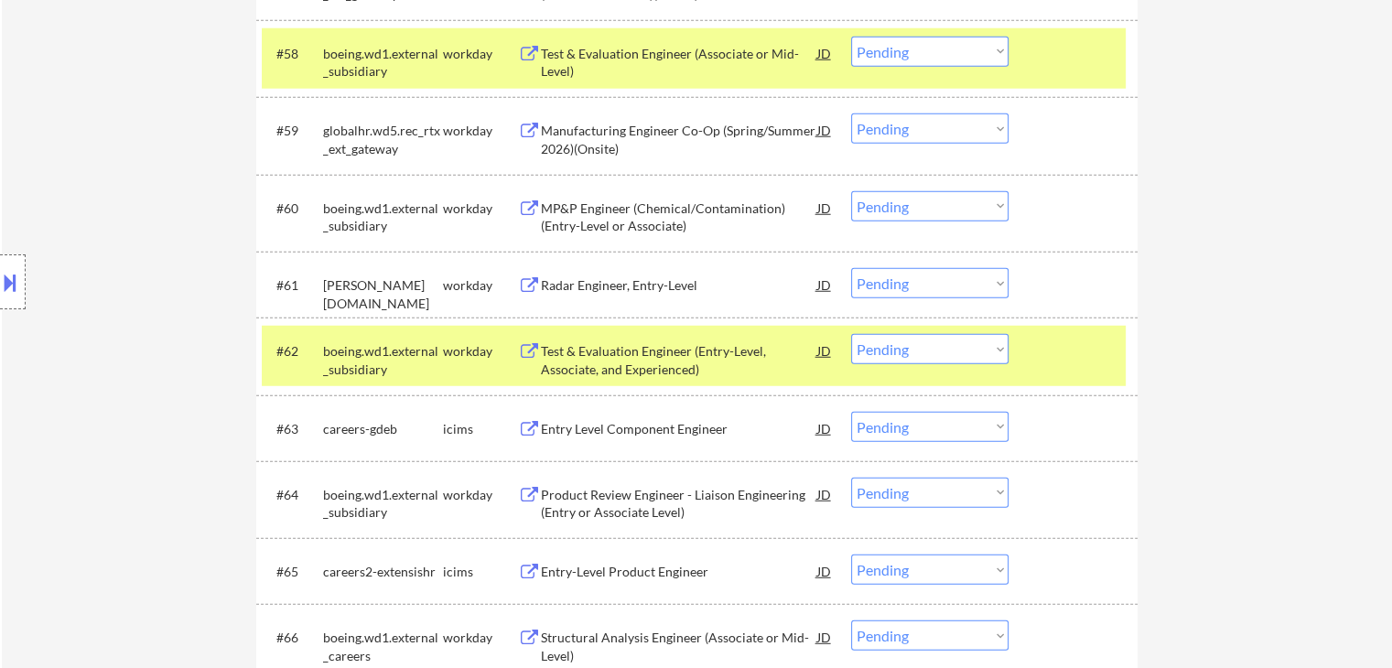
scroll to position [4992, 0]
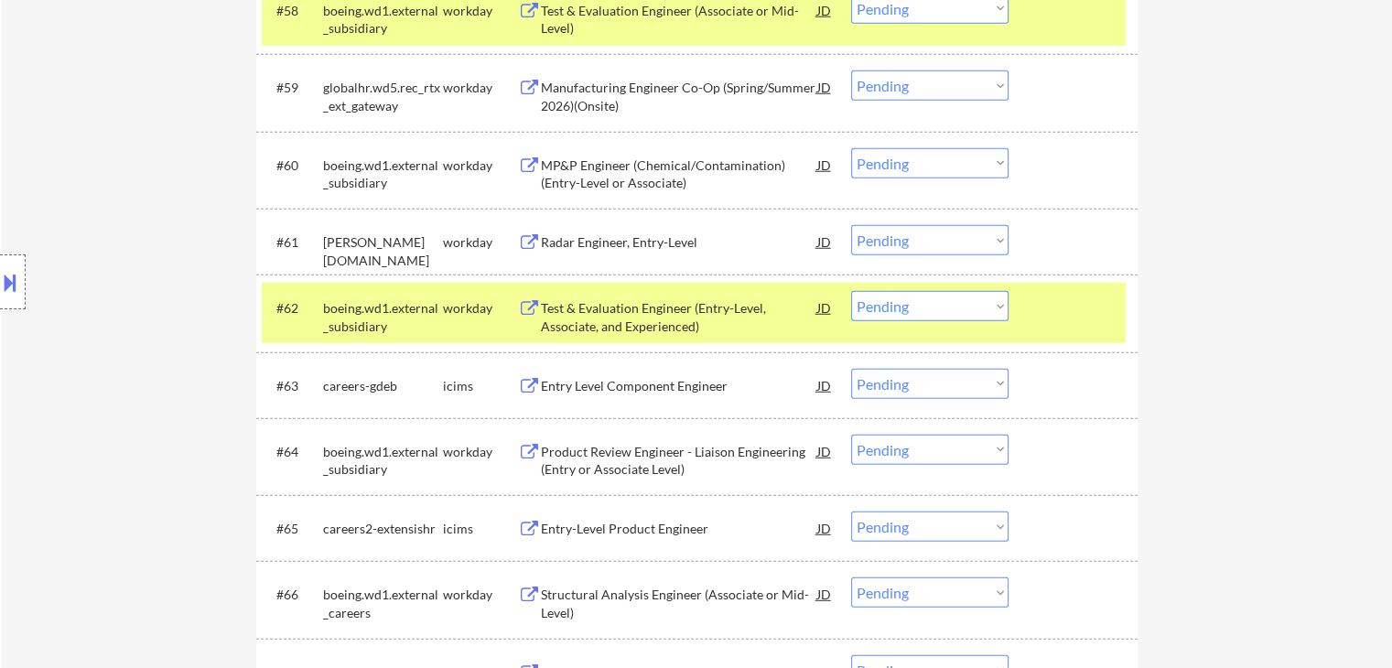
click at [874, 238] on select "Choose an option... Pending Applied Excluded (Questions) Excluded (Expired) Exc…" at bounding box center [929, 240] width 157 height 30
click at [851, 225] on select "Choose an option... Pending Applied Excluded (Questions) Excluded (Expired) Exc…" at bounding box center [929, 240] width 157 height 30
select select ""pending""
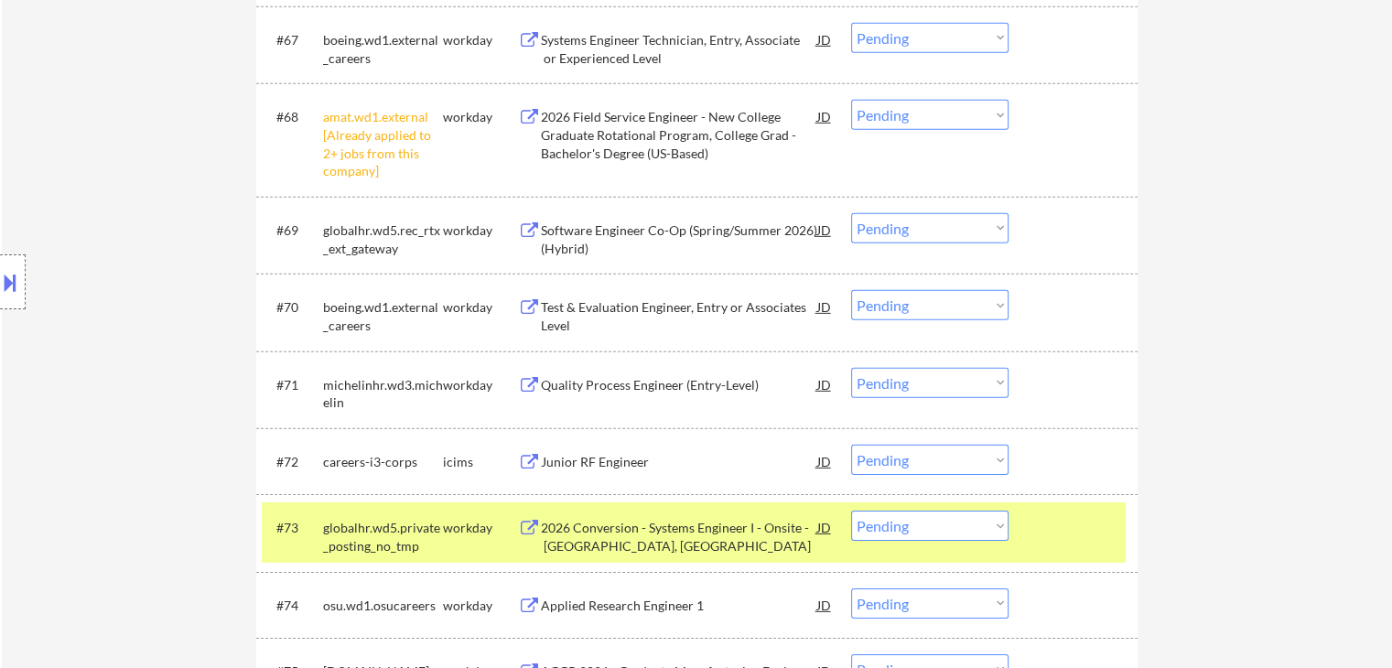
scroll to position [5594, 0]
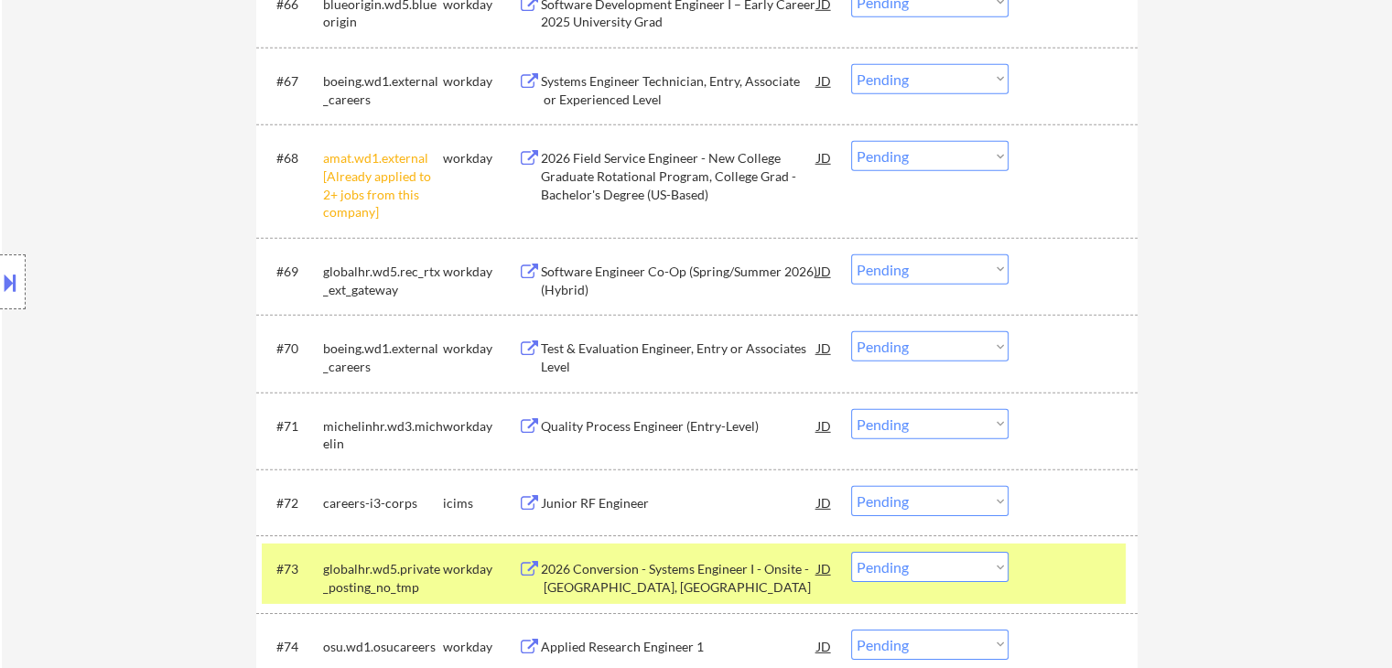
click at [900, 166] on select "Choose an option... Pending Applied Excluded (Questions) Excluded (Expired) Exc…" at bounding box center [929, 156] width 157 height 30
click at [851, 141] on select "Choose an option... Pending Applied Excluded (Questions) Excluded (Expired) Exc…" at bounding box center [929, 156] width 157 height 30
select select ""pending""
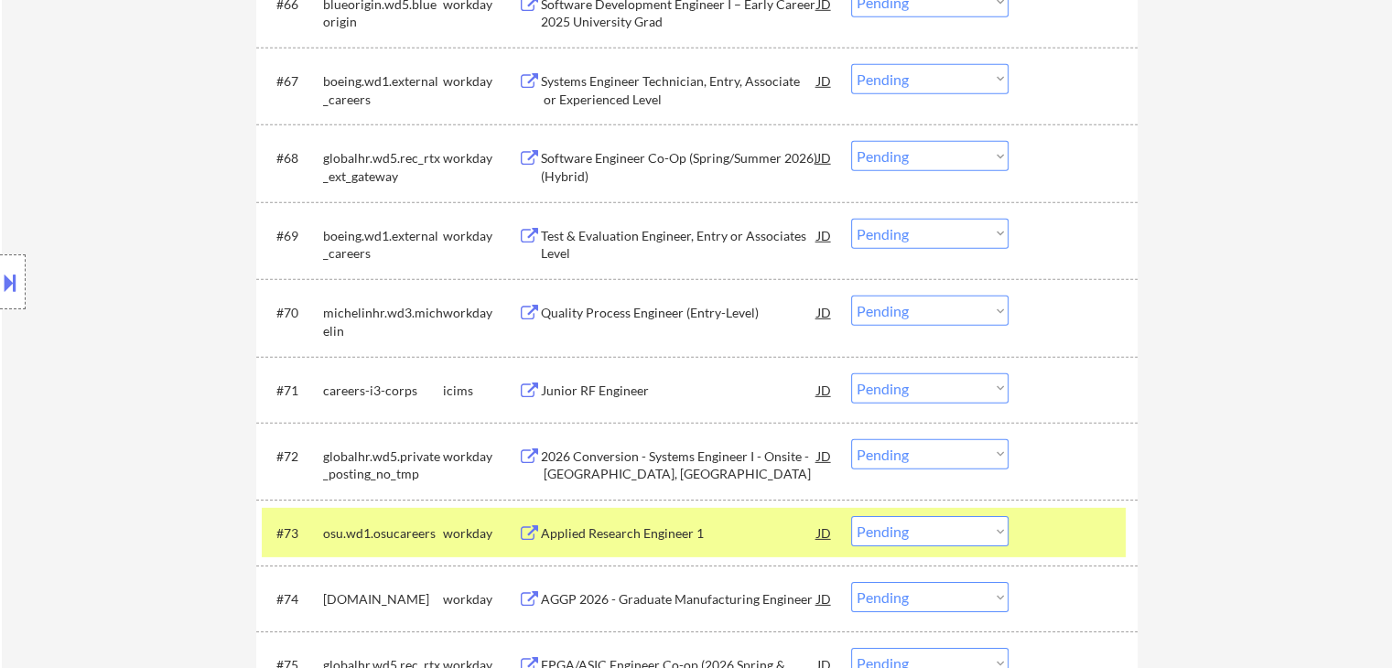
click at [677, 315] on div "Quality Process Engineer (Entry-Level)" at bounding box center [679, 313] width 276 height 18
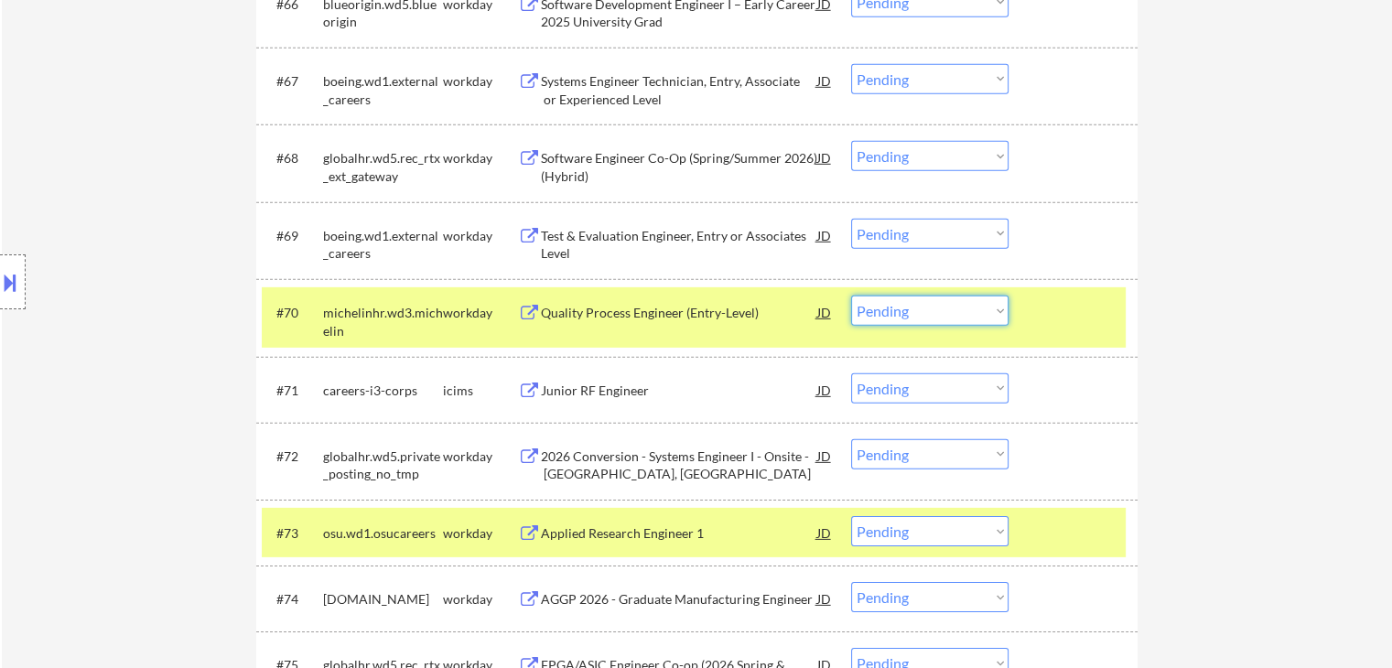
click at [908, 317] on select "Choose an option... Pending Applied Excluded (Questions) Excluded (Expired) Exc…" at bounding box center [929, 311] width 157 height 30
click at [851, 296] on select "Choose an option... Pending Applied Excluded (Questions) Excluded (Expired) Exc…" at bounding box center [929, 311] width 157 height 30
select select ""pending""
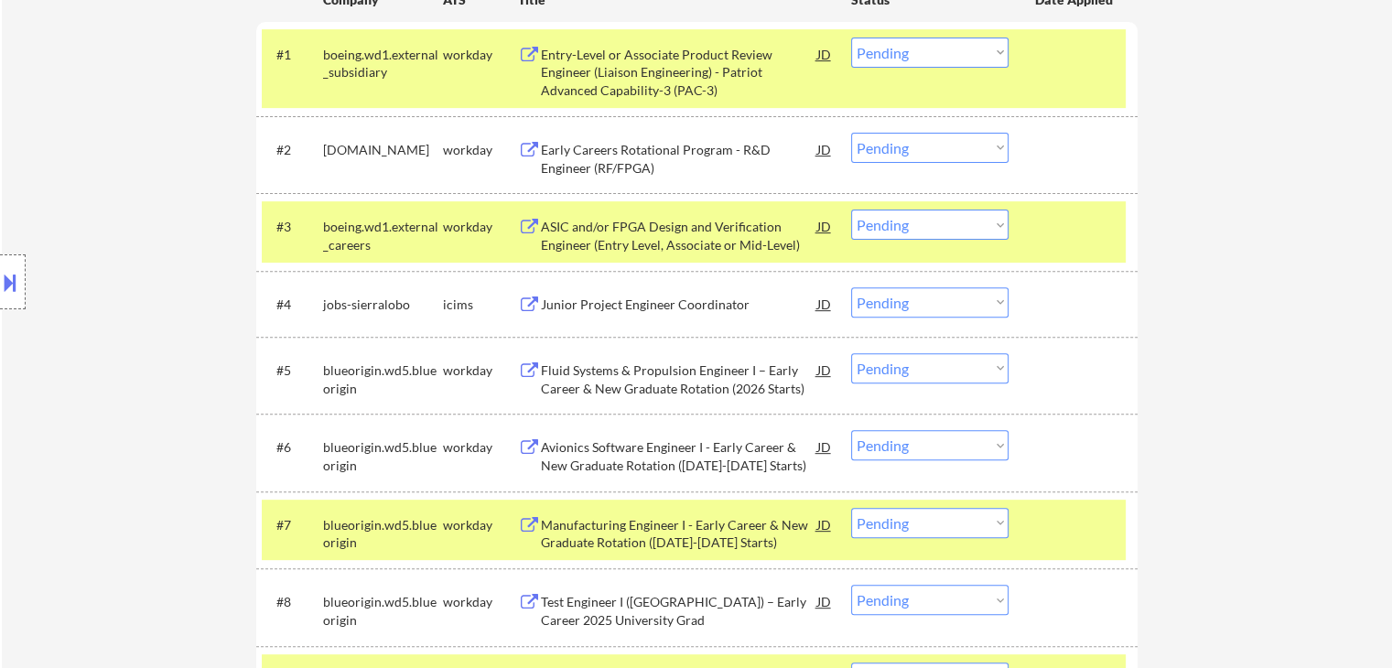
scroll to position [0, 0]
